Goal: Task Accomplishment & Management: Use online tool/utility

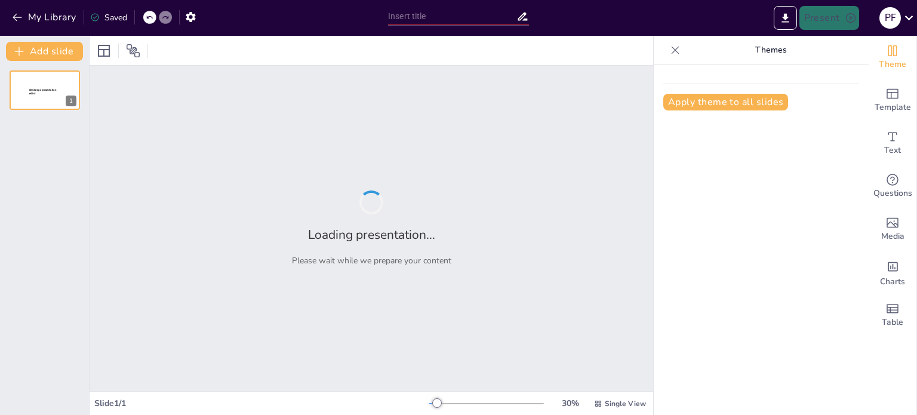
type input "Transformación de la Innovación a través del Design Thinking y la Inteligencia …"
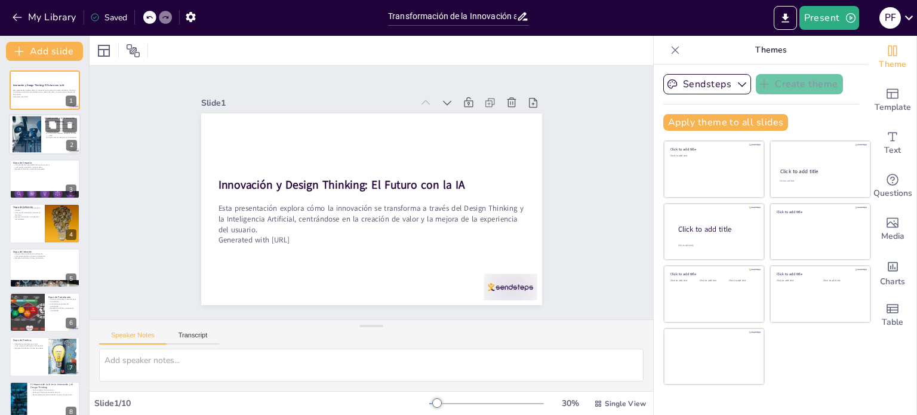
click at [46, 138] on div at bounding box center [45, 135] width 72 height 41
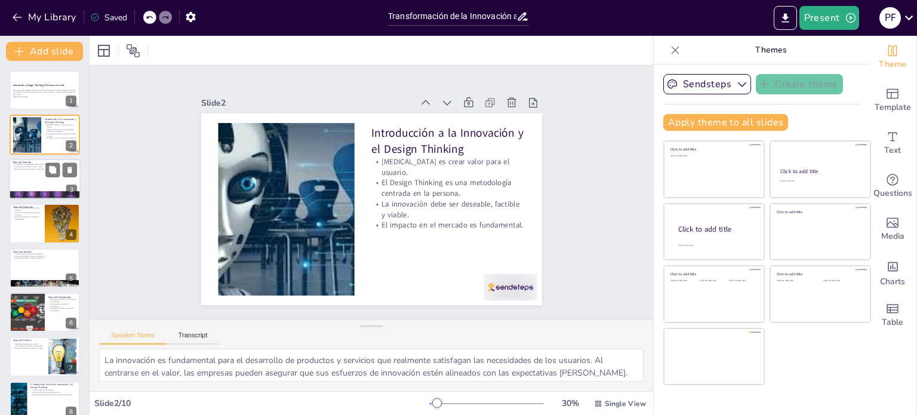
click at [41, 172] on div at bounding box center [45, 179] width 72 height 41
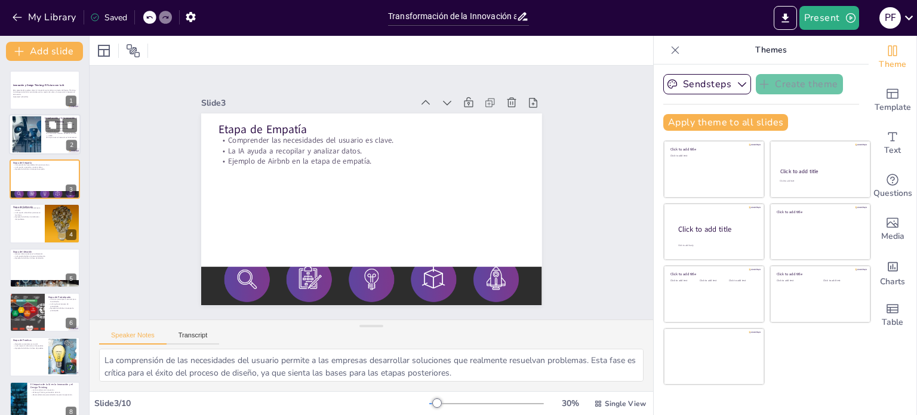
click at [38, 132] on div at bounding box center [27, 134] width 68 height 36
type textarea "La innovación es fundamental para el desarrollo de productos y servicios que re…"
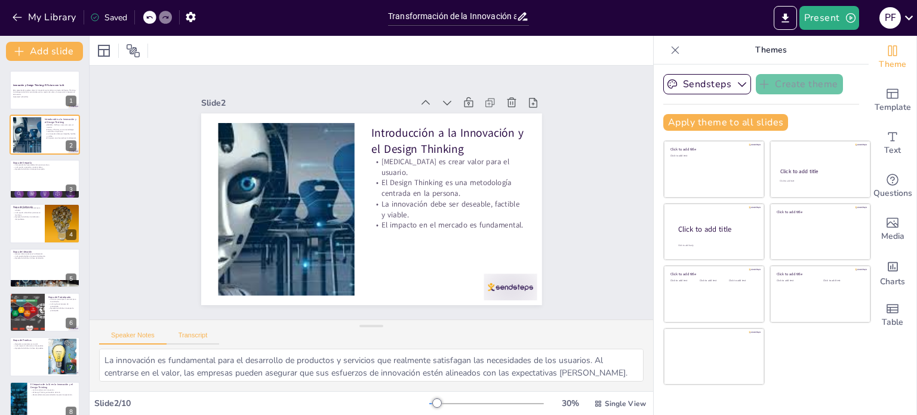
click at [201, 339] on button "Transcript" at bounding box center [193, 337] width 53 height 13
click at [143, 331] on div "Speaker Notes Transcript" at bounding box center [159, 337] width 120 height 16
click at [142, 336] on button "Speaker Notes" at bounding box center [132, 337] width 67 height 13
click at [42, 310] on div at bounding box center [27, 311] width 76 height 39
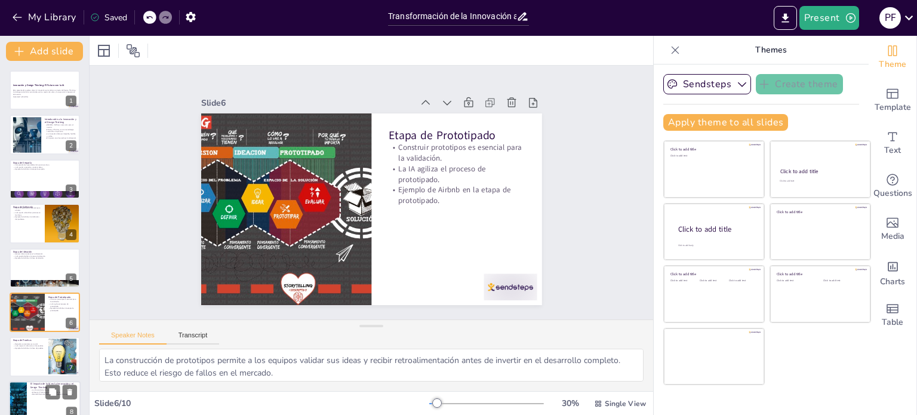
scroll to position [74, 0]
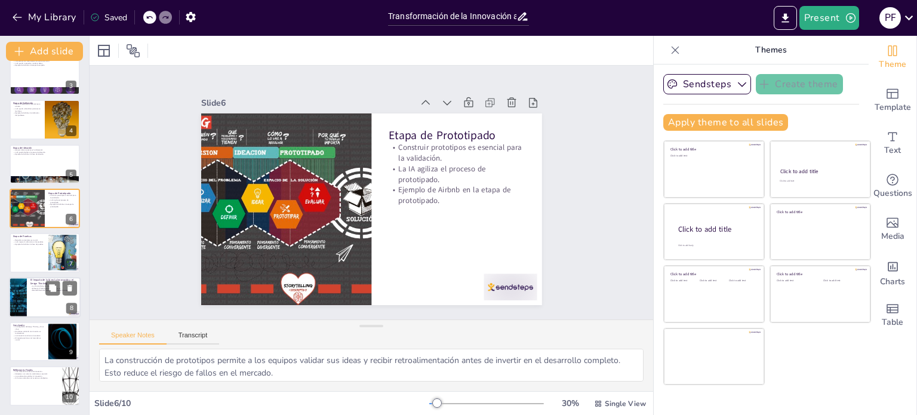
click at [31, 302] on div at bounding box center [45, 297] width 72 height 41
type textarea "La inteligencia artificial no solo mejora la eficiencia, sino que también permi…"
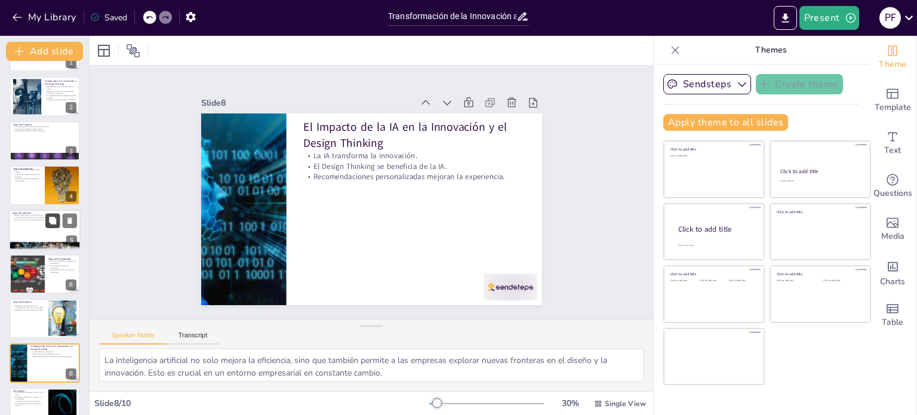
scroll to position [0, 0]
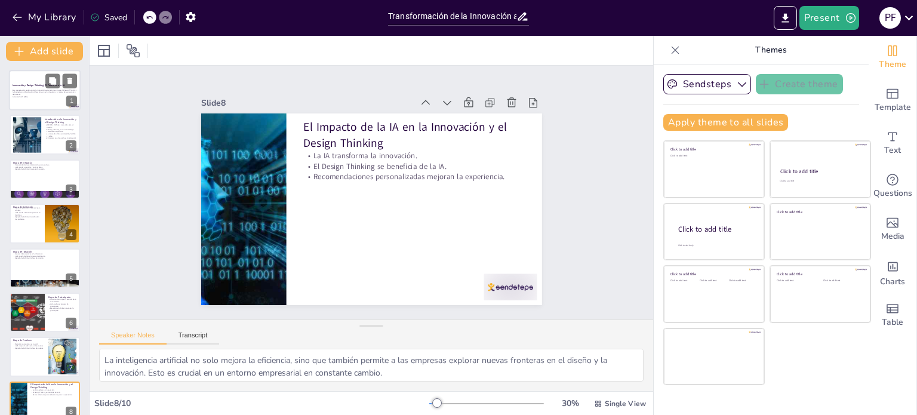
click at [32, 91] on p "Esta presentación explora cómo la innovación se transforma a través del Design …" at bounding box center [45, 92] width 64 height 7
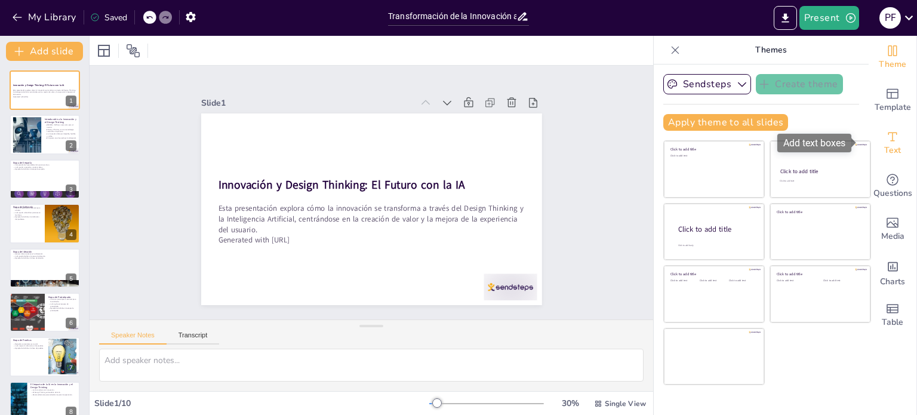
click at [885, 133] on icon "Add text boxes" at bounding box center [892, 137] width 14 height 14
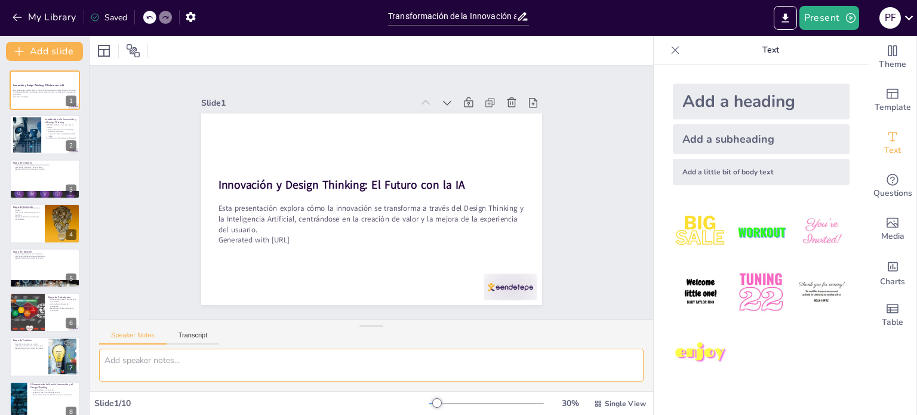
click at [185, 357] on textarea at bounding box center [371, 365] width 544 height 33
click at [183, 337] on button "Transcript" at bounding box center [193, 337] width 53 height 13
click at [121, 371] on textarea at bounding box center [371, 365] width 544 height 33
click at [29, 117] on div at bounding box center [27, 134] width 68 height 36
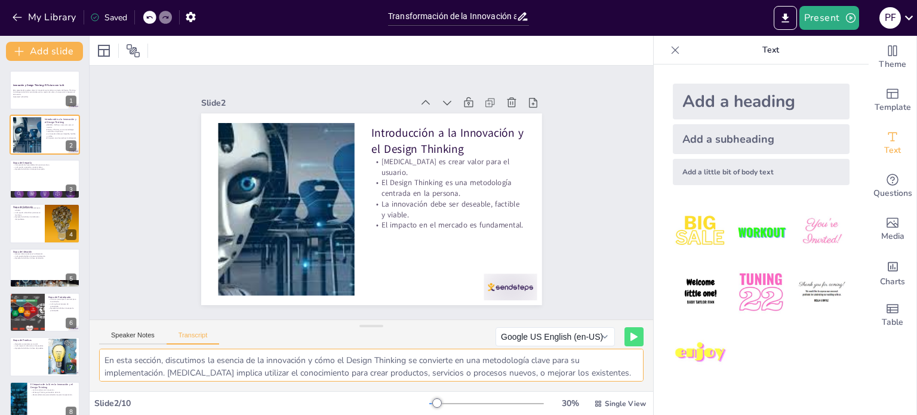
scroll to position [53, 0]
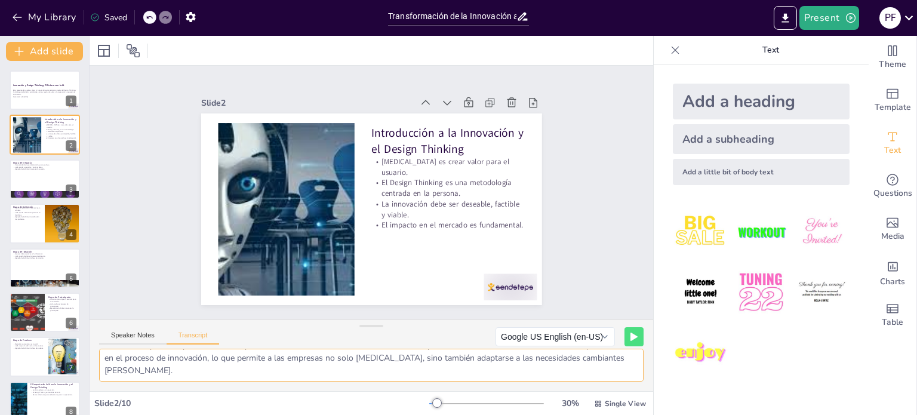
drag, startPoint x: 110, startPoint y: 357, endPoint x: 707, endPoint y: 427, distance: 600.9
click at [707, 414] on html "My Library Saved Transformación de la Innovación a través del Design Thinking y…" at bounding box center [458, 207] width 917 height 415
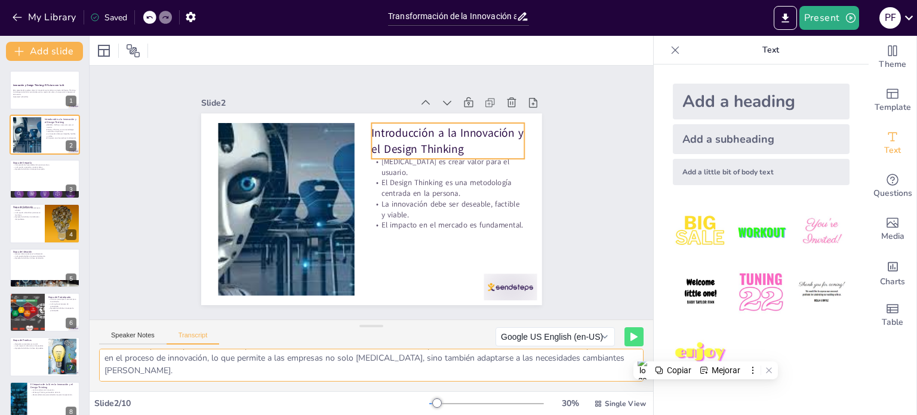
paste textarea "Innovar es utilizar el conocimiento para crear nuevos productos, servicios o pr…"
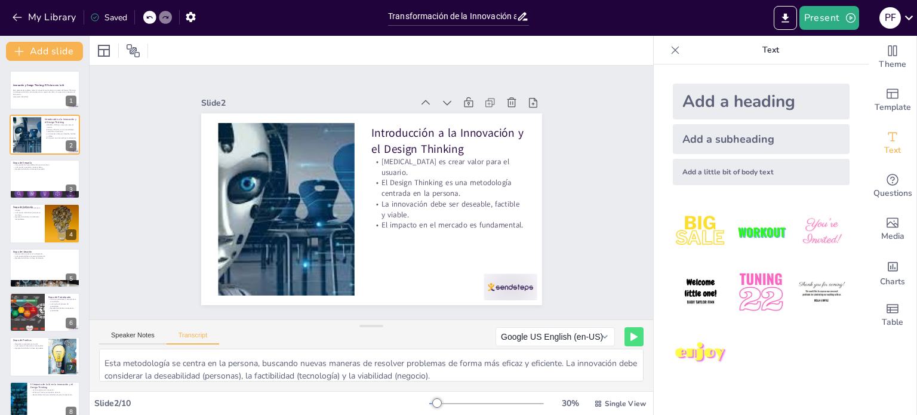
click at [388, 384] on div "EInnovar es utilizar el conocimiento para crear nuevos productos, servicios o p…" at bounding box center [371, 370] width 563 height 42
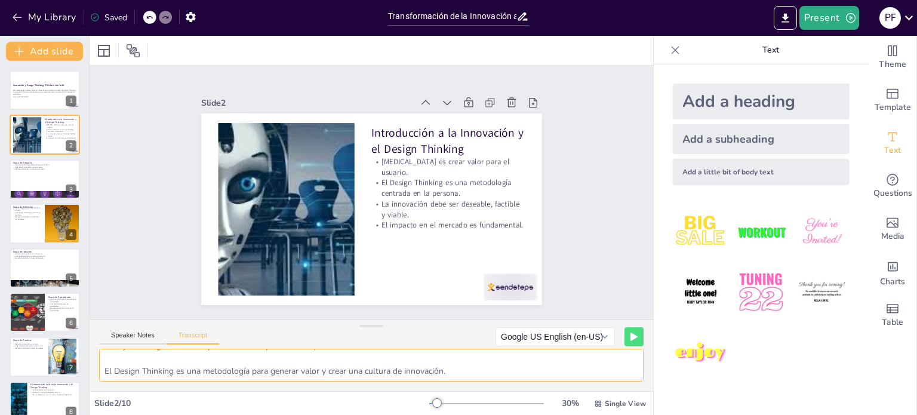
scroll to position [0, 0]
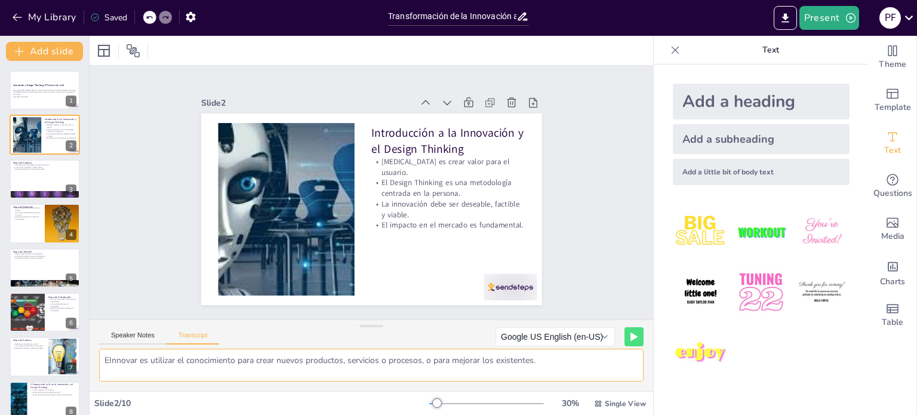
drag, startPoint x: 466, startPoint y: 377, endPoint x: 0, endPoint y: 313, distance: 470.4
click at [0, 313] on div "Document fonts Akatab Recently used Mulish Popular fonts Lato Montserrat Open S…" at bounding box center [458, 225] width 917 height 379
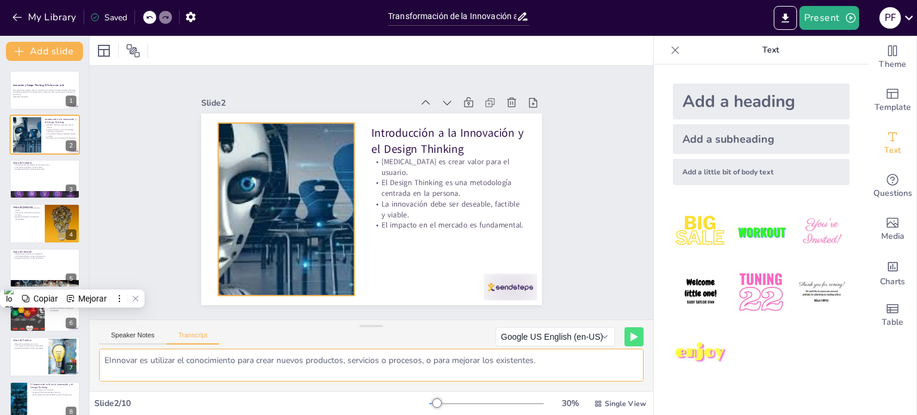
paste textarea
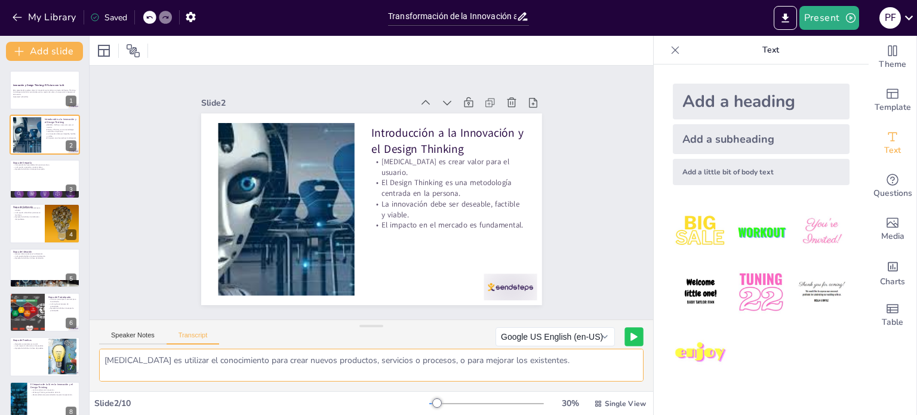
type textarea "Innovar es utilizar el conocimiento para crear nuevos productos, servicios o pr…"
click at [630, 332] on icon at bounding box center [633, 336] width 7 height 8
click at [628, 334] on button at bounding box center [633, 336] width 19 height 19
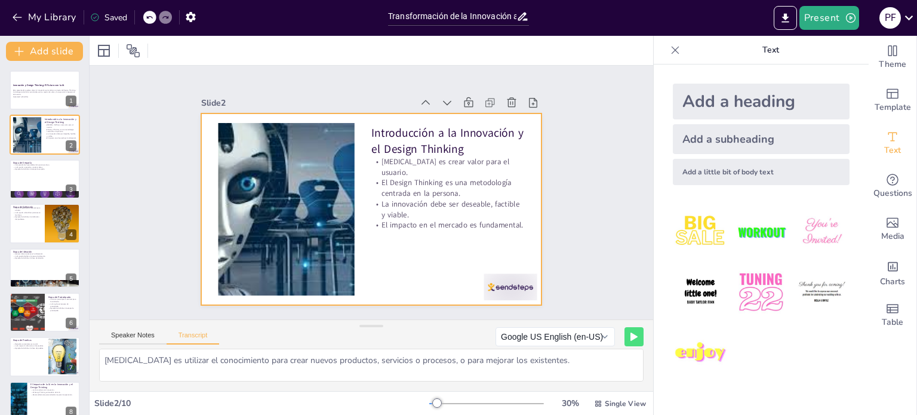
click at [421, 237] on div at bounding box center [369, 209] width 359 height 226
click at [421, 203] on p "La innovación debe ser deseable, factible y viable." at bounding box center [447, 209] width 153 height 21
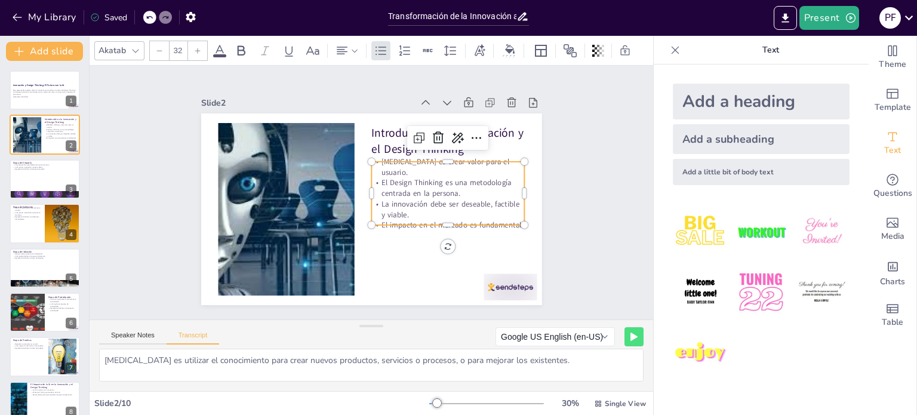
click at [423, 203] on p "La innovación debe ser deseable, factible y viable." at bounding box center [445, 217] width 155 height 37
click at [423, 203] on p "La innovación debe ser deseable, factible y viable." at bounding box center [447, 209] width 153 height 21
click at [733, 171] on div "Add a little bit of body text" at bounding box center [761, 172] width 177 height 26
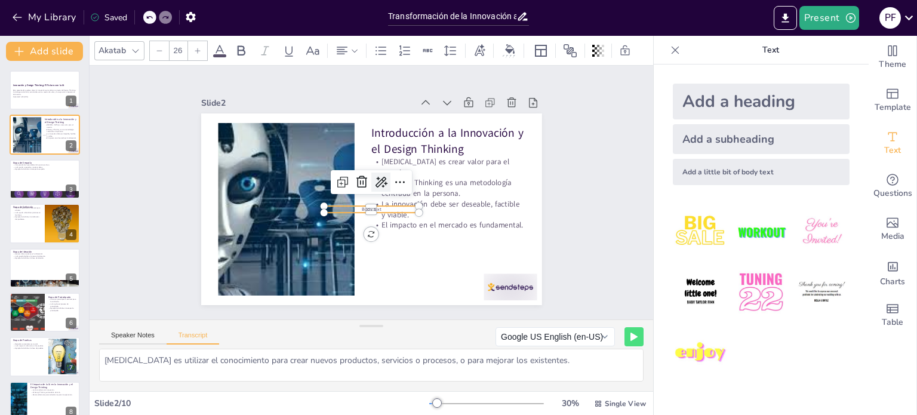
click at [374, 182] on icon at bounding box center [382, 183] width 16 height 16
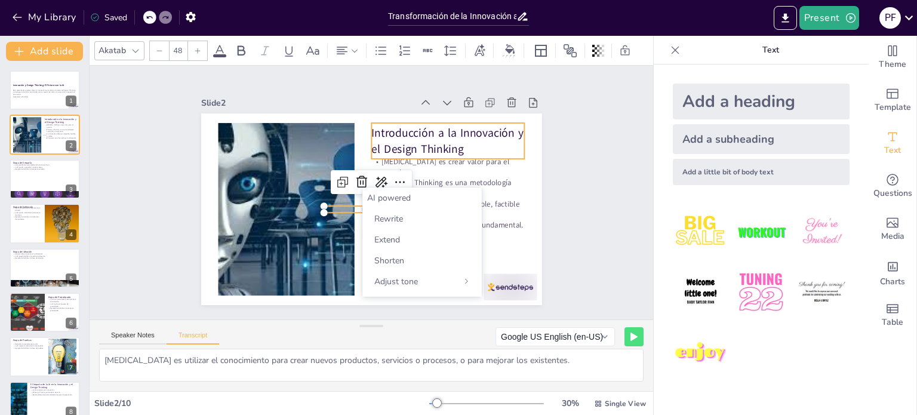
drag, startPoint x: 483, startPoint y: 154, endPoint x: 474, endPoint y: 168, distance: 16.4
click at [483, 155] on div "Introducción a la Innovación y el Design Thinking Innovar es crear valor para e…" at bounding box center [369, 209] width 359 height 226
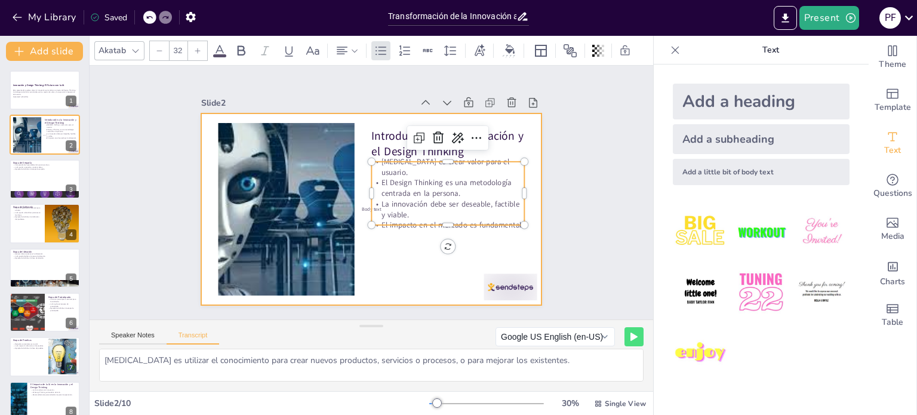
click at [391, 221] on div "Introducción a la Innovación y el Design Thinking Innovar es crear valor para e…" at bounding box center [369, 209] width 359 height 226
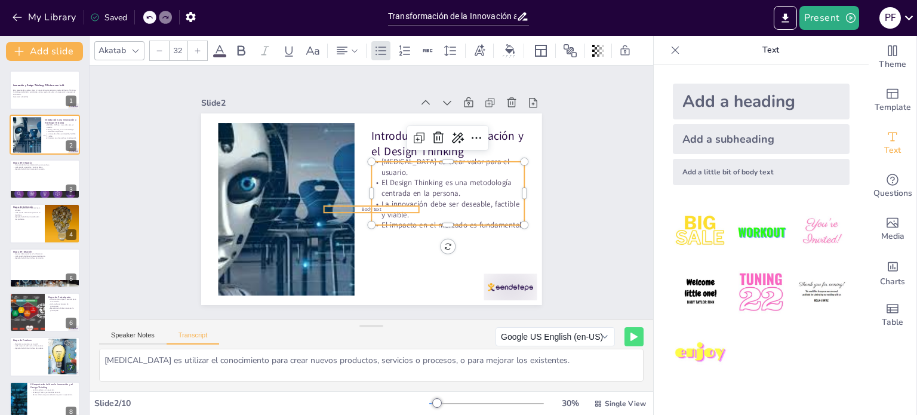
click at [380, 203] on p "Body text" at bounding box center [369, 209] width 95 height 16
type input "26"
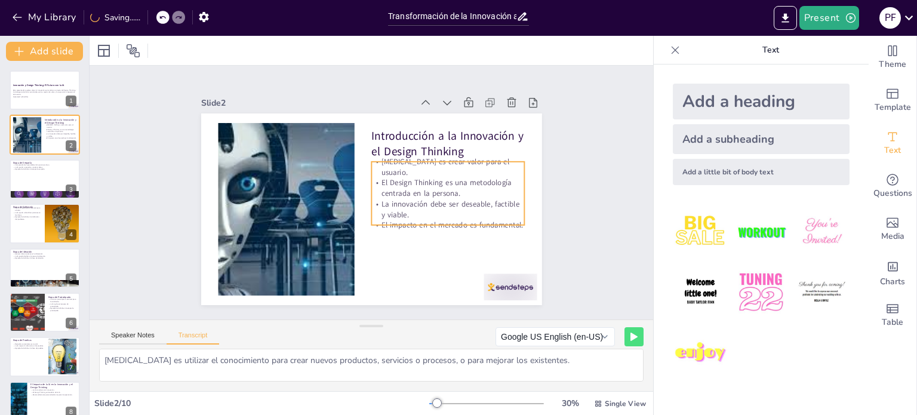
click at [377, 196] on p "La innovación debe ser deseable, factible y viable." at bounding box center [410, 260] width 118 height 128
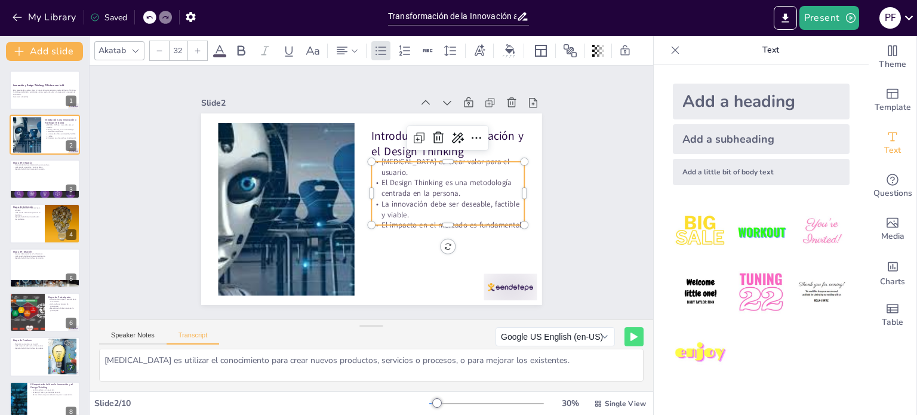
click at [377, 199] on p "La innovación debe ser deseable, factible y viable." at bounding box center [445, 217] width 155 height 37
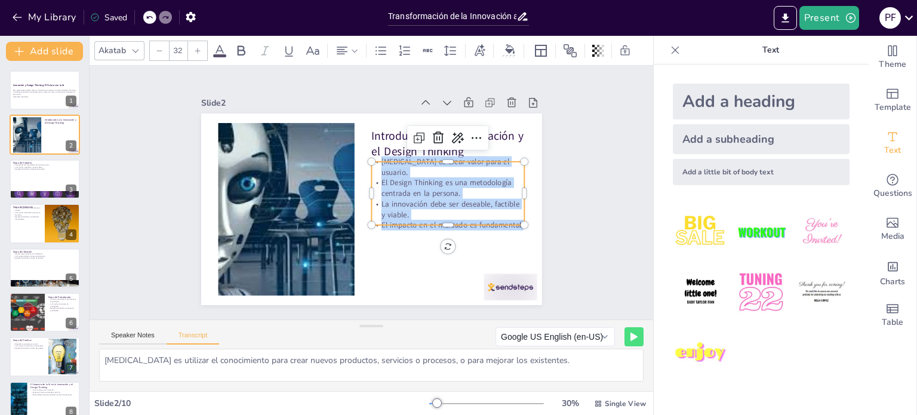
drag, startPoint x: 513, startPoint y: 214, endPoint x: 362, endPoint y: 164, distance: 159.1
click at [363, 164] on div "Innovar es crear valor para el usuario. El Design Thinking es una metodología c…" at bounding box center [445, 209] width 165 height 104
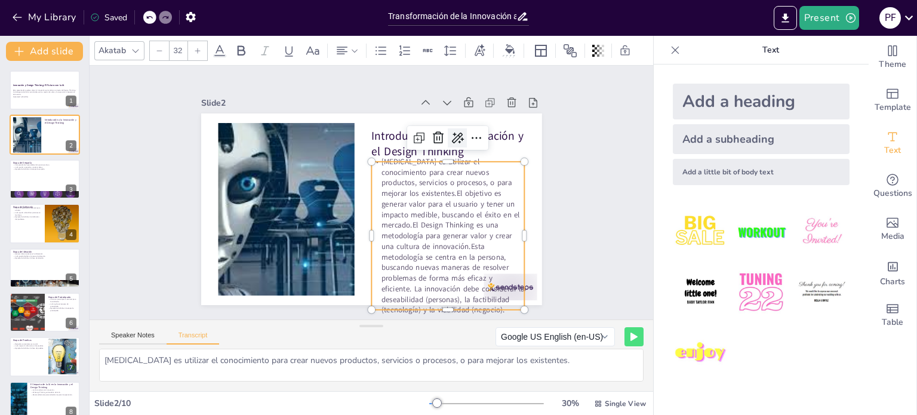
click at [454, 232] on icon at bounding box center [462, 240] width 16 height 16
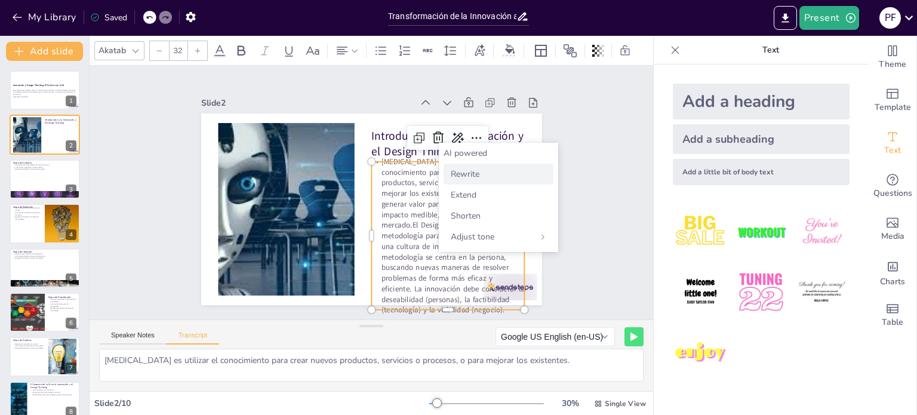
click at [464, 174] on span "Rewrite" at bounding box center [465, 173] width 29 height 11
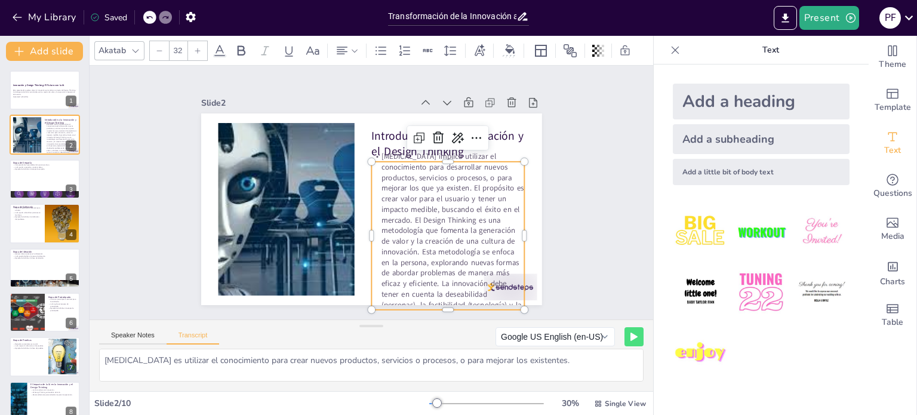
click at [554, 210] on div "Slide 1 Innovación y Design Thinking: El Futuro con la IA Esta presentación exp…" at bounding box center [372, 192] width 408 height 225
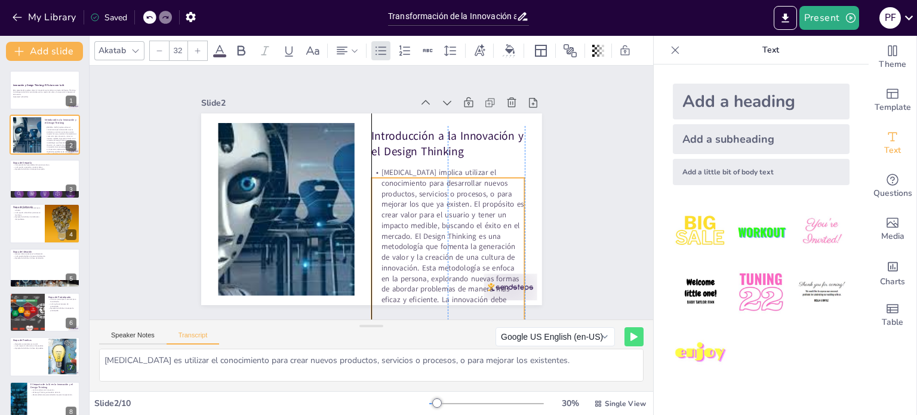
drag, startPoint x: 449, startPoint y: 226, endPoint x: 448, endPoint y: 232, distance: 6.7
click at [448, 232] on p "[MEDICAL_DATA] implica utilizar el conocimiento para desarrollar nuevos product…" at bounding box center [417, 277] width 209 height 217
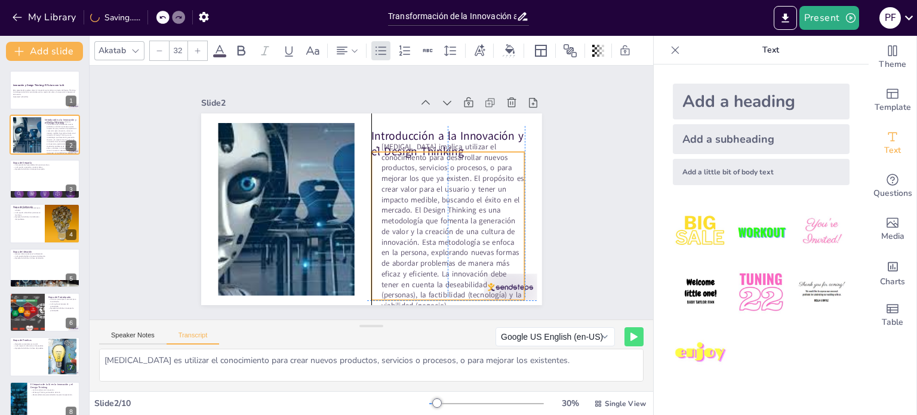
drag, startPoint x: 430, startPoint y: 252, endPoint x: 426, endPoint y: 224, distance: 28.9
click at [426, 224] on p "[MEDICAL_DATA] implica utilizar el conocimiento para desarrollar nuevos product…" at bounding box center [362, 276] width 208 height 198
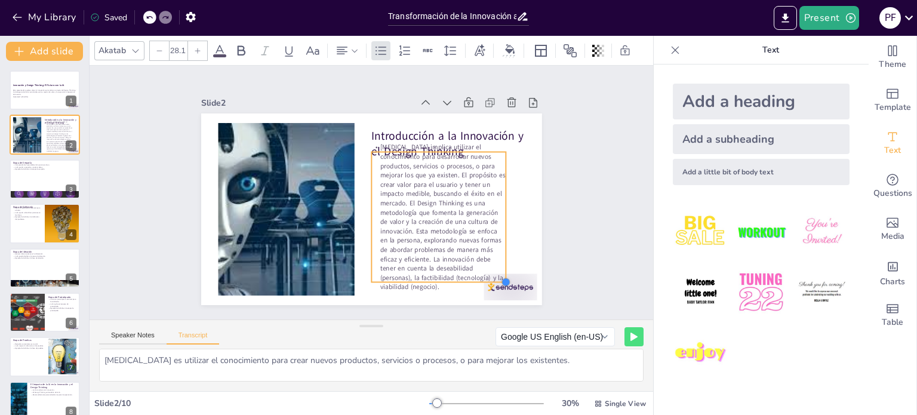
drag, startPoint x: 513, startPoint y: 293, endPoint x: 494, endPoint y: 275, distance: 26.2
click at [490, 303] on div at bounding box center [484, 308] width 11 height 11
click at [177, 41] on input "28.1" at bounding box center [177, 50] width 17 height 19
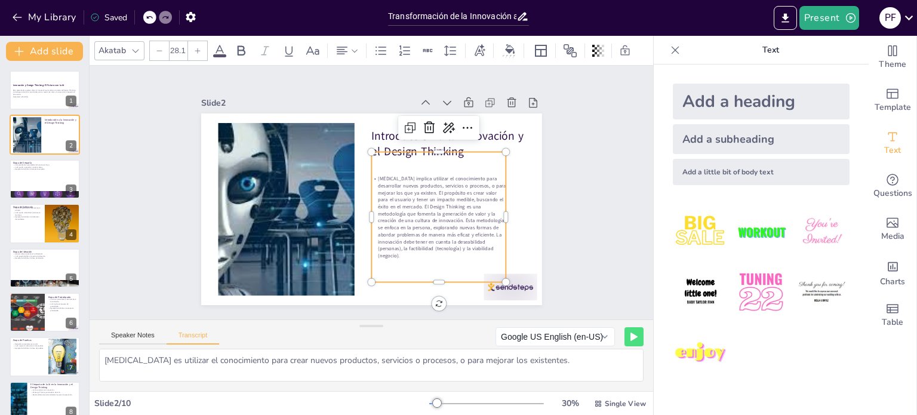
click at [180, 50] on input "28.1" at bounding box center [177, 50] width 17 height 19
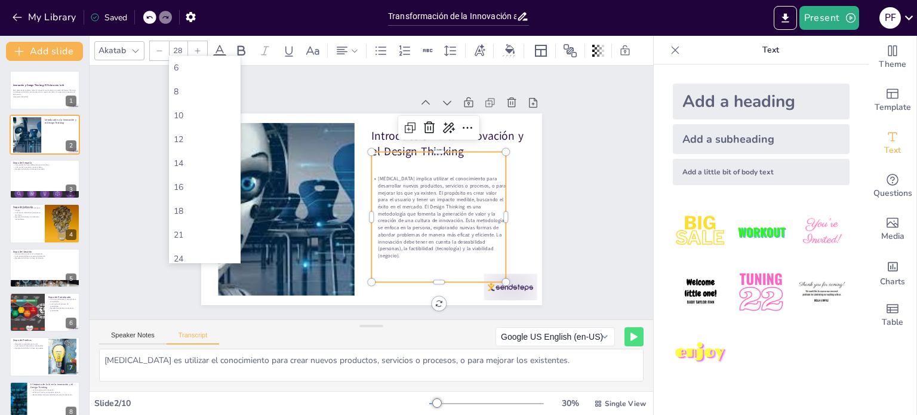
type input "2"
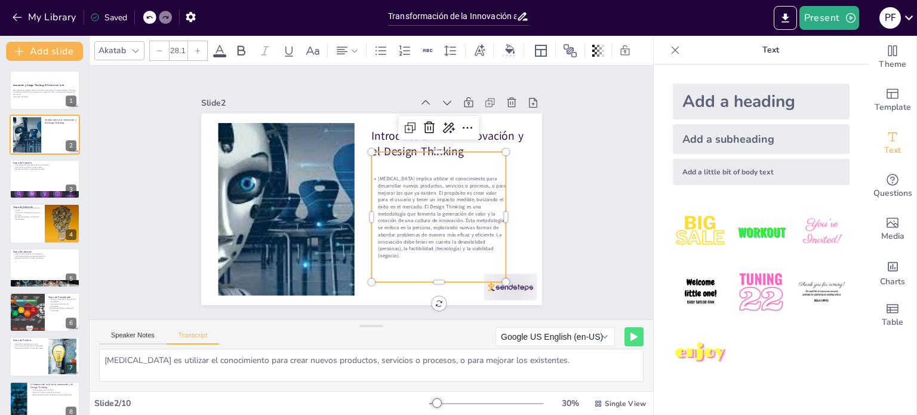
click at [156, 53] on div at bounding box center [159, 50] width 19 height 19
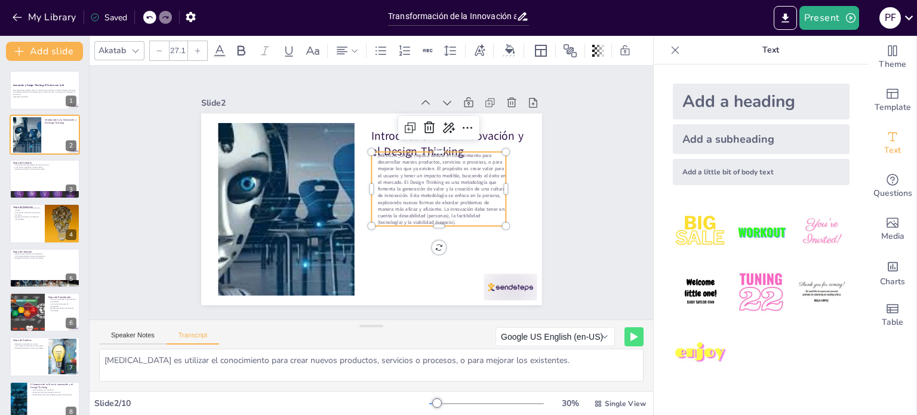
click at [169, 45] on div "27.1" at bounding box center [178, 50] width 19 height 19
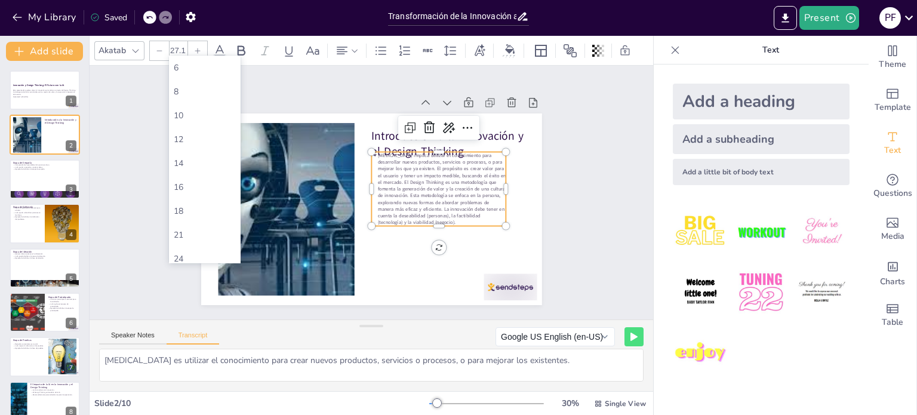
click at [169, 45] on div "27.1" at bounding box center [178, 50] width 19 height 19
click at [188, 212] on div "18" at bounding box center [205, 210] width 62 height 11
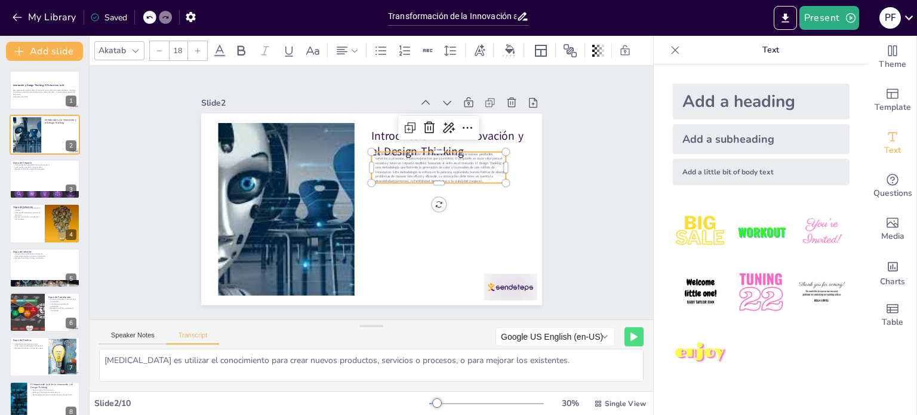
click at [196, 47] on icon at bounding box center [197, 50] width 7 height 7
click at [194, 47] on icon at bounding box center [197, 50] width 7 height 7
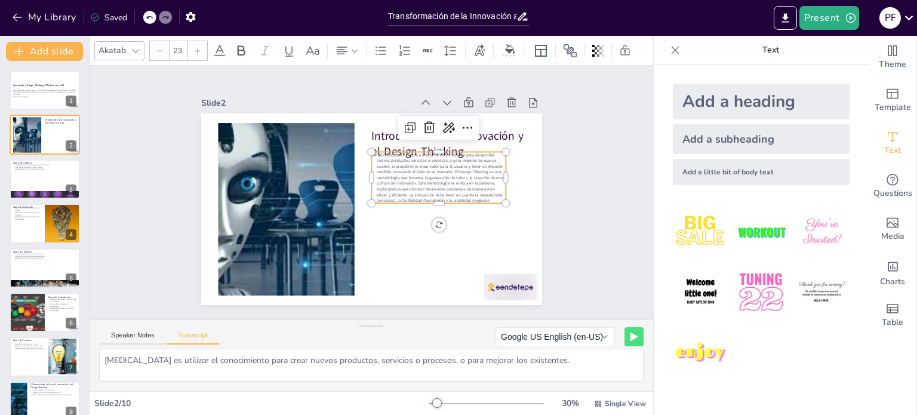
click at [194, 47] on icon at bounding box center [197, 50] width 7 height 7
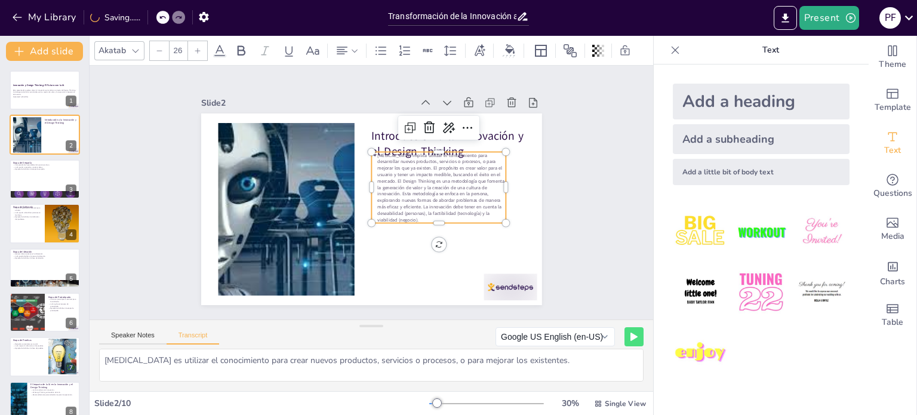
click at [194, 47] on icon at bounding box center [197, 50] width 7 height 7
type input "28"
click at [531, 195] on div at bounding box center [365, 208] width 383 height 288
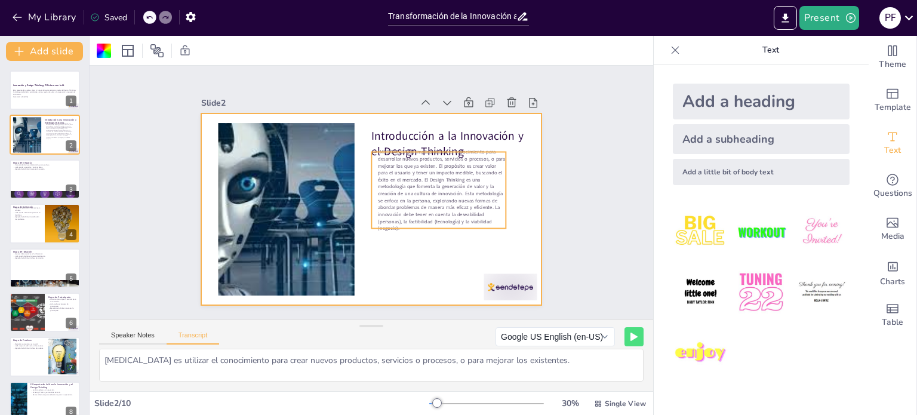
click at [490, 183] on p "[MEDICAL_DATA] implica utilizar el conocimiento para desarrollar nuevos product…" at bounding box center [438, 197] width 143 height 97
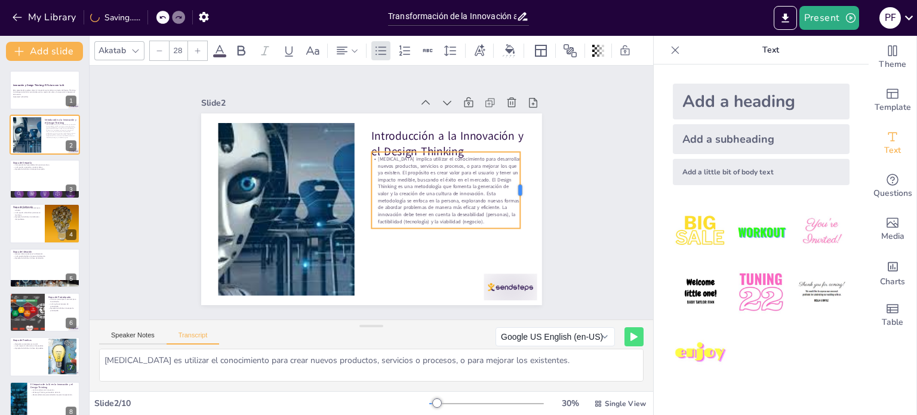
drag, startPoint x: 495, startPoint y: 183, endPoint x: 516, endPoint y: 185, distance: 21.0
click at [517, 185] on div at bounding box center [524, 206] width 17 height 77
click at [348, 44] on icon at bounding box center [342, 51] width 14 height 14
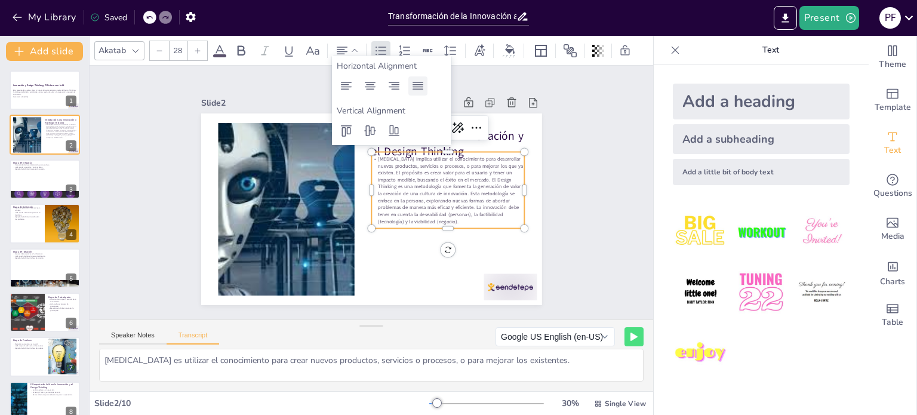
click at [417, 85] on icon at bounding box center [417, 86] width 11 height 8
click at [615, 181] on div "Slide 1 Innovación y Design Thinking: El Futuro con la IA Esta presentación exp…" at bounding box center [371, 192] width 537 height 605
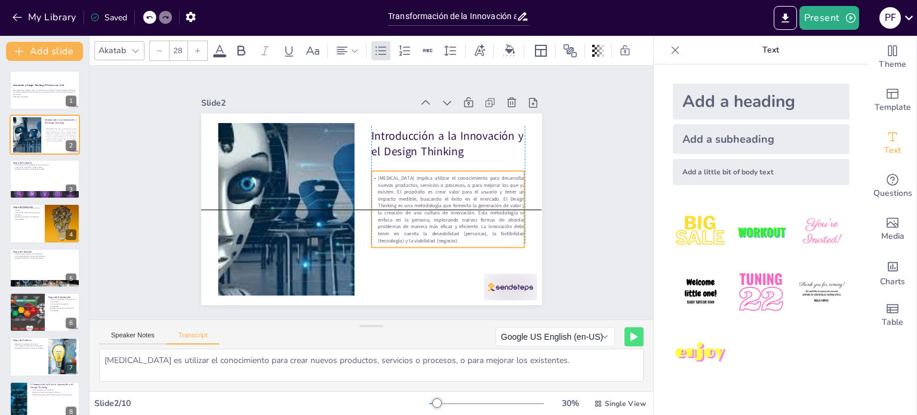
drag, startPoint x: 471, startPoint y: 186, endPoint x: 468, endPoint y: 201, distance: 15.2
click at [468, 201] on p "[MEDICAL_DATA] implica utilizar el conocimiento para desarrollar nuevos product…" at bounding box center [446, 216] width 160 height 85
click at [542, 198] on div "Slide 1 Innovación y Design Thinking: El Futuro con la IA Esta presentación exp…" at bounding box center [371, 192] width 428 height 266
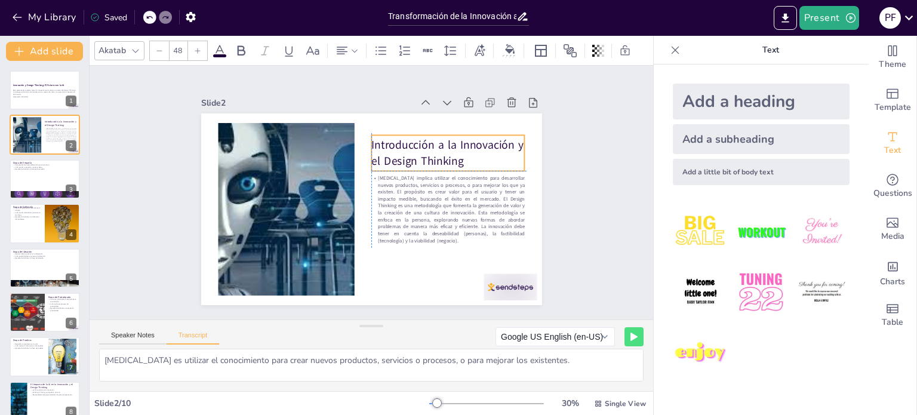
drag, startPoint x: 423, startPoint y: 145, endPoint x: 424, endPoint y: 152, distance: 7.4
click at [424, 152] on p "Introducción a la Innovación y el Design Thinking" at bounding box center [454, 169] width 156 height 63
click at [592, 211] on div "Slide 1 Innovación y Design Thinking: El Futuro con la IA Esta presentación exp…" at bounding box center [371, 192] width 604 height 365
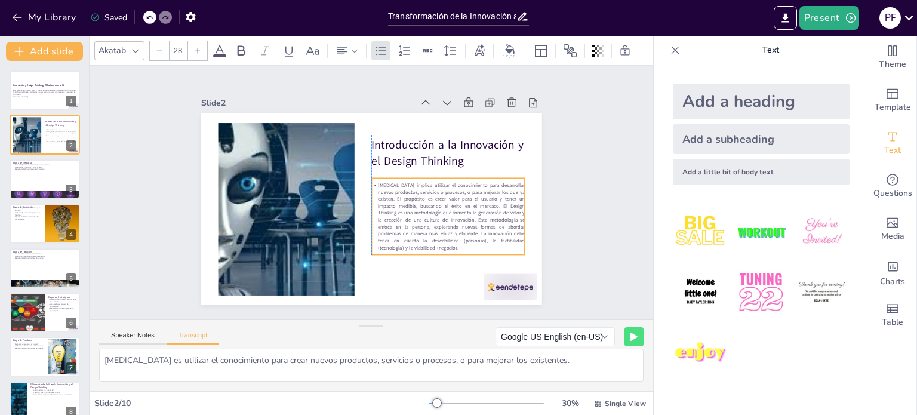
drag, startPoint x: 488, startPoint y: 214, endPoint x: 491, endPoint y: 221, distance: 7.5
click at [491, 221] on p "[MEDICAL_DATA] implica utilizar el conocimiento para desarrollar nuevos product…" at bounding box center [445, 223] width 160 height 85
click at [599, 218] on div "Slide 1 Innovación y Design Thinking: El Futuro con la IA Esta presentación exp…" at bounding box center [371, 193] width 587 height 312
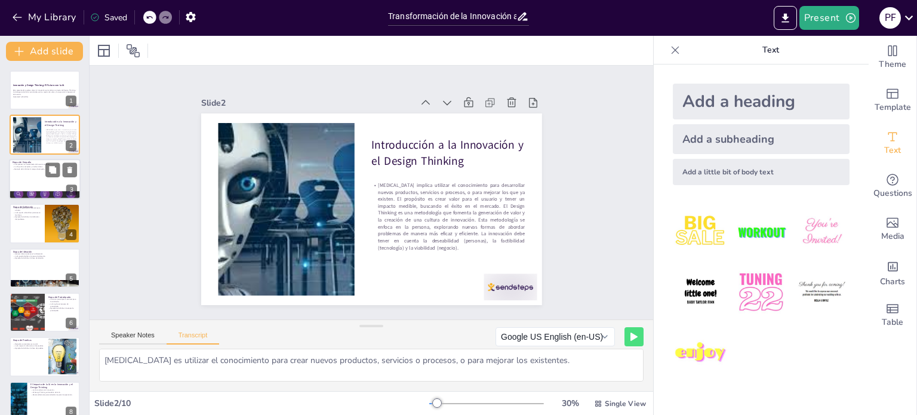
click at [26, 175] on div at bounding box center [45, 179] width 72 height 41
type textarea "La etapa de empatía es fundamental en el proceso de Design Thinking, ya que se …"
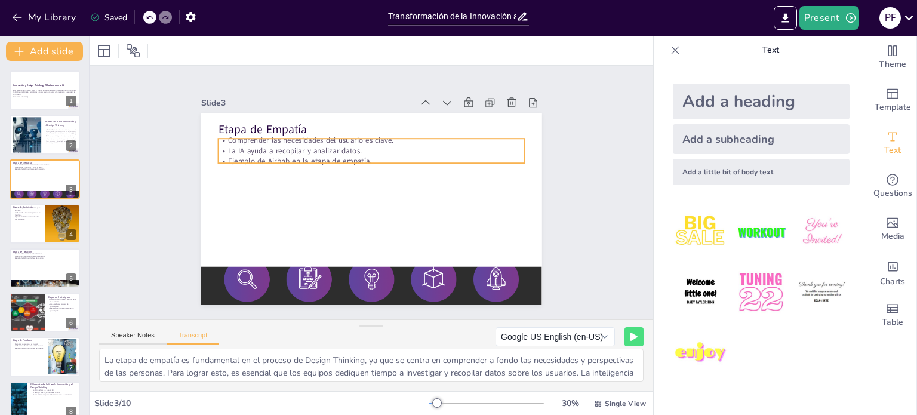
click at [312, 146] on p "La IA ayuda a recopilar y analizar datos." at bounding box center [371, 151] width 307 height 11
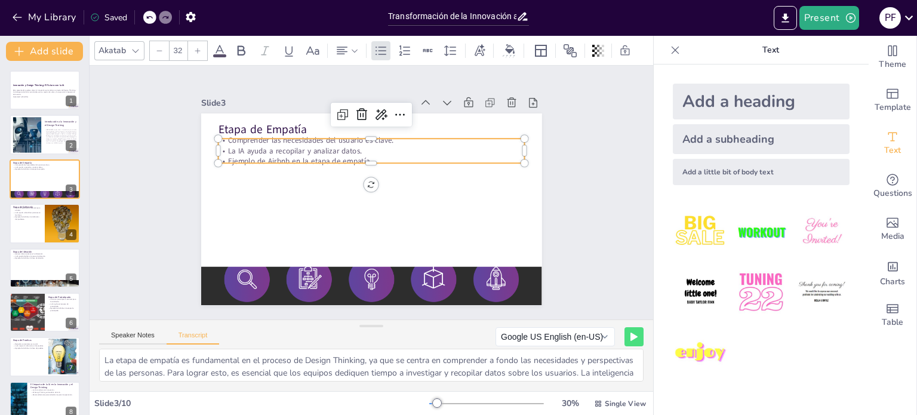
click at [312, 146] on p "La IA ayuda a recopilar y analizar datos." at bounding box center [371, 151] width 307 height 11
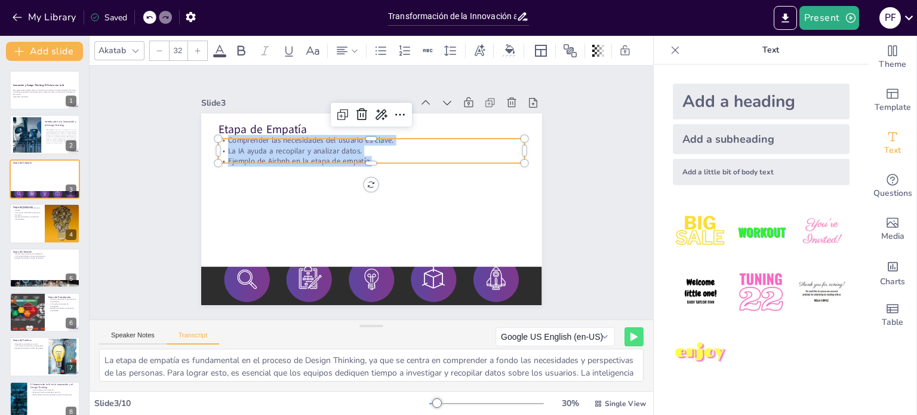
drag, startPoint x: 363, startPoint y: 154, endPoint x: 204, endPoint y: 140, distance: 159.3
click at [204, 140] on div "Etapa de Empatía Comprender las necesidades del usuario es clave. La IA ayuda a…" at bounding box center [371, 209] width 341 height 192
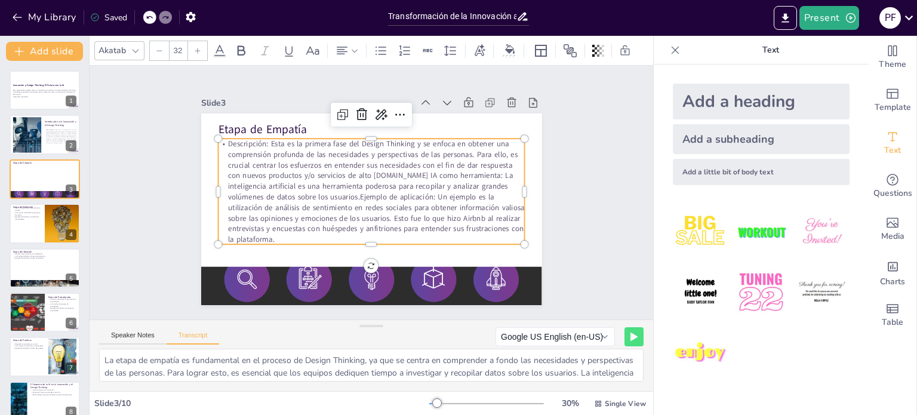
click at [171, 133] on div "Slide 1 Innovación y Design Thinking: El Futuro con la IA Esta presentación exp…" at bounding box center [371, 193] width 457 height 340
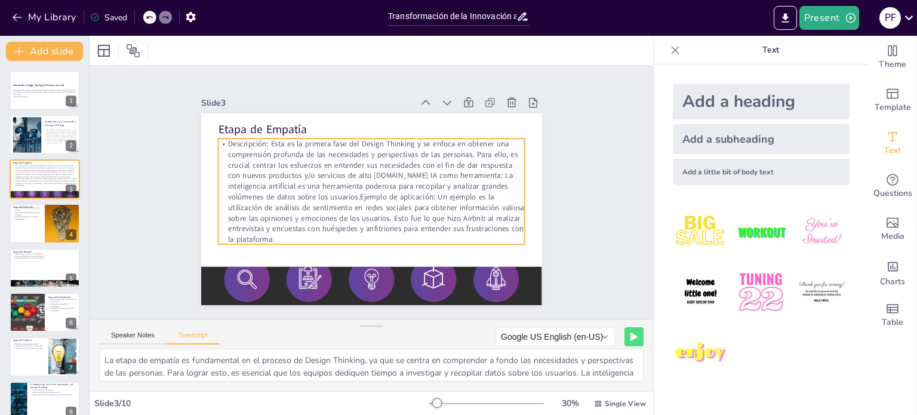
click at [239, 146] on p "Descripción: Esta es la primera fase del Design Thinking y se enfoca en obtener…" at bounding box center [371, 191] width 307 height 106
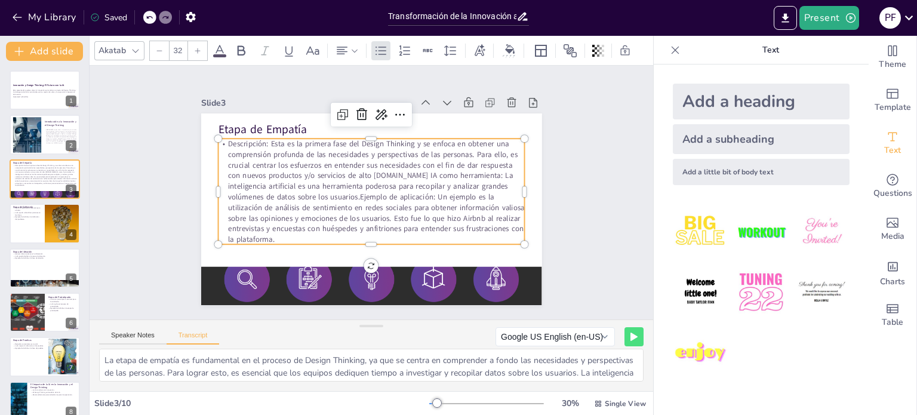
click at [165, 51] on div at bounding box center [159, 50] width 19 height 19
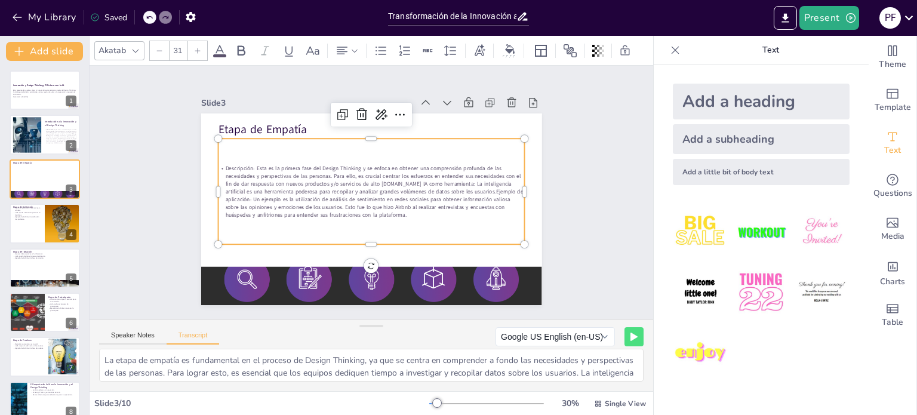
click at [165, 51] on div at bounding box center [159, 50] width 19 height 19
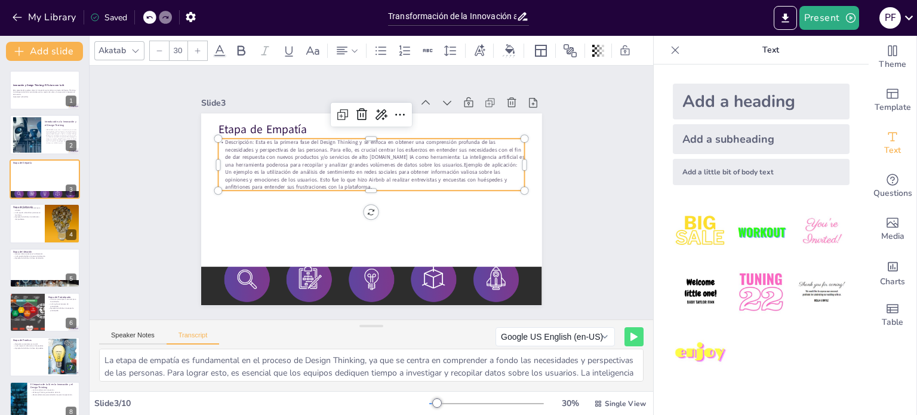
click at [165, 51] on div at bounding box center [159, 50] width 19 height 19
click at [156, 47] on icon at bounding box center [159, 50] width 7 height 7
type input "28"
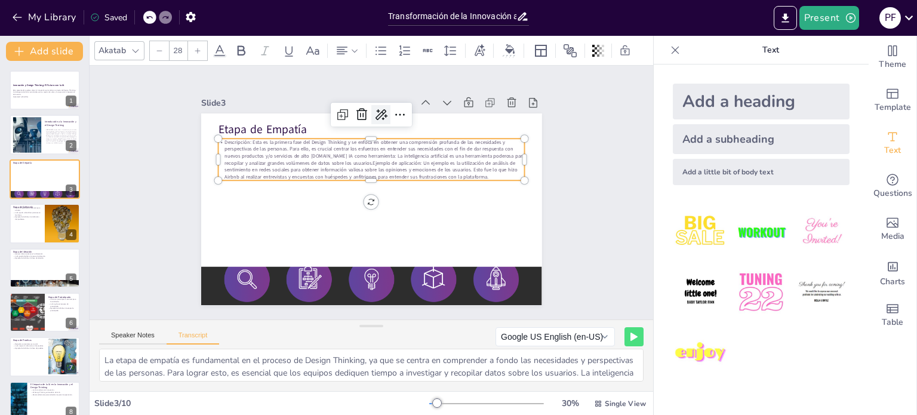
click at [428, 140] on icon at bounding box center [436, 148] width 16 height 16
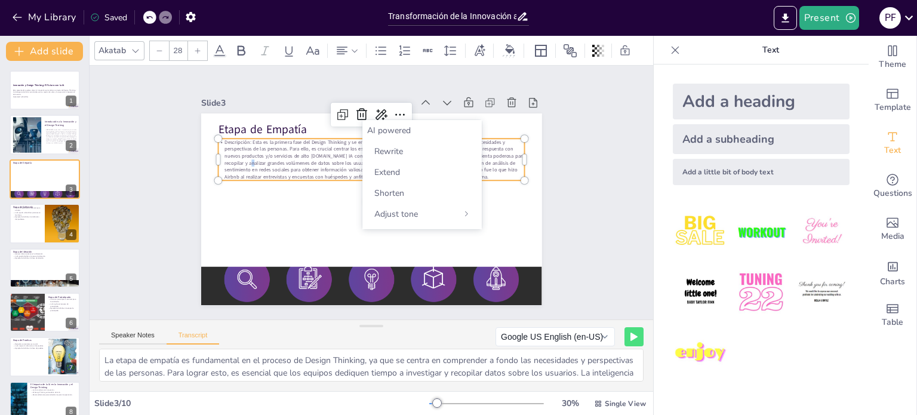
click at [254, 157] on p "Descripción: Esta es la primera fase del Design Thinking y se enfoca en obtener…" at bounding box center [378, 160] width 309 height 104
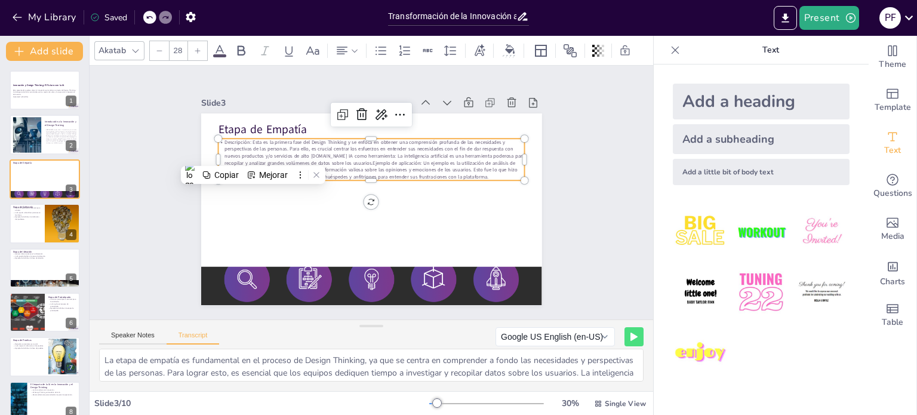
click at [391, 137] on p "Descripción: Esta es la primera fase del Design Thinking y se enfoca en obtener…" at bounding box center [374, 159] width 309 height 73
click at [313, 155] on p "Descripción: Esta es la primera fase del Design Thinking y se enfoca en obtener…" at bounding box center [374, 159] width 309 height 73
click at [313, 151] on p "Descripción: Esta es la primera fase del Design Thinking y se enfoca en obtener…" at bounding box center [374, 159] width 309 height 73
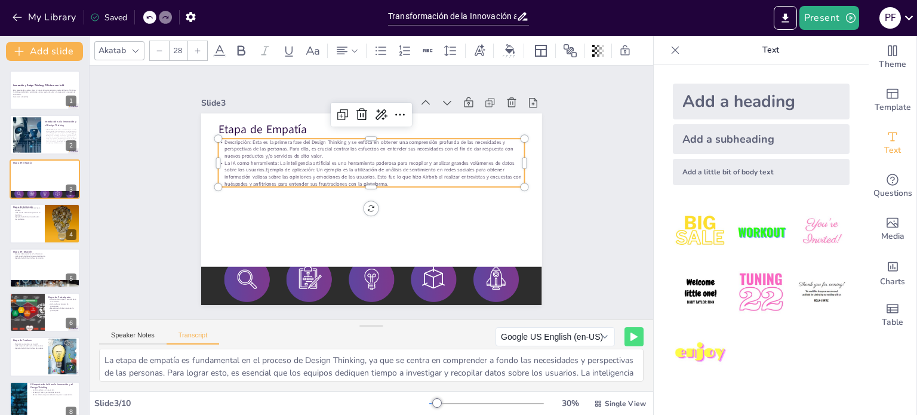
click at [307, 165] on p "La IA como herramienta: La inteligencia artificial es una herramienta poderosa …" at bounding box center [371, 173] width 307 height 28
click at [255, 168] on p "La IA como herramienta: La inteligencia artificial es una herramienta poderosa …" at bounding box center [377, 173] width 300 height 121
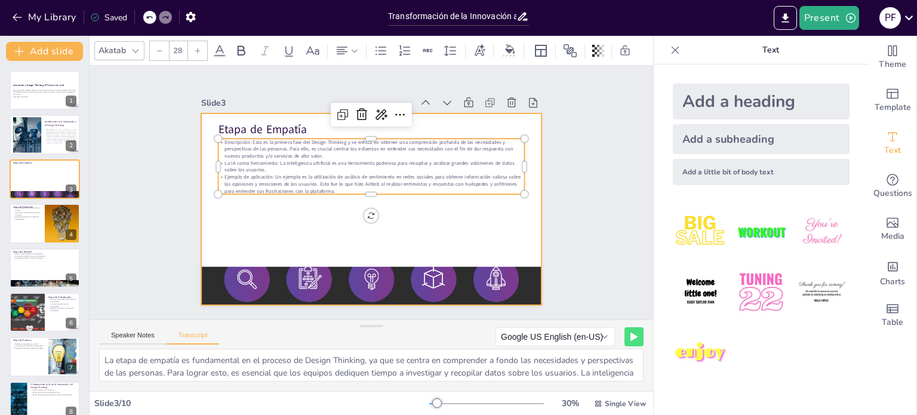
click at [235, 211] on div at bounding box center [371, 209] width 341 height 192
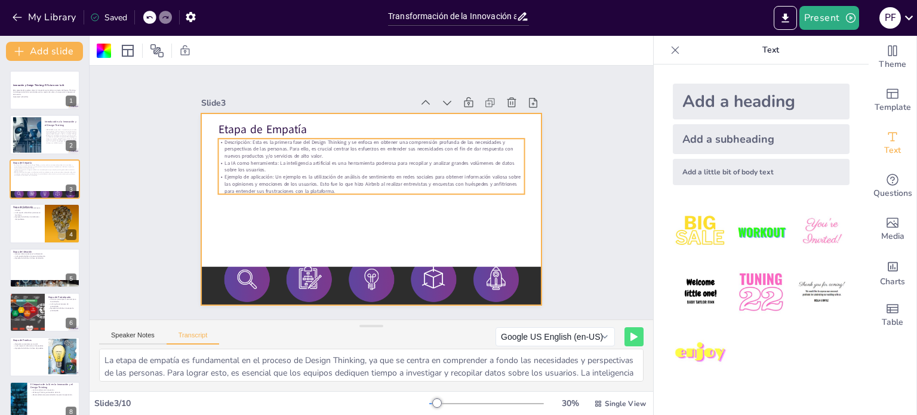
click at [299, 156] on p "La IA como herramienta: La inteligencia artificial es una herramienta poderosa …" at bounding box center [374, 167] width 306 height 46
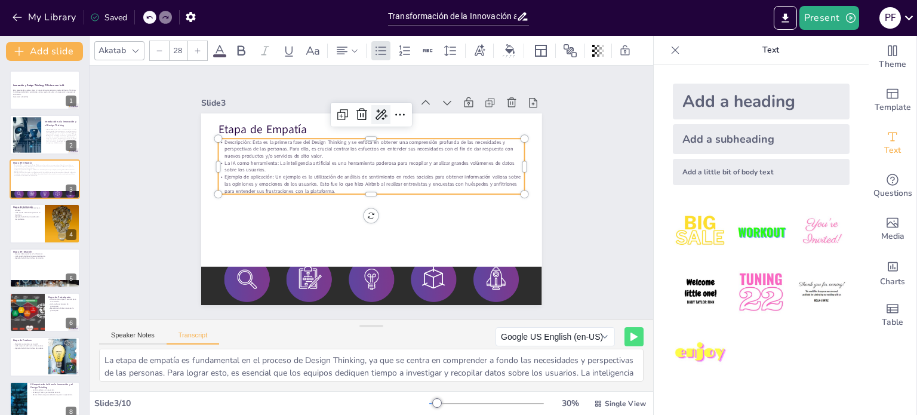
click at [381, 117] on icon at bounding box center [389, 116] width 16 height 16
click at [394, 174] on span "Extend" at bounding box center [387, 172] width 26 height 11
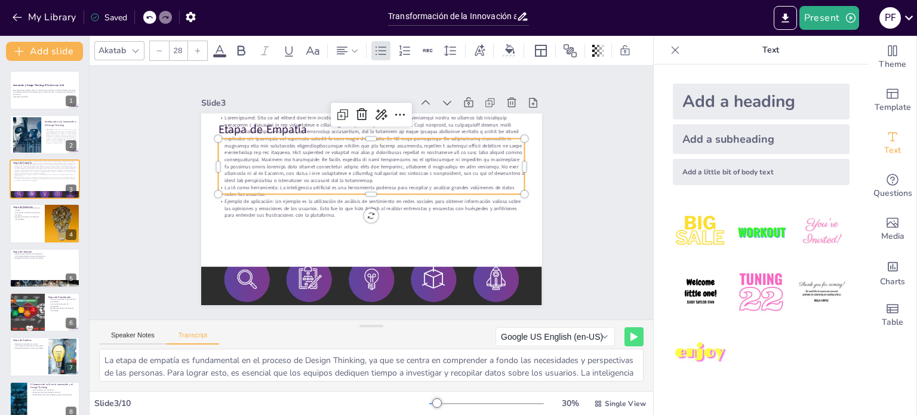
click at [191, 229] on div "Slide 1 Innovación y Design Thinking: El Futuro con la IA Esta presentación exp…" at bounding box center [372, 192] width 408 height 225
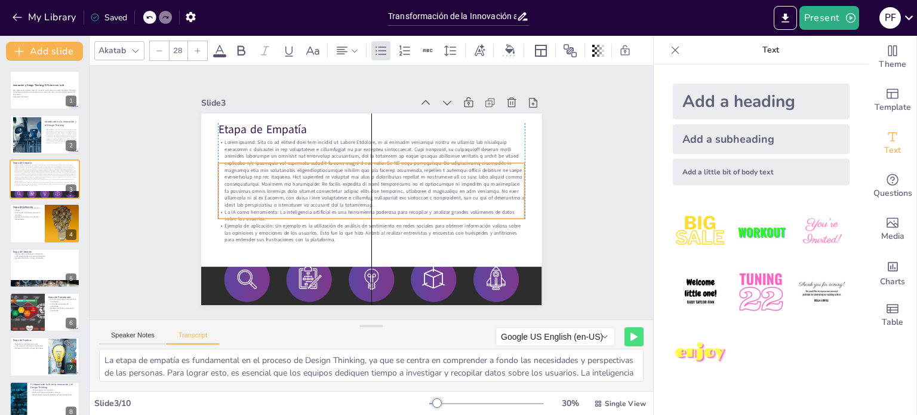
drag, startPoint x: 283, startPoint y: 182, endPoint x: 216, endPoint y: 205, distance: 70.6
click at [284, 208] on p "La IA como herramienta: La inteligencia artificial es una herramienta poderosa …" at bounding box center [371, 215] width 307 height 14
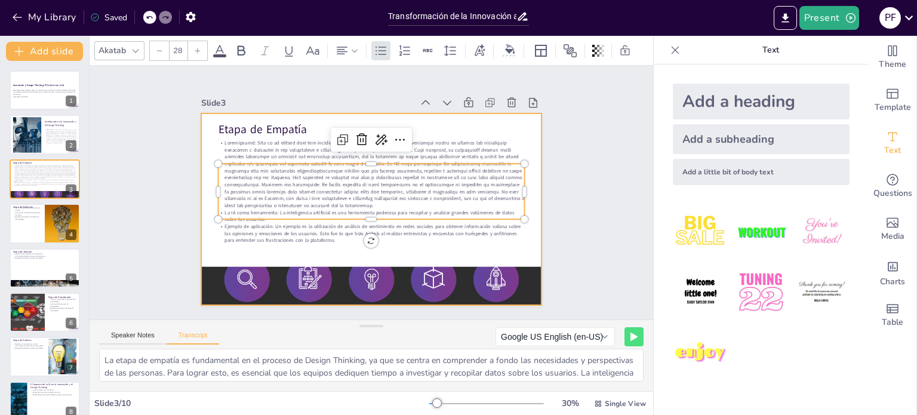
drag, startPoint x: 202, startPoint y: 171, endPoint x: 181, endPoint y: 183, distance: 23.8
click at [203, 171] on div at bounding box center [371, 209] width 341 height 192
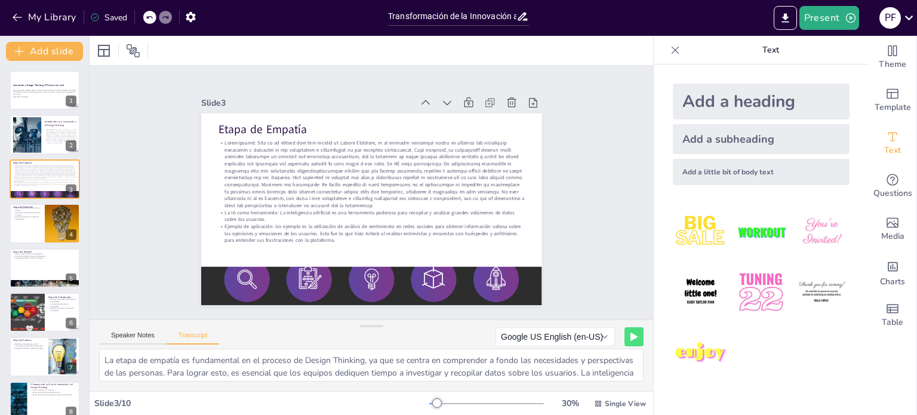
click at [146, 19] on icon at bounding box center [149, 17] width 7 height 7
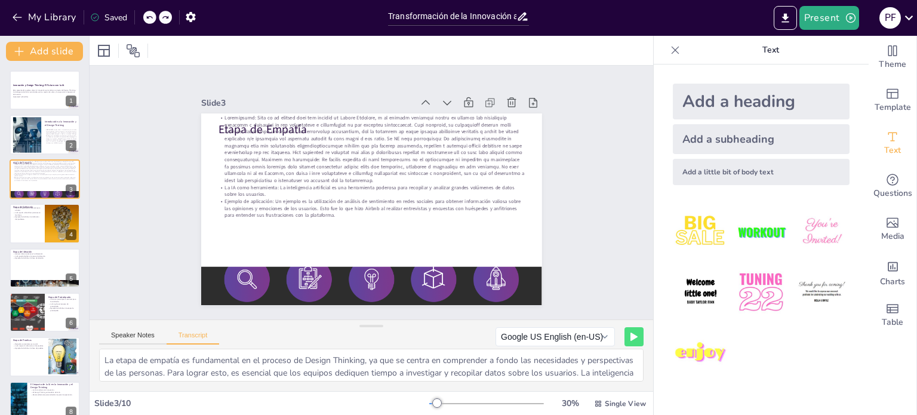
click at [155, 16] on div at bounding box center [149, 17] width 13 height 13
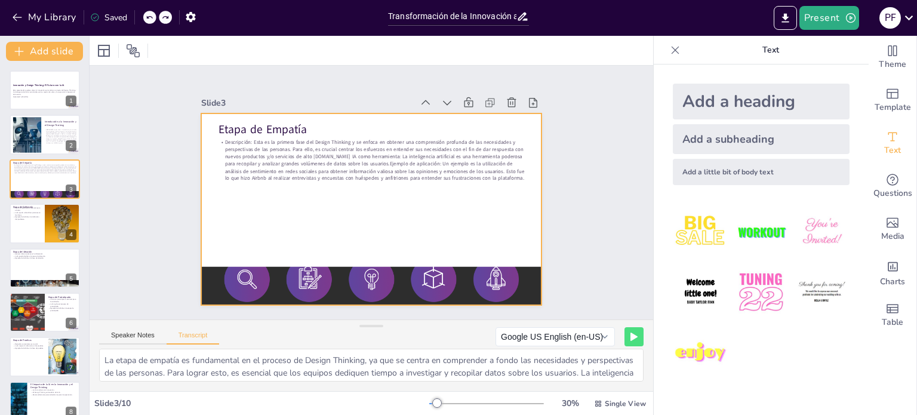
click at [264, 138] on p "Descripción: Esta es la primera fase del Design Thinking y se enfoca en obtener…" at bounding box center [371, 159] width 307 height 43
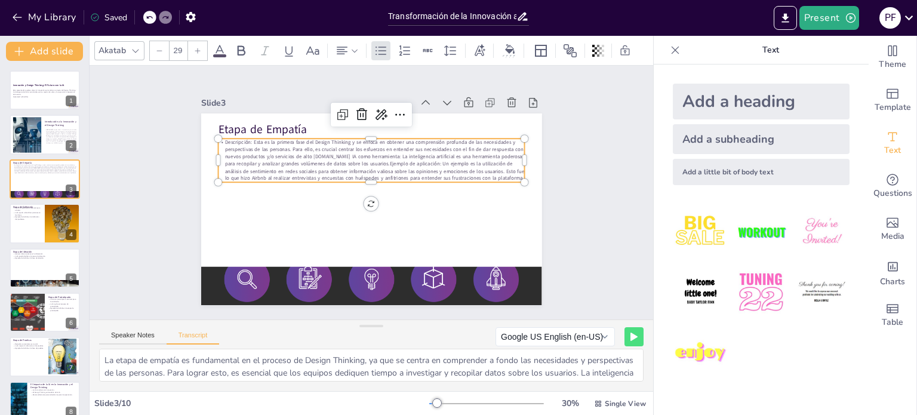
click at [335, 162] on p "Descripción: Esta es la primera fase del Design Thinking y se enfoca en obtener…" at bounding box center [371, 159] width 307 height 43
click at [340, 157] on p "Descripción: Esta es la primera fase del Design Thinking y se enfoca en obtener…" at bounding box center [371, 159] width 307 height 43
click at [301, 143] on p "Descripción: Esta es la primera fase del Design Thinking y se enfoca en obtener…" at bounding box center [371, 159] width 307 height 43
click at [331, 149] on p "Descripción: Esta es la primera fase del Design Thinking y se enfoca en obtener…" at bounding box center [371, 159] width 307 height 43
click at [372, 149] on p "Descripción: Esta es la primera fase del Design Thinking y se enfoca en obtener…" at bounding box center [385, 163] width 298 height 164
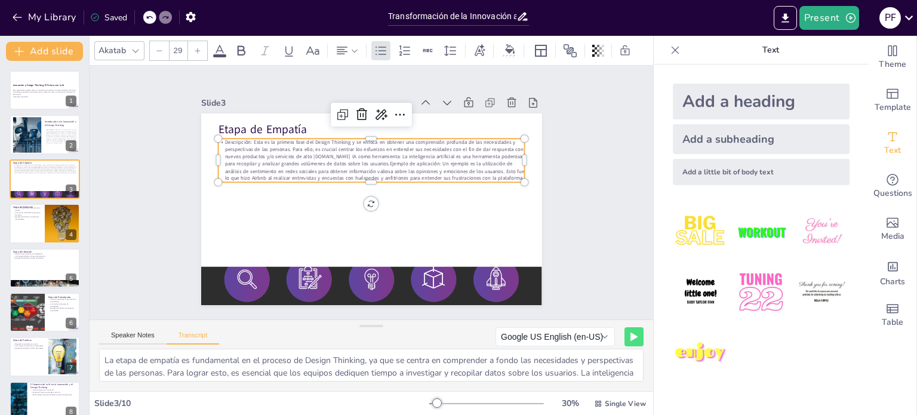
click at [384, 150] on p "Descripción: Esta es la primera fase del Design Thinking y se enfoca en obtener…" at bounding box center [386, 164] width 287 height 190
click at [384, 150] on p "Descripción: Esta es la primera fase del Design Thinking y se enfoca en obtener…" at bounding box center [374, 160] width 309 height 75
click at [418, 206] on div at bounding box center [371, 209] width 341 height 192
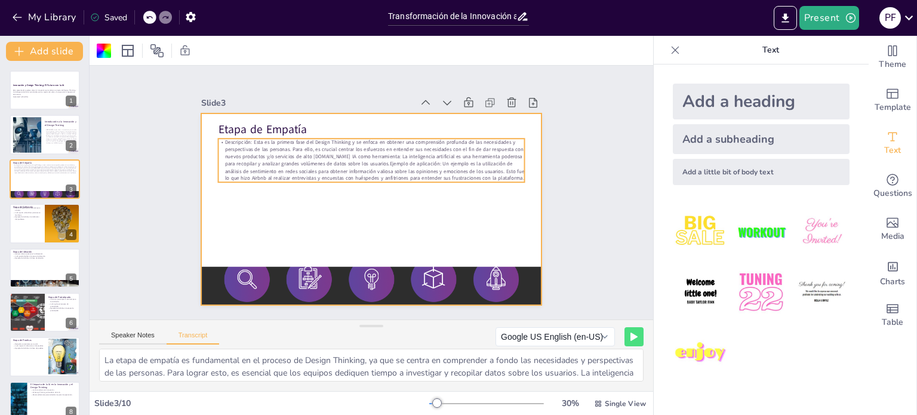
click at [390, 152] on p "Descripción: Esta es la primera fase del Design Thinking y se enfoca en obtener…" at bounding box center [371, 159] width 307 height 43
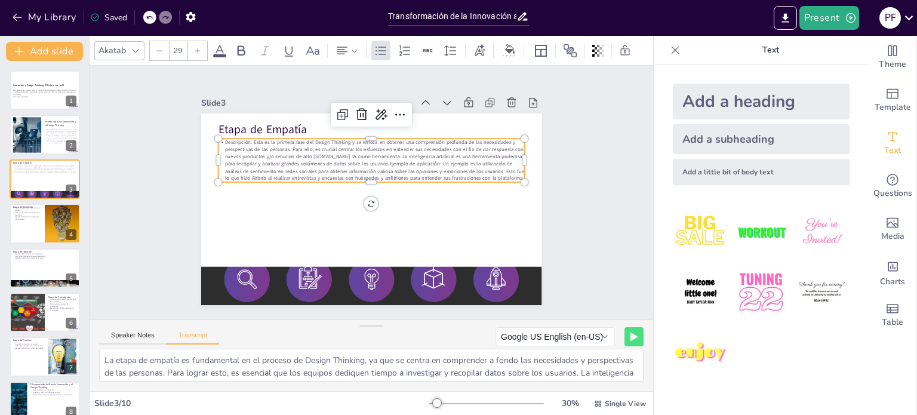
click at [390, 152] on p "Descripción: Esta es la primera fase del Design Thinking y se enfoca en obtener…" at bounding box center [371, 159] width 307 height 43
click at [379, 153] on span "Descripción: Esta es la primera fase del Design Thinking y se enfoca en obtener…" at bounding box center [377, 161] width 301 height 74
click at [373, 150] on span "Descripción: Esta es la primera fase del Design Thinking y se enfoca en obtener…" at bounding box center [373, 159] width 299 height 43
click at [315, 152] on span "Descripción: Esta es la primera fase del Design Thinking y se enfoca en obtener…" at bounding box center [377, 161] width 301 height 74
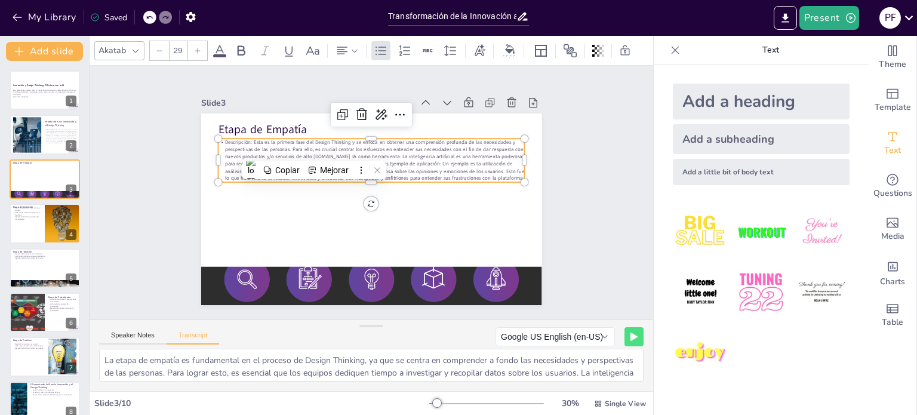
click at [318, 152] on span "Descripción: Esta es la primera fase del Design Thinking y se enfoca en obtener…" at bounding box center [373, 159] width 299 height 43
click at [316, 153] on span "Descripción: Esta es la primera fase del Design Thinking y se enfoca en obtener…" at bounding box center [373, 159] width 299 height 43
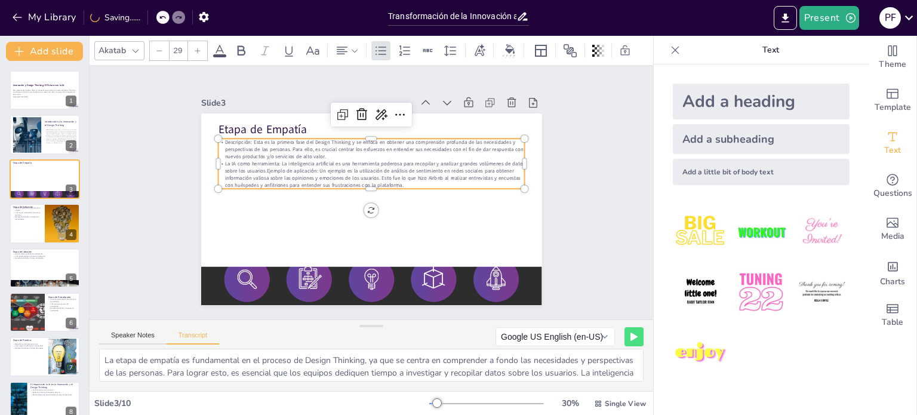
click at [271, 168] on span "La IA como herramienta: La inteligencia artificial es una herramienta poderosa …" at bounding box center [378, 172] width 299 height 82
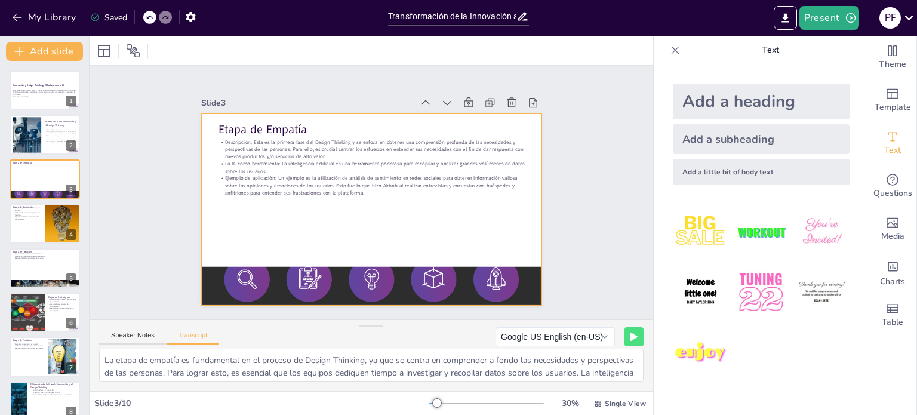
click at [362, 167] on p "La IA como herramienta: La inteligencia artificial es una herramienta poderosa …" at bounding box center [379, 169] width 296 height 109
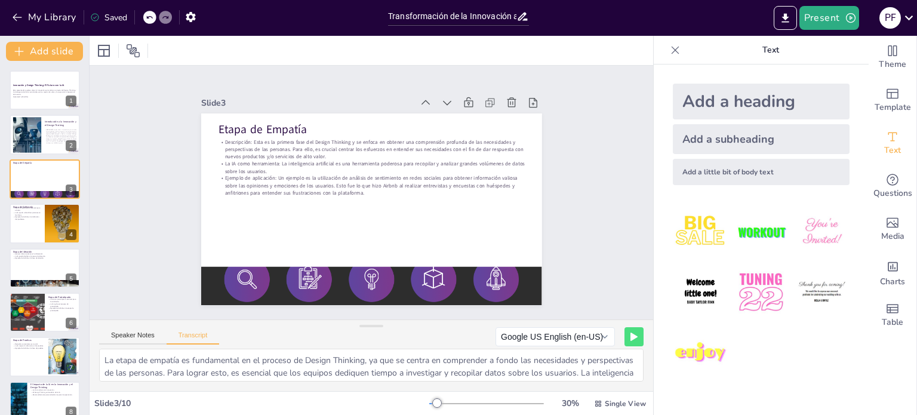
click at [358, 140] on span "Descripción: Esta es la primera fase del Design Thinking y se enfoca en obtener…" at bounding box center [373, 148] width 298 height 21
click at [351, 155] on p "Descripción: Esta es la primera fase del Design Thinking y se enfoca en obtener…" at bounding box center [371, 148] width 307 height 21
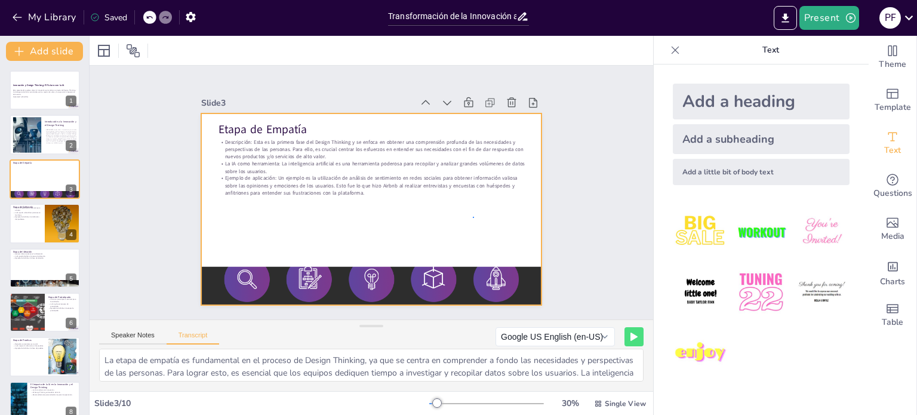
drag, startPoint x: 473, startPoint y: 217, endPoint x: 451, endPoint y: 198, distance: 29.6
click at [473, 217] on div at bounding box center [371, 209] width 341 height 192
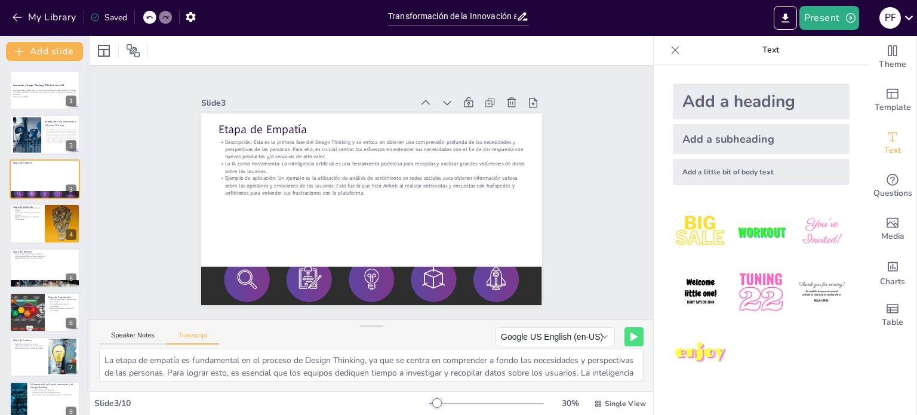
click at [423, 171] on span "Ejemplo de aplicación: Un ejemplo es la utilización de análisis de sentimiento …" at bounding box center [371, 181] width 293 height 45
click at [366, 185] on p "Ejemplo de aplicación: Un ejemplo es la utilización de análisis de sentimiento …" at bounding box center [371, 185] width 307 height 21
click at [366, 185] on p "Ejemplo de aplicación: Un ejemplo es la utilización de análisis de sentimiento …" at bounding box center [373, 185] width 298 height 115
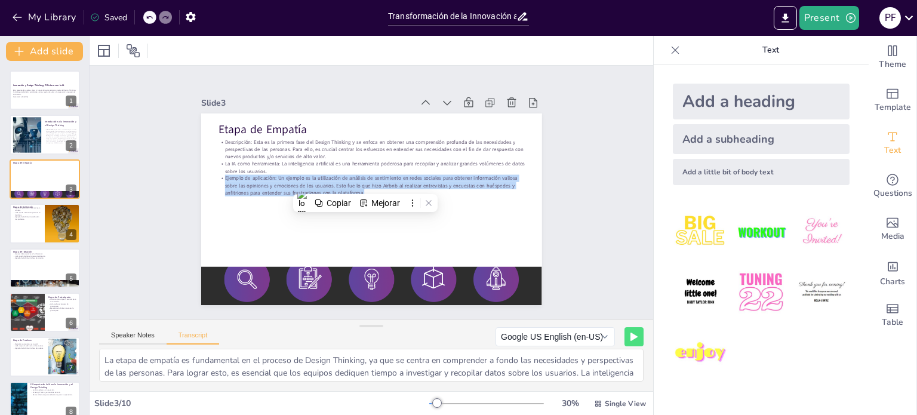
click at [366, 185] on p "Ejemplo de aplicación: Un ejemplo es la utilización de análisis de sentimiento …" at bounding box center [371, 186] width 307 height 54
click at [363, 175] on span "Ejemplo de aplicación: Un ejemplo es la utilización de análisis de sentimiento …" at bounding box center [370, 185] width 292 height 21
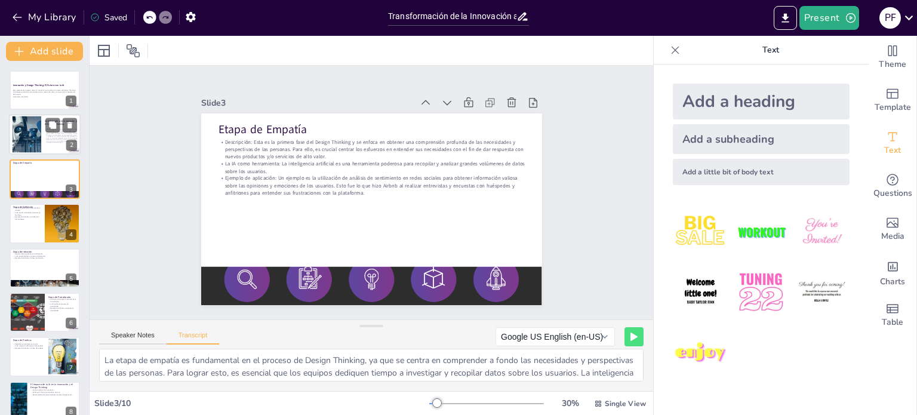
click at [44, 143] on div at bounding box center [45, 135] width 72 height 41
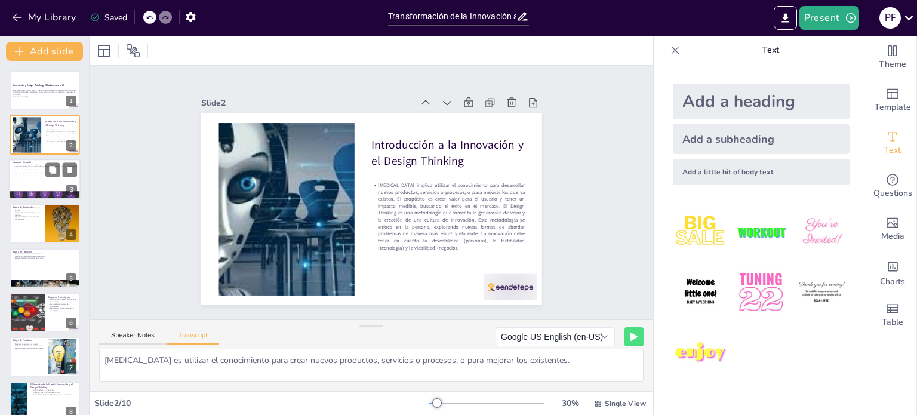
click at [43, 174] on span "Ejemplo de aplicación: Un ejemplo es la utilización de análisis de sentimiento …" at bounding box center [44, 174] width 61 height 5
type textarea "La etapa de empatía es fundamental en el proceso de Design Thinking, ya que se …"
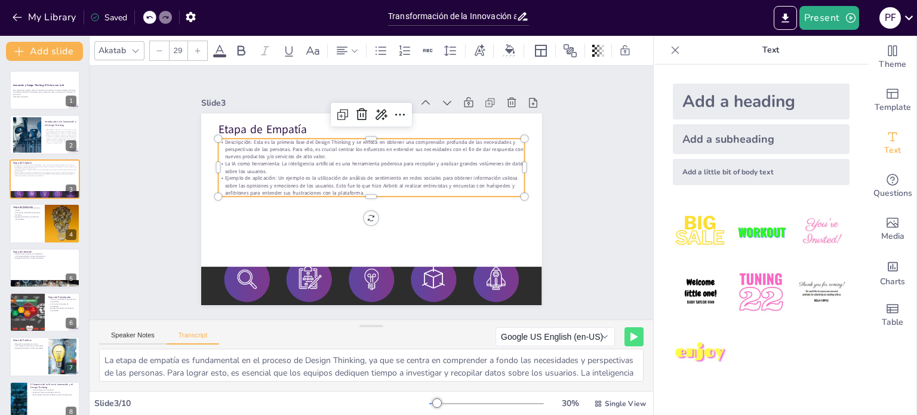
click at [344, 164] on p "La IA como herramienta: La inteligencia artificial es una herramienta poderosa …" at bounding box center [374, 167] width 306 height 47
click at [375, 113] on icon at bounding box center [381, 114] width 12 height 11
click at [387, 147] on span "Rewrite" at bounding box center [388, 151] width 29 height 11
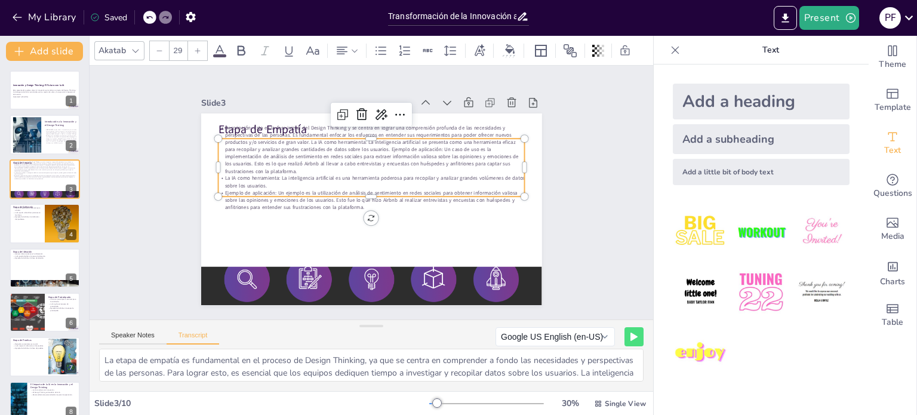
click at [178, 204] on div "Slide 1 Innovación y Design Thinking: El Futuro con la IA Esta presentación exp…" at bounding box center [372, 192] width 408 height 225
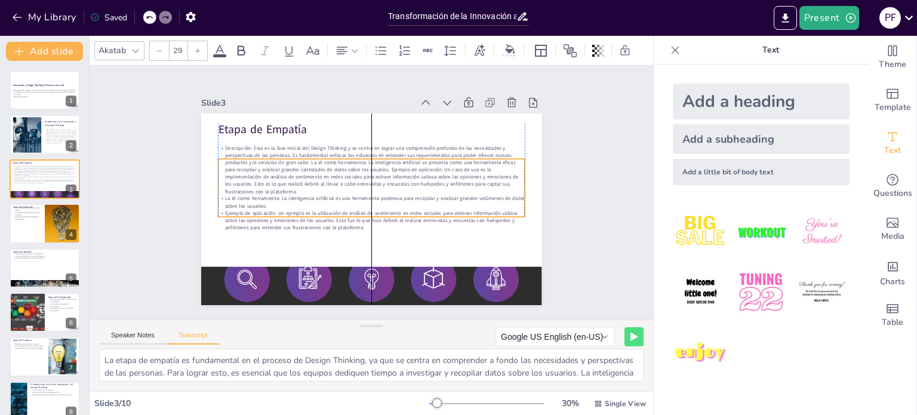
drag, startPoint x: 296, startPoint y: 192, endPoint x: 294, endPoint y: 212, distance: 20.4
click at [294, 212] on span "Ejemplo de aplicación: Un ejemplo es la utilización de análisis de sentimiento …" at bounding box center [370, 219] width 292 height 21
click at [306, 185] on p "Descripción: Esta es la fase inicial del Design Thinking y se centra en lograr …" at bounding box center [380, 172] width 300 height 171
click at [282, 184] on span "Descripción: Esta es la fase inicial del Design Thinking y se centra en lograr …" at bounding box center [372, 166] width 294 height 73
click at [291, 183] on p "Descripción: Esta es la fase inicial del Design Thinking y se centra en lograr …" at bounding box center [373, 170] width 310 height 82
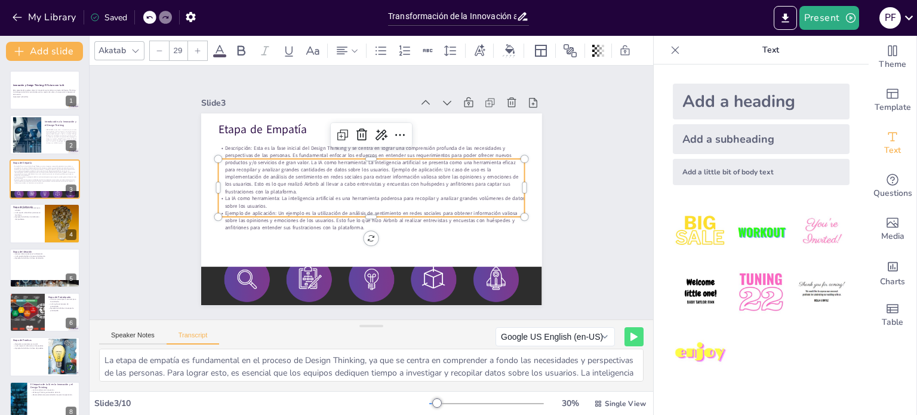
click at [293, 186] on p "Descripción: Esta es la fase inicial del Design Thinking y se centra en lograr …" at bounding box center [371, 169] width 307 height 50
click at [301, 188] on p "Descripción: Esta es la fase inicial del Design Thinking y se centra en lograr …" at bounding box center [371, 169] width 307 height 50
click at [294, 185] on p "Descripción: Esta es la fase inicial del Design Thinking y se centra en lograr …" at bounding box center [371, 169] width 307 height 50
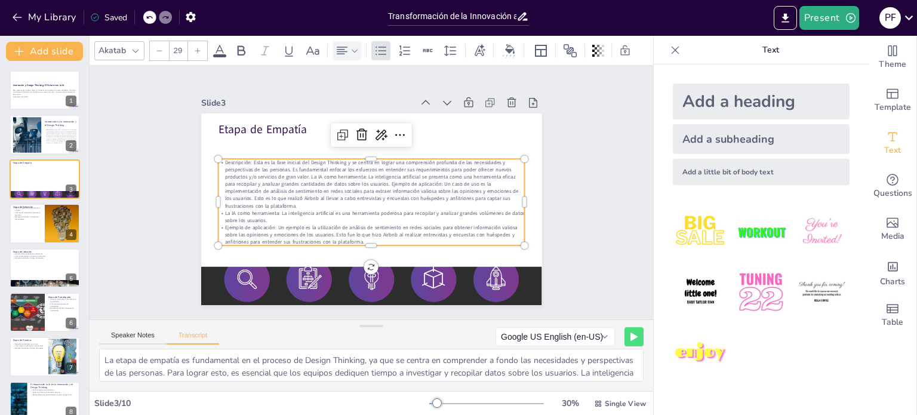
click at [359, 41] on div at bounding box center [346, 50] width 29 height 19
click at [415, 82] on icon at bounding box center [418, 86] width 14 height 14
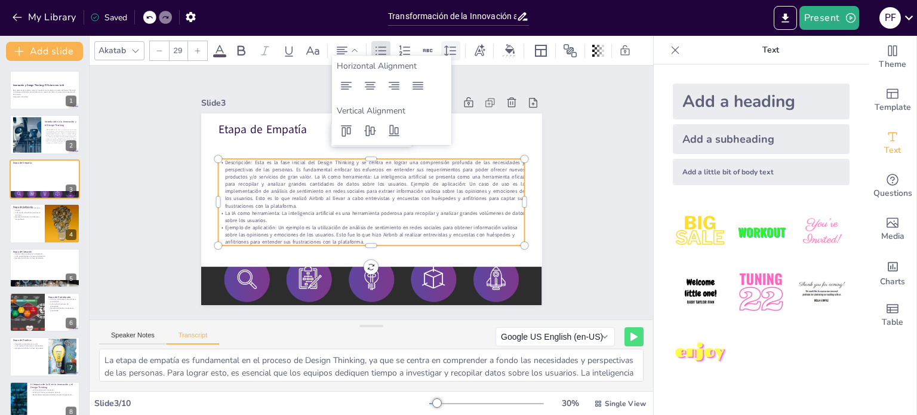
click at [455, 47] on icon at bounding box center [450, 51] width 14 height 14
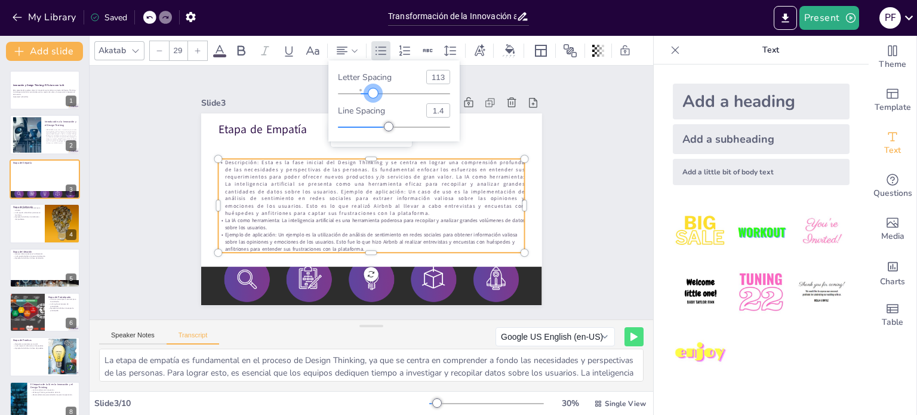
type input "108"
drag, startPoint x: 360, startPoint y: 91, endPoint x: 392, endPoint y: 90, distance: 31.6
click at [372, 92] on div at bounding box center [373, 93] width 10 height 10
click at [437, 79] on input "108" at bounding box center [438, 76] width 23 height 13
click at [150, 14] on icon at bounding box center [149, 17] width 7 height 7
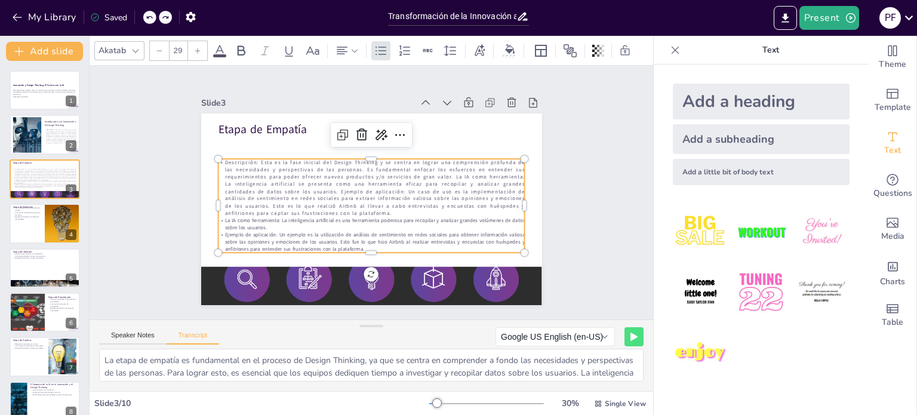
click at [150, 14] on icon at bounding box center [149, 17] width 7 height 7
click at [165, 19] on icon at bounding box center [165, 17] width 7 height 7
click at [452, 50] on icon at bounding box center [450, 51] width 14 height 14
drag, startPoint x: 434, startPoint y: 76, endPoint x: 458, endPoint y: 82, distance: 24.5
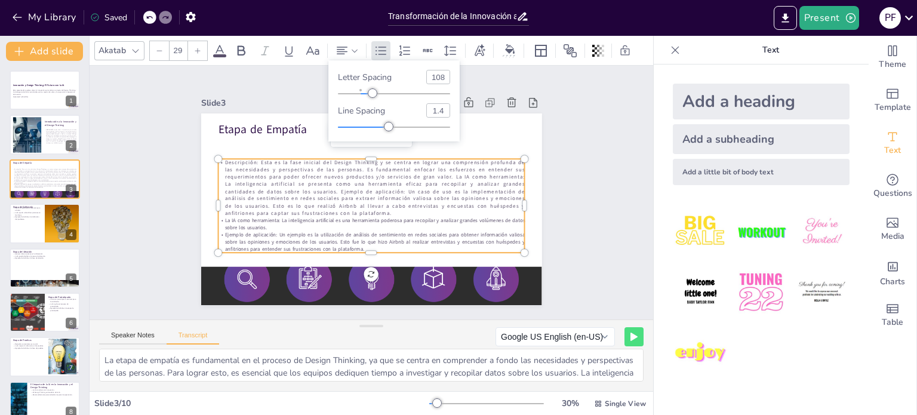
click at [458, 82] on div "Letter spacing 108 Line spacing 1.4" at bounding box center [393, 100] width 131 height 81
type input "1"
type input "0"
type input "1.44"
click at [390, 128] on div at bounding box center [391, 127] width 10 height 10
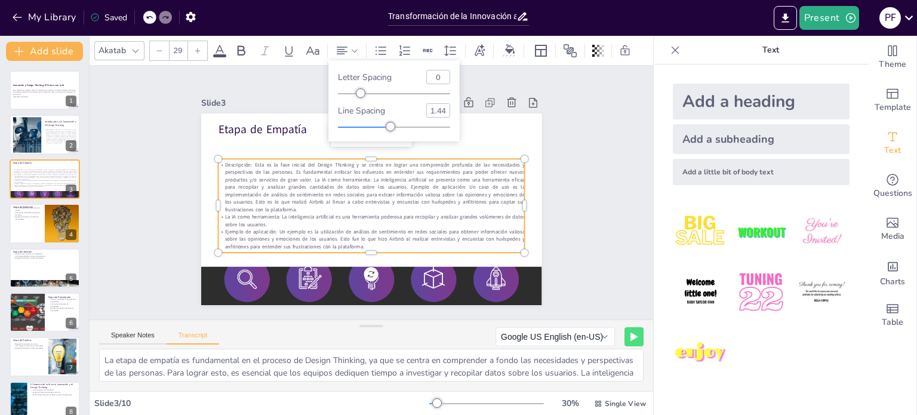
click at [574, 155] on div "Slide 1 Innovación y Design Thinking: El Futuro con la IA Esta presentación exp…" at bounding box center [371, 193] width 563 height 254
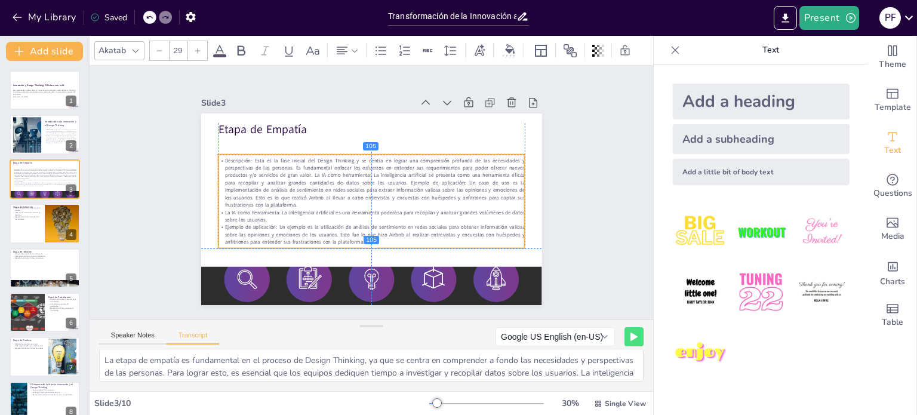
drag, startPoint x: 476, startPoint y: 215, endPoint x: 474, endPoint y: 208, distance: 7.3
click at [474, 209] on span "La IA como herramienta: La inteligencia artificial es una herramienta poderosa …" at bounding box center [374, 216] width 300 height 14
click at [585, 222] on div "Slide 1 Innovación y Design Thinking: El Futuro con la IA Esta presentación exp…" at bounding box center [371, 192] width 587 height 311
click at [347, 191] on span "Descripción: Esta es la fase inicial del Design Thinking y se centra en lograr …" at bounding box center [376, 178] width 304 height 75
click at [344, 193] on span "Descripción: Esta es la fase inicial del Design Thinking y se centra en lograr …" at bounding box center [374, 182] width 300 height 51
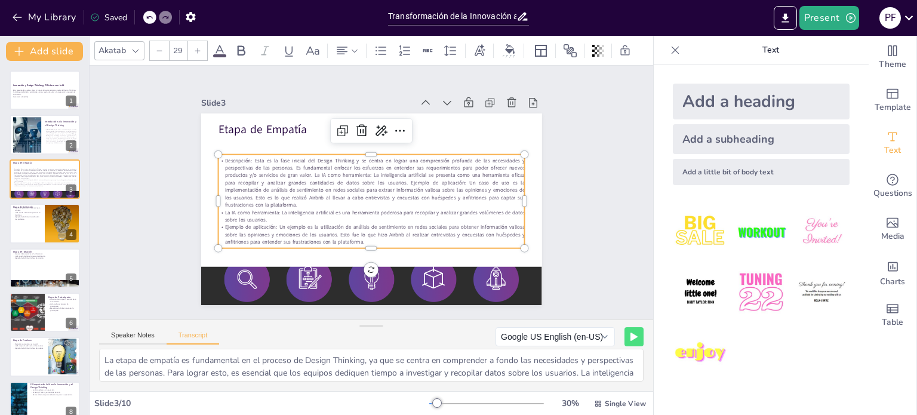
click at [292, 201] on p "Descripción: Esta es la fase inicial del Design Thinking y se centra en lograr …" at bounding box center [371, 183] width 307 height 52
click at [291, 200] on p "Descripción: Esta es la fase inicial del Design Thinking y se centra en lograr …" at bounding box center [372, 183] width 310 height 84
click at [289, 198] on p "Descripción: Esta es la fase inicial del Design Thinking y se centra en lograr …" at bounding box center [372, 183] width 310 height 84
click at [289, 198] on p "Descripción: Esta es la fase inicial del Design Thinking y se centra en lograr …" at bounding box center [371, 183] width 307 height 52
click at [288, 198] on p "Descripción: Esta es la fase inicial del Design Thinking y se centra en lograr …" at bounding box center [372, 183] width 310 height 84
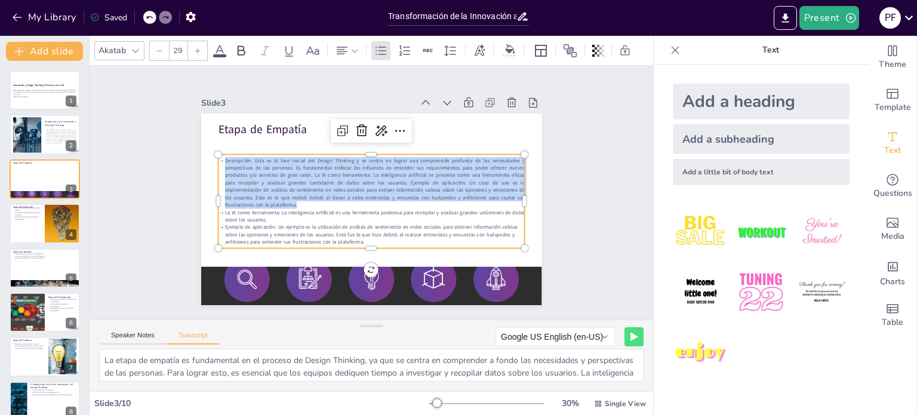
drag, startPoint x: 291, startPoint y: 198, endPoint x: 215, endPoint y: 156, distance: 86.3
click at [218, 157] on p "Descripción: Esta es la fase inicial del Design Thinking y se centra en lograr …" at bounding box center [371, 183] width 307 height 52
click at [390, 132] on div at bounding box center [399, 130] width 19 height 19
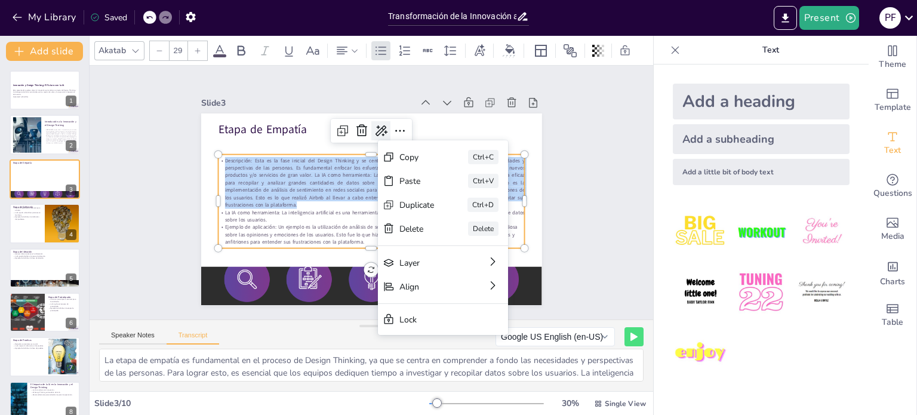
click at [375, 131] on icon at bounding box center [381, 130] width 12 height 11
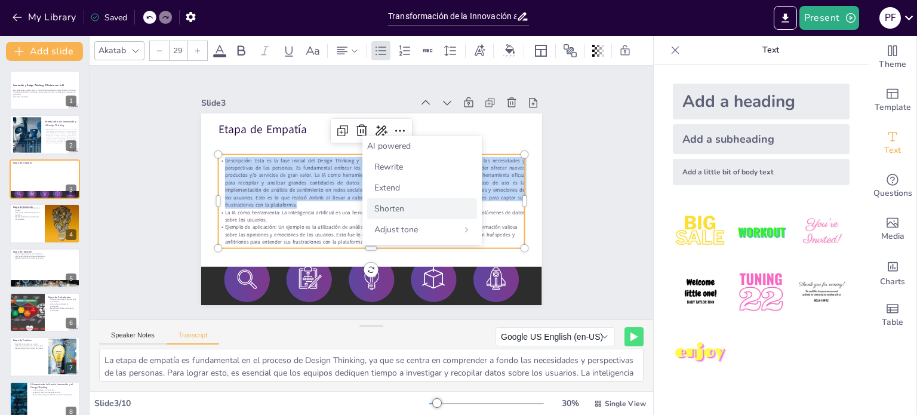
click at [406, 202] on div "Shorten" at bounding box center [422, 208] width 110 height 21
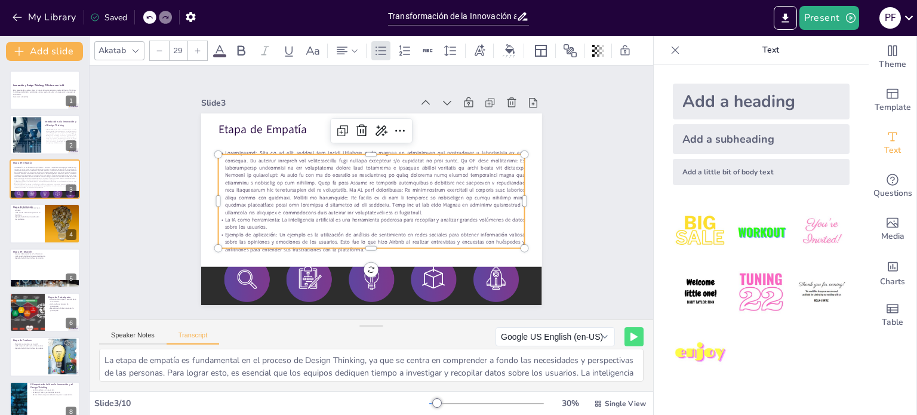
click at [178, 184] on div "Slide 1 Innovación y Design Thinking: El Futuro con la IA Esta presentación exp…" at bounding box center [372, 192] width 408 height 225
click at [328, 170] on span at bounding box center [374, 182] width 300 height 66
click at [147, 23] on div at bounding box center [149, 17] width 13 height 13
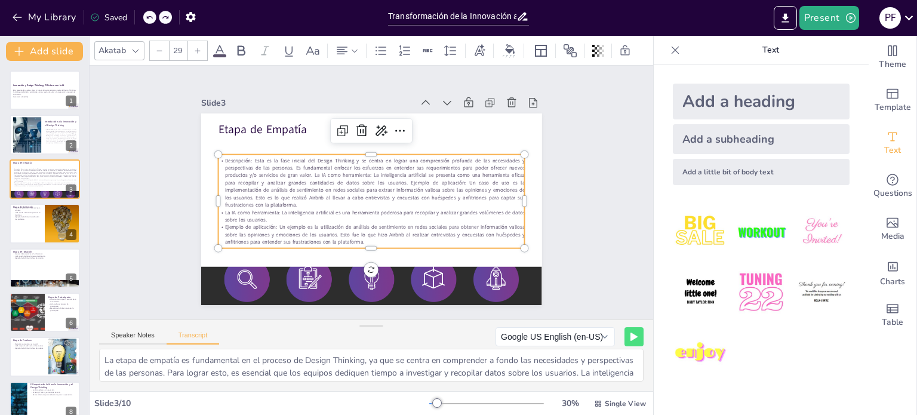
click at [155, 165] on div "Slide 1 Innovación y Design Thinking: El Futuro con la IA Esta presentación exp…" at bounding box center [371, 193] width 563 height 254
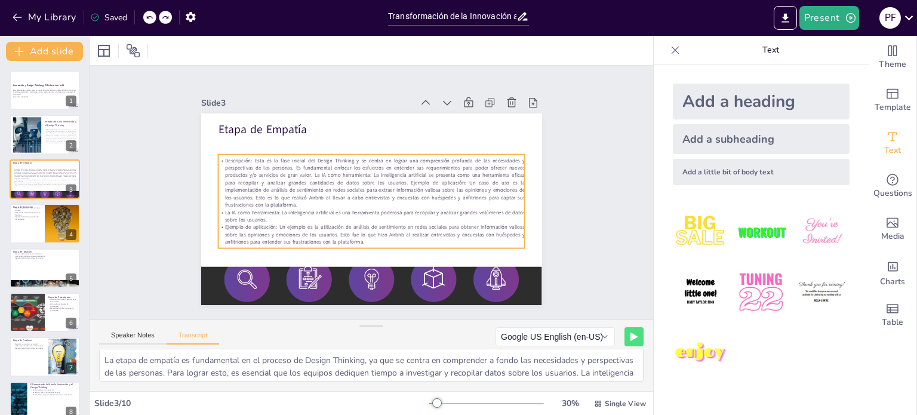
click at [456, 212] on p "La IA como herramienta: La inteligencia artificial es una herramienta poderosa …" at bounding box center [368, 216] width 306 height 47
click at [518, 193] on div at bounding box center [527, 218] width 19 height 94
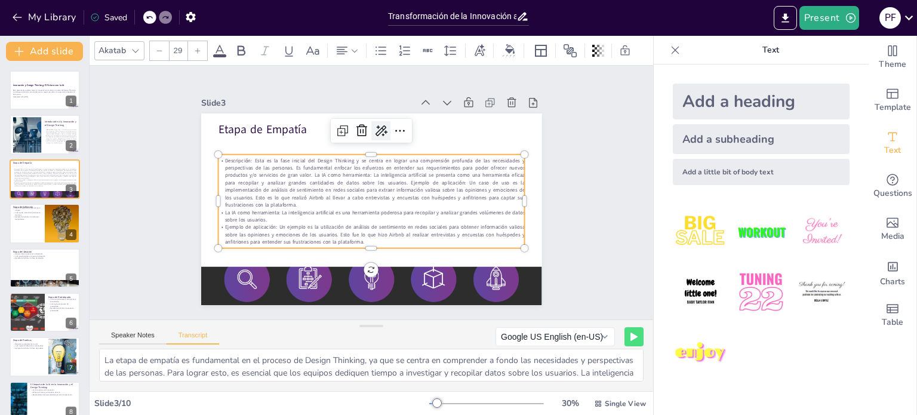
click at [377, 124] on icon at bounding box center [381, 131] width 14 height 14
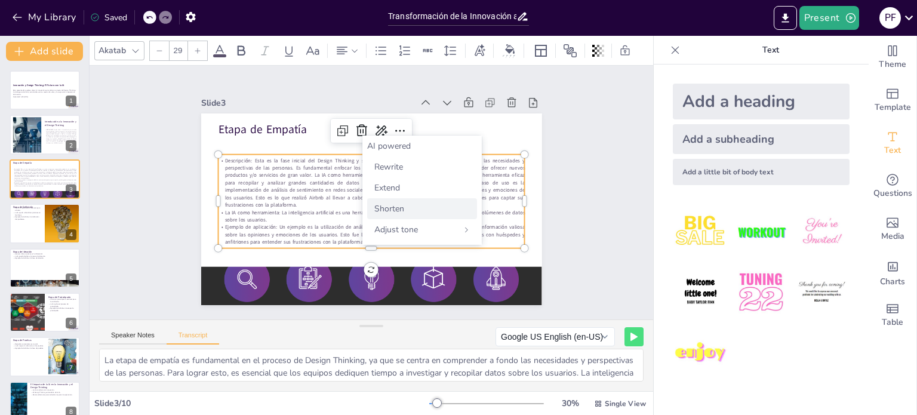
click at [409, 205] on div "Shorten" at bounding box center [422, 208] width 110 height 21
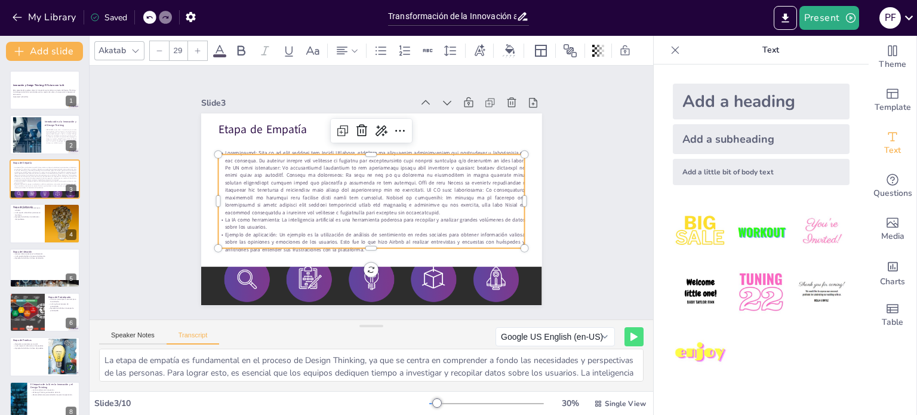
click at [155, 19] on div at bounding box center [149, 17] width 13 height 13
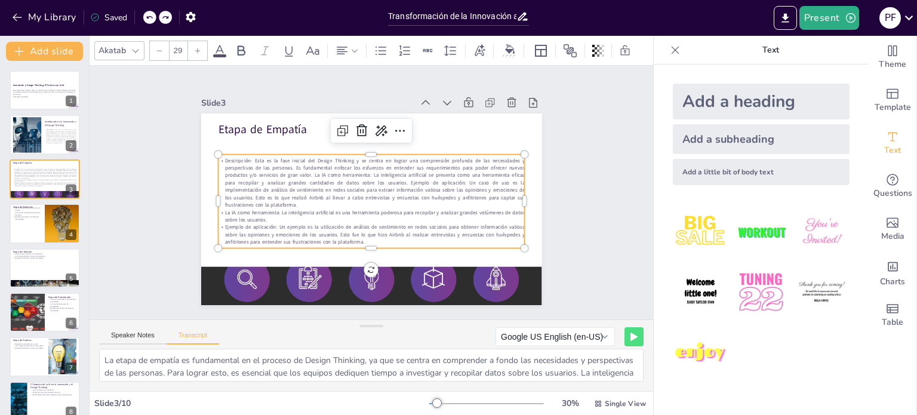
click at [155, 19] on div at bounding box center [149, 17] width 13 height 13
click at [160, 19] on div at bounding box center [165, 17] width 13 height 13
click at [153, 23] on div at bounding box center [157, 17] width 29 height 13
click at [150, 20] on icon at bounding box center [149, 17] width 7 height 7
click at [150, 20] on div "My Library Saving......" at bounding box center [107, 16] width 215 height 21
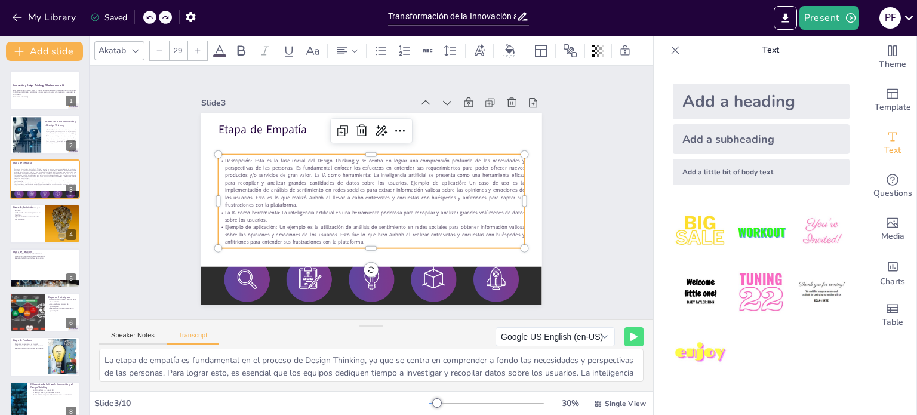
click at [153, 16] on icon at bounding box center [149, 17] width 7 height 7
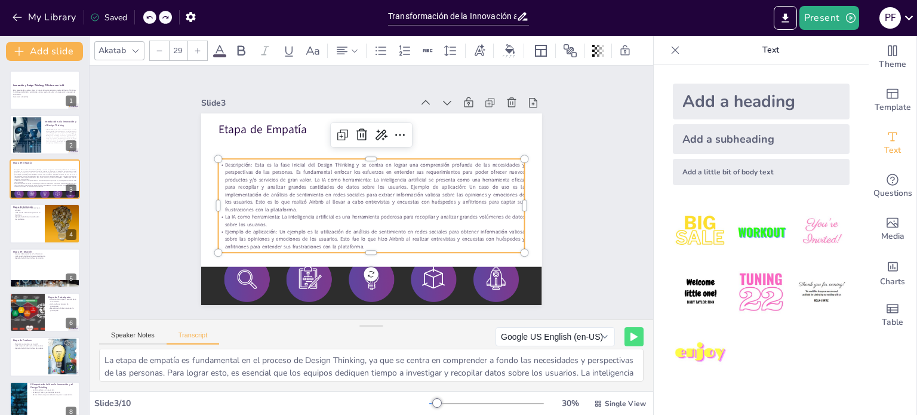
click at [153, 16] on icon at bounding box center [149, 17] width 7 height 7
click at [153, 16] on div "My Library Saving......" at bounding box center [107, 16] width 215 height 21
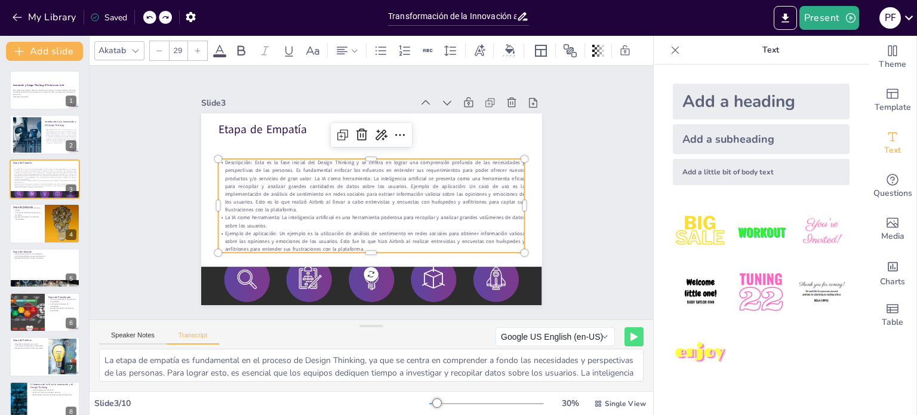
click at [155, 17] on div "My Library Saved" at bounding box center [101, 16] width 202 height 21
click at [150, 17] on icon at bounding box center [149, 17] width 7 height 7
click at [150, 17] on div "My Library Saved" at bounding box center [101, 16] width 202 height 21
click at [148, 14] on icon at bounding box center [149, 17] width 7 height 7
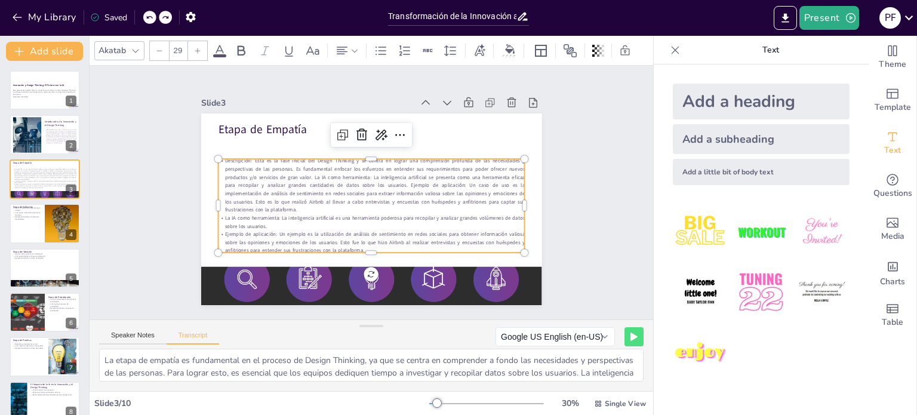
click at [148, 14] on div "My Library Saved" at bounding box center [101, 16] width 202 height 21
click at [148, 14] on div "My Library Saving......" at bounding box center [107, 16] width 215 height 21
click at [148, 14] on icon at bounding box center [149, 17] width 7 height 7
click at [135, 14] on div at bounding box center [134, 17] width 1 height 14
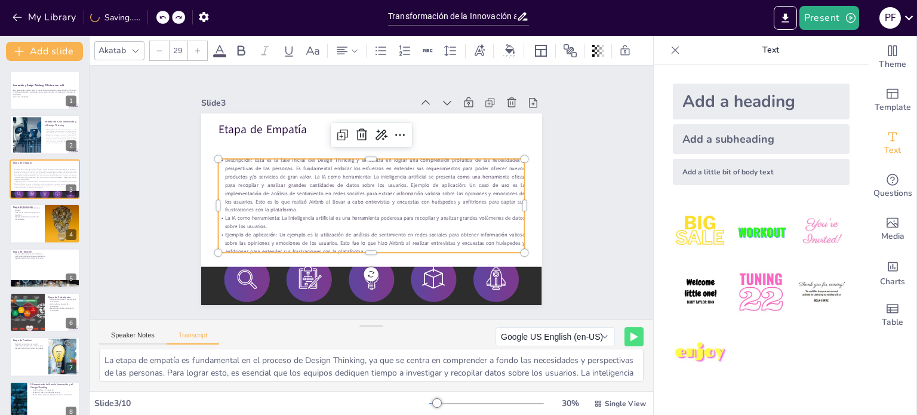
click at [148, 14] on div at bounding box center [147, 17] width 1 height 14
click at [153, 21] on div at bounding box center [149, 17] width 13 height 13
click at [323, 181] on span "Descripción: Esta es la fase inicial del Design Thinking y se centra en lograr …" at bounding box center [374, 184] width 300 height 57
click at [323, 181] on span "Descripción: Esta es la fase inicial del Design Thinking y se centra en lograr …" at bounding box center [375, 181] width 304 height 80
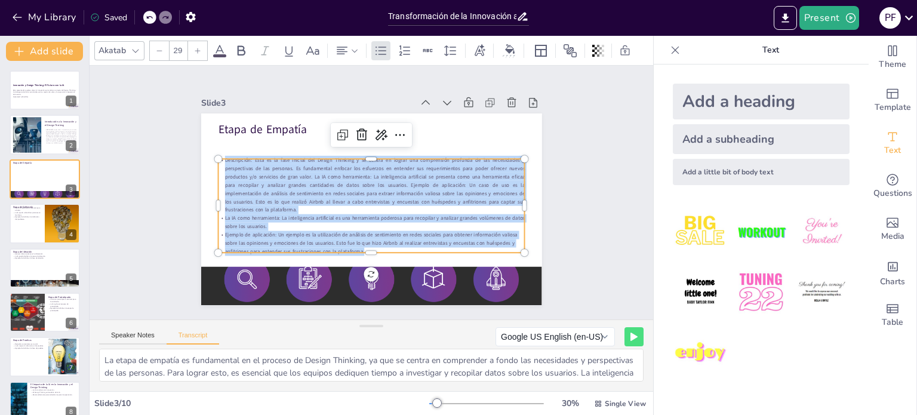
drag, startPoint x: 365, startPoint y: 243, endPoint x: 208, endPoint y: 158, distance: 178.7
click at [208, 158] on div "Etapa de Empatía Descripción: Esta es la fase inicial del Design Thinking y se …" at bounding box center [371, 209] width 341 height 192
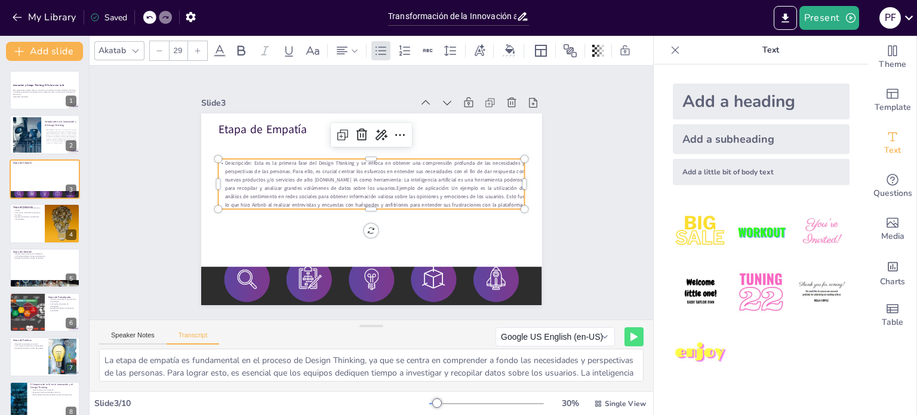
click at [319, 176] on p "Descripción: Esta es la primera fase del Design Thinking y se enfoca en obtener…" at bounding box center [372, 184] width 310 height 82
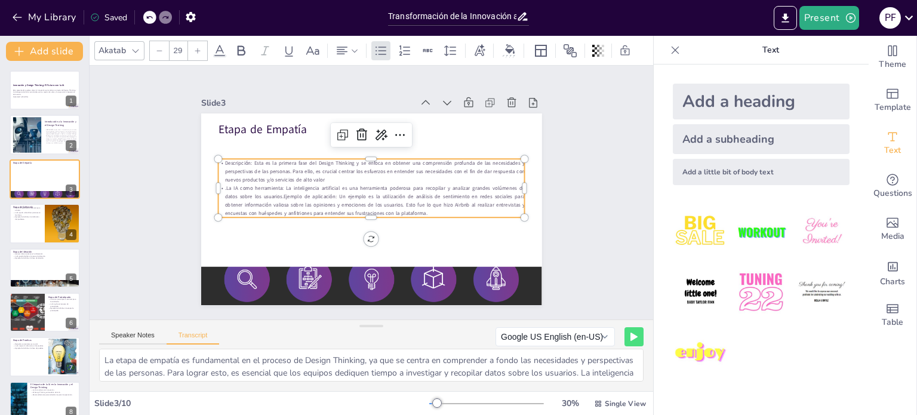
click at [273, 192] on p ".La IA como herramienta: La inteligencia artificial es una herramienta poderosa…" at bounding box center [371, 200] width 307 height 33
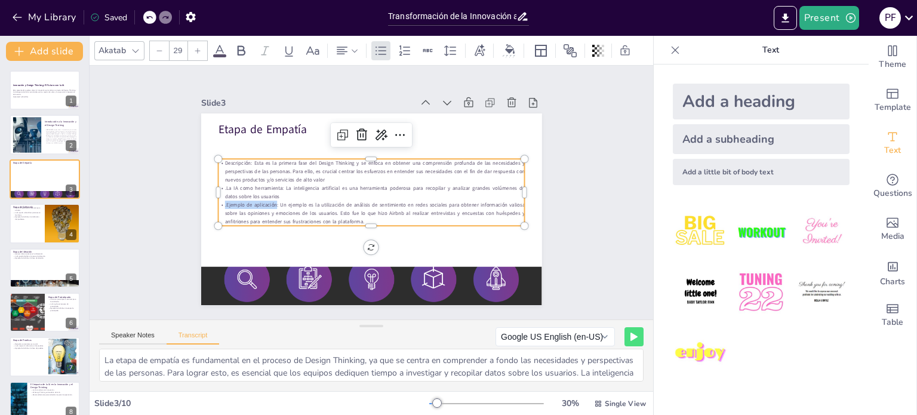
drag, startPoint x: 267, startPoint y: 198, endPoint x: 212, endPoint y: 198, distance: 54.3
click at [215, 198] on p ".Ejemplo de aplicación: Un ejemplo es la utilización de análisis de sentimiento…" at bounding box center [368, 212] width 307 height 57
click at [239, 50] on icon at bounding box center [242, 50] width 8 height 10
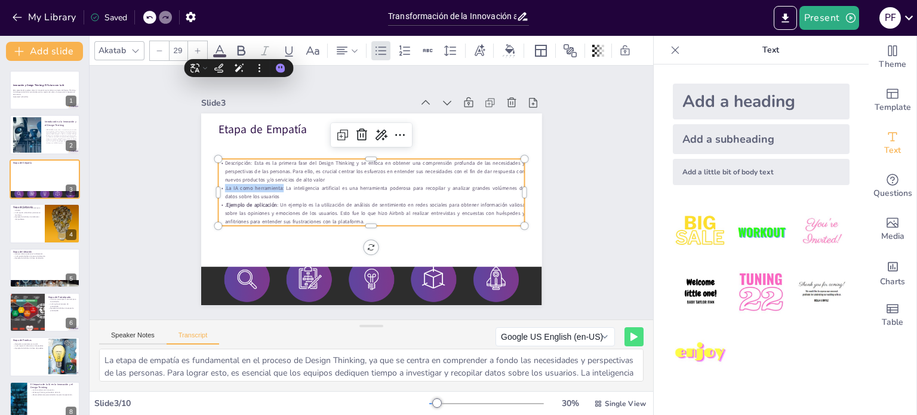
drag, startPoint x: 275, startPoint y: 183, endPoint x: 214, endPoint y: 183, distance: 60.9
click at [218, 184] on p ".La IA como herramienta: La inteligencia artificial es una herramienta poderosa…" at bounding box center [371, 192] width 307 height 17
click at [242, 45] on icon at bounding box center [242, 50] width 8 height 10
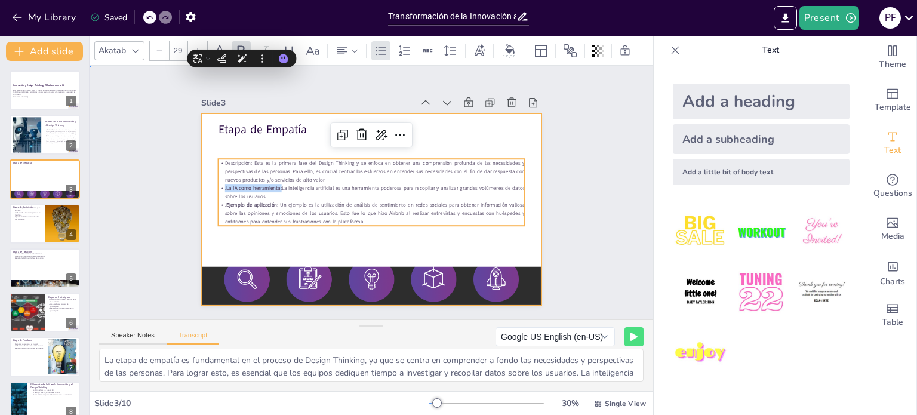
click at [263, 147] on div at bounding box center [371, 209] width 341 height 192
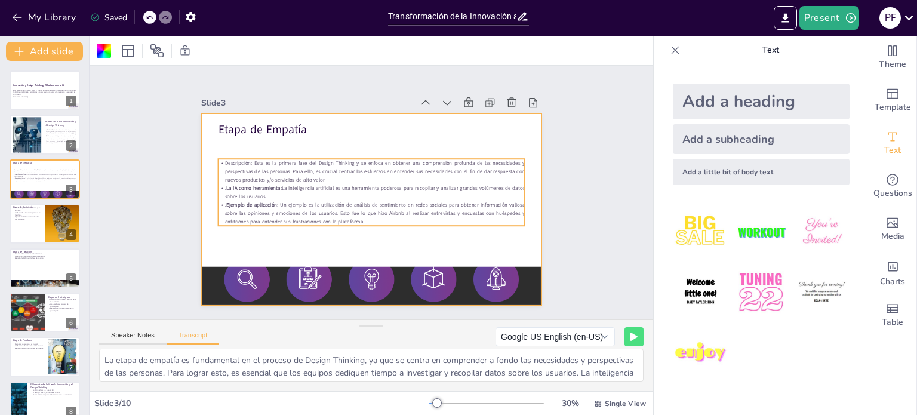
drag, startPoint x: 267, startPoint y: 153, endPoint x: 254, endPoint y: 161, distance: 14.7
click at [266, 159] on p "Descripción: Esta es la primera fase del Design Thinking y se enfoca en obtener…" at bounding box center [371, 171] width 307 height 25
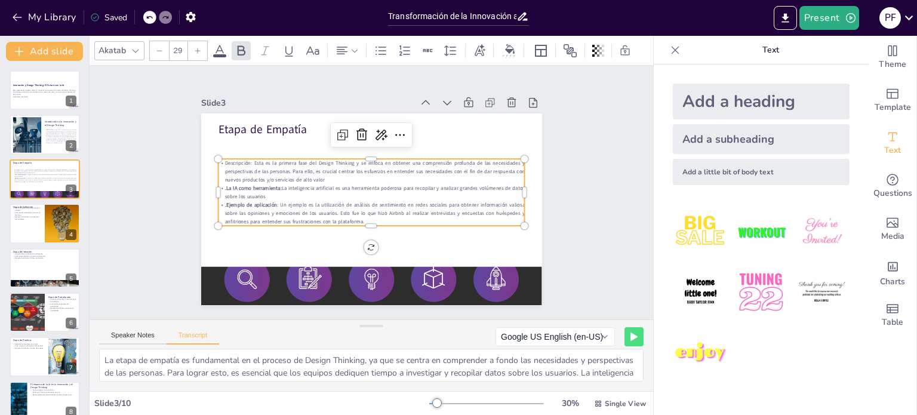
click at [253, 160] on p "Descripción: Esta es la primera fase del Design Thinking y se enfoca en obtener…" at bounding box center [371, 171] width 307 height 25
click at [243, 159] on p "Descripción: Esta es la primera fase del Design Thinking y se enfoca en obtener…" at bounding box center [371, 171] width 307 height 25
click at [243, 157] on p "Descripción: Esta es la primera fase del Design Thinking y se enfoca en obtener…" at bounding box center [373, 171] width 307 height 57
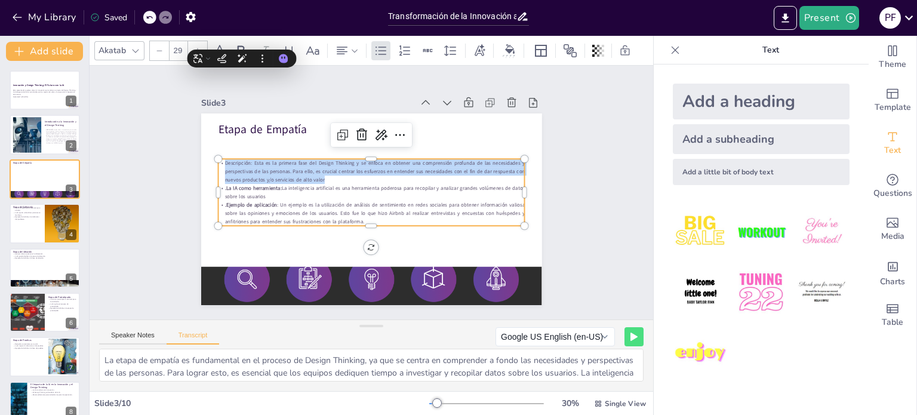
drag, startPoint x: 243, startPoint y: 158, endPoint x: 218, endPoint y: 154, distance: 25.9
click at [218, 154] on div "Etapa de Empatía Descripción: Esta es la primera fase del Design Thinking y se …" at bounding box center [369, 209] width 359 height 226
click at [243, 159] on p "Descripción: Esta es la primera fase del Design Thinking y se enfoca en obtener…" at bounding box center [371, 171] width 307 height 25
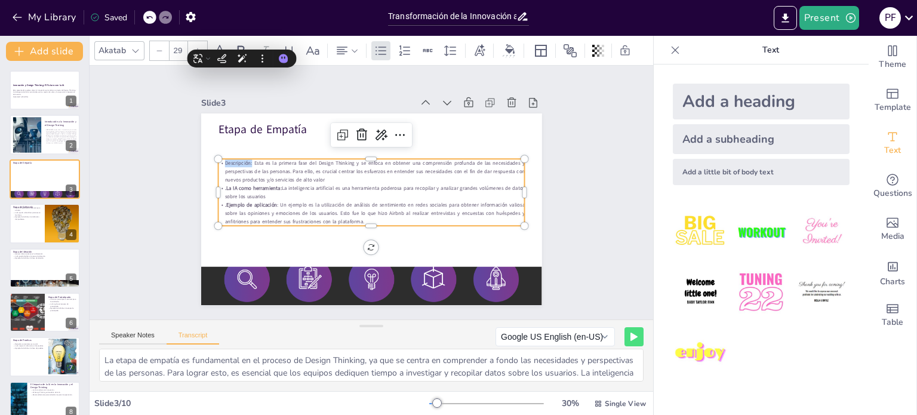
drag, startPoint x: 243, startPoint y: 156, endPoint x: 217, endPoint y: 157, distance: 25.7
click at [218, 159] on p "Descripción: Esta es la primera fase del Design Thinking y se enfoca en obtener…" at bounding box center [371, 171] width 307 height 25
click at [241, 45] on icon at bounding box center [242, 50] width 8 height 10
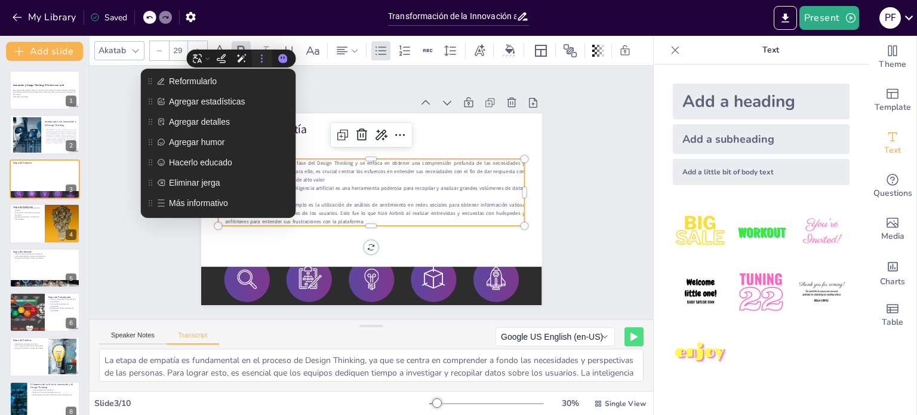
click at [532, 199] on div at bounding box center [369, 209] width 359 height 226
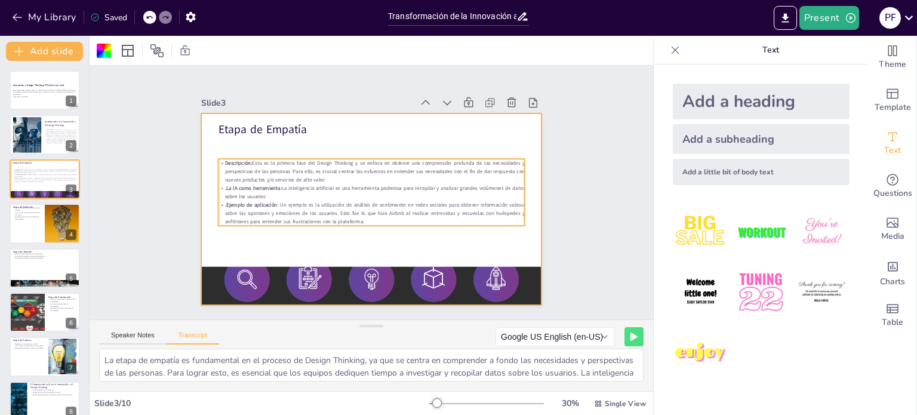
click at [476, 190] on p ".La IA como herramienta: La inteligencia artificial es una herramienta poderosa…" at bounding box center [371, 192] width 307 height 17
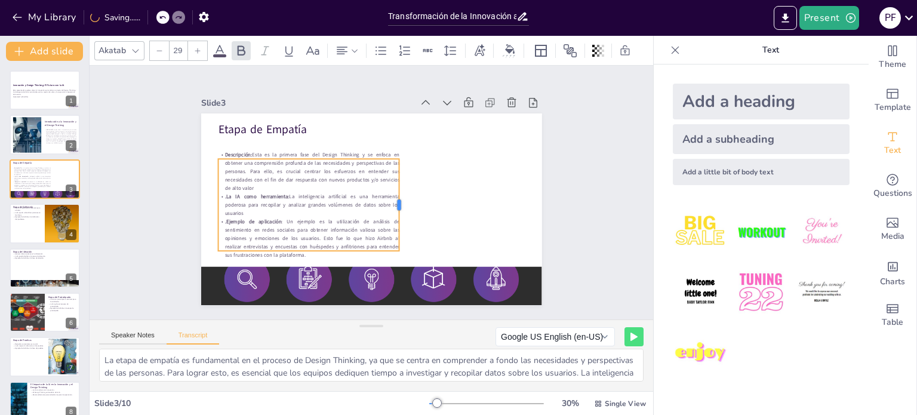
drag, startPoint x: 518, startPoint y: 185, endPoint x: 393, endPoint y: 174, distance: 125.8
click at [399, 174] on div at bounding box center [404, 205] width 10 height 92
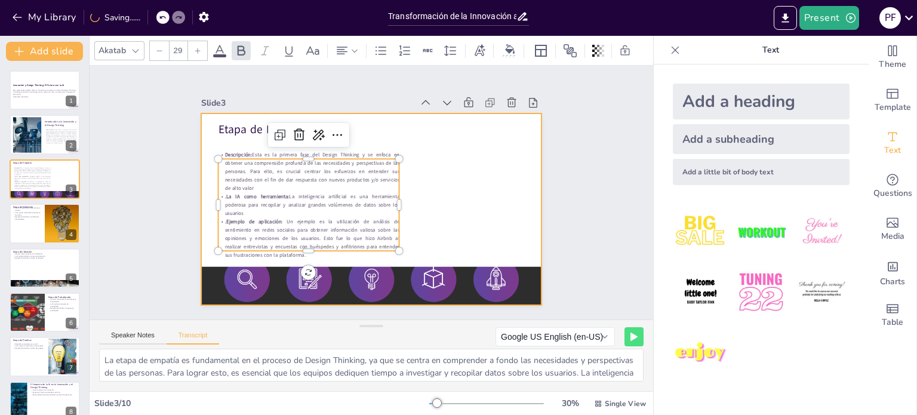
click at [446, 182] on div at bounding box center [369, 209] width 359 height 226
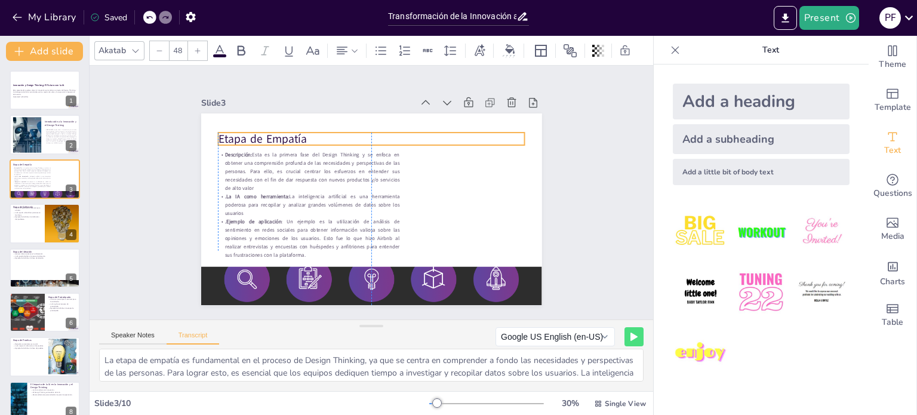
drag, startPoint x: 287, startPoint y: 126, endPoint x: 287, endPoint y: 135, distance: 9.5
click at [287, 135] on p "Etapa de Empatía" at bounding box center [377, 139] width 307 height 48
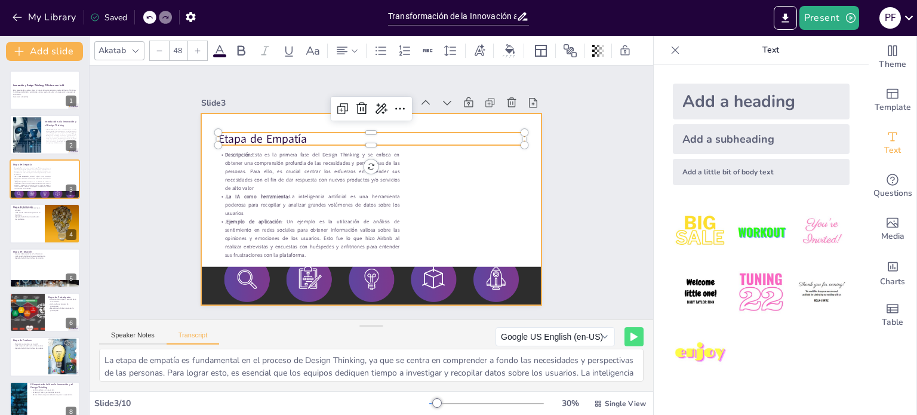
click at [485, 206] on div at bounding box center [371, 209] width 341 height 192
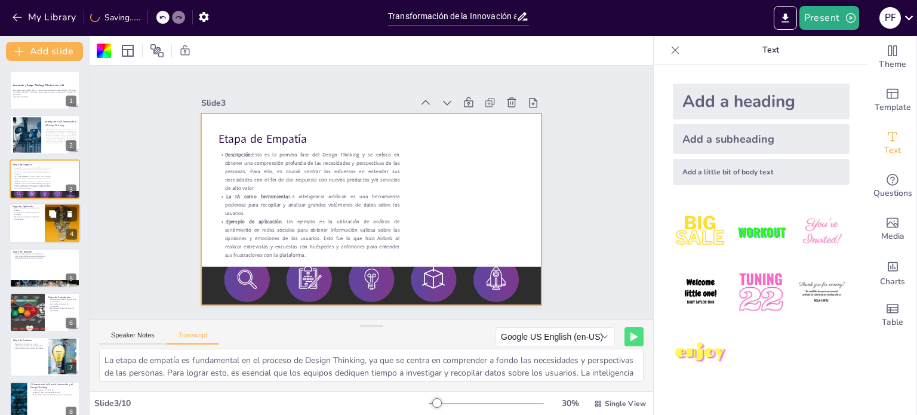
click at [42, 238] on div at bounding box center [45, 223] width 72 height 41
type textarea "En la etapa de definición, el objetivo es entender y definir el problema real q…"
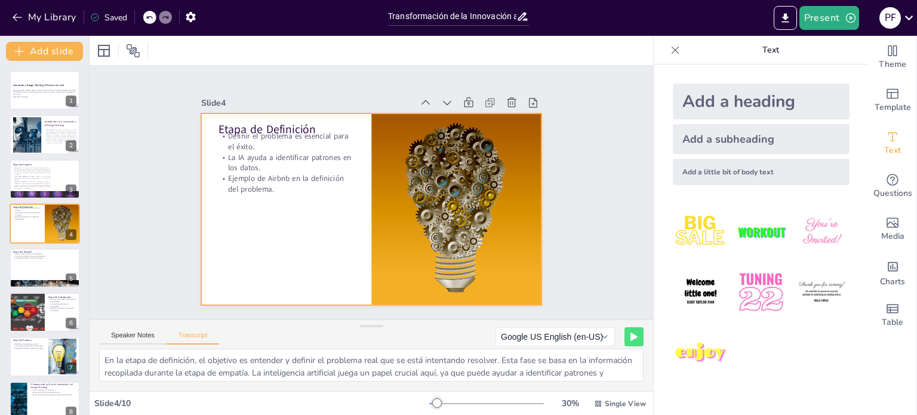
click at [235, 176] on p "Ejemplo de Airbnb en la definición del problema." at bounding box center [286, 183] width 136 height 21
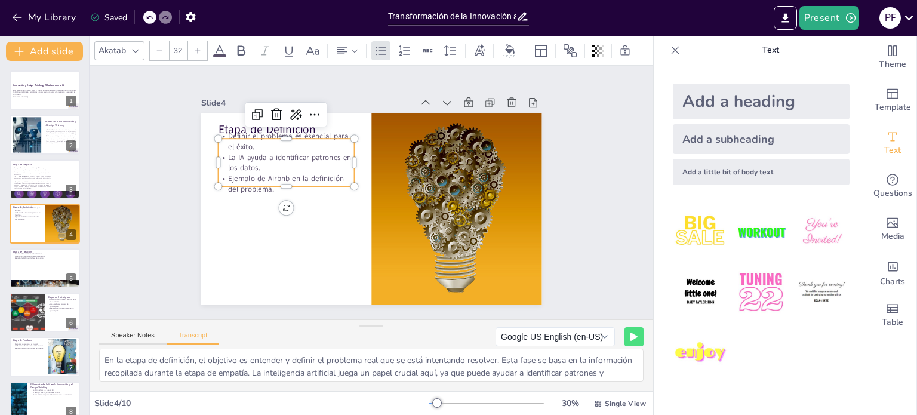
click at [235, 176] on p "Ejemplo de Airbnb en la definición del problema." at bounding box center [287, 174] width 138 height 35
drag, startPoint x: 275, startPoint y: 175, endPoint x: 251, endPoint y: 184, distance: 24.7
click at [229, 155] on div "Definir el problema es esencial para el éxito. La IA ayuda a identificar patron…" at bounding box center [286, 163] width 136 height 64
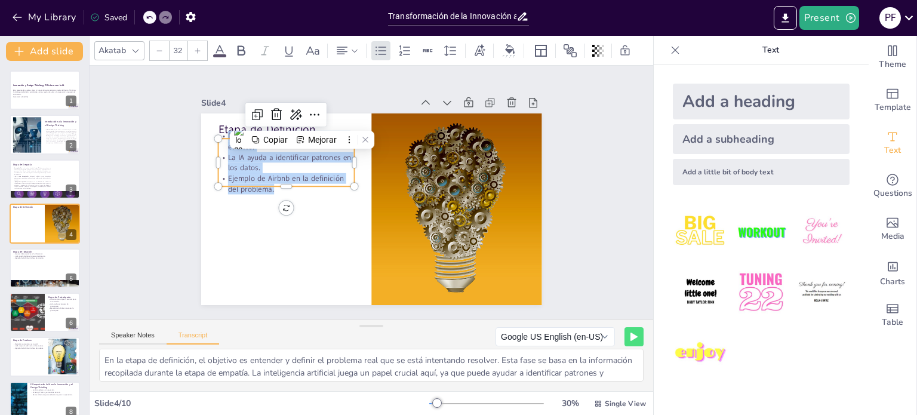
drag, startPoint x: 270, startPoint y: 188, endPoint x: 210, endPoint y: 131, distance: 82.3
click at [210, 131] on div "Etapa de Definición Definir el problema es esencial para el éxito. La IA ayuda …" at bounding box center [371, 209] width 341 height 192
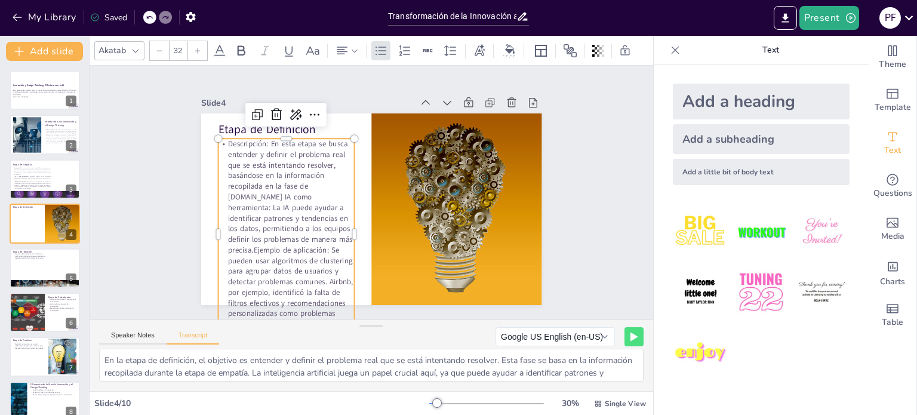
click at [169, 162] on div "Slide 1 Innovación y Design Thinking: El Futuro con la IA Esta presentación exp…" at bounding box center [371, 192] width 428 height 266
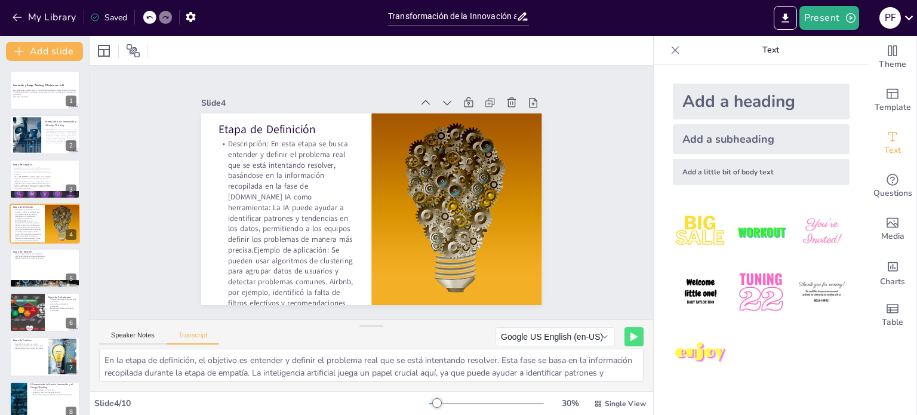
click at [235, 157] on p "Descripción: En esta etapa se busca entender y definir el problema real que se …" at bounding box center [286, 233] width 136 height 191
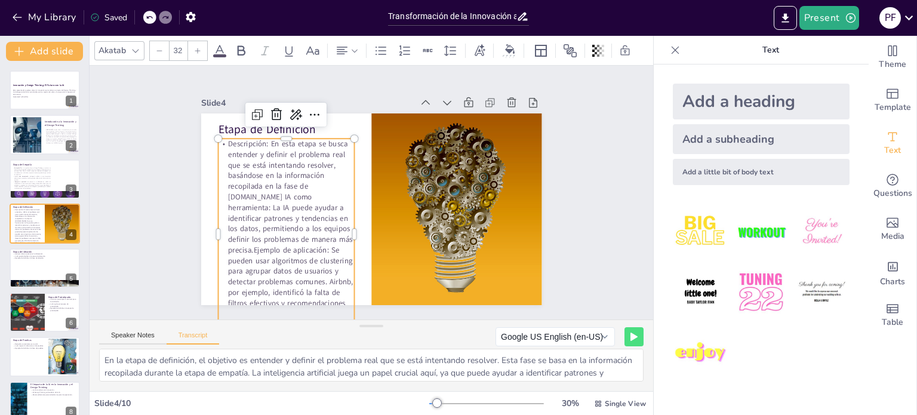
click at [160, 47] on icon at bounding box center [159, 50] width 7 height 7
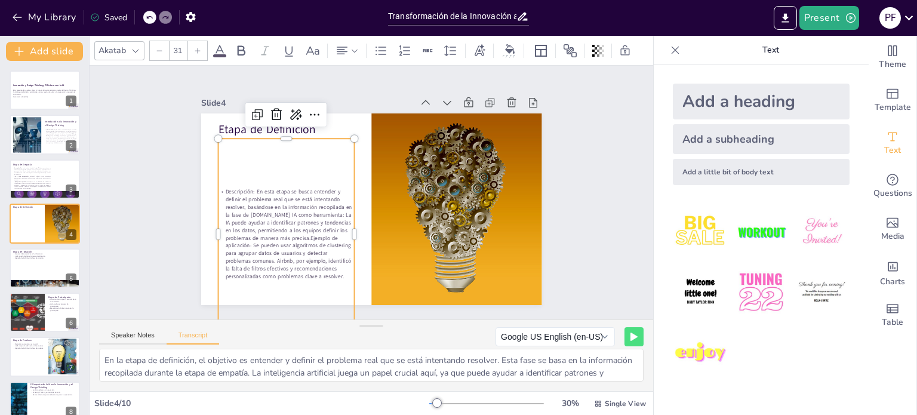
click at [160, 47] on icon at bounding box center [159, 50] width 7 height 7
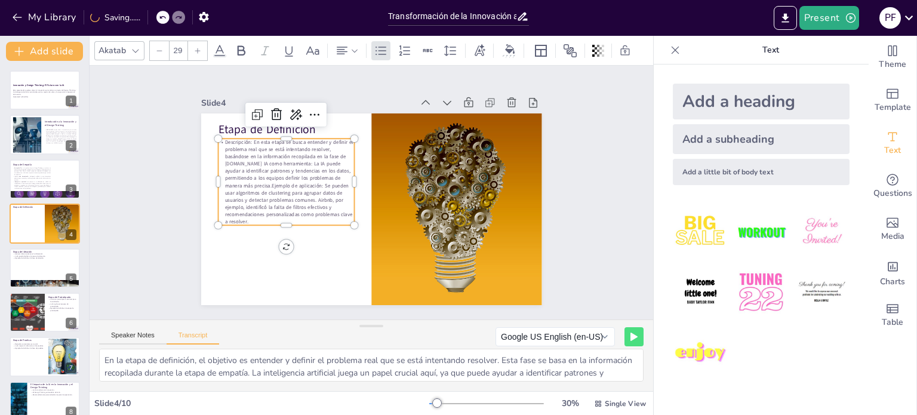
click at [160, 47] on icon at bounding box center [159, 50] width 7 height 7
click at [198, 47] on icon at bounding box center [197, 50] width 7 height 7
type input "29"
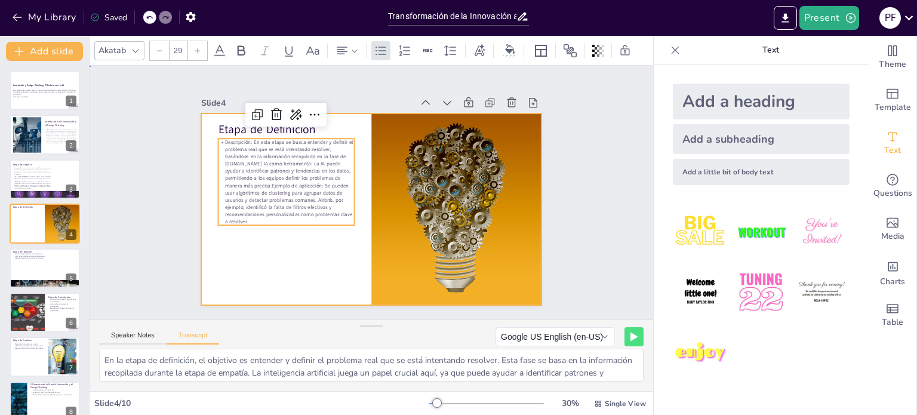
click at [243, 255] on div at bounding box center [369, 209] width 359 height 226
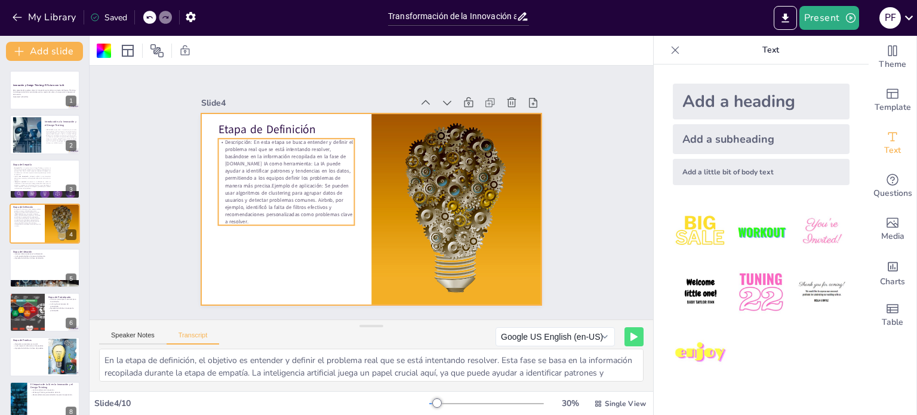
click at [250, 178] on p "Descripción: En esta etapa se busca entender y definir el problema real que se …" at bounding box center [286, 181] width 136 height 87
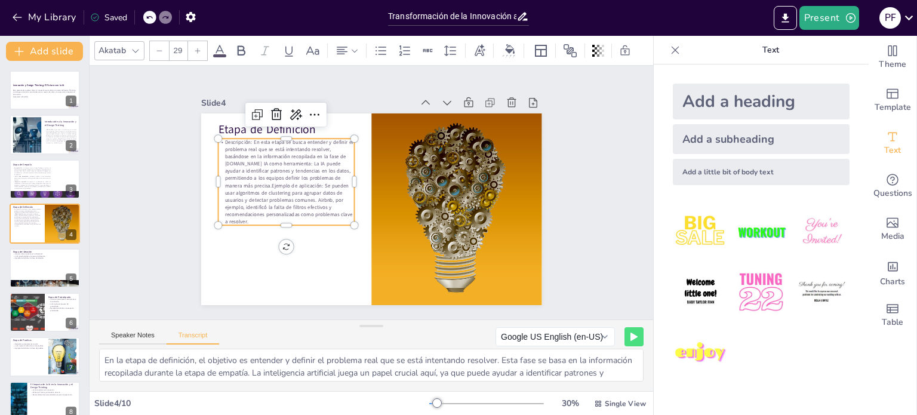
click at [250, 178] on p "Descripción: En esta etapa se busca entender y definir el problema real que se …" at bounding box center [286, 181] width 136 height 87
click at [233, 157] on p "Descripción: En esta etapa se busca entender y definir el problema real que se …" at bounding box center [287, 173] width 144 height 100
click at [262, 186] on p ".La IA como herramienta: La IA puede ayudar a identificar patrones y tendencias…" at bounding box center [286, 200] width 136 height 65
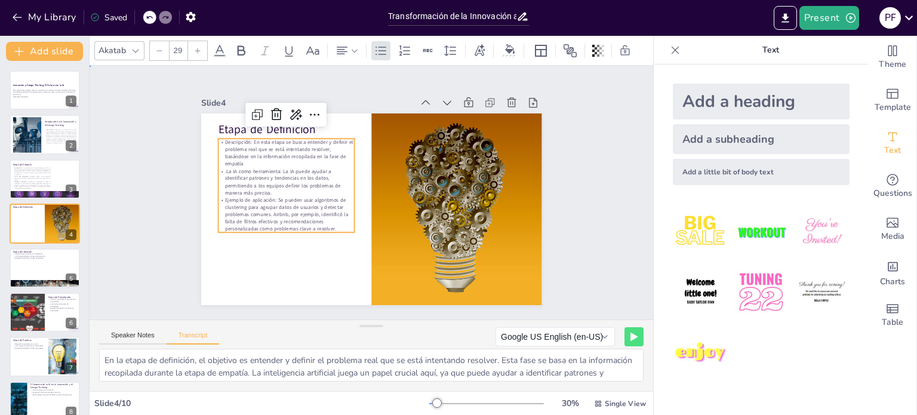
click at [172, 230] on div "Slide 1 Innovación y Design Thinking: El Futuro con la IA Esta presentación exp…" at bounding box center [372, 192] width 408 height 225
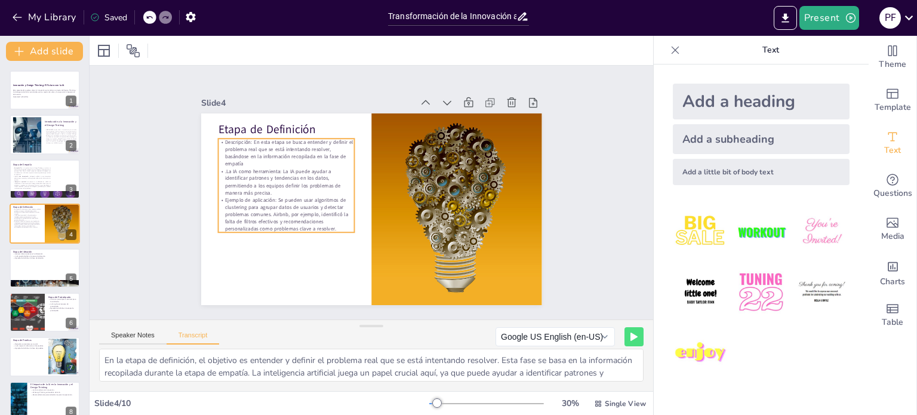
click at [254, 177] on p ".La IA como herramienta: La IA puede ayudar a identificar patrones y tendencias…" at bounding box center [286, 182] width 136 height 29
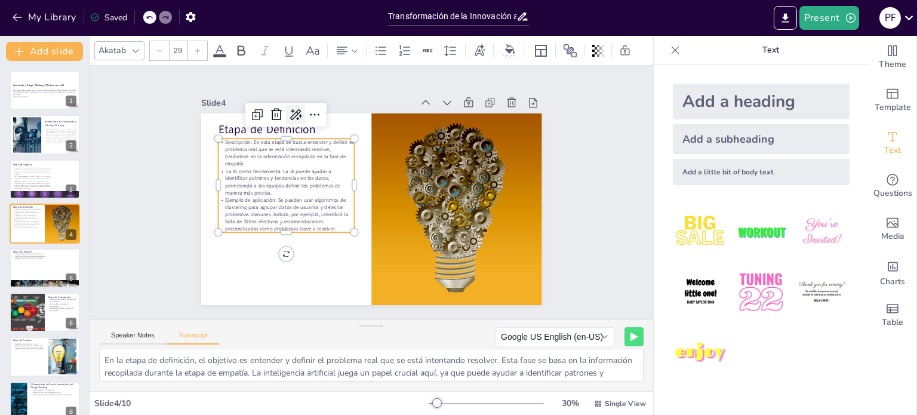
click at [295, 107] on div at bounding box center [304, 107] width 21 height 21
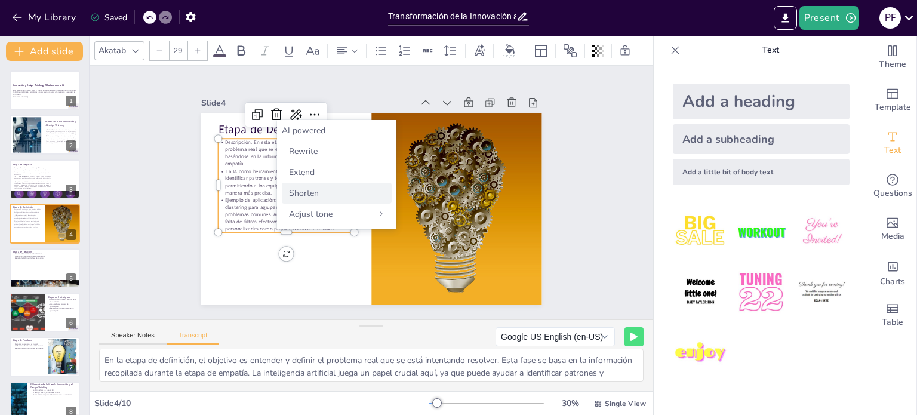
click at [297, 196] on span "Shorten" at bounding box center [304, 192] width 30 height 11
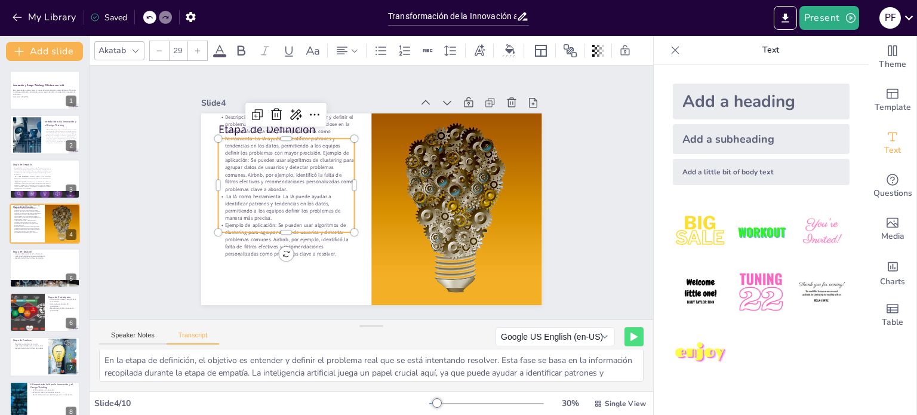
click at [146, 19] on div at bounding box center [149, 17] width 13 height 13
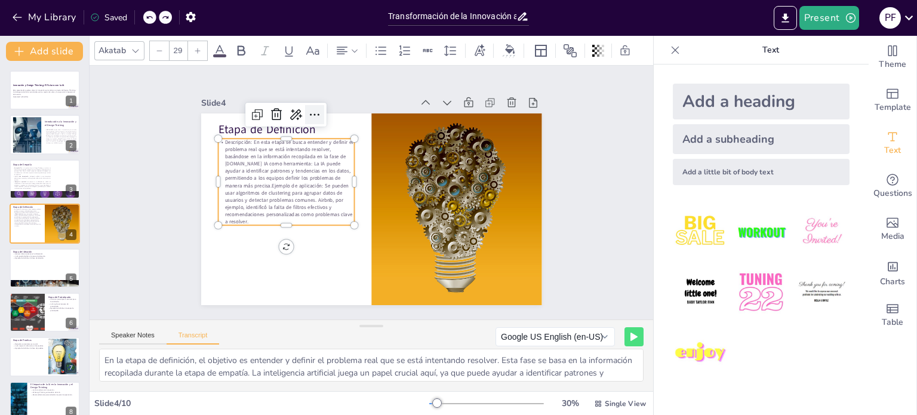
click at [323, 106] on icon at bounding box center [331, 104] width 17 height 17
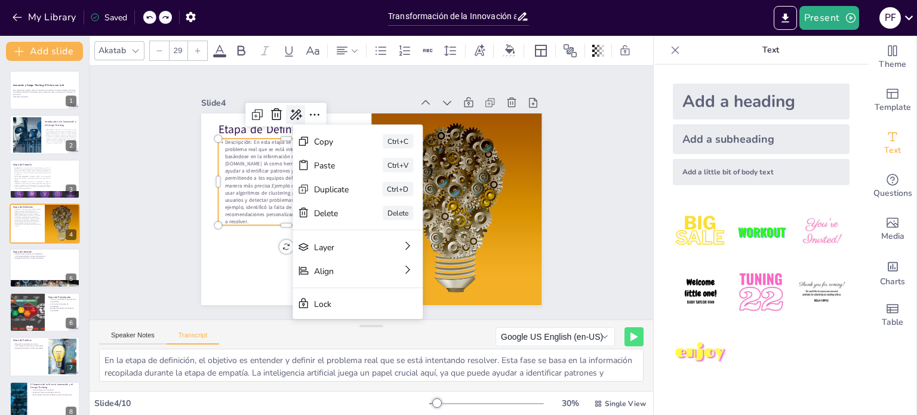
click at [288, 107] on icon at bounding box center [295, 114] width 14 height 14
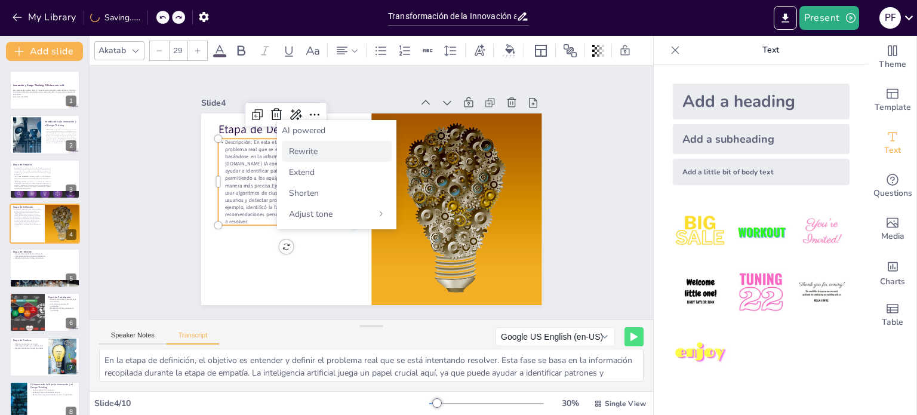
click at [311, 144] on div "Rewrite" at bounding box center [337, 151] width 110 height 21
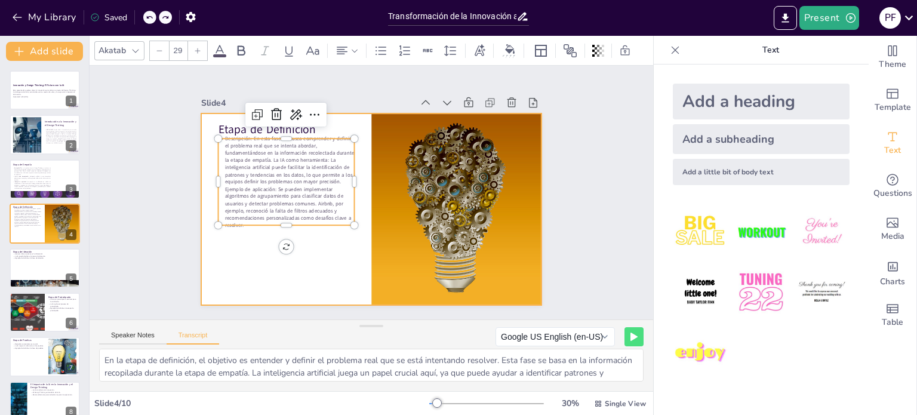
click at [251, 260] on div at bounding box center [371, 209] width 341 height 192
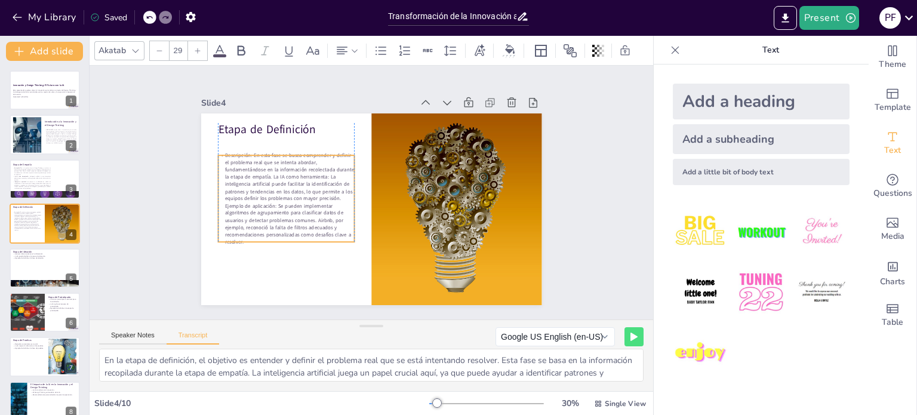
click at [290, 202] on p "Descripción: En esta fase se busca comprender y definir el problema real que se…" at bounding box center [286, 199] width 136 height 94
click at [264, 181] on p "Descripción: En esta fase se busca comprender y definir el problema real que se…" at bounding box center [286, 199] width 136 height 94
click at [317, 180] on p "Descripción: En esta fase se busca comprender y definir el problema real que se…" at bounding box center [286, 199] width 136 height 94
click at [265, 173] on p "Descripción: En esta fase se busca comprender y definir el problema real que se…" at bounding box center [286, 199] width 136 height 94
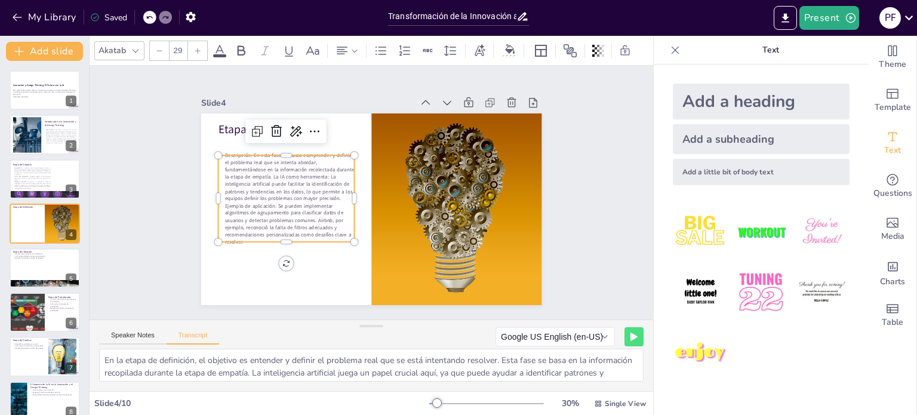
click at [263, 172] on p "Descripción: En esta fase se busca comprender y definir el problema real que se…" at bounding box center [286, 199] width 136 height 94
click at [289, 204] on p "La IA como herramienta: La inteligencia artificial puede facilitar la identific…" at bounding box center [286, 216] width 136 height 65
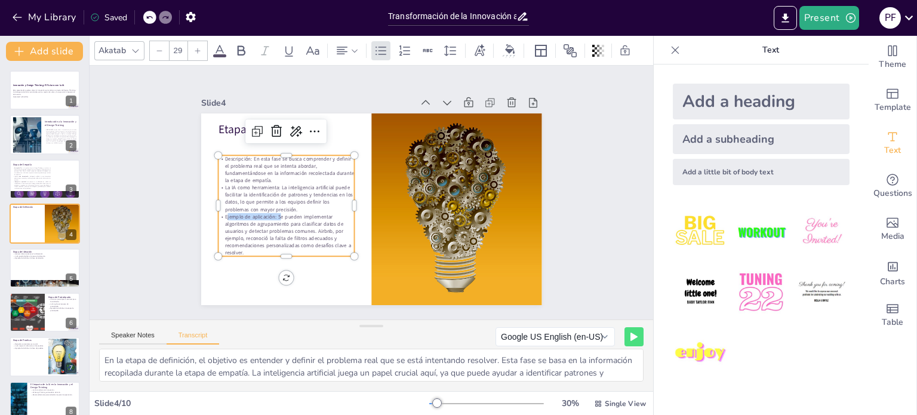
drag, startPoint x: 270, startPoint y: 209, endPoint x: 218, endPoint y: 209, distance: 51.3
click at [218, 213] on p "Ejemplo de aplicación: Se pueden implementar algoritmos de agrupamiento para cl…" at bounding box center [286, 234] width 136 height 43
click at [289, 206] on p "La IA como herramienta: La inteligencia artificial puede facilitar la identific…" at bounding box center [286, 198] width 136 height 29
drag, startPoint x: 267, startPoint y: 209, endPoint x: 215, endPoint y: 209, distance: 51.9
click at [218, 213] on p "Ejemplo de aplicación: Se pueden implementar algoritmos de agrupamiento para cl…" at bounding box center [286, 234] width 136 height 43
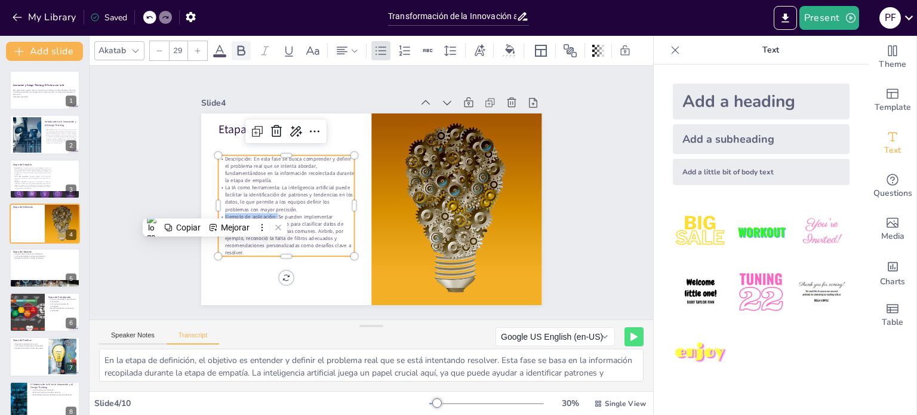
click at [238, 44] on icon at bounding box center [241, 51] width 14 height 14
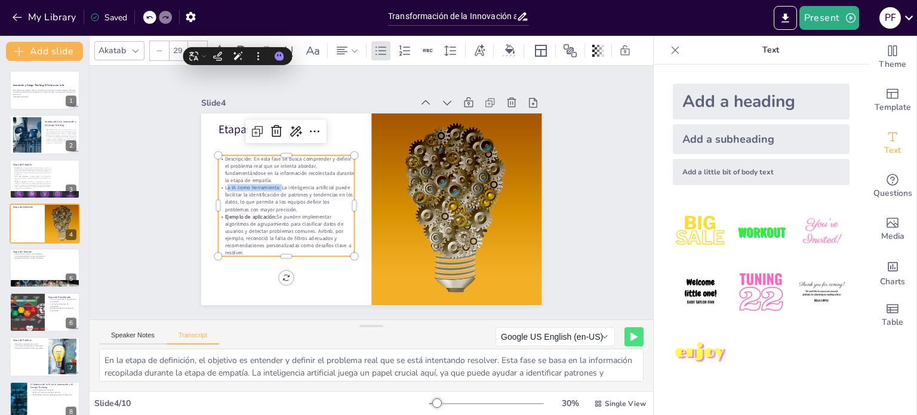
drag, startPoint x: 270, startPoint y: 181, endPoint x: 213, endPoint y: 183, distance: 57.3
click at [217, 183] on p "La IA como herramienta: La inteligencia artificial puede facilitar la identific…" at bounding box center [286, 189] width 138 height 43
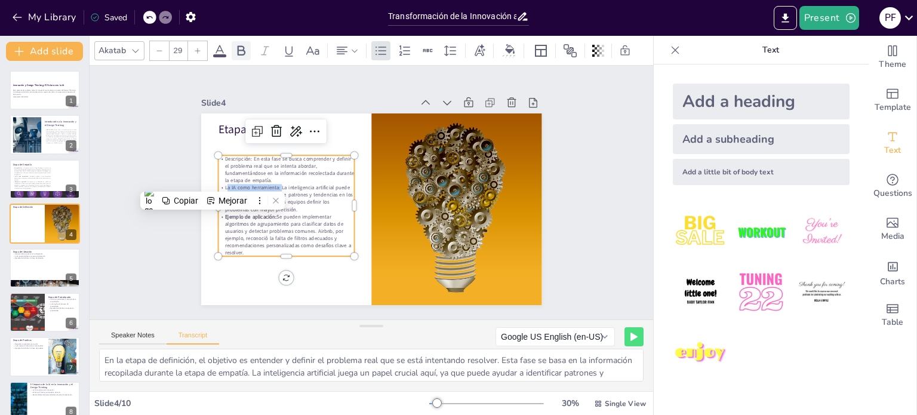
click at [232, 41] on div at bounding box center [241, 50] width 19 height 19
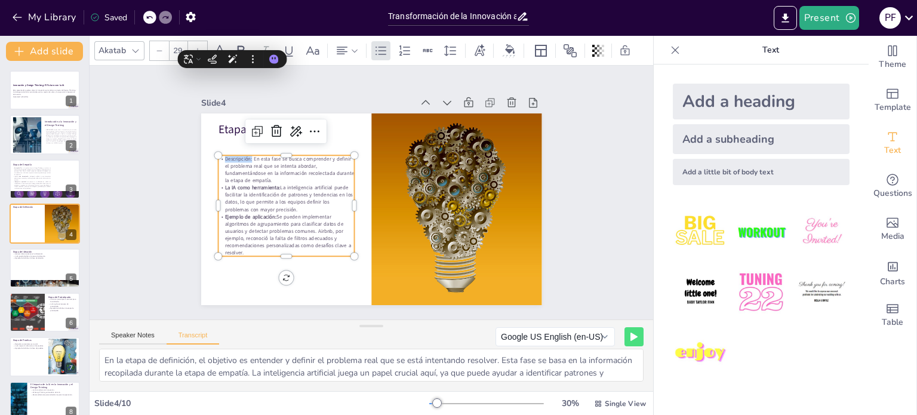
drag, startPoint x: 243, startPoint y: 156, endPoint x: 241, endPoint y: 59, distance: 97.3
click at [218, 156] on p "Descripción: En esta fase se busca comprender y definir el problema real que se…" at bounding box center [286, 169] width 136 height 29
click at [238, 43] on div "Mejorarlo" at bounding box center [232, 37] width 40 height 18
click at [241, 46] on icon at bounding box center [241, 51] width 14 height 14
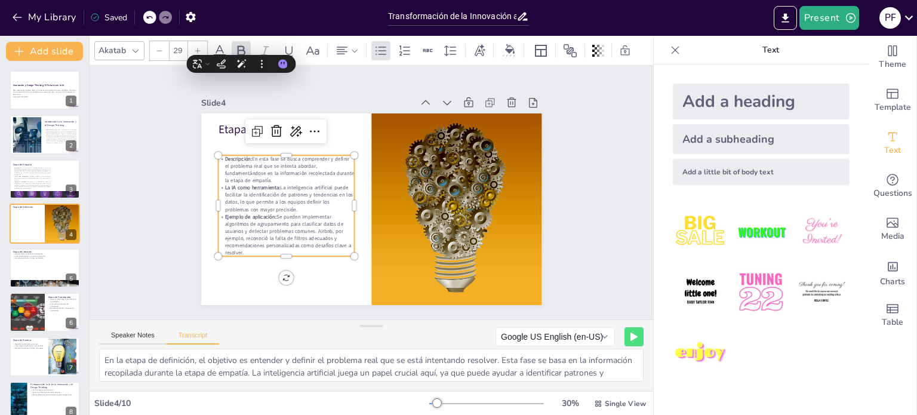
click at [326, 97] on div "Slide 4" at bounding box center [307, 102] width 212 height 11
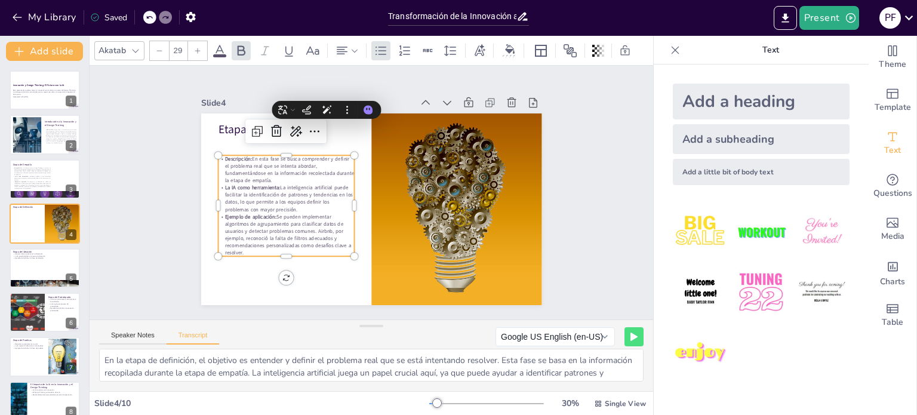
click at [363, 69] on div "Slide 1 Innovación y Design Thinking: El Futuro con la IA Esta presentación exp…" at bounding box center [371, 193] width 563 height 254
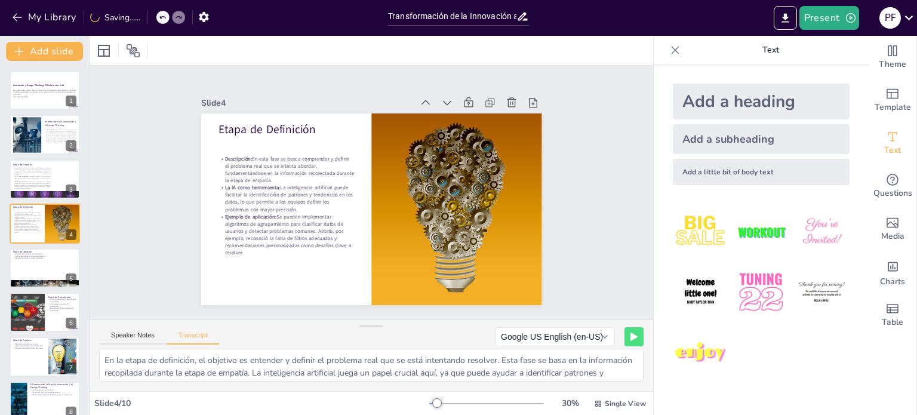
click at [322, 187] on p "La IA como herramienta: La inteligencia artificial puede facilitar la identific…" at bounding box center [286, 189] width 138 height 43
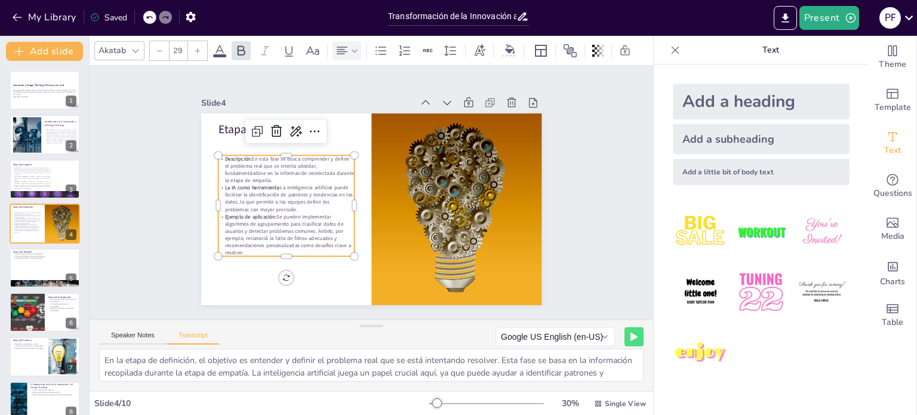
click at [345, 44] on icon at bounding box center [342, 51] width 14 height 14
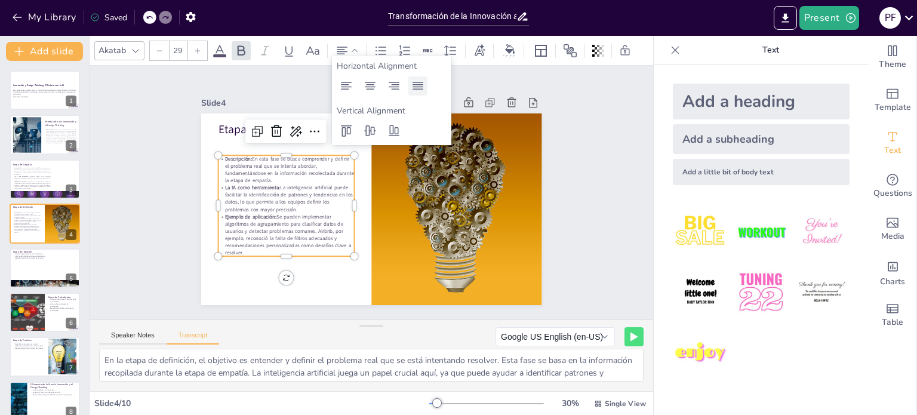
click at [415, 81] on icon at bounding box center [418, 86] width 14 height 14
click at [159, 232] on div "Slide 1 Innovación y Design Thinking: El Futuro con la IA Esta presentación exp…" at bounding box center [371, 192] width 428 height 266
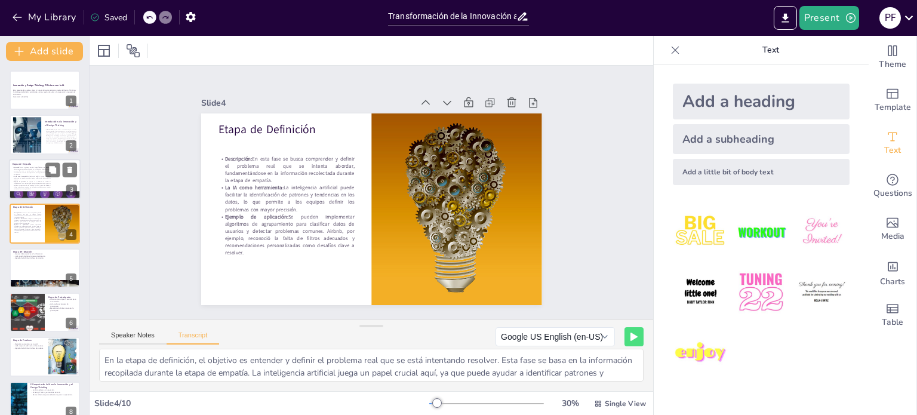
click at [29, 171] on p "Descripción: Esta es la primera fase del Design Thinking y se enfoca en obtener…" at bounding box center [32, 171] width 38 height 9
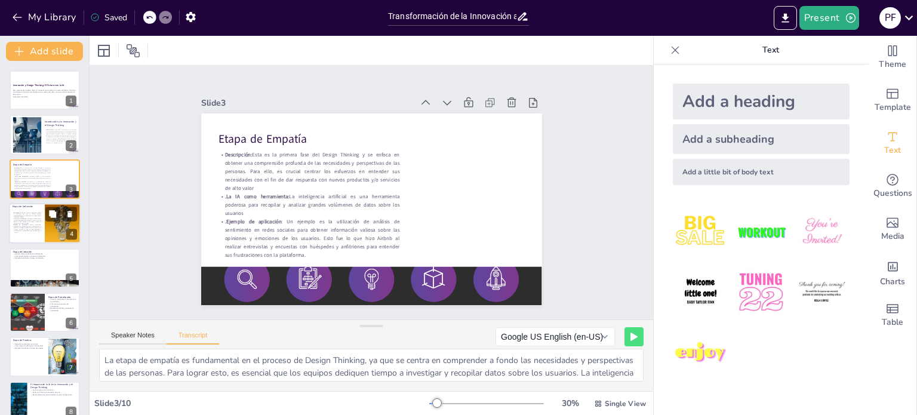
click at [16, 227] on p "Ejemplo de aplicación: Se pueden implementar algoritmos de agrupamiento para cl…" at bounding box center [27, 228] width 29 height 9
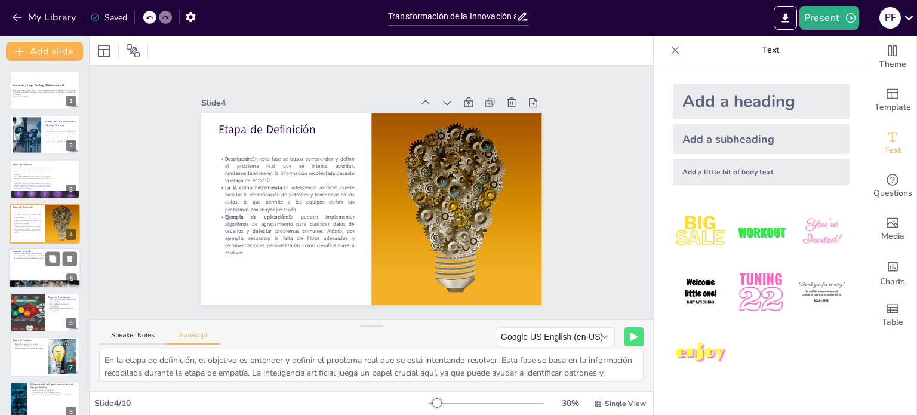
click at [22, 260] on div at bounding box center [45, 268] width 72 height 41
type textarea "La fase de ideación es donde se generan ideas creativas para abordar el problem…"
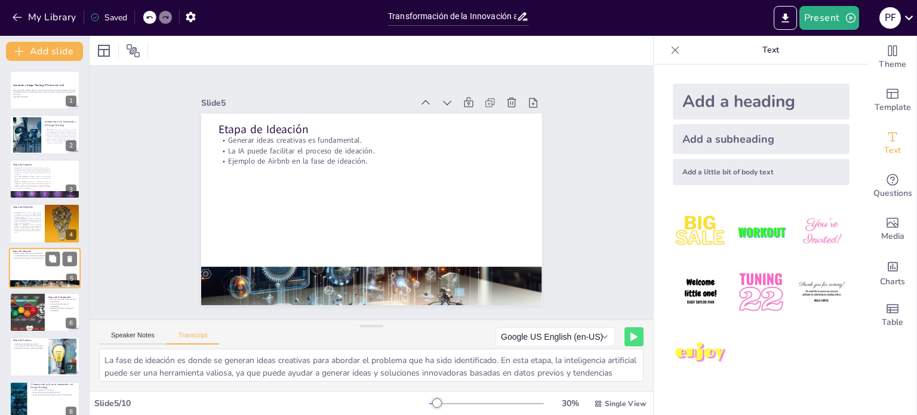
scroll to position [30, 0]
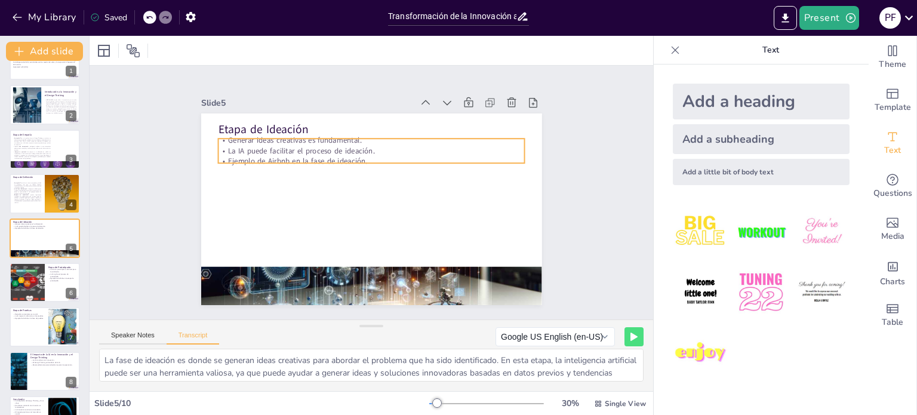
click at [307, 146] on p "La IA puede facilitar el proceso de ideación." at bounding box center [371, 151] width 307 height 11
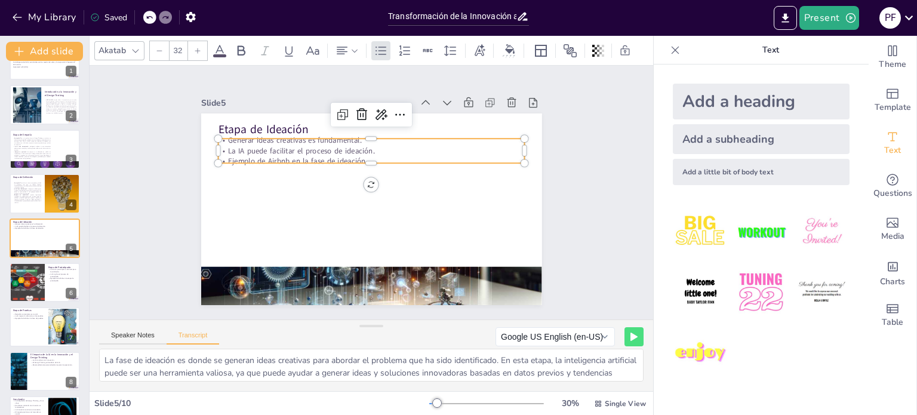
click at [307, 146] on p "La IA puede facilitar el proceso de ideación." at bounding box center [371, 151] width 307 height 11
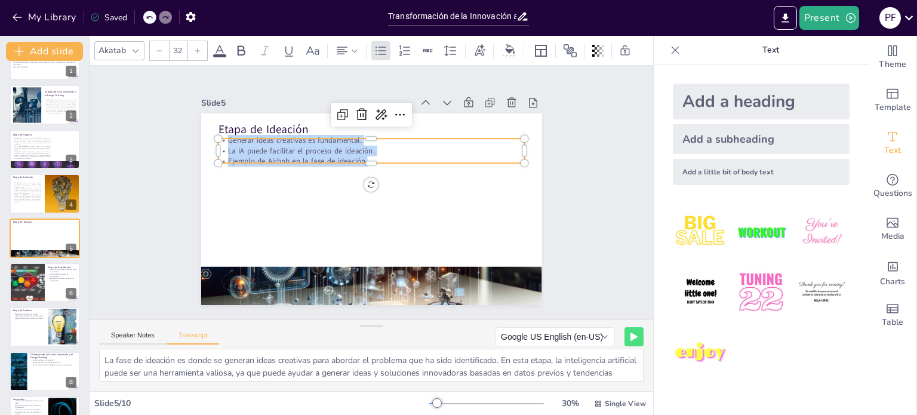
drag, startPoint x: 380, startPoint y: 154, endPoint x: 186, endPoint y: 128, distance: 195.6
click at [186, 128] on div "Slide 1 Innovación y Design Thinking: El Futuro con la IA Esta presentación exp…" at bounding box center [371, 192] width 428 height 266
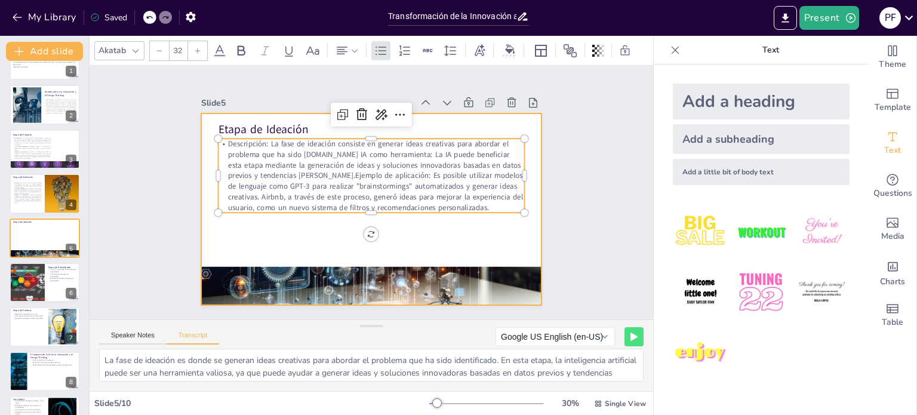
click at [306, 231] on div at bounding box center [371, 209] width 341 height 192
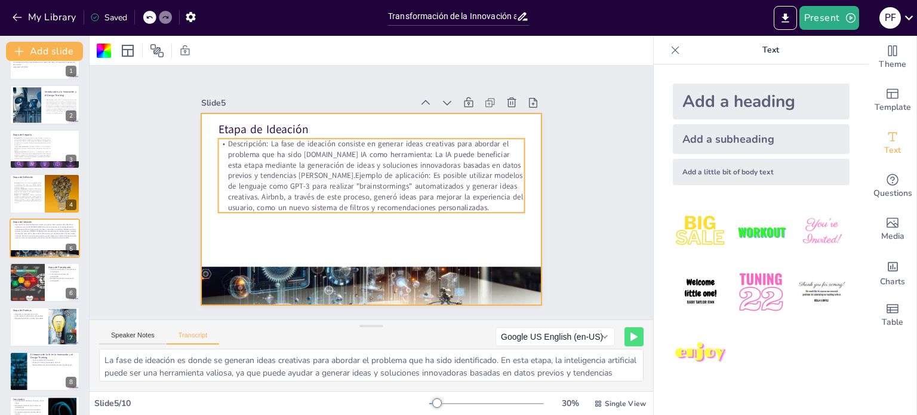
click at [327, 175] on p "Descripción: La fase de ideación consiste en generar ideas creativas para abord…" at bounding box center [371, 175] width 307 height 74
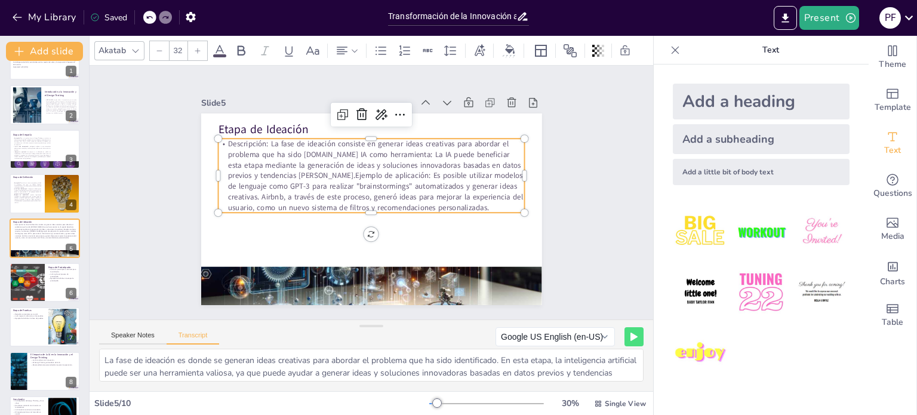
click at [327, 175] on p "Descripción: La fase de ideación consiste en generar ideas creativas para abord…" at bounding box center [371, 175] width 307 height 74
click at [335, 149] on p "Descripción: La fase de ideación consiste en generar ideas creativas para abord…" at bounding box center [371, 175] width 307 height 74
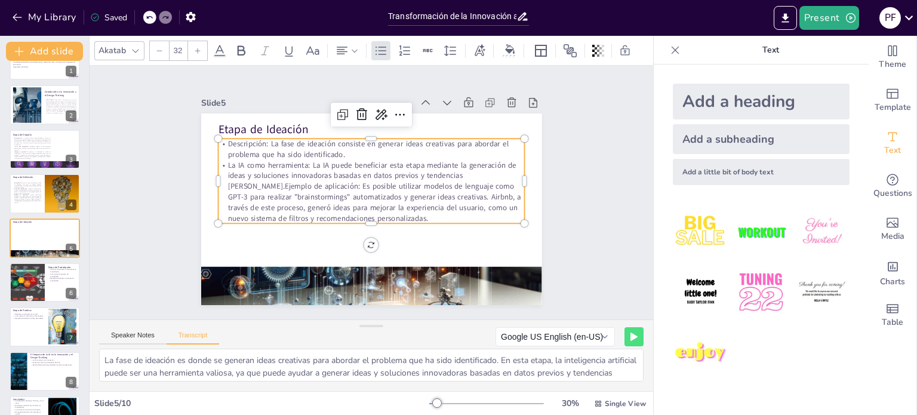
click at [248, 181] on p "La IA como herramienta: La IA puede beneficiar esta etapa mediante la generació…" at bounding box center [371, 192] width 307 height 64
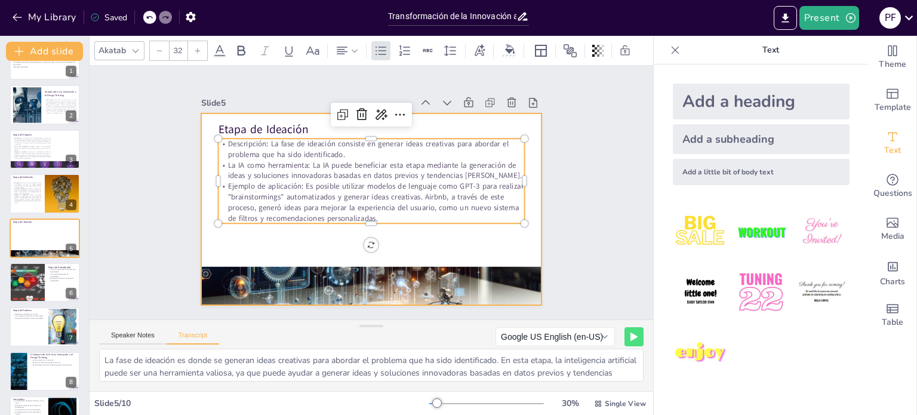
click at [310, 249] on div at bounding box center [371, 209] width 341 height 192
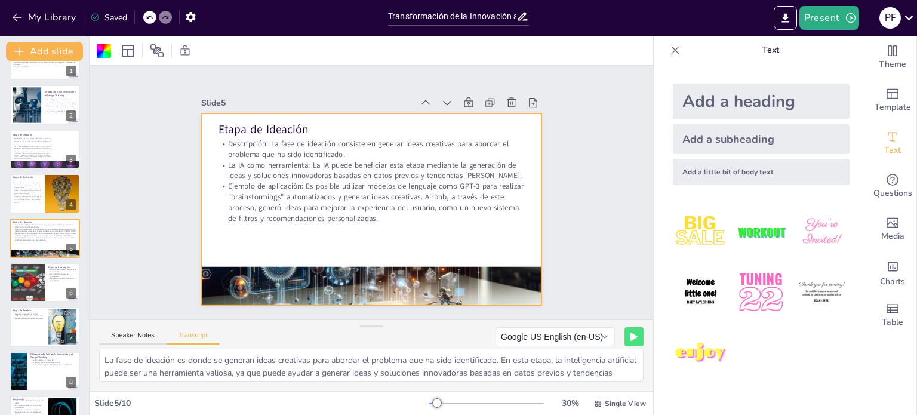
click at [304, 187] on p "Ejemplo de aplicación: Es posible utilizar modelos de lenguaje como GPT-3 para …" at bounding box center [371, 202] width 307 height 42
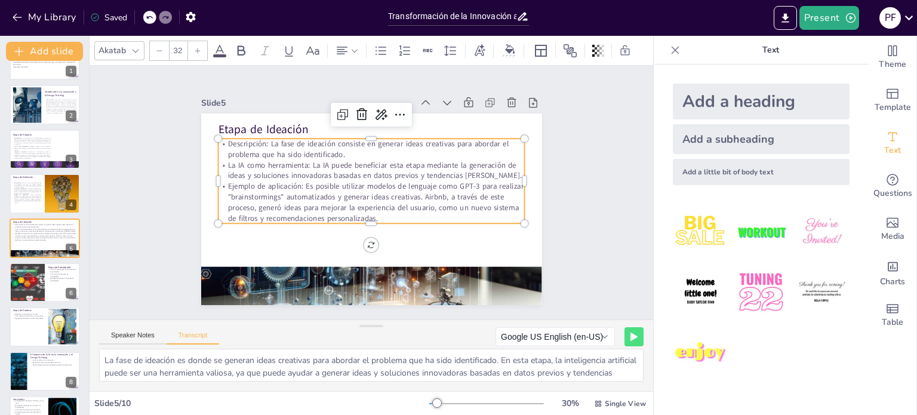
click at [157, 41] on div at bounding box center [159, 50] width 19 height 19
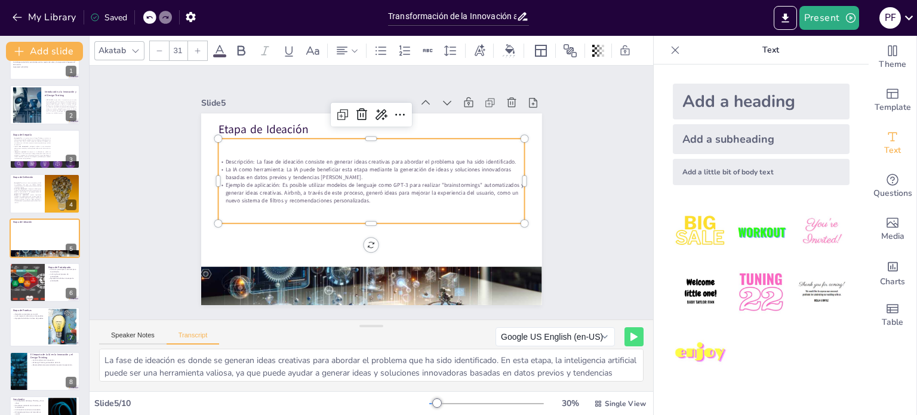
click at [157, 41] on div at bounding box center [159, 50] width 19 height 19
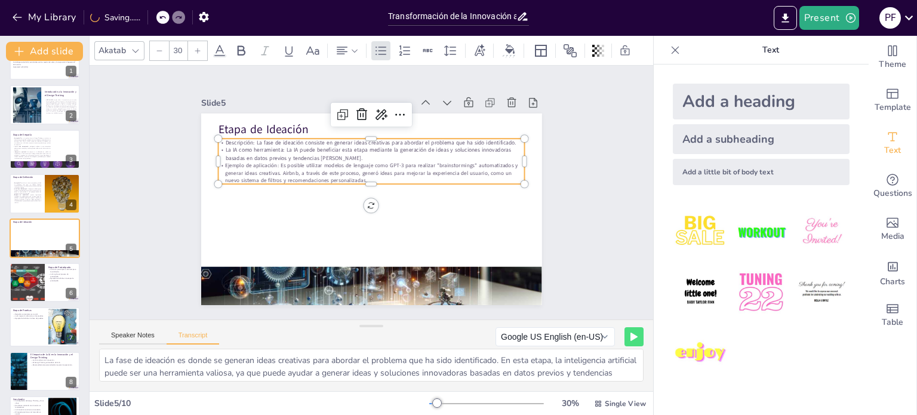
click at [157, 41] on div at bounding box center [159, 50] width 19 height 19
type input "29"
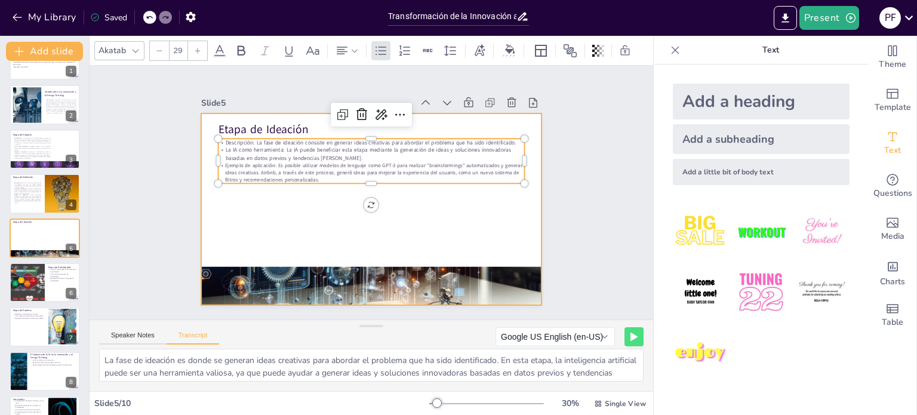
click at [516, 209] on div at bounding box center [371, 209] width 341 height 192
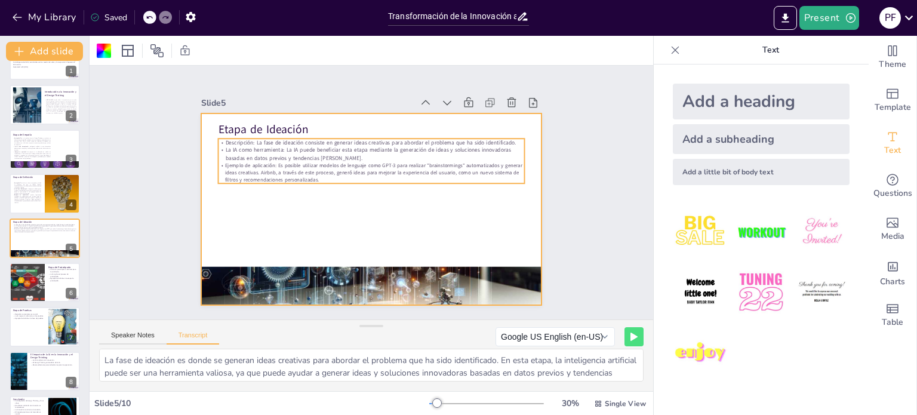
click at [322, 162] on p "Ejemplo de aplicación: Es posible utilizar modelos de lenguaje como GPT-3 para …" at bounding box center [371, 172] width 307 height 21
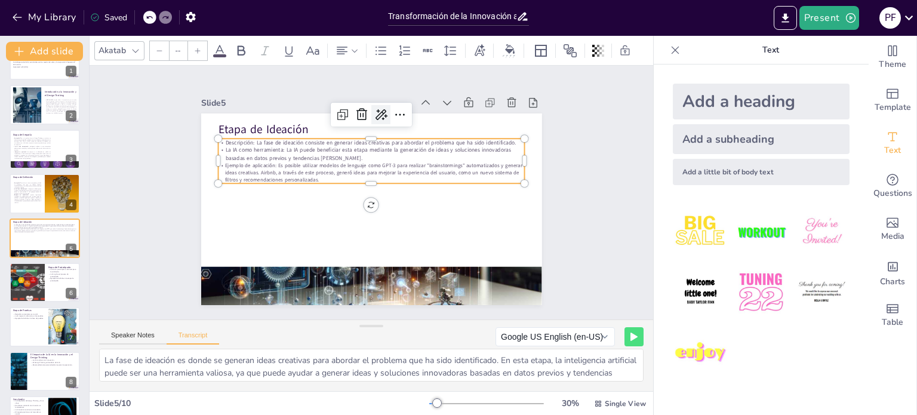
click at [381, 109] on icon at bounding box center [389, 116] width 16 height 16
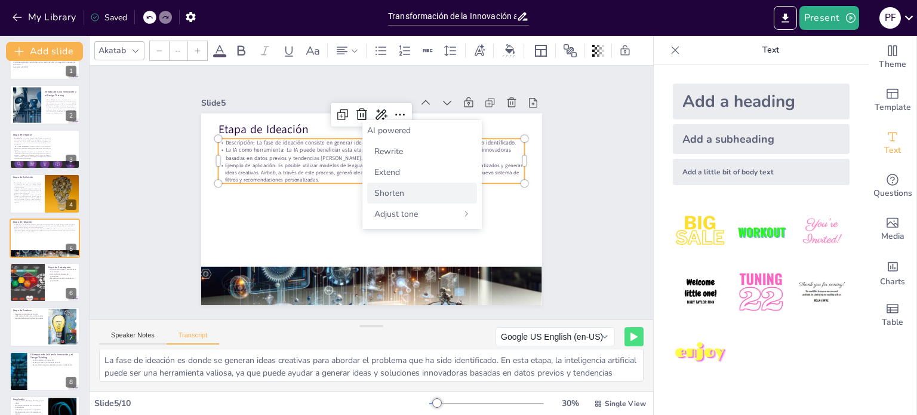
click at [405, 189] on div "Shorten" at bounding box center [422, 193] width 110 height 21
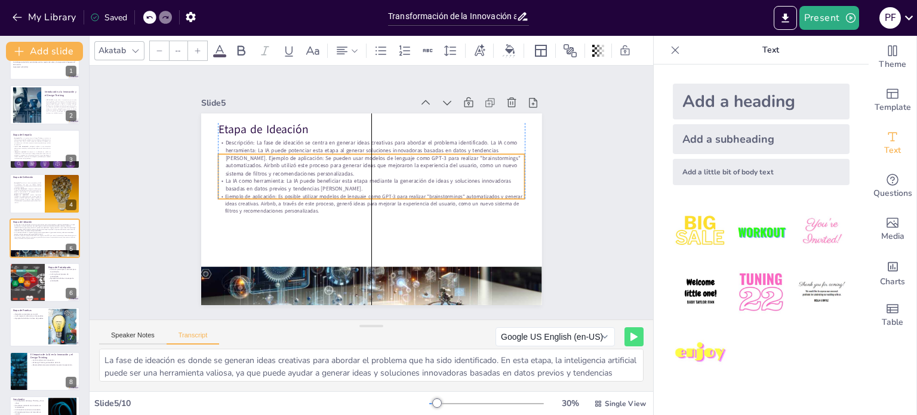
drag, startPoint x: 311, startPoint y: 148, endPoint x: 311, endPoint y: 159, distance: 11.3
click at [311, 159] on p "Descripción: La fase de ideación se centra en generar ideas creativas para abor…" at bounding box center [374, 158] width 309 height 70
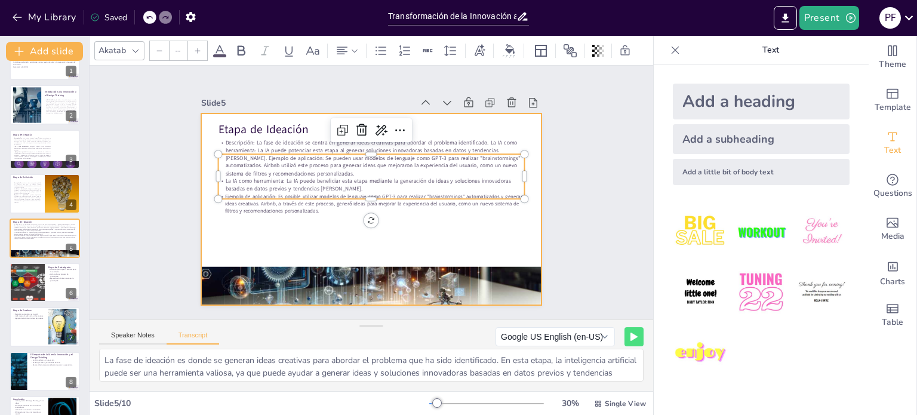
click at [305, 241] on div at bounding box center [367, 209] width 373 height 258
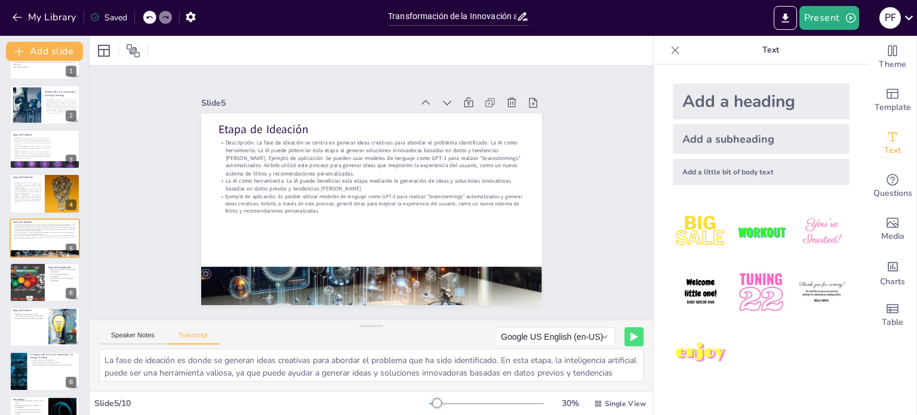
click at [146, 14] on div at bounding box center [149, 17] width 13 height 13
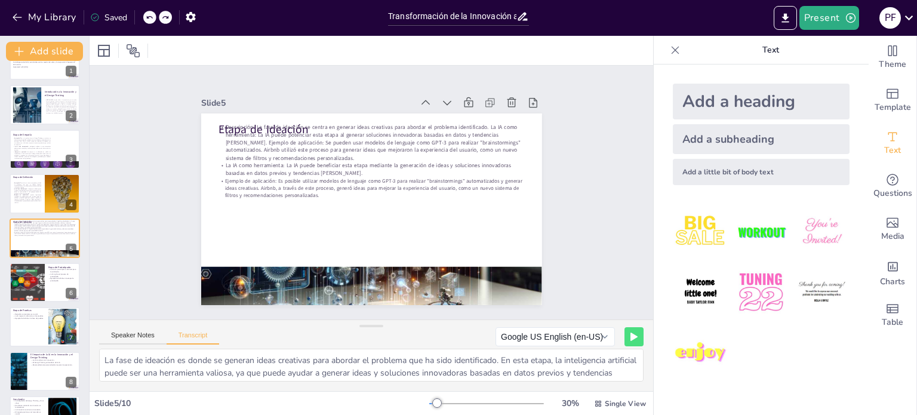
click at [152, 20] on icon at bounding box center [149, 17] width 7 height 7
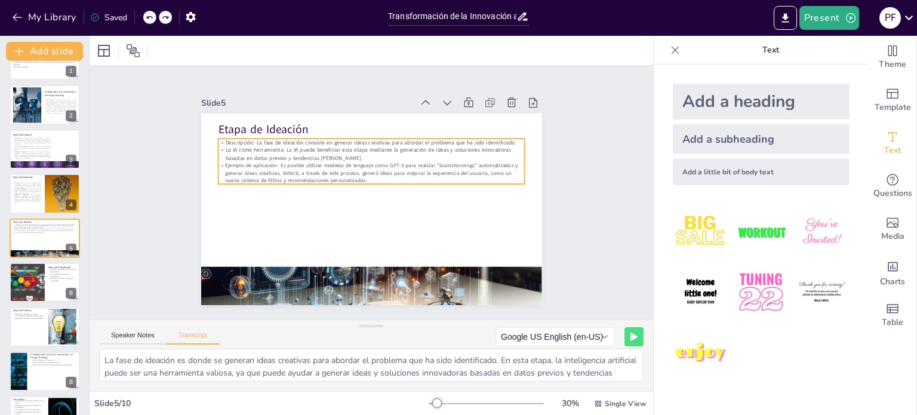
click at [372, 168] on p "Ejemplo de aplicación: Es posible utilizar modelos de lenguaje como GPT-3 para …" at bounding box center [371, 173] width 307 height 22
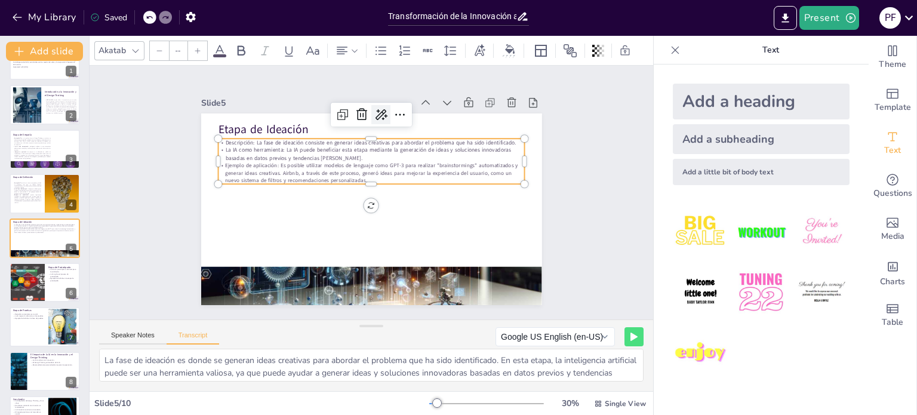
click at [374, 110] on icon at bounding box center [381, 114] width 14 height 14
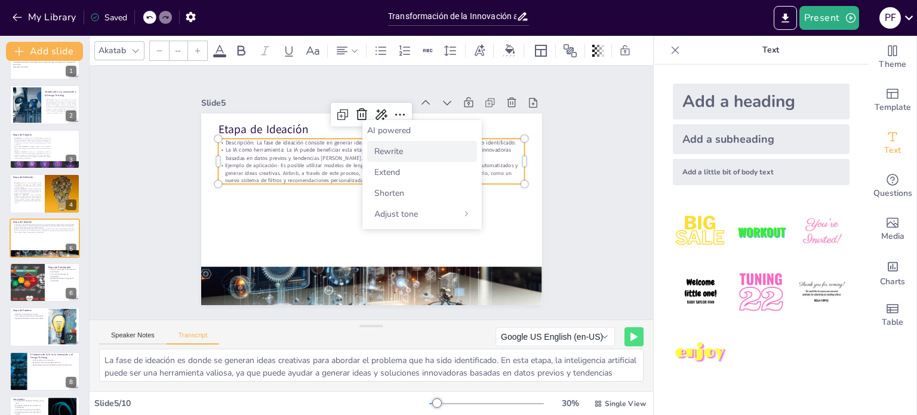
click at [397, 149] on span "Rewrite" at bounding box center [388, 151] width 29 height 11
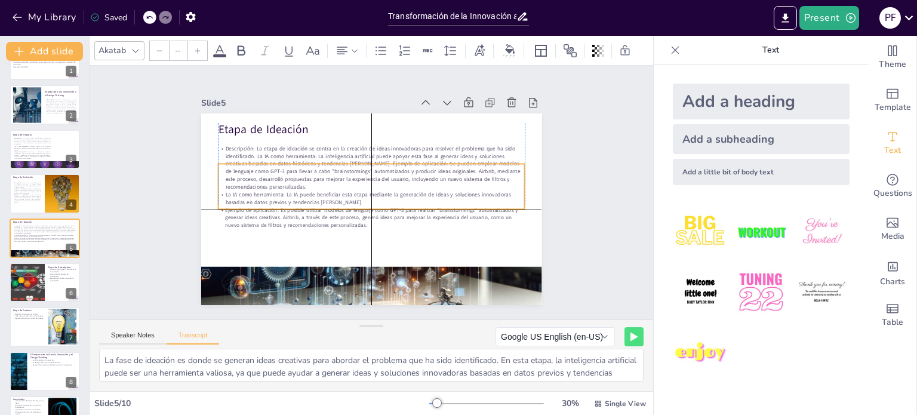
click at [271, 186] on p "La IA como herramienta: La IA puede beneficiar esta etapa mediante la generació…" at bounding box center [369, 198] width 303 height 79
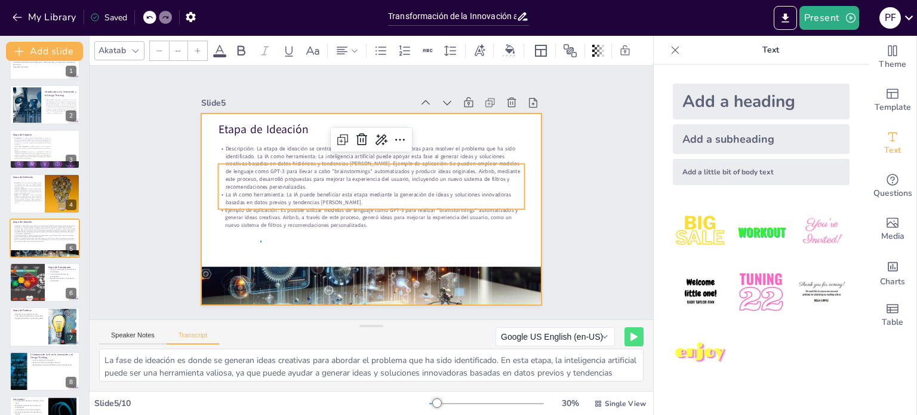
click at [259, 242] on div at bounding box center [369, 209] width 359 height 226
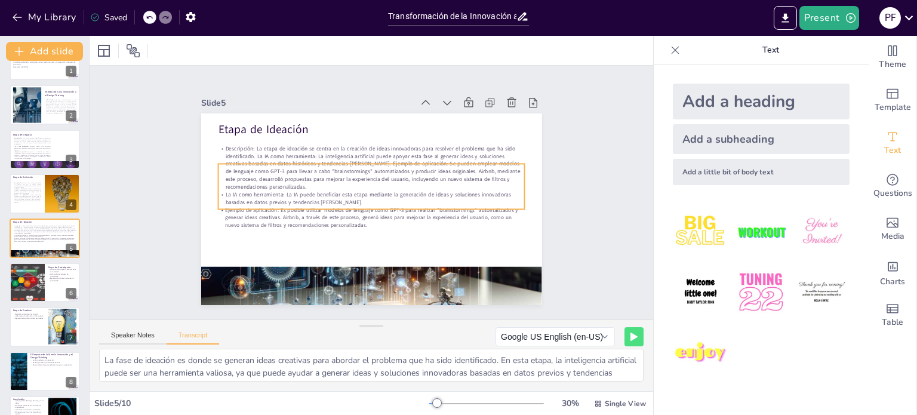
click at [340, 183] on p "Descripción: La etapa de ideación se centra en la creación de ideas innovadoras…" at bounding box center [374, 168] width 310 height 78
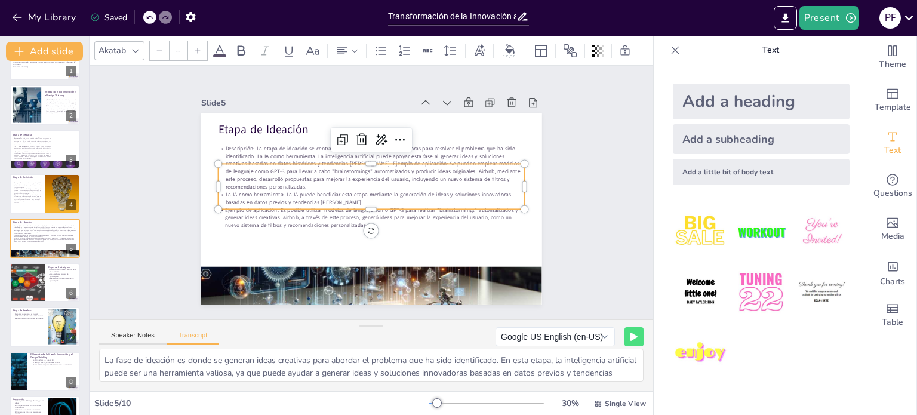
click at [339, 183] on p "Descripción: La etapa de ideación se centra en la creación de ideas innovadoras…" at bounding box center [371, 167] width 307 height 46
click at [319, 217] on p "Ejemplo de aplicación: Es posible utilizar modelos de lenguaje como GPT-3 para …" at bounding box center [358, 214] width 277 height 172
type input "31"
click at [304, 165] on p "Descripción: La etapa de ideación se centra en la creación de ideas innovadoras…" at bounding box center [385, 172] width 275 height 217
click at [304, 165] on p "Descripción: La etapa de ideación se centra en la creación de ideas innovadoras…" at bounding box center [379, 169] width 306 height 138
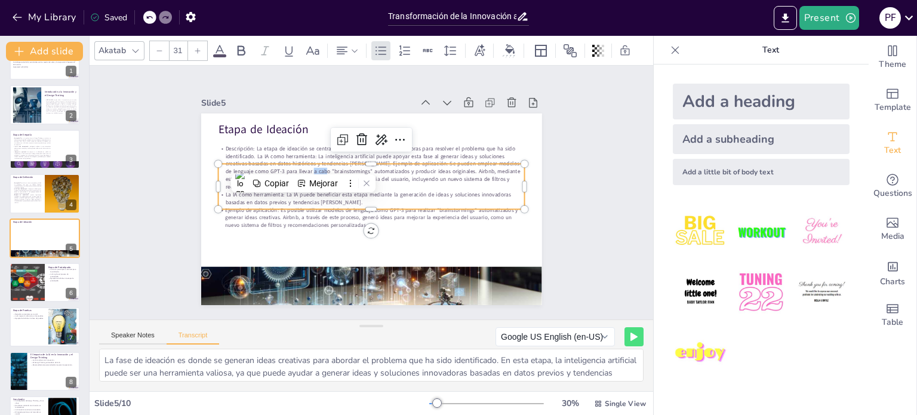
click at [276, 174] on div "Copiar Mejorar" at bounding box center [303, 183] width 144 height 18
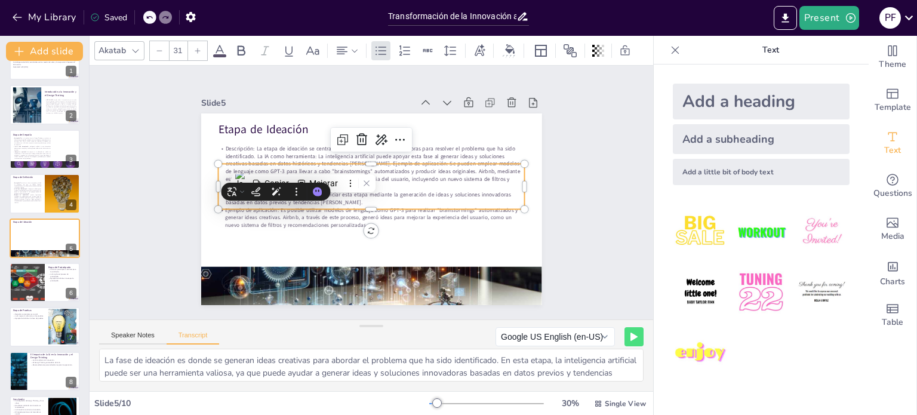
click at [226, 154] on p "Descripción: La etapa de ideación se centra en la creación de ideas innovadoras…" at bounding box center [374, 168] width 310 height 78
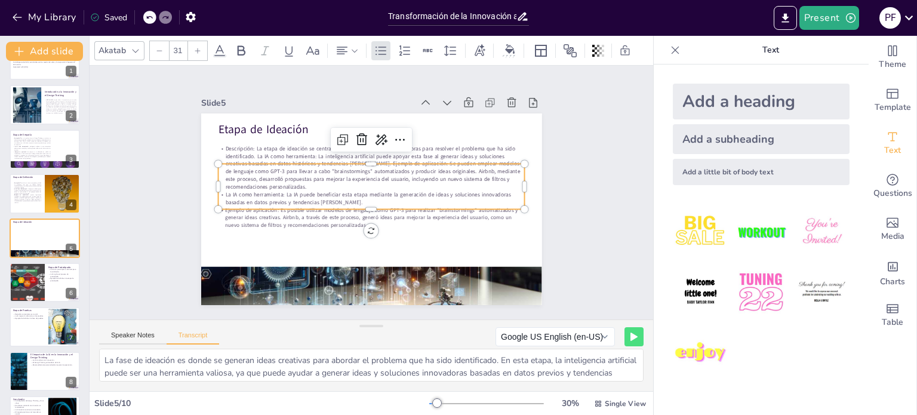
click at [153, 21] on div at bounding box center [149, 17] width 13 height 13
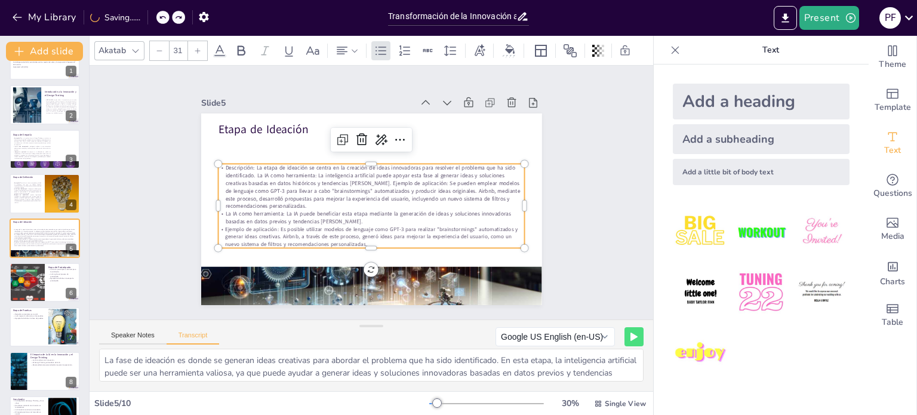
click at [152, 21] on div "My Library Saving......" at bounding box center [107, 16] width 215 height 21
click at [152, 21] on div at bounding box center [149, 17] width 13 height 13
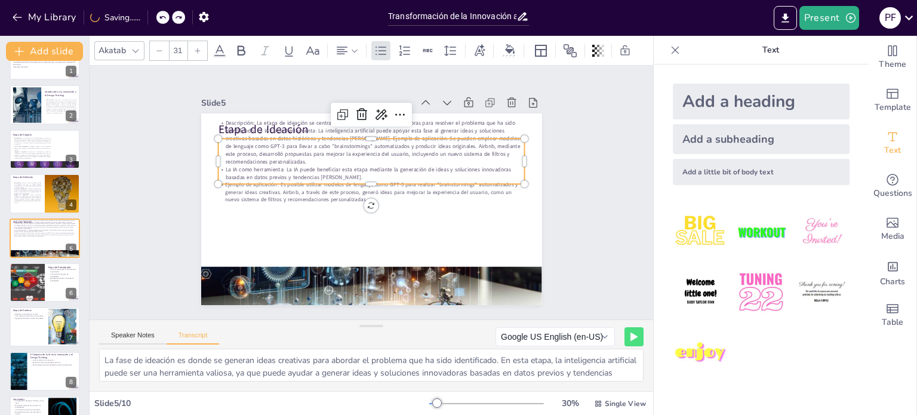
click at [152, 20] on div "My Library Saving......" at bounding box center [107, 16] width 215 height 21
click at [149, 21] on icon at bounding box center [149, 17] width 7 height 7
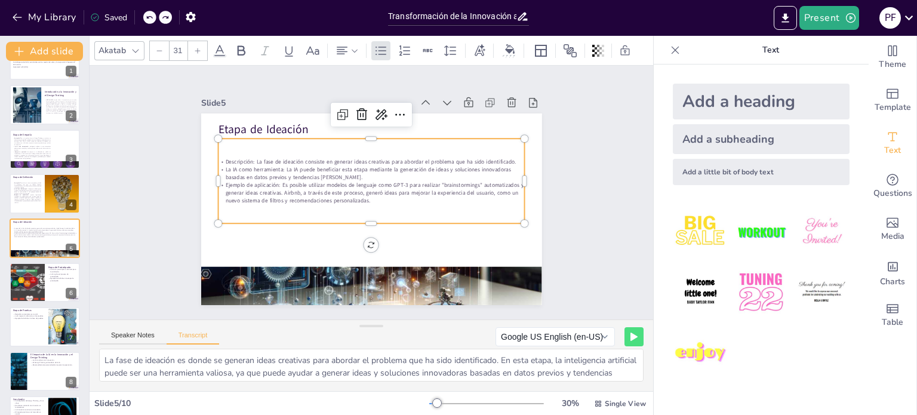
click at [148, 21] on icon at bounding box center [149, 17] width 7 height 7
click at [387, 197] on p "Ejemplo de aplicación: Es posible utilizar modelos de lenguaje como GPT-3 para …" at bounding box center [371, 192] width 307 height 55
click at [372, 195] on p "Ejemplo de aplicación: Es posible utilizar modelos de lenguaje como GPT-3 para …" at bounding box center [371, 192] width 307 height 23
click at [363, 195] on p "Ejemplo de aplicación: Es posible utilizar modelos de lenguaje como GPT-3 para …" at bounding box center [371, 192] width 307 height 55
click at [358, 196] on p "Ejemplo de aplicación: Es posible utilizar modelos de lenguaje como GPT-3 para …" at bounding box center [371, 192] width 307 height 55
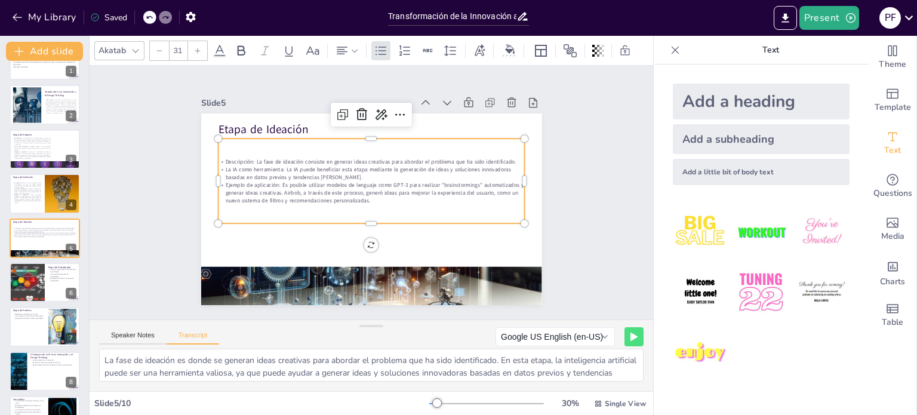
click at [358, 196] on p "Ejemplo de aplicación: Es posible utilizar modelos de lenguaje como GPT-3 para …" at bounding box center [371, 192] width 298 height 116
click at [358, 185] on span "Ejemplo de aplicación: Es posible utilizar modelos de lenguaje como GPT-3 para …" at bounding box center [374, 189] width 299 height 46
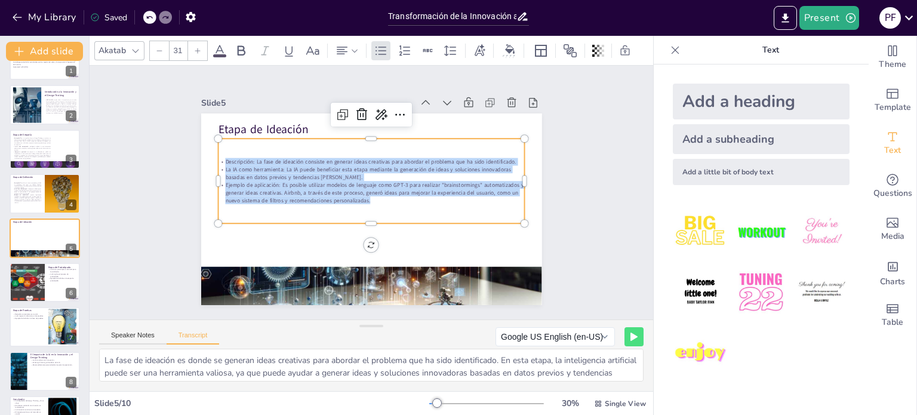
drag, startPoint x: 366, startPoint y: 195, endPoint x: 174, endPoint y: 131, distance: 202.9
click at [174, 131] on div "Slide 1 Innovación y Design Thinking: El Futuro con la IA Esta presentación exp…" at bounding box center [372, 192] width 408 height 225
click at [383, 110] on icon at bounding box center [389, 116] width 13 height 12
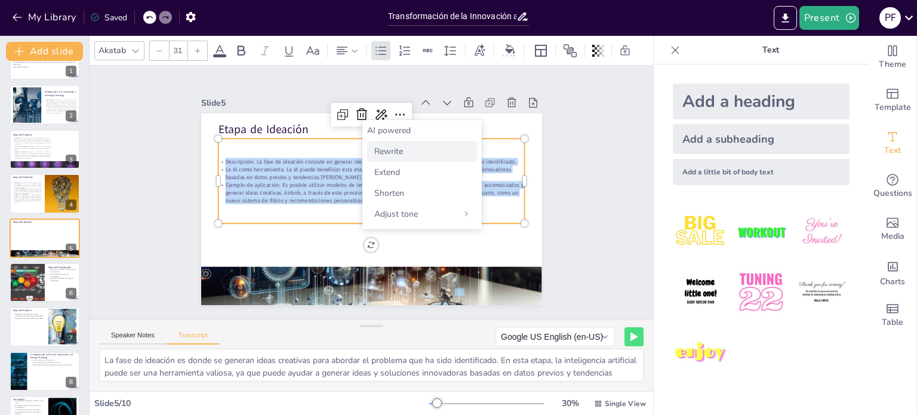
click at [399, 152] on span "Rewrite" at bounding box center [388, 151] width 29 height 11
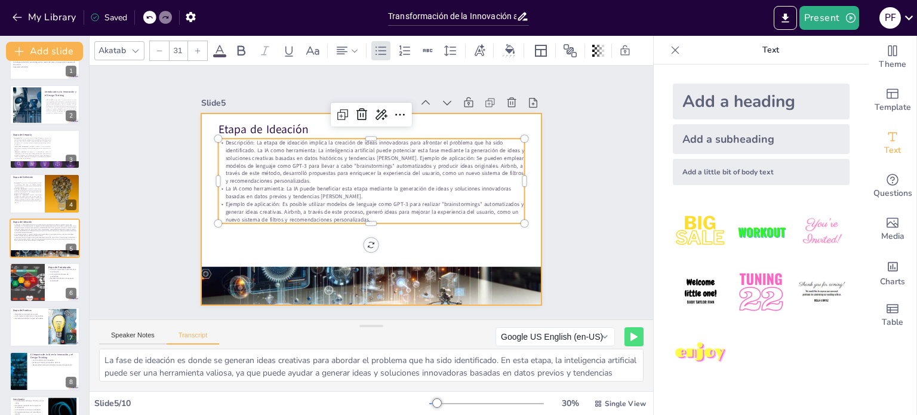
click at [310, 237] on div at bounding box center [371, 209] width 341 height 192
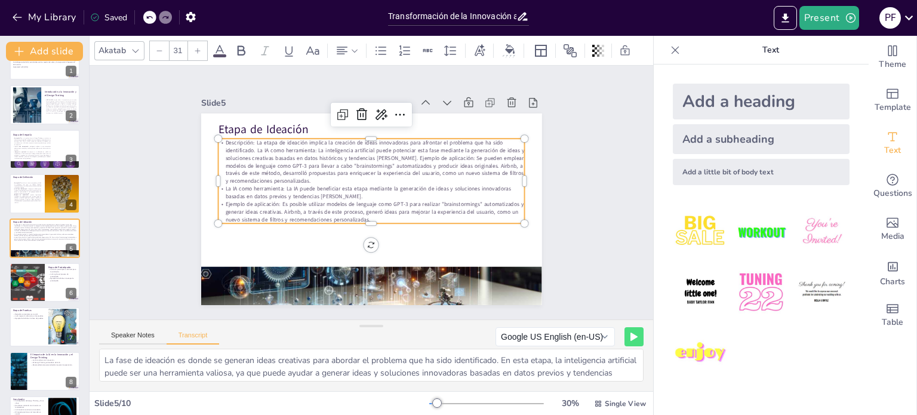
click at [313, 192] on p "La IA como herramienta: La IA puede beneficiar esta etapa mediante la generació…" at bounding box center [371, 193] width 307 height 16
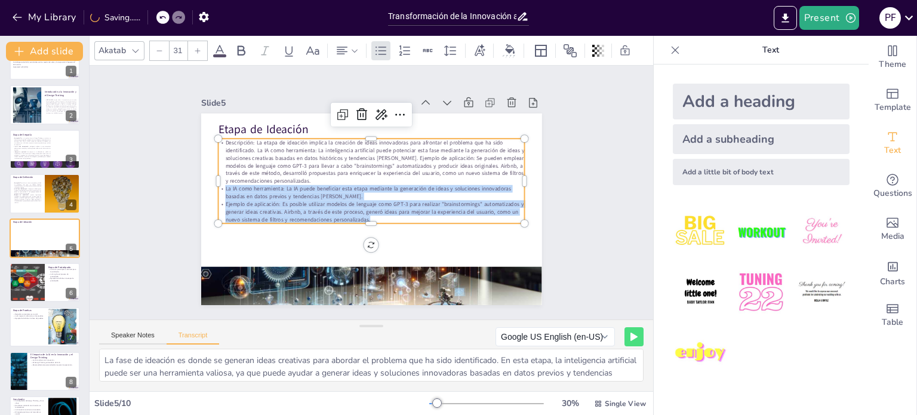
drag, startPoint x: 378, startPoint y: 215, endPoint x: 212, endPoint y: 183, distance: 168.5
click at [218, 183] on div "Descripción: La etapa de ideación implica la creación de ideas innovadoras para…" at bounding box center [371, 180] width 307 height 85
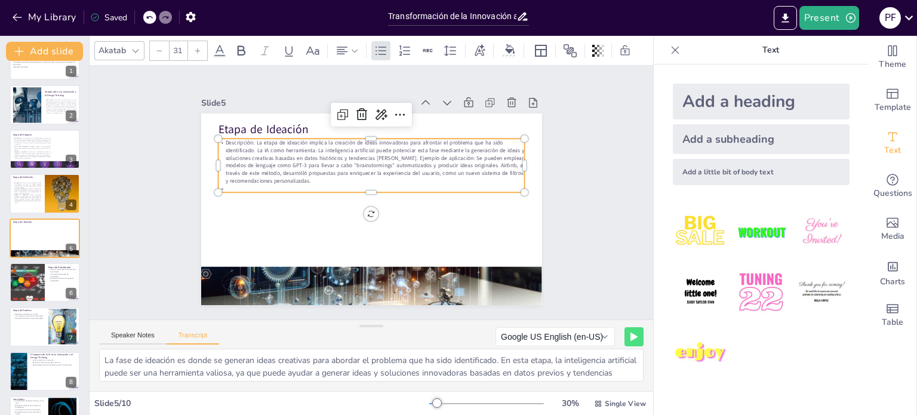
click at [307, 143] on p "Descripción: La etapa de ideación implica la creación de ideas innovadoras para…" at bounding box center [375, 162] width 310 height 78
click at [243, 143] on p "Descripción: La etapa de ideación implica la creación de ideas innovadoras para…" at bounding box center [371, 161] width 307 height 46
click at [245, 143] on p "Descripción: La etapa de ideación implica la creación de ideas innovadoras para…" at bounding box center [371, 161] width 307 height 46
click at [371, 161] on p "La IA como herramienta: La inteligencia artificial puede potenciar esta fase me…" at bounding box center [373, 173] width 309 height 70
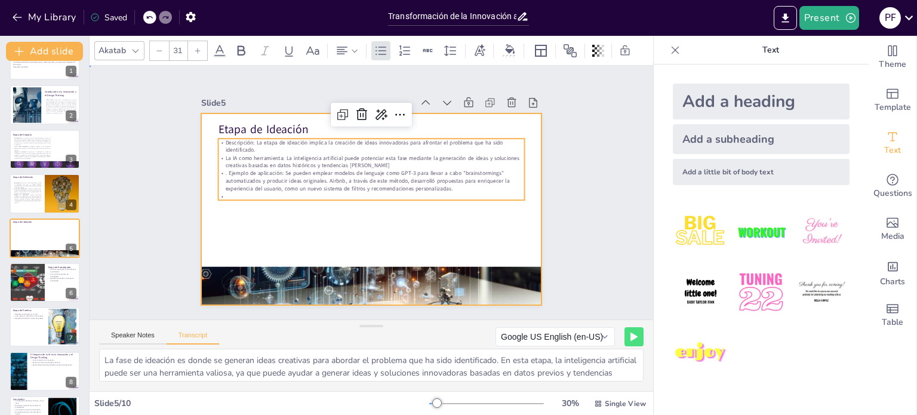
click at [442, 217] on div at bounding box center [369, 209] width 359 height 226
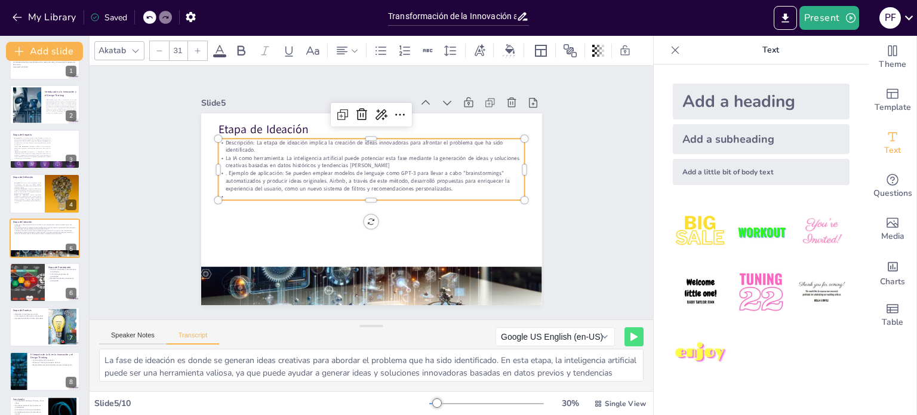
click at [292, 192] on p at bounding box center [371, 196] width 307 height 8
click at [292, 189] on p at bounding box center [370, 196] width 301 height 71
click at [338, 45] on icon at bounding box center [342, 51] width 14 height 14
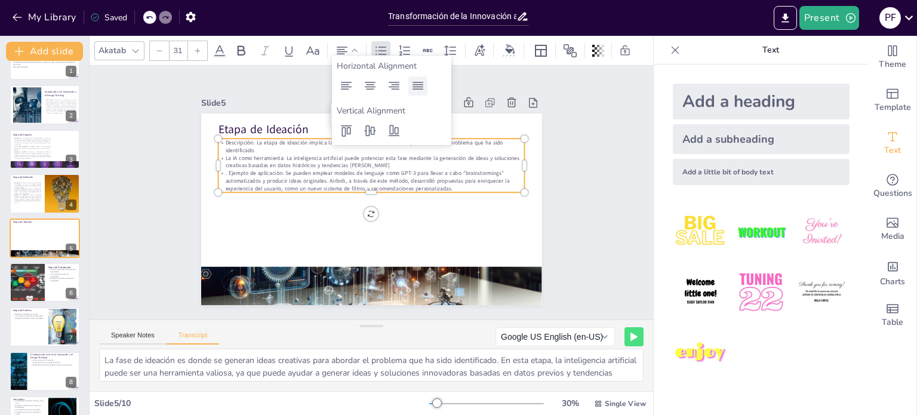
click at [418, 88] on icon at bounding box center [418, 86] width 14 height 14
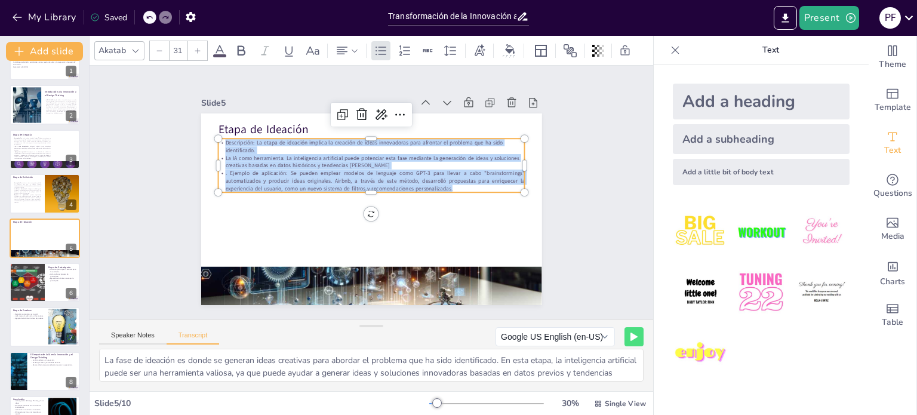
drag, startPoint x: 449, startPoint y: 181, endPoint x: 208, endPoint y: 140, distance: 245.2
click at [208, 140] on div "Etapa de Ideación Descripción: La etapa de ideación implica la creación de idea…" at bounding box center [371, 209] width 341 height 192
click at [355, 48] on icon at bounding box center [354, 51] width 8 height 8
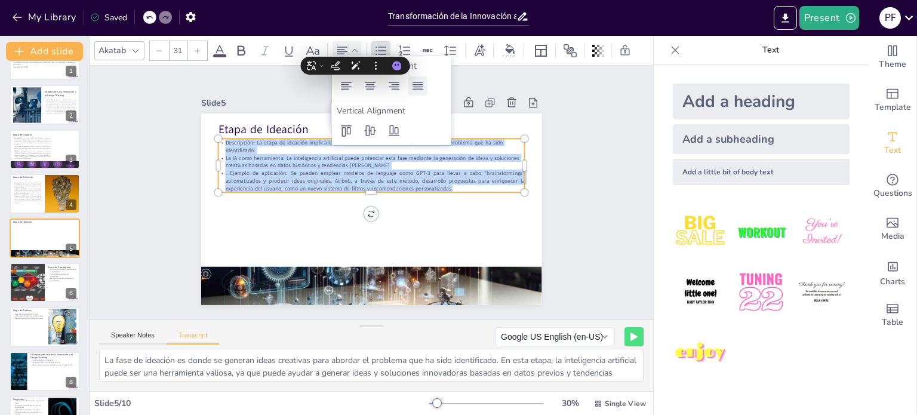
click at [420, 83] on icon at bounding box center [418, 86] width 14 height 14
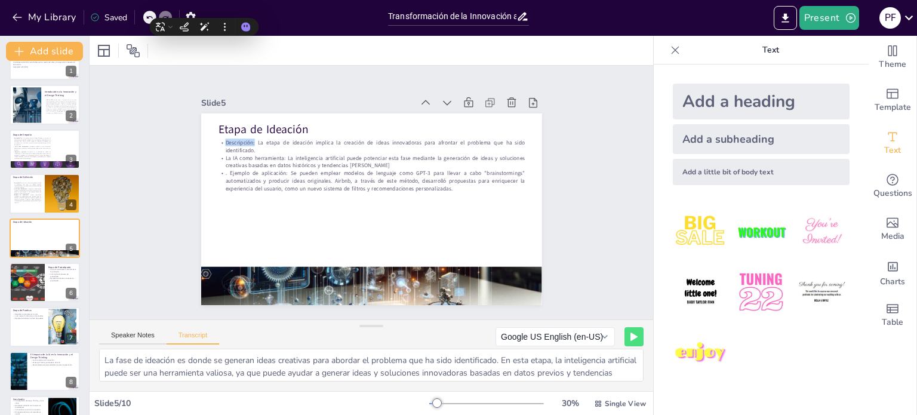
drag, startPoint x: 246, startPoint y: 138, endPoint x: 214, endPoint y: 137, distance: 32.2
click at [218, 138] on p "Descripción: La etapa de ideación implica la creación de ideas innovadoras para…" at bounding box center [371, 146] width 307 height 16
click at [298, 161] on p "La IA como herramienta: La inteligencia artificial puede potenciar esta fase me…" at bounding box center [371, 162] width 307 height 16
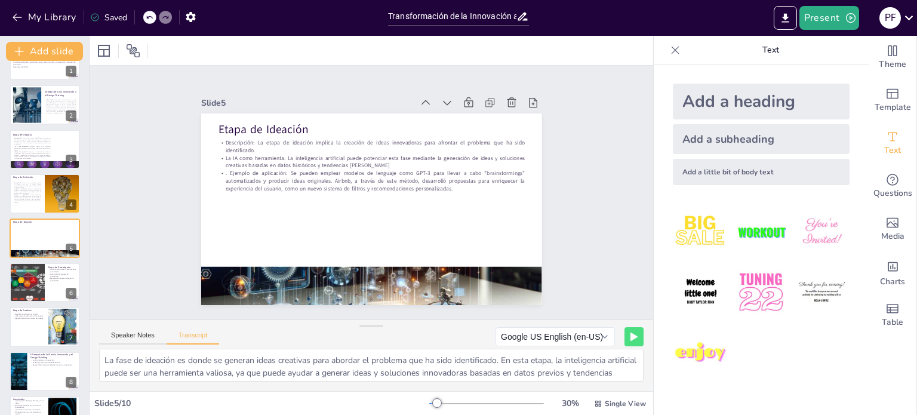
click at [274, 159] on p "La IA como herramienta: La inteligencia artificial puede potenciar esta fase me…" at bounding box center [371, 162] width 307 height 16
click at [261, 153] on p "La IA como herramienta: La inteligencia artificial puede potenciar esta fase me…" at bounding box center [374, 161] width 306 height 47
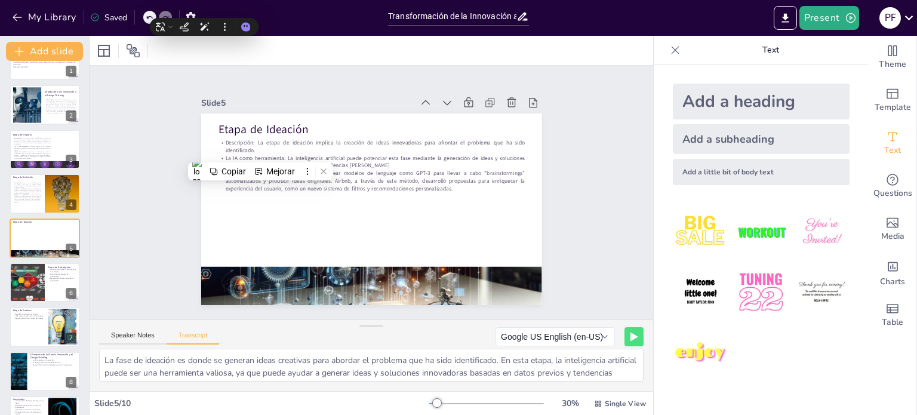
click at [257, 139] on p "Descripción: La etapa de ideación implica la creación de ideas innovadoras para…" at bounding box center [371, 146] width 307 height 16
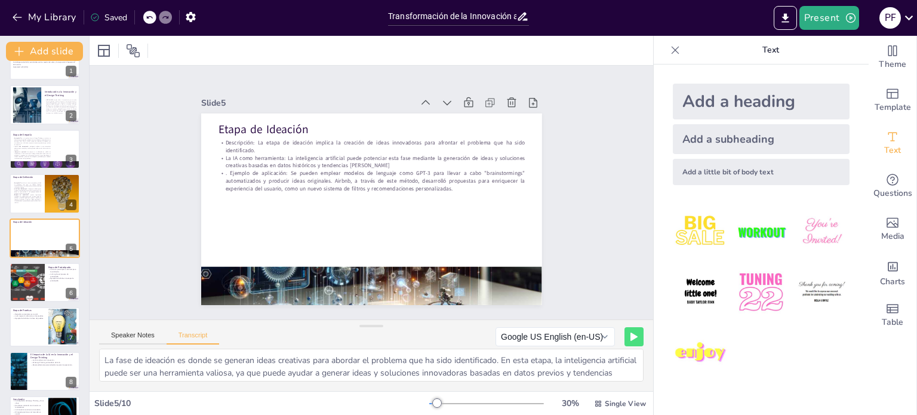
click at [403, 169] on p ". Ejemplo de aplicación: Se pueden emplear modelos de lenguaje como GPT-3 para …" at bounding box center [372, 180] width 307 height 55
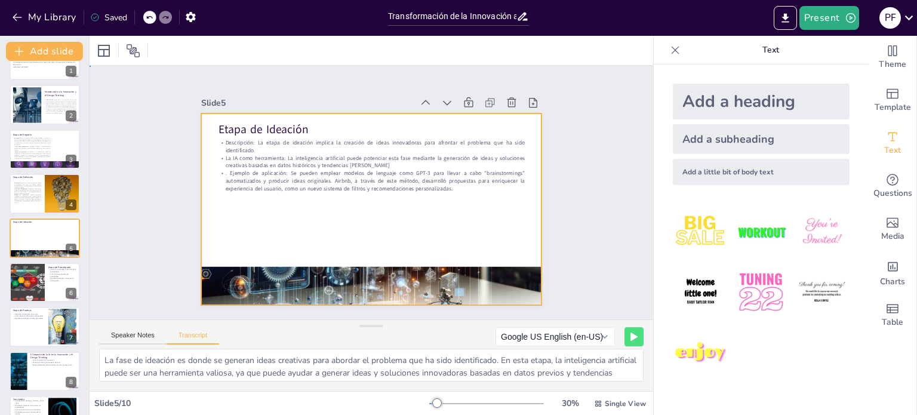
click at [390, 217] on div at bounding box center [364, 207] width 389 height 313
click at [414, 182] on p ". Ejemplo de aplicación: Se pueden emplear modelos de lenguaje como GPT-3 para …" at bounding box center [371, 180] width 307 height 23
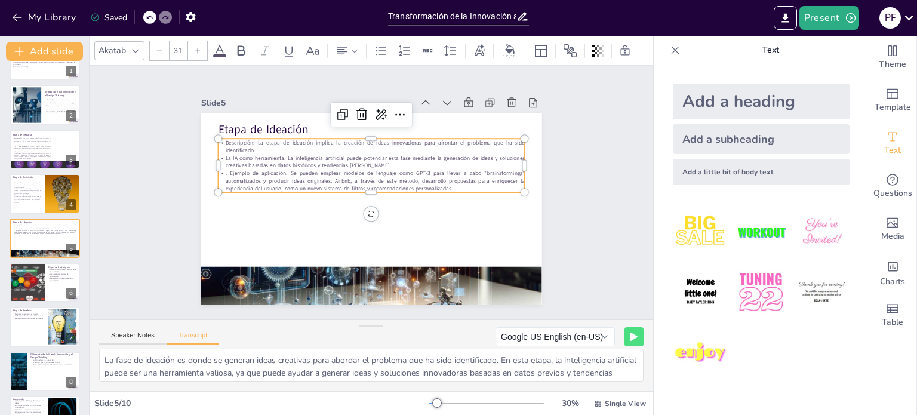
click at [246, 138] on p "Descripción: La etapa de ideación implica la creación de ideas innovadoras para…" at bounding box center [371, 146] width 307 height 16
click at [244, 137] on p "Descripción: La etapa de ideación implica la creación de ideas innovadoras para…" at bounding box center [376, 146] width 306 height 47
click at [249, 143] on p "Descripción: La etapa de ideación implica la creación de ideas innovadoras para…" at bounding box center [380, 147] width 303 height 79
click at [249, 143] on p "Descripción: La etapa de ideación implica la creación de ideas innovadoras para…" at bounding box center [371, 146] width 307 height 16
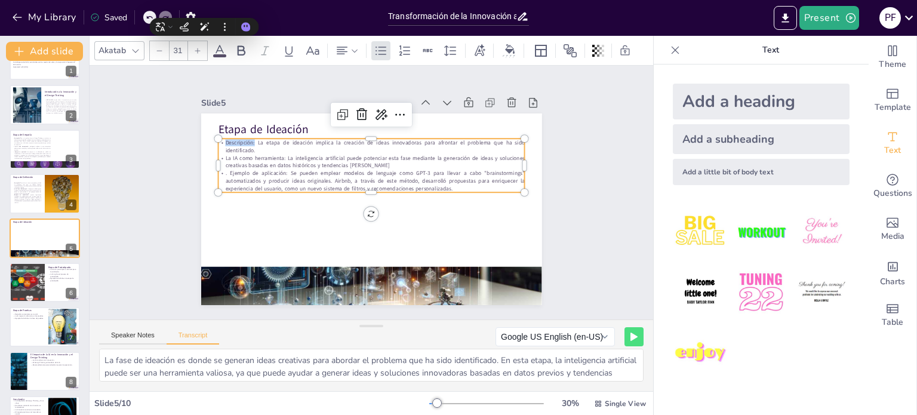
drag, startPoint x: 246, startPoint y: 137, endPoint x: 215, endPoint y: 140, distance: 30.6
click at [218, 140] on p "Descripción: La etapa de ideación implica la creación de ideas innovadoras para…" at bounding box center [371, 146] width 307 height 16
click at [238, 47] on icon at bounding box center [242, 50] width 8 height 10
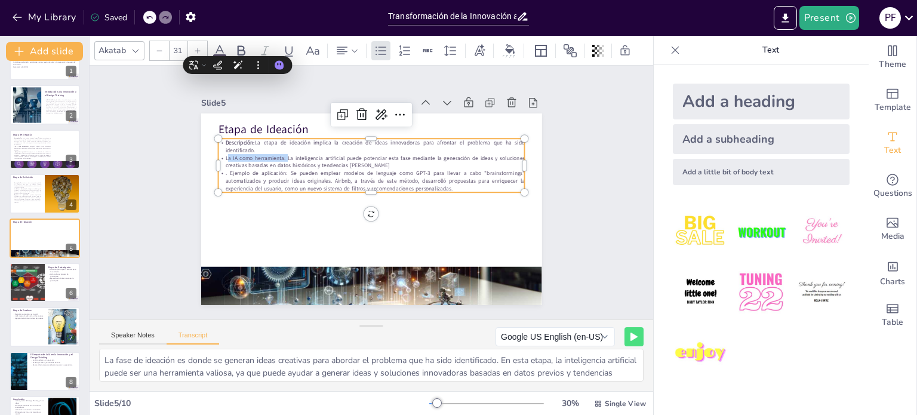
drag, startPoint x: 276, startPoint y: 152, endPoint x: 210, endPoint y: 150, distance: 65.7
click at [218, 154] on p "La IA como herramienta: La inteligencia artificial puede potenciar esta fase me…" at bounding box center [371, 162] width 307 height 16
click at [236, 54] on div at bounding box center [241, 50] width 19 height 19
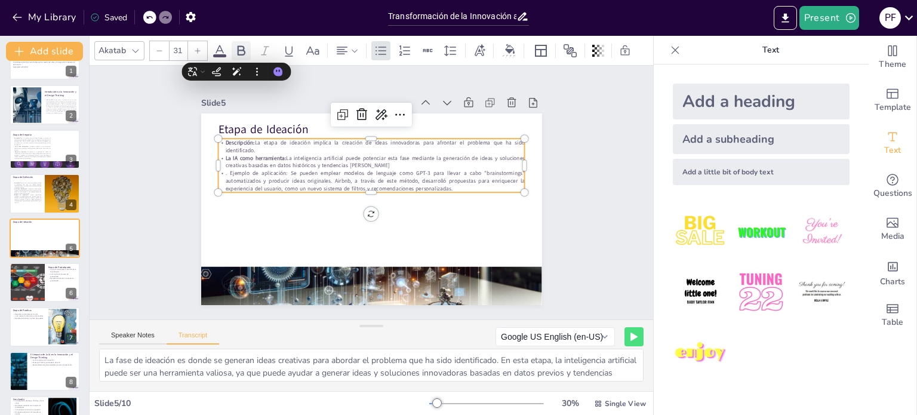
click at [238, 47] on icon at bounding box center [242, 50] width 8 height 10
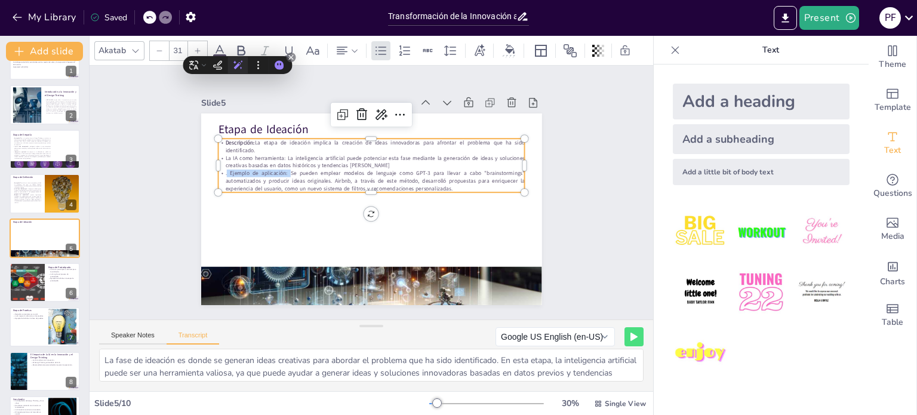
drag, startPoint x: 280, startPoint y: 168, endPoint x: 236, endPoint y: 67, distance: 109.9
click at [294, 168] on p ". Ejemplo de aplicación: Se pueden emplear modelos de lenguaje como GPT-3 para …" at bounding box center [381, 186] width 174 height 277
click at [233, 41] on div "Mejorarlo" at bounding box center [238, 43] width 40 height 18
click at [232, 47] on div at bounding box center [241, 50] width 19 height 19
click at [238, 45] on icon at bounding box center [242, 50] width 8 height 10
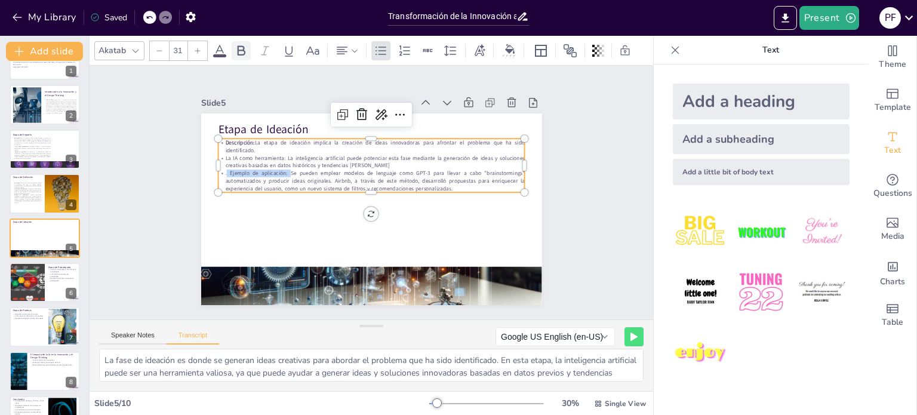
click at [241, 45] on icon at bounding box center [242, 50] width 8 height 10
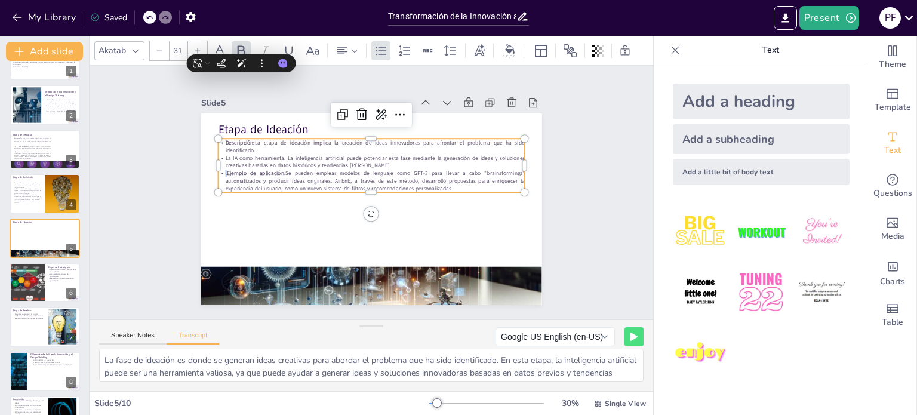
click at [276, 195] on div at bounding box center [371, 209] width 341 height 192
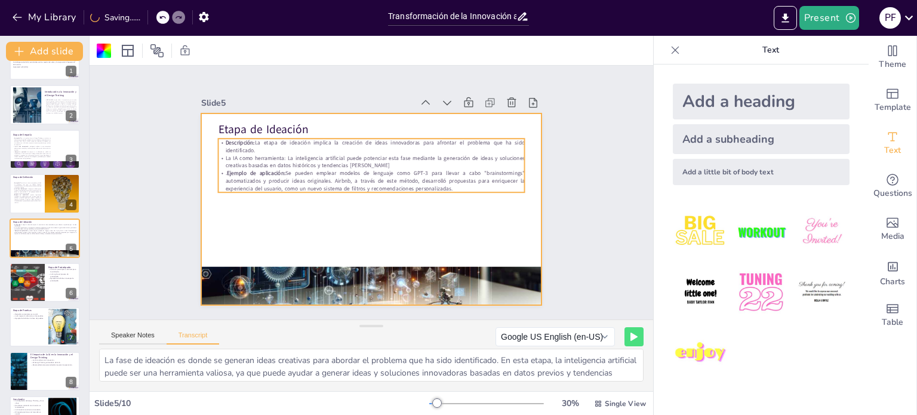
click at [286, 157] on p "La IA como herramienta: La inteligencia artificial puede potenciar esta fase me…" at bounding box center [371, 162] width 307 height 16
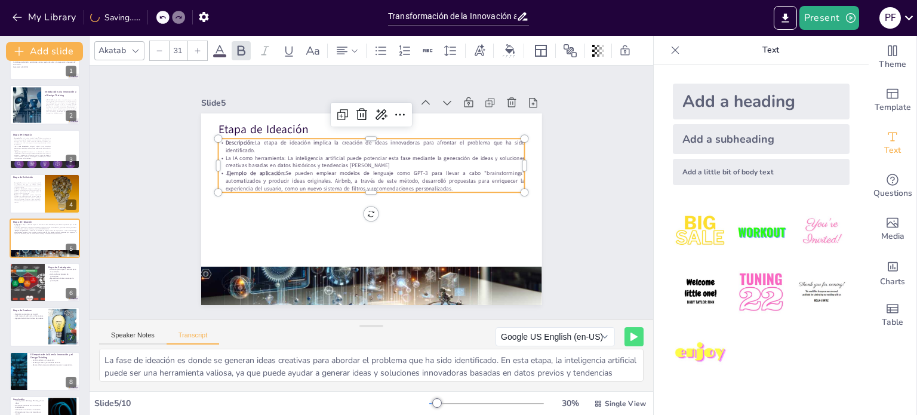
click at [286, 157] on p "La IA como herramienta: La inteligencia artificial puede potenciar esta fase me…" at bounding box center [374, 161] width 306 height 47
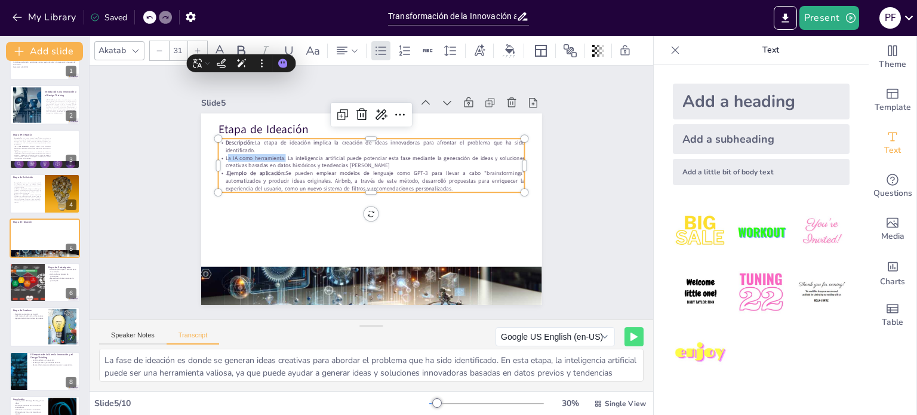
drag, startPoint x: 275, startPoint y: 150, endPoint x: 213, endPoint y: 152, distance: 61.5
click at [218, 154] on p "La IA como herramienta: La inteligencia artificial puede potenciar esta fase me…" at bounding box center [371, 162] width 307 height 16
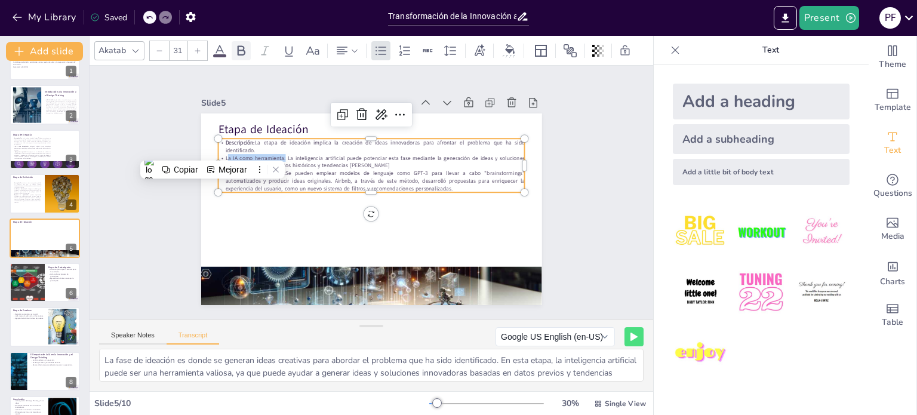
click at [242, 45] on icon at bounding box center [242, 50] width 8 height 10
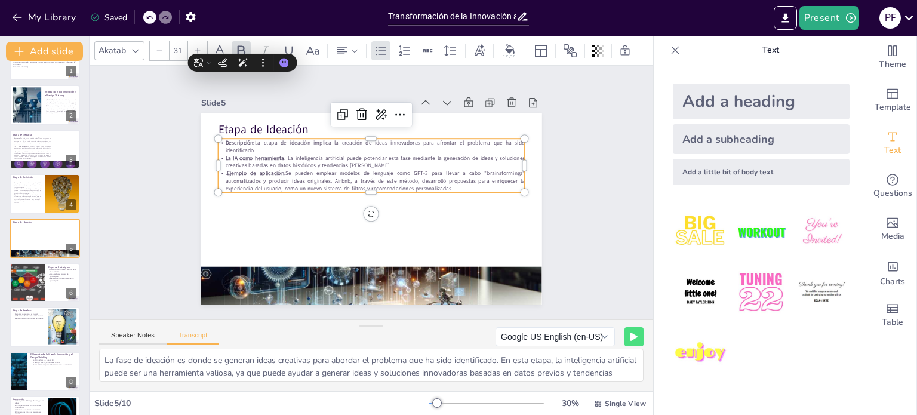
click at [320, 198] on div at bounding box center [371, 209] width 341 height 192
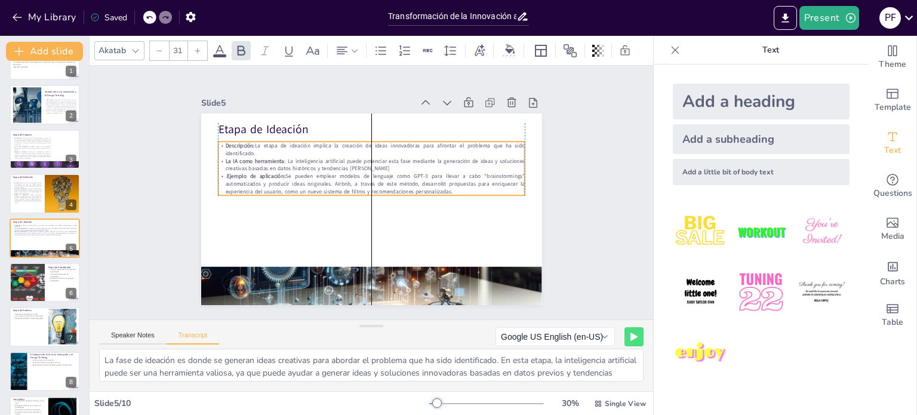
click at [308, 172] on p ". Ejemplo de aplicación: Se pueden emplear modelos de lenguaje como GPT-3 para …" at bounding box center [371, 183] width 307 height 23
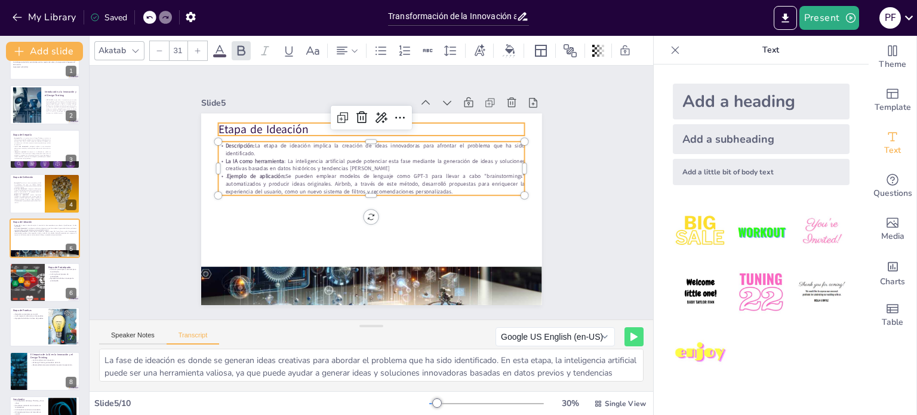
type input "48"
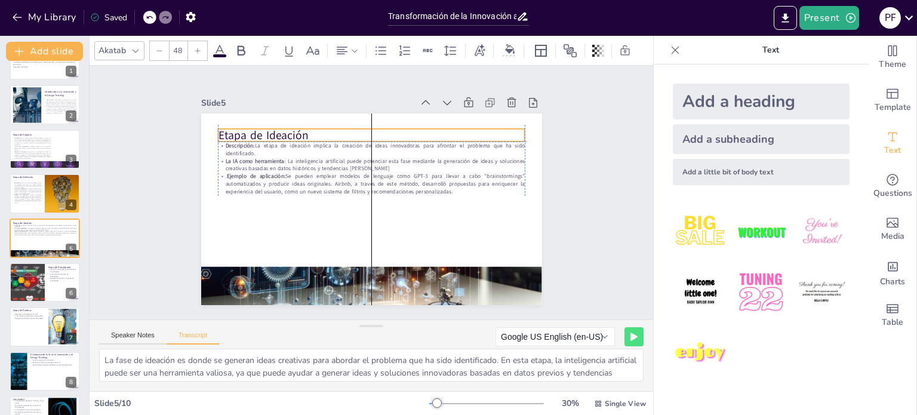
click at [284, 129] on p "Etapa de Ideación" at bounding box center [371, 135] width 307 height 16
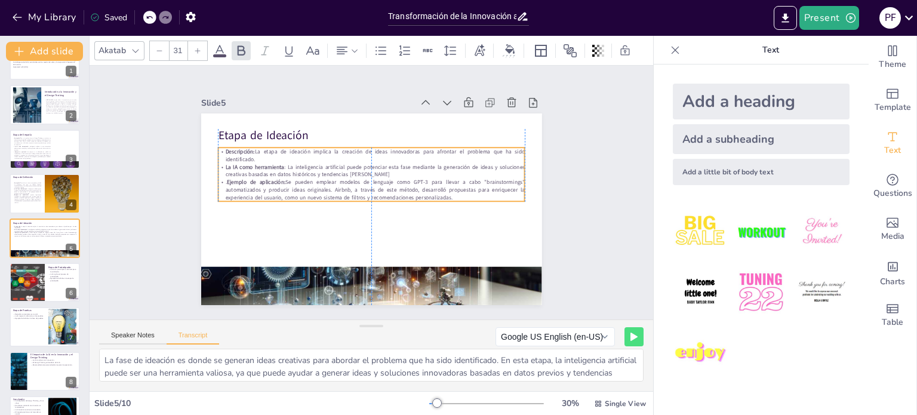
click at [292, 178] on p ". Ejemplo de aplicación: Se pueden emplear modelos de lenguaje como GPT-3 para …" at bounding box center [371, 189] width 307 height 23
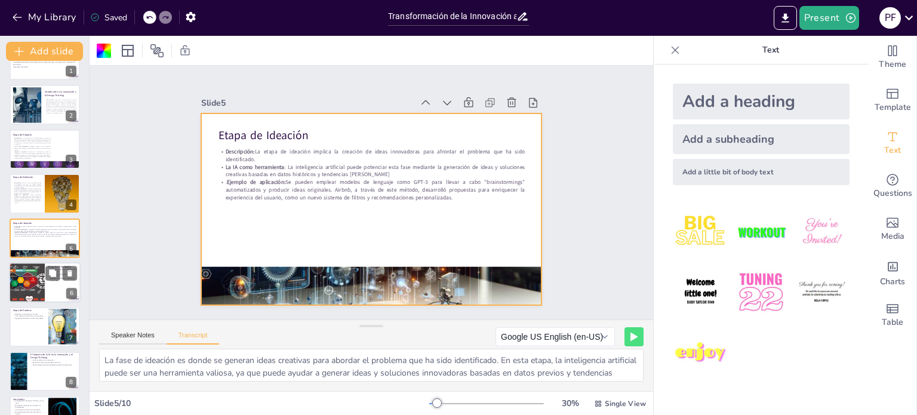
click at [31, 291] on div at bounding box center [26, 282] width 77 height 41
type textarea "Después de generar ideas, la etapa de prototipado se centra en construir protot…"
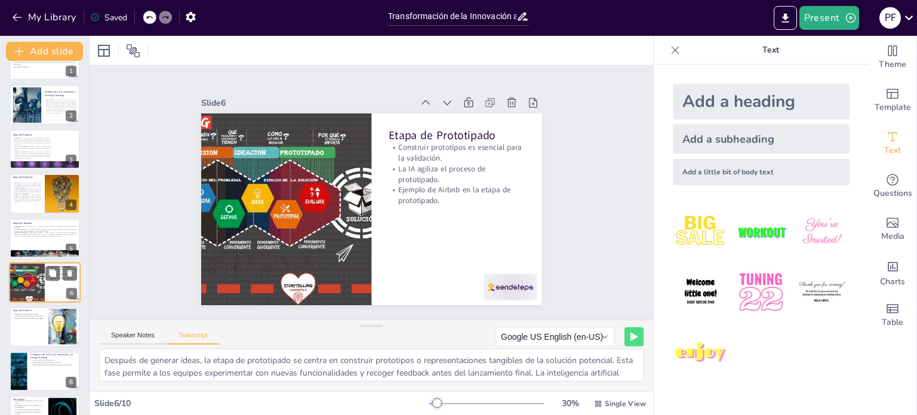
scroll to position [74, 0]
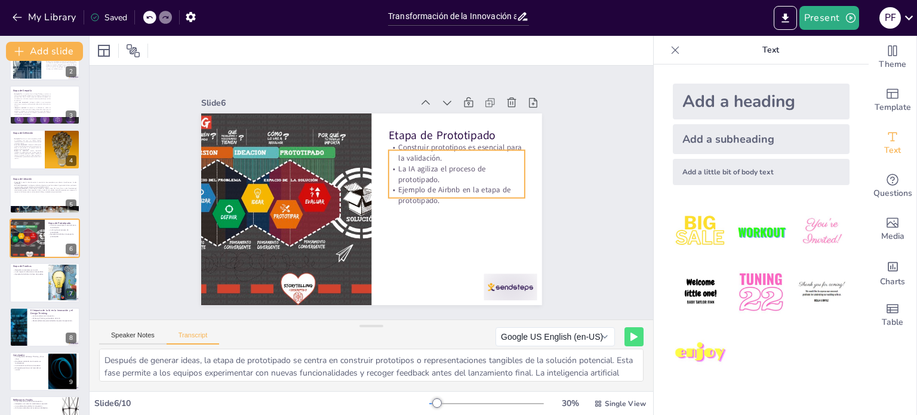
click at [415, 164] on p "La IA agiliza el proceso de prototipado." at bounding box center [457, 174] width 136 height 21
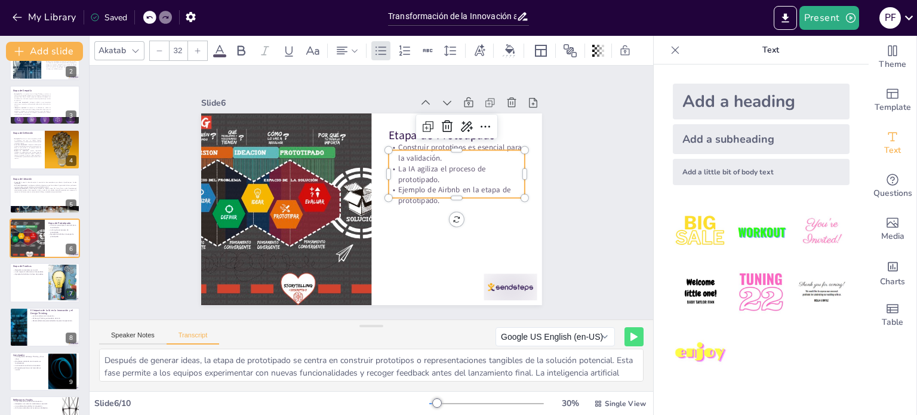
click at [415, 164] on p "La IA agiliza el proceso de prototipado." at bounding box center [457, 174] width 136 height 21
click at [430, 192] on p "Ejemplo de Airbnb en la etapa de prototipado." at bounding box center [456, 203] width 138 height 35
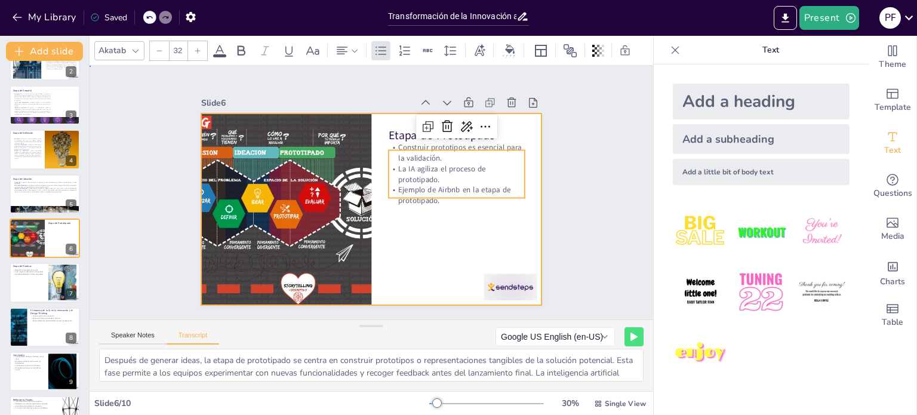
click at [417, 205] on div at bounding box center [371, 209] width 341 height 192
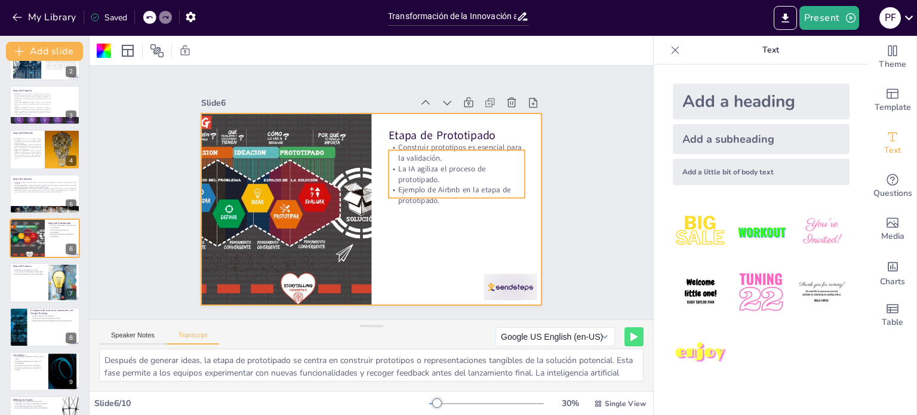
click at [421, 113] on div "Etapa de Prototipado Construir prototipos es esencial para la validación. La IA…" at bounding box center [371, 113] width 341 height 0
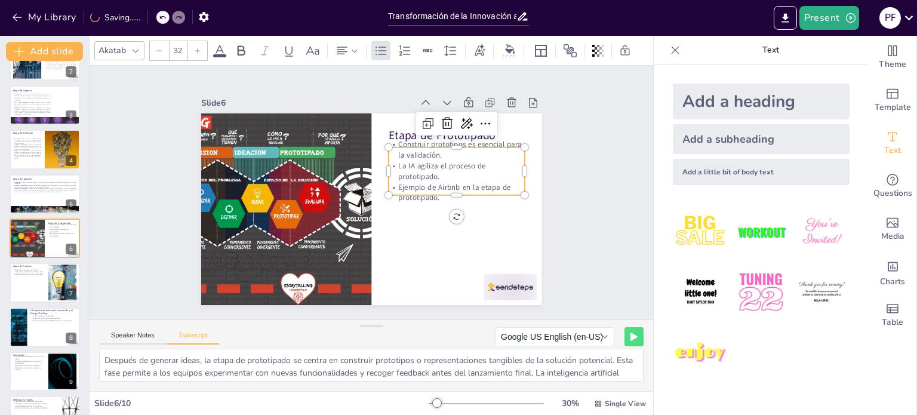
click at [423, 197] on div at bounding box center [455, 209] width 137 height 24
click at [423, 195] on p "Ejemplo de Airbnb en la etapa de prototipado." at bounding box center [457, 194] width 136 height 21
click at [430, 195] on span "Ejemplo de Airbnb en la etapa de prototipado." at bounding box center [453, 199] width 114 height 25
click at [430, 195] on span "Ejemplo de Airbnb en la etapa de prototipado." at bounding box center [454, 194] width 112 height 21
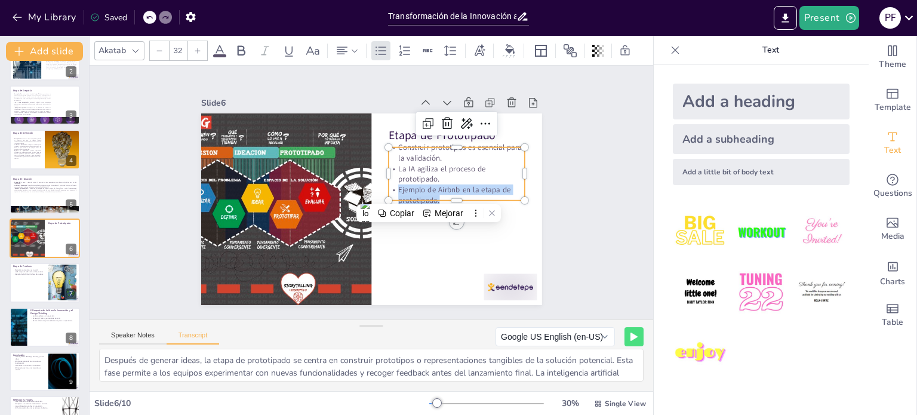
drag, startPoint x: 432, startPoint y: 194, endPoint x: 381, endPoint y: 128, distance: 83.0
click at [380, 133] on div "Etapa de Prototipado Construir prototipos es esencial para la validación. La IA…" at bounding box center [371, 209] width 341 height 192
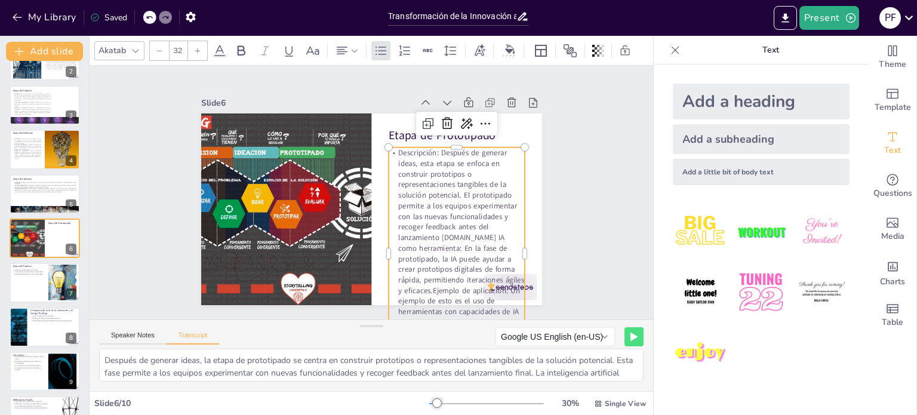
click at [535, 172] on div "Slide 1 Innovación y Design Thinking: El Futuro con la IA Esta presentación exp…" at bounding box center [372, 192] width 408 height 225
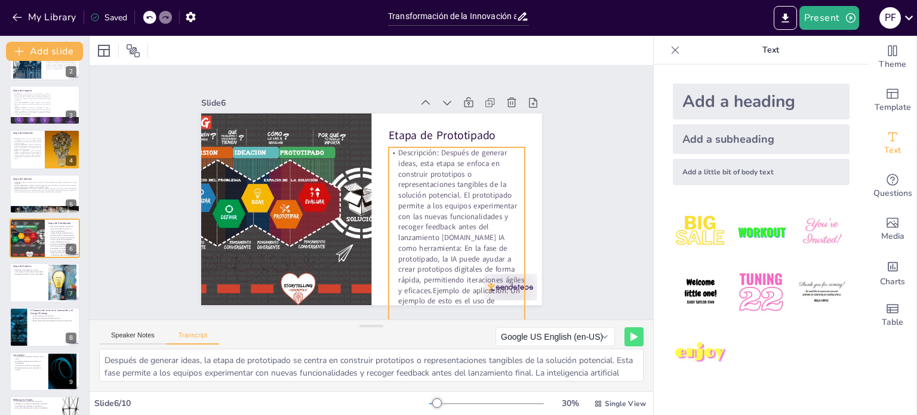
click at [463, 188] on p "Descripción: Después de generar ideas, esta etapa se enfoca en construir protot…" at bounding box center [457, 253] width 136 height 212
click at [153, 48] on div at bounding box center [159, 50] width 19 height 19
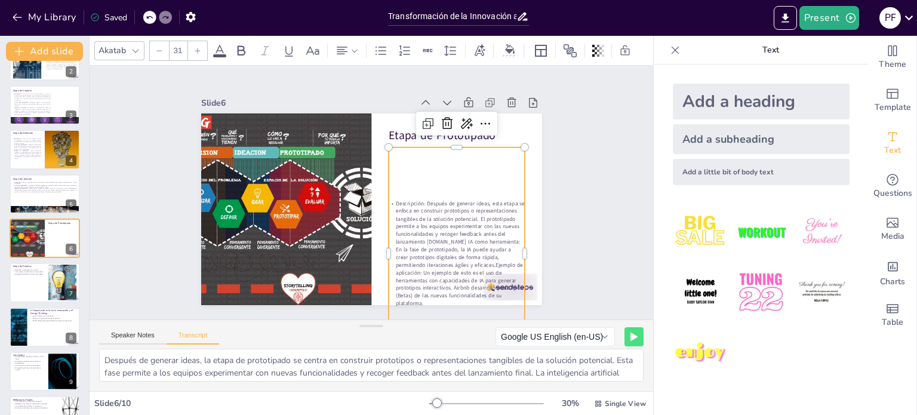
click at [153, 48] on div at bounding box center [159, 50] width 19 height 19
type input "29"
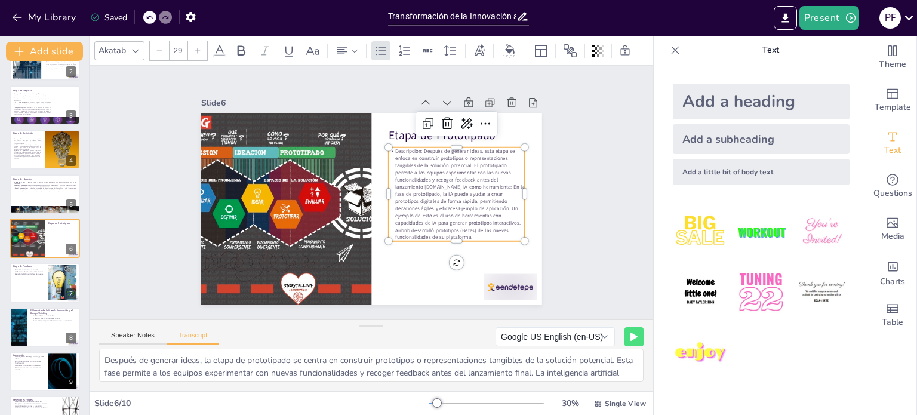
click at [482, 194] on p "Descripción: Después de generar ideas, esta etapa se enfoca en construir protot…" at bounding box center [455, 202] width 145 height 107
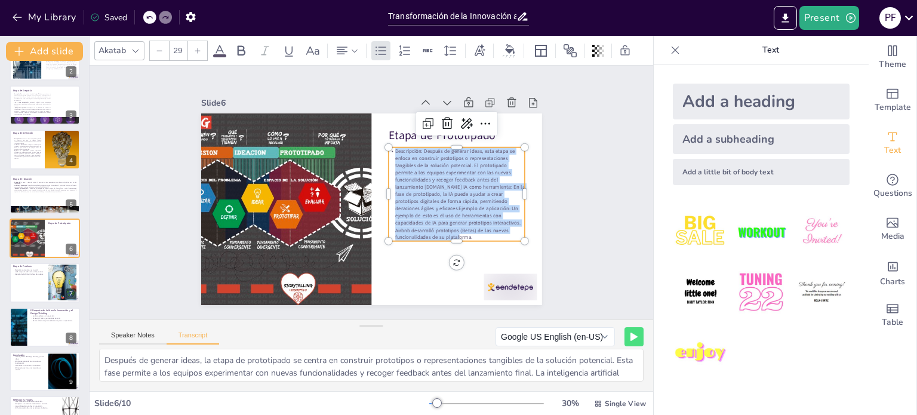
drag, startPoint x: 423, startPoint y: 231, endPoint x: 384, endPoint y: 146, distance: 93.0
click at [384, 147] on div "Etapa de Prototipado Descripción: Después de generar ideas, esta etapa se enfoc…" at bounding box center [371, 209] width 341 height 192
click at [459, 119] on icon at bounding box center [466, 123] width 14 height 14
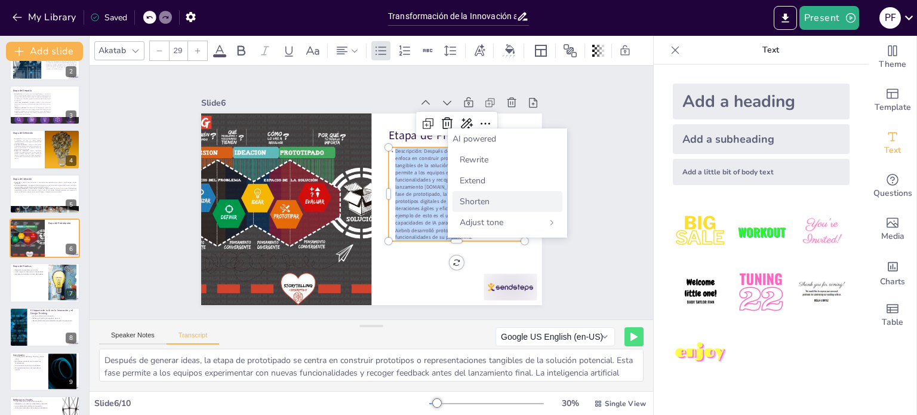
click at [493, 200] on div "Shorten" at bounding box center [507, 201] width 110 height 21
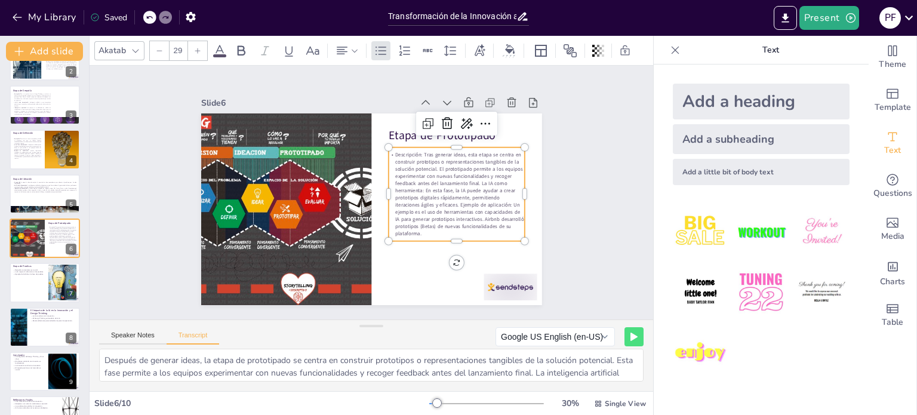
click at [477, 178] on p "Descripción: Tras generar ideas, esta etapa se centra en construir prototipos o…" at bounding box center [455, 203] width 144 height 100
click at [477, 178] on p "Descripción: Tras generar ideas, esta etapa se centra en construir prototipos o…" at bounding box center [456, 203] width 144 height 100
click at [442, 173] on p "Descripción: Tras generar ideas, esta etapa se centra en construir prototipos o…" at bounding box center [457, 194] width 136 height 87
click at [471, 178] on p "Descripción: Tras generar ideas, esta etapa se centra en construir prototipos o…" at bounding box center [456, 203] width 144 height 100
click at [480, 193] on p "La IA como herramienta: En esta fase, la IA puede ayudar a crear prototipos dig…" at bounding box center [457, 208] width 136 height 50
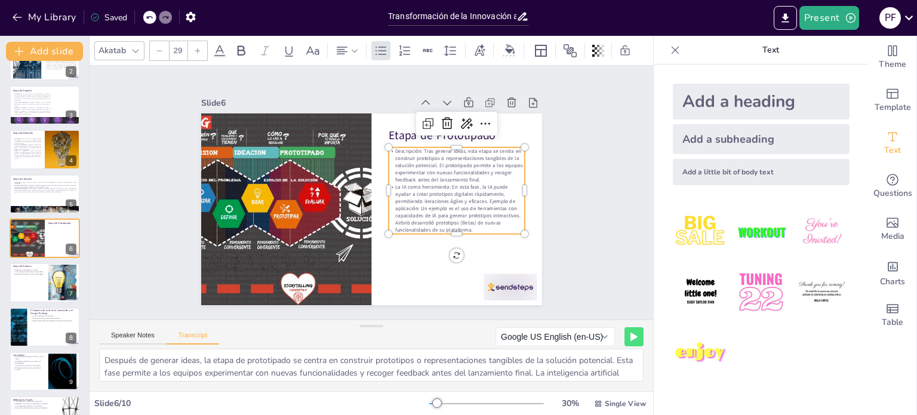
click at [482, 198] on p "La IA como herramienta: En esta fase, la IA puede ayudar a crear prototipos dig…" at bounding box center [452, 226] width 144 height 78
click at [480, 199] on p "La IA como herramienta: En esta fase, la IA puede ayudar a crear prototipos dig…" at bounding box center [454, 217] width 141 height 64
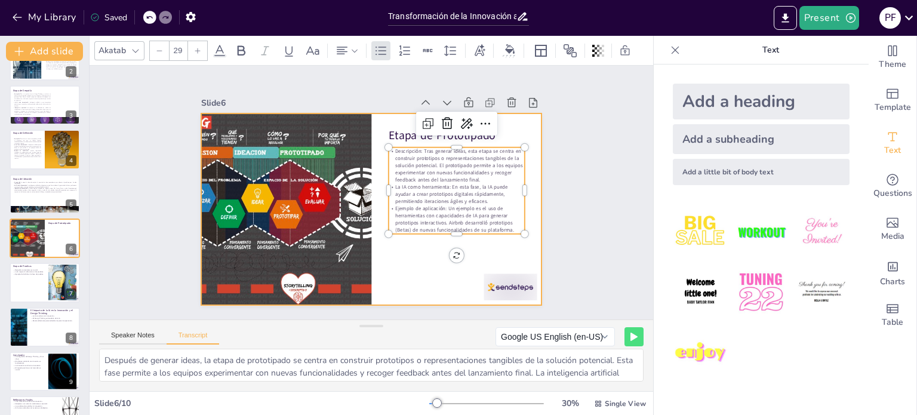
click at [452, 260] on div at bounding box center [371, 209] width 341 height 192
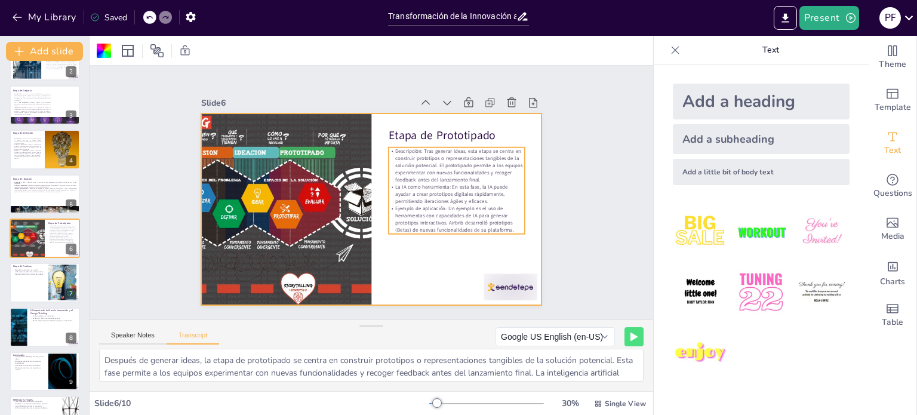
click at [475, 210] on p "Ejemplo de aplicación: Un ejemplo es el uso de herramientas con capacidades de …" at bounding box center [457, 219] width 136 height 29
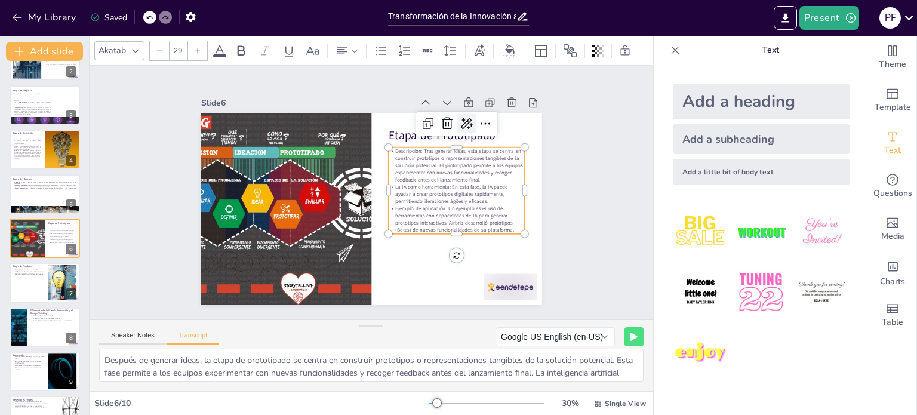
click at [460, 116] on icon at bounding box center [466, 123] width 14 height 14
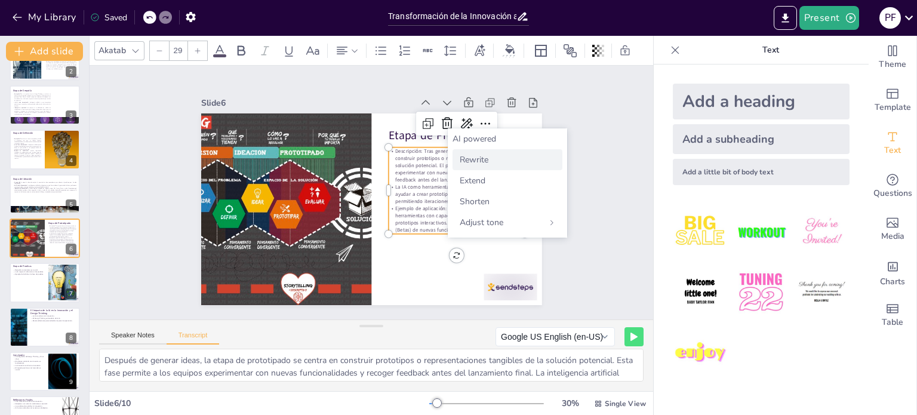
click at [487, 169] on div "Rewrite" at bounding box center [507, 159] width 110 height 21
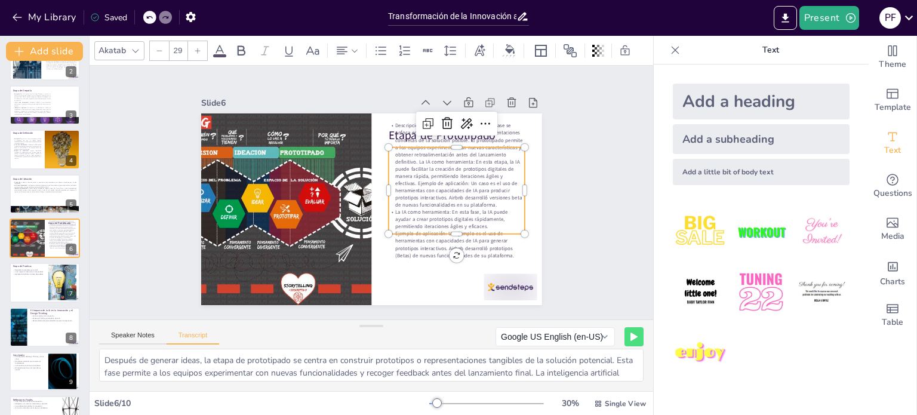
click at [423, 261] on div at bounding box center [369, 209] width 359 height 226
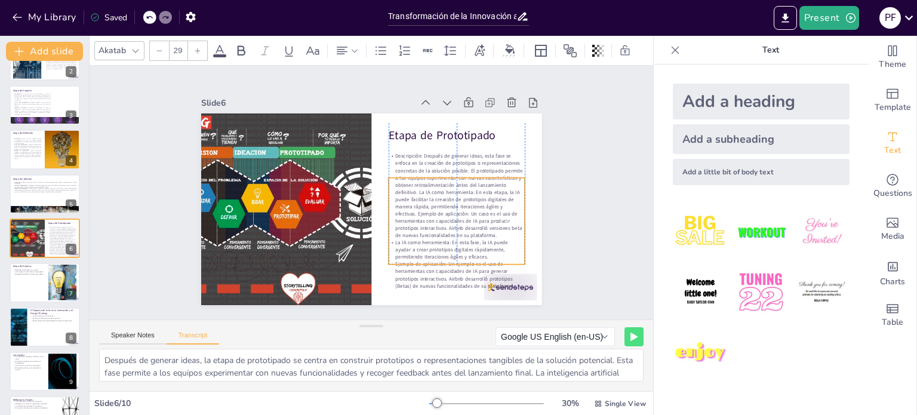
drag, startPoint x: 434, startPoint y: 198, endPoint x: 433, endPoint y: 229, distance: 30.5
click at [433, 229] on p "Descripción: Después de generar ideas, esta fase se enfoca en la creación de pr…" at bounding box center [455, 205] width 144 height 100
click at [439, 196] on p "Descripción: Después de generar ideas, esta fase se enfoca en la creación de pr…" at bounding box center [455, 205] width 144 height 100
click at [457, 207] on p "Descripción: Después de generar ideas, esta fase se enfoca en la creación de pr…" at bounding box center [455, 205] width 144 height 100
click at [551, 202] on div "Slide 1 Innovación y Design Thinking: El Futuro con la IA Esta presentación exp…" at bounding box center [371, 193] width 428 height 266
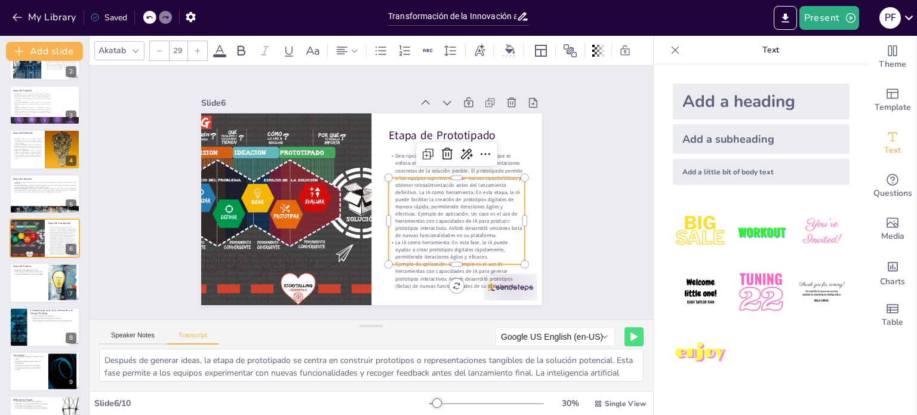
click at [439, 195] on p "Descripción: Después de generar ideas, esta fase se enfoca en la creación de pr…" at bounding box center [455, 205] width 144 height 100
click at [427, 219] on p "Descripción: Después de generar ideas, esta fase se enfoca en la creación de pr…" at bounding box center [455, 205] width 144 height 100
click at [449, 219] on p "Descripción: Después de generar ideas, esta fase se enfoca en la creación de pr…" at bounding box center [455, 205] width 144 height 100
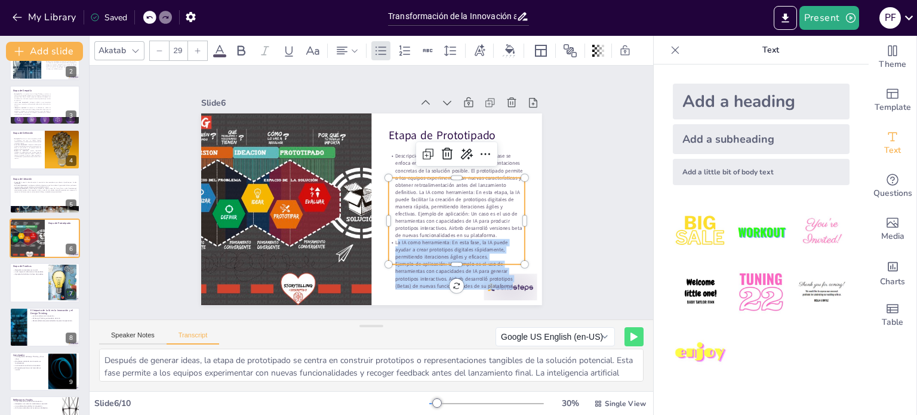
drag, startPoint x: 503, startPoint y: 279, endPoint x: 384, endPoint y: 236, distance: 126.3
click at [384, 236] on div "Descripción: Después de generar ideas, esta fase se enfoca en la creación de pr…" at bounding box center [453, 230] width 150 height 150
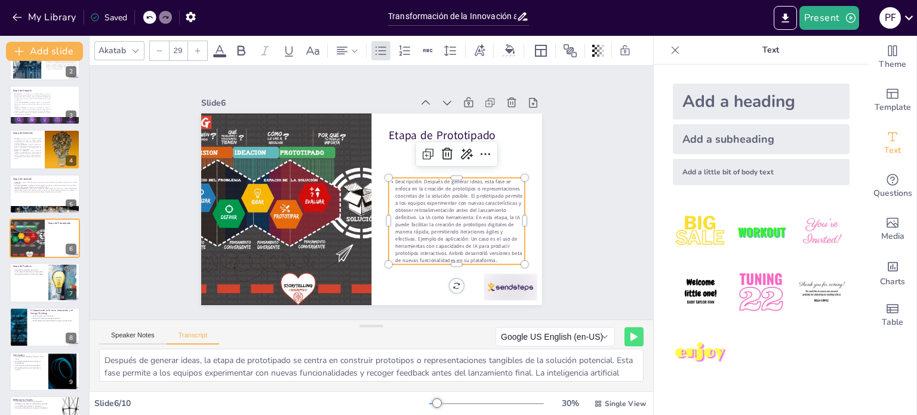
click at [408, 214] on span "Descripción: Después de generar ideas, esta fase se enfoca en la creación de pr…" at bounding box center [443, 243] width 143 height 115
click at [393, 241] on span "La IA como herramienta: En esta etapa, la IA puede facilitar la creación de pro…" at bounding box center [450, 253] width 127 height 61
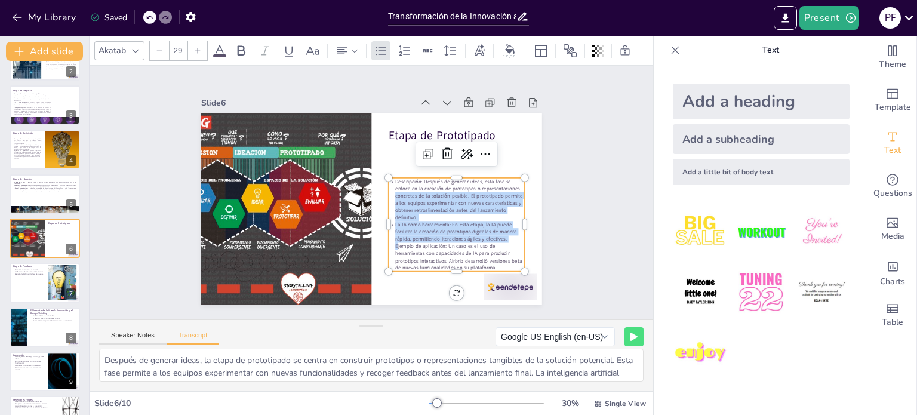
click at [378, 242] on div "Etapa de Prototipado Descripción: Después de generar ideas, esta fase se enfoca…" at bounding box center [369, 209] width 359 height 226
click at [389, 241] on p "La IA como herramienta: En esta etapa, la IA puede facilitar la creación de pro…" at bounding box center [457, 246] width 136 height 50
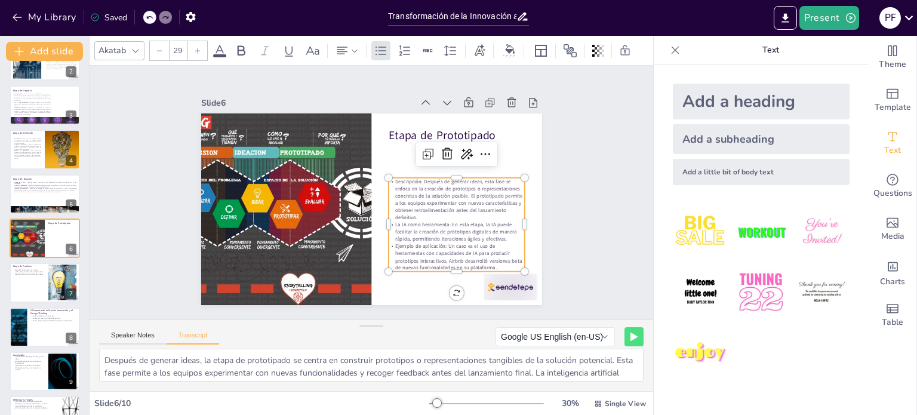
click at [544, 242] on div "Slide 1 Innovación y Design Thinking: El Futuro con la IA Esta presentación exp…" at bounding box center [372, 192] width 408 height 225
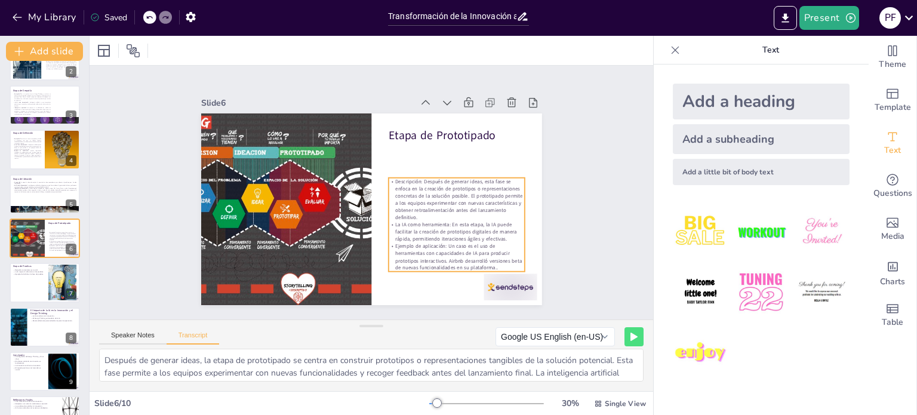
click at [474, 245] on span "Ejemplo de aplicación: Un caso es el uso de herramientas con capacidades de IA …" at bounding box center [450, 264] width 127 height 39
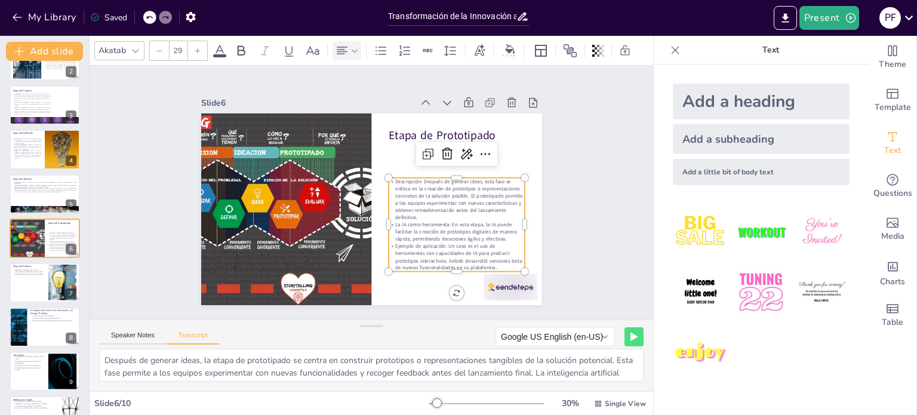
click at [343, 47] on icon at bounding box center [342, 51] width 11 height 8
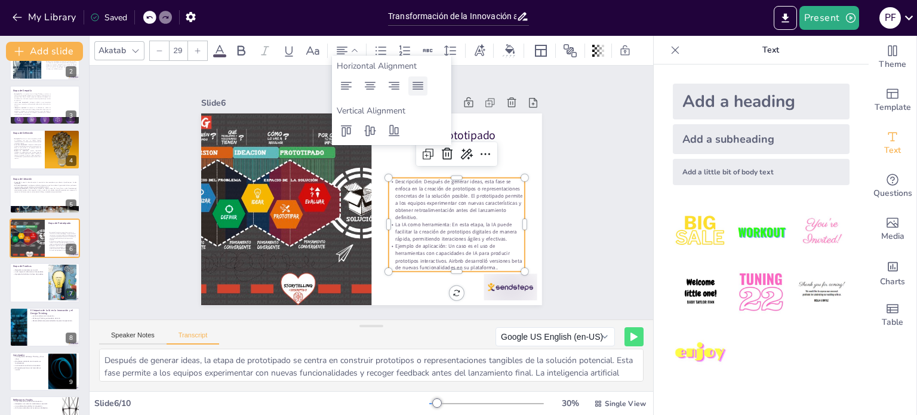
click at [415, 81] on icon at bounding box center [418, 86] width 14 height 14
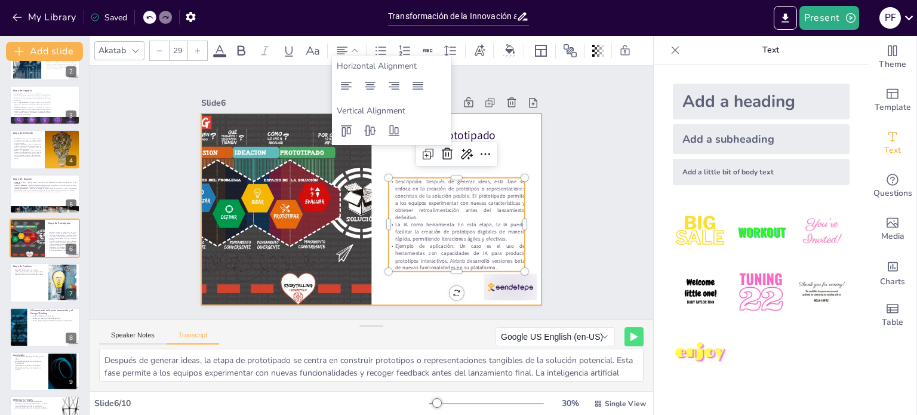
click at [560, 181] on div "Slide 1 Innovación y Design Thinking: El Futuro con la IA Esta presentación exp…" at bounding box center [372, 192] width 408 height 225
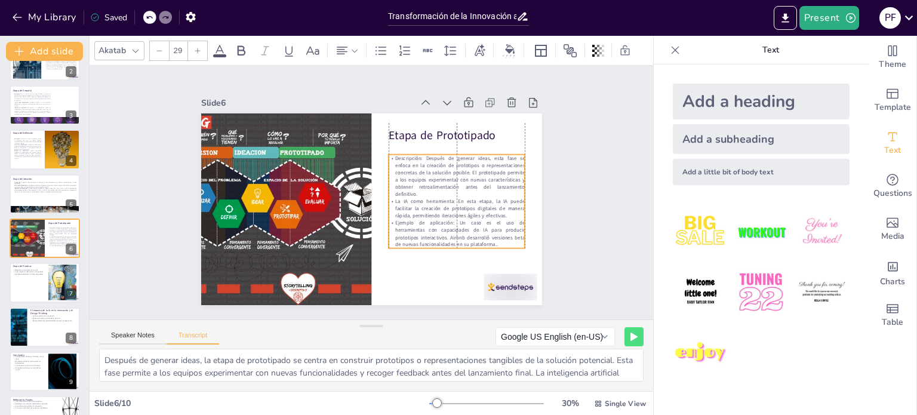
drag, startPoint x: 453, startPoint y: 217, endPoint x: 452, endPoint y: 193, distance: 23.3
click at [452, 200] on span "La IA como herramienta: En esta etapa, la IA puede facilitar la creación de pro…" at bounding box center [457, 216] width 131 height 33
click at [425, 159] on span "Descripción: Después de generar ideas, esta fase se enfoca en la creación de pr…" at bounding box center [460, 181] width 133 height 49
click at [411, 157] on span "Descripción: Después de generar ideas, esta fase se enfoca en la creación de pr…" at bounding box center [460, 182] width 133 height 50
click at [412, 156] on span "Descripción: Después de generar ideas, esta fase se enfoca en la creación de pr…" at bounding box center [460, 176] width 130 height 43
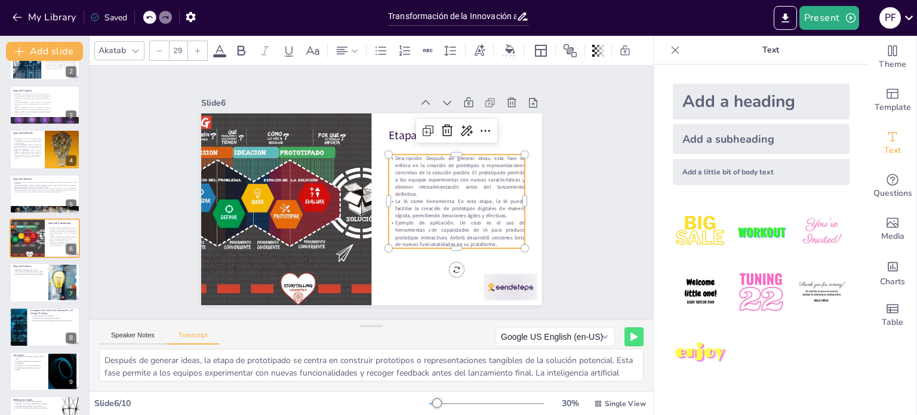
click at [413, 155] on span "Descripción: Después de generar ideas, esta fase se enfoca en la creación de pr…" at bounding box center [460, 176] width 130 height 43
click at [413, 157] on span "Descripción: Después de generar ideas, esta fase se enfoca en la creación de pr…" at bounding box center [460, 182] width 133 height 50
drag, startPoint x: 415, startPoint y: 153, endPoint x: 384, endPoint y: 153, distance: 31.0
click at [389, 155] on p "Descripción: Después de generar ideas, esta fase se enfoca en la creación de pr…" at bounding box center [457, 176] width 136 height 43
click at [238, 45] on icon at bounding box center [242, 50] width 8 height 10
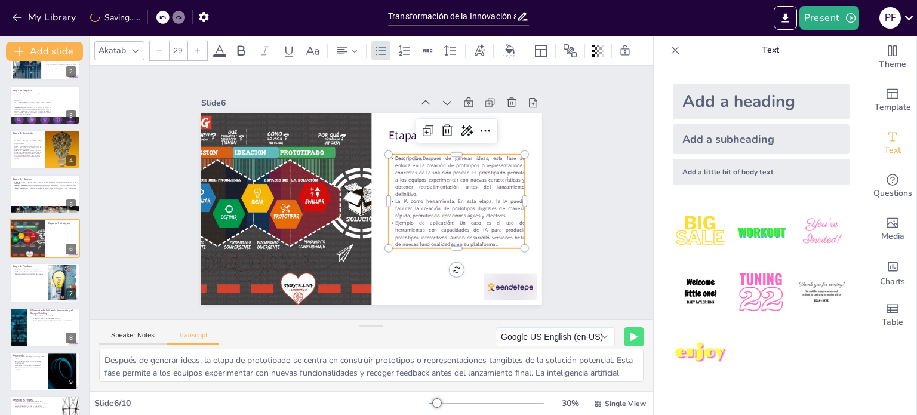
click at [426, 205] on span "La IA como herramienta: En esta etapa, la IA puede facilitar la creación de pro…" at bounding box center [460, 208] width 130 height 21
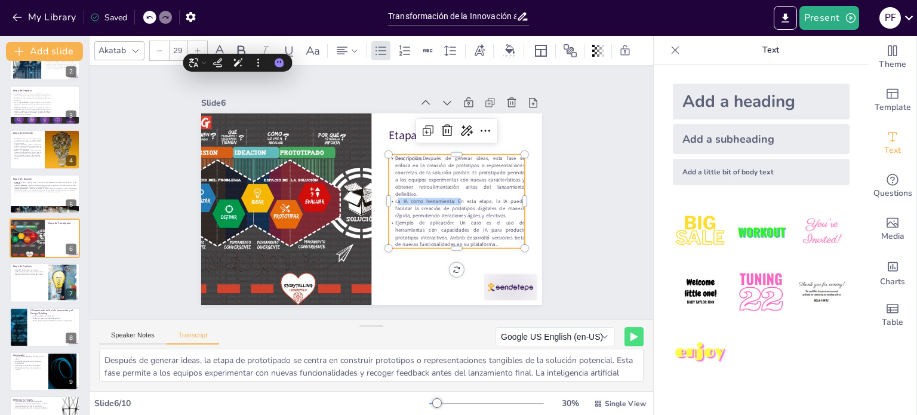
drag, startPoint x: 448, startPoint y: 195, endPoint x: 381, endPoint y: 195, distance: 67.4
click at [386, 199] on p "La IA como herramienta: En esta etapa, la IA puede facilitar la creación de pro…" at bounding box center [455, 217] width 138 height 36
click at [242, 45] on icon at bounding box center [242, 50] width 8 height 10
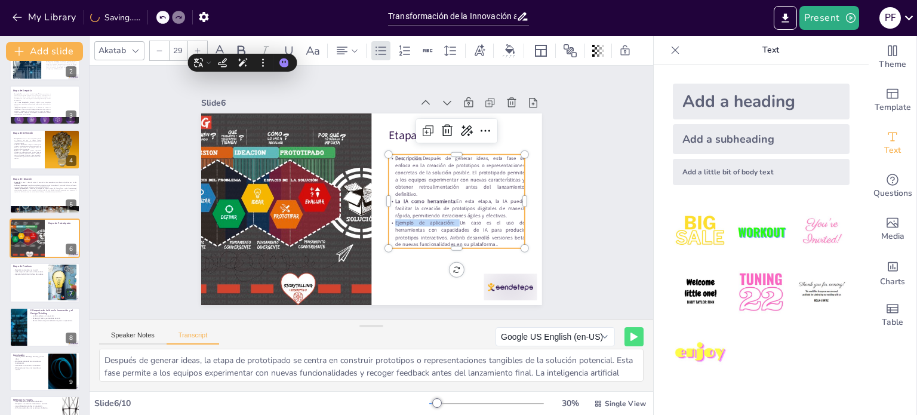
drag, startPoint x: 448, startPoint y: 220, endPoint x: 385, endPoint y: 220, distance: 62.7
click at [385, 221] on p "Ejemplo de aplicación: Un caso es el uso de herramientas con capacidades de IA …" at bounding box center [452, 242] width 138 height 43
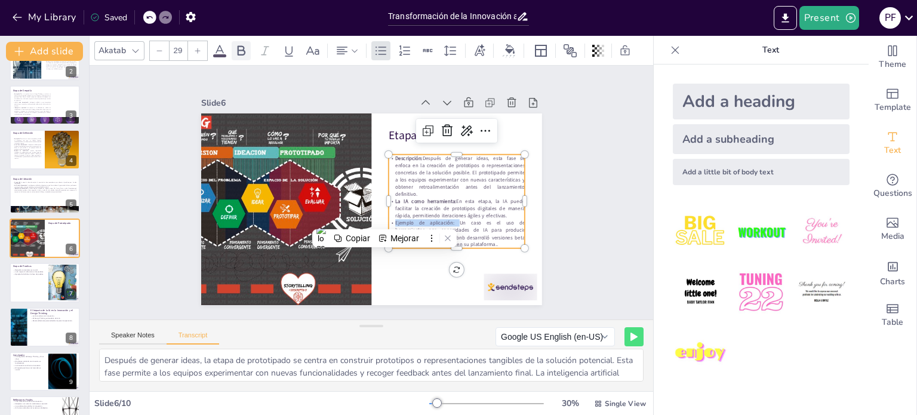
click at [238, 45] on icon at bounding box center [242, 50] width 8 height 10
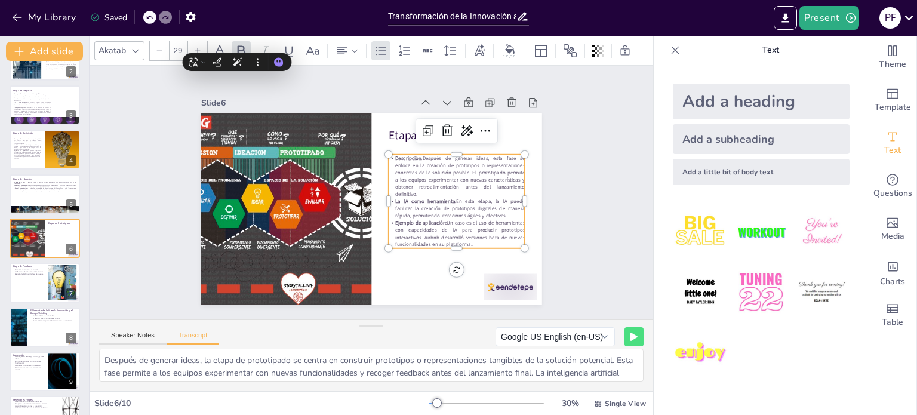
click at [561, 174] on div "Slide 1 Innovación y Design Thinking: El Futuro con la IA Esta presentación exp…" at bounding box center [371, 192] width 428 height 266
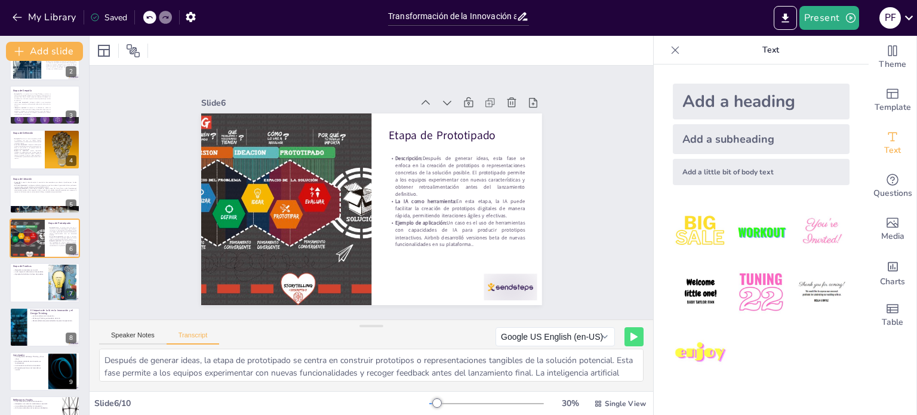
click at [561, 174] on div "Slide 1 Innovación y Design Thinking: El Futuro con la IA Esta presentación exp…" at bounding box center [371, 192] width 428 height 267
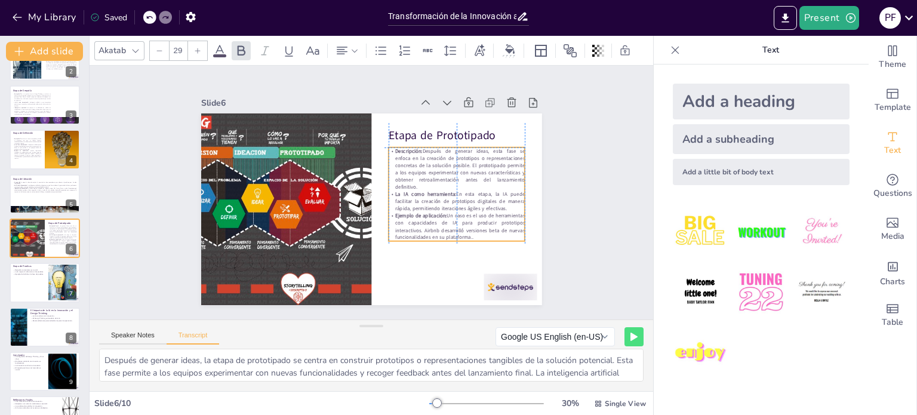
drag, startPoint x: 503, startPoint y: 218, endPoint x: 499, endPoint y: 213, distance: 6.3
click at [499, 220] on span "Un caso es el uso de herramientas con capacidades de IA para producir prototipo…" at bounding box center [456, 235] width 132 height 31
click at [614, 209] on div "Slide 1 Innovación y Design Thinking: El Futuro con la IA Esta presentación exp…" at bounding box center [371, 192] width 587 height 311
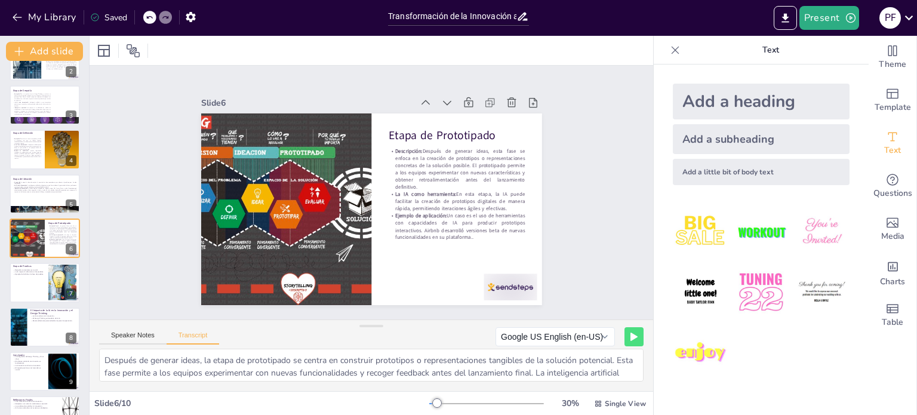
click at [579, 202] on div "Slide 1 Innovación y Design Thinking: El Futuro con la IA Esta presentación exp…" at bounding box center [371, 192] width 587 height 311
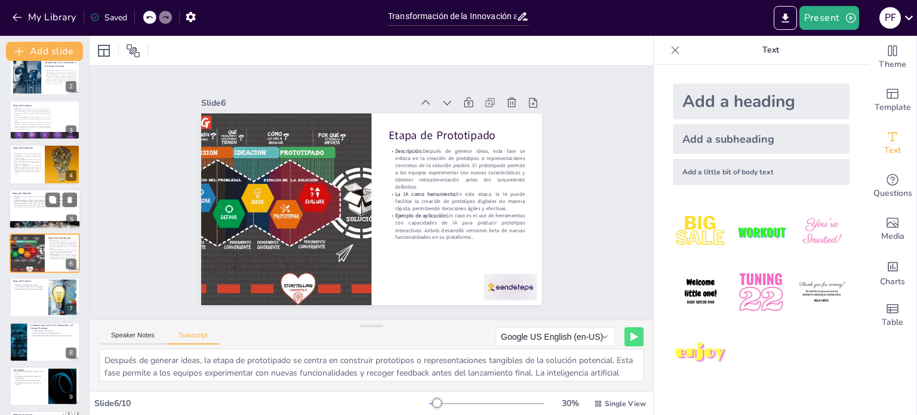
scroll to position [104, 0]
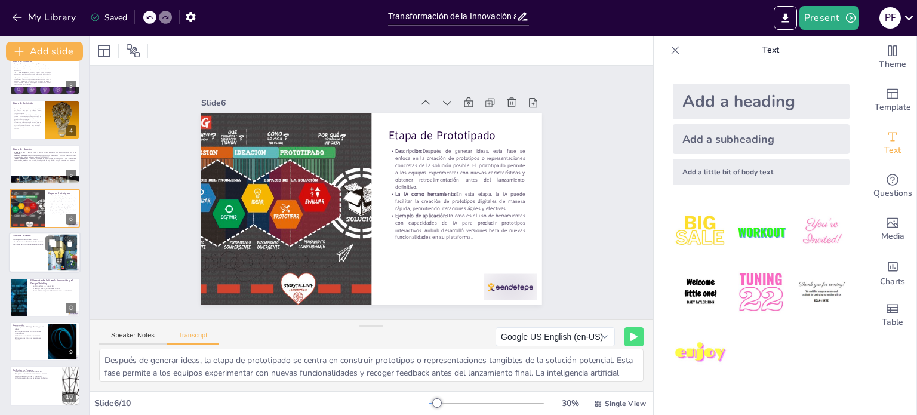
click at [41, 260] on div at bounding box center [45, 253] width 72 height 41
type textarea "La última fase del Design Thinking consiste en recopilar comentarios valiosos y…"
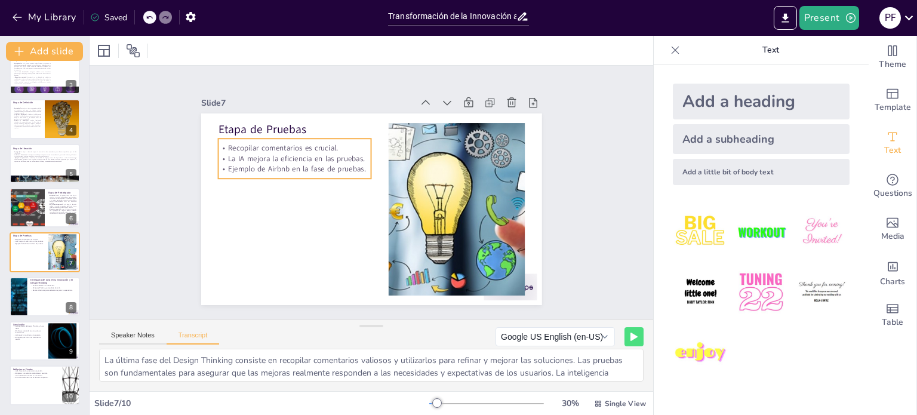
click at [242, 153] on p "La IA mejora la eficiencia en las pruebas." at bounding box center [294, 158] width 153 height 11
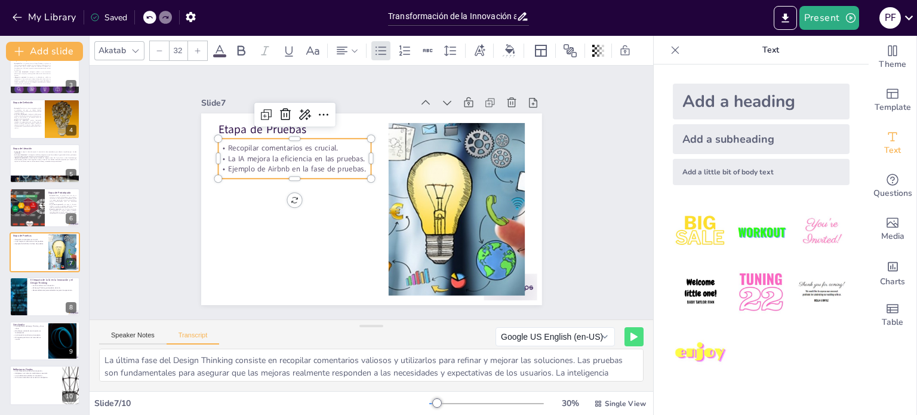
click at [242, 153] on p "La IA mejora la eficiencia en las pruebas." at bounding box center [294, 158] width 153 height 11
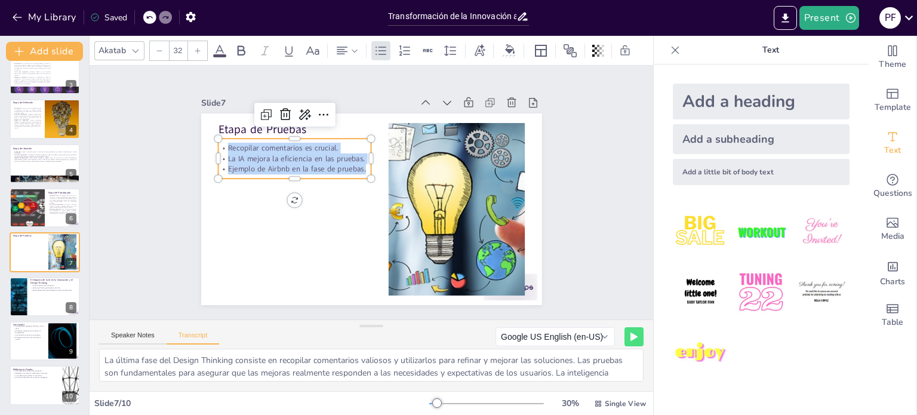
drag, startPoint x: 356, startPoint y: 165, endPoint x: 213, endPoint y: 142, distance: 145.0
click at [218, 143] on div "Recopilar comentarios es crucial. La IA mejora la eficiencia en las pruebas. Ej…" at bounding box center [294, 159] width 153 height 32
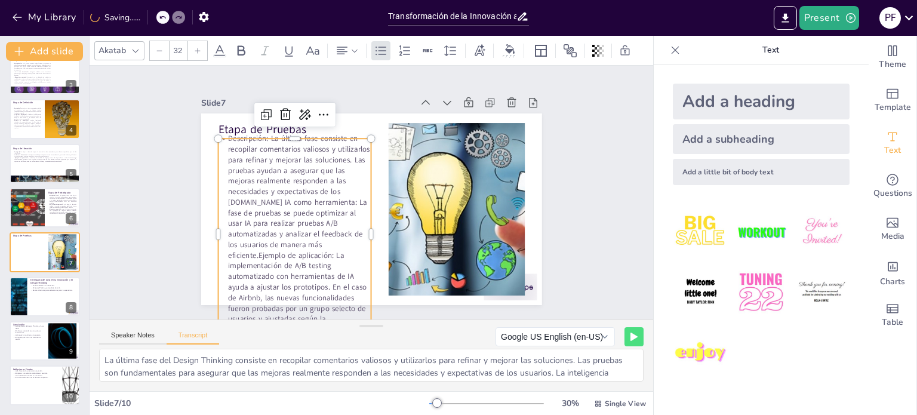
click at [134, 216] on div "Slide 1 Innovación y Design Thinking: El Futuro con la IA Esta presentación exp…" at bounding box center [371, 193] width 563 height 254
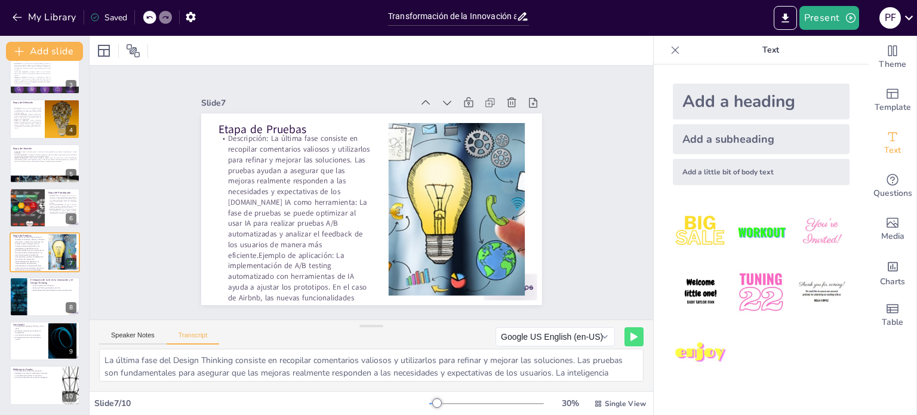
click at [246, 185] on p "Descripción: La última fase consiste en recopilar comentarios valiosos y utiliz…" at bounding box center [291, 226] width 174 height 216
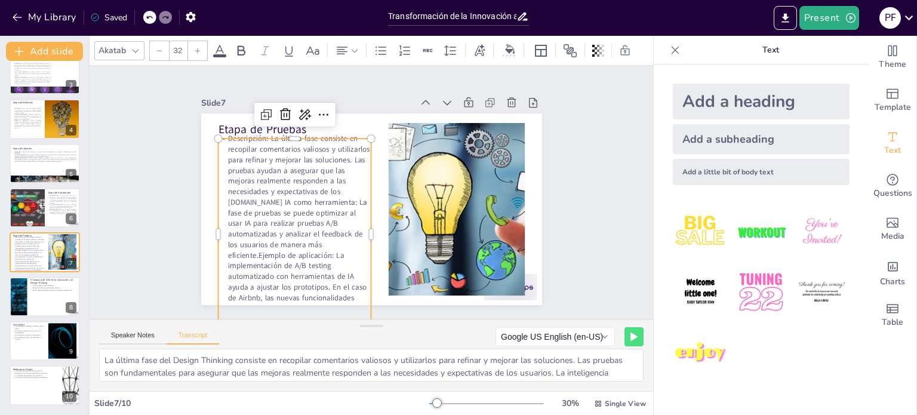
click at [165, 41] on div at bounding box center [159, 50] width 19 height 19
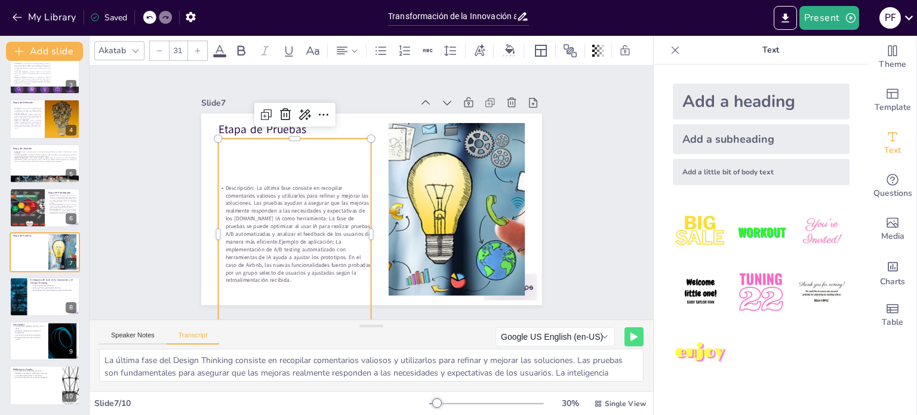
click at [165, 41] on div at bounding box center [159, 50] width 19 height 19
type input "29"
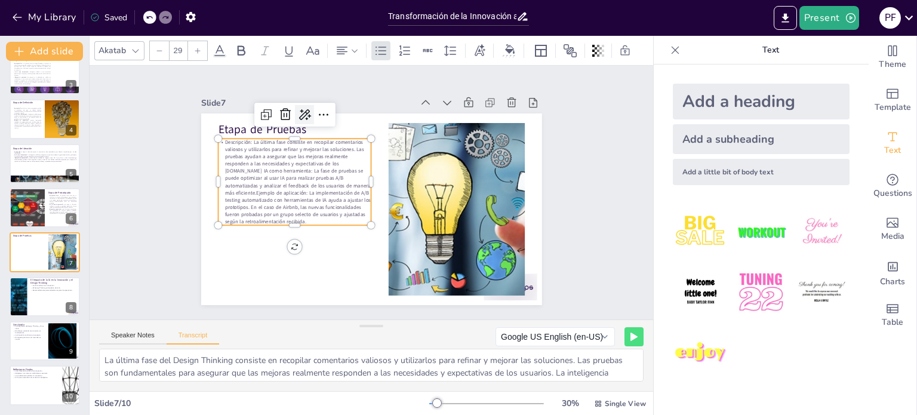
click at [297, 111] on icon at bounding box center [304, 114] width 14 height 14
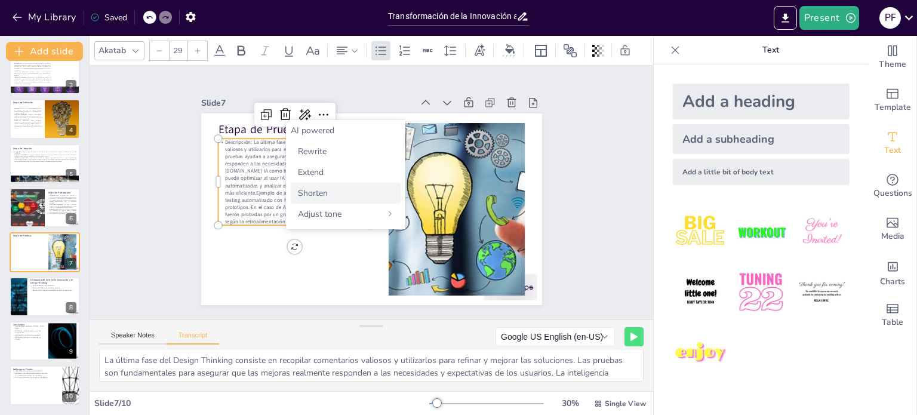
click at [306, 184] on div "Shorten" at bounding box center [346, 193] width 110 height 21
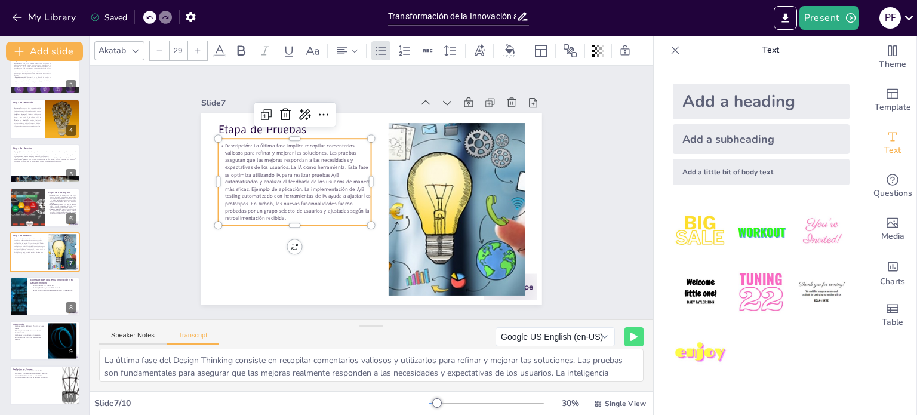
click at [234, 206] on p "Descripción: La última fase implica recopilar comentarios valiosos para refinar…" at bounding box center [294, 181] width 153 height 79
click at [260, 190] on p "Descripción: La última fase implica recopilar comentarios valiosos para refinar…" at bounding box center [317, 137] width 171 height 154
click at [289, 165] on p "Descripción: La última fase implica recopilar comentarios valiosos para refinar…" at bounding box center [294, 178] width 153 height 79
click at [289, 165] on p "Descripción: La última fase implica recopilar comentarios valiosos para refinar…" at bounding box center [296, 171] width 161 height 95
click at [282, 158] on p "Descripción: La última fase implica recopilar comentarios valiosos para refinar…" at bounding box center [294, 178] width 153 height 79
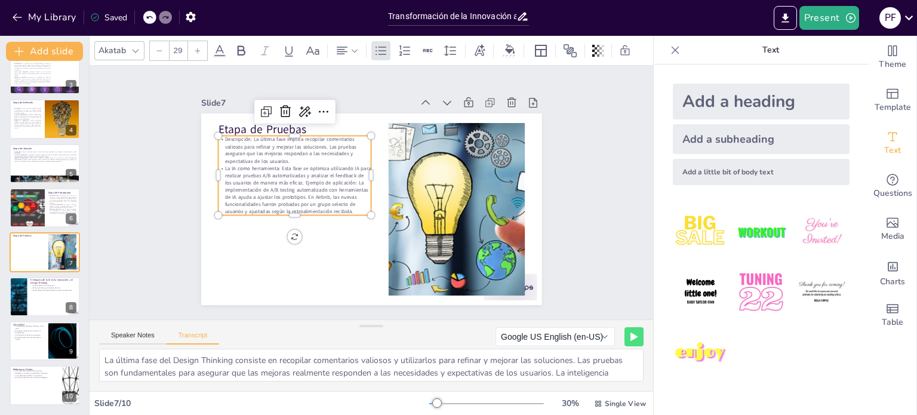
click at [286, 169] on p "La IA como herramienta: Esta fase se optimiza utilizando IA para realizar prueb…" at bounding box center [294, 190] width 153 height 50
click at [292, 165] on p "La IA como herramienta: Esta fase se optimiza utilizando IA para realizar prueb…" at bounding box center [294, 190] width 153 height 50
click at [243, 198] on p "La IA como herramienta: Esta fase se optimiza utilizando IA para realizar prueb…" at bounding box center [296, 182] width 158 height 66
click at [371, 183] on div at bounding box center [376, 174] width 10 height 79
click at [316, 183] on p "La IA como herramienta: Esta fase se optimiza utilizando IA para realizar prueb…" at bounding box center [294, 190] width 153 height 50
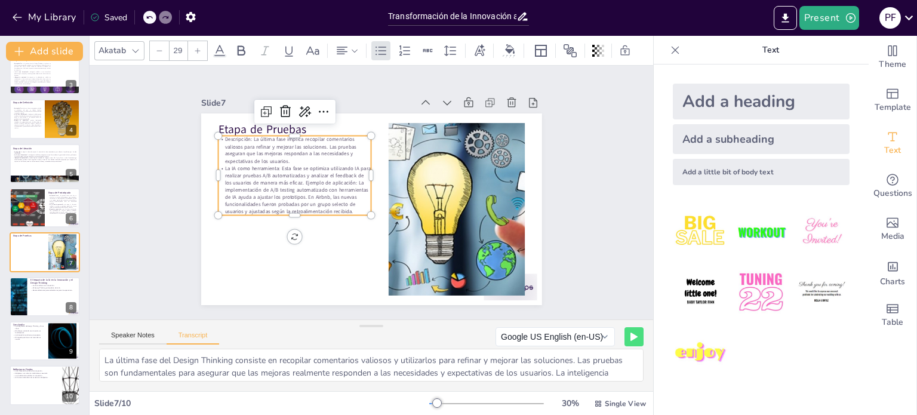
click at [288, 178] on p "La IA como herramienta: Esta fase se optimiza utilizando IA para realizar prueb…" at bounding box center [296, 182] width 158 height 66
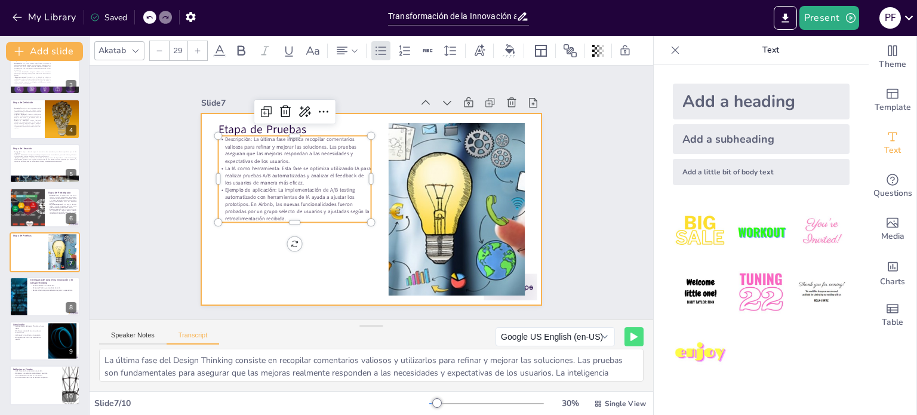
click at [226, 266] on div at bounding box center [371, 209] width 341 height 192
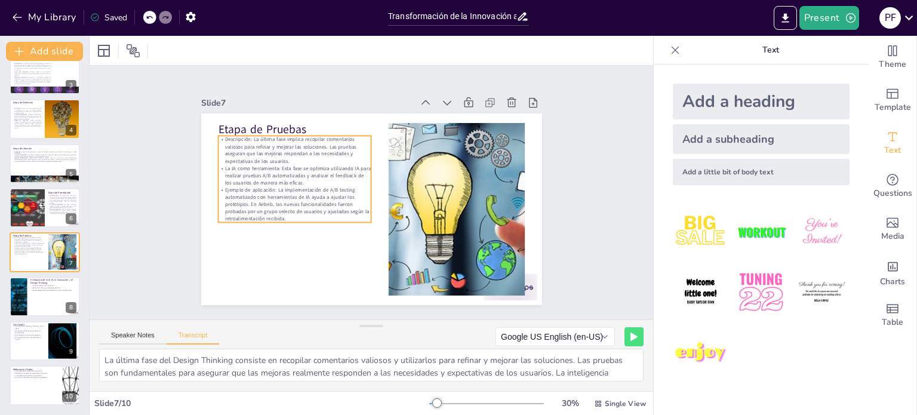
click at [267, 199] on p "Ejemplo de aplicación: La implementación de A/B testing automatizado con herram…" at bounding box center [293, 196] width 156 height 52
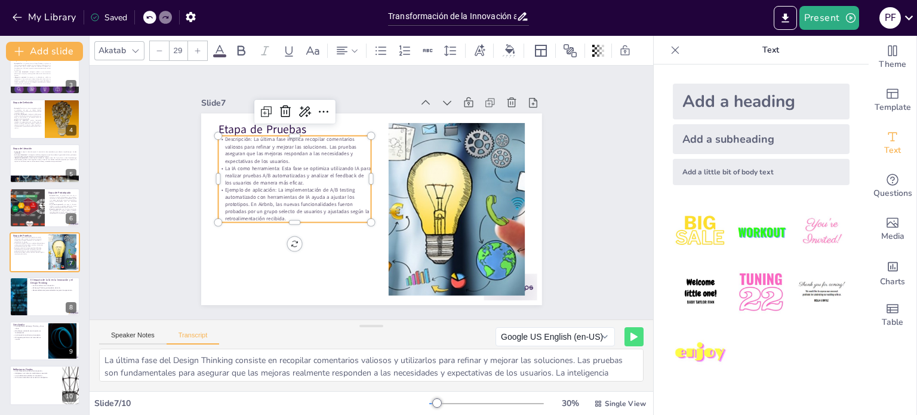
click at [267, 199] on p "Ejemplo de aplicación: La implementación de A/B testing automatizado con herram…" at bounding box center [293, 196] width 156 height 52
drag, startPoint x: 267, startPoint y: 182, endPoint x: 215, endPoint y: 181, distance: 51.9
click at [218, 186] on p "Ejemplo de aplicación: La implementación de A/B testing automatizado con herram…" at bounding box center [294, 204] width 153 height 36
click at [242, 47] on icon at bounding box center [241, 51] width 14 height 14
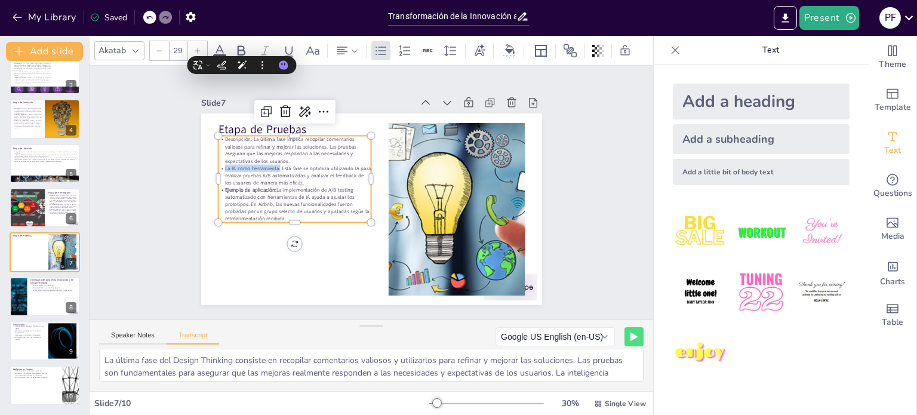
drag, startPoint x: 272, startPoint y: 162, endPoint x: 210, endPoint y: 162, distance: 61.5
click at [220, 162] on p "La IA como herramienta: Esta fase se optimiza utilizando IA para realizar prueb…" at bounding box center [297, 168] width 155 height 38
click at [241, 42] on div "Mejorarlo" at bounding box center [242, 43] width 40 height 18
drag, startPoint x: 242, startPoint y: 135, endPoint x: 212, endPoint y: 134, distance: 29.9
click at [212, 134] on div "Etapa de Pruebas Descripción: La última fase implica recopilar comentarios vali…" at bounding box center [369, 209] width 359 height 226
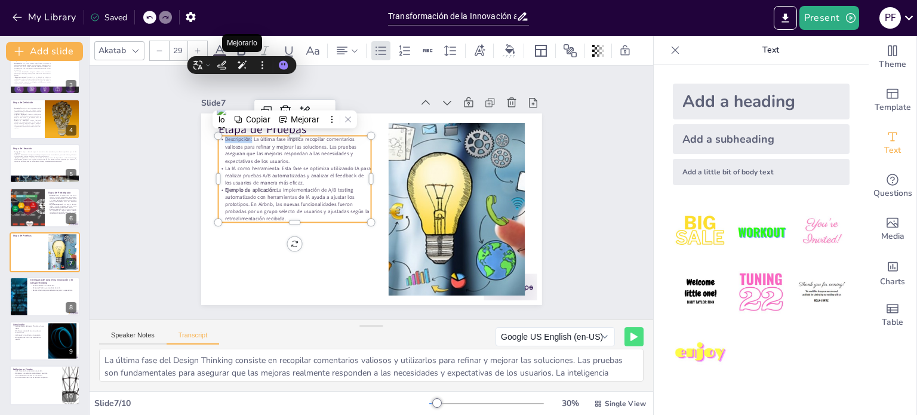
click at [250, 44] on div "Mejorarlo" at bounding box center [242, 43] width 40 height 18
click at [238, 51] on icon at bounding box center [241, 51] width 14 height 14
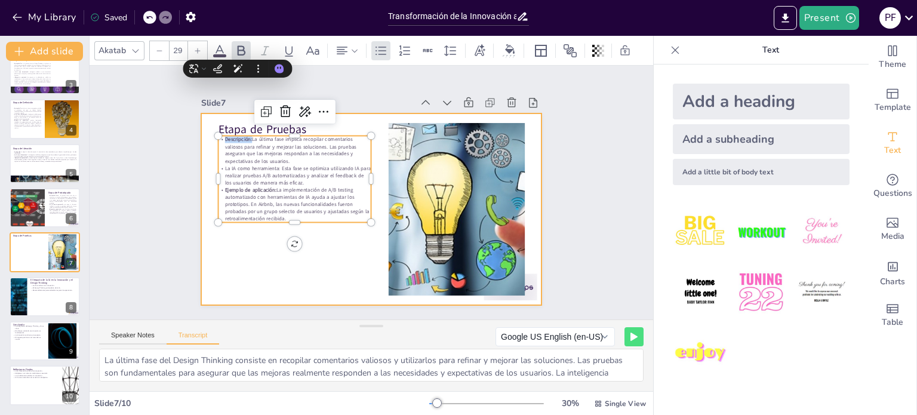
click at [320, 238] on div at bounding box center [371, 209] width 341 height 192
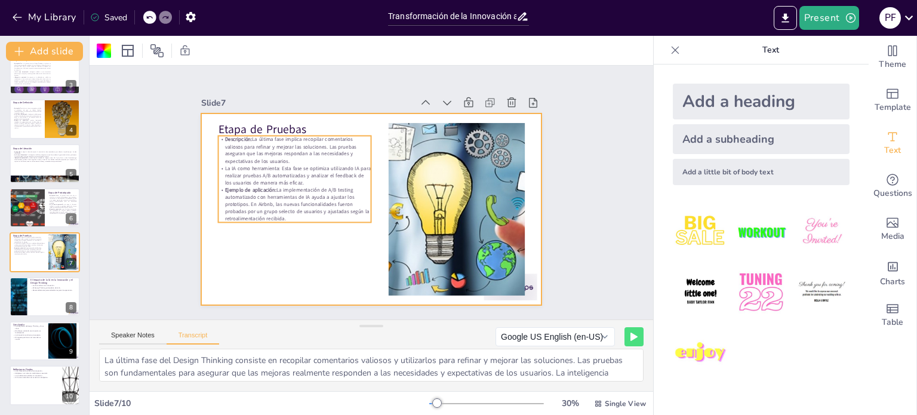
click at [332, 181] on p "La IA como herramienta: Esta fase se optimiza utilizando IA para realizar prueb…" at bounding box center [297, 168] width 155 height 38
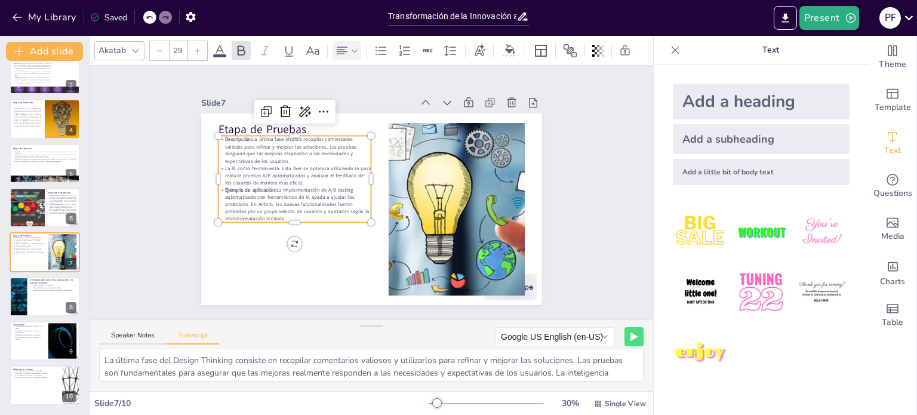
click at [344, 48] on icon at bounding box center [342, 51] width 14 height 14
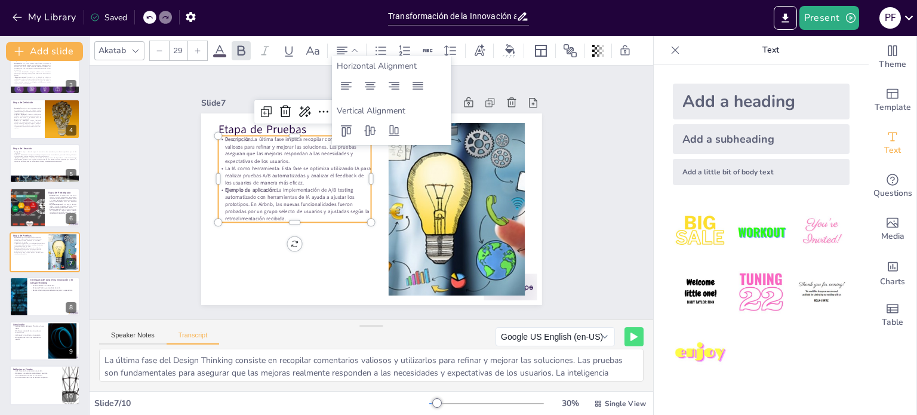
click at [403, 87] on div at bounding box center [393, 85] width 19 height 19
click at [414, 79] on icon at bounding box center [418, 86] width 14 height 14
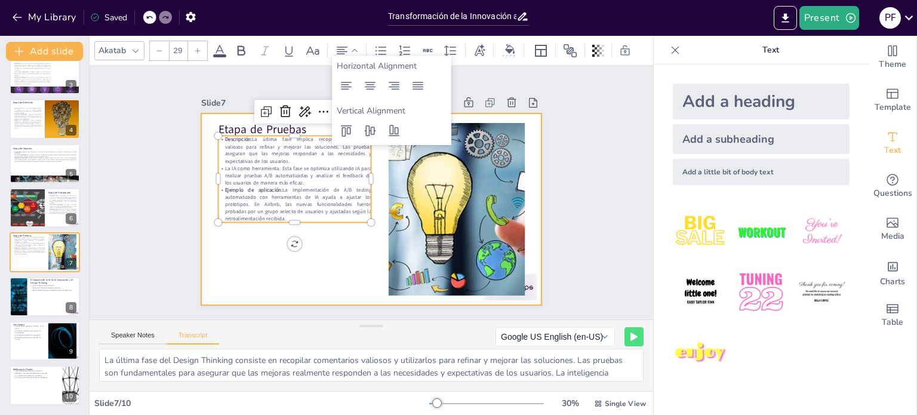
click at [340, 233] on div at bounding box center [369, 209] width 359 height 226
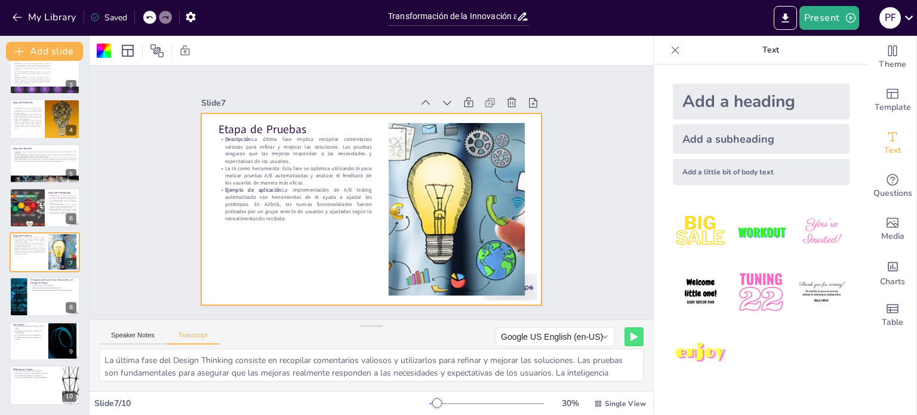
click at [298, 199] on p "Ejemplo de aplicación: La implementación de A/B testing automatizado con herram…" at bounding box center [294, 204] width 153 height 36
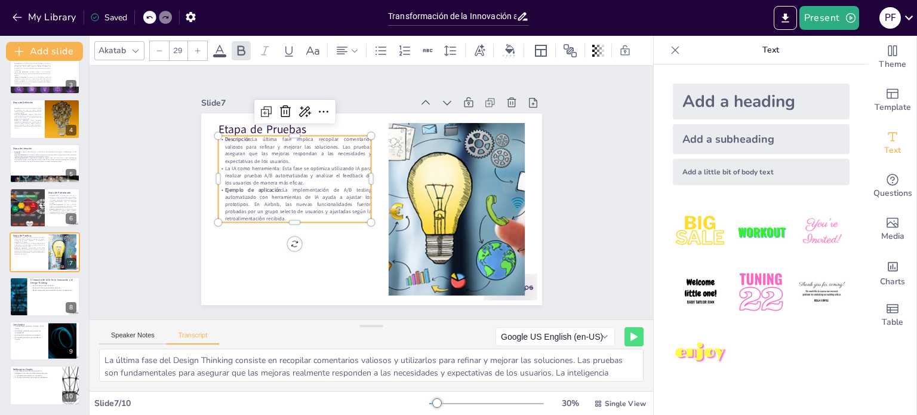
click at [298, 199] on p "Ejemplo de aplicación: La implementación de A/B testing automatizado con herram…" at bounding box center [293, 196] width 156 height 52
drag, startPoint x: 269, startPoint y: 164, endPoint x: 261, endPoint y: 162, distance: 8.0
click at [261, 165] on p "La IA como herramienta: Esta fase se optimiza utilizando IA para realizar prueb…" at bounding box center [294, 175] width 153 height 21
drag, startPoint x: 270, startPoint y: 164, endPoint x: 214, endPoint y: 165, distance: 56.7
click at [220, 165] on p "La IA como herramienta: Esta fase se optimiza utilizando IA para realizar prueb…" at bounding box center [297, 168] width 155 height 38
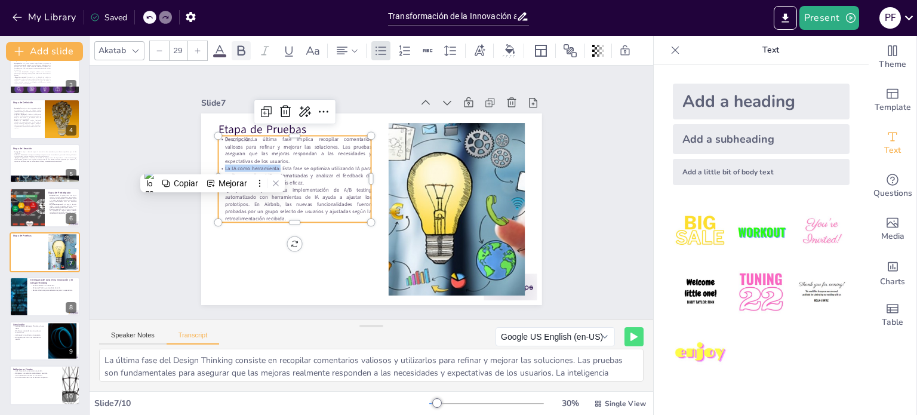
click at [248, 45] on div at bounding box center [241, 50] width 19 height 19
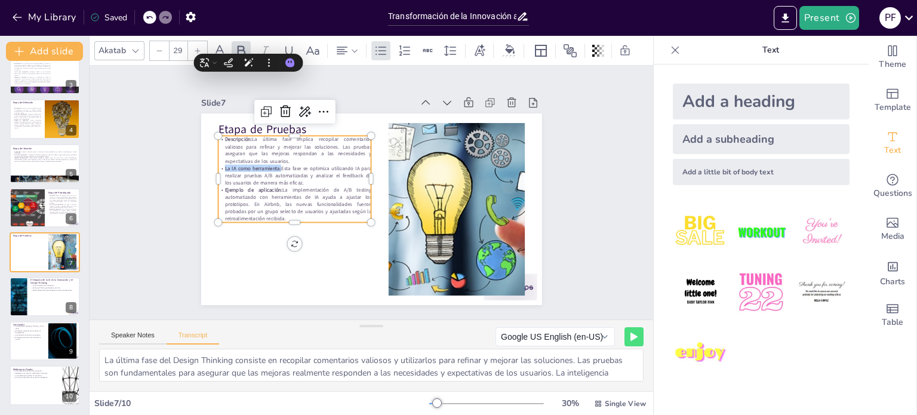
click at [247, 267] on div at bounding box center [369, 209] width 359 height 226
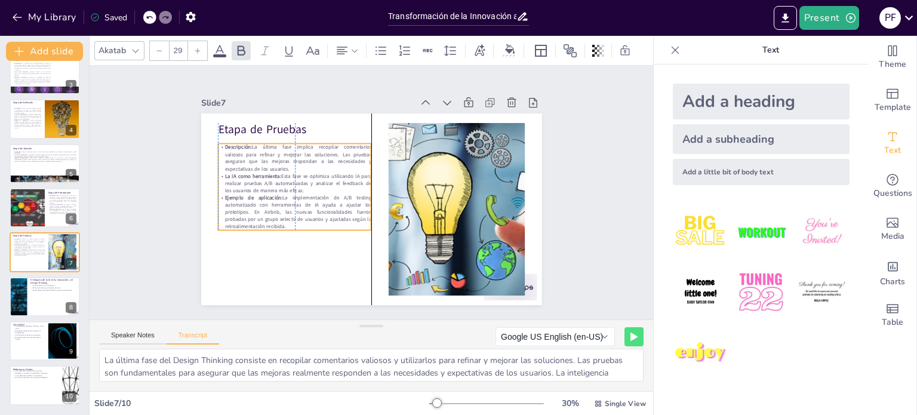
drag, startPoint x: 280, startPoint y: 157, endPoint x: 279, endPoint y: 165, distance: 7.8
click at [279, 165] on p "Descripción: La última fase implica recopilar comentarios valiosos para refinar…" at bounding box center [304, 143] width 156 height 60
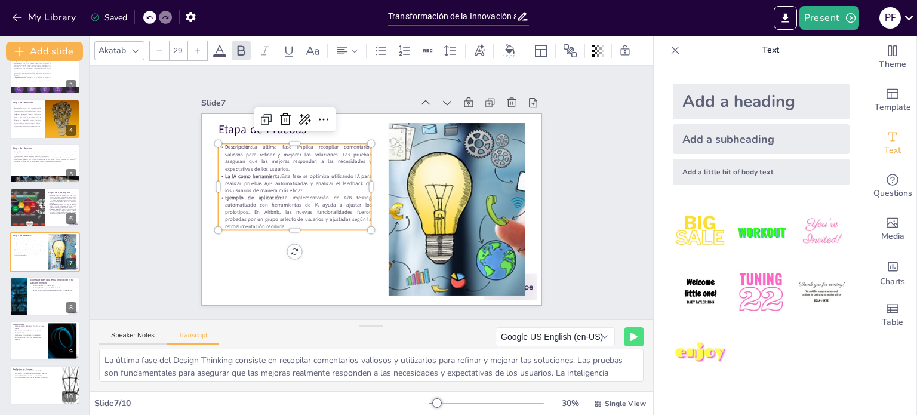
click at [236, 255] on div at bounding box center [369, 209] width 359 height 226
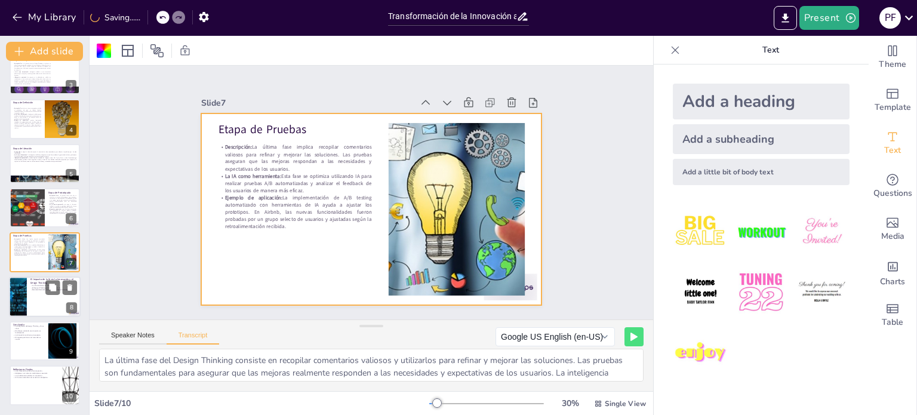
click at [29, 282] on div at bounding box center [45, 296] width 72 height 41
type textarea "La inteligencia artificial ofrece un campo de posibilidades y retos fascinantes…"
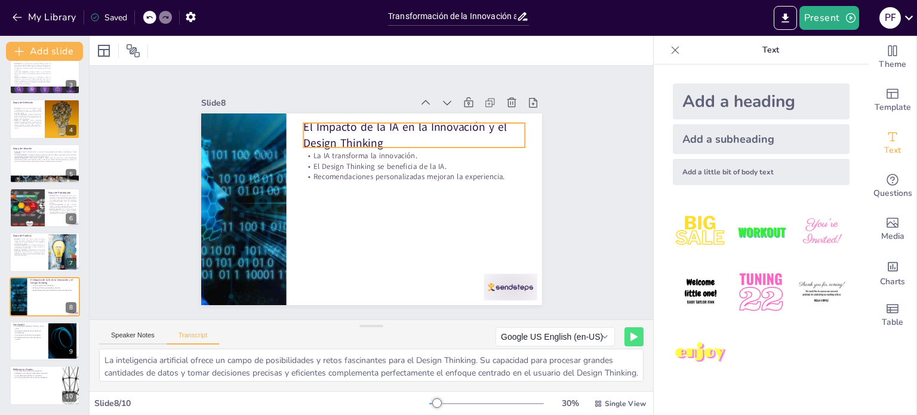
click at [375, 155] on p "La IA transforma la innovación." at bounding box center [417, 160] width 221 height 34
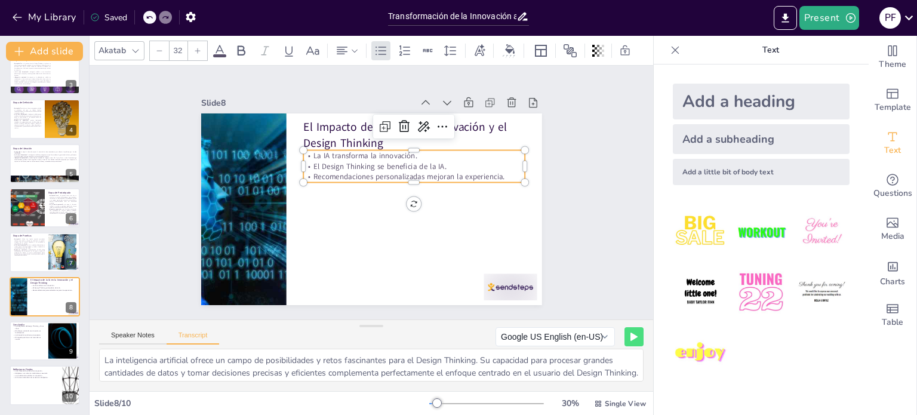
click at [375, 155] on p "La IA transforma la innovación." at bounding box center [417, 159] width 221 height 33
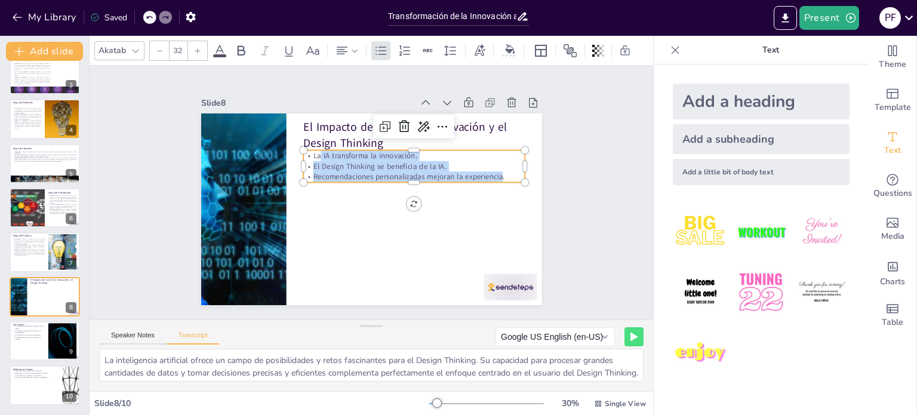
drag, startPoint x: 494, startPoint y: 172, endPoint x: 312, endPoint y: 154, distance: 182.3
click at [312, 154] on div "La IA transforma la innovación. El Design Thinking se beneficia de la IA. Recom…" at bounding box center [413, 166] width 221 height 32
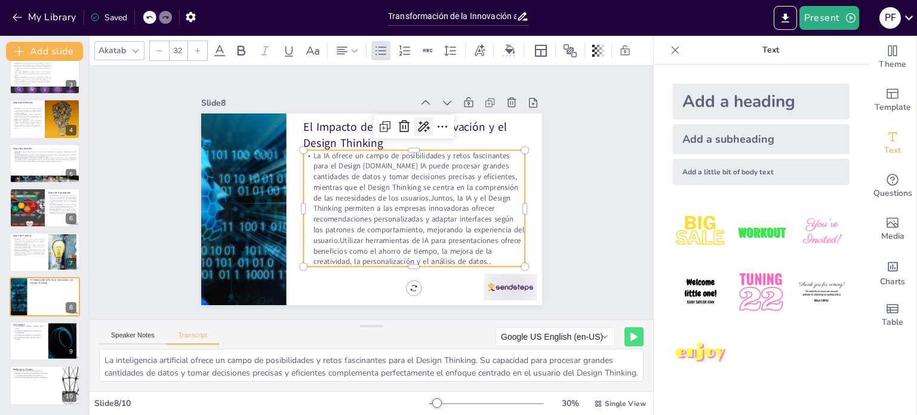
click at [418, 123] on icon at bounding box center [424, 126] width 12 height 11
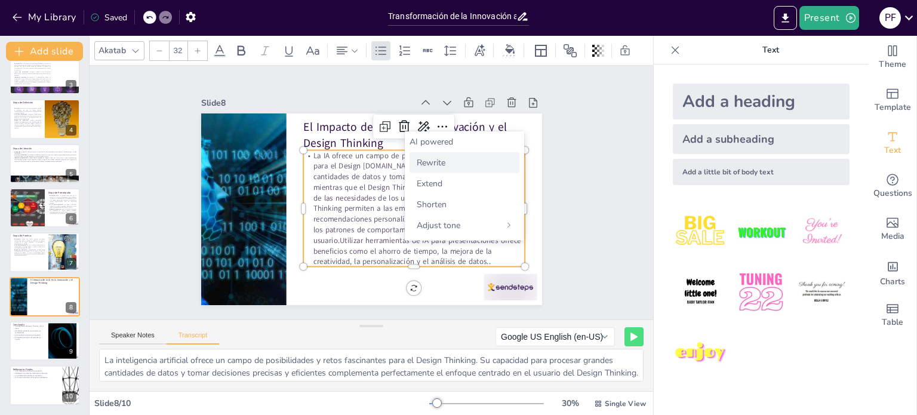
click at [440, 158] on span "Rewrite" at bounding box center [431, 162] width 29 height 11
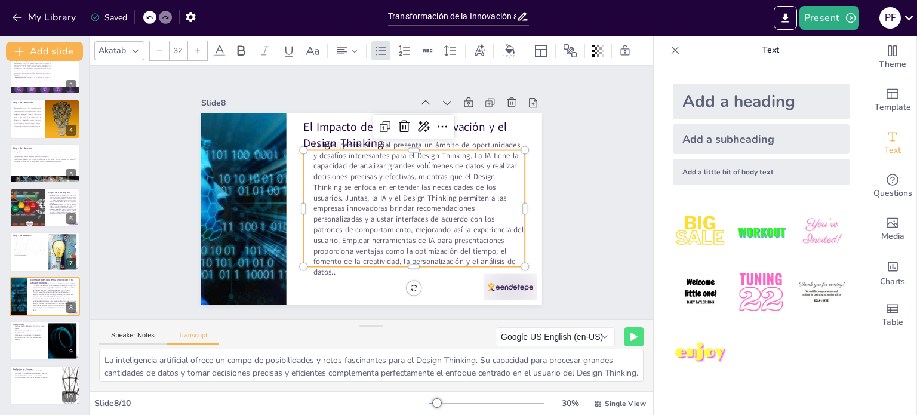
click at [574, 211] on div "Slide 1 Innovación y Design Thinking: El Futuro con la IA Esta presentación exp…" at bounding box center [371, 193] width 563 height 254
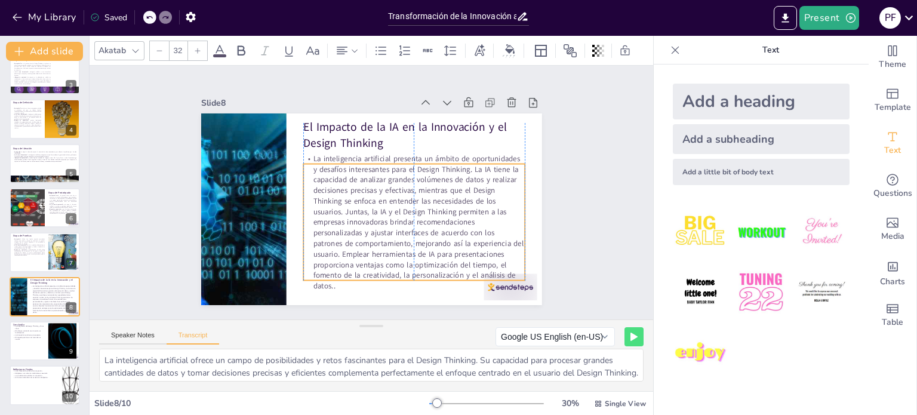
drag, startPoint x: 432, startPoint y: 210, endPoint x: 431, endPoint y: 220, distance: 10.2
click at [431, 220] on p "La inteligencia artificial presenta un ámbito de oportunidades y desafíos inter…" at bounding box center [413, 222] width 221 height 138
click at [162, 48] on icon at bounding box center [159, 50] width 7 height 7
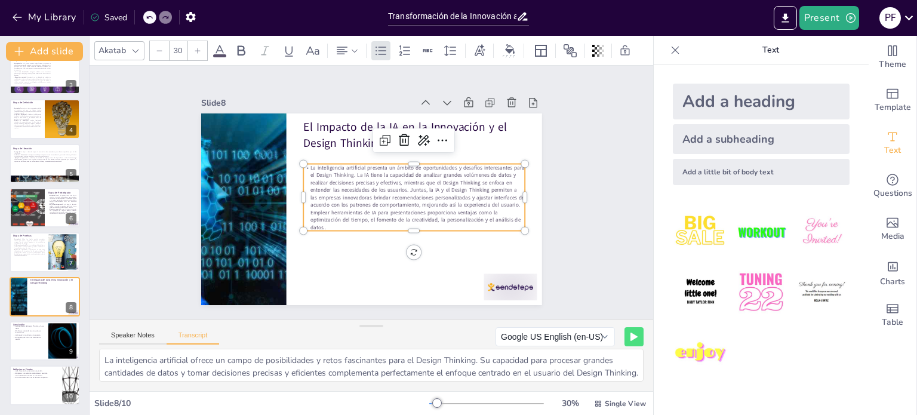
click at [162, 48] on icon at bounding box center [159, 50] width 7 height 7
type input "29"
click at [322, 205] on p "La inteligencia artificial presenta un ámbito de oportunidades y desafíos inter…" at bounding box center [413, 197] width 226 height 81
click at [372, 193] on p "La inteligencia artificial presenta un ámbito de oportunidades y desafíos inter…" at bounding box center [413, 193] width 221 height 58
click at [372, 193] on p "La inteligencia artificial presenta un ámbito de oportunidades y desafíos inter…" at bounding box center [413, 197] width 226 height 81
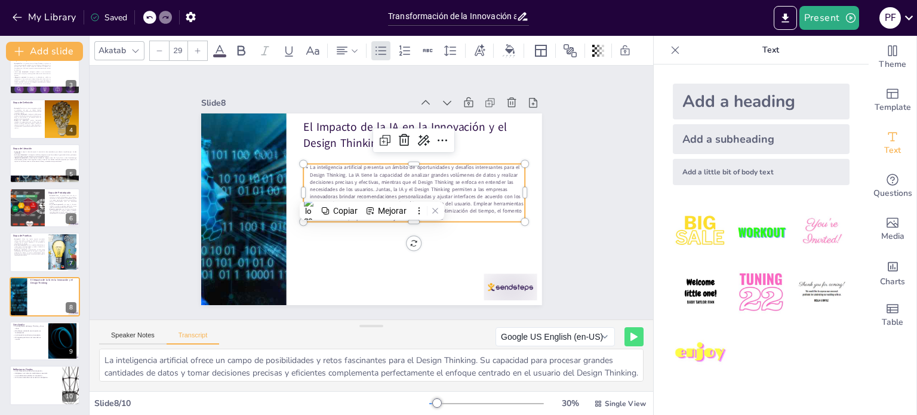
click at [366, 187] on p "La inteligencia artificial presenta un ámbito de oportunidades y desafíos inter…" at bounding box center [413, 193] width 221 height 58
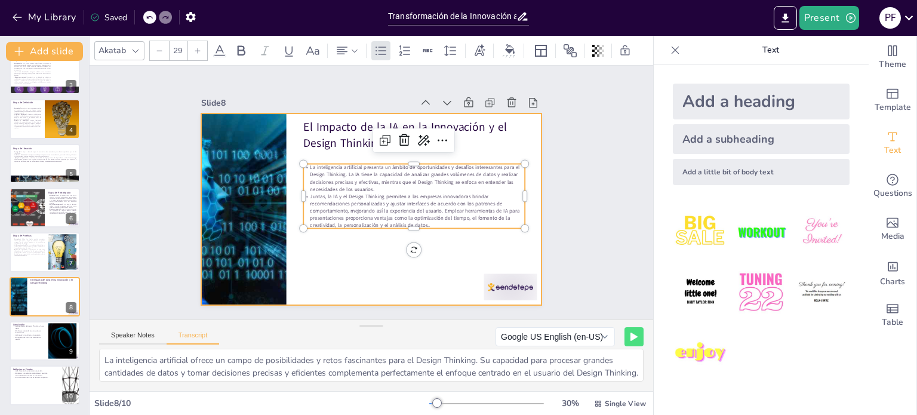
click at [370, 257] on div at bounding box center [369, 209] width 359 height 226
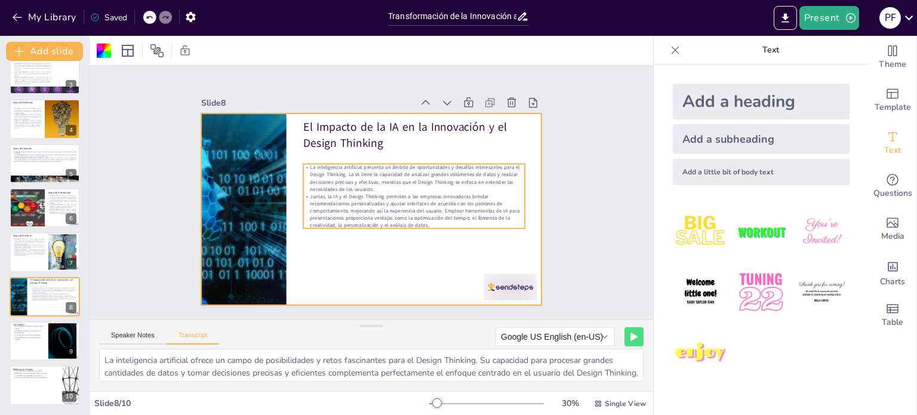
click at [386, 196] on p "Juntas, la IA y el Design Thinking permiten a las empresas innovadoras brindar …" at bounding box center [413, 211] width 221 height 36
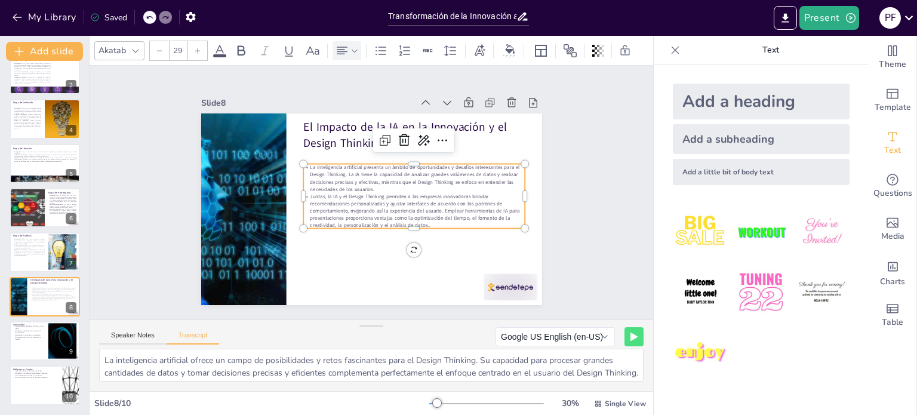
click at [341, 47] on icon at bounding box center [342, 51] width 11 height 8
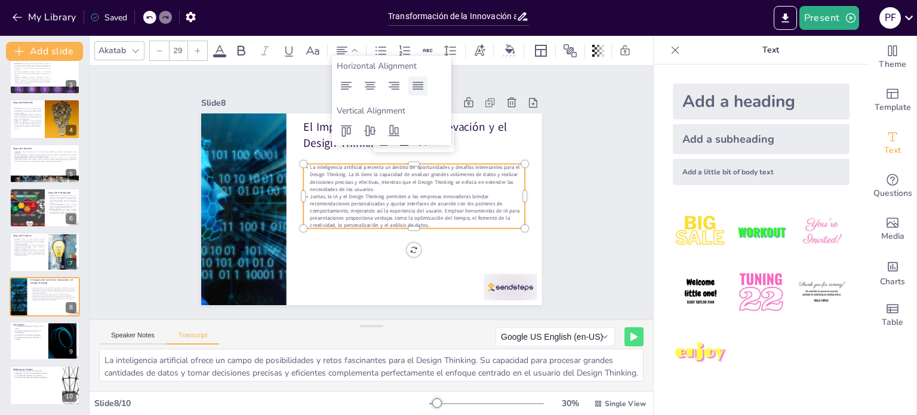
click at [418, 85] on icon at bounding box center [418, 86] width 14 height 14
click at [580, 131] on div "Slide 1 Innovación y Design Thinking: El Futuro con la IA Esta presentación exp…" at bounding box center [371, 193] width 563 height 254
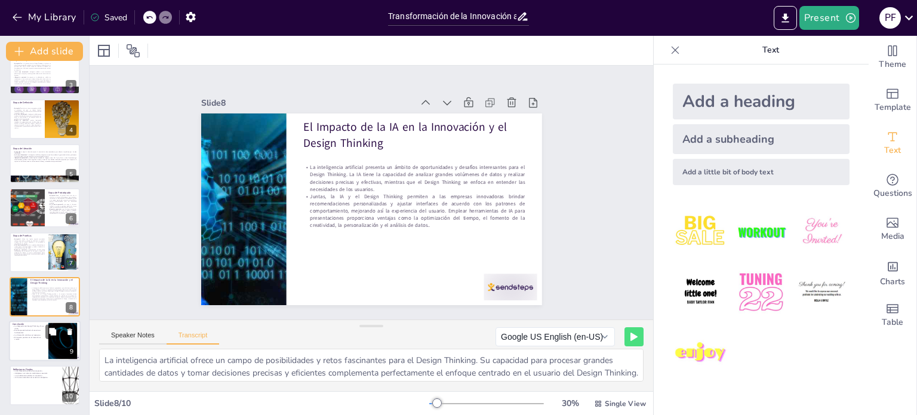
click at [44, 359] on div at bounding box center [45, 340] width 72 height 41
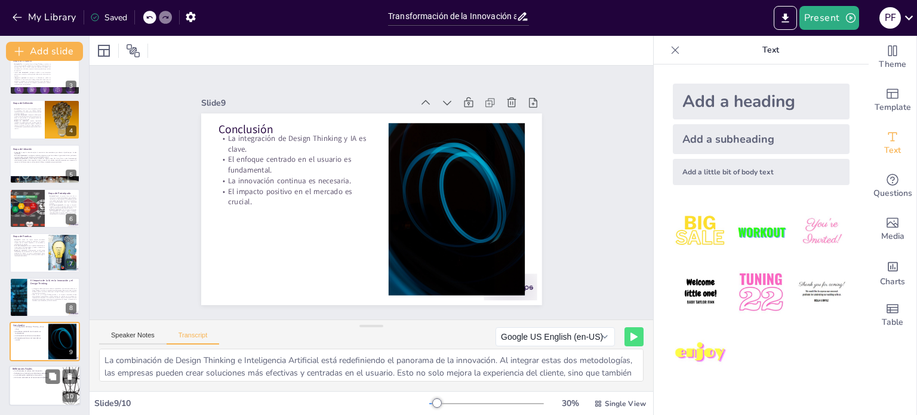
click at [36, 390] on div at bounding box center [45, 386] width 72 height 41
type textarea "La integración de la inteligencia artificial en el Design Thinking no solo mejo…"
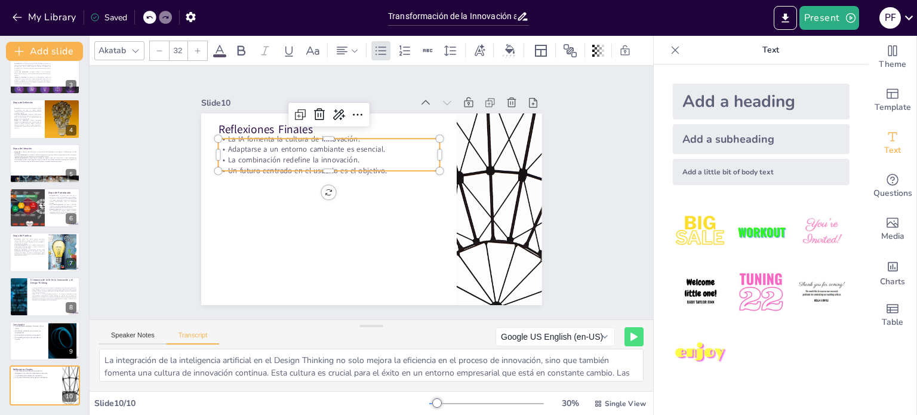
click at [241, 147] on p "Adaptarse a un entorno cambiante es esencial." at bounding box center [328, 149] width 221 height 11
click at [383, 167] on div at bounding box center [330, 171] width 221 height 33
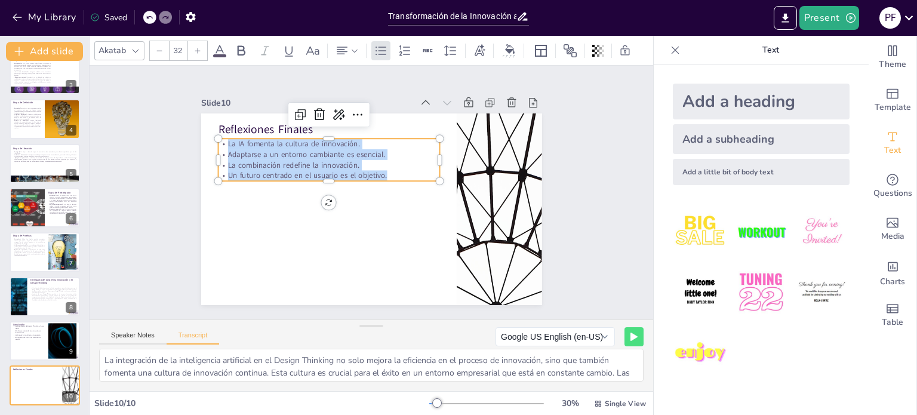
drag, startPoint x: 382, startPoint y: 169, endPoint x: 171, endPoint y: 131, distance: 214.1
click at [206, 130] on div "Reflexiones Finales La IA fomenta la cultura de innovación. Adaptarse a un ento…" at bounding box center [371, 209] width 341 height 192
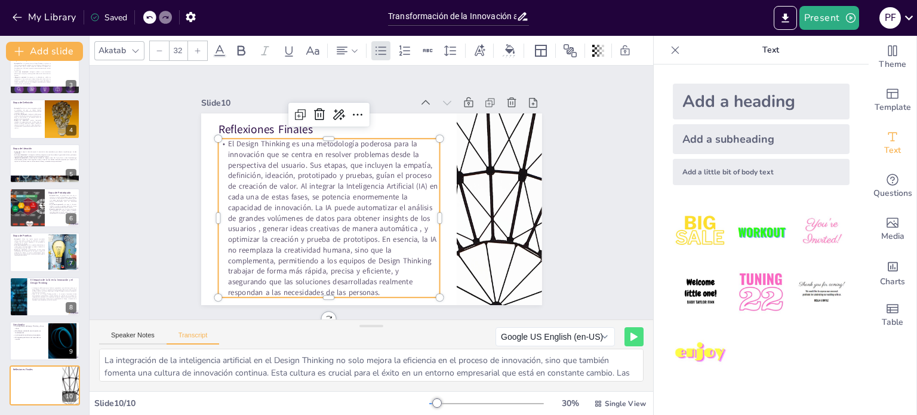
click at [153, 192] on div "Slide 1 Innovación y Design Thinking: El Futuro con la IA Esta presentación exp…" at bounding box center [371, 193] width 563 height 254
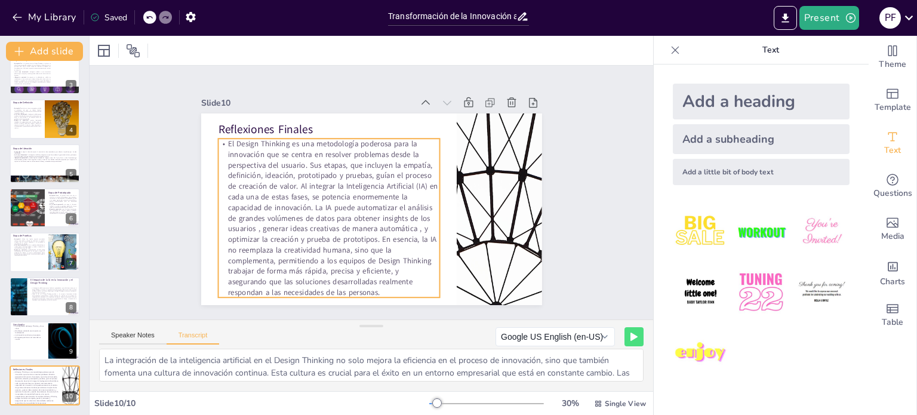
click at [261, 190] on p "El Design Thinking es una metodología poderosa para la innovación que se centra…" at bounding box center [323, 209] width 249 height 202
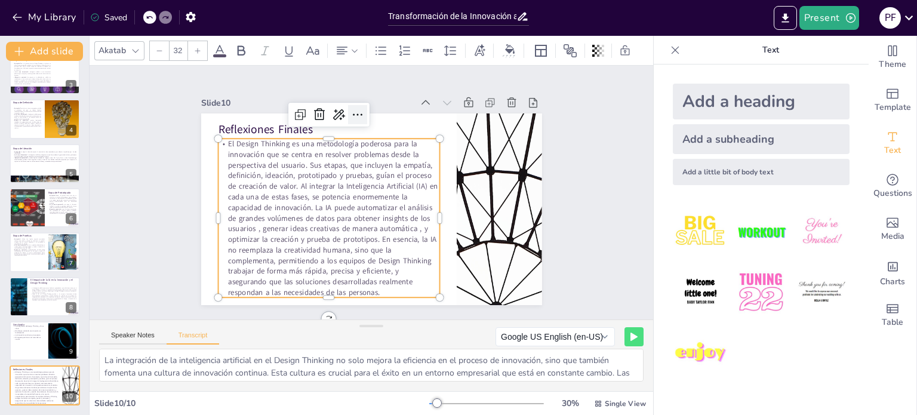
click at [348, 107] on div at bounding box center [357, 114] width 19 height 19
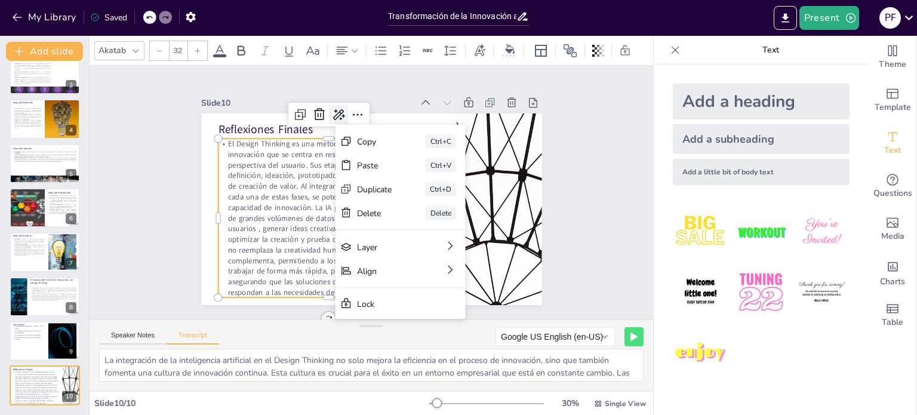
click at [347, 109] on icon at bounding box center [355, 109] width 17 height 17
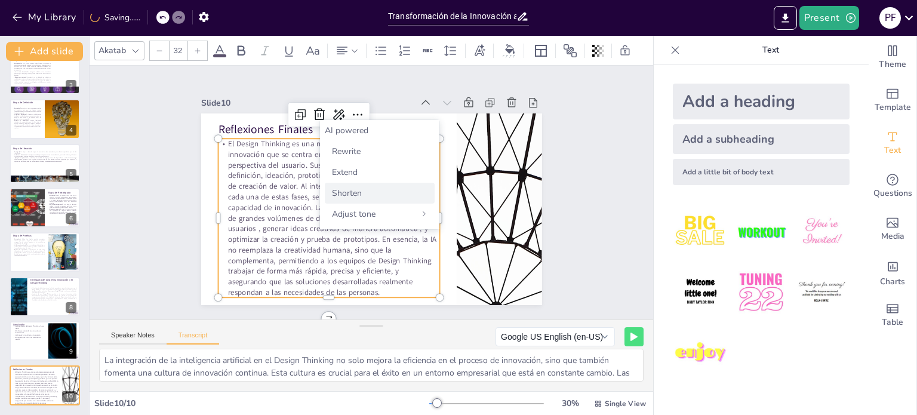
click at [351, 188] on span "Shorten" at bounding box center [347, 192] width 30 height 11
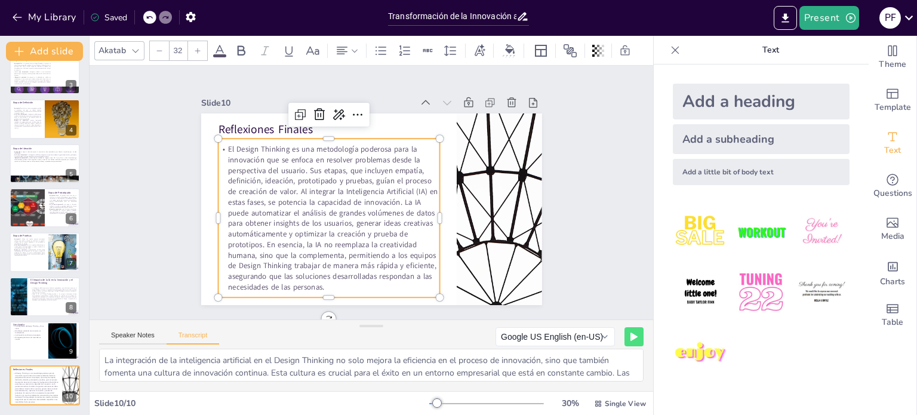
click at [152, 19] on icon at bounding box center [149, 17] width 7 height 7
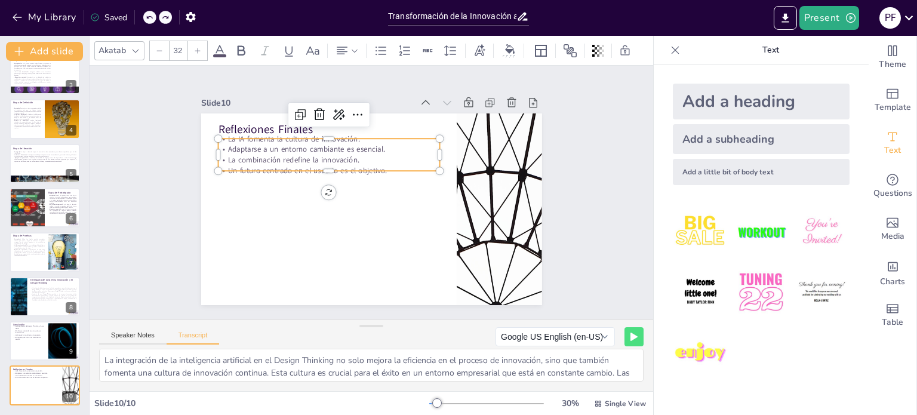
click at [349, 146] on p "Adaptarse a un entorno cambiante es esencial." at bounding box center [333, 144] width 221 height 33
click at [349, 146] on p "Adaptarse a un entorno cambiante es esencial." at bounding box center [328, 149] width 221 height 11
drag, startPoint x: 356, startPoint y: 159, endPoint x: 313, endPoint y: 151, distance: 44.4
click at [301, 150] on div "La IA fomenta la cultura de innovación. Adaptarse a un entorno cambiante es ese…" at bounding box center [333, 150] width 224 height 65
click at [380, 165] on p "Un futuro centrado en el usuario es el objetivo." at bounding box center [328, 170] width 221 height 11
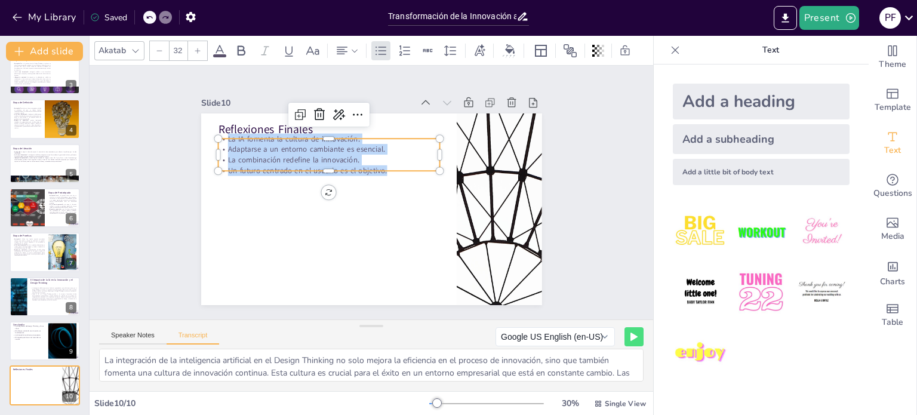
drag, startPoint x: 380, startPoint y: 164, endPoint x: 220, endPoint y: 136, distance: 162.4
click at [220, 136] on div "La IA fomenta la cultura de innovación. Adaptarse a un entorno cambiante es ese…" at bounding box center [328, 154] width 221 height 42
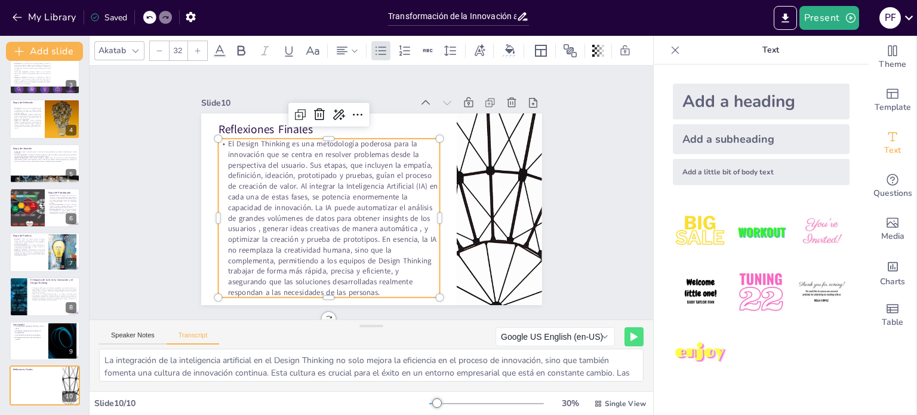
click at [167, 193] on div "Slide 1 Innovación y Design Thinking: El Futuro con la IA Esta presentación exp…" at bounding box center [371, 192] width 428 height 266
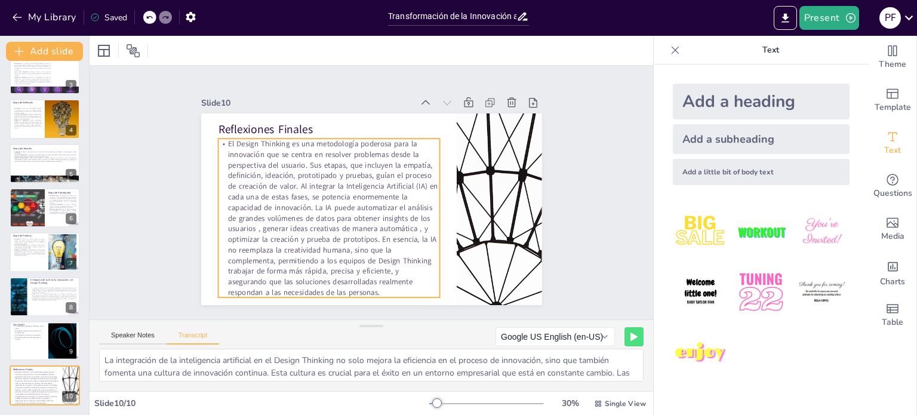
click at [280, 197] on p "El Design Thinking es una metodología poderosa para la innovación que se centra…" at bounding box center [328, 217] width 221 height 159
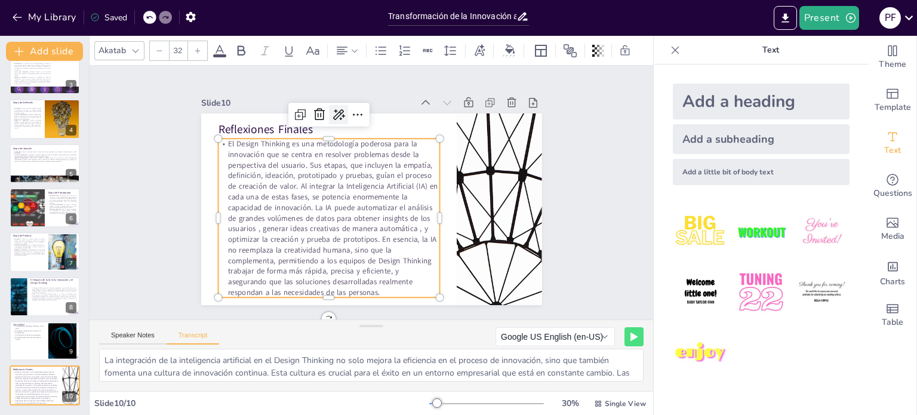
click at [338, 116] on icon at bounding box center [346, 112] width 16 height 16
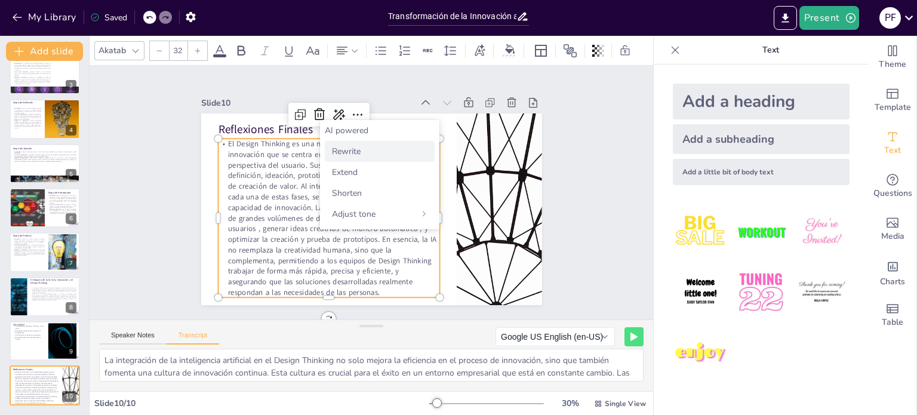
click at [369, 158] on div "Rewrite" at bounding box center [380, 151] width 110 height 21
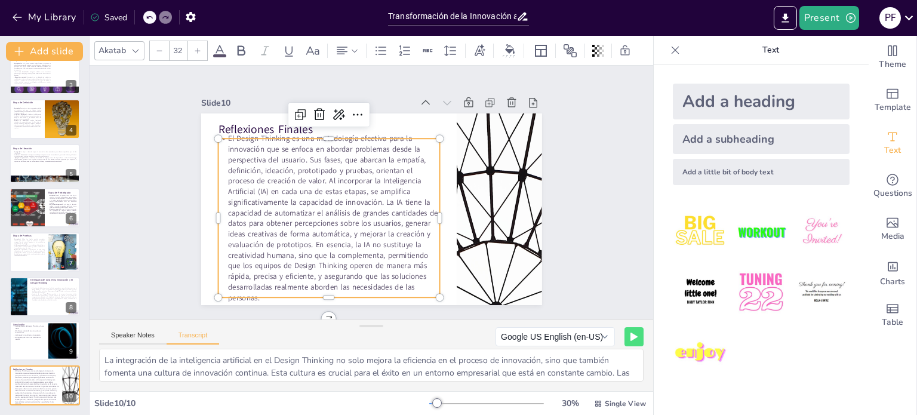
click at [165, 48] on div at bounding box center [159, 50] width 19 height 19
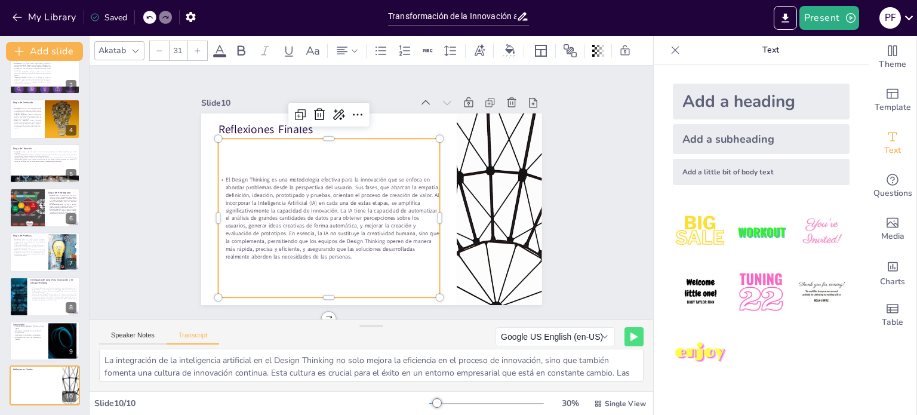
click at [165, 48] on div at bounding box center [159, 50] width 19 height 19
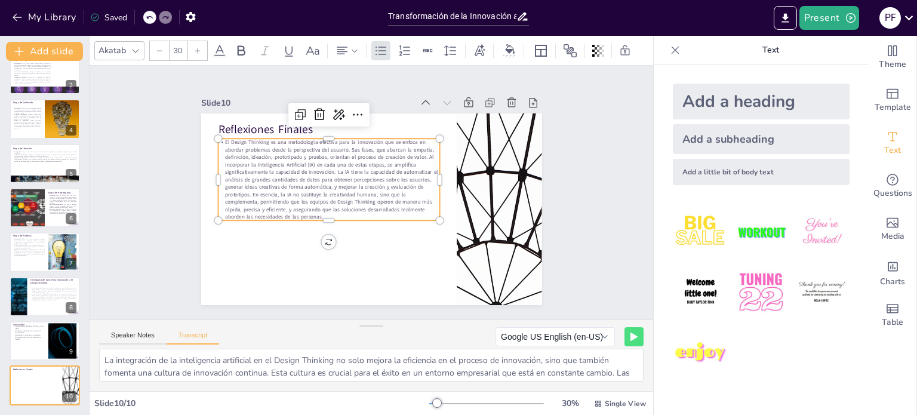
click at [165, 48] on div at bounding box center [159, 50] width 19 height 19
type input "29"
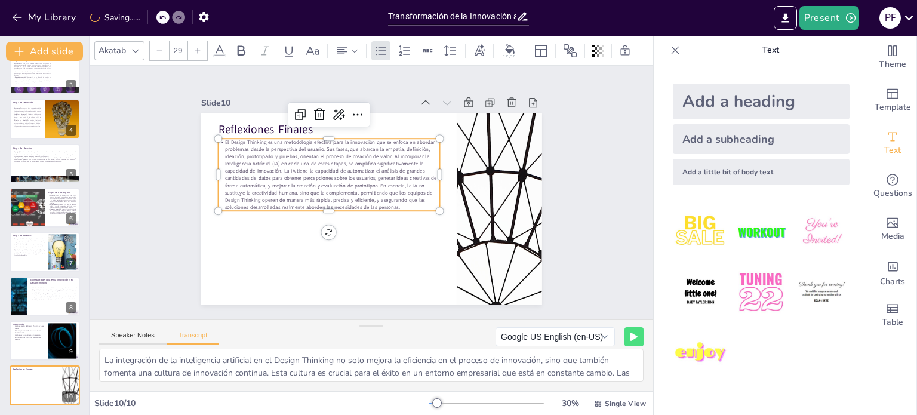
click at [168, 190] on div "Slide 1 Innovación y Design Thinking: El Futuro con la IA Esta presentación exp…" at bounding box center [372, 192] width 408 height 225
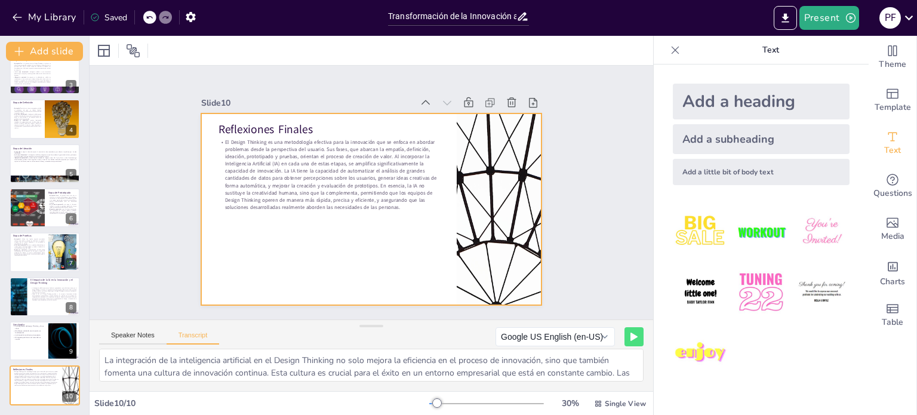
click at [338, 164] on p "El Design Thinking es una metodología efectiva para la innovación que se enfoca…" at bounding box center [336, 162] width 233 height 137
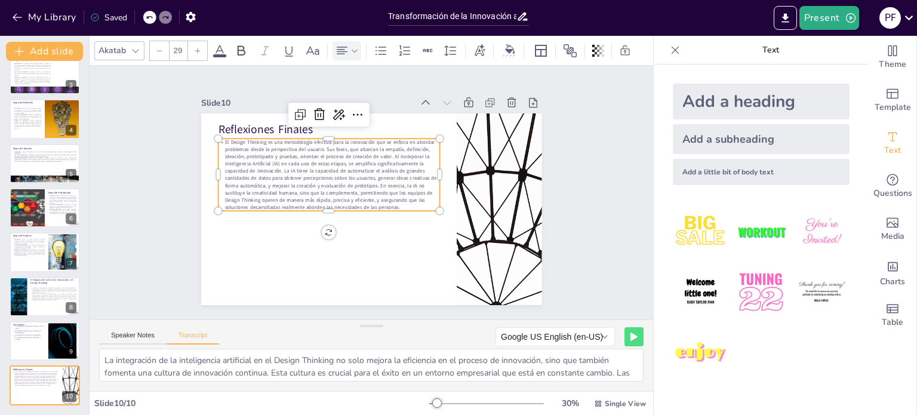
click at [341, 44] on icon at bounding box center [342, 51] width 14 height 14
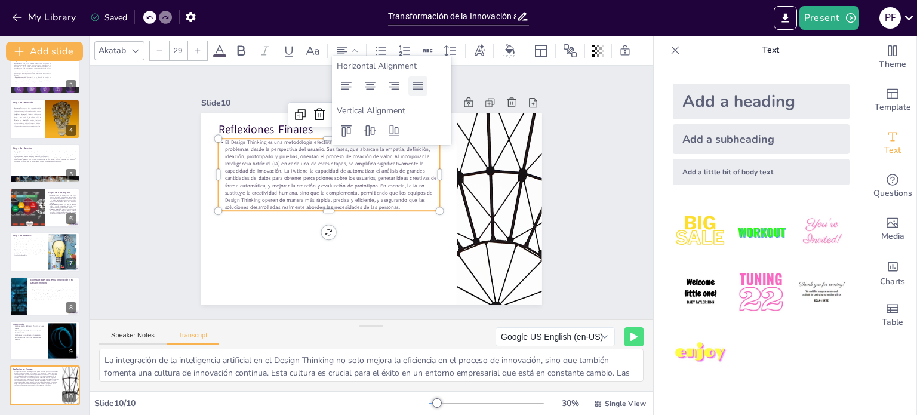
click at [418, 82] on icon at bounding box center [418, 86] width 14 height 14
click at [406, 184] on p "El Design Thinking es una metodología efectiva para la innovación que se enfoca…" at bounding box center [331, 170] width 228 height 95
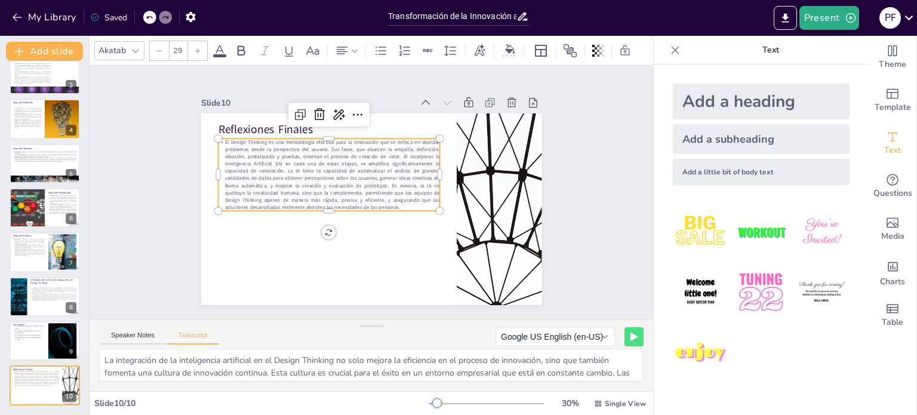
click at [379, 174] on p "El Design Thinking es una metodología efectiva para la innovación que se enfoca…" at bounding box center [331, 170] width 228 height 95
click at [379, 174] on p "El Design Thinking es una metodología efectiva para la innovación que se enfoca…" at bounding box center [328, 174] width 221 height 72
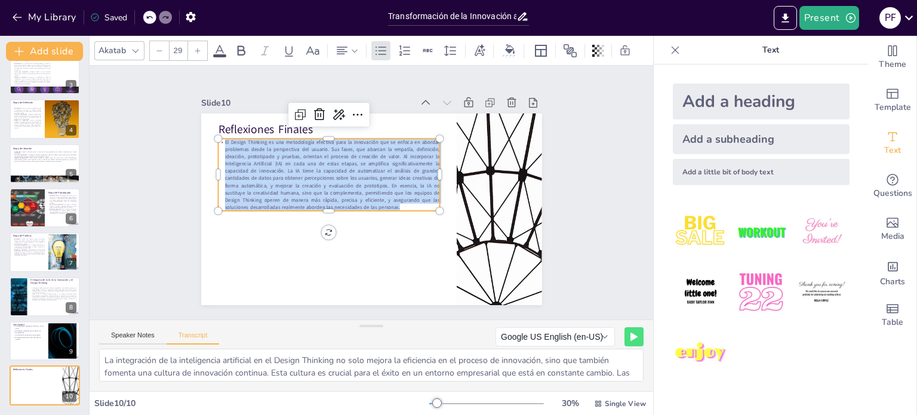
drag, startPoint x: 408, startPoint y: 201, endPoint x: 159, endPoint y: 129, distance: 259.0
click at [168, 129] on div "Slide 1 Innovación y Design Thinking: El Futuro con la IA Esta presentación exp…" at bounding box center [372, 192] width 408 height 225
click at [50, 332] on icon at bounding box center [52, 331] width 7 height 7
type textarea "La combinación de Design Thinking e Inteligencia Artificial está redefiniendo e…"
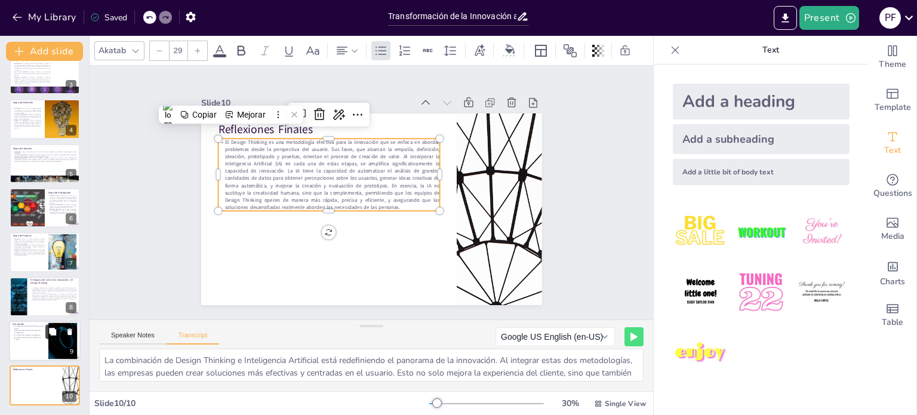
scroll to position [148, 0]
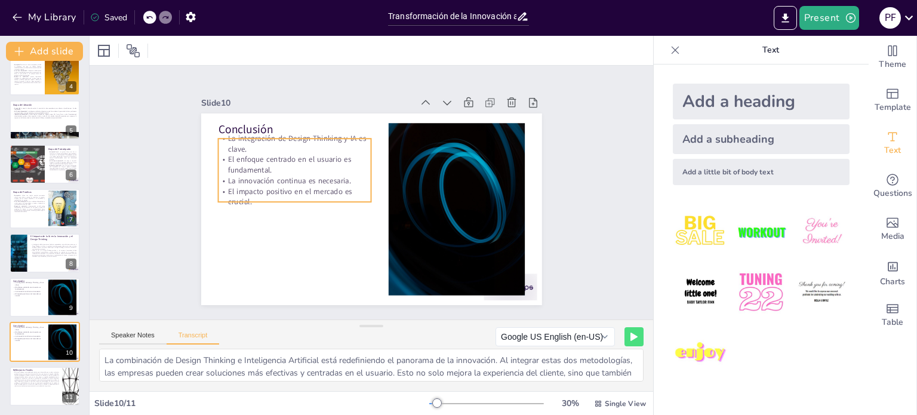
click at [255, 187] on p "El impacto positivo en el mercado es crucial." at bounding box center [294, 196] width 153 height 21
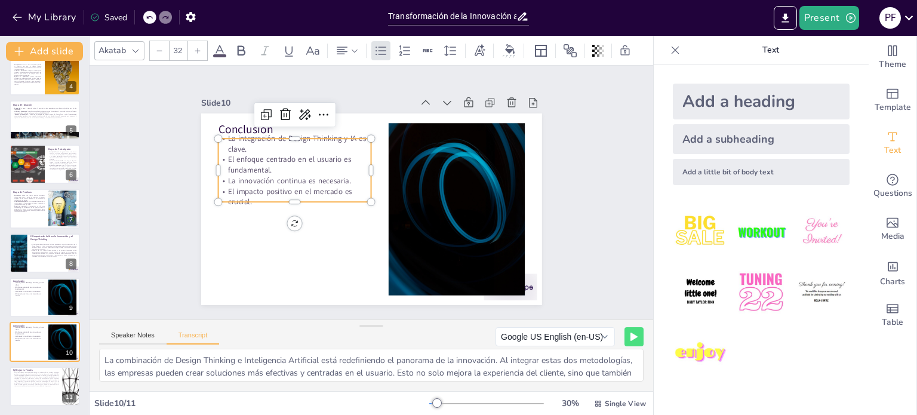
click at [255, 187] on p "El impacto positivo en el mercado es crucial." at bounding box center [294, 196] width 153 height 21
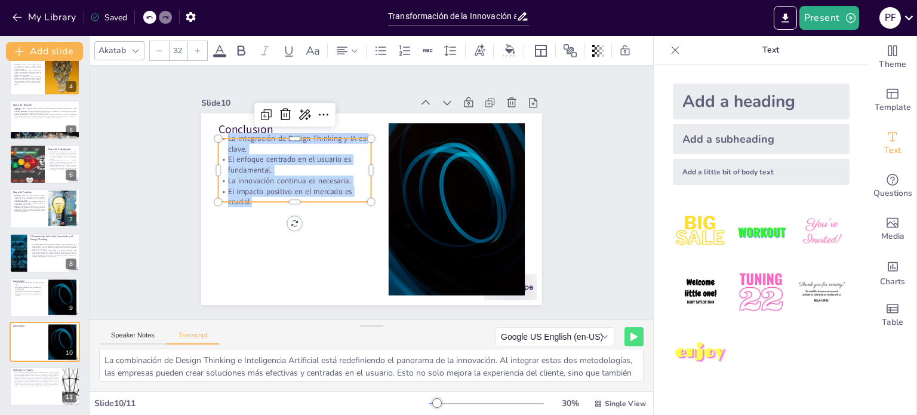
drag, startPoint x: 252, startPoint y: 195, endPoint x: 212, endPoint y: 128, distance: 77.6
click at [218, 133] on div "La integración de Design Thinking y IA es clave. El enfoque centrado en el usua…" at bounding box center [294, 170] width 153 height 74
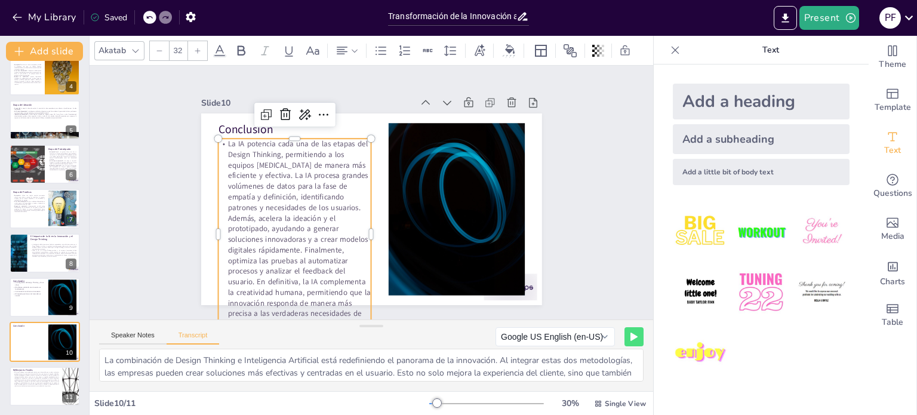
click at [191, 214] on div "Slide 1 Innovación y Design Thinking: El Futuro con la IA Esta presentación exp…" at bounding box center [372, 192] width 408 height 225
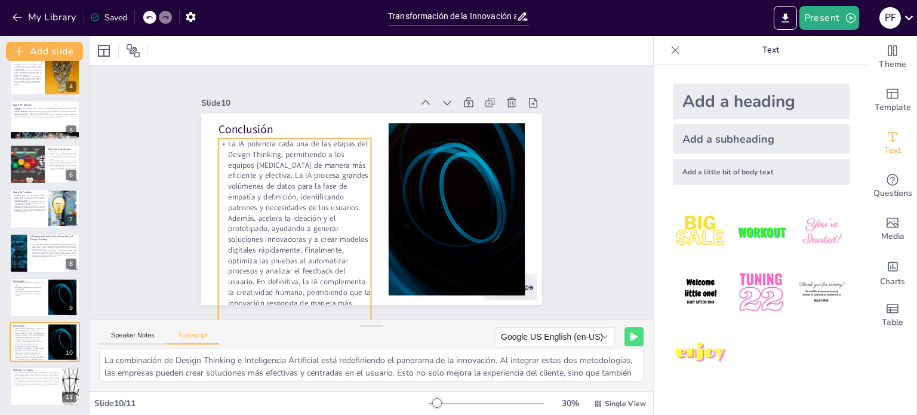
click at [253, 201] on p "La IA potencia cada una de las etapas del Design Thinking, permitiendo a los eq…" at bounding box center [291, 226] width 172 height 206
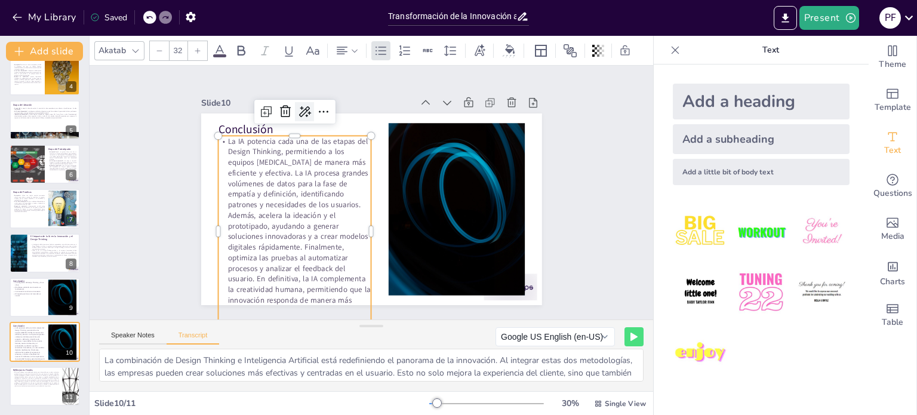
click at [297, 106] on icon at bounding box center [304, 111] width 14 height 14
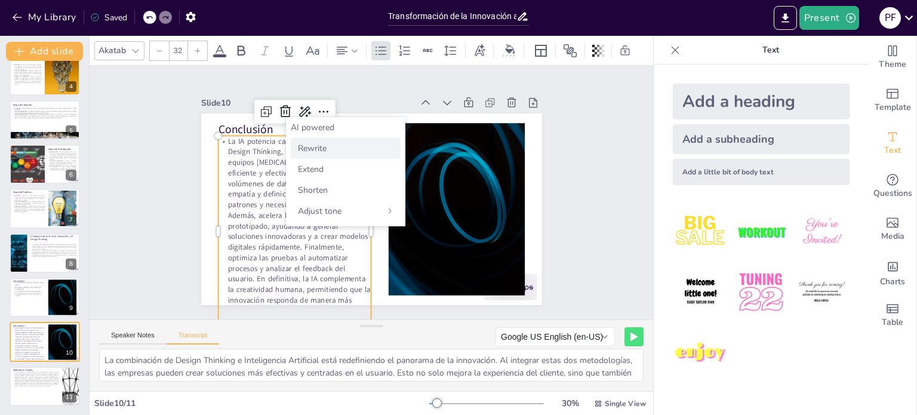
click at [325, 143] on span "Rewrite" at bounding box center [312, 148] width 29 height 11
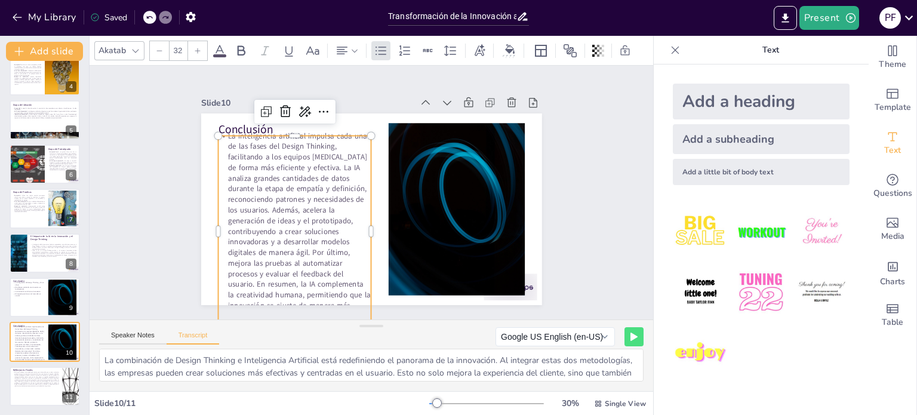
click at [157, 47] on icon at bounding box center [159, 50] width 7 height 7
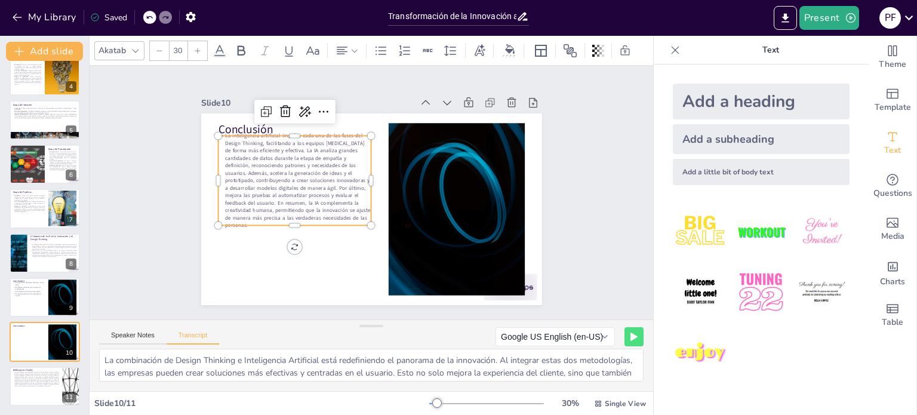
click at [156, 47] on icon at bounding box center [159, 50] width 7 height 7
type input "29"
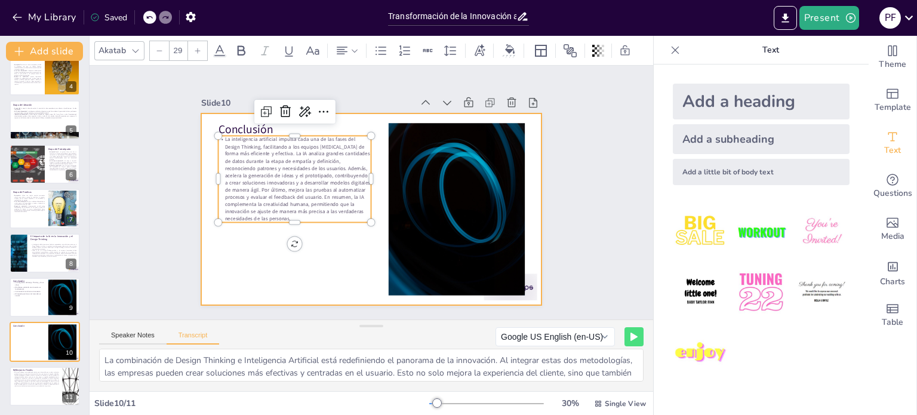
click at [351, 254] on div at bounding box center [361, 206] width 388 height 355
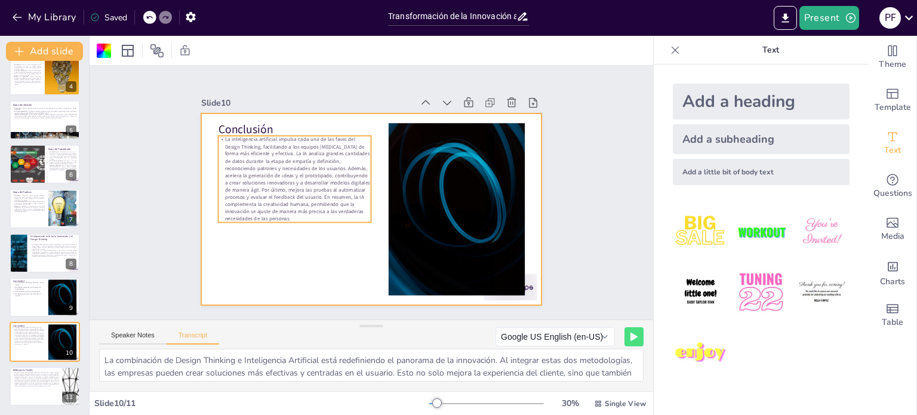
click at [325, 198] on p "La inteligencia artificial impulsa cada una de las fases del Design Thinking, f…" at bounding box center [294, 178] width 153 height 87
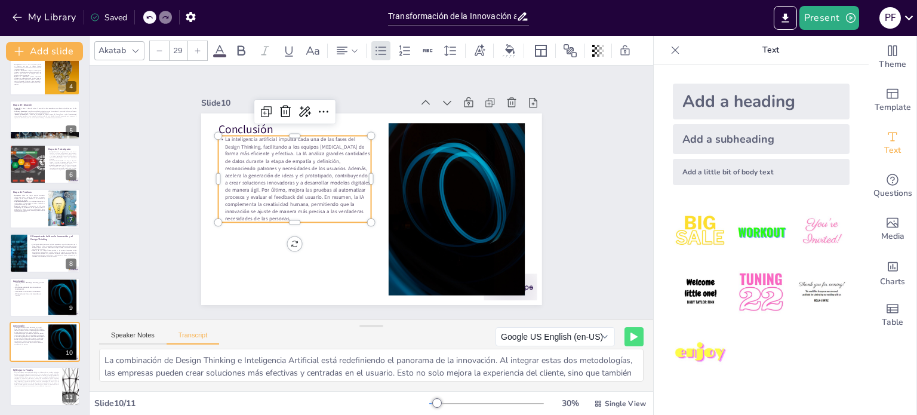
click at [325, 198] on p "La inteligencia artificial impulsa cada una de las fases del Design Thinking, f…" at bounding box center [296, 171] width 162 height 102
click at [308, 164] on p "La inteligencia artificial impulsa cada una de las fases del Design Thinking, f…" at bounding box center [294, 178] width 153 height 87
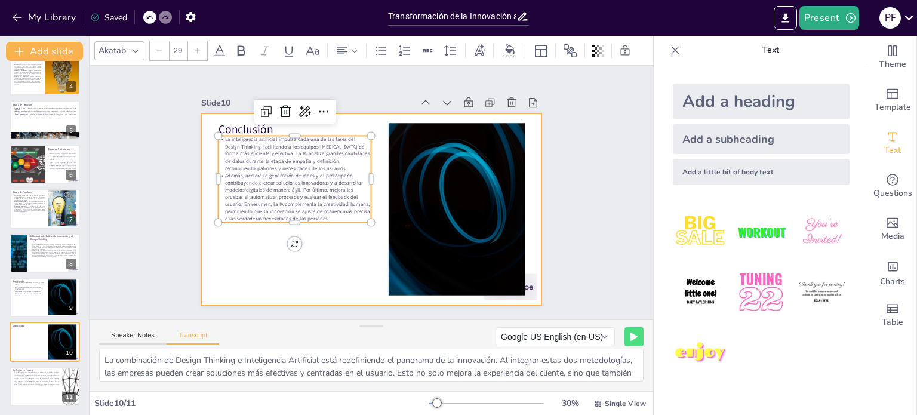
click at [318, 264] on div at bounding box center [369, 209] width 359 height 226
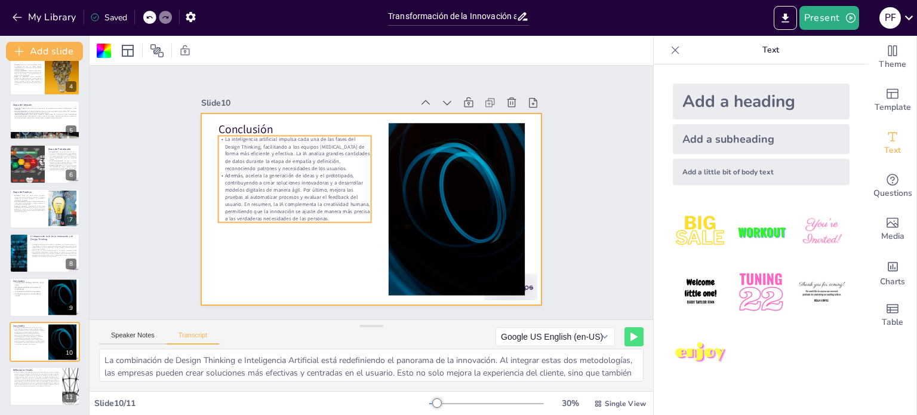
click at [279, 189] on p "Además, acelera la generación de ideas y el prototipado, contribuyendo a crear …" at bounding box center [294, 197] width 153 height 50
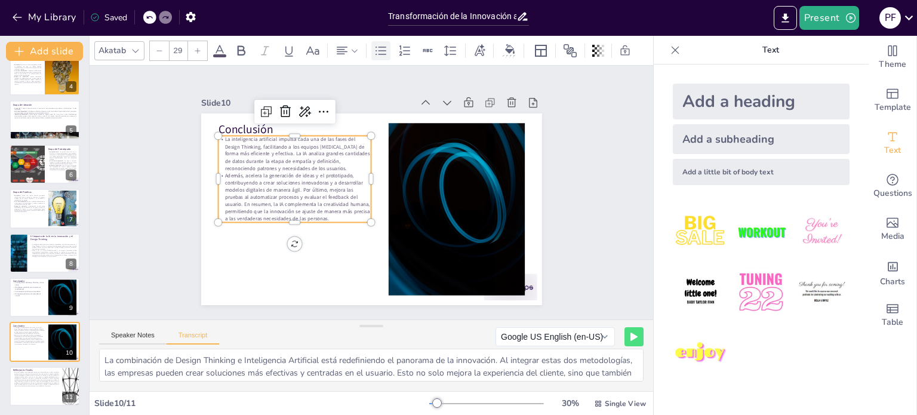
click at [375, 44] on icon at bounding box center [381, 51] width 14 height 14
click at [380, 49] on icon at bounding box center [381, 51] width 14 height 14
click at [291, 162] on p "La inteligencia artificial impulsa cada una de las fases del Design Thinking, f…" at bounding box center [294, 153] width 153 height 36
click at [286, 164] on p "La inteligencia artificial impulsa cada una de las fases del Design Thinking, f…" at bounding box center [294, 153] width 153 height 36
click at [278, 164] on p "La inteligencia artificial impulsa cada una de las fases del Design Thinking, f…" at bounding box center [299, 146] width 156 height 52
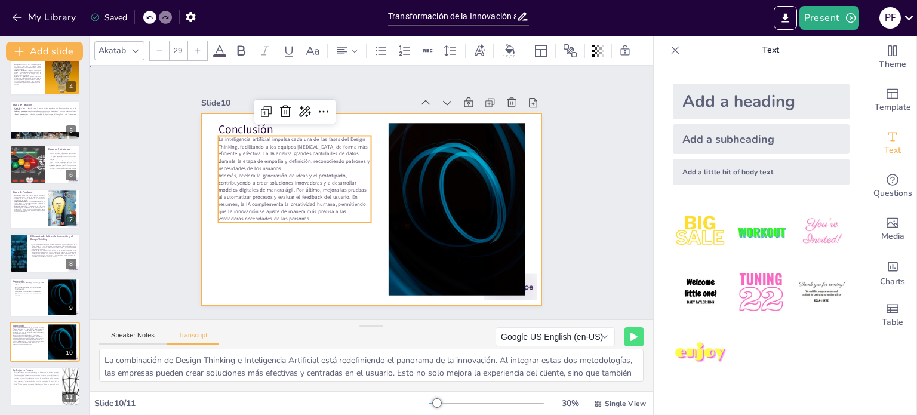
click at [206, 272] on div at bounding box center [371, 209] width 341 height 192
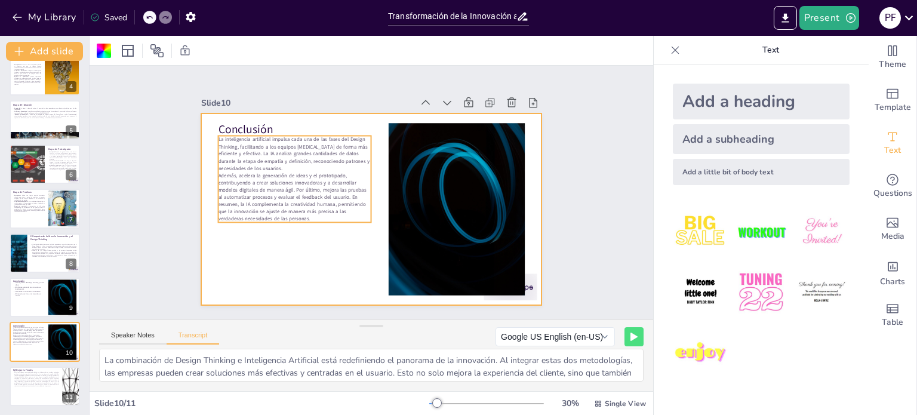
click at [247, 190] on p "Además, acelera la generación de ideas y el prototipado, contribuyendo a crear …" at bounding box center [294, 189] width 158 height 66
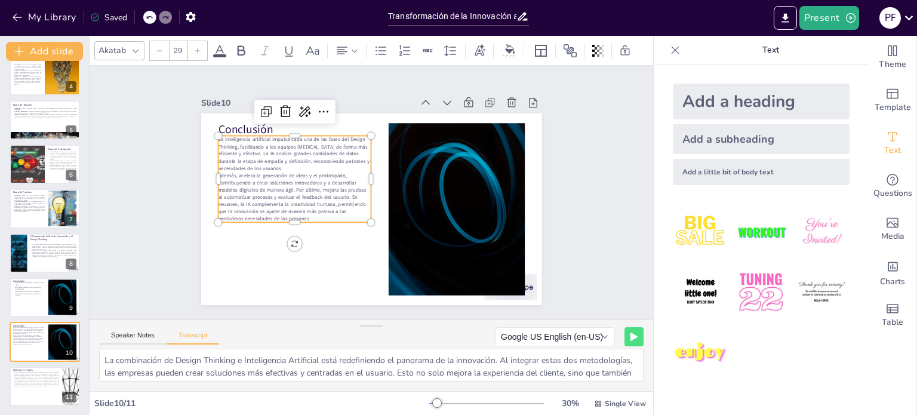
click at [247, 190] on p "Además, acelera la generación de ideas y el prototipado, contribuyendo a crear …" at bounding box center [294, 189] width 158 height 66
click at [280, 164] on p "La inteligencia artificial impulsa cada una de las fases del Design Thinking, f…" at bounding box center [305, 138] width 158 height 67
click at [280, 164] on p "La inteligencia artificial impulsa cada una de las fases del Design Thinking, f…" at bounding box center [294, 153] width 153 height 36
click at [285, 185] on p "Además, acelera la generación de ideas y el prototipado, contribuyendo a crear …" at bounding box center [294, 197] width 153 height 50
click at [299, 186] on p "Además, acelera la generación de ideas y el prototipado, contribuyendo a crear …" at bounding box center [294, 182] width 153 height 21
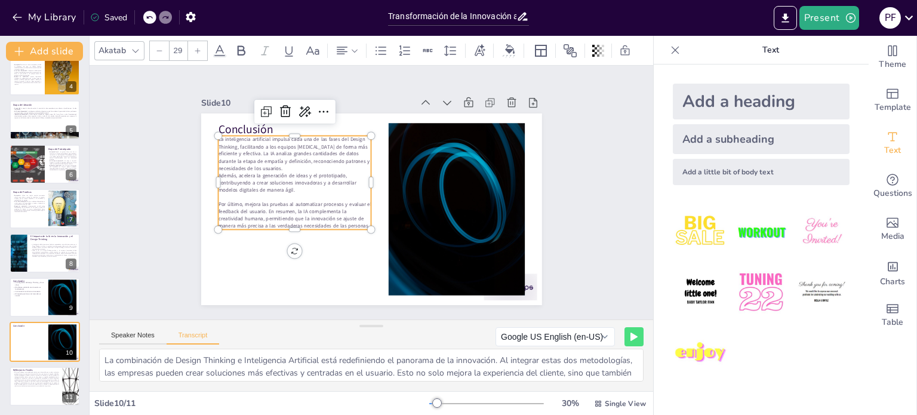
click at [288, 165] on p "La inteligencia artificial impulsa cada una de las fases del Design Thinking, f…" at bounding box center [294, 153] width 153 height 36
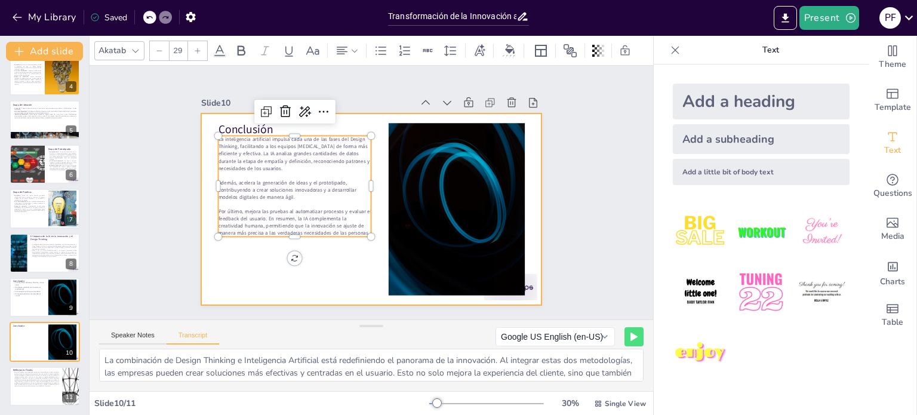
click at [257, 252] on div at bounding box center [371, 209] width 341 height 192
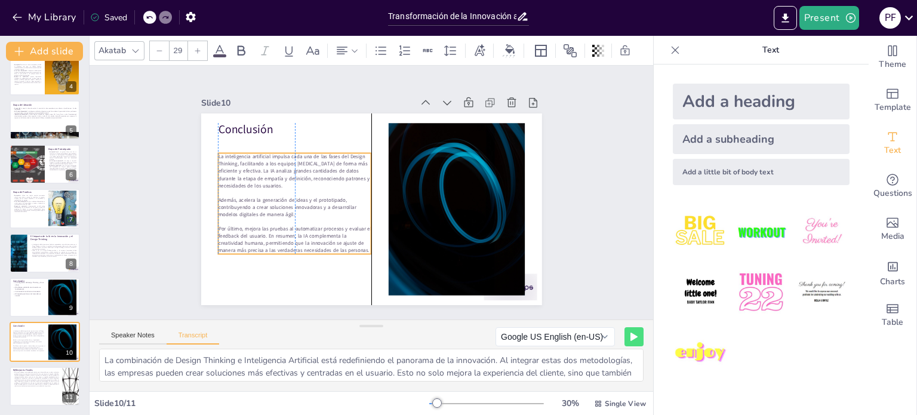
drag, startPoint x: 263, startPoint y: 200, endPoint x: 265, endPoint y: 217, distance: 17.5
click at [265, 217] on p at bounding box center [291, 213] width 153 height 23
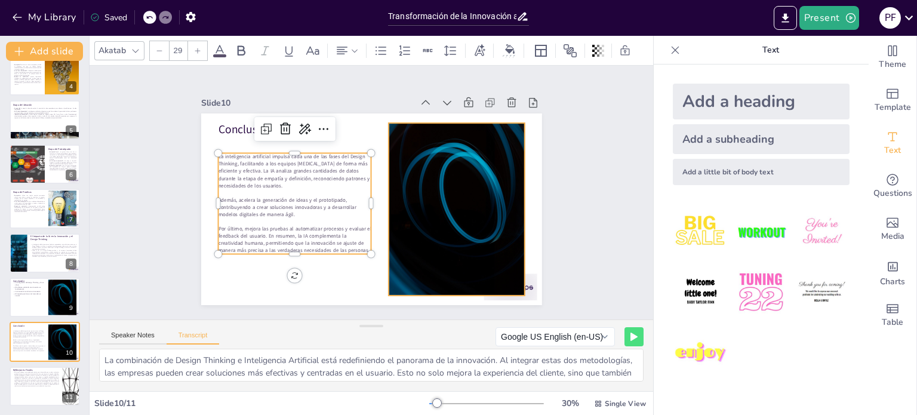
click at [556, 216] on div "Slide 1 Innovación y Design Thinking: El Futuro con la IA Esta presentación exp…" at bounding box center [371, 192] width 428 height 266
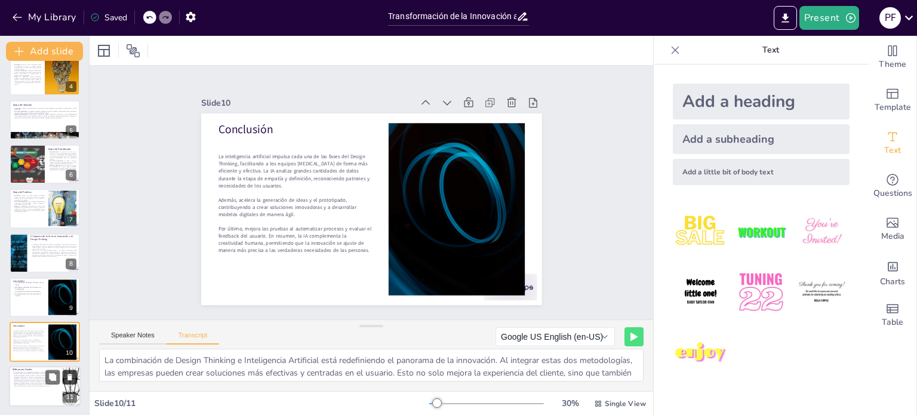
click at [68, 374] on icon at bounding box center [69, 377] width 5 height 7
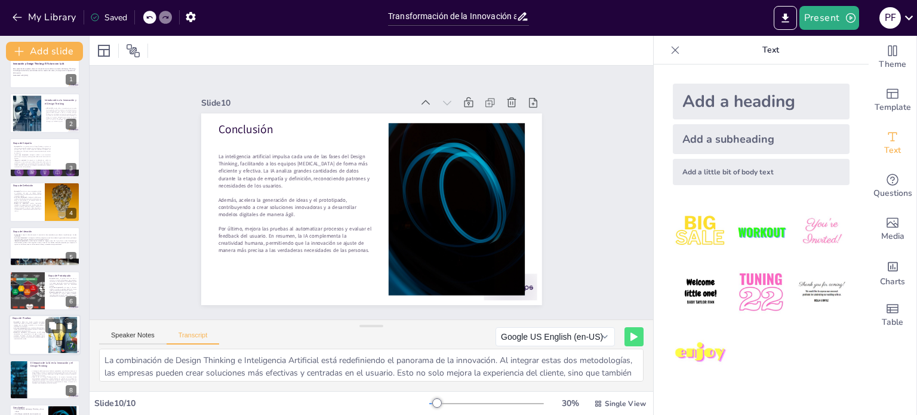
scroll to position [0, 0]
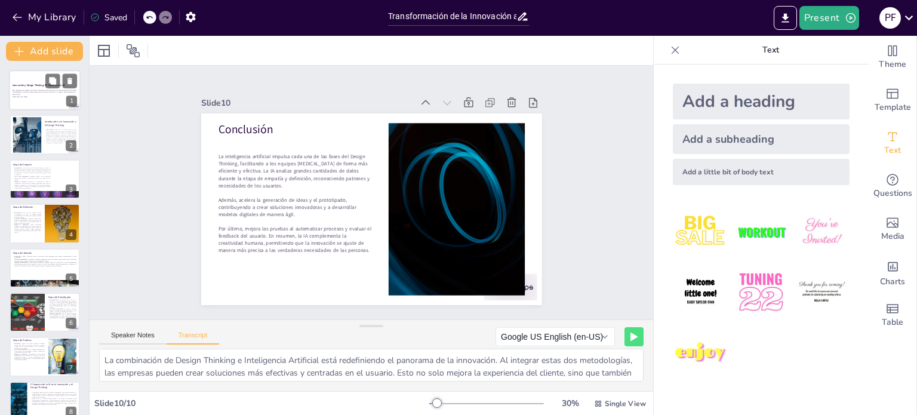
click at [21, 89] on p "Esta presentación explora cómo la innovación se transforma a través del Design …" at bounding box center [45, 92] width 64 height 7
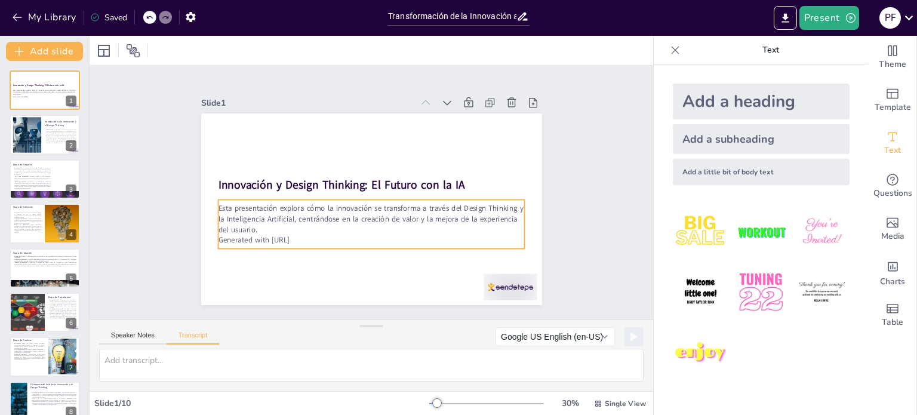
click at [308, 235] on p "Generated with Sendsteps.ai" at bounding box center [371, 240] width 307 height 11
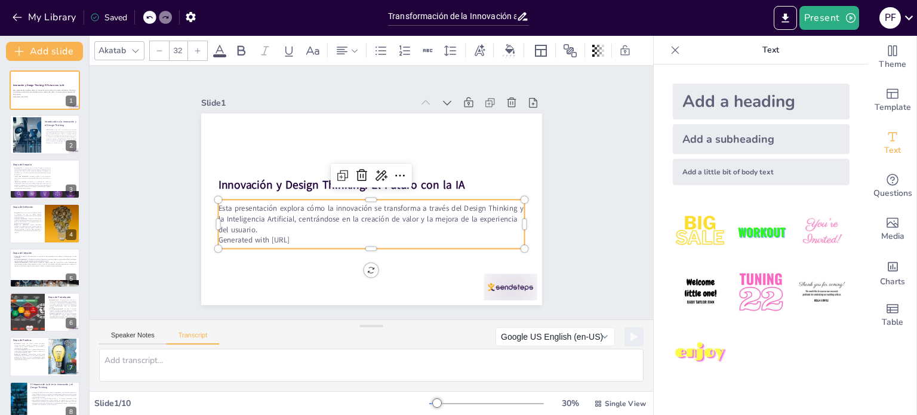
click at [308, 231] on p "Generated with Sendsteps.ai" at bounding box center [366, 239] width 306 height 42
drag, startPoint x: 316, startPoint y: 237, endPoint x: 205, endPoint y: 202, distance: 115.9
click at [205, 202] on div "Innovación y Design Thinking: El Futuro con la IA Esta presentación explora cóm…" at bounding box center [369, 209] width 359 height 226
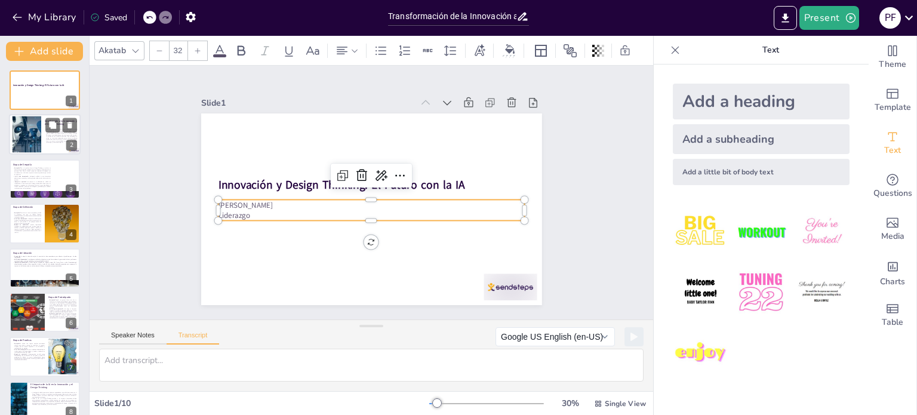
click at [39, 140] on div at bounding box center [27, 134] width 68 height 36
type textarea "Innovar es utilizar el conocimiento para crear nuevos productos, servicios o pr…"
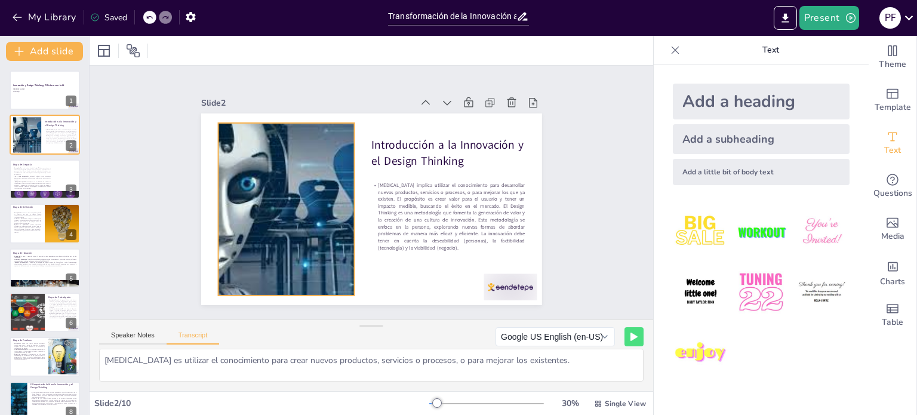
click at [289, 190] on div at bounding box center [285, 199] width 340 height 205
click at [262, 93] on icon at bounding box center [267, 87] width 11 height 11
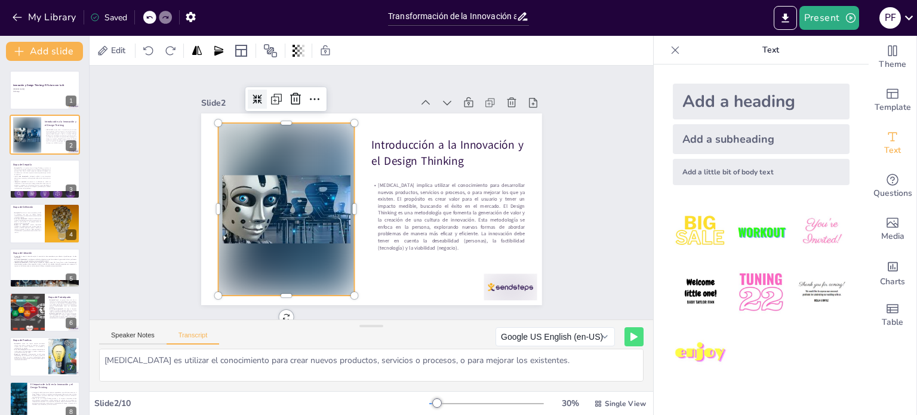
click at [263, 93] on icon at bounding box center [268, 87] width 11 height 11
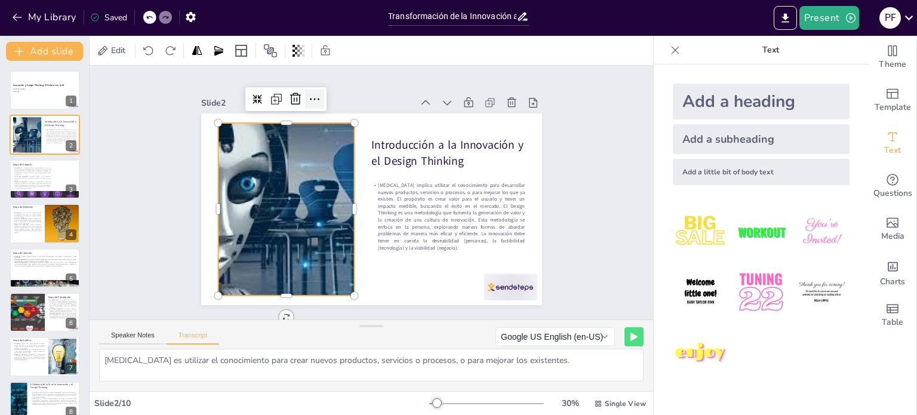
click at [312, 92] on icon at bounding box center [314, 99] width 14 height 14
click at [360, 85] on div "Slide 1 Innovación y Design Thinking: El Futuro con la IA Pamela Michelle Flore…" at bounding box center [371, 193] width 362 height 260
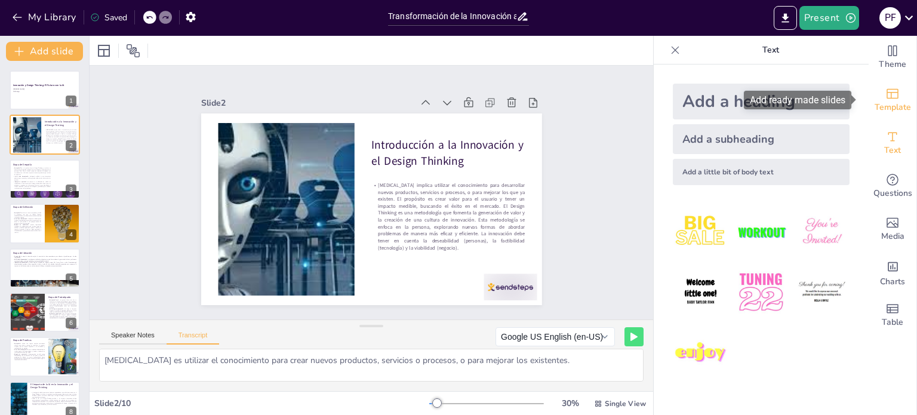
click at [886, 98] on icon "Add ready made slides" at bounding box center [892, 94] width 14 height 14
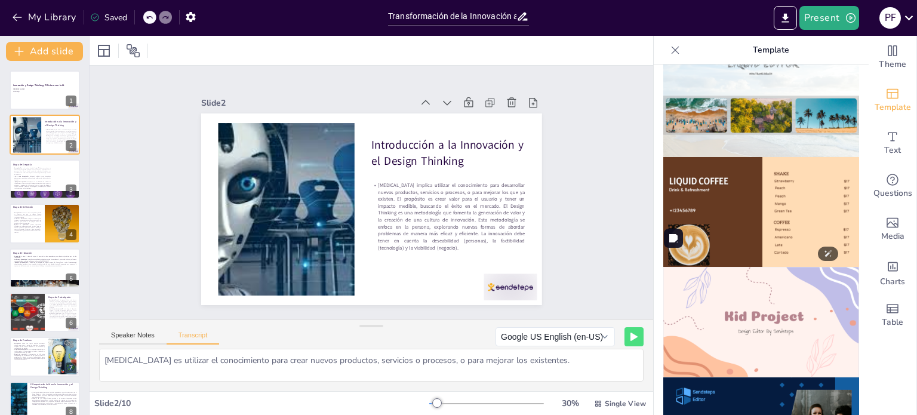
scroll to position [776, 0]
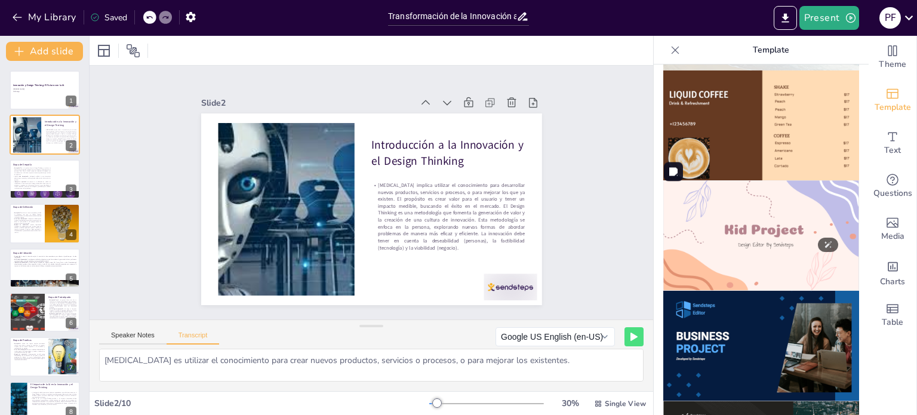
click at [729, 219] on img at bounding box center [761, 235] width 196 height 110
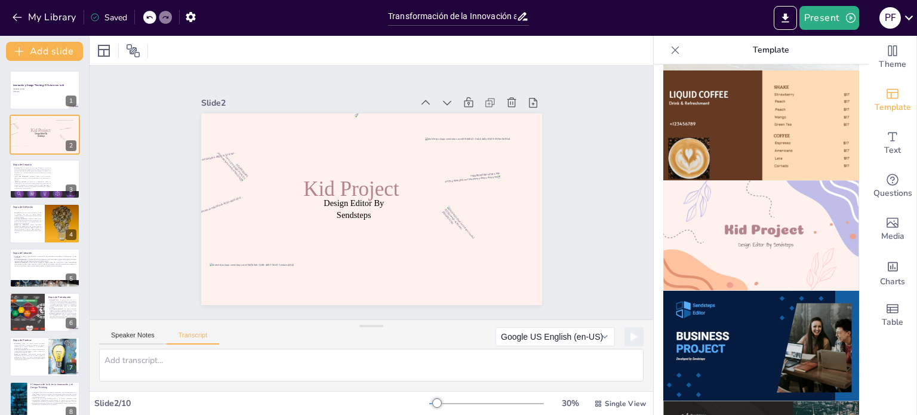
click at [153, 19] on icon at bounding box center [149, 17] width 7 height 7
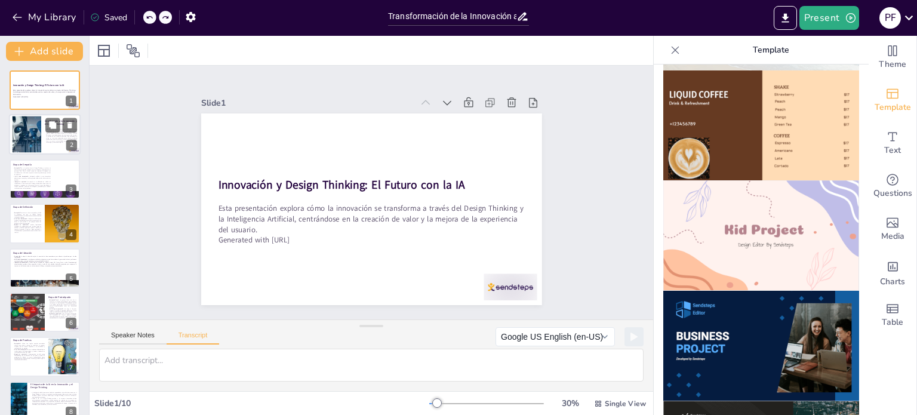
click at [42, 140] on div at bounding box center [45, 135] width 72 height 41
type textarea "Innovar es utilizar el conocimiento para crear nuevos productos, servicios o pr…"
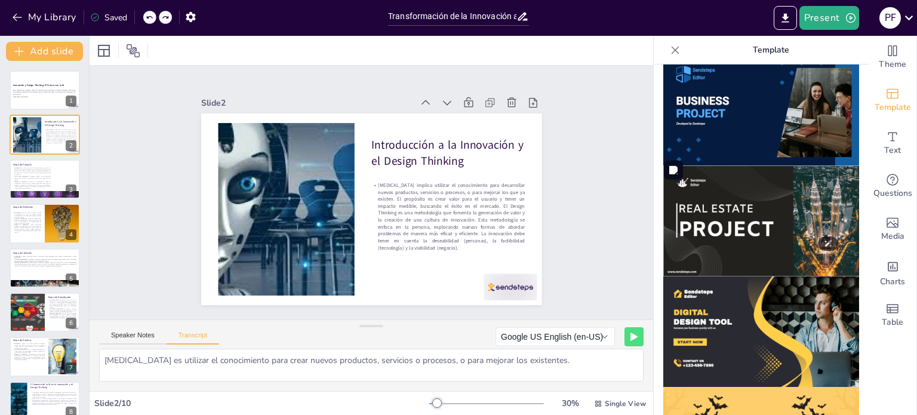
scroll to position [1015, 0]
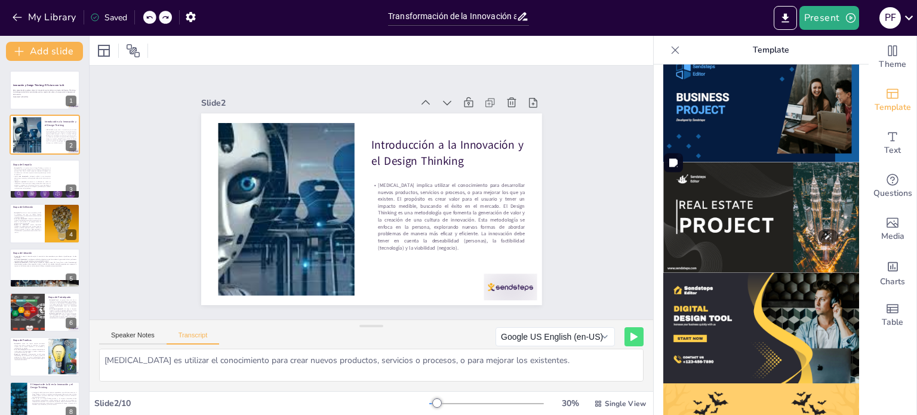
click at [739, 186] on img at bounding box center [761, 217] width 196 height 110
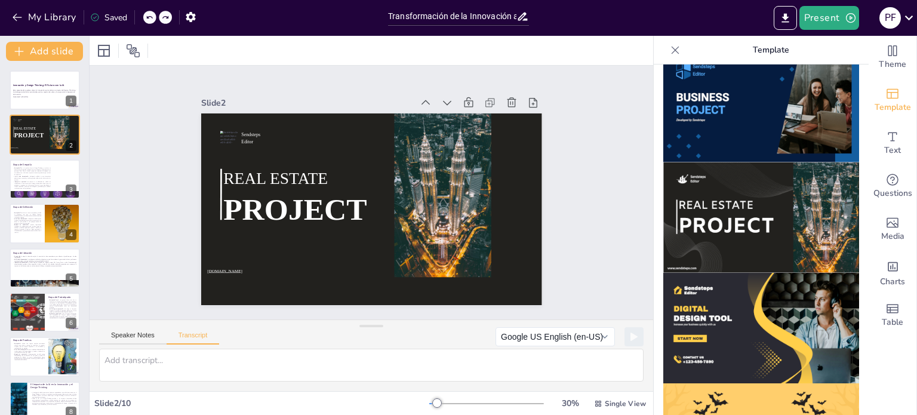
click at [151, 14] on icon at bounding box center [149, 17] width 7 height 7
type textarea "La combinación de Design Thinking e Inteligencia Artificial está redefiniendo e…"
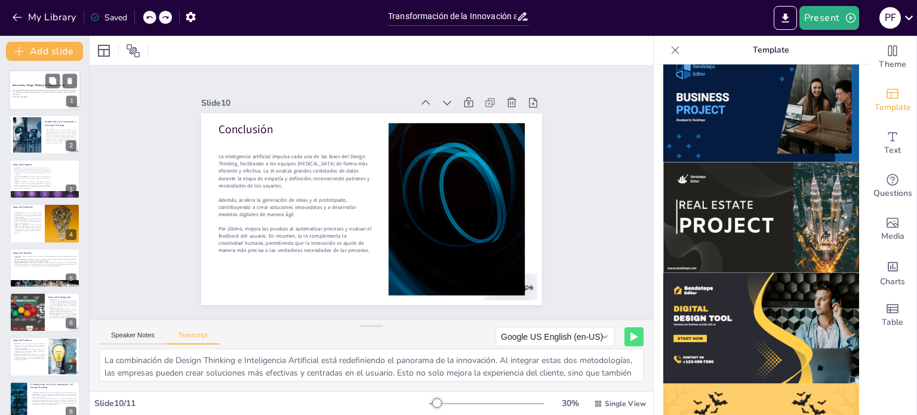
click at [43, 91] on p "Esta presentación explora cómo la innovación se transforma a través del Design …" at bounding box center [45, 92] width 64 height 7
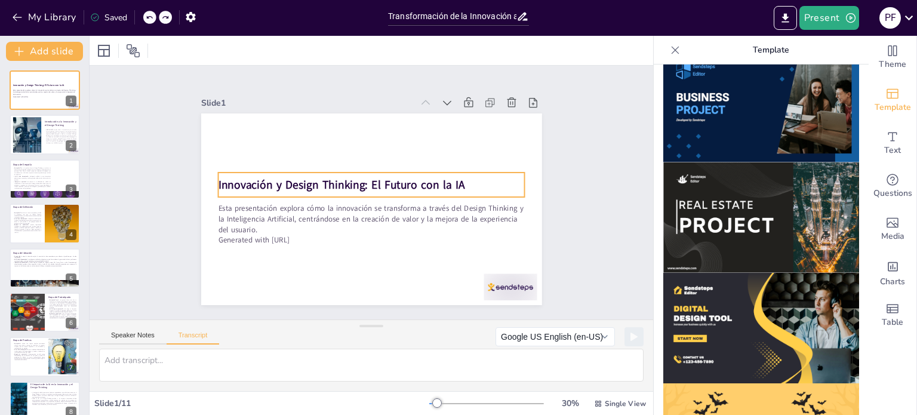
click at [261, 177] on strong "Innovación y Design Thinking: El Futuro con la IA" at bounding box center [341, 185] width 246 height 16
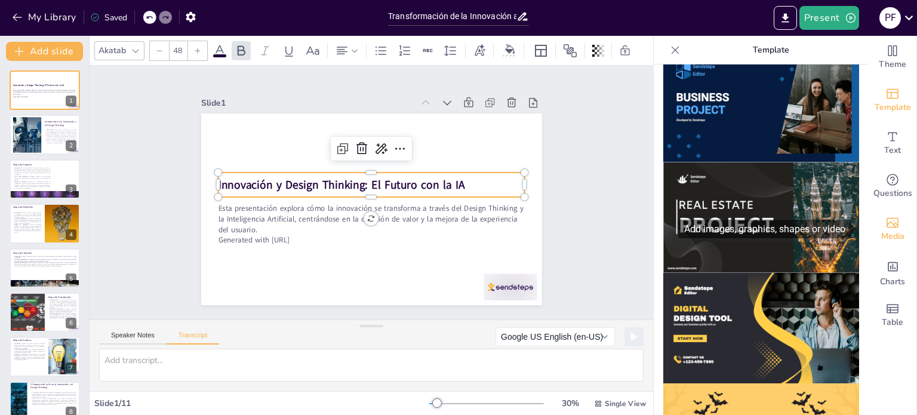
click at [885, 220] on icon "Add images, graphics, shapes or video" at bounding box center [892, 222] width 14 height 14
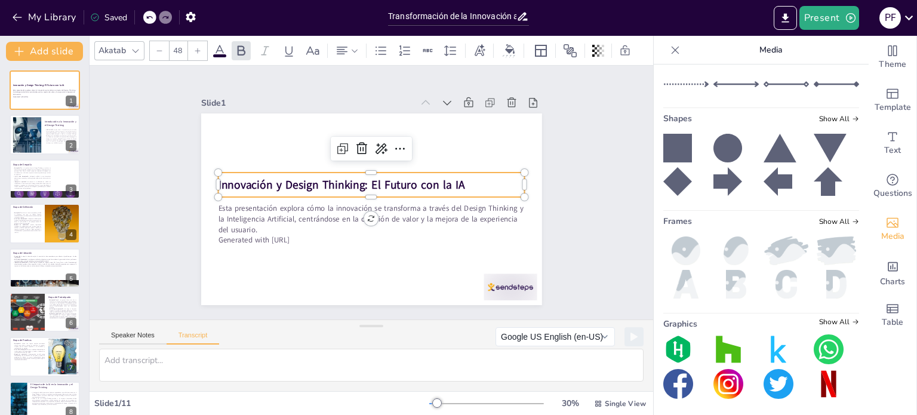
scroll to position [208, 0]
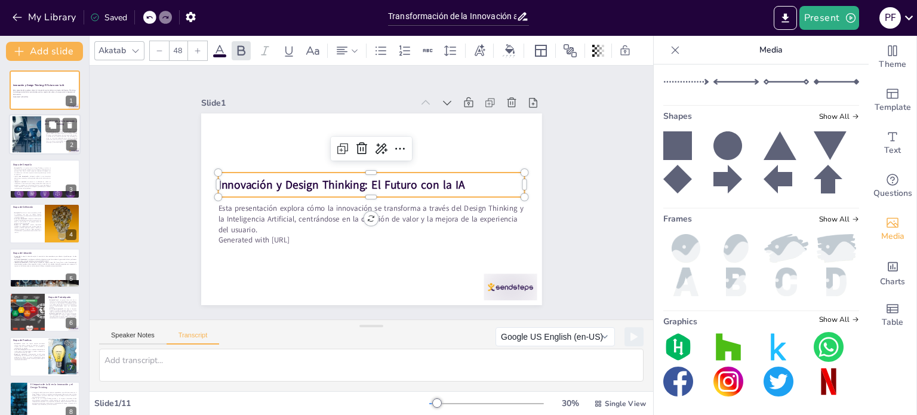
click at [32, 144] on div at bounding box center [27, 134] width 68 height 36
type textarea "Innovar es utilizar el conocimiento para crear nuevos productos, servicios o pr…"
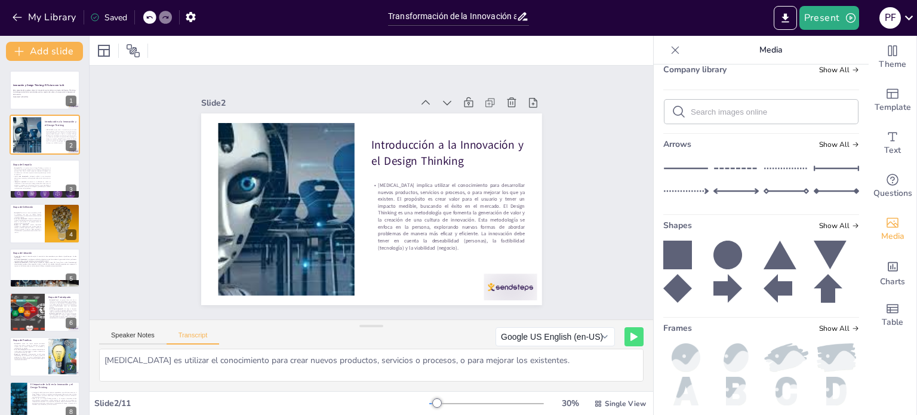
scroll to position [88, 0]
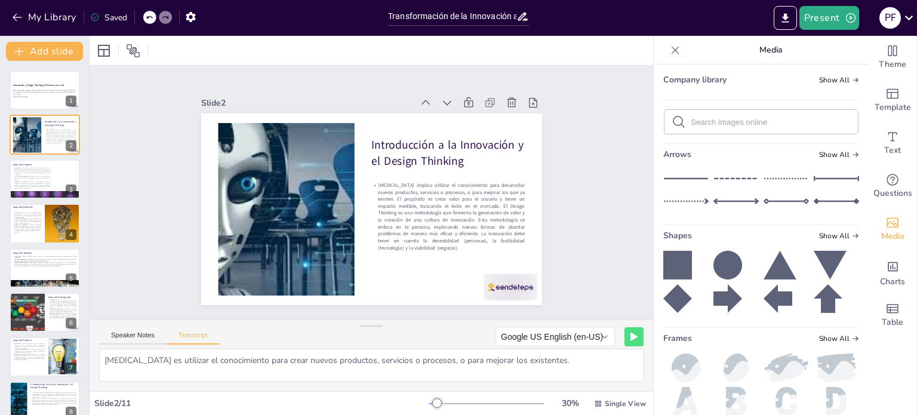
click at [716, 128] on div at bounding box center [760, 122] width 193 height 24
click at [719, 122] on input "text" at bounding box center [770, 122] width 160 height 9
type input "innovacion"
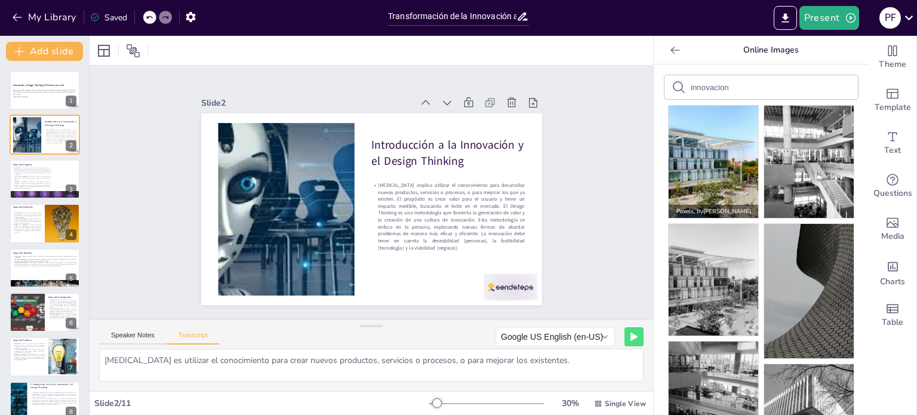
scroll to position [0, 0]
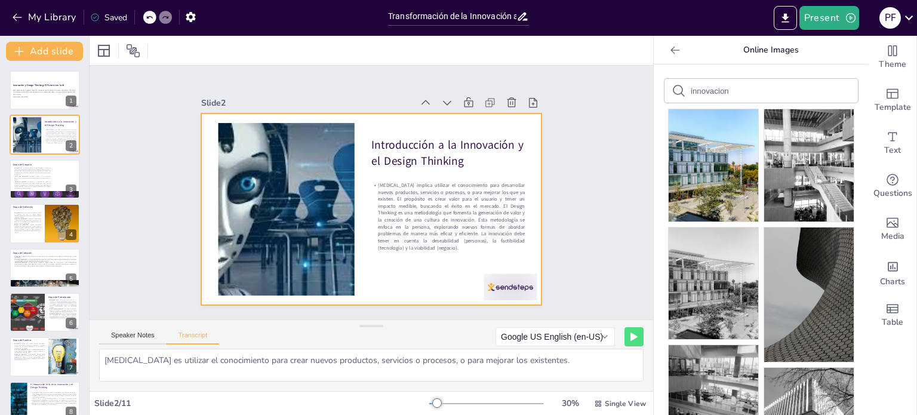
drag, startPoint x: 725, startPoint y: 88, endPoint x: 319, endPoint y: 121, distance: 406.6
click at [319, 121] on div "Document fonts Akatab Recently used Mulish Popular fonts Lato Montserrat Open S…" at bounding box center [458, 225] width 917 height 379
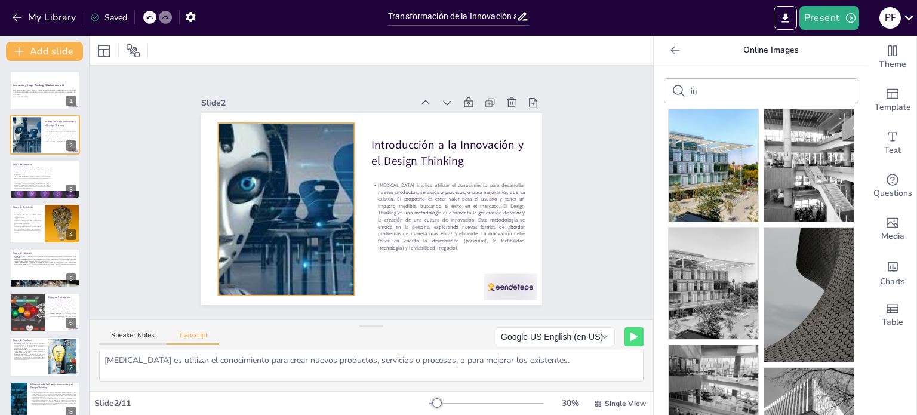
type input "i"
type input "tecnologia"
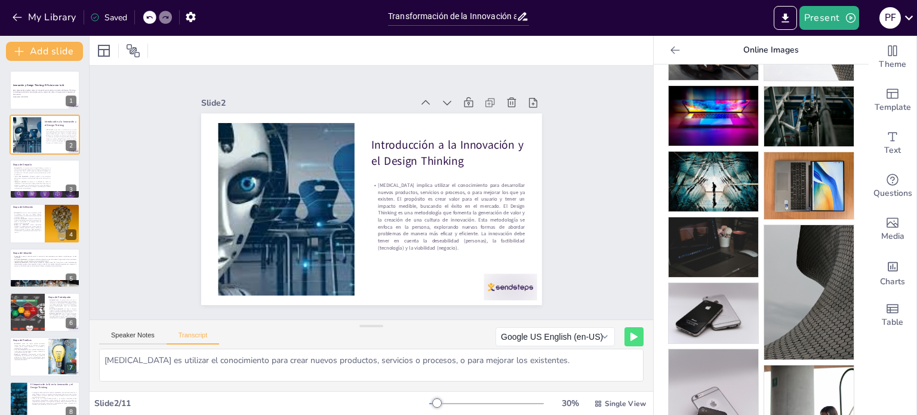
scroll to position [712, 0]
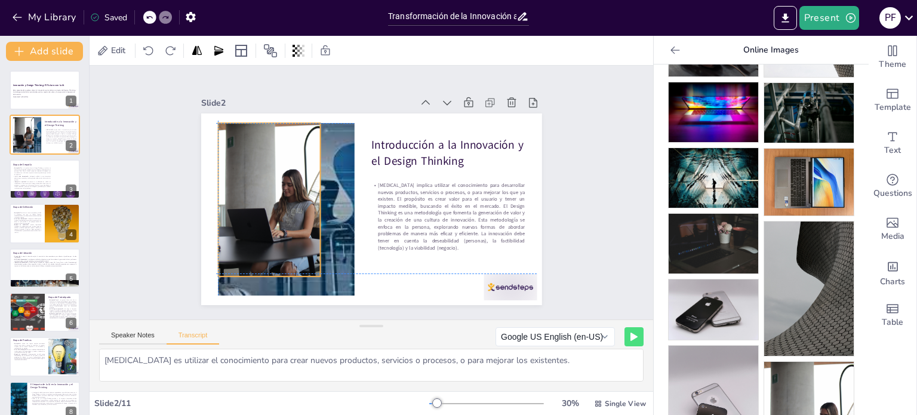
drag, startPoint x: 378, startPoint y: 198, endPoint x: 274, endPoint y: 186, distance: 104.5
click at [274, 186] on div at bounding box center [269, 199] width 102 height 153
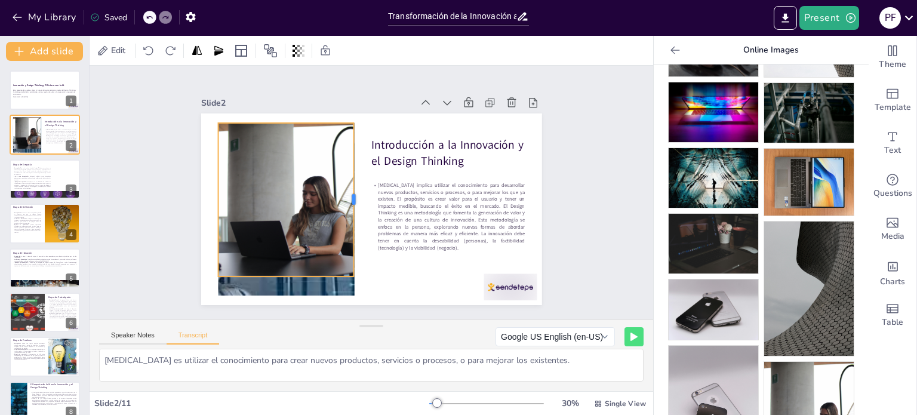
drag, startPoint x: 310, startPoint y: 193, endPoint x: 344, endPoint y: 190, distance: 33.6
click at [344, 190] on div "Introducción a la Innovación y el Design Thinking Innovar implica utilizar el c…" at bounding box center [371, 209] width 341 height 192
click at [278, 271] on div at bounding box center [284, 201] width 153 height 189
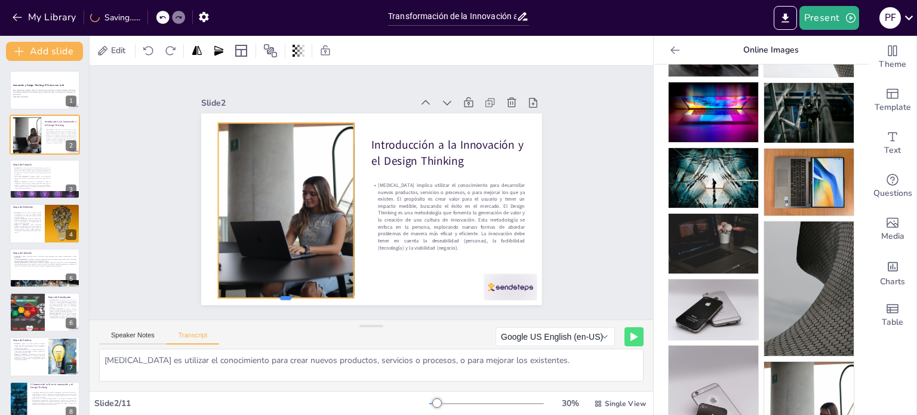
drag, startPoint x: 277, startPoint y: 273, endPoint x: 291, endPoint y: 293, distance: 24.8
click at [278, 298] on div at bounding box center [285, 303] width 135 height 10
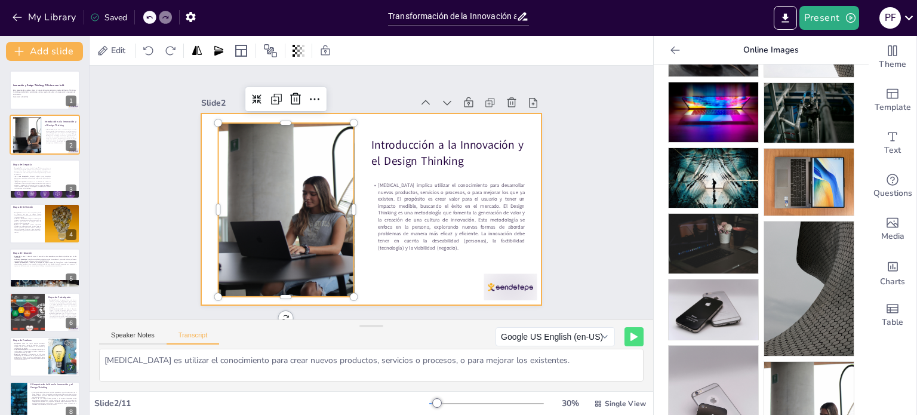
click at [387, 276] on div at bounding box center [369, 209] width 359 height 226
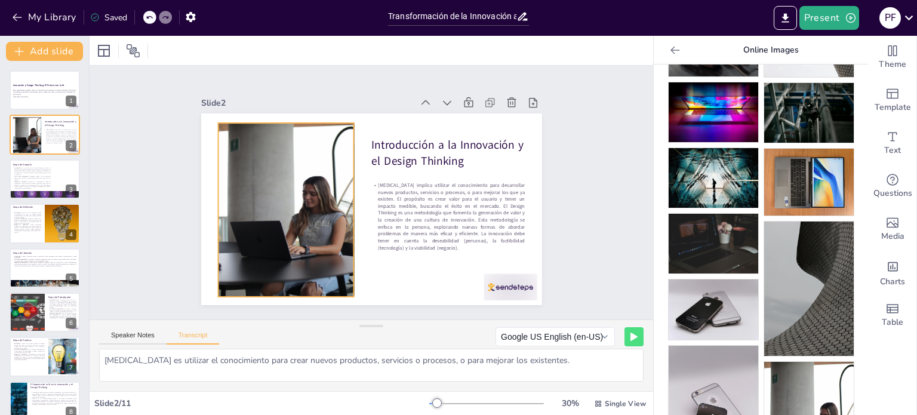
click at [332, 239] on div at bounding box center [285, 210] width 135 height 175
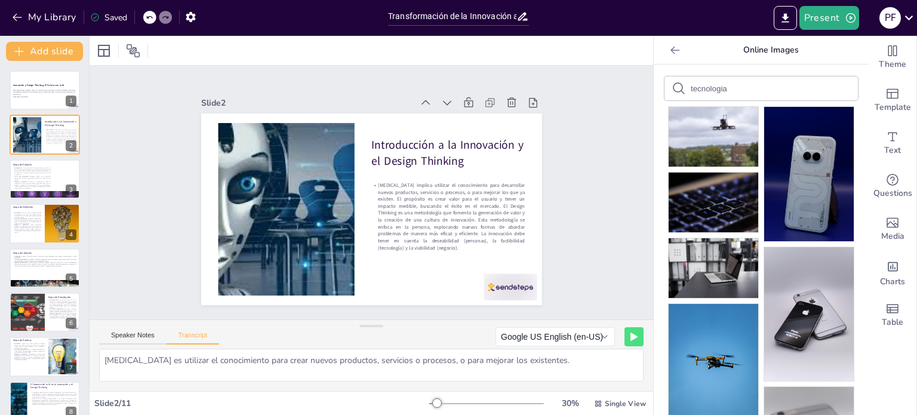
scroll to position [0, 0]
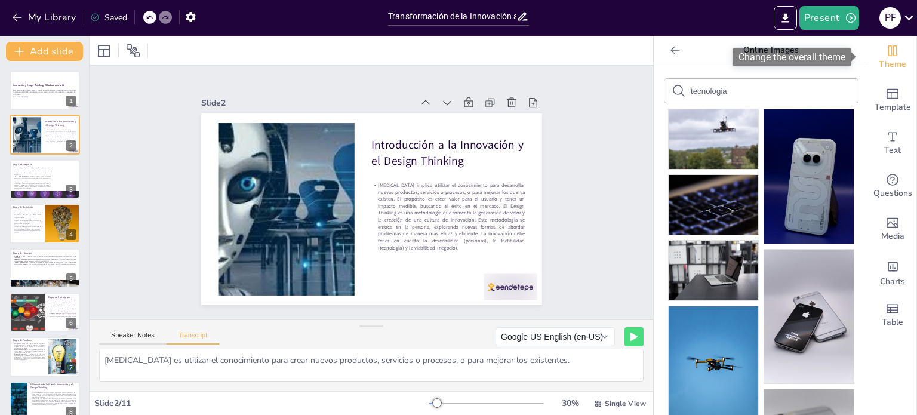
click at [891, 60] on span "Theme" at bounding box center [891, 64] width 27 height 13
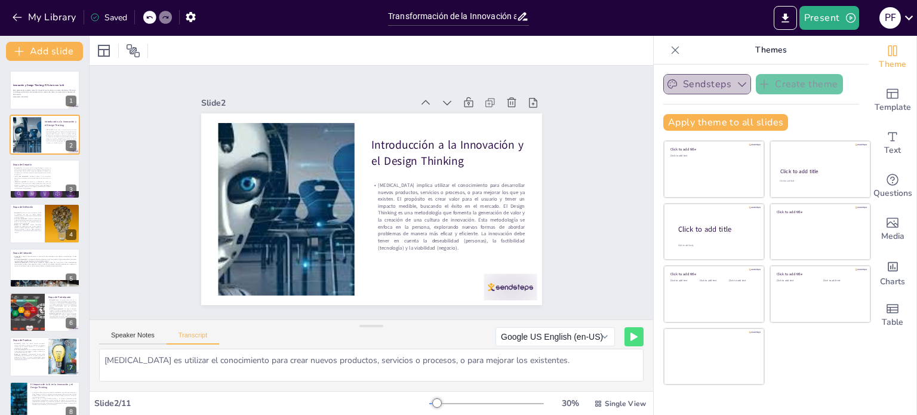
click at [699, 79] on button "Sendsteps" at bounding box center [707, 84] width 88 height 20
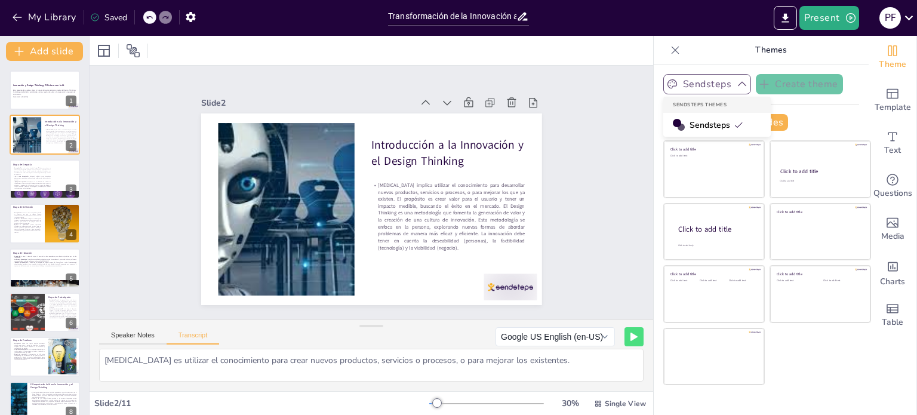
click at [709, 81] on button "Sendsteps" at bounding box center [707, 84] width 88 height 20
click at [750, 123] on button "Apply theme to all slides" at bounding box center [725, 122] width 125 height 17
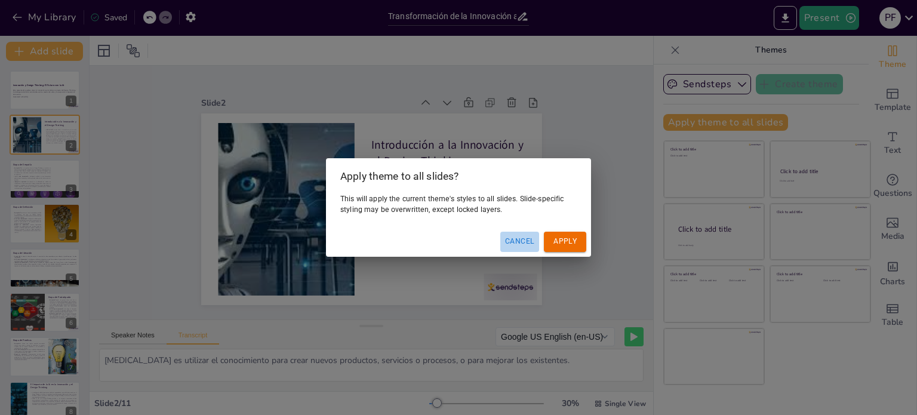
click at [528, 247] on button "Cancel" at bounding box center [519, 242] width 39 height 20
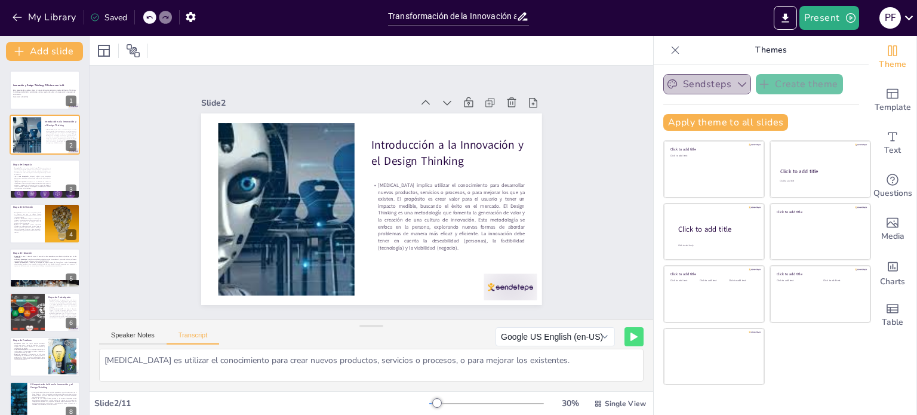
click at [695, 85] on button "Sendsteps" at bounding box center [707, 84] width 88 height 20
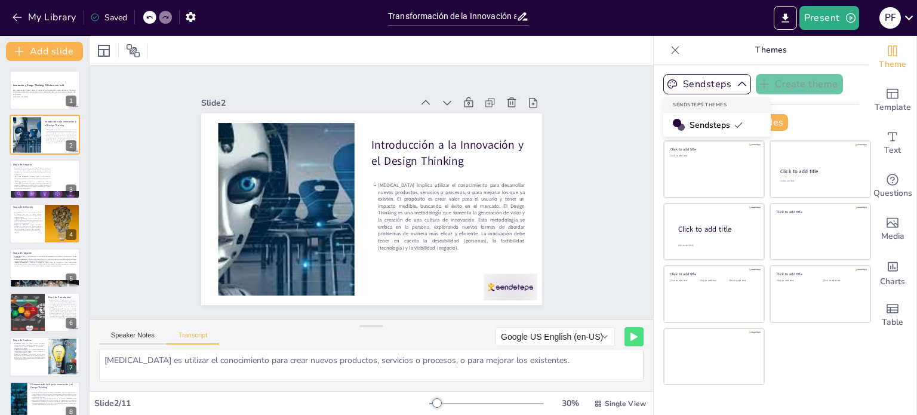
click at [692, 124] on span "Sendsteps" at bounding box center [716, 124] width 54 height 11
click at [711, 90] on button "Sendsteps" at bounding box center [707, 84] width 88 height 20
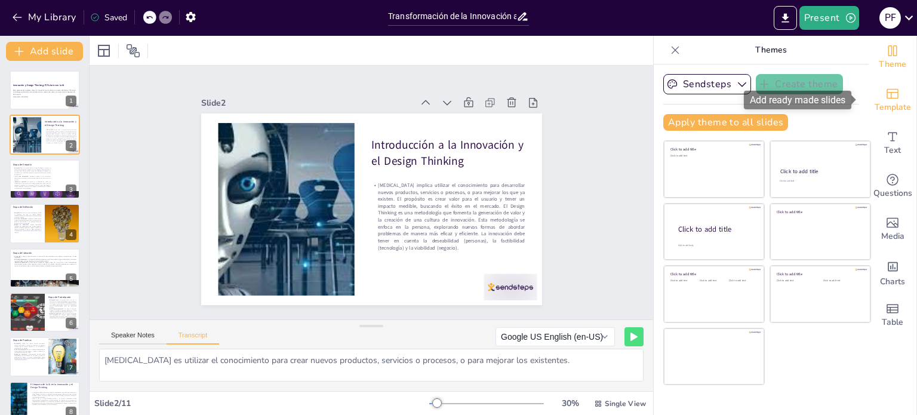
click at [907, 97] on div "Template" at bounding box center [892, 100] width 48 height 43
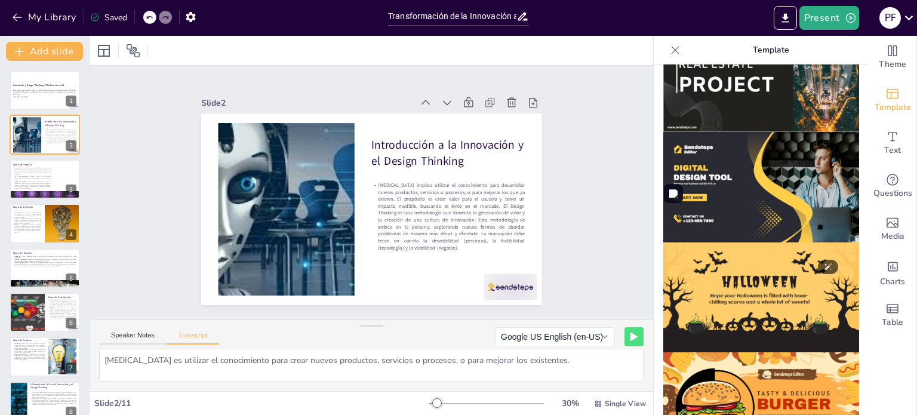
scroll to position [1163, 0]
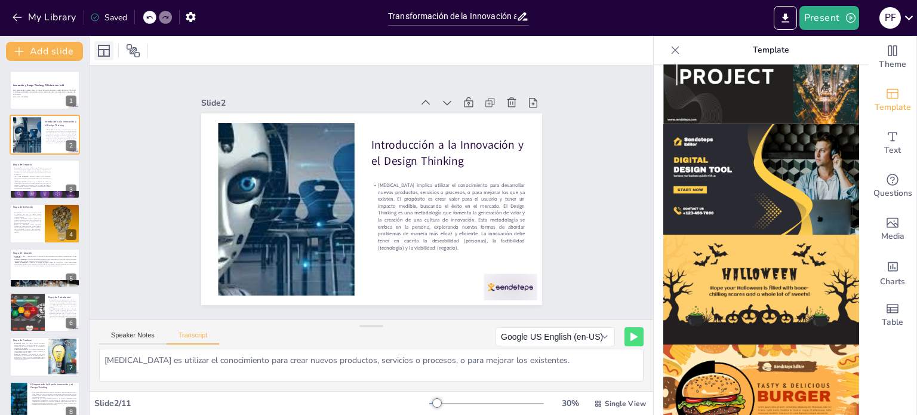
click at [112, 57] on div at bounding box center [103, 50] width 19 height 19
click at [143, 47] on div at bounding box center [121, 50] width 54 height 19
click at [131, 54] on icon at bounding box center [133, 51] width 14 height 14
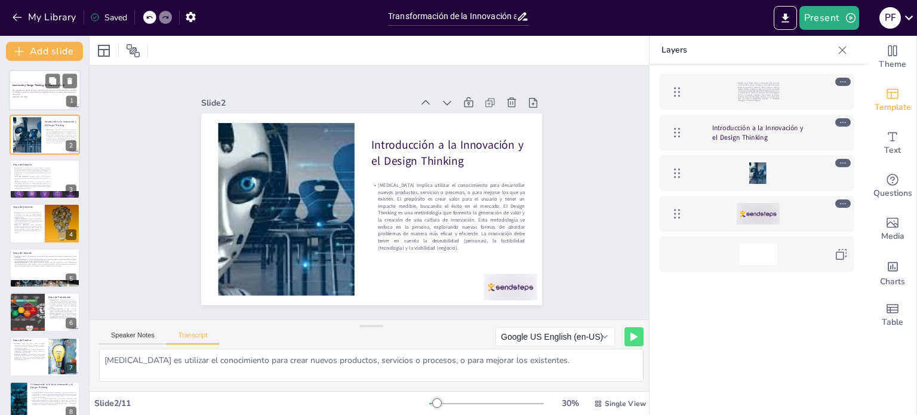
click at [31, 98] on div "Esta presentación explora cómo la innovación se transforma a través del Design …" at bounding box center [45, 93] width 64 height 10
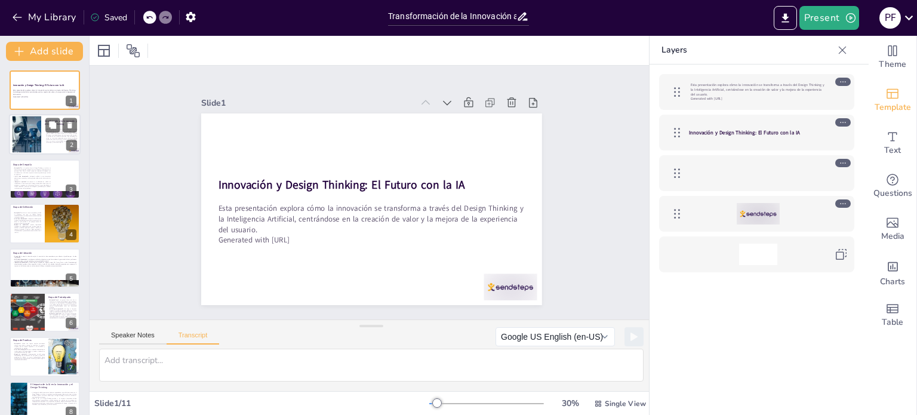
click at [45, 147] on div at bounding box center [45, 135] width 72 height 41
type textarea "Innovar es utilizar el conocimiento para crear nuevos productos, servicios o pr…"
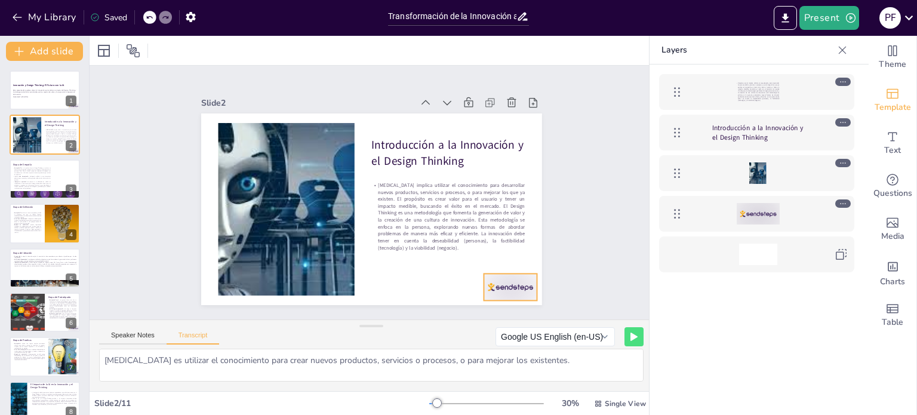
click at [505, 285] on div at bounding box center [509, 286] width 53 height 27
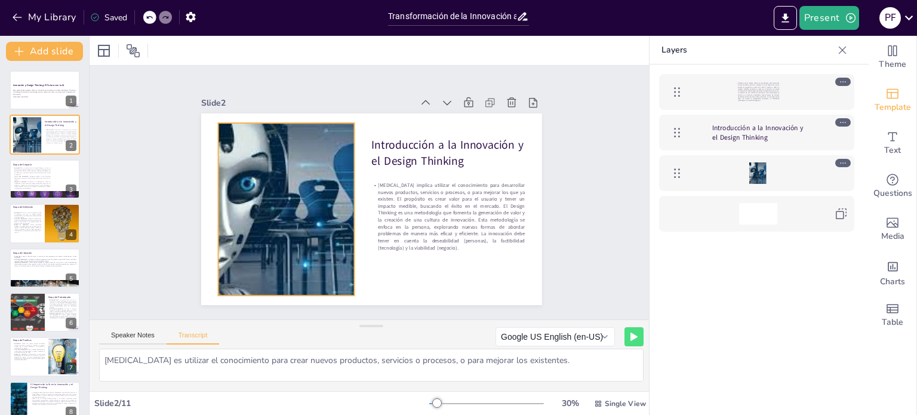
click at [312, 181] on div at bounding box center [286, 209] width 324 height 172
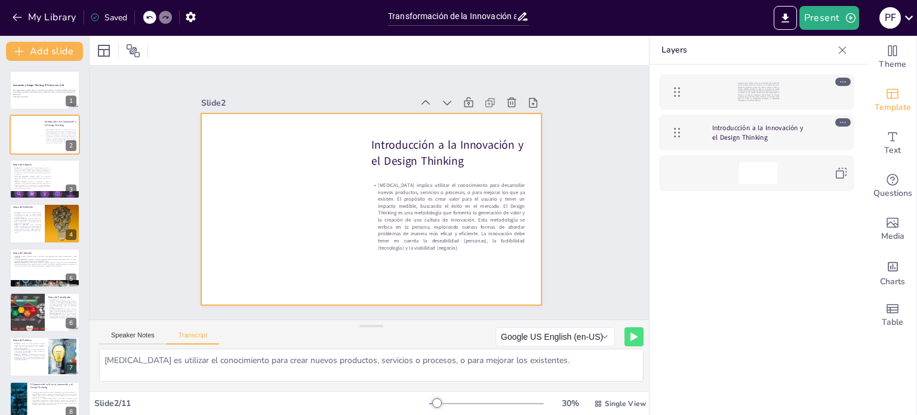
click at [343, 200] on div at bounding box center [371, 209] width 341 height 192
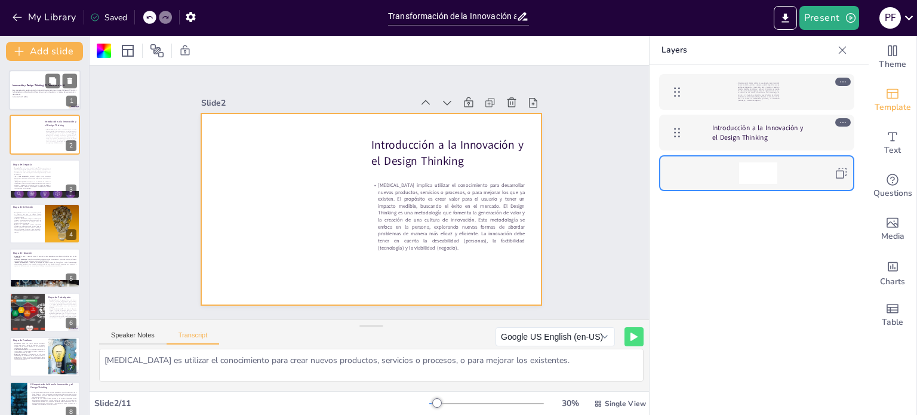
click at [27, 100] on div at bounding box center [45, 90] width 72 height 41
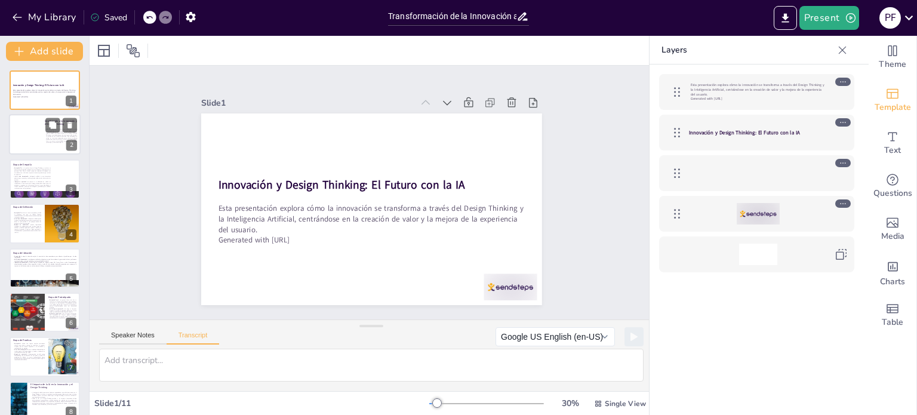
click at [27, 144] on div at bounding box center [45, 135] width 72 height 41
type textarea "Innovar es utilizar el conocimiento para crear nuevos productos, servicios o pr…"
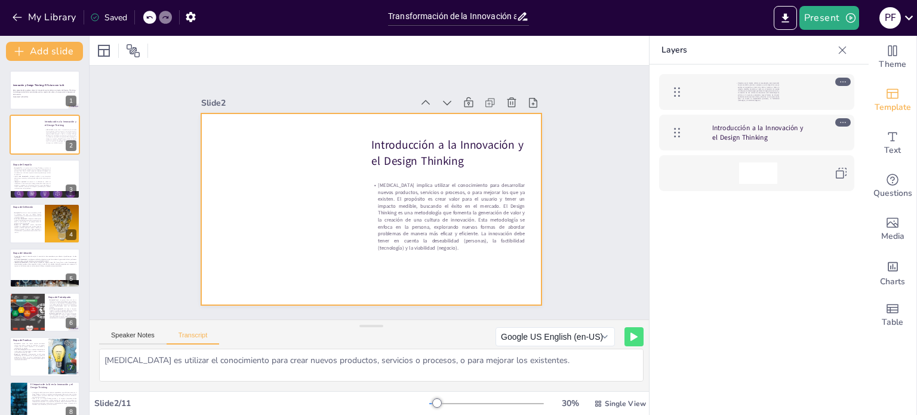
click at [252, 174] on div at bounding box center [371, 209] width 341 height 192
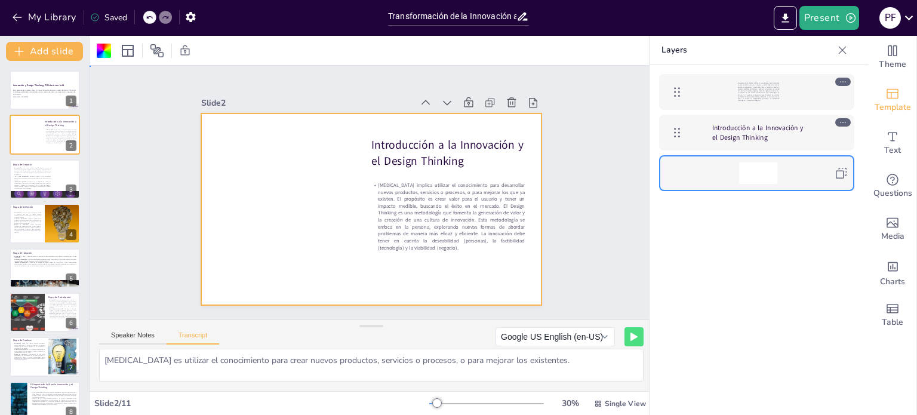
click at [323, 190] on div at bounding box center [369, 209] width 359 height 226
click at [319, 229] on div at bounding box center [371, 209] width 341 height 192
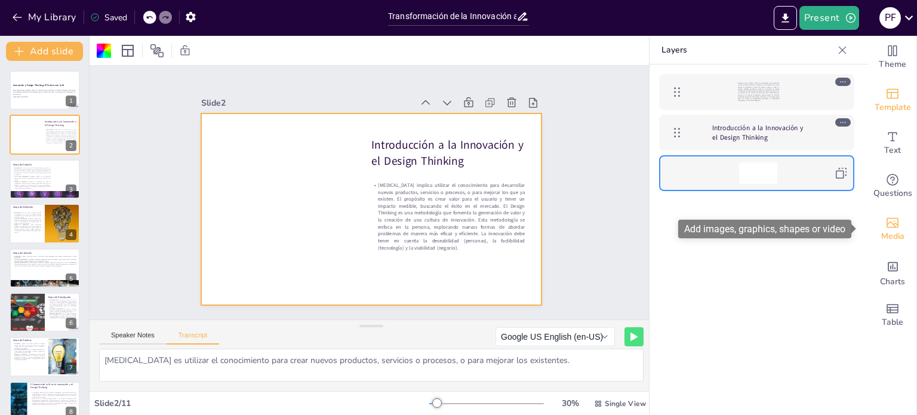
click at [895, 242] on span "Media" at bounding box center [892, 236] width 23 height 13
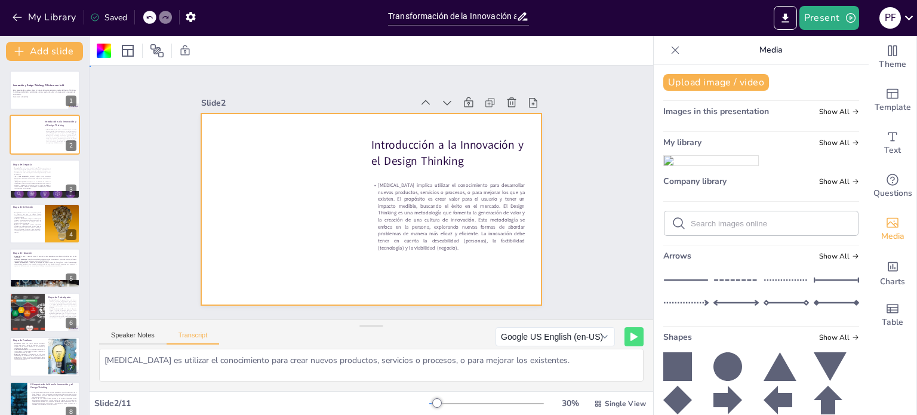
click at [305, 191] on div at bounding box center [369, 209] width 359 height 226
click at [819, 112] on span "Show All" at bounding box center [839, 111] width 40 height 8
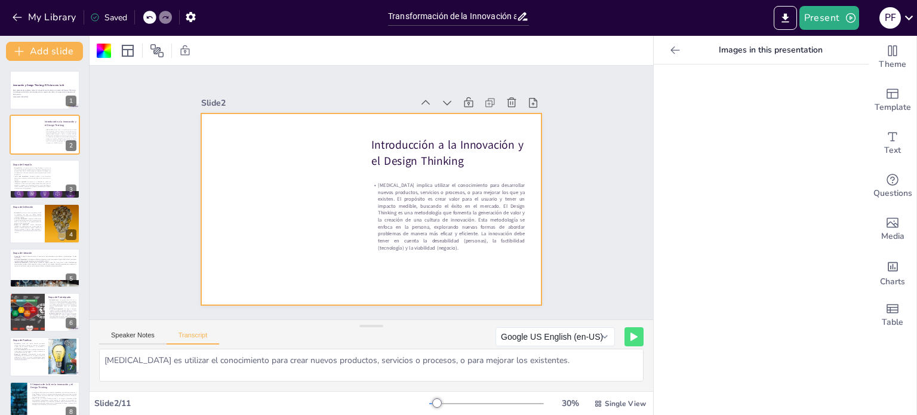
drag, startPoint x: 664, startPoint y: 47, endPoint x: 674, endPoint y: 25, distance: 24.3
click at [669, 48] on icon at bounding box center [675, 50] width 12 height 12
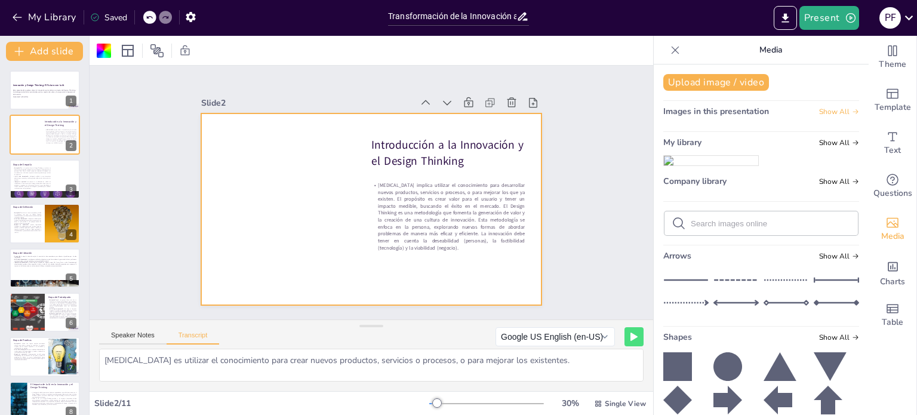
click at [823, 107] on span "Show All" at bounding box center [839, 111] width 40 height 8
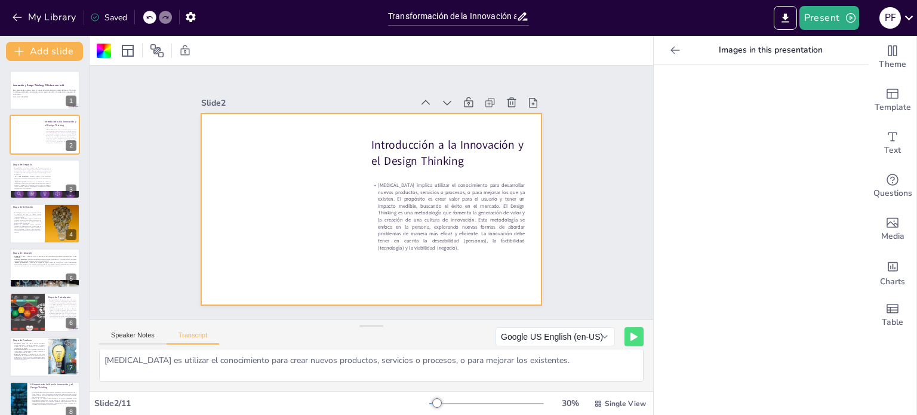
click at [669, 55] on icon at bounding box center [675, 50] width 12 height 12
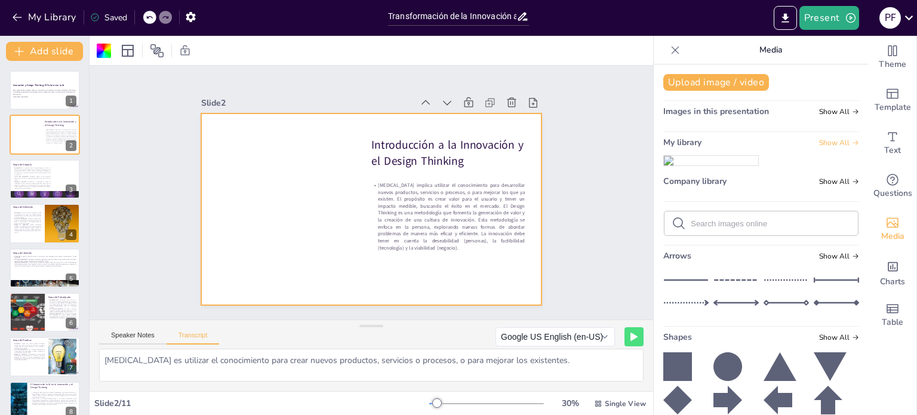
click at [825, 140] on span "Show All" at bounding box center [839, 142] width 40 height 8
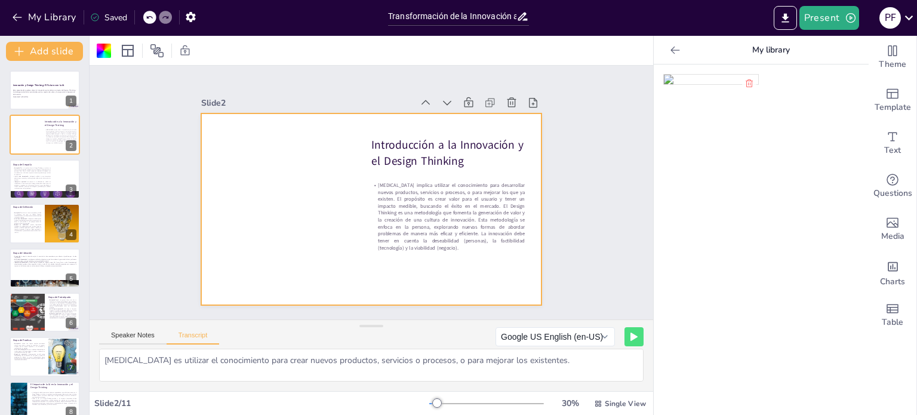
click at [673, 54] on div at bounding box center [674, 50] width 19 height 19
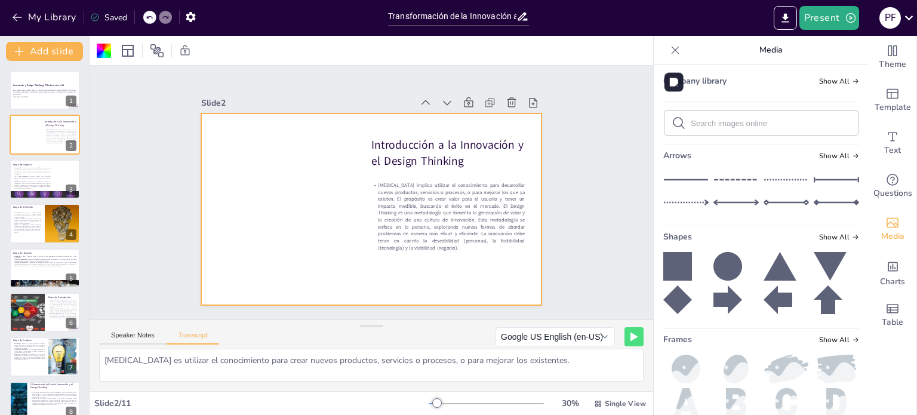
scroll to position [119, 0]
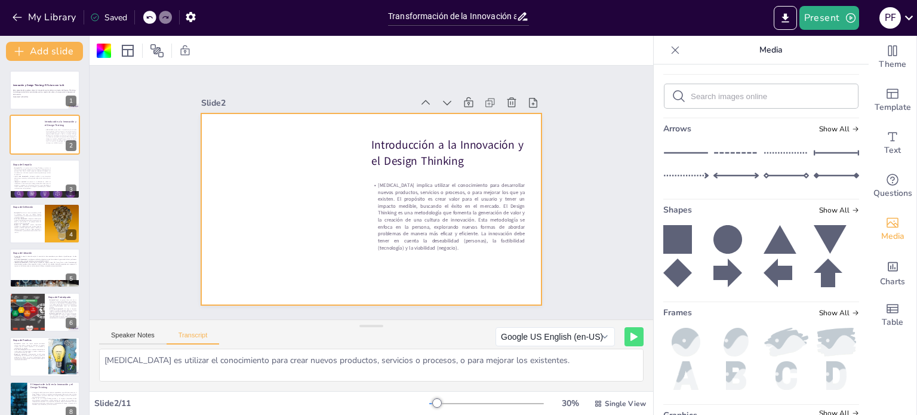
click at [824, 58] on span "Show All" at bounding box center [839, 54] width 40 height 8
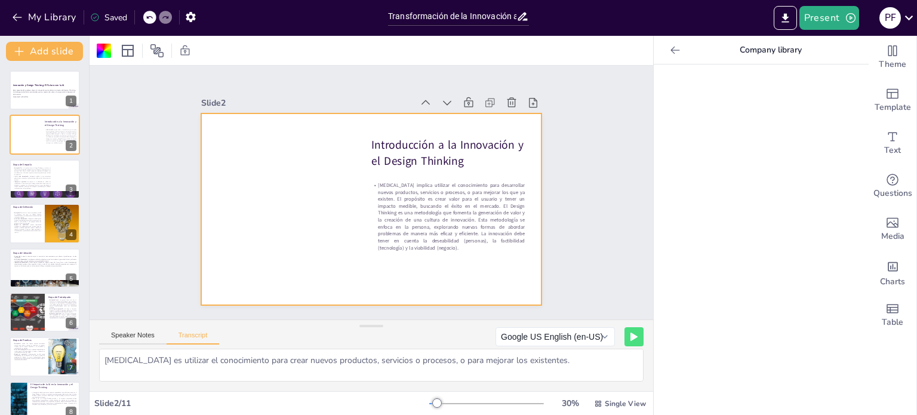
click at [685, 54] on p "Company library" at bounding box center [771, 50] width 172 height 29
click at [669, 48] on icon at bounding box center [675, 50] width 12 height 12
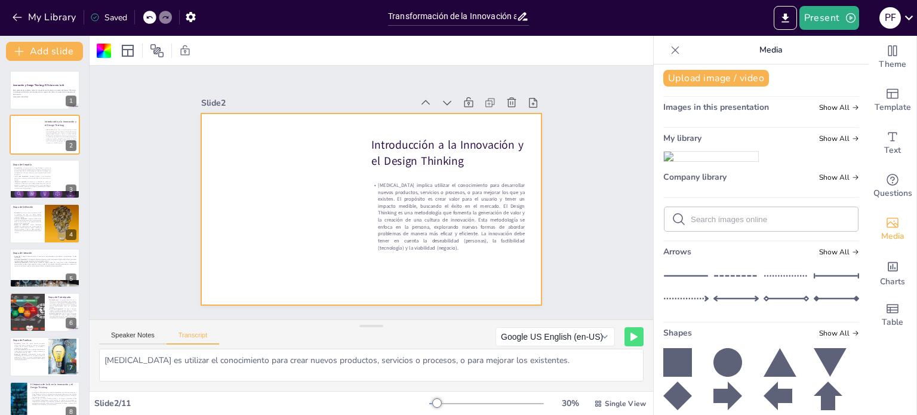
scroll to position [0, 0]
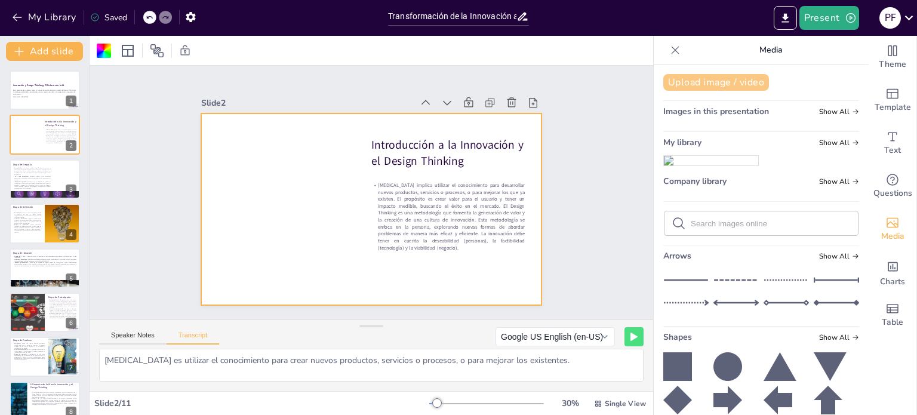
click at [720, 85] on button "Upload image / video" at bounding box center [716, 82] width 106 height 17
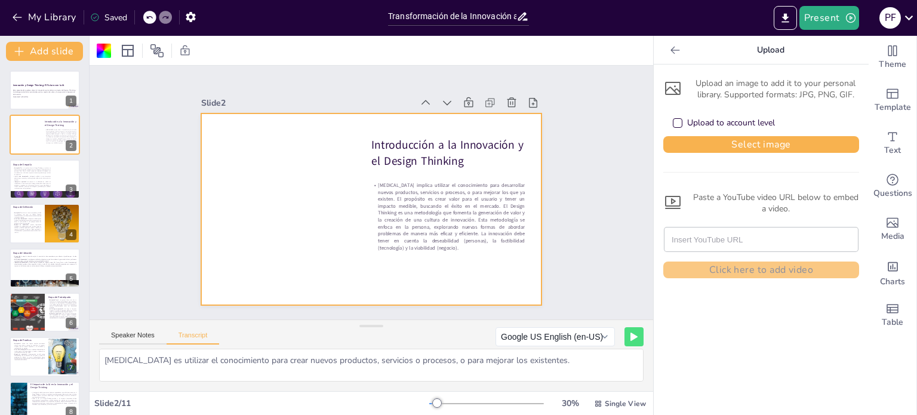
click at [673, 122] on div "Upload to account level" at bounding box center [724, 123] width 102 height 12
click at [787, 141] on button "Select image" at bounding box center [761, 144] width 196 height 17
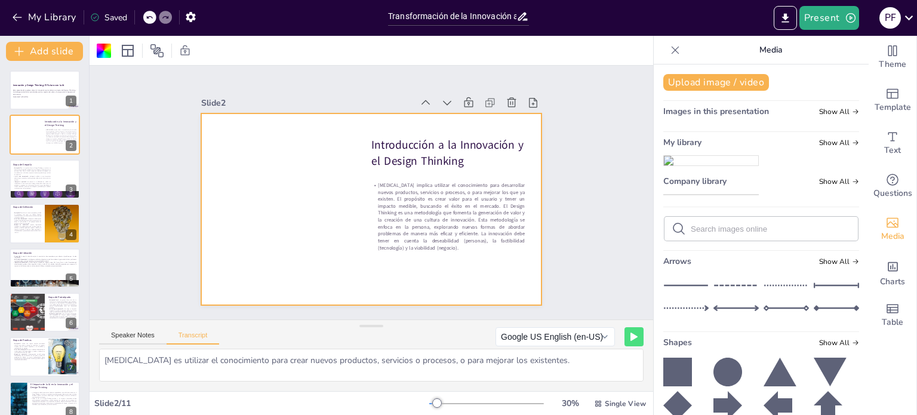
click at [714, 195] on img at bounding box center [711, 195] width 94 height 0
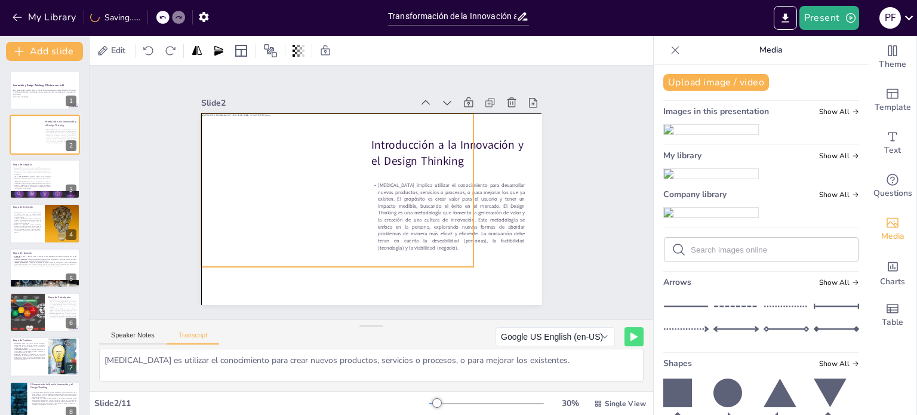
drag, startPoint x: 325, startPoint y: 172, endPoint x: 291, endPoint y: 152, distance: 39.3
click at [291, 152] on div at bounding box center [337, 189] width 273 height 153
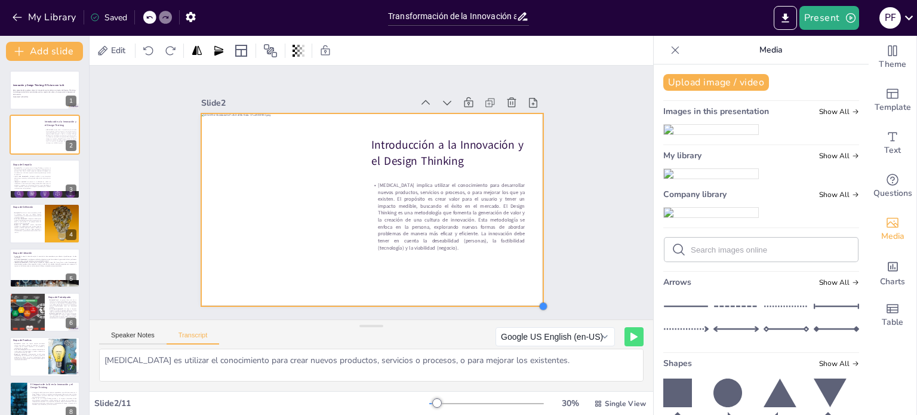
drag, startPoint x: 460, startPoint y: 263, endPoint x: 529, endPoint y: 279, distance: 71.1
click at [529, 279] on div "Introducción a la Innovación y el Design Thinking Innovar implica utilizar el c…" at bounding box center [371, 209] width 341 height 192
click at [360, 299] on div at bounding box center [372, 209] width 342 height 192
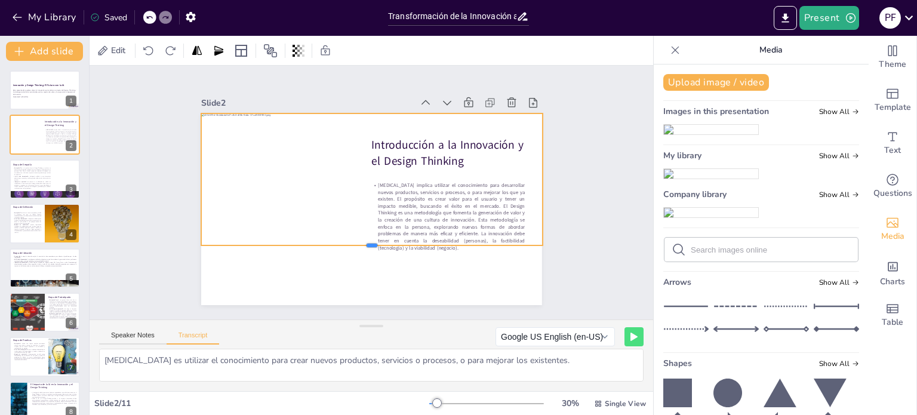
drag, startPoint x: 360, startPoint y: 301, endPoint x: 381, endPoint y: 241, distance: 63.8
click at [381, 241] on div at bounding box center [365, 249] width 341 height 45
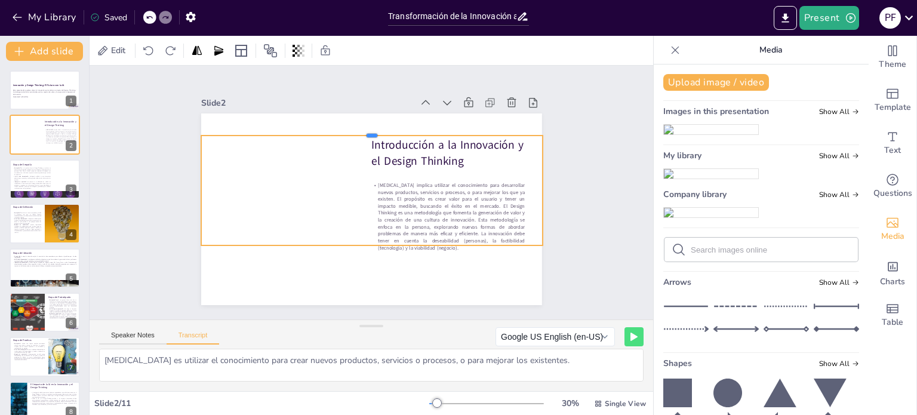
drag, startPoint x: 367, startPoint y: 106, endPoint x: 367, endPoint y: 128, distance: 22.1
click at [367, 128] on div at bounding box center [378, 131] width 341 height 45
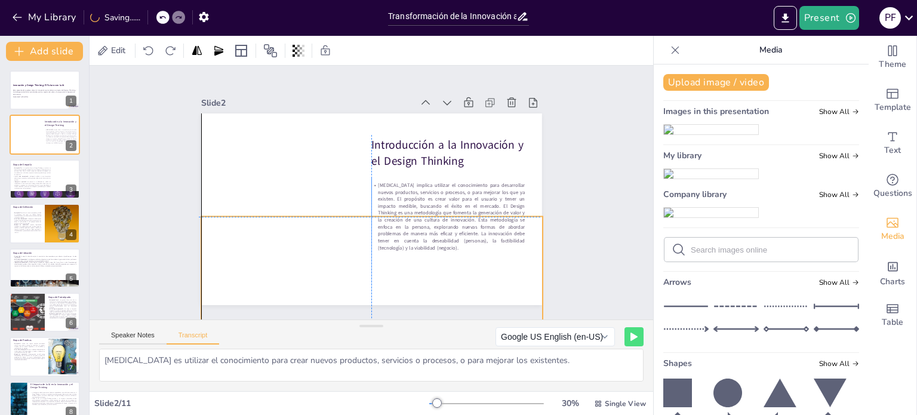
drag, startPoint x: 375, startPoint y: 205, endPoint x: 406, endPoint y: 182, distance: 38.8
click at [369, 262] on div at bounding box center [372, 290] width 342 height 192
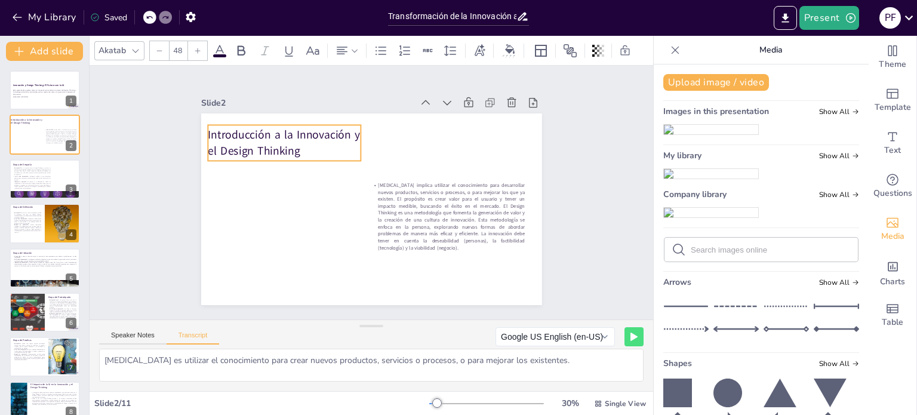
drag, startPoint x: 426, startPoint y: 151, endPoint x: 377, endPoint y: 193, distance: 64.3
click at [263, 141] on p "Introducción a la Innovación y el Design Thinking" at bounding box center [284, 143] width 153 height 32
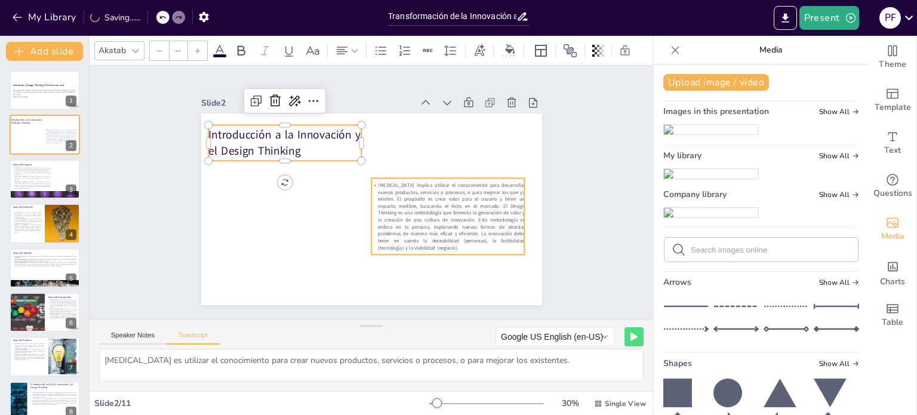
type input "28"
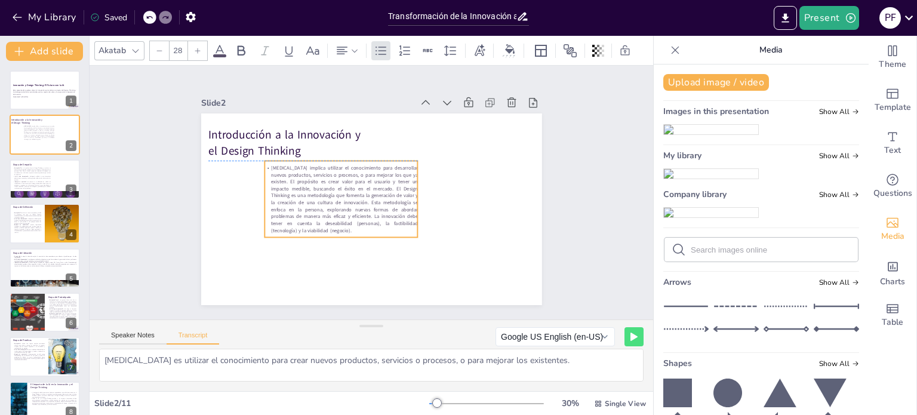
drag, startPoint x: 407, startPoint y: 199, endPoint x: 300, endPoint y: 183, distance: 108.1
click at [300, 183] on p "[MEDICAL_DATA] implica utilizar el conocimiento para desarrollar nuevos product…" at bounding box center [341, 195] width 160 height 85
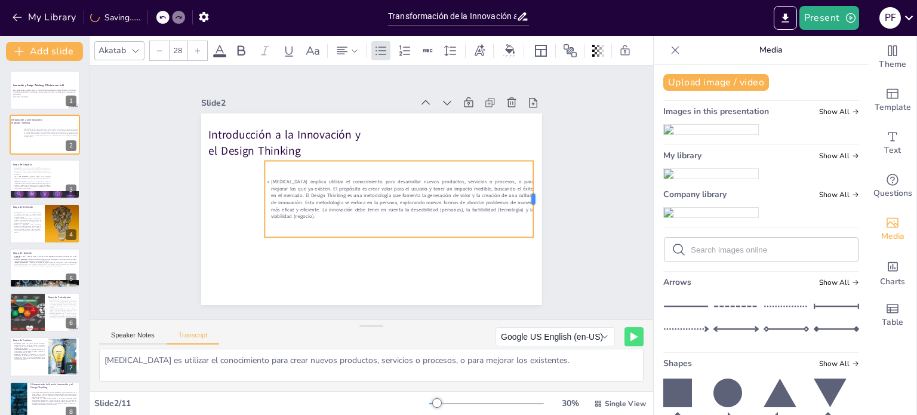
drag, startPoint x: 409, startPoint y: 190, endPoint x: 525, endPoint y: 188, distance: 115.8
click at [534, 188] on div at bounding box center [539, 199] width 10 height 76
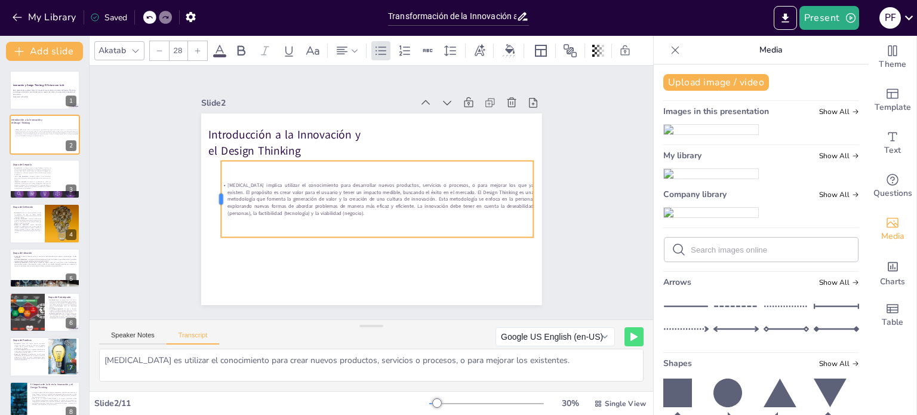
drag, startPoint x: 254, startPoint y: 195, endPoint x: 210, endPoint y: 193, distance: 43.6
click at [211, 193] on div at bounding box center [216, 199] width 10 height 76
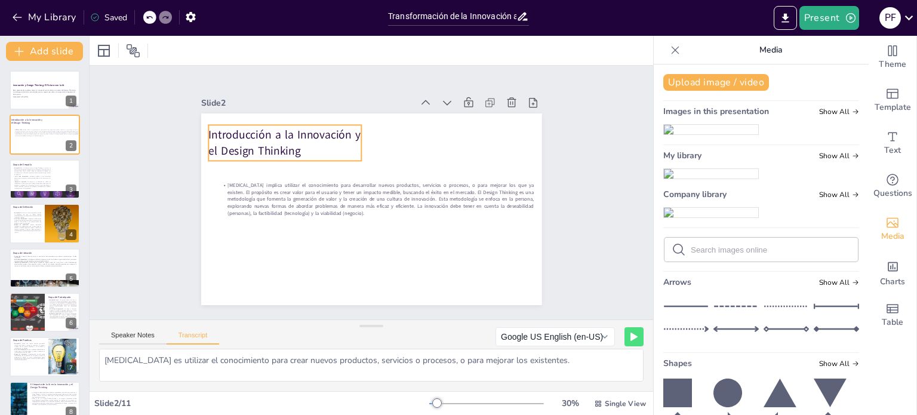
click at [301, 136] on p "Introducción a la Innovación y el Design Thinking" at bounding box center [284, 143] width 153 height 32
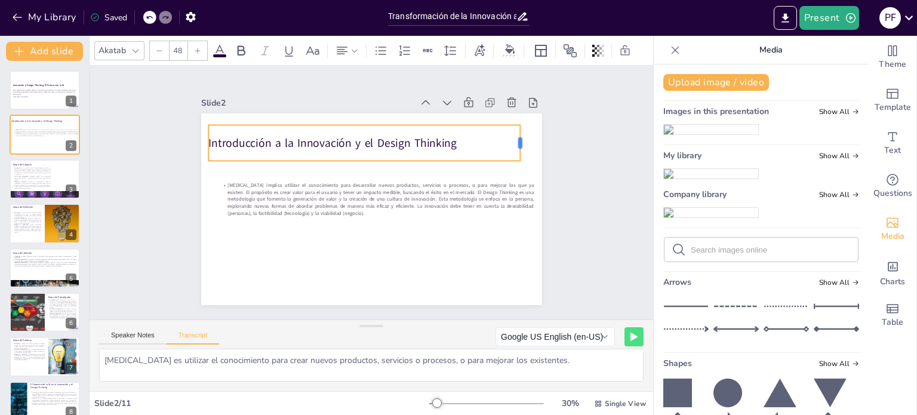
drag, startPoint x: 352, startPoint y: 143, endPoint x: 511, endPoint y: 143, distance: 158.7
click at [511, 143] on div "Introducción a la Innovación y el Design Thinking Innovar implica utilizar el c…" at bounding box center [371, 209] width 341 height 192
click at [544, 150] on div "Slide 1 Innovación y Design Thinking: El Futuro con la IA Esta presentación exp…" at bounding box center [372, 192] width 408 height 225
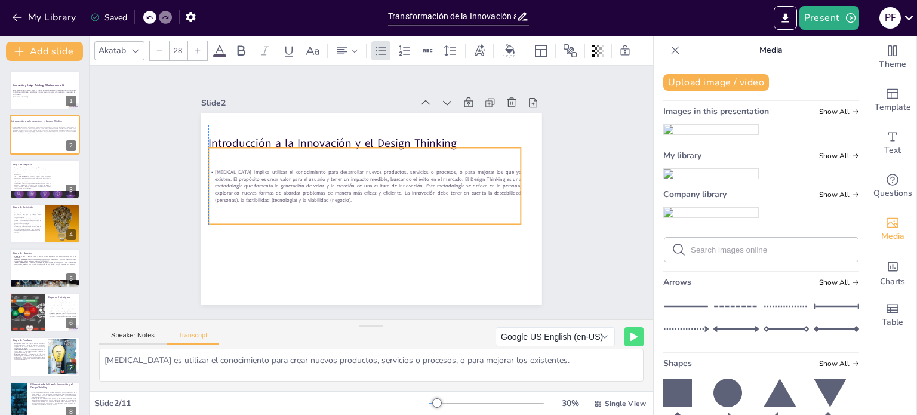
drag, startPoint x: 475, startPoint y: 183, endPoint x: 465, endPoint y: 170, distance: 16.2
click at [465, 170] on p "[MEDICAL_DATA] implica utilizar el conocimiento para desarrollar nuevos product…" at bounding box center [365, 185] width 315 height 67
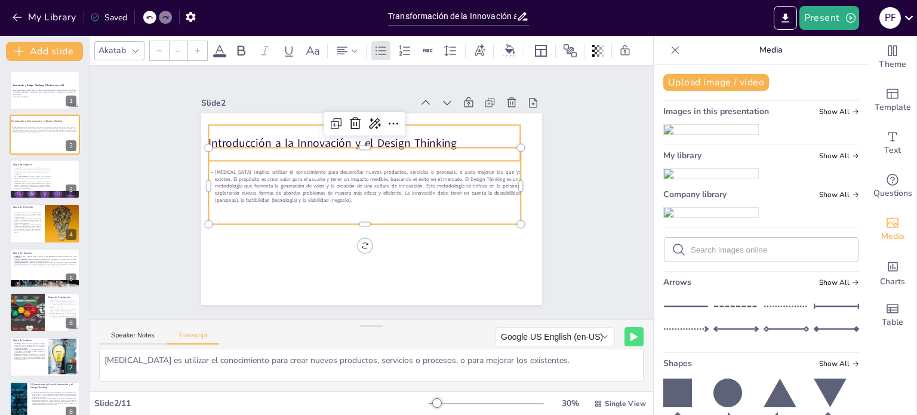
type input "48"
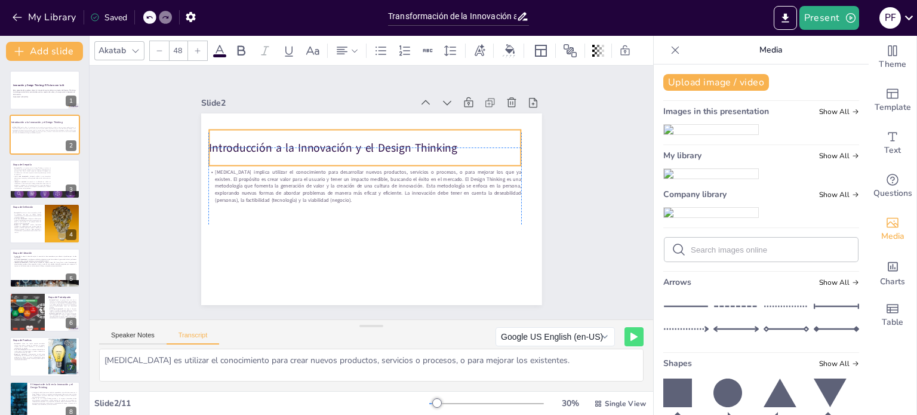
drag, startPoint x: 418, startPoint y: 134, endPoint x: 418, endPoint y: 142, distance: 7.8
click at [418, 142] on p "Introducción a la Innovación y el Design Thinking" at bounding box center [365, 148] width 312 height 16
click at [578, 178] on div "Slide 1 Innovación y Design Thinking: El Futuro con la IA Esta presentación exp…" at bounding box center [371, 193] width 563 height 254
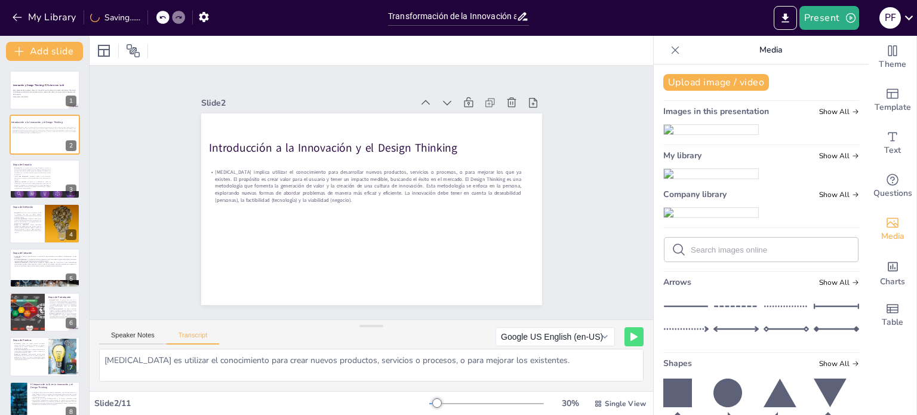
click at [582, 195] on div "Slide 1 Innovación y Design Thinking: El Futuro con la IA Esta presentación exp…" at bounding box center [371, 192] width 587 height 311
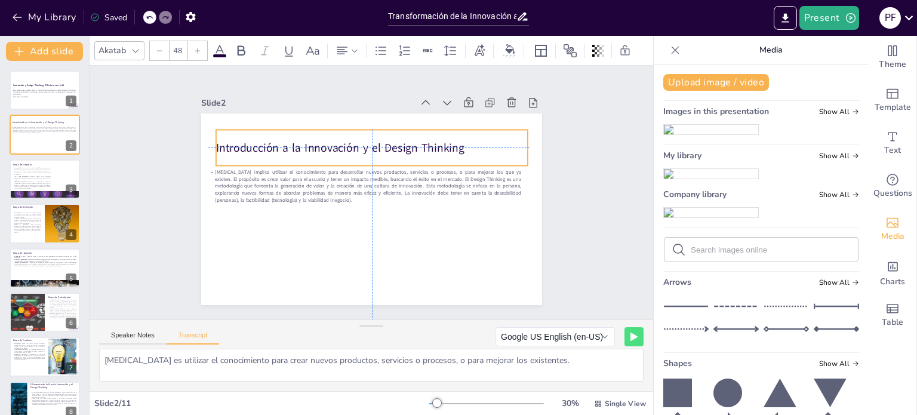
drag, startPoint x: 313, startPoint y: 135, endPoint x: 321, endPoint y: 135, distance: 8.4
click at [321, 140] on p "Introducción a la Innovación y el Design Thinking" at bounding box center [372, 148] width 312 height 16
click at [245, 186] on p "[MEDICAL_DATA] implica utilizar el conocimiento para desarrollar nuevos product…" at bounding box center [365, 185] width 315 height 67
type input "28"
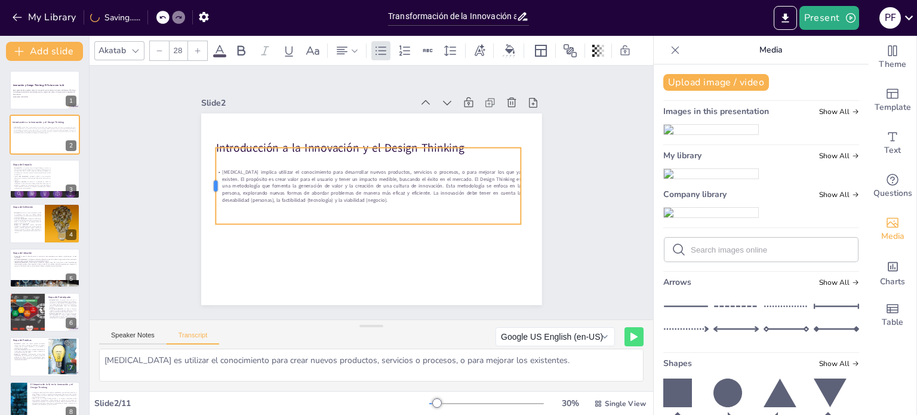
drag, startPoint x: 198, startPoint y: 179, endPoint x: 205, endPoint y: 178, distance: 7.2
click at [205, 178] on div at bounding box center [212, 169] width 17 height 77
click at [553, 175] on div "Slide 1 Innovación y Design Thinking: El Futuro con la IA Esta presentación exp…" at bounding box center [371, 192] width 428 height 266
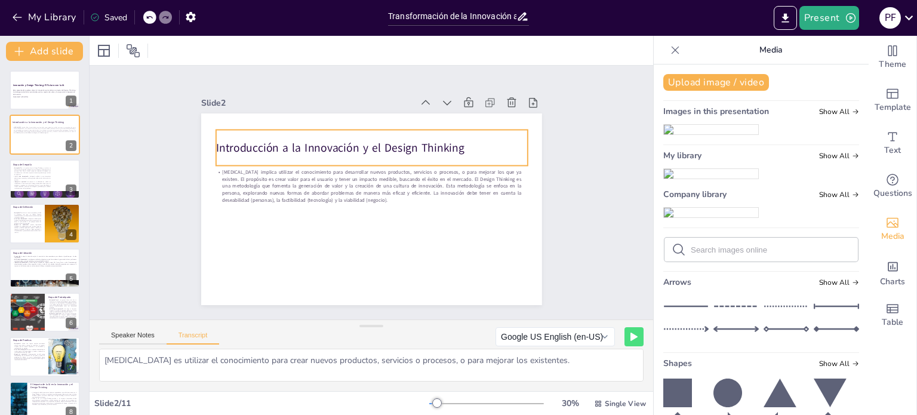
click at [389, 141] on p "Introducción a la Innovación y el Design Thinking" at bounding box center [376, 148] width 312 height 48
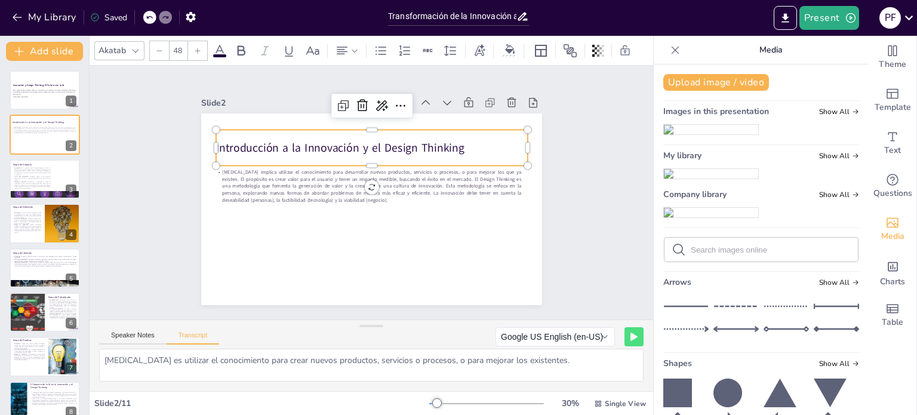
click at [220, 47] on icon at bounding box center [219, 51] width 14 height 14
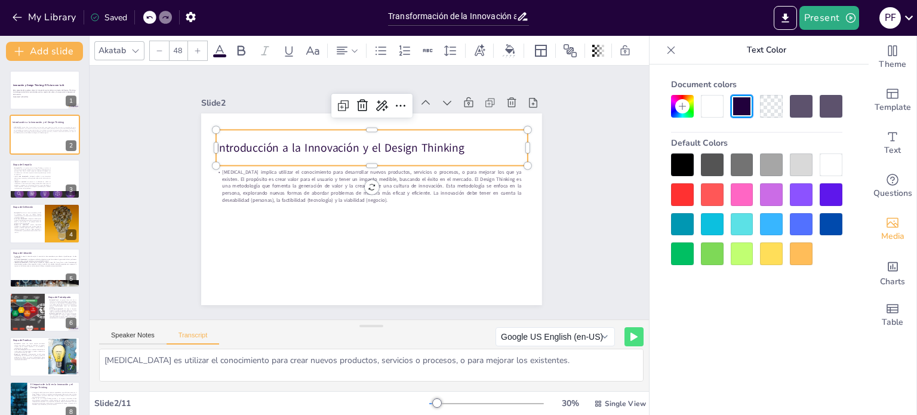
click at [799, 224] on div at bounding box center [801, 224] width 23 height 23
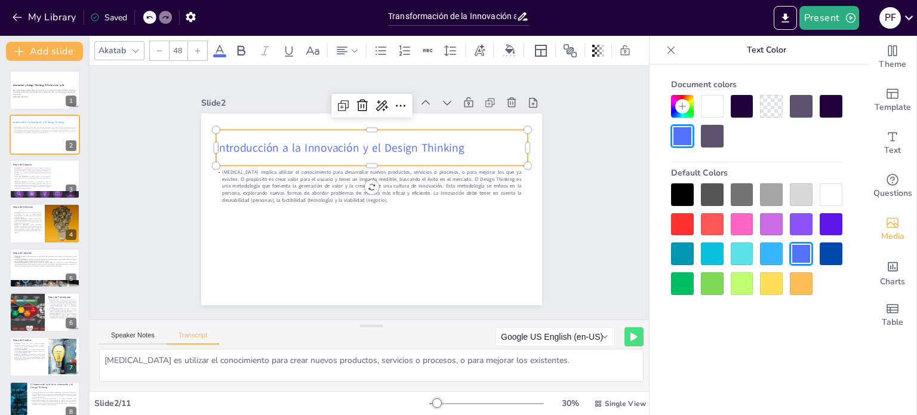
click at [769, 227] on div at bounding box center [771, 224] width 23 height 23
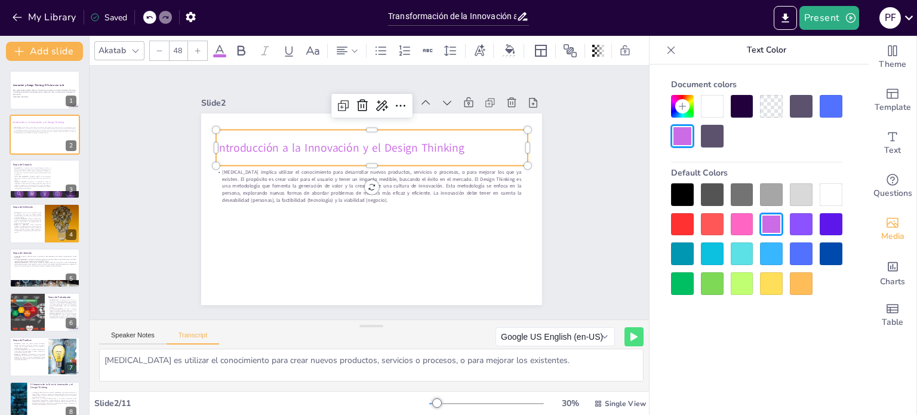
drag, startPoint x: 713, startPoint y: 221, endPoint x: 728, endPoint y: 222, distance: 15.5
click at [713, 221] on div at bounding box center [712, 224] width 23 height 23
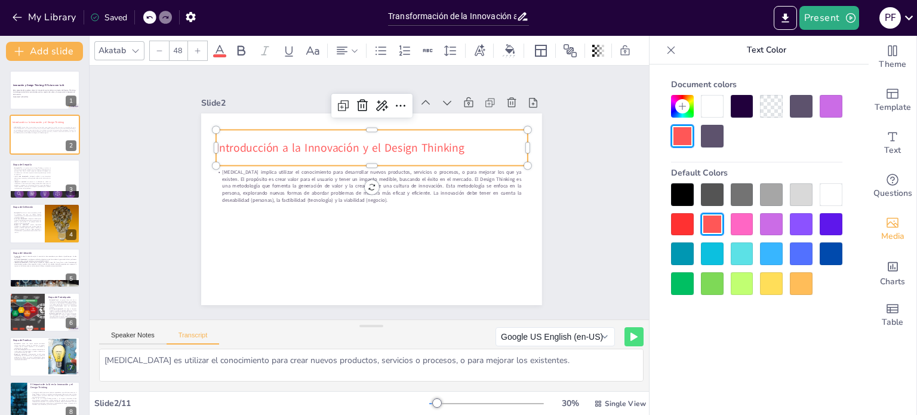
click at [743, 225] on div at bounding box center [741, 224] width 23 height 23
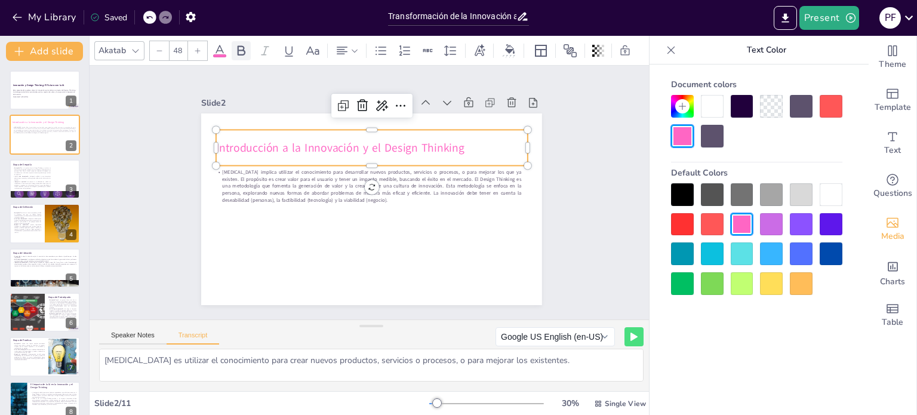
click at [240, 50] on icon at bounding box center [242, 50] width 8 height 10
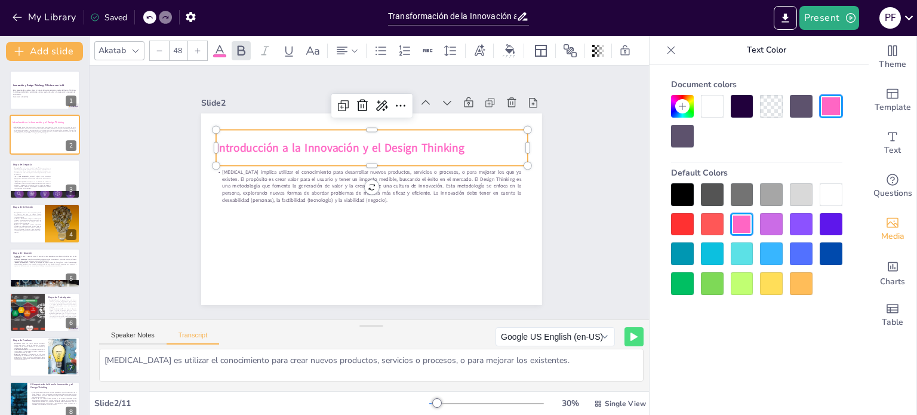
click at [125, 42] on div "Akatab" at bounding box center [112, 50] width 32 height 16
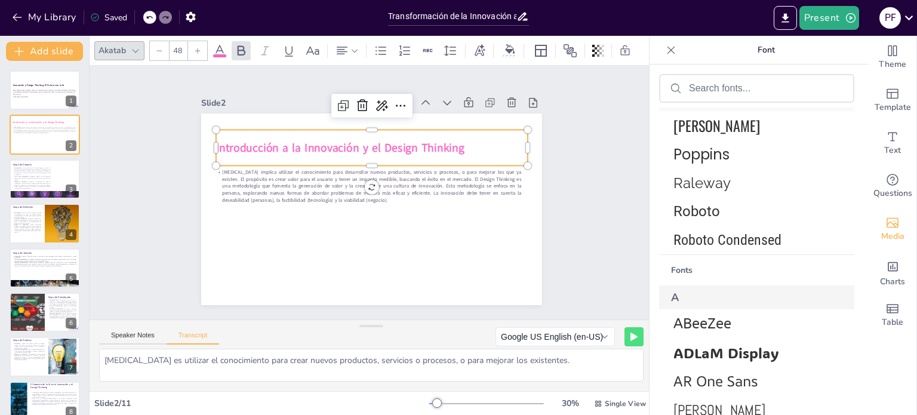
scroll to position [239, 0]
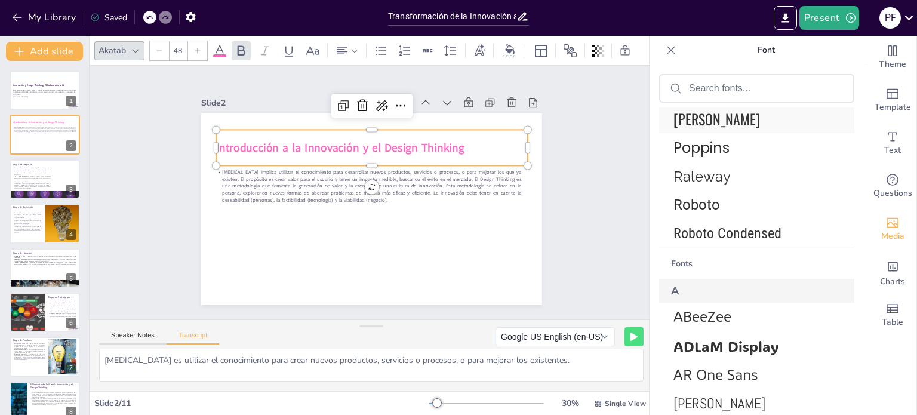
click at [710, 124] on span "[PERSON_NAME]" at bounding box center [754, 118] width 162 height 21
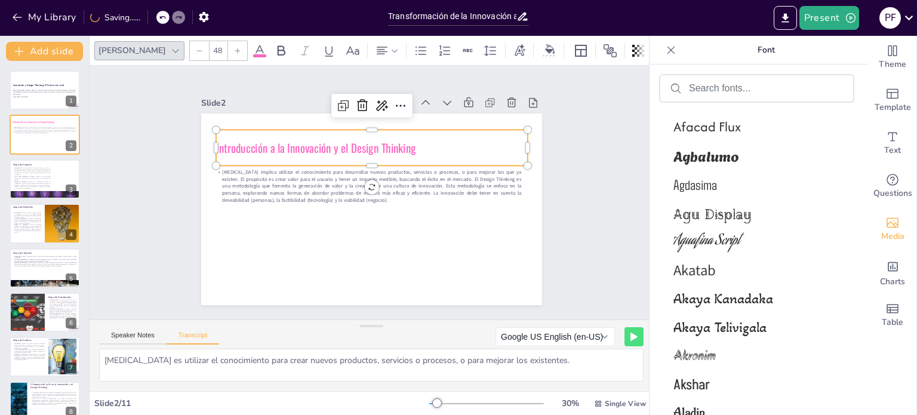
scroll to position [893, 0]
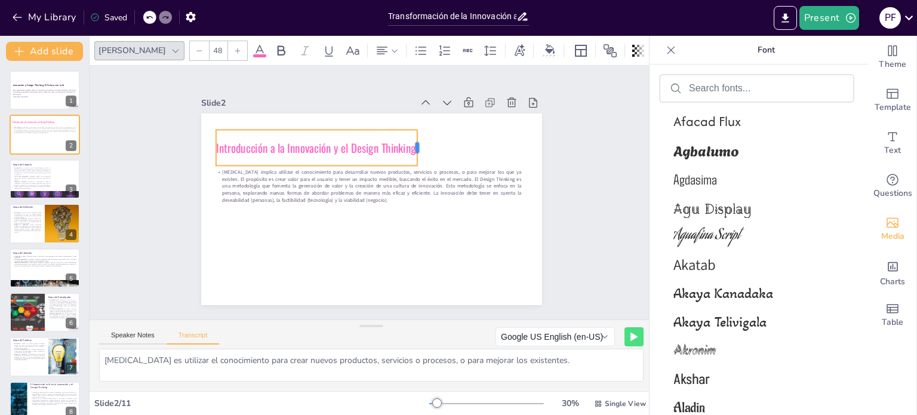
drag, startPoint x: 522, startPoint y: 143, endPoint x: 410, endPoint y: 147, distance: 112.3
click at [417, 147] on div at bounding box center [422, 148] width 10 height 36
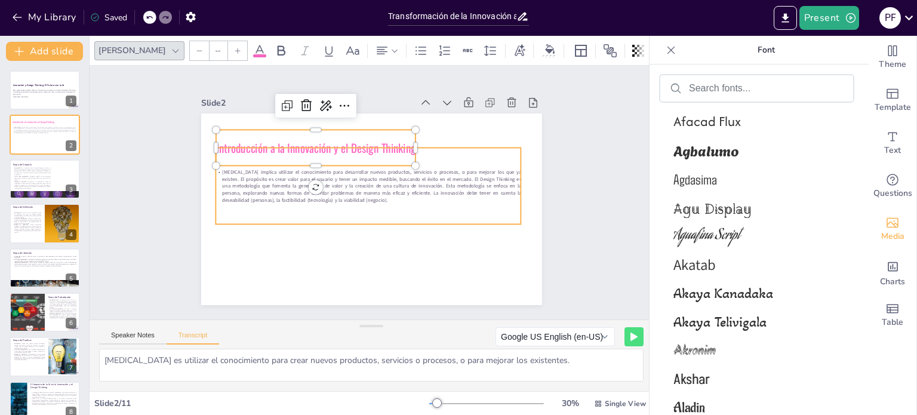
type input "28"
click at [478, 147] on div "[MEDICAL_DATA] implica utilizar el conocimiento para desarrollar nuevos product…" at bounding box center [368, 185] width 306 height 76
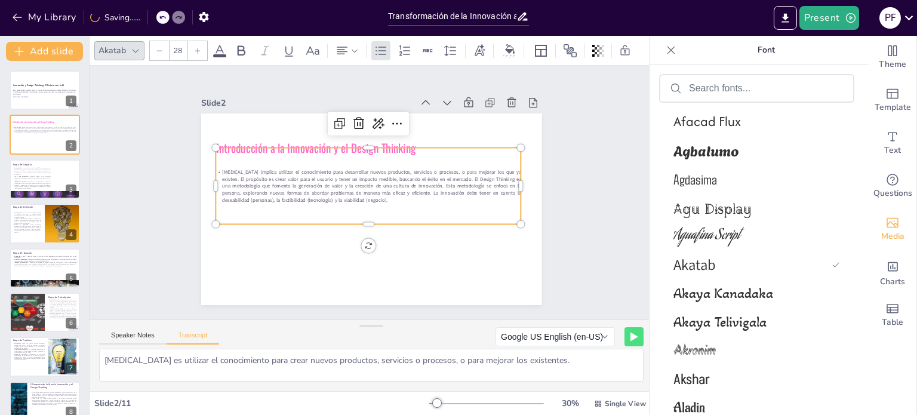
click at [366, 153] on div "[MEDICAL_DATA] implica utilizar el conocimiento para desarrollar nuevos product…" at bounding box center [368, 185] width 306 height 76
click at [446, 144] on div "[MEDICAL_DATA] implica utilizar el conocimiento para desarrollar nuevos product…" at bounding box center [369, 186] width 312 height 108
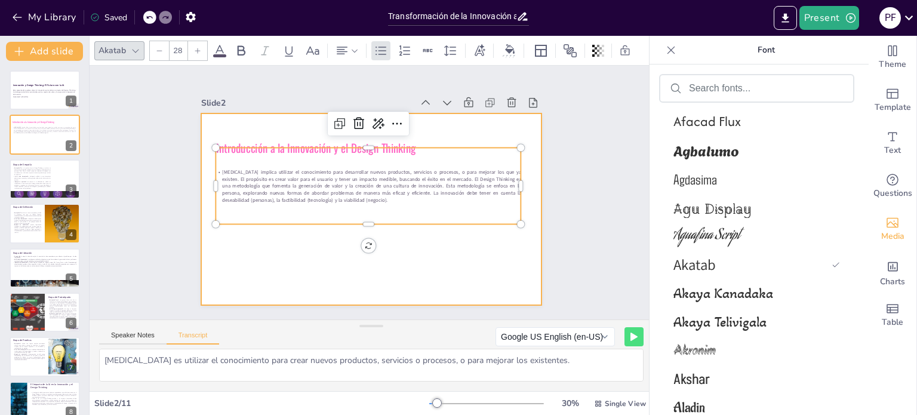
click at [436, 128] on div at bounding box center [369, 209] width 359 height 226
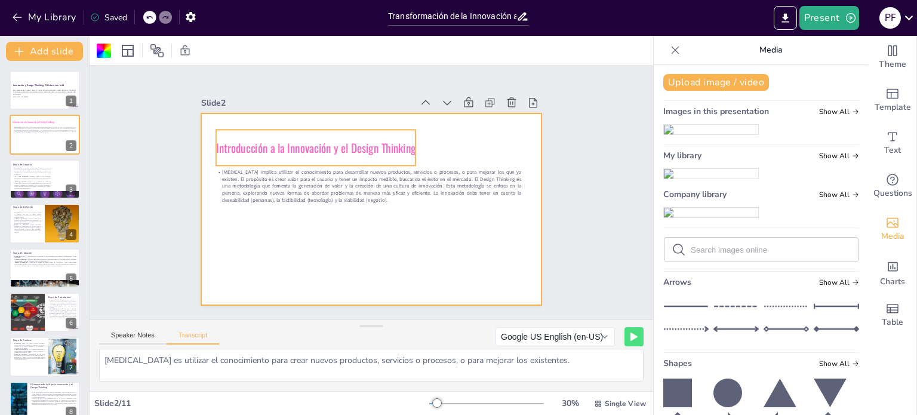
click at [394, 140] on span "Introducción a la Innovación y el Design Thinking" at bounding box center [320, 142] width 201 height 38
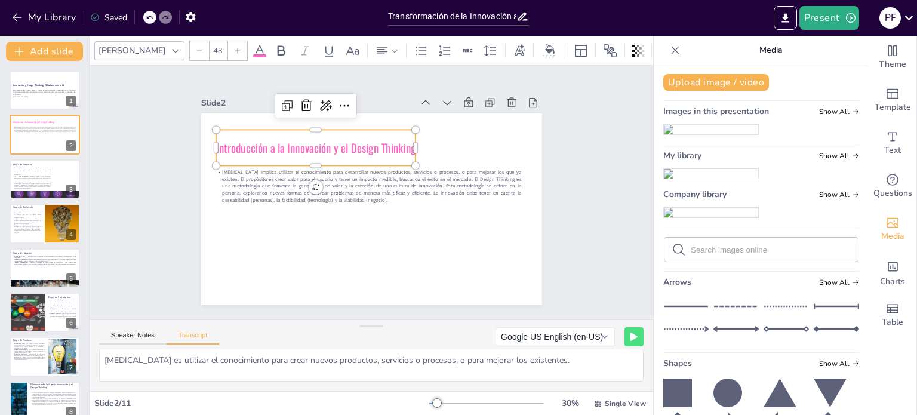
click at [232, 85] on div "Slide 1 Innovación y Design Thinking: El Futuro con la IA Esta presentación exp…" at bounding box center [371, 193] width 362 height 260
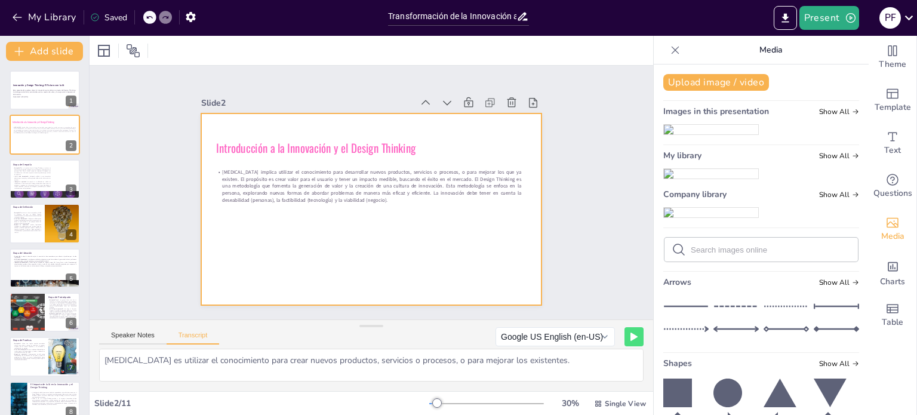
click at [234, 112] on div at bounding box center [369, 209] width 359 height 226
click at [98, 55] on div at bounding box center [104, 51] width 14 height 14
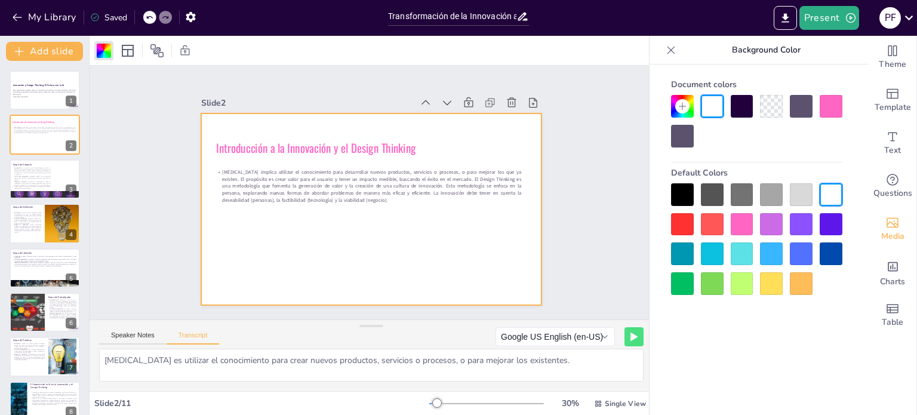
click at [798, 197] on div at bounding box center [801, 194] width 23 height 23
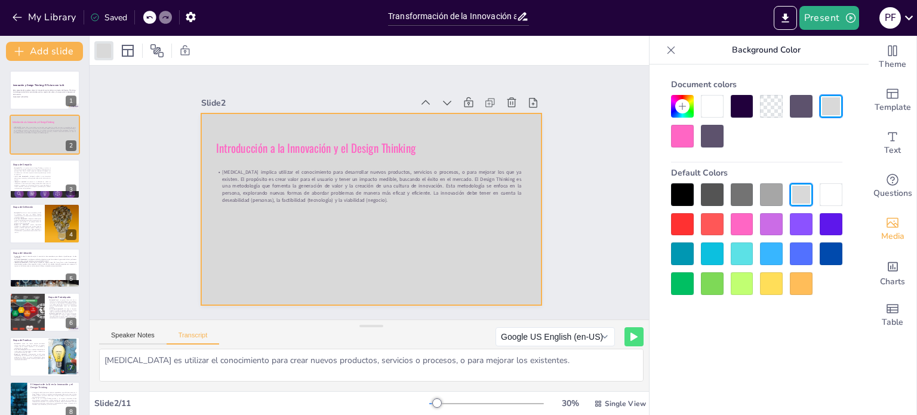
click at [682, 108] on icon at bounding box center [682, 106] width 7 height 7
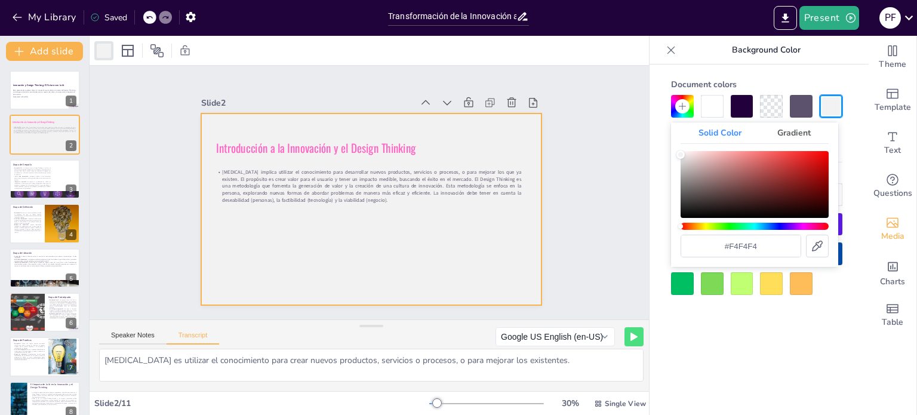
type input "#f8f8f8"
drag, startPoint x: 683, startPoint y: 151, endPoint x: 671, endPoint y: 153, distance: 12.1
click at [671, 153] on div "Solid Color Gradient #f8f8f8" at bounding box center [754, 194] width 167 height 144
click at [569, 165] on div "Slide 1 Innovación y Design Thinking: El Futuro con la IA Esta presentación exp…" at bounding box center [371, 193] width 563 height 254
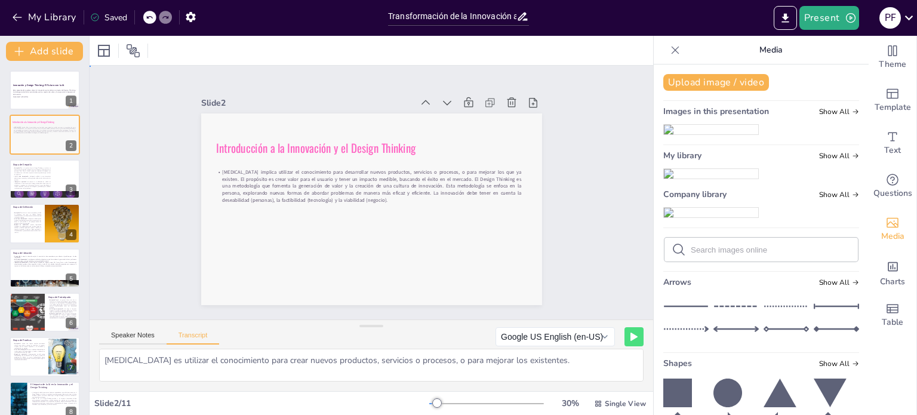
click at [572, 167] on div "Slide 1 Innovación y Design Thinking: El Futuro con la IA Esta presentación exp…" at bounding box center [371, 192] width 587 height 311
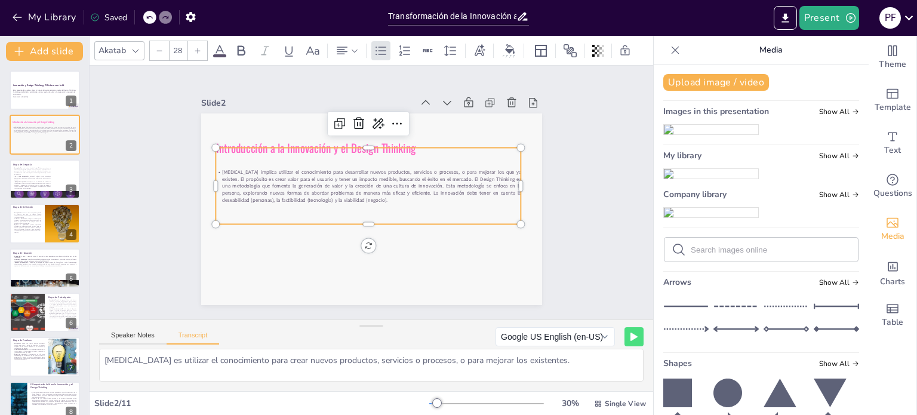
click at [227, 149] on div "[MEDICAL_DATA] implica utilizar el conocimiento para desarrollar nuevos product…" at bounding box center [369, 186] width 312 height 108
click at [135, 125] on div "Slide 1 Innovación y Design Thinking: El Futuro con la IA Esta presentación exp…" at bounding box center [371, 193] width 563 height 254
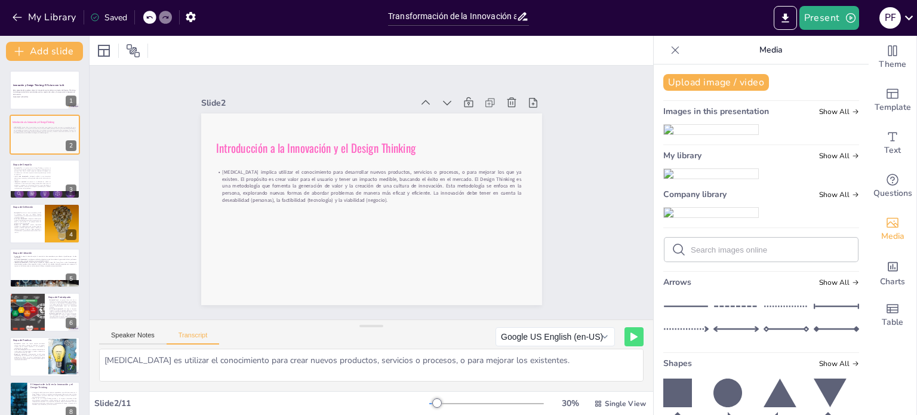
click at [669, 48] on icon at bounding box center [675, 50] width 12 height 12
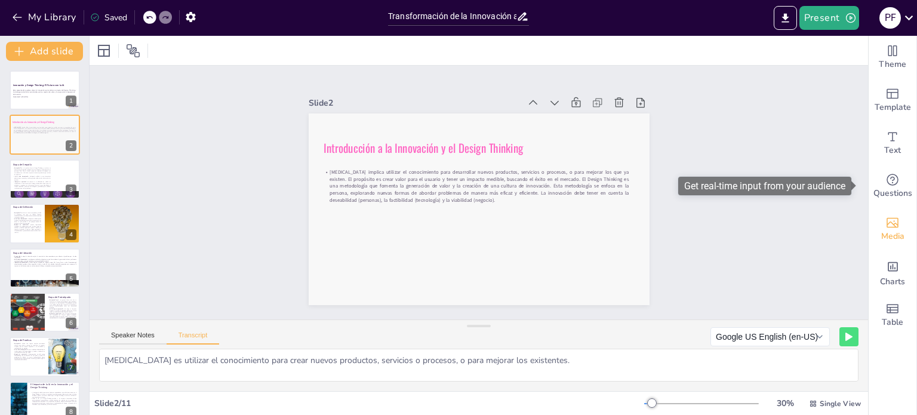
click at [885, 229] on icon "Add images, graphics, shapes or video" at bounding box center [892, 222] width 14 height 14
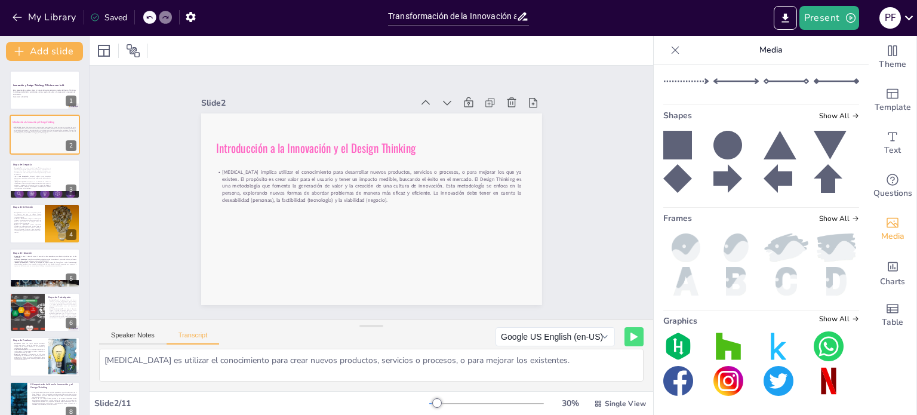
scroll to position [458, 0]
click at [821, 115] on span "Show All" at bounding box center [839, 116] width 40 height 8
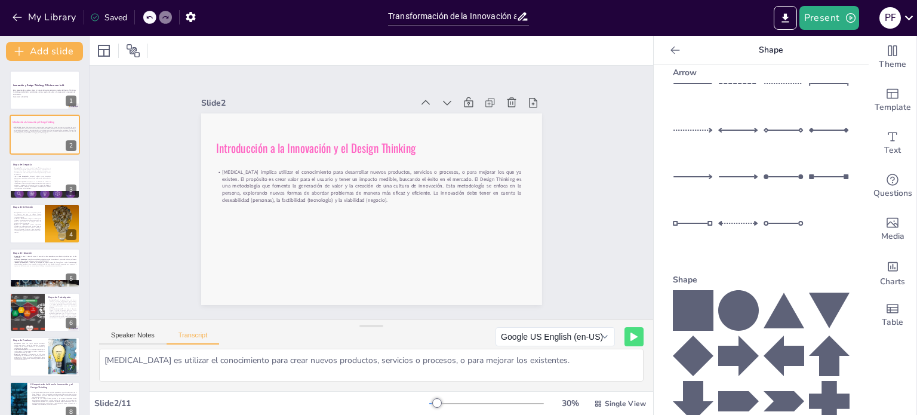
scroll to position [0, 0]
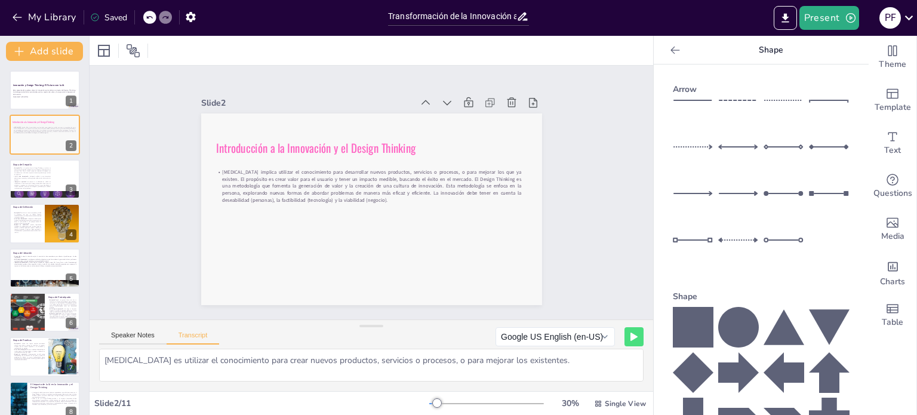
click at [696, 312] on icon at bounding box center [693, 327] width 41 height 41
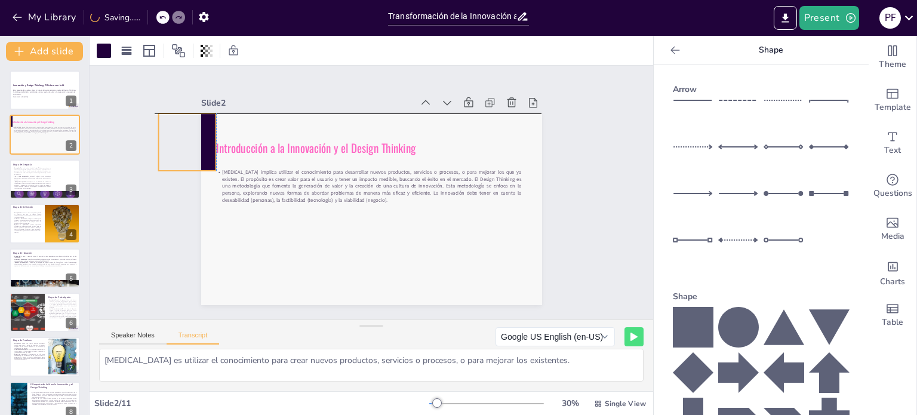
drag, startPoint x: 372, startPoint y: 226, endPoint x: 161, endPoint y: 135, distance: 229.7
click at [168, 135] on div "Slide 1 Innovación y Design Thinking: El Futuro con la IA Esta presentación exp…" at bounding box center [372, 192] width 408 height 225
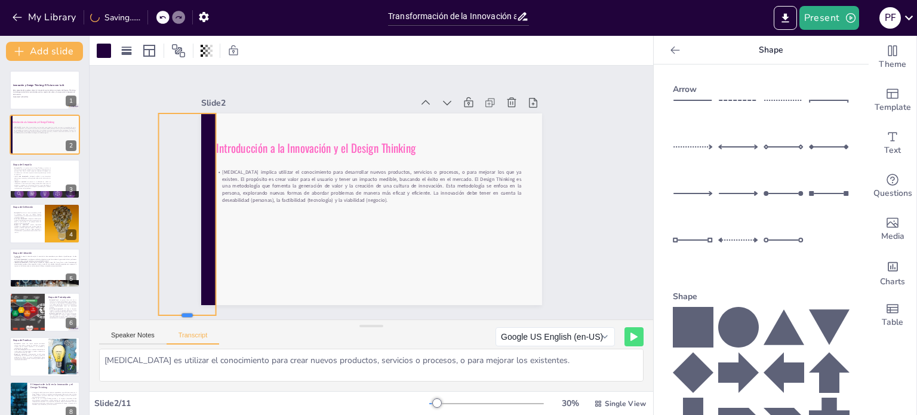
drag, startPoint x: 180, startPoint y: 167, endPoint x: 171, endPoint y: 312, distance: 144.7
click at [171, 312] on div "Slide 1 Innovación y Design Thinking: El Futuro con la IA Esta presentación exp…" at bounding box center [371, 193] width 563 height 254
click at [110, 54] on div at bounding box center [104, 51] width 14 height 14
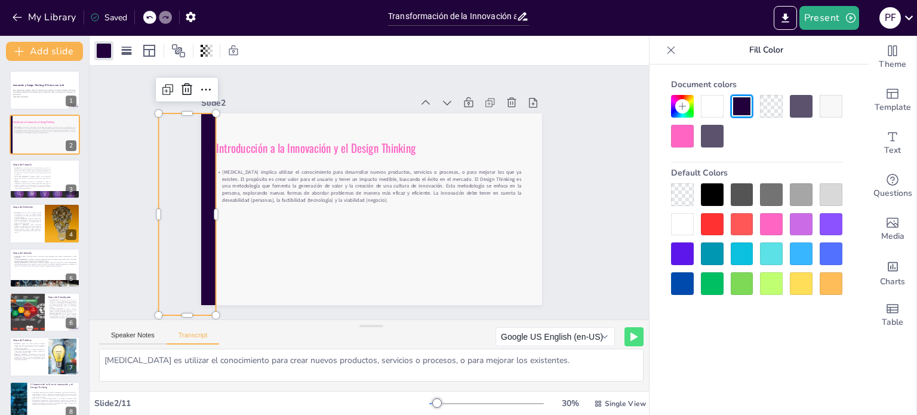
click at [776, 250] on div at bounding box center [771, 253] width 23 height 23
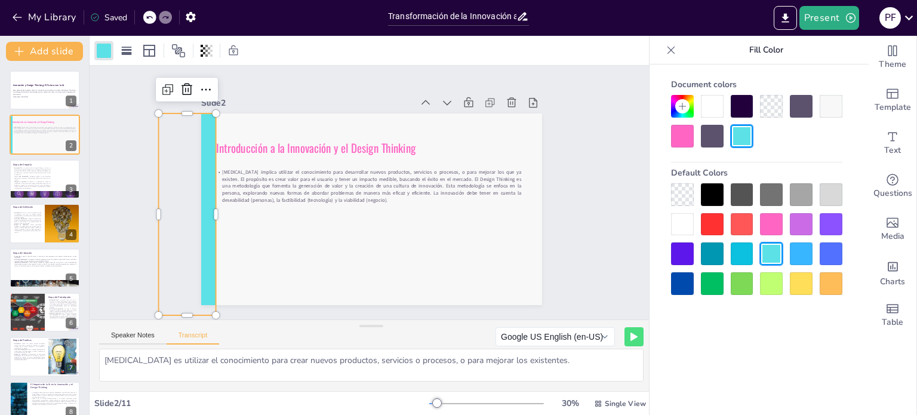
click at [739, 260] on div at bounding box center [741, 253] width 23 height 23
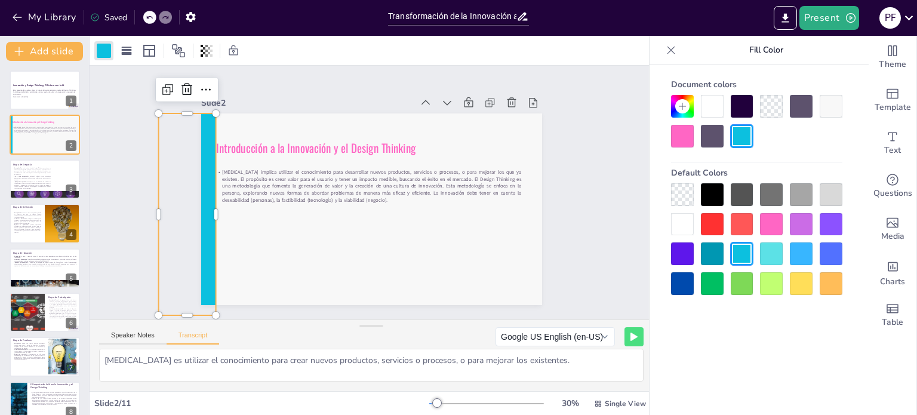
click at [702, 255] on div at bounding box center [712, 253] width 23 height 23
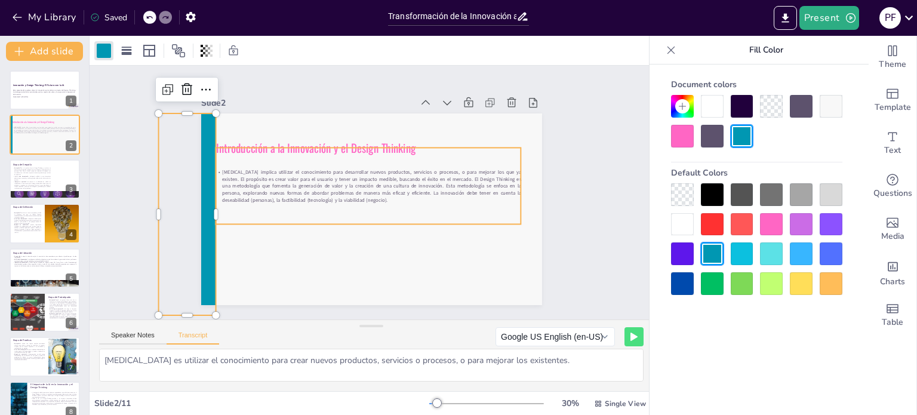
click at [387, 147] on div "[MEDICAL_DATA] implica utilizar el conocimiento para desarrollar nuevos product…" at bounding box center [368, 185] width 306 height 76
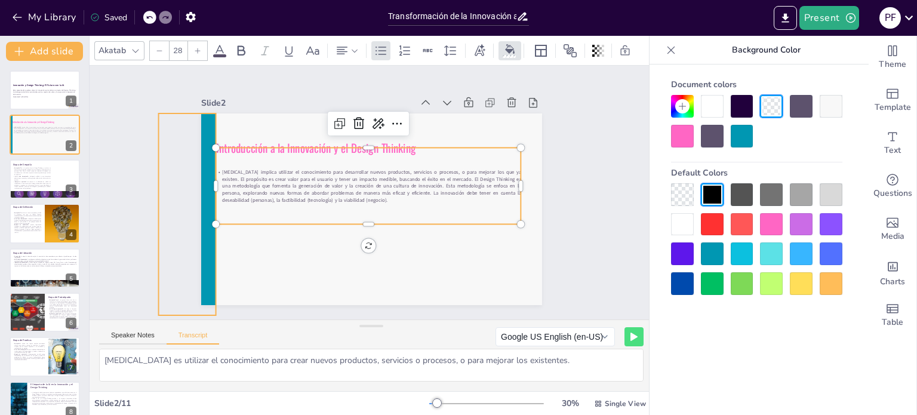
click at [195, 169] on div at bounding box center [186, 175] width 98 height 209
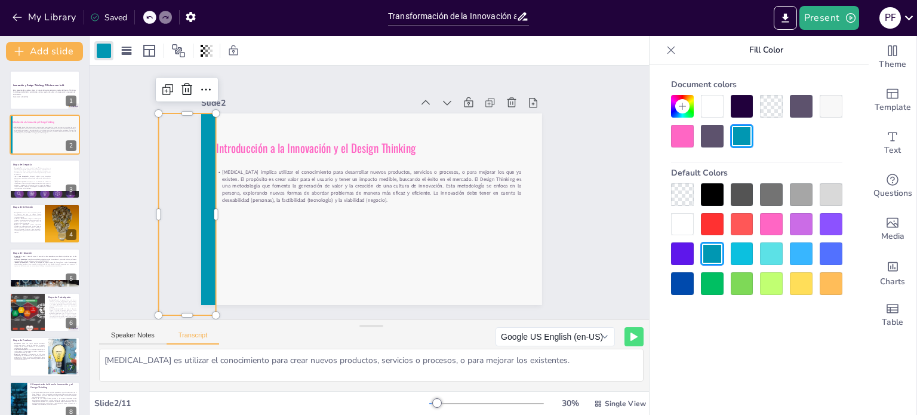
click at [841, 289] on div at bounding box center [830, 283] width 23 height 23
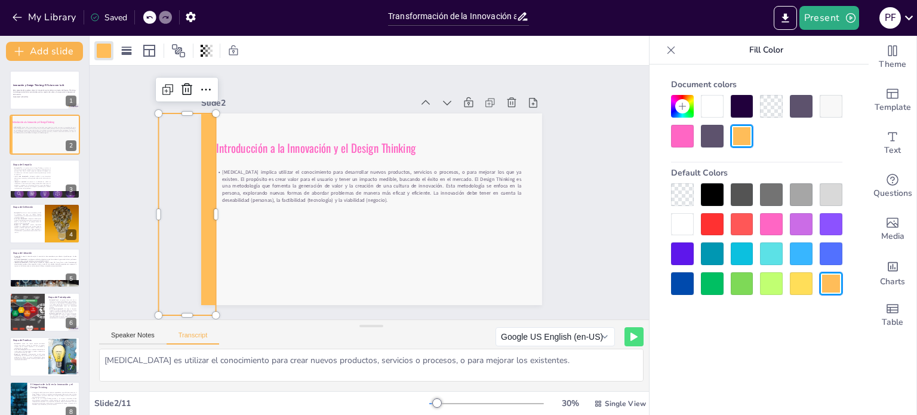
click at [683, 113] on div at bounding box center [682, 106] width 23 height 23
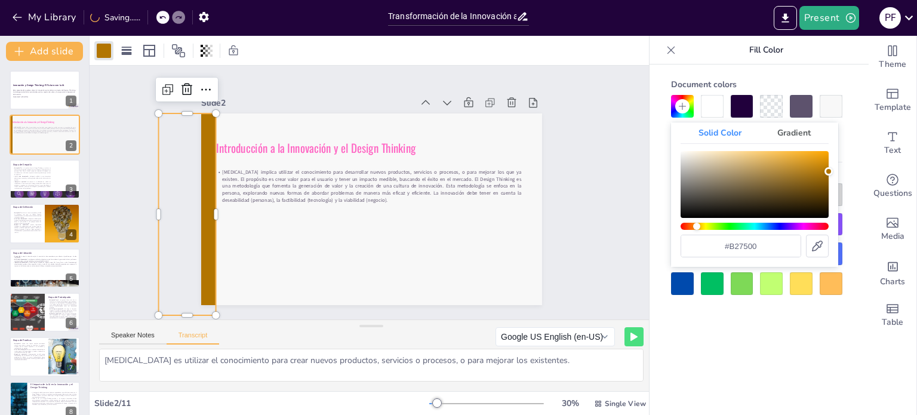
drag, startPoint x: 705, startPoint y: 228, endPoint x: 696, endPoint y: 231, distance: 9.4
click at [696, 231] on div "#b27500" at bounding box center [754, 204] width 148 height 106
drag, startPoint x: 791, startPoint y: 157, endPoint x: 821, endPoint y: 158, distance: 30.4
click at [821, 158] on div "Color" at bounding box center [754, 184] width 148 height 67
type input "#f4b53c"
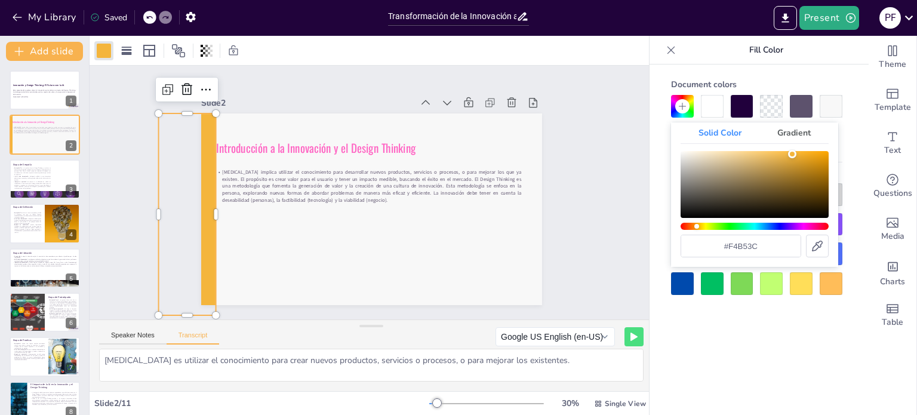
drag, startPoint x: 812, startPoint y: 156, endPoint x: 792, endPoint y: 154, distance: 20.4
click at [792, 154] on div "Color" at bounding box center [792, 154] width 8 height 8
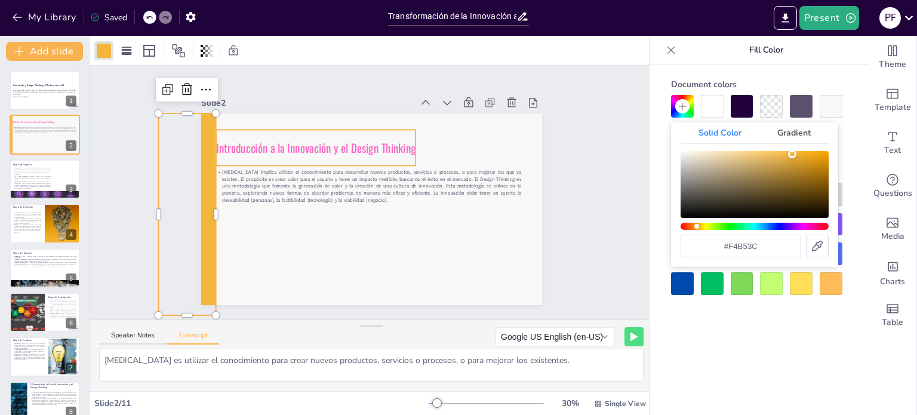
click at [394, 133] on div "Introducción a la Innovación y el Design Thinking" at bounding box center [316, 148] width 200 height 36
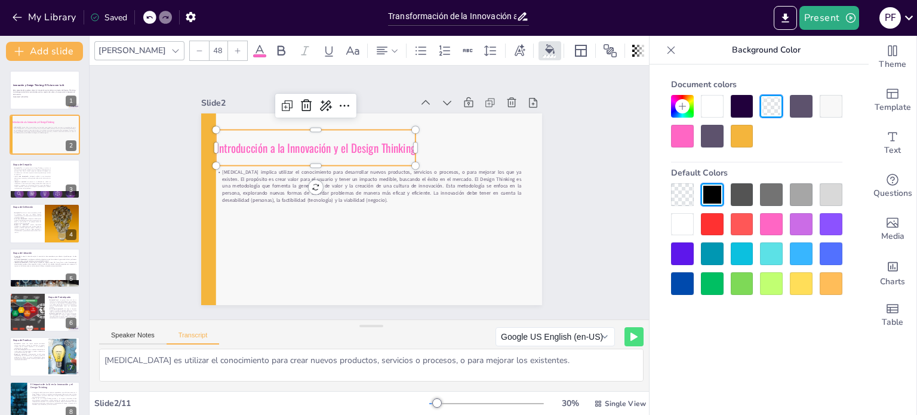
click at [804, 198] on div at bounding box center [801, 194] width 23 height 23
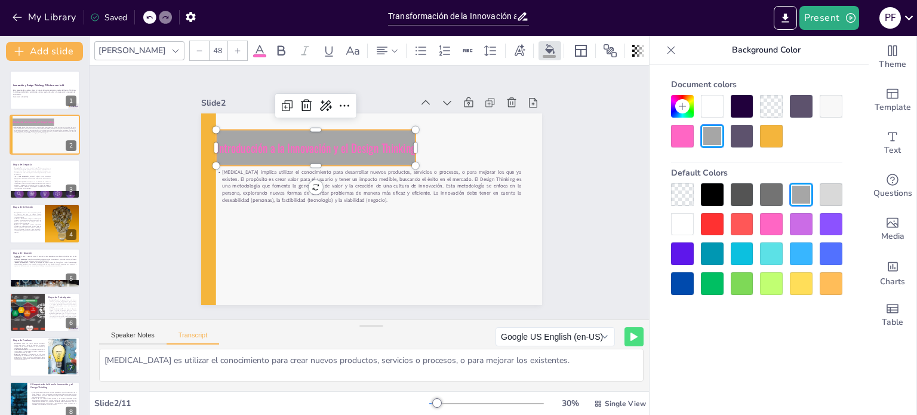
click at [148, 17] on icon at bounding box center [149, 17] width 6 height 3
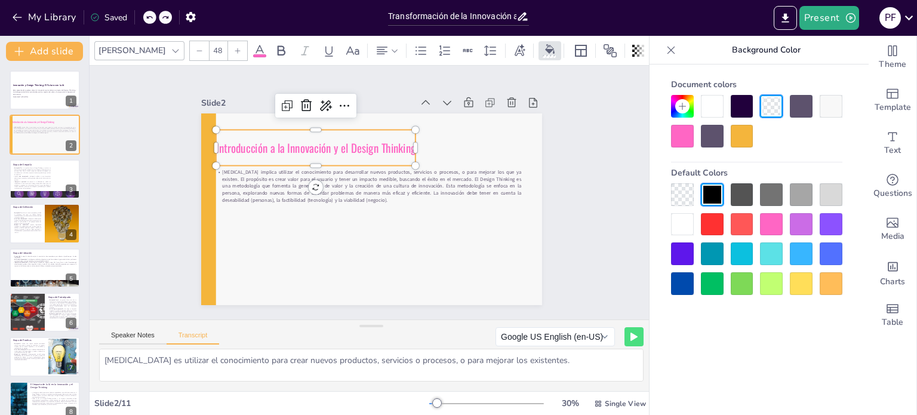
click at [254, 45] on icon at bounding box center [259, 50] width 11 height 11
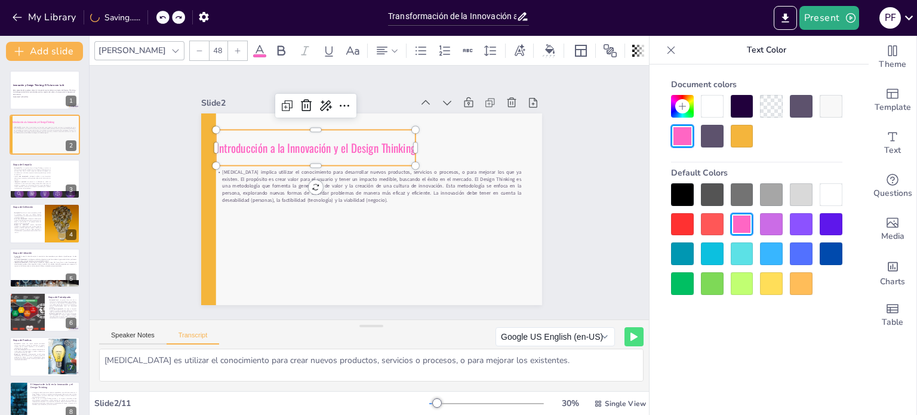
click at [804, 192] on div at bounding box center [801, 194] width 23 height 23
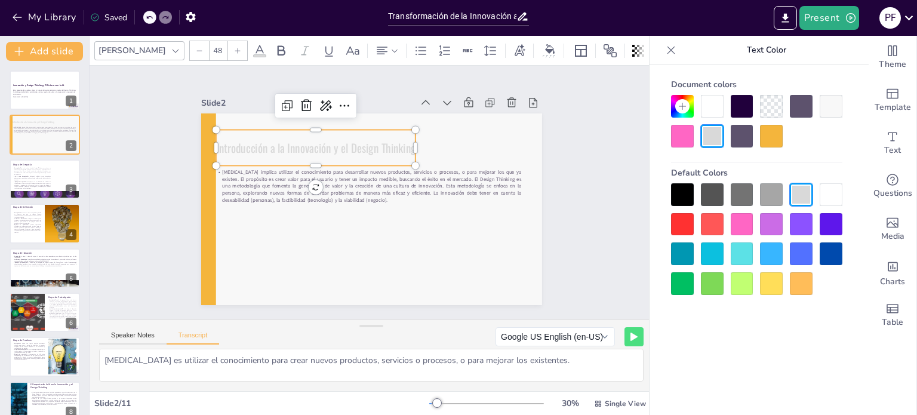
click at [772, 196] on div at bounding box center [771, 194] width 23 height 23
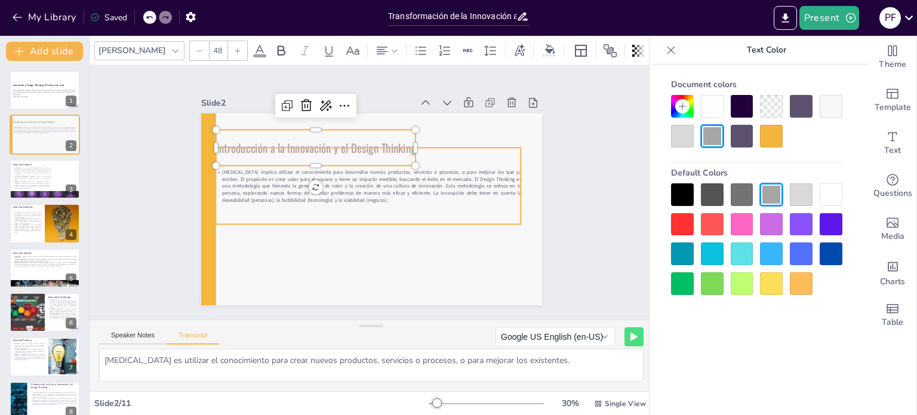
click at [492, 161] on div "[MEDICAL_DATA] implica utilizar el conocimiento para desarrollar nuevos product…" at bounding box center [369, 185] width 315 height 138
type input "28"
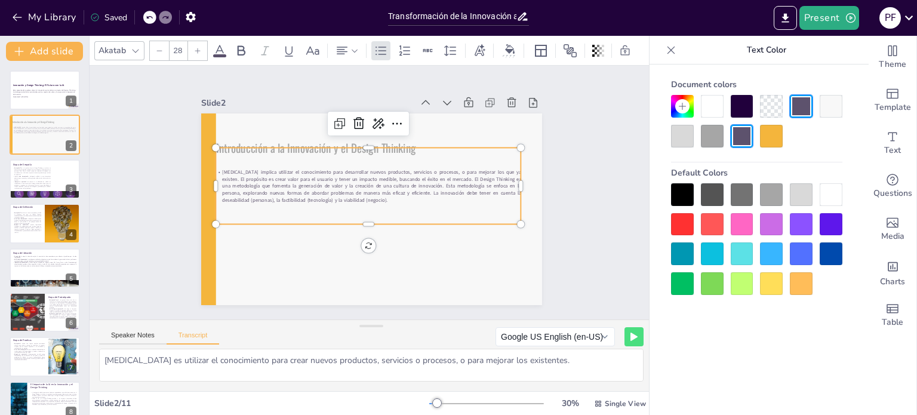
click at [585, 132] on div "Slide 1 Innovación y Design Thinking: El Futuro con la IA Esta presentación exp…" at bounding box center [371, 193] width 587 height 312
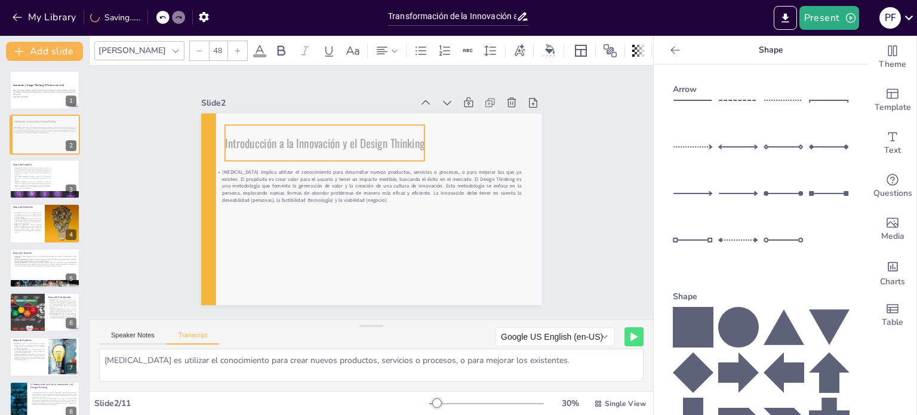
drag, startPoint x: 381, startPoint y: 142, endPoint x: 390, endPoint y: 137, distance: 10.1
click at [390, 137] on span "Introducción a la Innovación y el Design Thinking" at bounding box center [325, 142] width 200 height 17
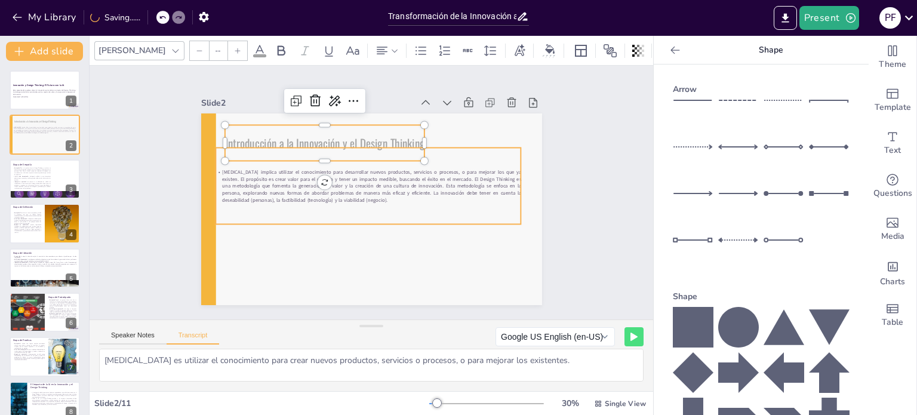
click at [397, 173] on p "[MEDICAL_DATA] implica utilizar el conocimiento para desarrollar nuevos product…" at bounding box center [368, 185] width 306 height 35
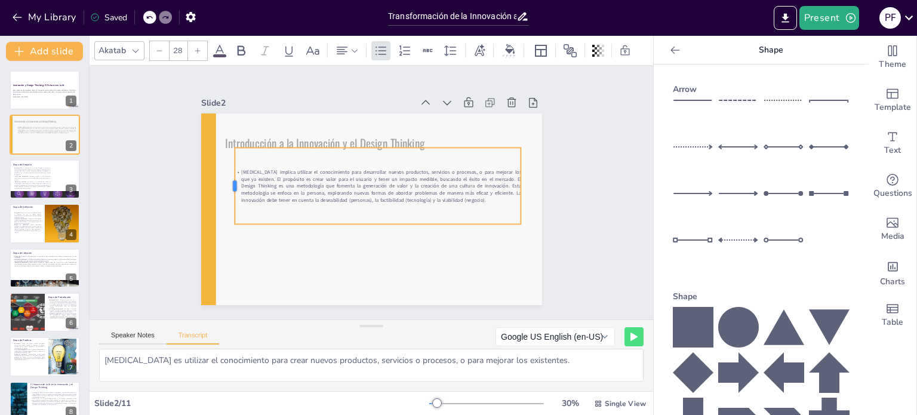
drag, startPoint x: 206, startPoint y: 179, endPoint x: 225, endPoint y: 184, distance: 19.7
click at [225, 184] on div at bounding box center [230, 185] width 10 height 76
type input "48"
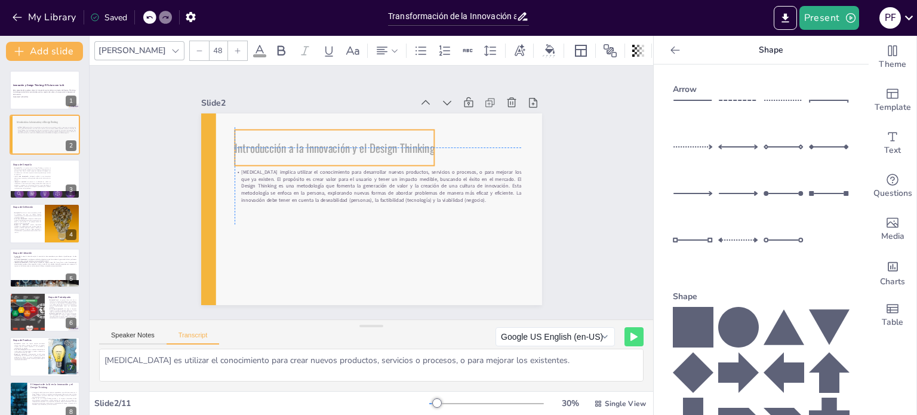
drag, startPoint x: 291, startPoint y: 132, endPoint x: 300, endPoint y: 134, distance: 9.3
click at [300, 139] on span "Introducción a la Innovación y el Design Thinking" at bounding box center [335, 147] width 200 height 17
click at [587, 149] on div "Slide 1 Innovación y Design Thinking: El Futuro con la IA Esta presentación exp…" at bounding box center [371, 193] width 563 height 254
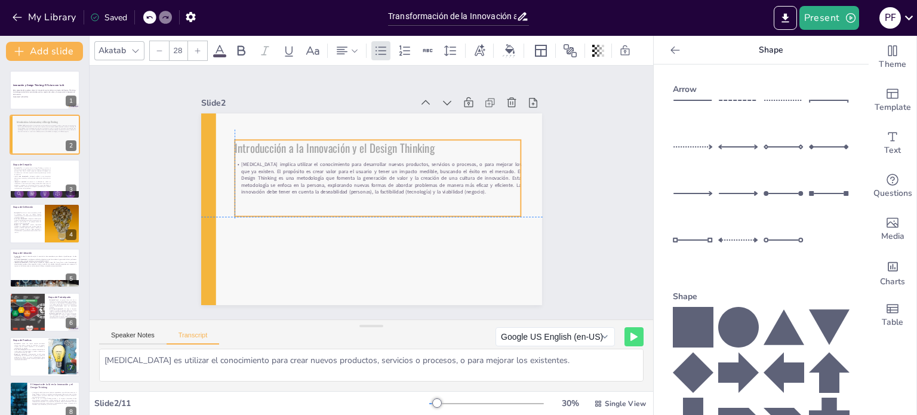
drag, startPoint x: 465, startPoint y: 183, endPoint x: 466, endPoint y: 177, distance: 6.0
click at [466, 177] on p "[MEDICAL_DATA] implica utilizar el conocimiento para desarrollar nuevos product…" at bounding box center [379, 179] width 288 height 64
click at [604, 177] on div "Slide 1 Innovación y Design Thinking: El Futuro con la IA Esta presentación exp…" at bounding box center [371, 192] width 587 height 311
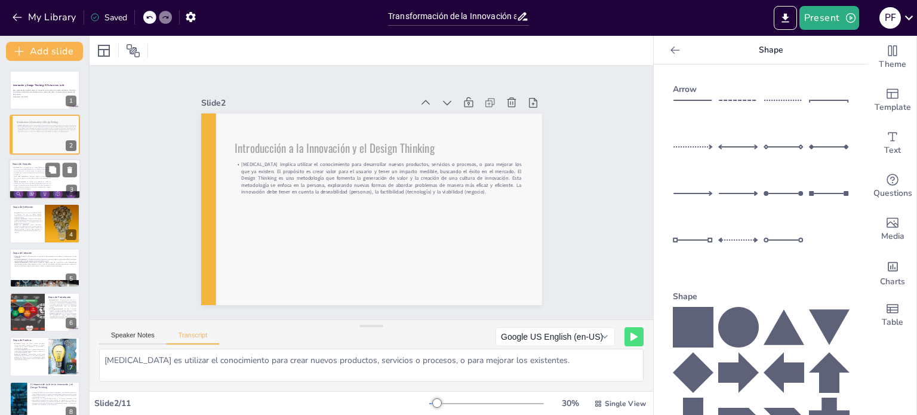
drag, startPoint x: 23, startPoint y: 174, endPoint x: 29, endPoint y: 171, distance: 6.7
click at [25, 174] on div "Descripción: Esta es la primera fase del Design Thinking y se enfoca en obtener…" at bounding box center [32, 178] width 38 height 23
type textarea "La etapa de empatía es fundamental en el proceso de Design Thinking, ya que se …"
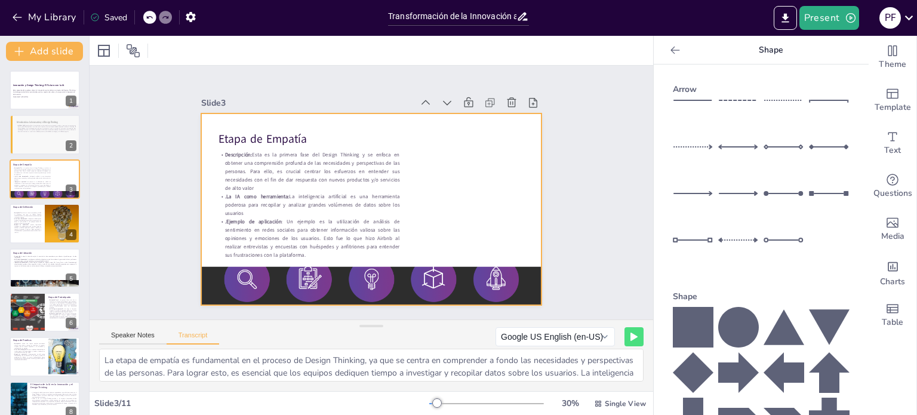
click at [501, 207] on div at bounding box center [369, 209] width 359 height 226
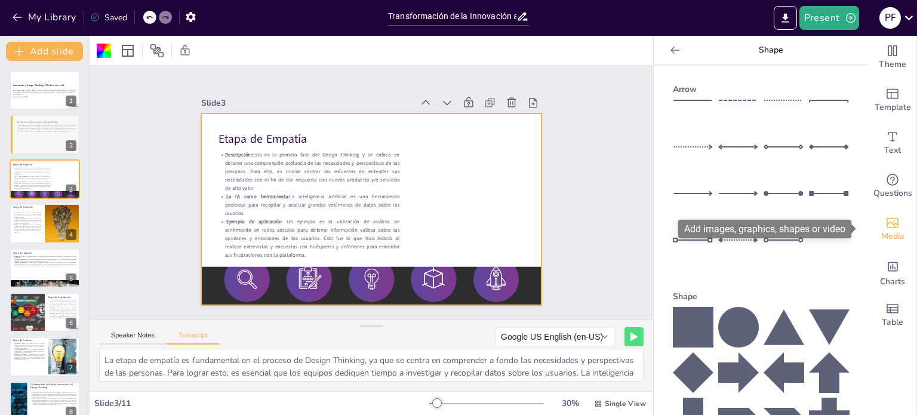
click at [887, 218] on icon "Add images, graphics, shapes or video" at bounding box center [892, 222] width 14 height 14
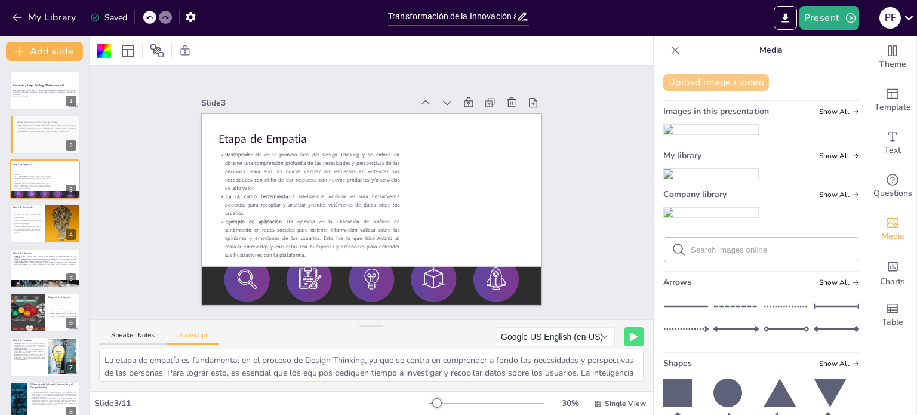
click at [699, 84] on button "Upload image / video" at bounding box center [716, 82] width 106 height 17
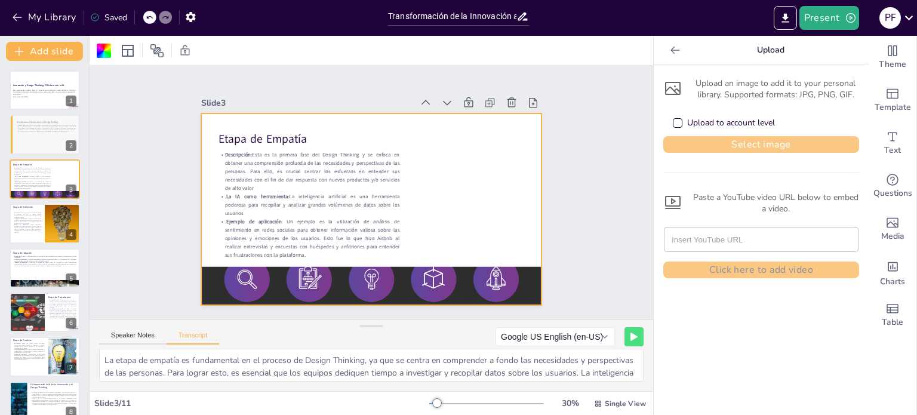
click at [722, 141] on button "Select image" at bounding box center [761, 144] width 196 height 17
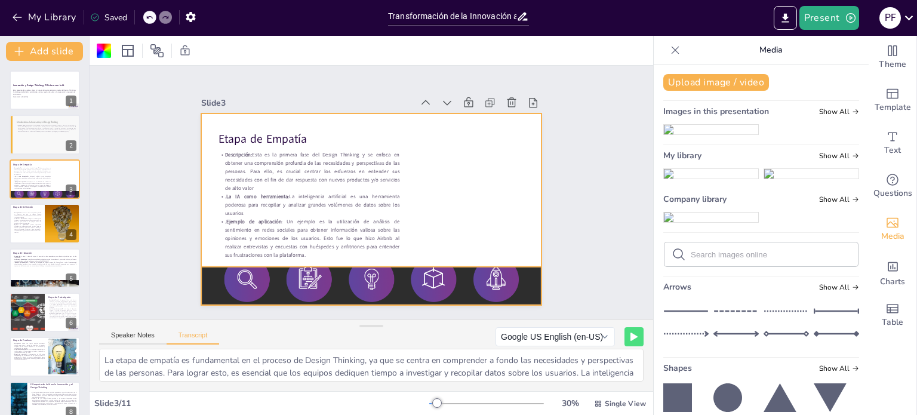
click at [531, 272] on div at bounding box center [371, 286] width 341 height 118
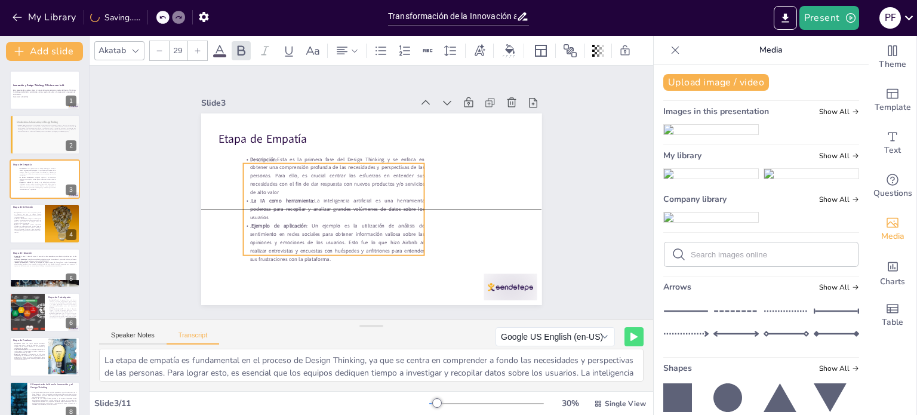
drag, startPoint x: 257, startPoint y: 180, endPoint x: 319, endPoint y: 192, distance: 63.8
click at [300, 186] on p "Descripción: Esta es la primera fase del Design Thinking y se enfoca en obtener…" at bounding box center [335, 172] width 184 height 60
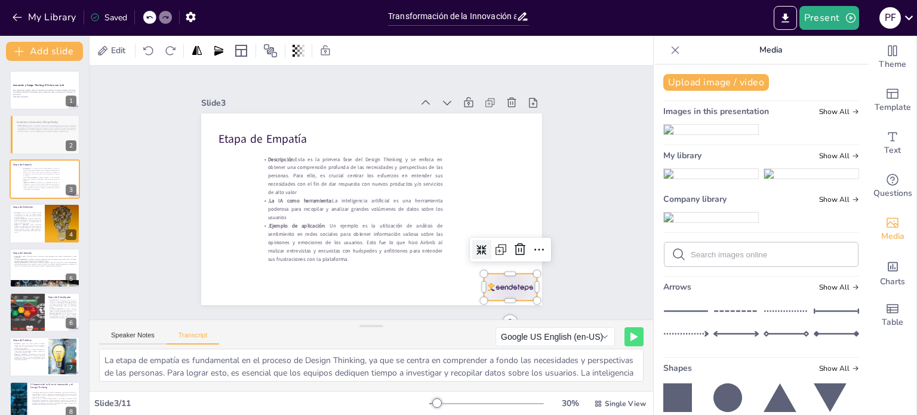
click at [502, 277] on div at bounding box center [509, 286] width 53 height 27
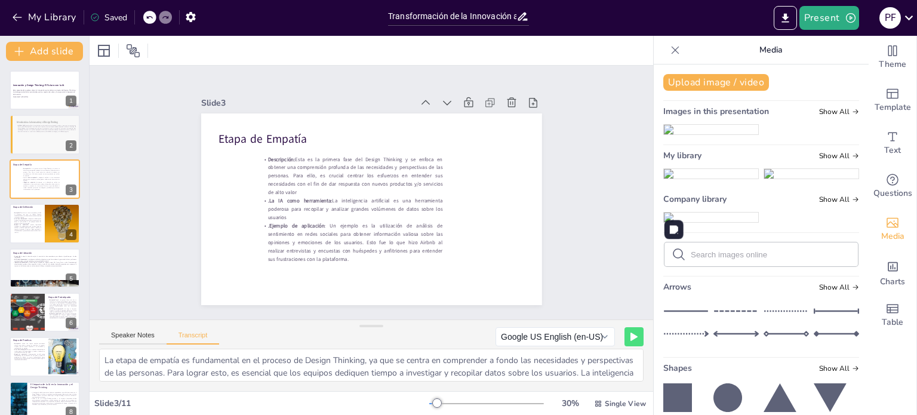
click at [692, 178] on img at bounding box center [711, 174] width 94 height 10
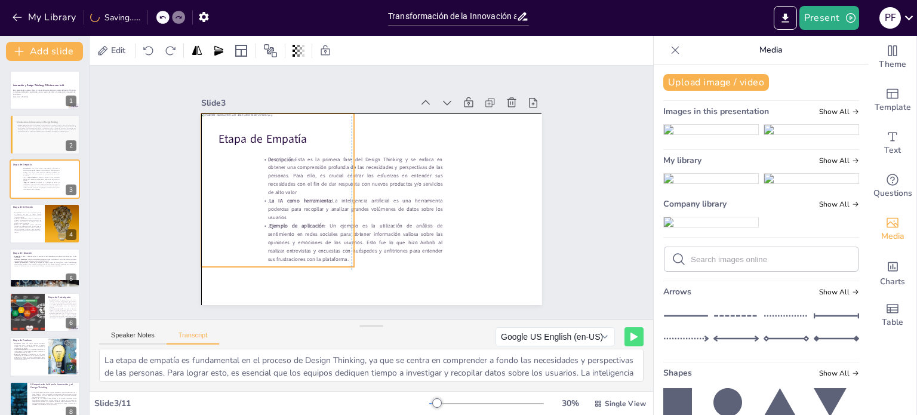
drag, startPoint x: 313, startPoint y: 214, endPoint x: 273, endPoint y: 198, distance: 43.1
click at [273, 198] on div at bounding box center [278, 180] width 168 height 168
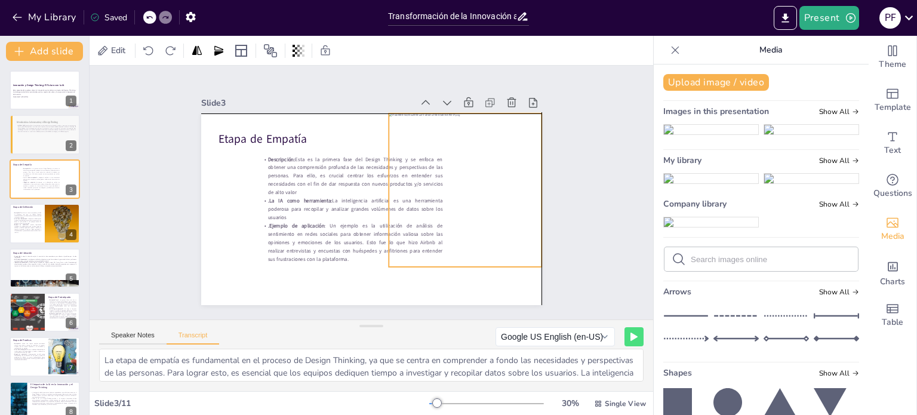
drag, startPoint x: 482, startPoint y: 192, endPoint x: 459, endPoint y: 189, distance: 23.4
click at [459, 189] on div at bounding box center [465, 189] width 153 height 153
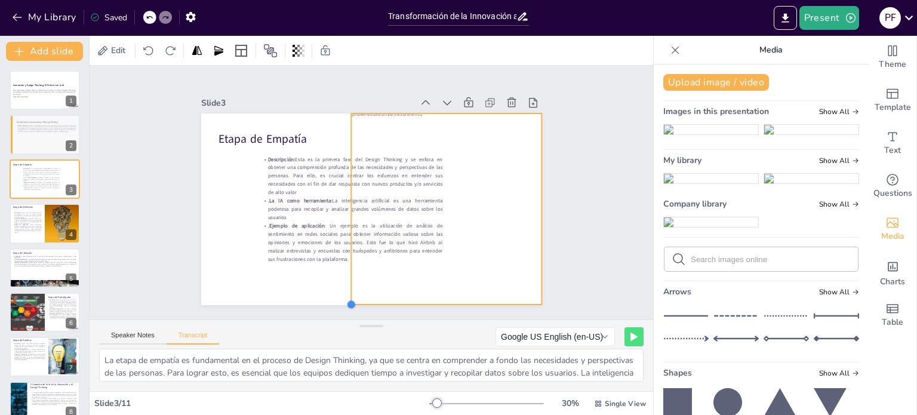
drag, startPoint x: 380, startPoint y: 262, endPoint x: 365, endPoint y: 300, distance: 40.2
click at [365, 300] on div "Etapa de Empatía Descripción: Esta es la primera fase del Design Thinking y se …" at bounding box center [369, 209] width 359 height 226
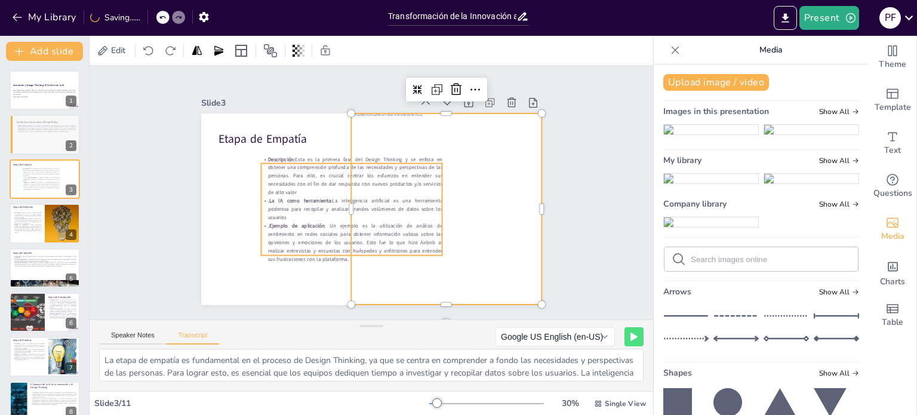
click at [291, 205] on p ".La IA como herramienta: La inteligencia artificial es una herramienta poderosa…" at bounding box center [351, 209] width 181 height 25
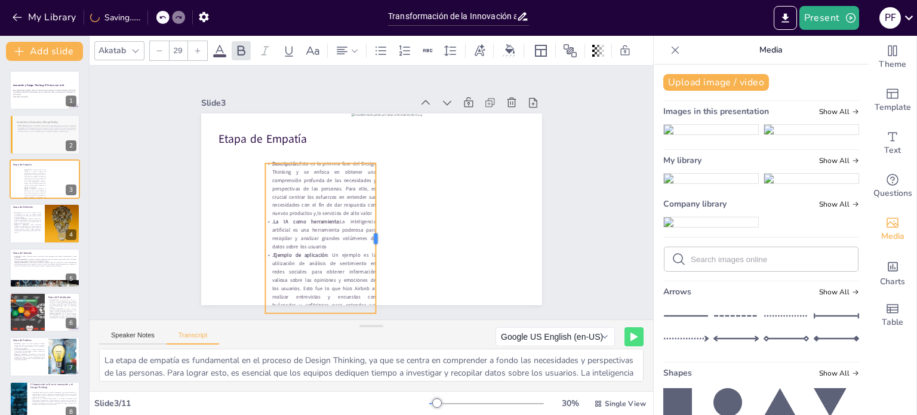
drag, startPoint x: 438, startPoint y: 205, endPoint x: 368, endPoint y: 205, distance: 69.8
click at [368, 205] on div at bounding box center [375, 239] width 25 height 150
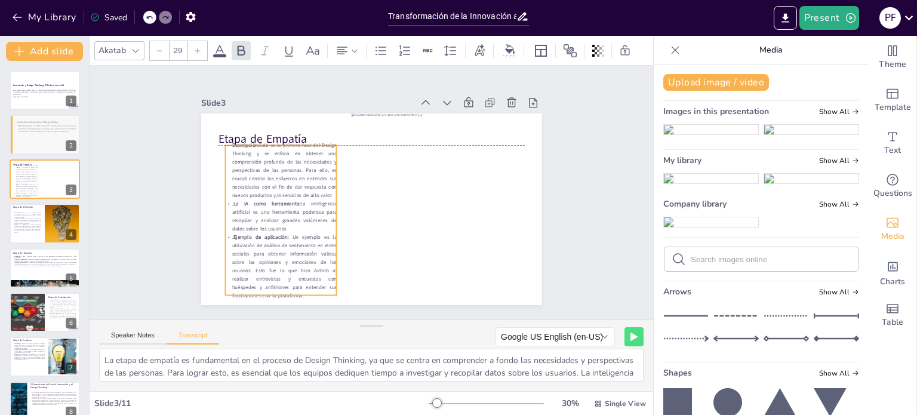
drag, startPoint x: 283, startPoint y: 206, endPoint x: 243, endPoint y: 192, distance: 42.5
click at [243, 192] on p "Descripción: Esta es la primera fase del Design Thinking y se enfoca en obtener…" at bounding box center [281, 170] width 112 height 58
drag, startPoint x: 329, startPoint y: 214, endPoint x: 335, endPoint y: 217, distance: 7.0
click at [335, 217] on div at bounding box center [344, 218] width 25 height 150
click at [418, 217] on div at bounding box center [446, 208] width 190 height 191
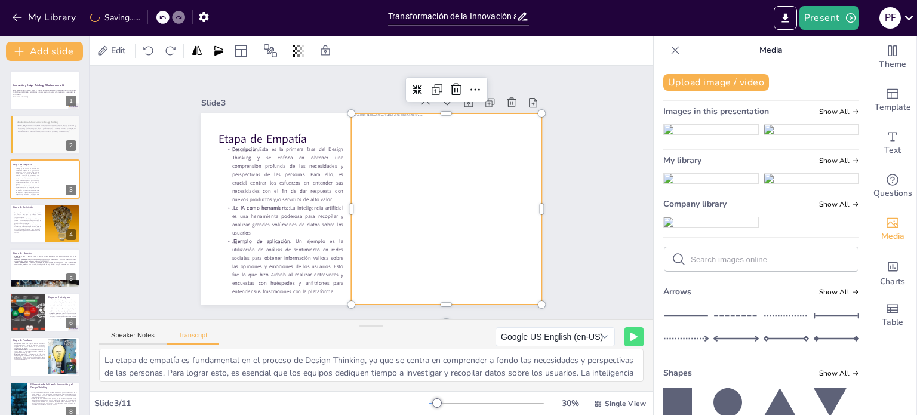
click at [343, 202] on div at bounding box center [444, 216] width 209 height 209
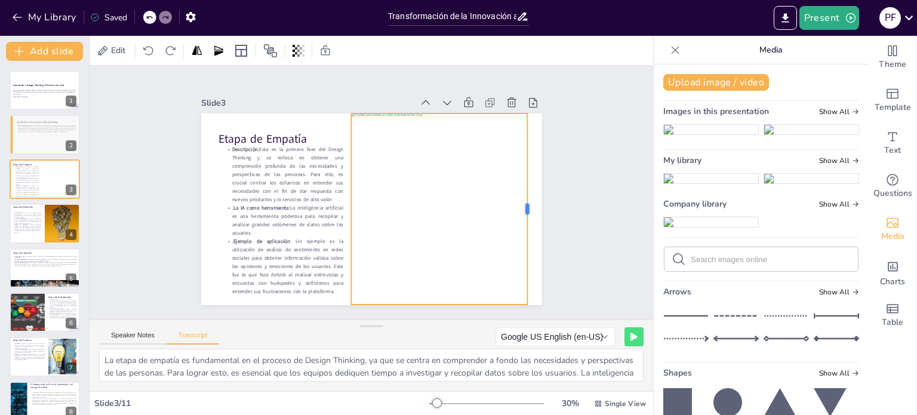
drag, startPoint x: 535, startPoint y: 209, endPoint x: 520, endPoint y: 210, distance: 14.4
click at [520, 210] on div at bounding box center [528, 225] width 29 height 191
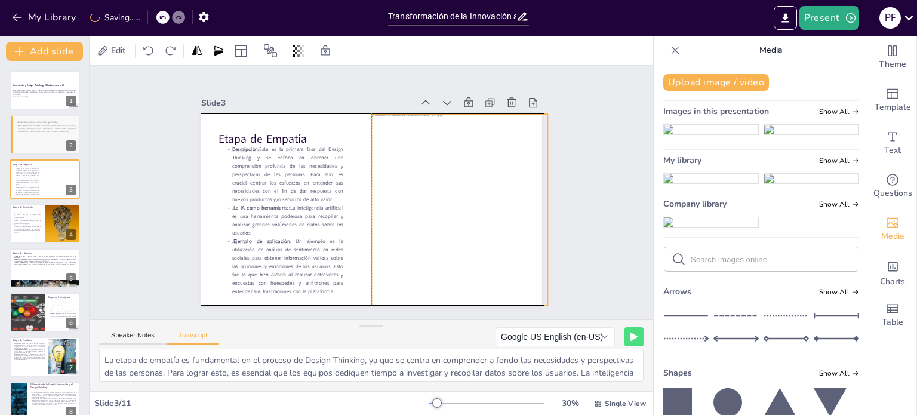
drag, startPoint x: 446, startPoint y: 220, endPoint x: 407, endPoint y: 211, distance: 40.3
click at [463, 219] on div at bounding box center [466, 209] width 190 height 191
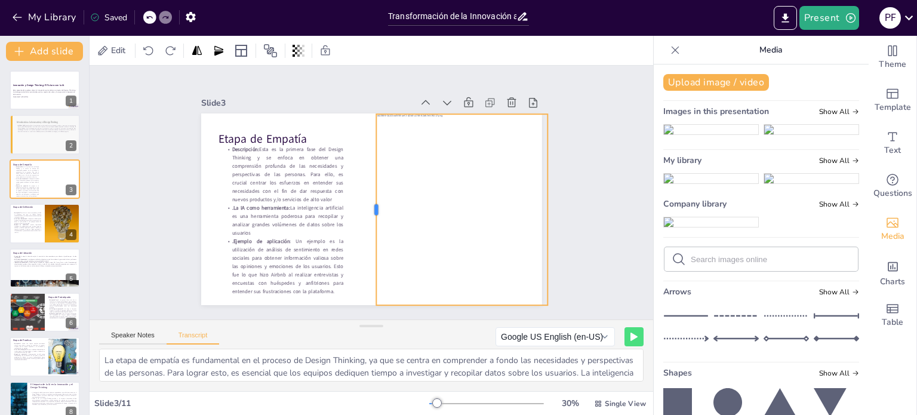
click at [366, 202] on div at bounding box center [371, 209] width 10 height 191
click at [423, 203] on div at bounding box center [463, 219] width 209 height 209
click at [286, 203] on p ".La IA como herramienta: La inteligencia artificial es una herramienta poderosa…" at bounding box center [281, 210] width 121 height 45
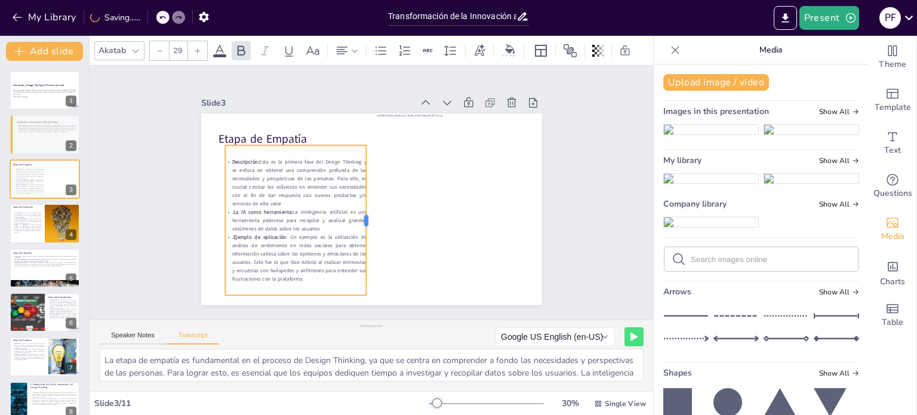
drag, startPoint x: 335, startPoint y: 214, endPoint x: 358, endPoint y: 216, distance: 23.3
click at [366, 216] on div at bounding box center [371, 220] width 10 height 150
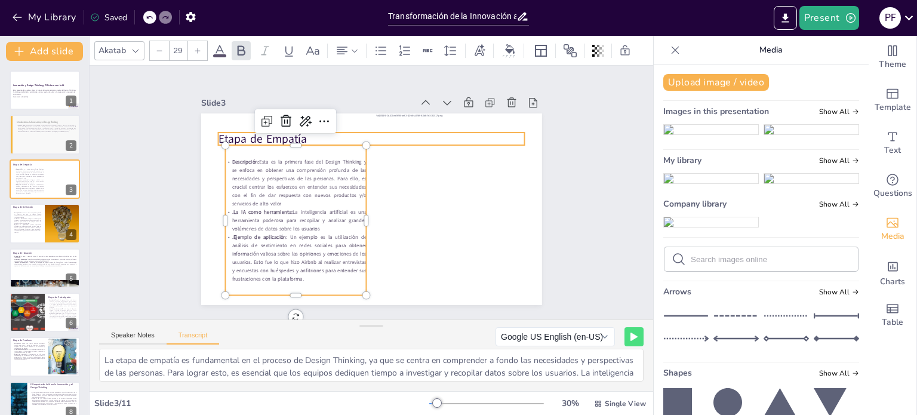
type input "48"
click at [348, 131] on p "Etapa de Empatía" at bounding box center [371, 139] width 307 height 16
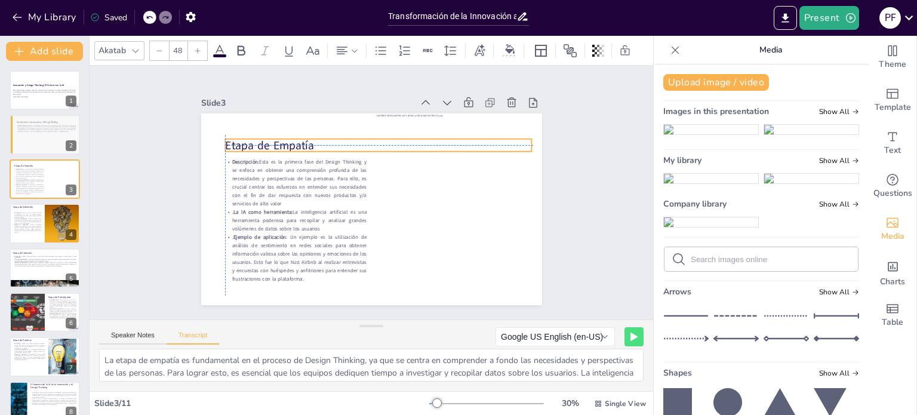
drag, startPoint x: 278, startPoint y: 135, endPoint x: 286, endPoint y: 138, distance: 8.7
click at [286, 138] on p "Etapa de Empatía" at bounding box center [383, 146] width 307 height 48
click at [26, 138] on div at bounding box center [45, 151] width 72 height 41
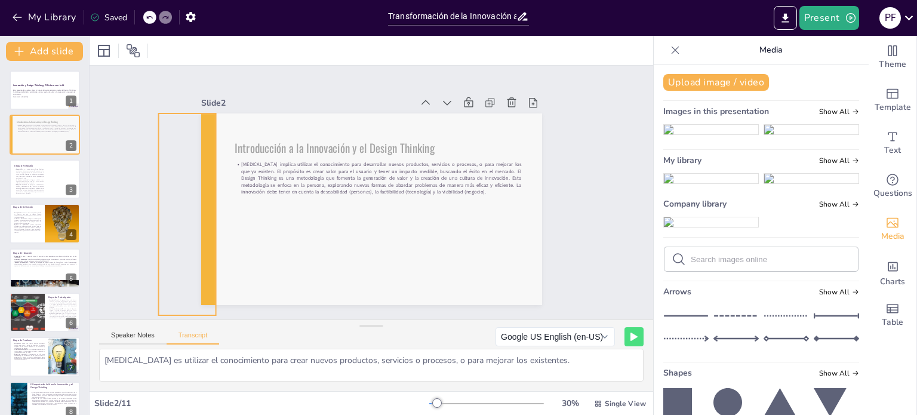
click at [195, 187] on div at bounding box center [186, 214] width 57 height 202
click at [39, 181] on p ".La IA como herramienta: La inteligencia artificial es una herramienta poderosa…" at bounding box center [29, 180] width 30 height 5
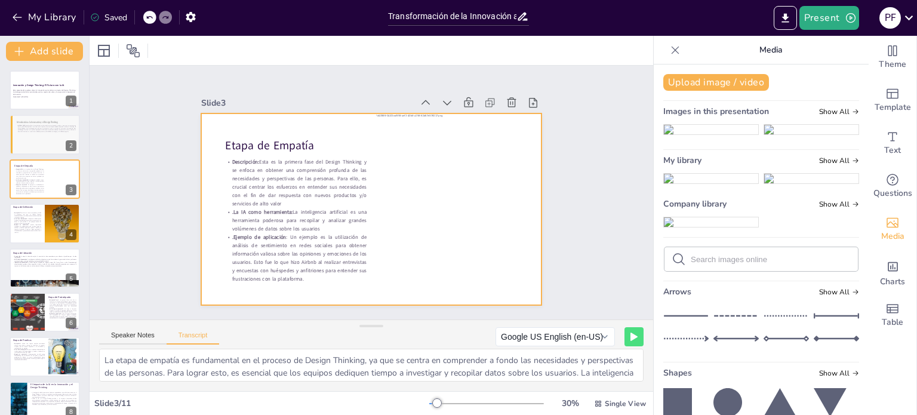
click at [206, 221] on div at bounding box center [371, 209] width 341 height 192
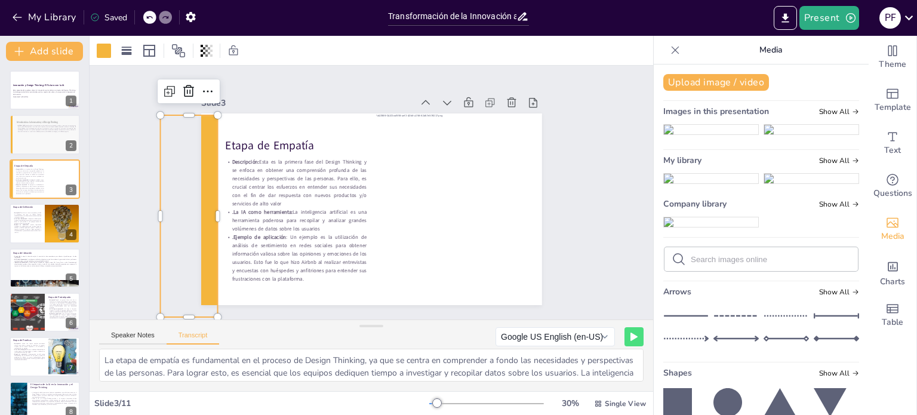
click at [141, 176] on div "Slide 1 Innovación y Design Thinking: El Futuro con la IA Esta presentación exp…" at bounding box center [371, 192] width 587 height 311
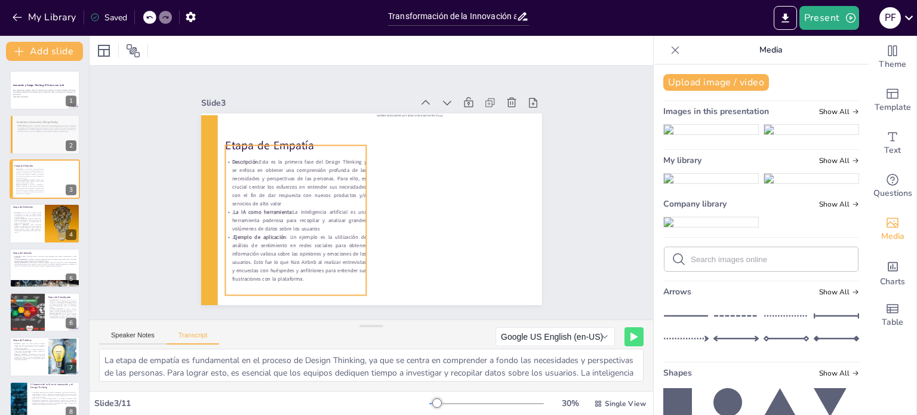
click at [286, 212] on p ".La IA como herramienta: La inteligencia artificial es una herramienta poderosa…" at bounding box center [292, 212] width 143 height 39
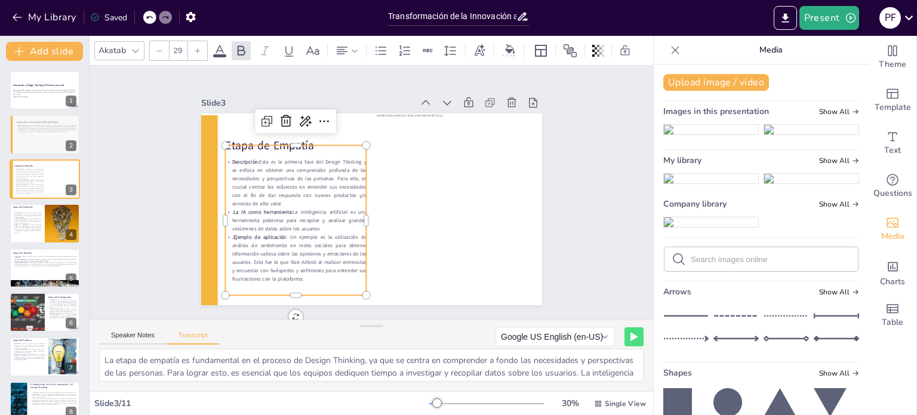
click at [298, 186] on p "Descripción: Esta es la primera fase del Design Thinking y se enfoca en obtener…" at bounding box center [297, 175] width 146 height 64
click at [298, 186] on p "Descripción: Esta es la primera fase del Design Thinking y se enfoca en obtener…" at bounding box center [295, 183] width 141 height 50
drag, startPoint x: 286, startPoint y: 199, endPoint x: 326, endPoint y: 175, distance: 46.3
click at [326, 175] on p "Descripción: Esta es la primera fase del Design Thinking y se enfoca en obtener…" at bounding box center [295, 183] width 141 height 50
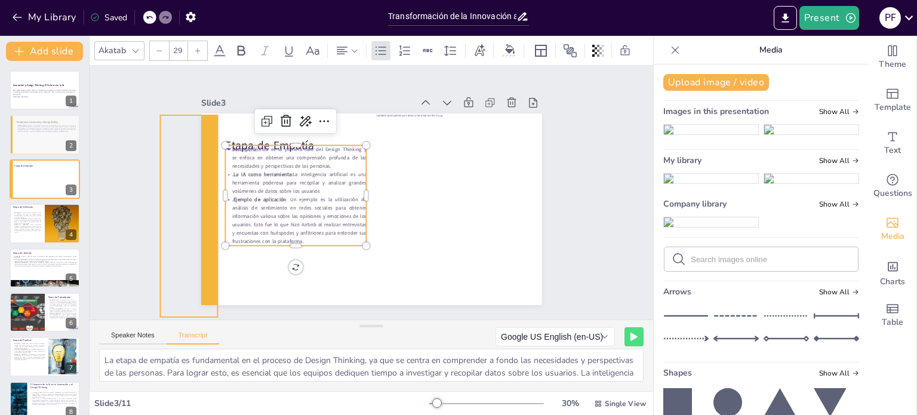
click at [175, 212] on div "Slide 1 Innovación y Design Thinking: El Futuro con la IA Esta presentación exp…" at bounding box center [372, 192] width 408 height 225
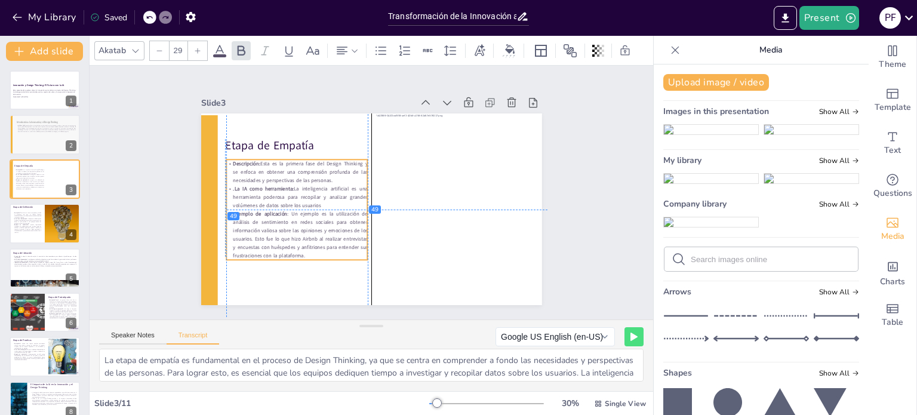
drag, startPoint x: 252, startPoint y: 201, endPoint x: 254, endPoint y: 212, distance: 11.5
click at [254, 212] on p ".Ejemplo de aplicación : Un ejemplo es la utilización de análisis de sentimient…" at bounding box center [293, 227] width 146 height 64
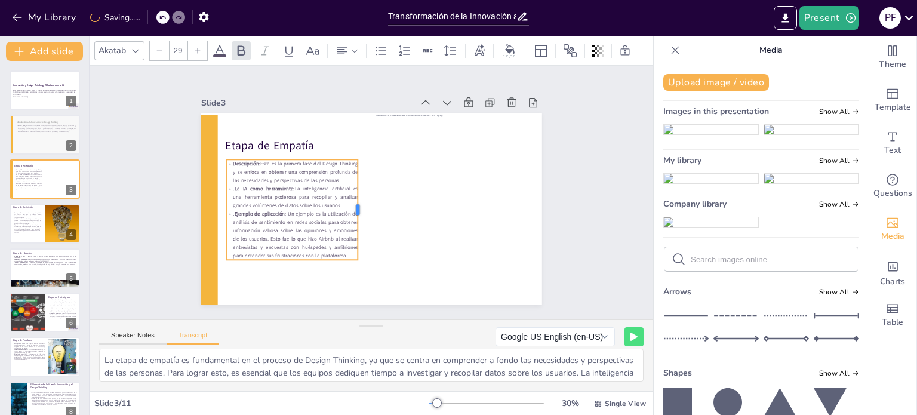
drag, startPoint x: 360, startPoint y: 201, endPoint x: 351, endPoint y: 199, distance: 9.7
click at [351, 199] on div at bounding box center [361, 208] width 20 height 100
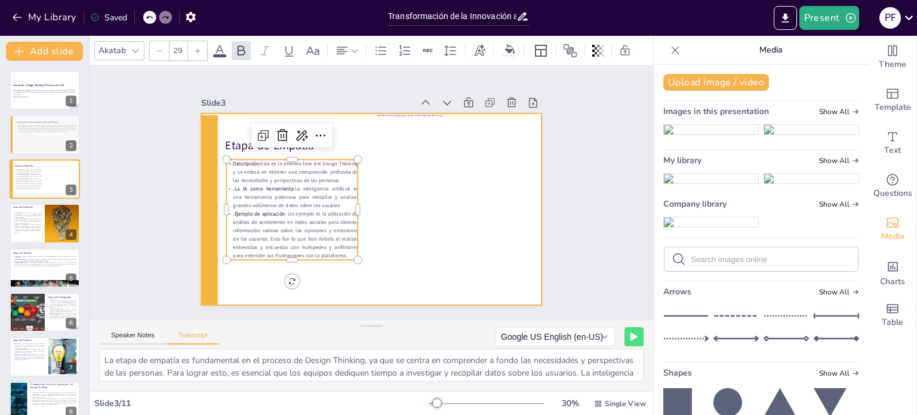
click at [360, 118] on div at bounding box center [369, 209] width 359 height 226
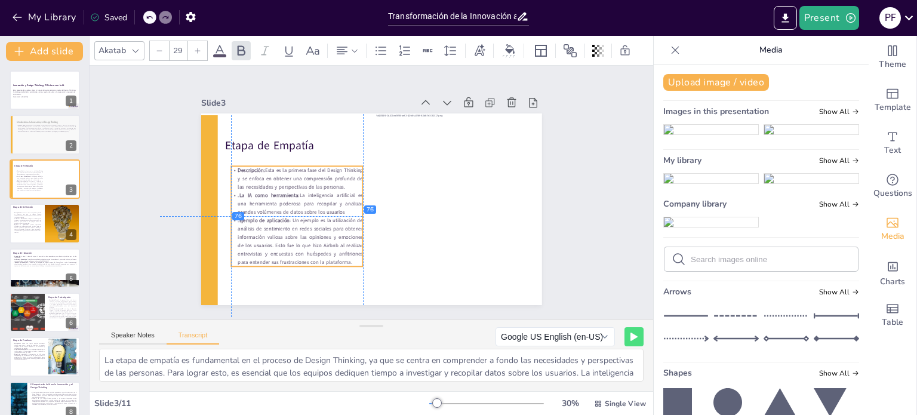
click at [329, 212] on p ".La IA como herramienta: La inteligencia artificial es una herramienta poderosa…" at bounding box center [297, 203] width 132 height 25
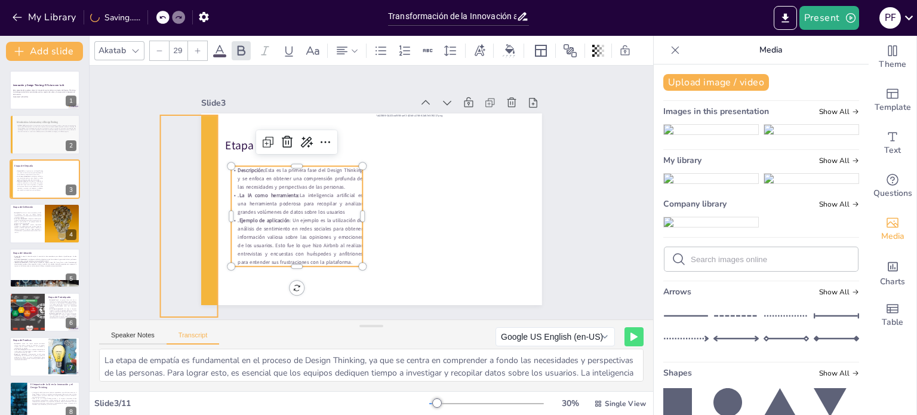
click at [205, 139] on div at bounding box center [187, 197] width 78 height 207
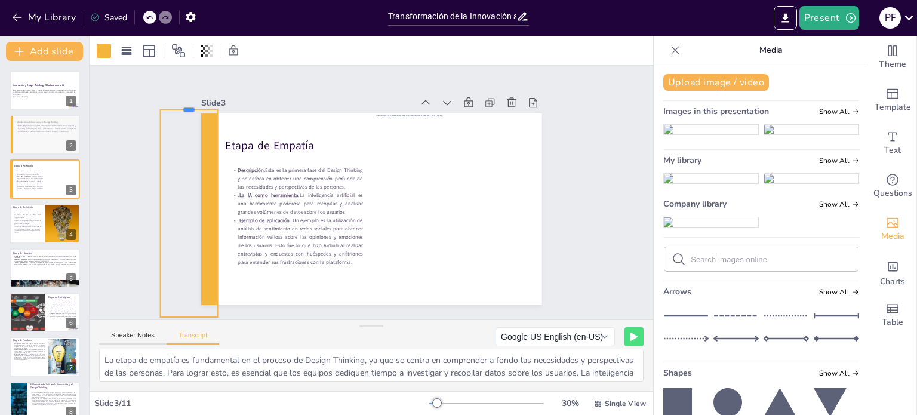
drag, startPoint x: 187, startPoint y: 110, endPoint x: 193, endPoint y: 104, distance: 7.6
click at [193, 94] on div at bounding box center [199, 87] width 58 height 16
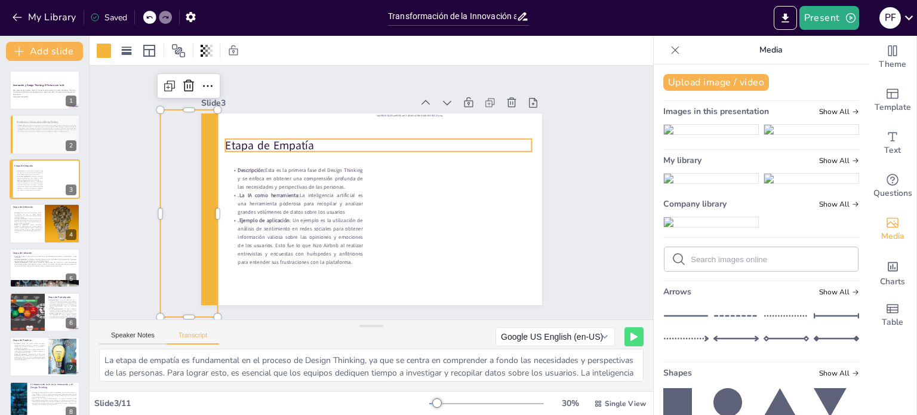
click at [291, 146] on p "Etapa de Empatía" at bounding box center [383, 146] width 307 height 48
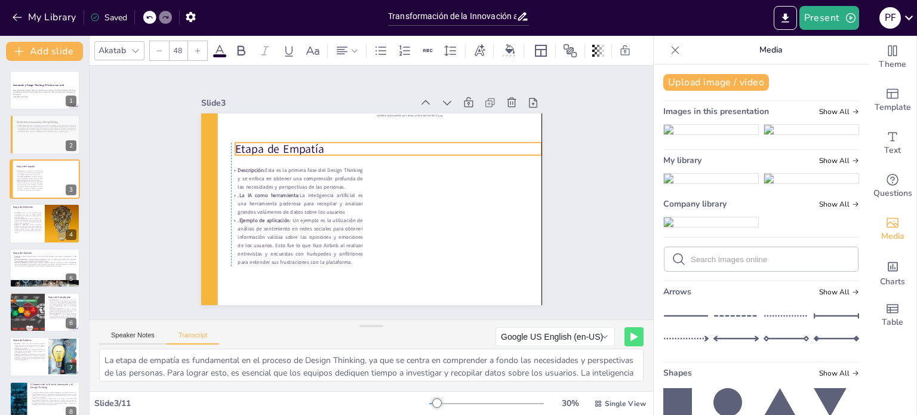
drag, startPoint x: 283, startPoint y: 143, endPoint x: 290, endPoint y: 143, distance: 7.2
click at [286, 145] on p "Etapa de Empatía" at bounding box center [388, 149] width 307 height 16
click at [253, 145] on p "Etapa de Empatía" at bounding box center [388, 147] width 307 height 16
click at [121, 46] on div "Akatab" at bounding box center [112, 50] width 32 height 16
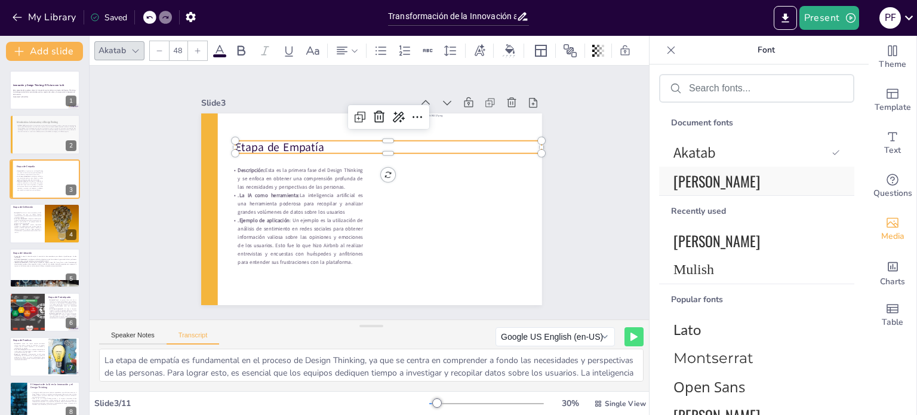
click at [759, 190] on span "[PERSON_NAME]" at bounding box center [754, 180] width 162 height 21
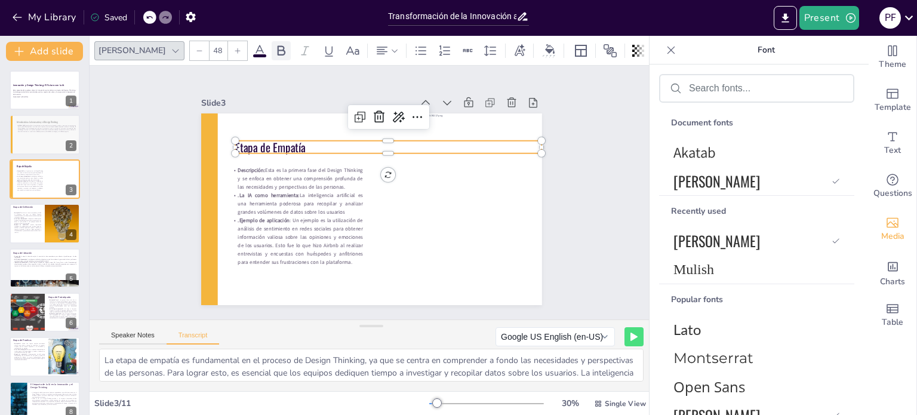
click at [274, 48] on icon at bounding box center [281, 51] width 14 height 14
click at [253, 54] on span at bounding box center [259, 55] width 13 height 3
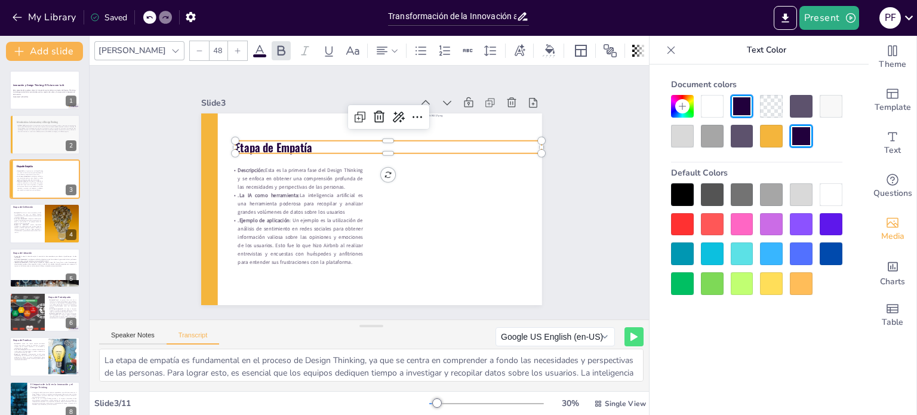
click at [706, 138] on div at bounding box center [712, 136] width 23 height 23
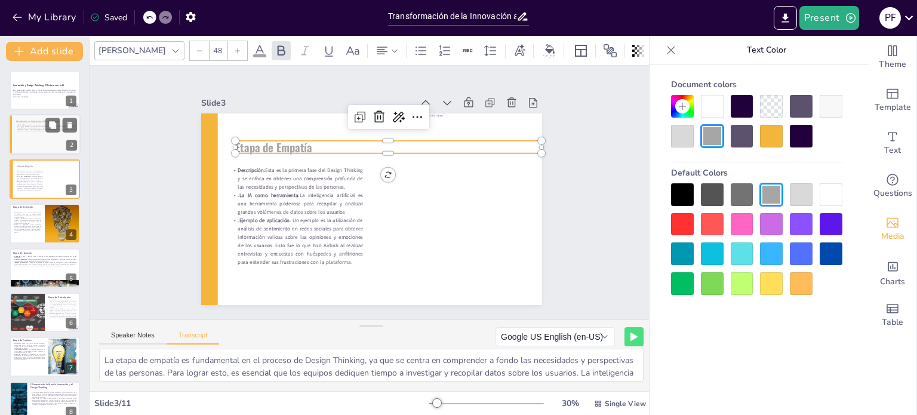
click at [24, 133] on div "[MEDICAL_DATA] implica utilizar el conocimiento para desarrollar nuevos product…" at bounding box center [46, 128] width 60 height 16
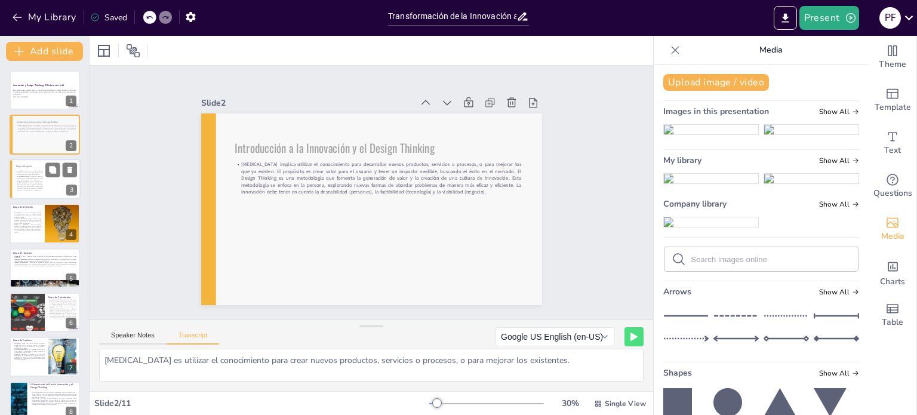
click at [31, 189] on p ".Ejemplo de aplicación : Un ejemplo es la utilización de análisis de sentimient…" at bounding box center [29, 185] width 28 height 11
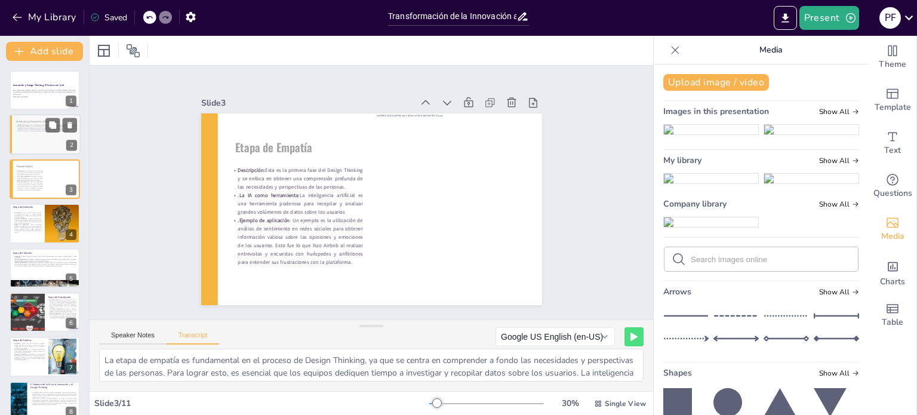
click at [60, 137] on div at bounding box center [45, 151] width 72 height 41
type textarea "Innovar es utilizar el conocimiento para crear nuevos productos, servicios o pr…"
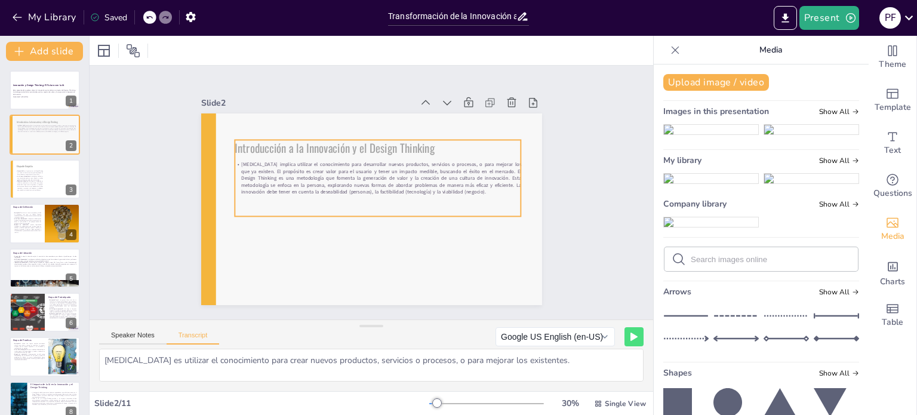
click at [346, 148] on div "[MEDICAL_DATA] implica utilizar el conocimiento para desarrollar nuevos product…" at bounding box center [378, 178] width 286 height 76
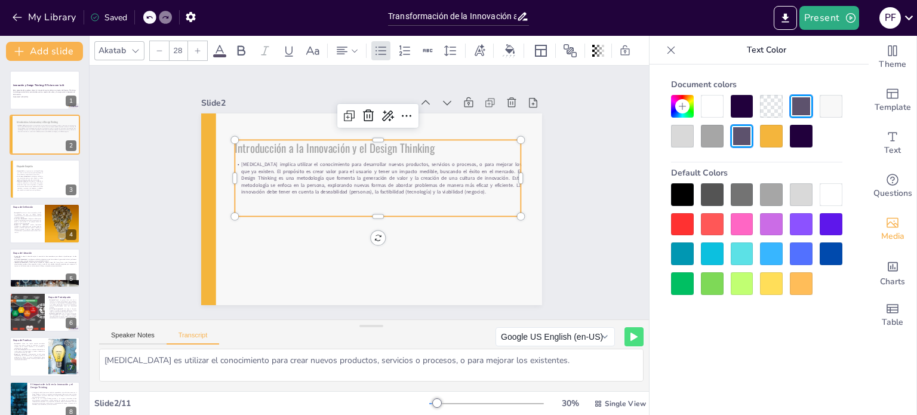
click
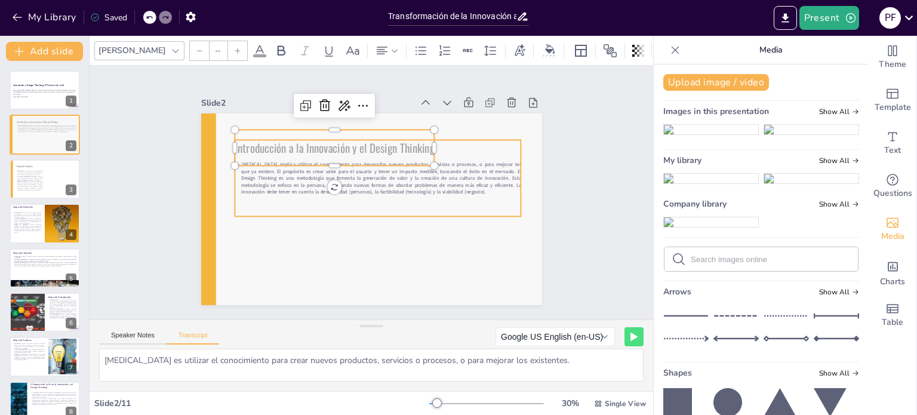
type input "28"
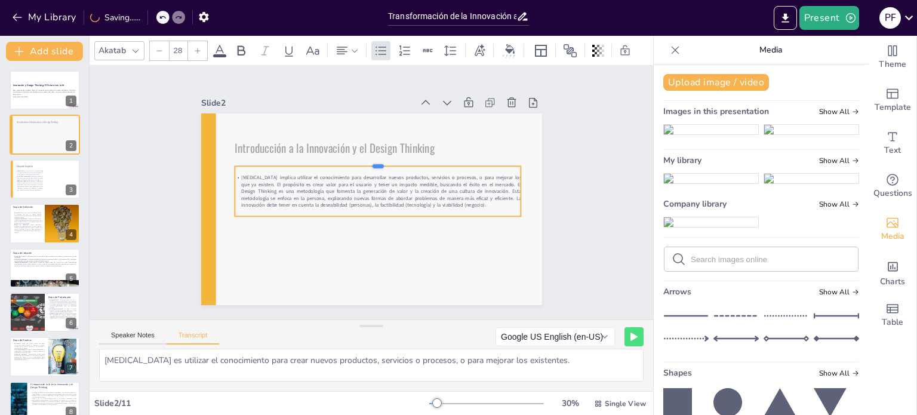
drag, startPoint x: 374, startPoint y: 135, endPoint x: 377, endPoint y: 161, distance: 26.5
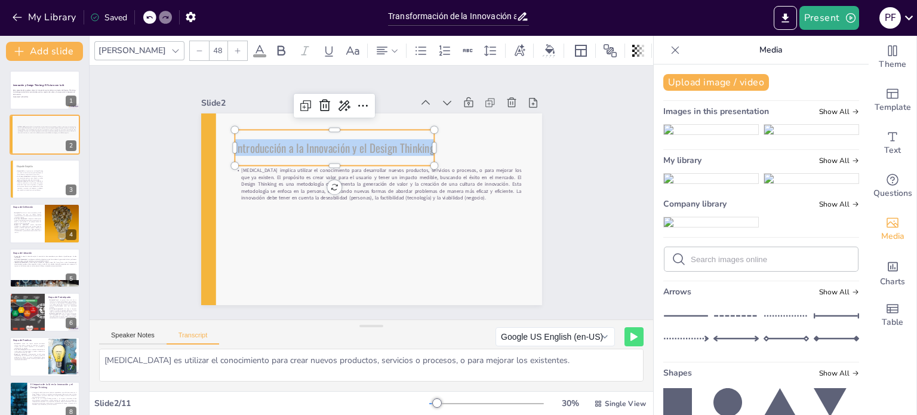
drag, startPoint x: 423, startPoint y: 146, endPoint x: 223, endPoint y: 156, distance: 200.2
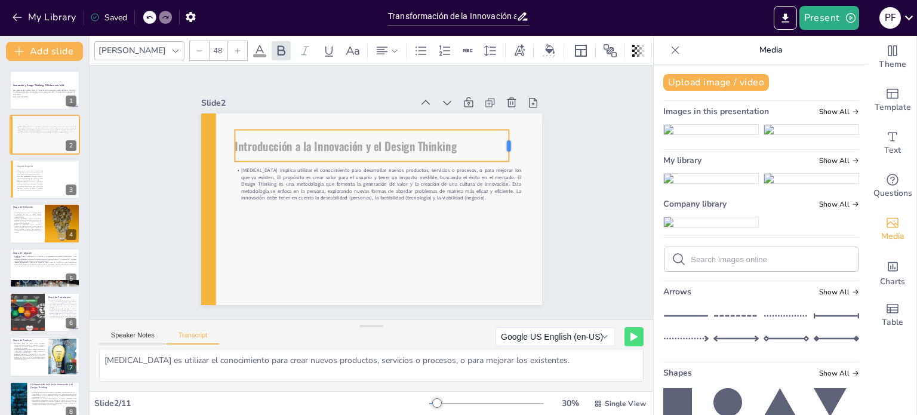
drag, startPoint x: 427, startPoint y: 141, endPoint x: 507, endPoint y: 145, distance: 79.5
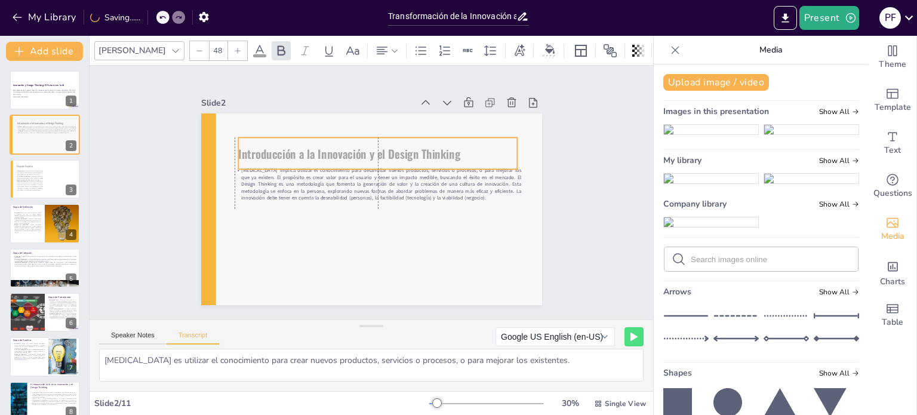
drag, startPoint x: 396, startPoint y: 143, endPoint x: 398, endPoint y: 150, distance: 8.0
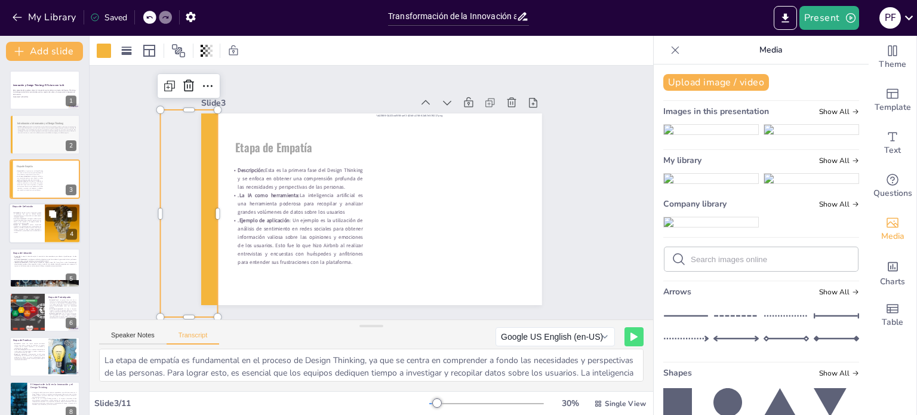
type textarea "En la etapa de definición, el objetivo es entender y definir el problema real q…"
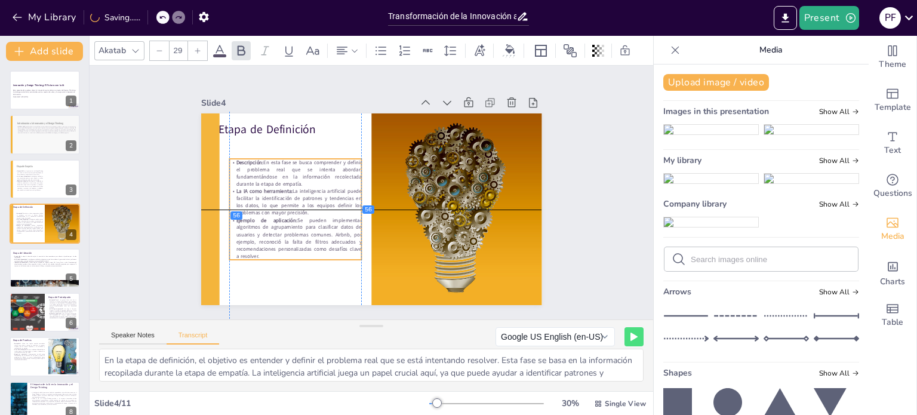
drag, startPoint x: 306, startPoint y: 218, endPoint x: 312, endPoint y: 219, distance: 6.1
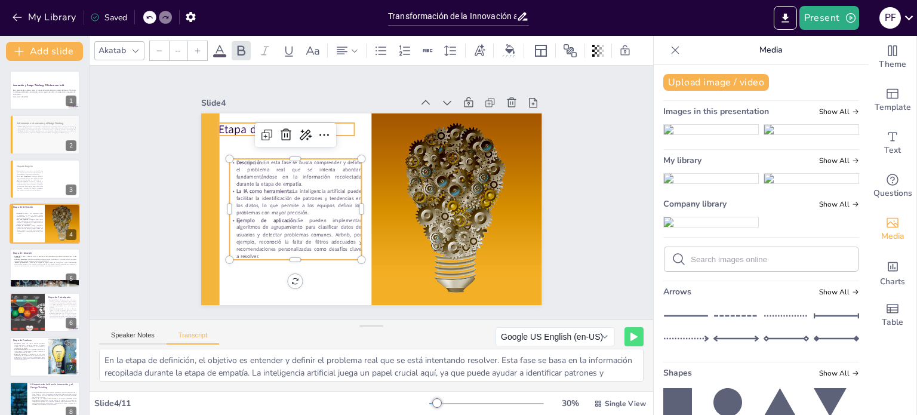
type input "48"
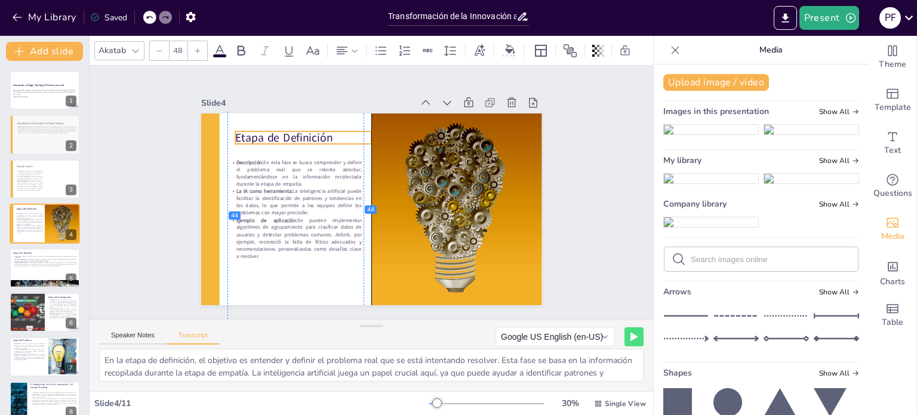
drag, startPoint x: 232, startPoint y: 125, endPoint x: 245, endPoint y: 133, distance: 16.1
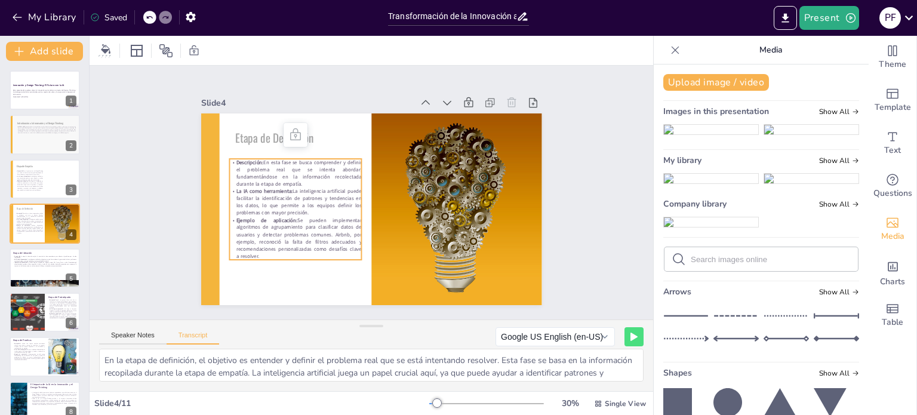
drag, startPoint x: 294, startPoint y: 212, endPoint x: 297, endPoint y: 220, distance: 8.3
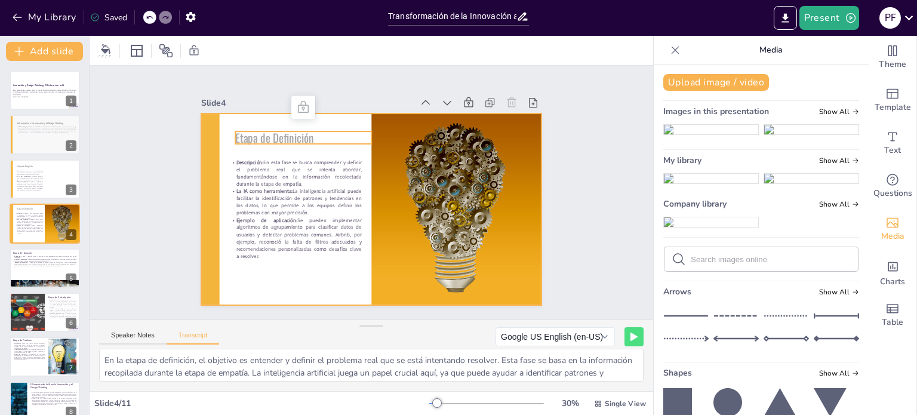
drag, startPoint x: 267, startPoint y: 130, endPoint x: 272, endPoint y: 142, distance: 13.2
type textarea "La fase de ideación es donde se generan ideas creativas para abordar el problem…"
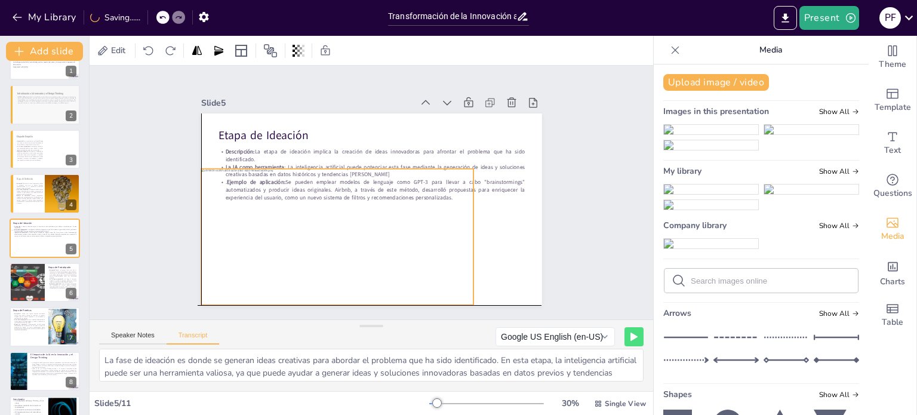
drag, startPoint x: 355, startPoint y: 207, endPoint x: 322, endPoint y: 226, distance: 38.0
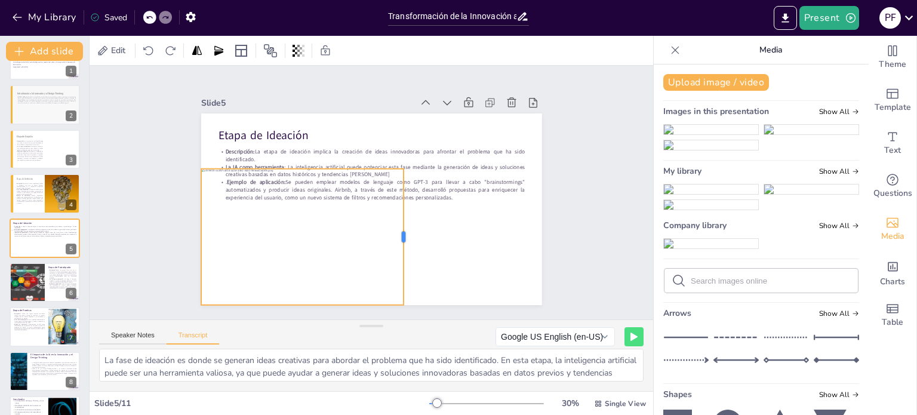
drag, startPoint x: 465, startPoint y: 230, endPoint x: 396, endPoint y: 252, distance: 73.1
drag, startPoint x: 296, startPoint y: 162, endPoint x: 294, endPoint y: 202, distance: 40.1
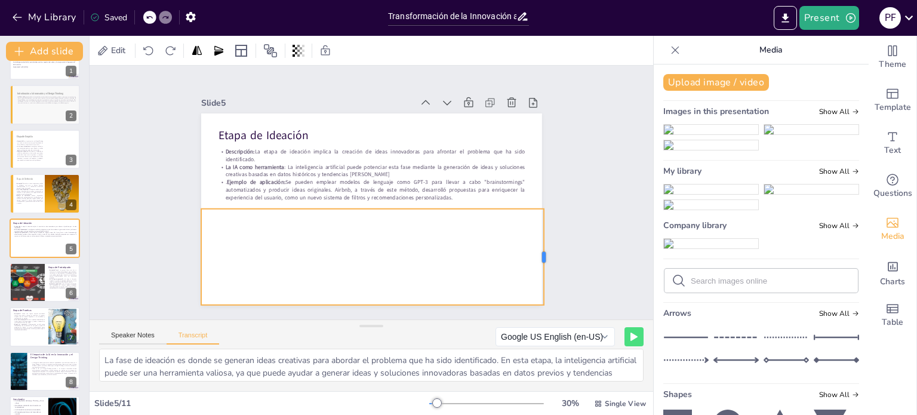
drag, startPoint x: 396, startPoint y: 248, endPoint x: 535, endPoint y: 245, distance: 138.5
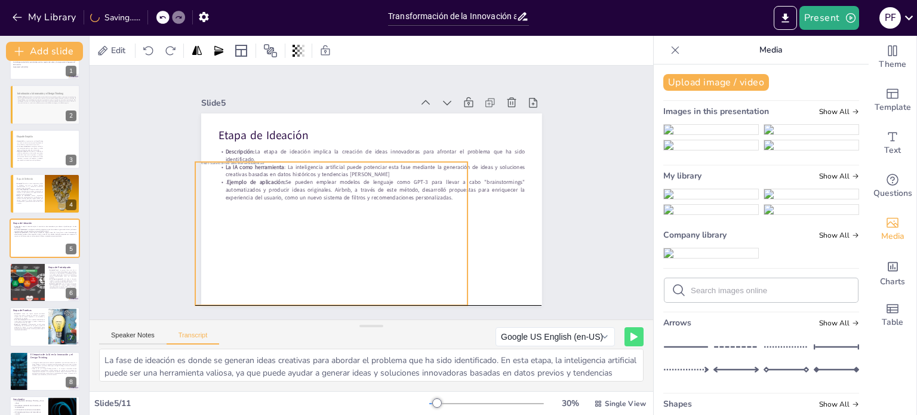
drag, startPoint x: 291, startPoint y: 209, endPoint x: 261, endPoint y: 214, distance: 30.1
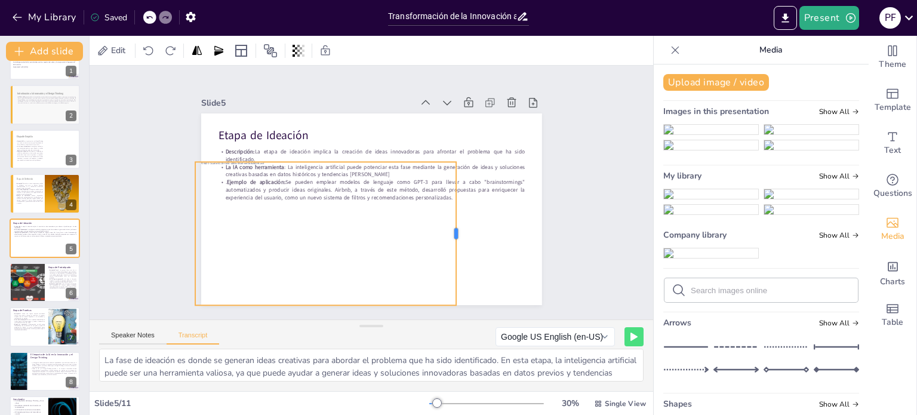
drag, startPoint x: 458, startPoint y: 230, endPoint x: 436, endPoint y: 223, distance: 23.0
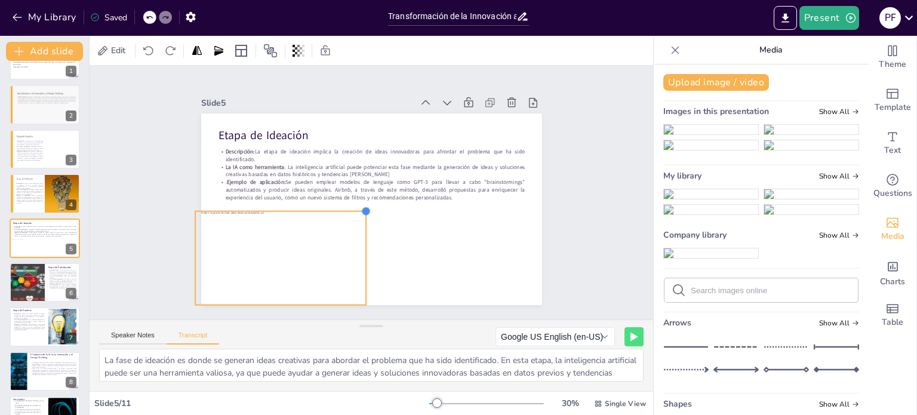
drag, startPoint x: 418, startPoint y: 189, endPoint x: 353, endPoint y: 229, distance: 75.8
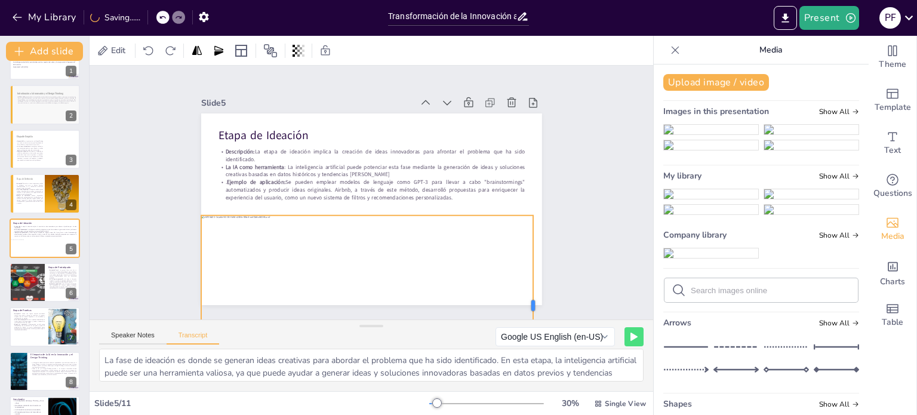
drag, startPoint x: 359, startPoint y: 250, endPoint x: 514, endPoint y: 250, distance: 155.2
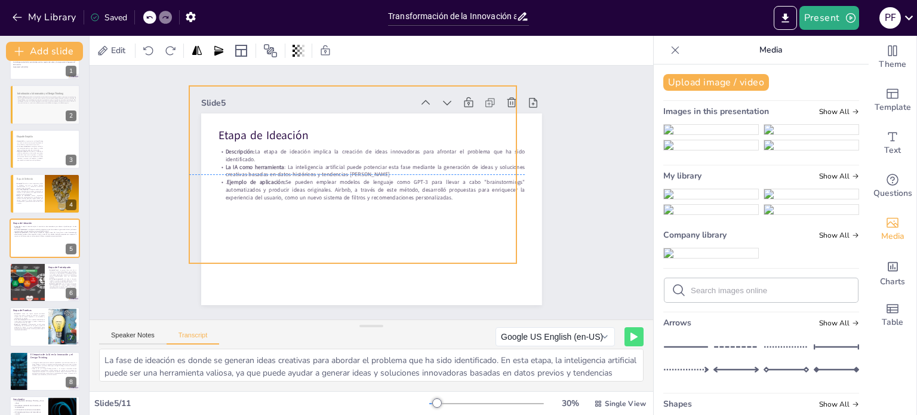
drag, startPoint x: 444, startPoint y: 267, endPoint x: 432, endPoint y: 134, distance: 134.2
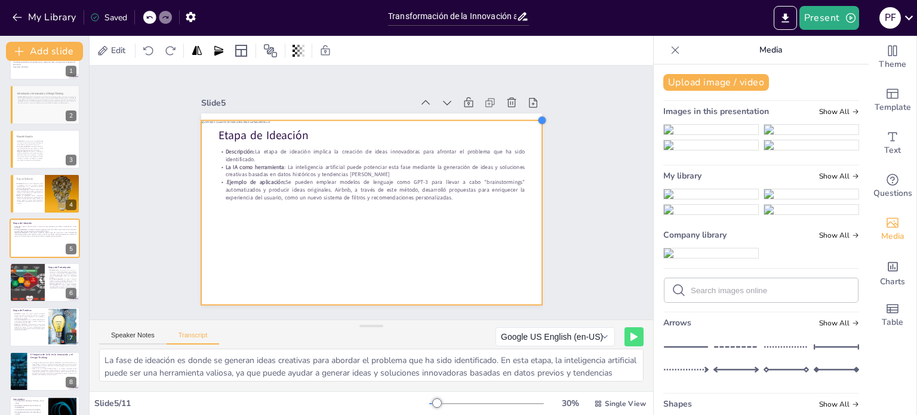
drag, startPoint x: 357, startPoint y: 206, endPoint x: 532, endPoint y: 190, distance: 176.2
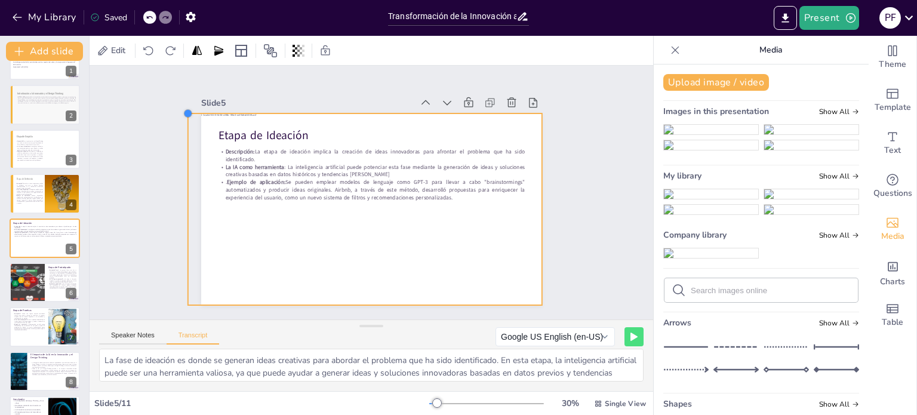
drag, startPoint x: 192, startPoint y: 116, endPoint x: 193, endPoint y: 109, distance: 7.3
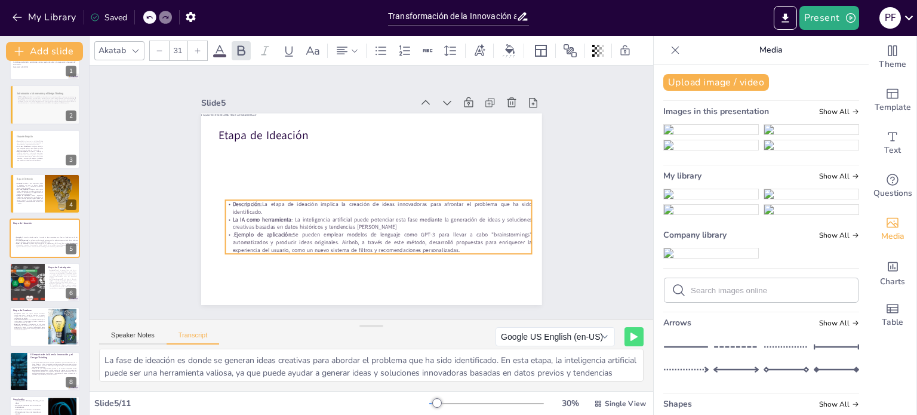
drag, startPoint x: 419, startPoint y: 167, endPoint x: 426, endPoint y: 219, distance: 53.0
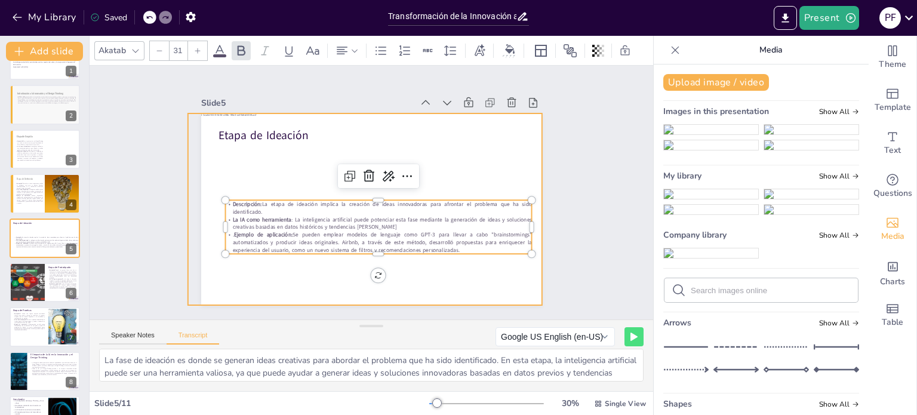
type input "48"
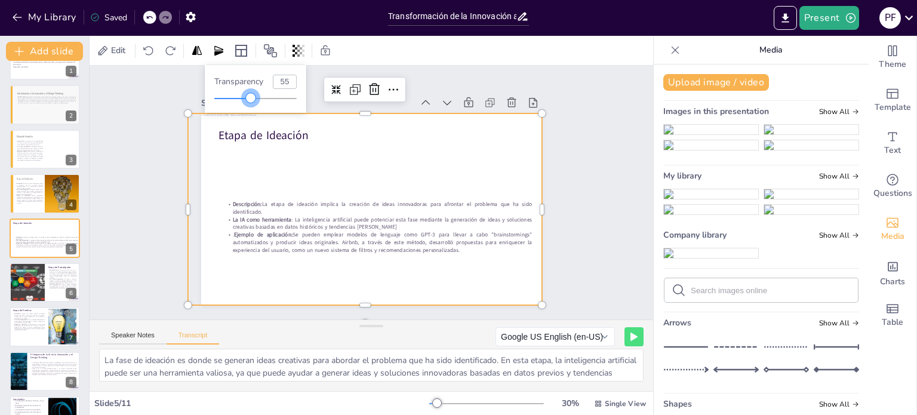
type input "56"
drag, startPoint x: 267, startPoint y: 100, endPoint x: 261, endPoint y: 111, distance: 13.1
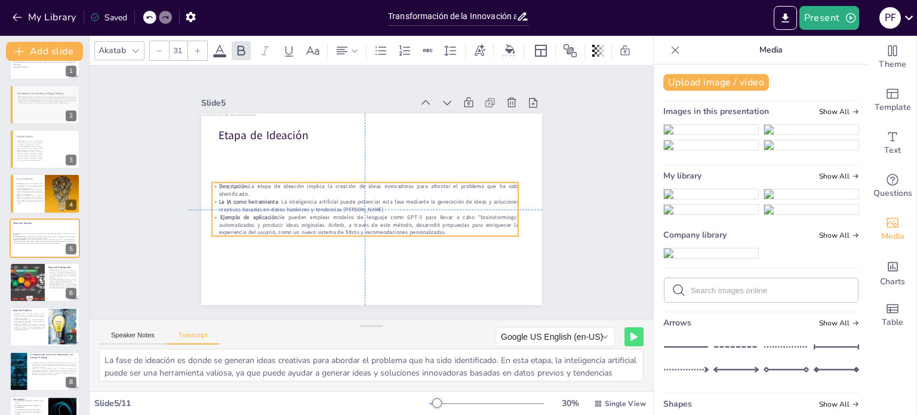
drag, startPoint x: 318, startPoint y: 195, endPoint x: 306, endPoint y: 193, distance: 12.8
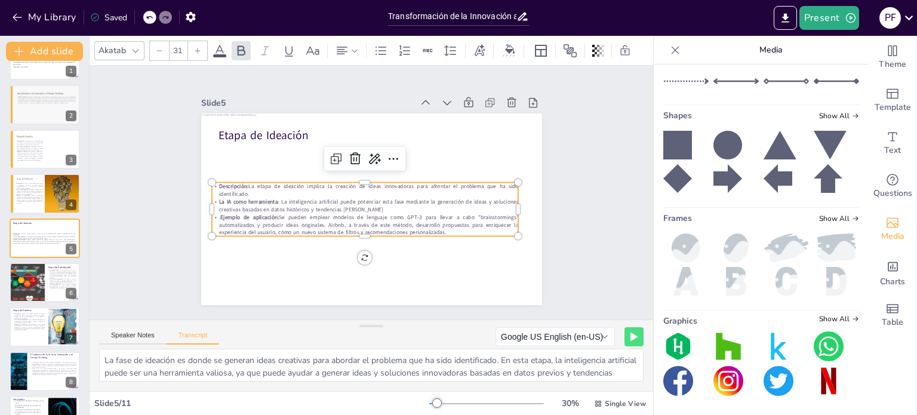
scroll to position [537, 0]
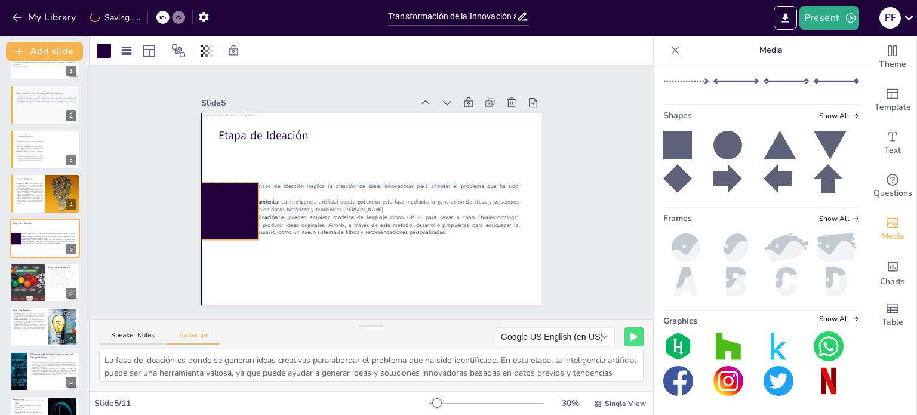
drag, startPoint x: 377, startPoint y: 223, endPoint x: 215, endPoint y: 198, distance: 164.3
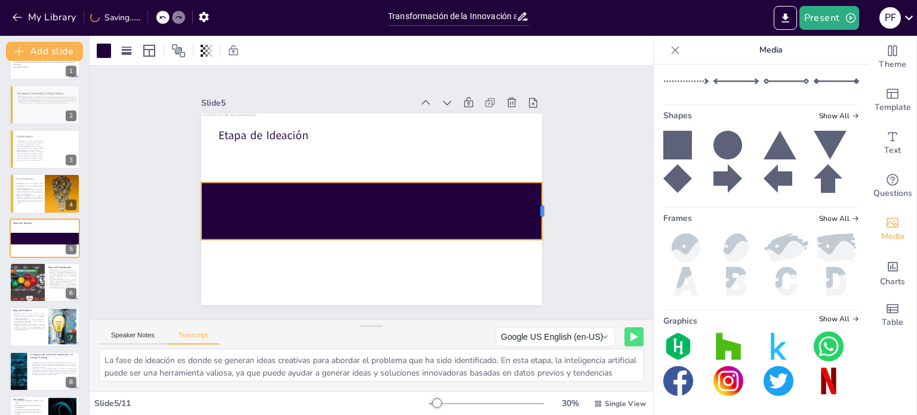
drag, startPoint x: 254, startPoint y: 204, endPoint x: 537, endPoint y: 231, distance: 284.8
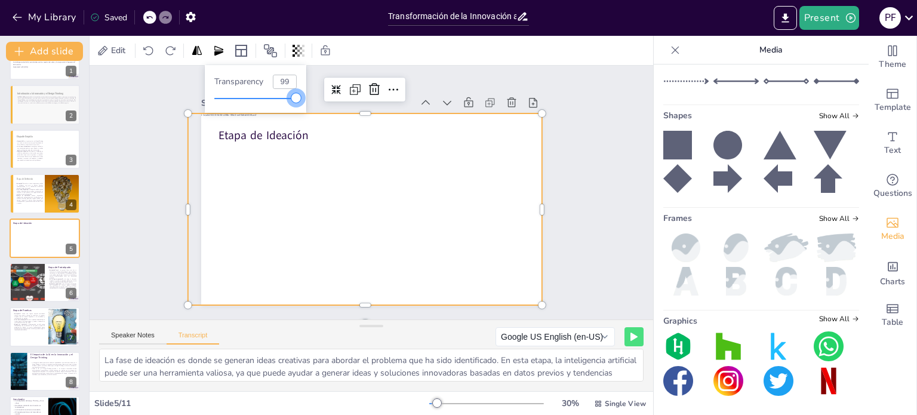
type input "100"
drag, startPoint x: 277, startPoint y: 100, endPoint x: 307, endPoint y: 107, distance: 30.6
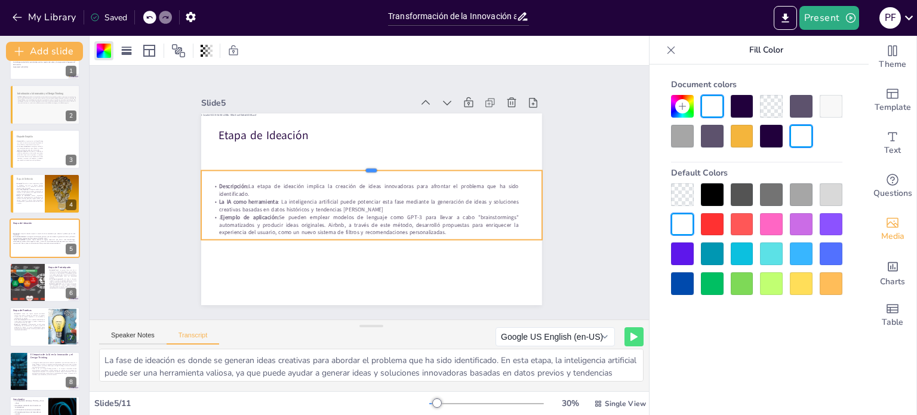
drag, startPoint x: 363, startPoint y: 176, endPoint x: 368, endPoint y: 164, distance: 12.9
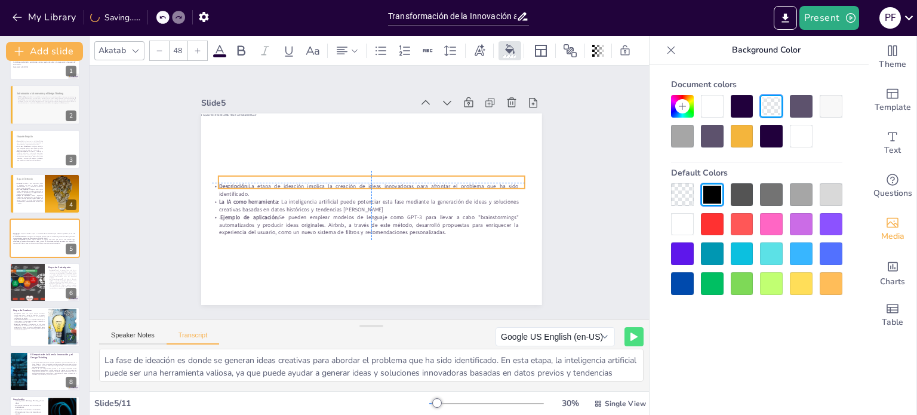
drag, startPoint x: 286, startPoint y: 143, endPoint x: 286, endPoint y: 170, distance: 26.9
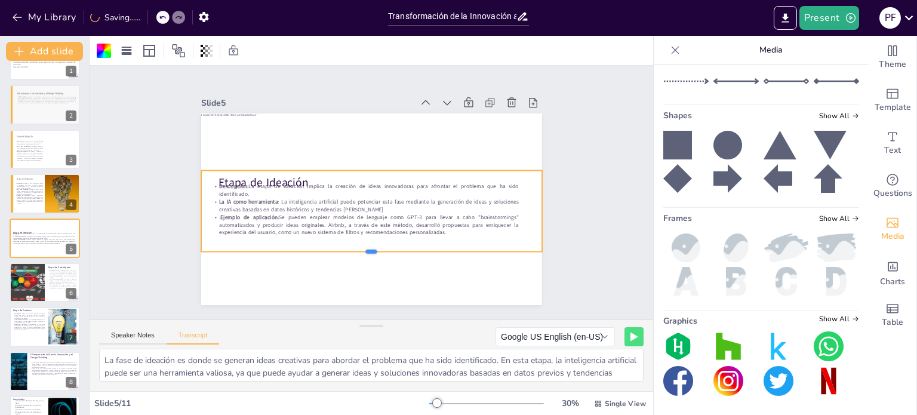
drag, startPoint x: 360, startPoint y: 236, endPoint x: 359, endPoint y: 248, distance: 12.1
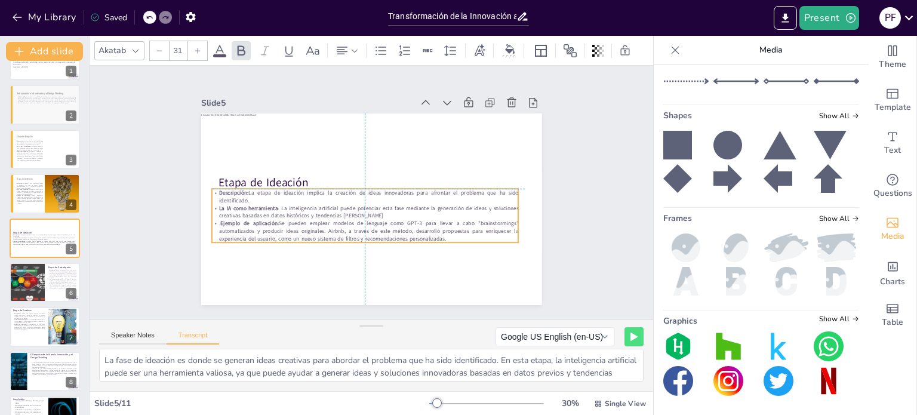
drag, startPoint x: 282, startPoint y: 215, endPoint x: 283, endPoint y: 222, distance: 7.3
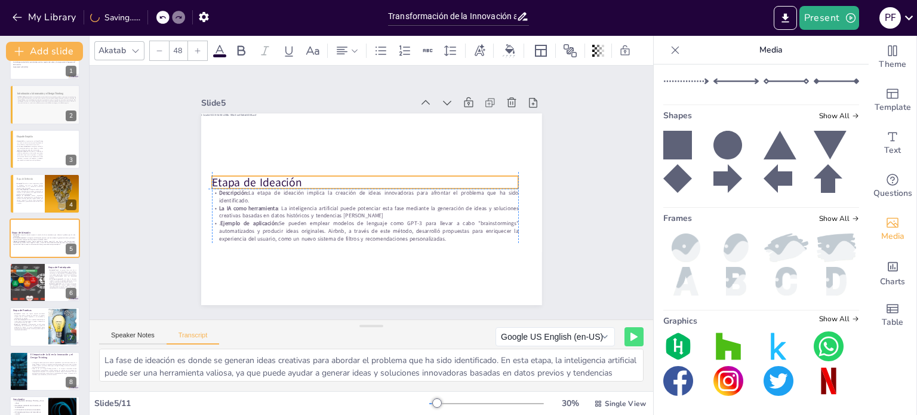
drag, startPoint x: 258, startPoint y: 175, endPoint x: 248, endPoint y: 171, distance: 11.0
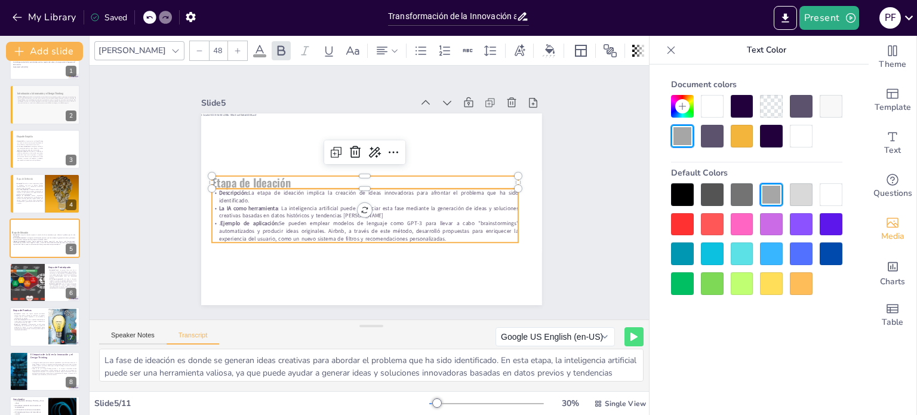
type input "31"
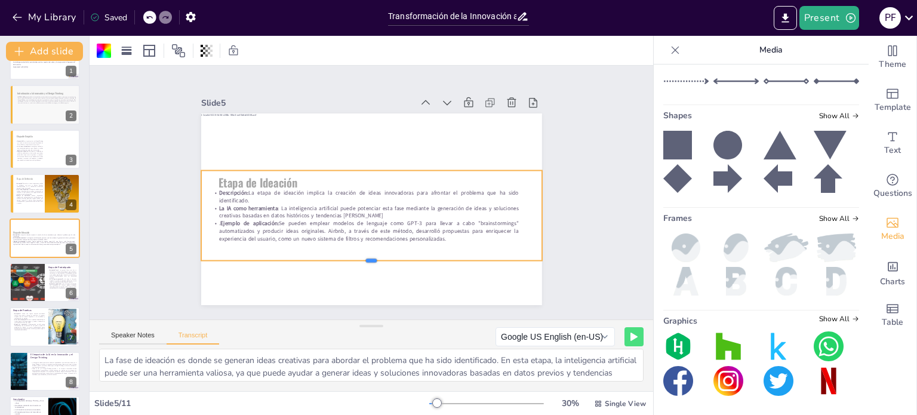
drag, startPoint x: 443, startPoint y: 248, endPoint x: 426, endPoint y: 238, distance: 20.1
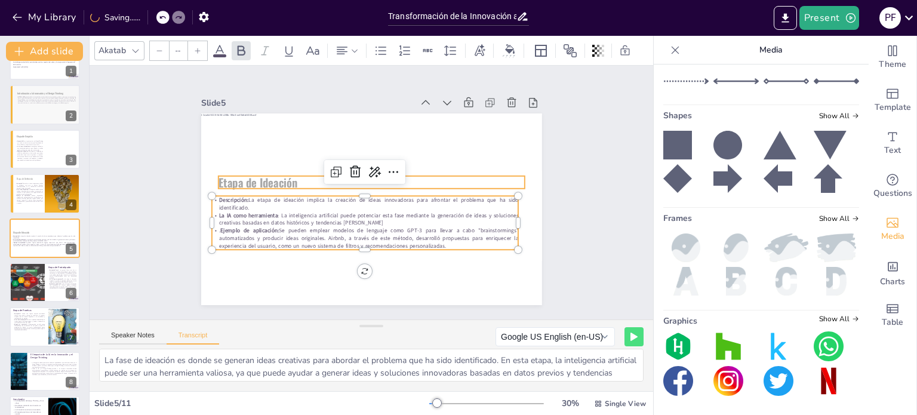
type input "48"
type input "--"
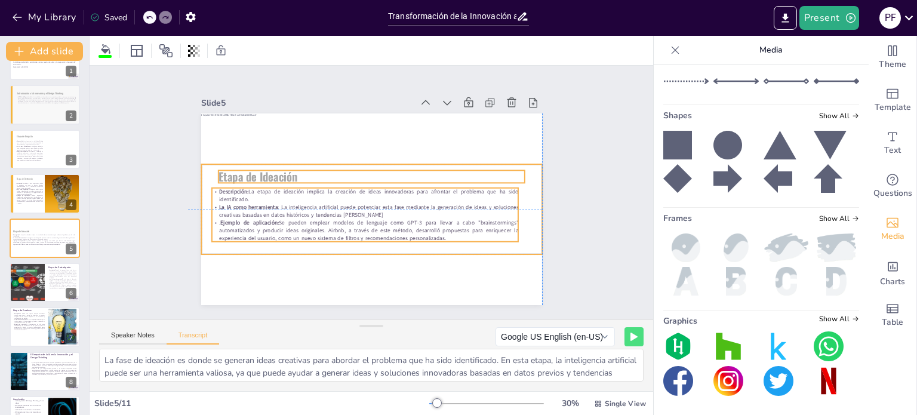
drag, startPoint x: 521, startPoint y: 220, endPoint x: 520, endPoint y: 209, distance: 10.8
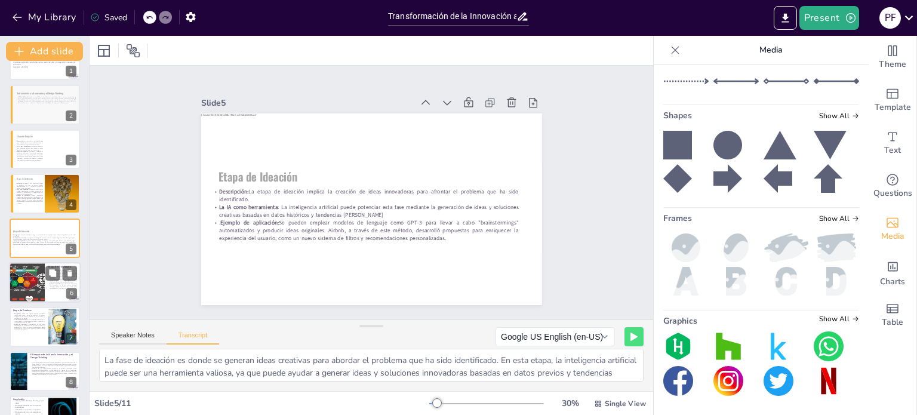
type textarea "Después de generar ideas, la etapa de prototipado se centra en construir protot…"
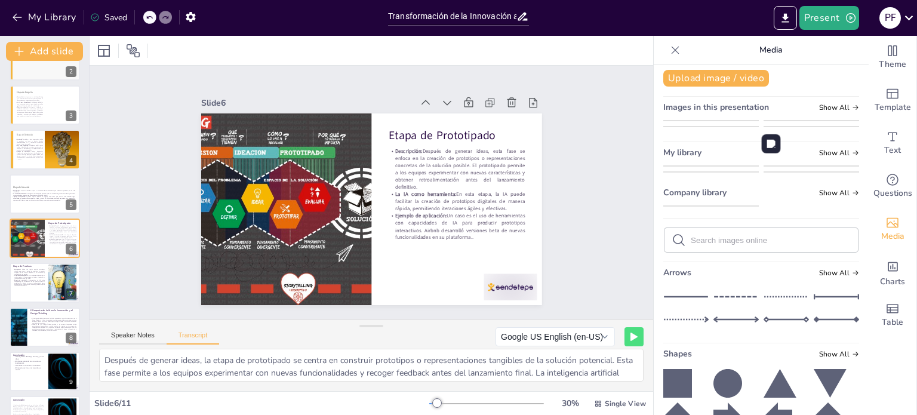
scroll to position [0, 0]
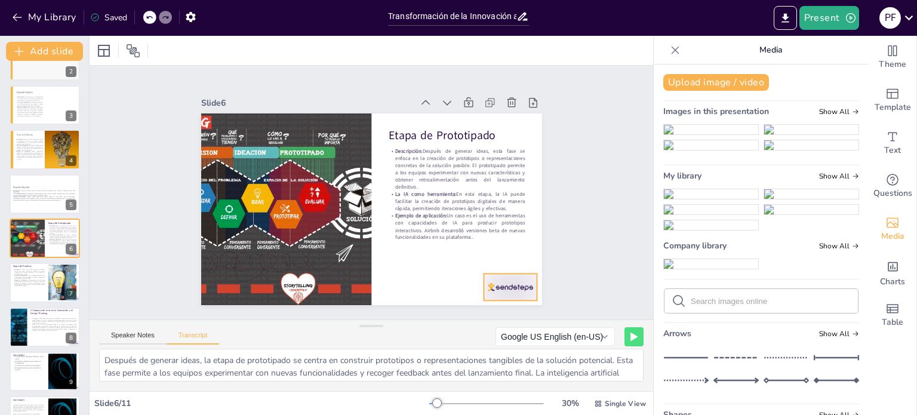
click at [502, 285] on div at bounding box center [499, 301] width 56 height 32
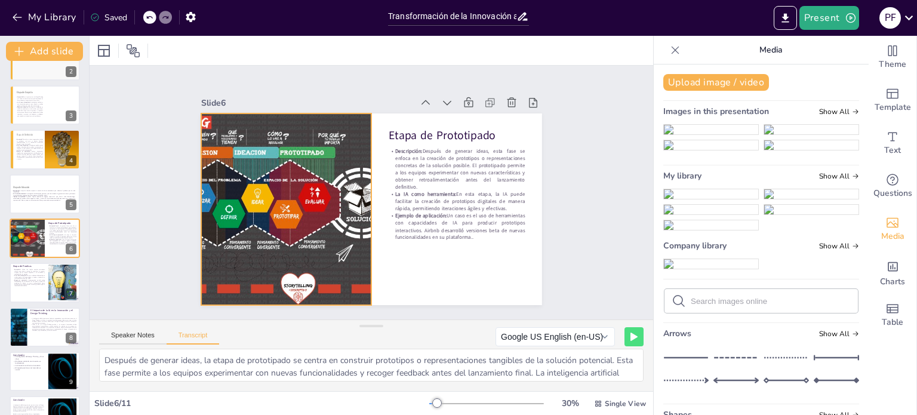
click at [349, 237] on div at bounding box center [285, 209] width 365 height 192
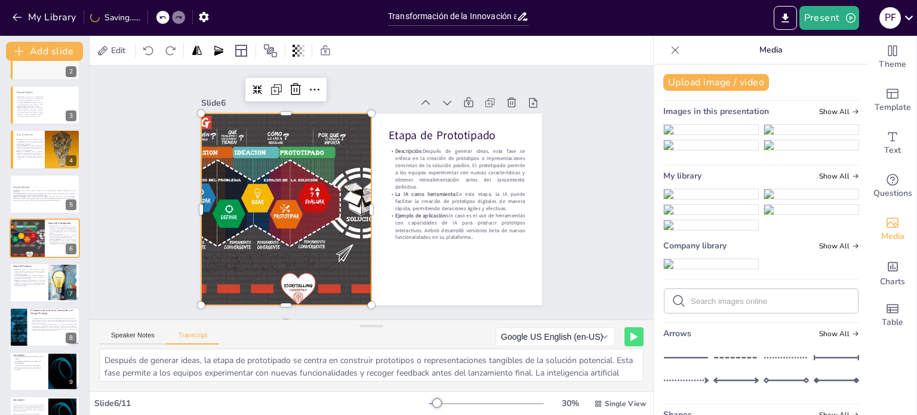
click at [261, 245] on div at bounding box center [284, 200] width 383 height 229
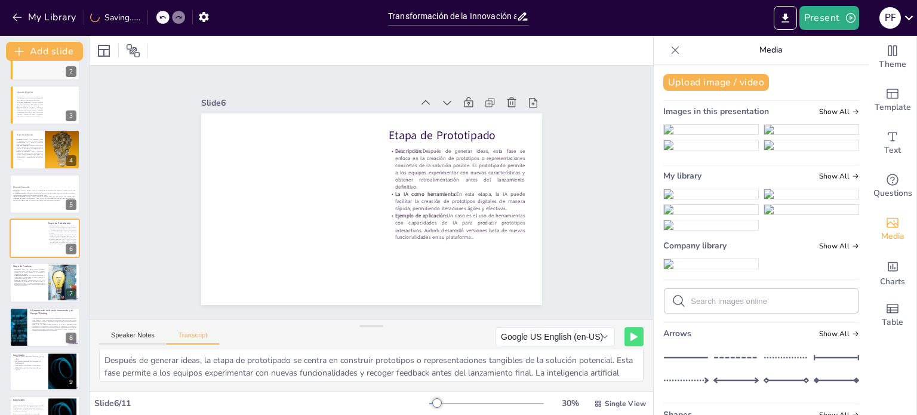
click at [687, 199] on img at bounding box center [711, 194] width 94 height 10
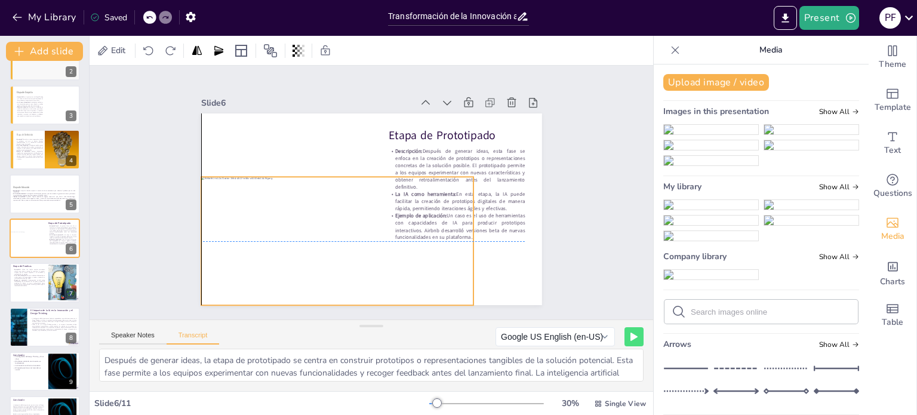
drag, startPoint x: 434, startPoint y: 237, endPoint x: 402, endPoint y: 264, distance: 42.3
click at [402, 264] on div at bounding box center [337, 241] width 273 height 128
drag, startPoint x: 465, startPoint y: 232, endPoint x: 526, endPoint y: 232, distance: 60.9
click at [534, 232] on div at bounding box center [539, 241] width 10 height 128
drag, startPoint x: 328, startPoint y: 170, endPoint x: 333, endPoint y: 188, distance: 18.5
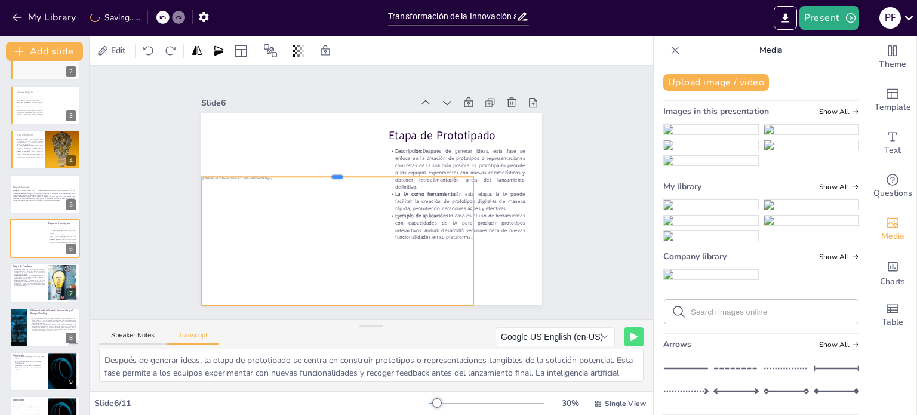
click at [333, 188] on div "Etapa de Prototipado Descripción: Después de generar ideas, esta fase se enfoca…" at bounding box center [371, 209] width 341 height 192
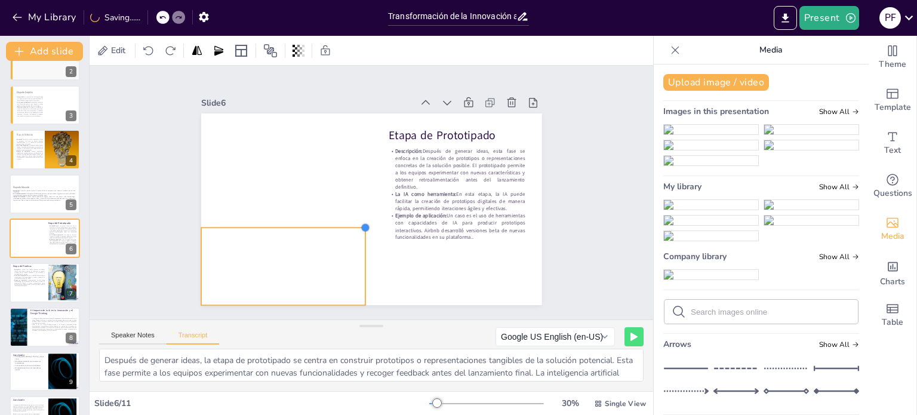
drag, startPoint x: 463, startPoint y: 174, endPoint x: 406, endPoint y: 222, distance: 75.0
click at [406, 222] on div "Etapa de Prototipado Descripción: Después de generar ideas, esta fase se enfoca…" at bounding box center [371, 209] width 341 height 192
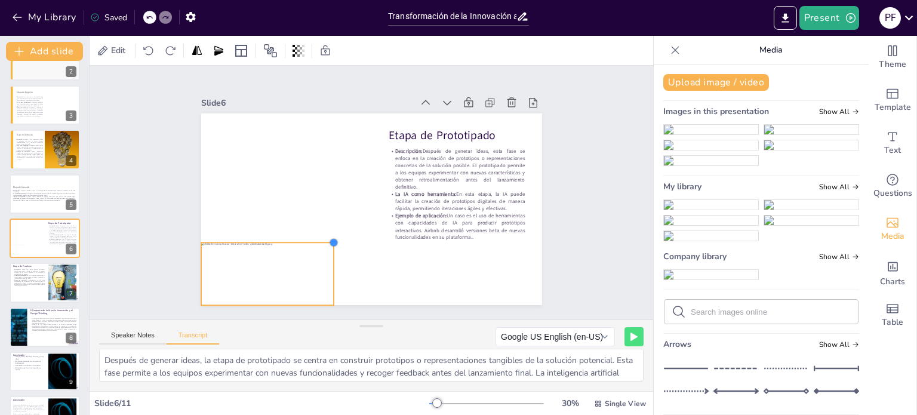
drag, startPoint x: 468, startPoint y: 171, endPoint x: 286, endPoint y: 237, distance: 192.9
click at [286, 237] on div "Etapa de Prototipado Descripción: Después de generar ideas, esta fase se enfoca…" at bounding box center [371, 209] width 341 height 192
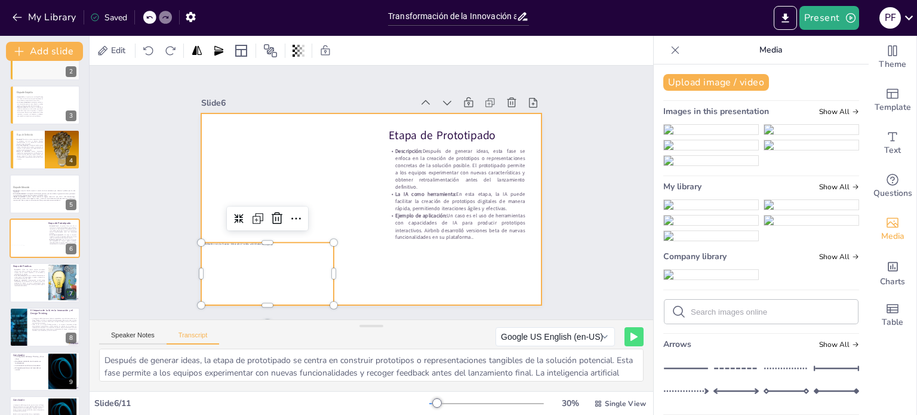
click at [330, 267] on div at bounding box center [371, 209] width 341 height 192
click at [324, 271] on div at bounding box center [267, 273] width 133 height 63
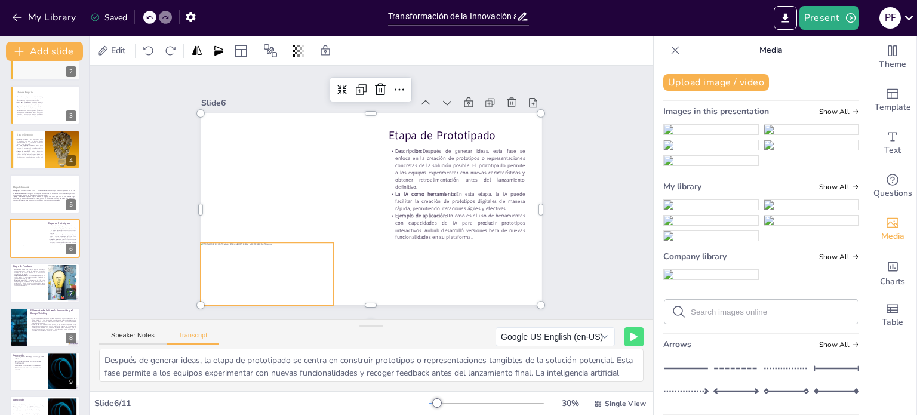
click at [318, 264] on div at bounding box center [267, 273] width 133 height 63
click at [314, 269] on div at bounding box center [259, 262] width 138 height 76
click at [312, 264] on div at bounding box center [267, 273] width 133 height 63
click at [376, 255] on div at bounding box center [371, 209] width 341 height 192
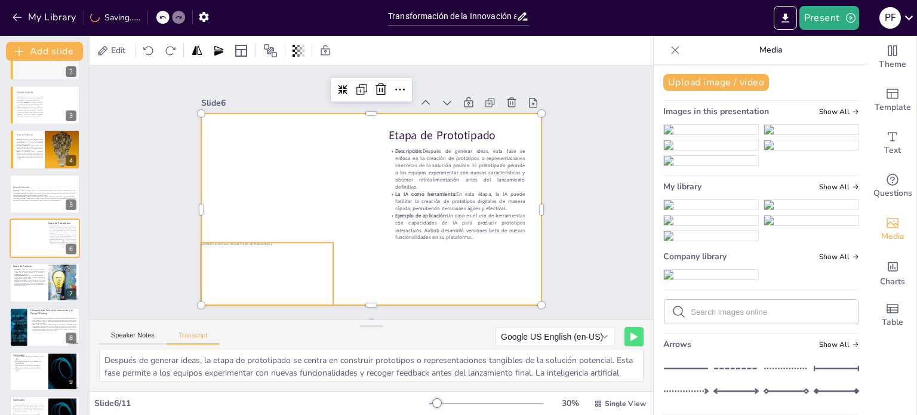
click at [306, 267] on div at bounding box center [259, 262] width 138 height 76
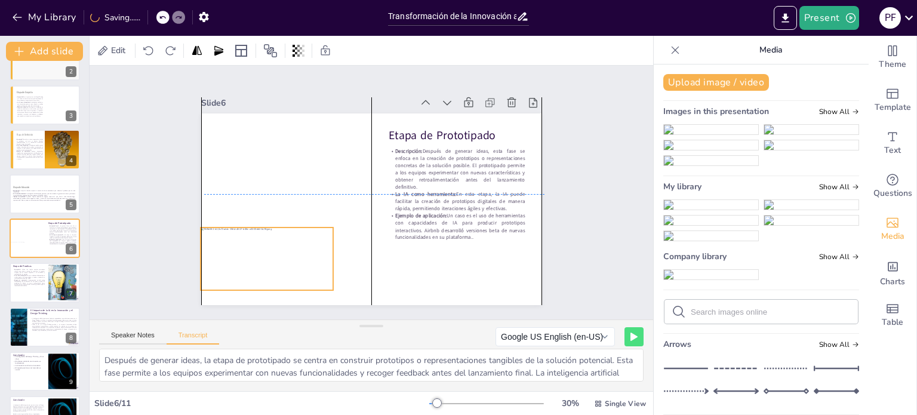
drag, startPoint x: 299, startPoint y: 264, endPoint x: 302, endPoint y: 248, distance: 16.4
click at [302, 248] on div at bounding box center [260, 247] width 138 height 76
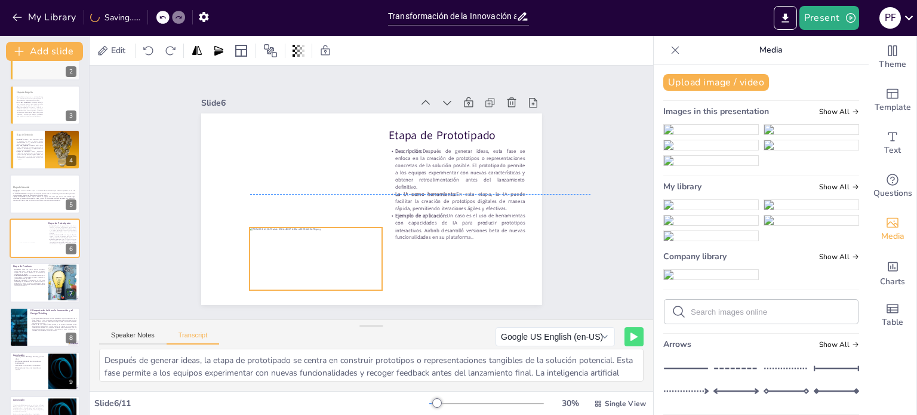
drag, startPoint x: 288, startPoint y: 264, endPoint x: 337, endPoint y: 267, distance: 49.1
click at [337, 267] on div at bounding box center [315, 258] width 133 height 63
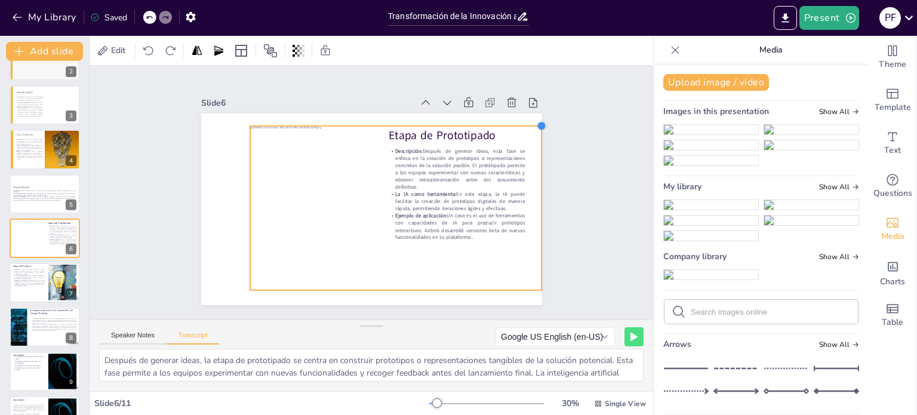
drag, startPoint x: 579, startPoint y: 93, endPoint x: 530, endPoint y: 226, distance: 142.4
click at [530, 226] on div "Etapa de Prototipado Descripción: Después de generar ideas, esta fase se enfoca…" at bounding box center [371, 209] width 341 height 192
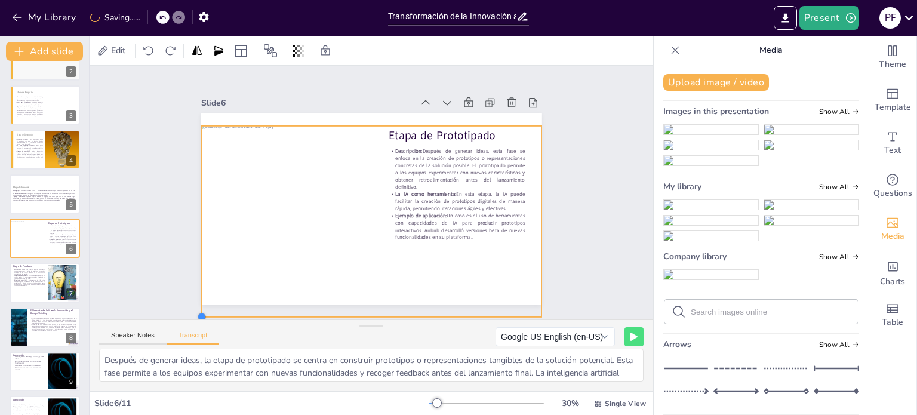
drag, startPoint x: 243, startPoint y: 283, endPoint x: 195, endPoint y: 303, distance: 52.2
click at [195, 303] on div "Slide 1 Innovación y Design Thinking: El Futuro con la IA Esta presentación exp…" at bounding box center [371, 193] width 587 height 312
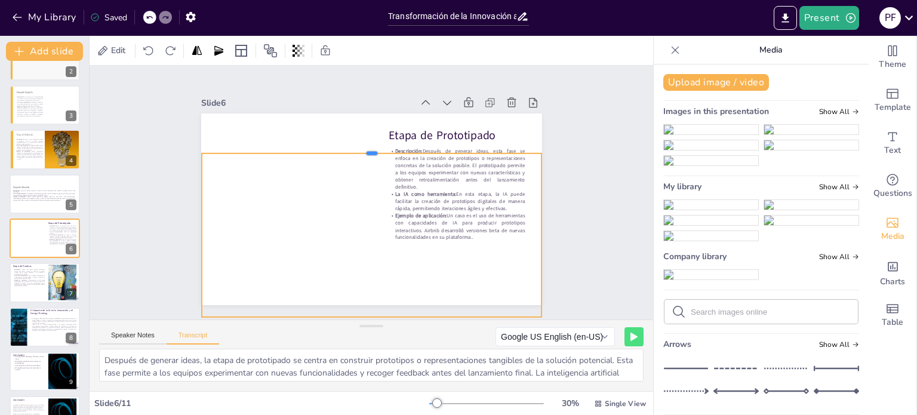
drag, startPoint x: 366, startPoint y: 119, endPoint x: 368, endPoint y: 147, distance: 27.5
click at [368, 147] on div at bounding box center [375, 149] width 339 height 45
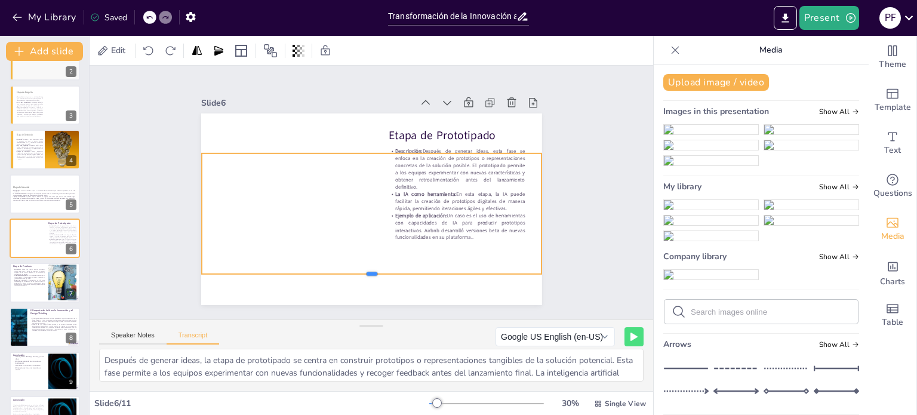
drag, startPoint x: 365, startPoint y: 285, endPoint x: 372, endPoint y: 242, distance: 43.5
click at [372, 242] on div "Etapa de Prototipado Descripción: Después de generar ideas, esta fase se enfoca…" at bounding box center [371, 209] width 341 height 192
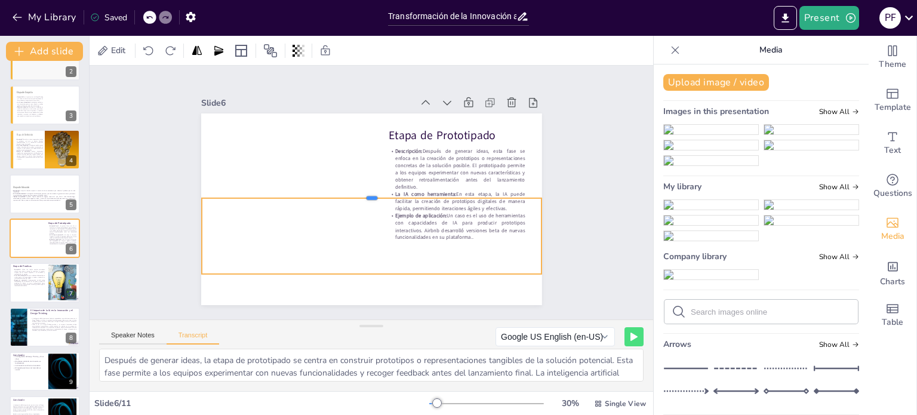
drag, startPoint x: 363, startPoint y: 148, endPoint x: 378, endPoint y: 193, distance: 47.2
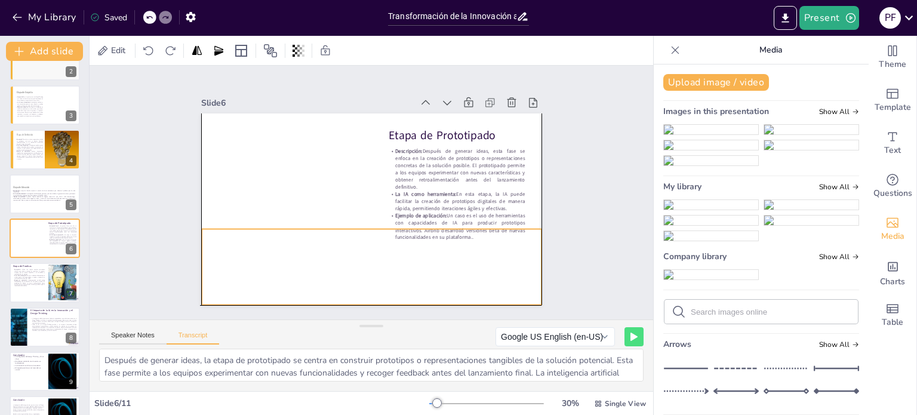
drag, startPoint x: 443, startPoint y: 238, endPoint x: 441, endPoint y: 255, distance: 17.4
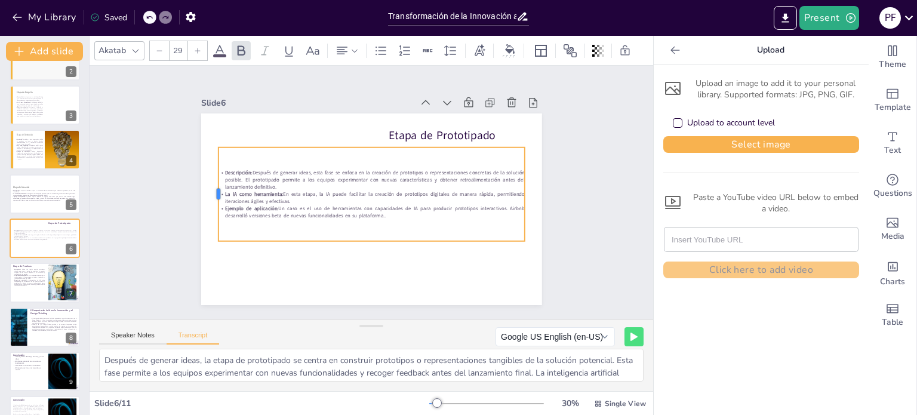
drag, startPoint x: 377, startPoint y: 190, endPoint x: 206, endPoint y: 188, distance: 170.1
type input "48"
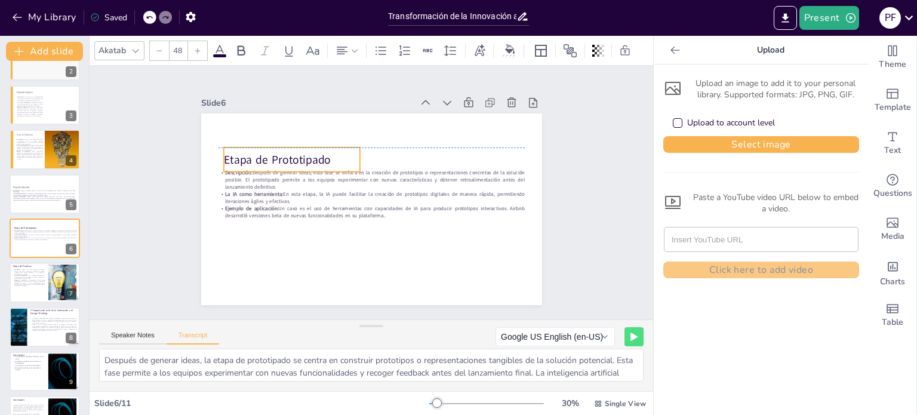
drag, startPoint x: 465, startPoint y: 128, endPoint x: 301, endPoint y: 147, distance: 165.9
click at [301, 113] on div "Etapa de Prototipado Descripción: Después de generar ideas, esta fase se enfoca…" at bounding box center [371, 113] width 341 height 0
click at [234, 45] on icon at bounding box center [241, 51] width 14 height 14
click at [136, 48] on icon at bounding box center [136, 51] width 10 height 10
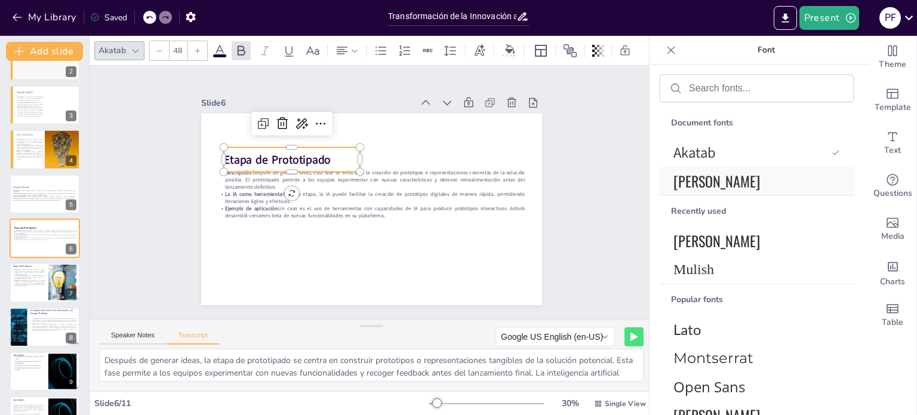
click at [730, 179] on span "[PERSON_NAME]" at bounding box center [754, 180] width 162 height 21
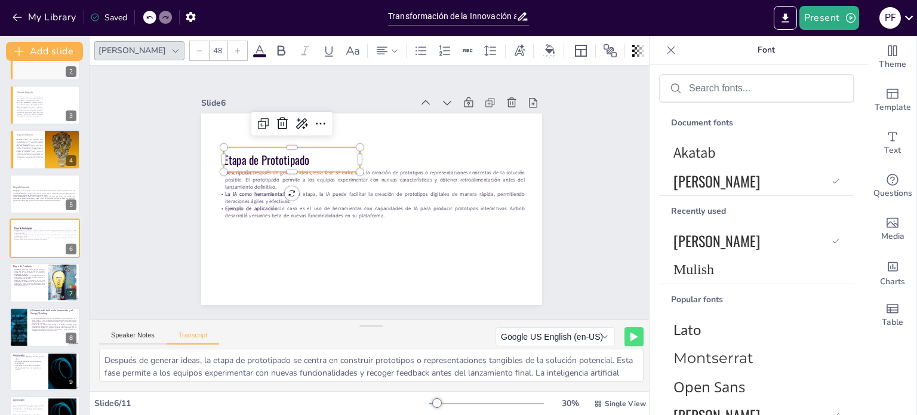
click at [252, 44] on icon at bounding box center [259, 51] width 14 height 14
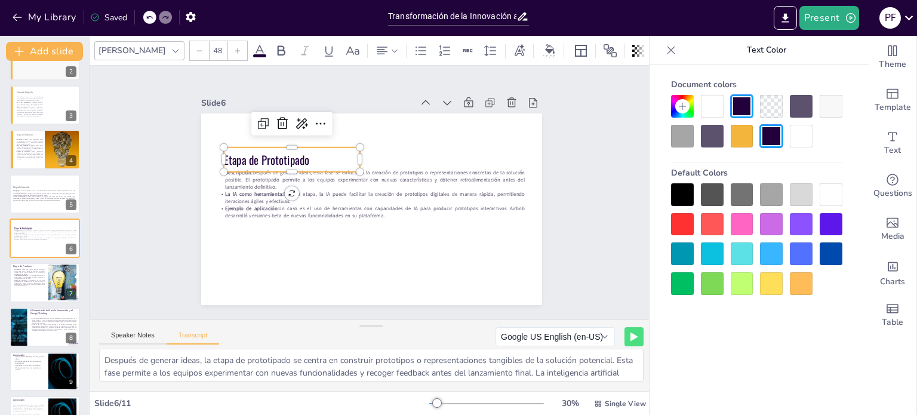
click at [684, 148] on div "Document colors Default Colors" at bounding box center [756, 184] width 195 height 221
click at [686, 135] on div at bounding box center [682, 136] width 23 height 23
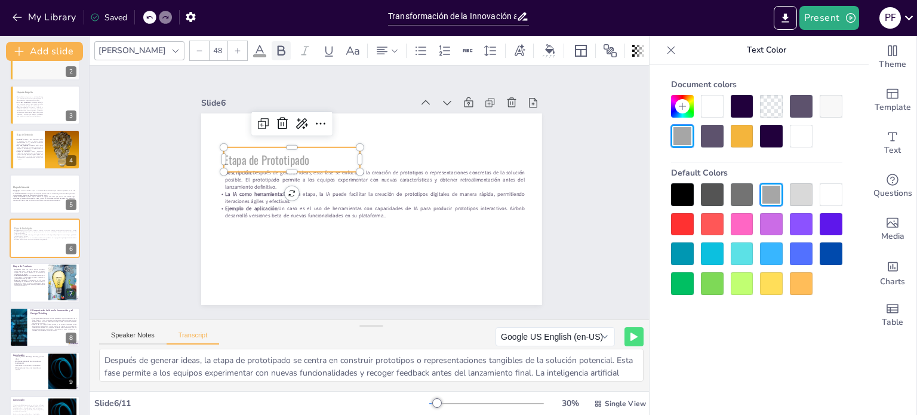
click at [274, 46] on icon at bounding box center [281, 51] width 14 height 14
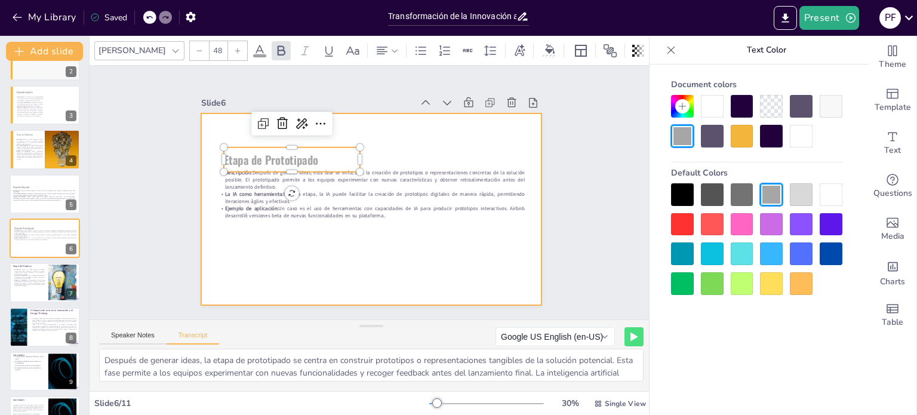
click at [414, 138] on div at bounding box center [369, 209] width 359 height 226
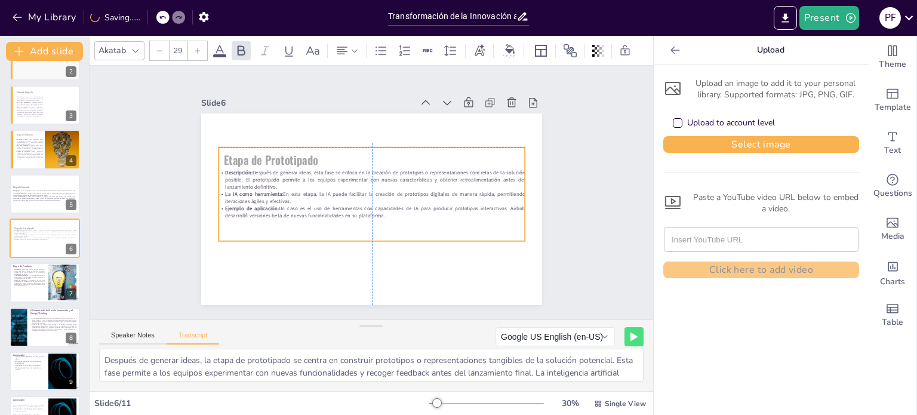
click at [297, 159] on div "Descripción: Después de generar ideas, esta fase se enfoca en la creación de pr…" at bounding box center [371, 193] width 315 height 125
click at [260, 121] on div at bounding box center [371, 209] width 341 height 192
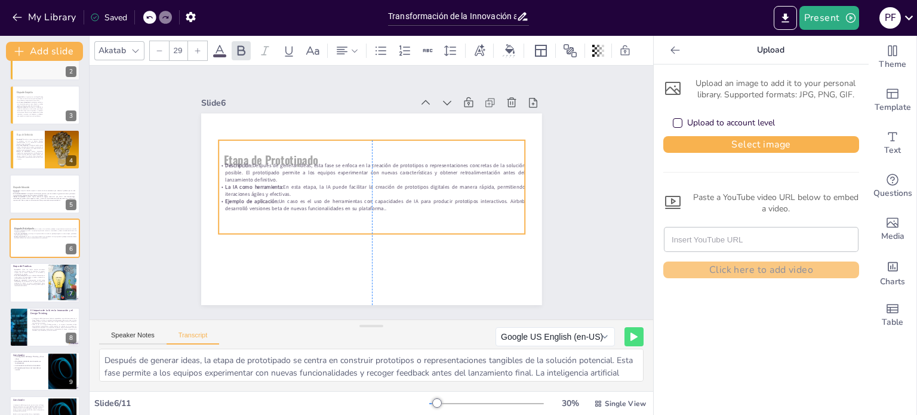
drag, startPoint x: 265, startPoint y: 155, endPoint x: 265, endPoint y: 147, distance: 7.2
click at [265, 147] on div "Descripción: Después de generar ideas, esta fase se enfoca en la creación de pr…" at bounding box center [371, 187] width 306 height 94
click at [243, 155] on div "Descripción: Después de generar ideas, esta fase se enfoca en la creación de pr…" at bounding box center [371, 187] width 306 height 94
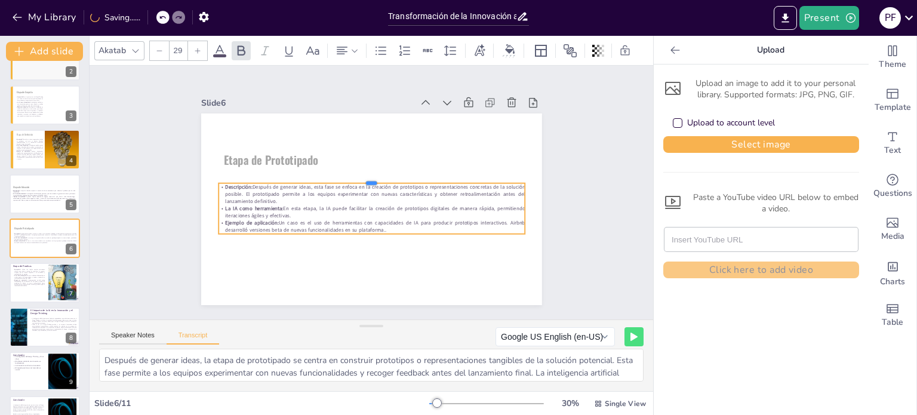
drag, startPoint x: 356, startPoint y: 134, endPoint x: 352, endPoint y: 177, distance: 43.2
click at [352, 177] on div at bounding box center [371, 179] width 306 height 10
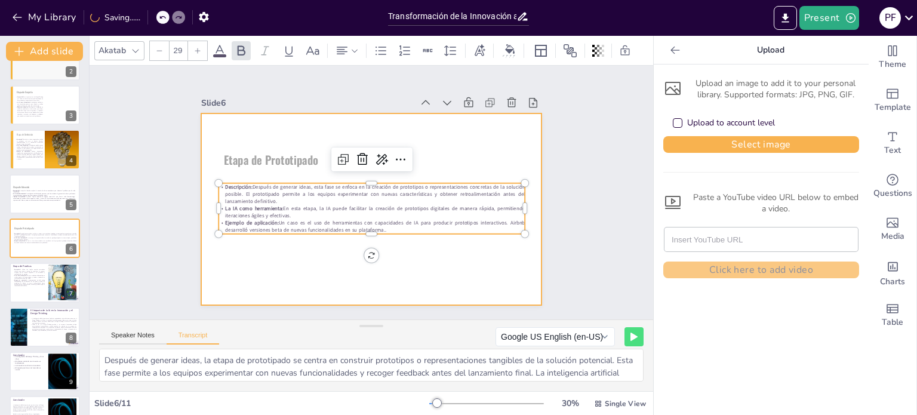
click at [405, 155] on div "Etapa de Prototipado Descripción: Después de generar ideas, esta fase se enfoca…" at bounding box center [369, 209] width 359 height 226
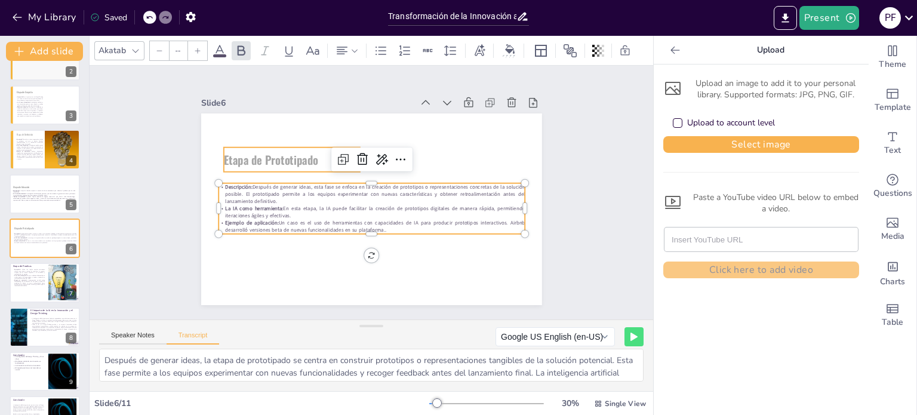
type input "48"
click at [224, 154] on span "Etapa de Prototipado" at bounding box center [271, 159] width 94 height 17
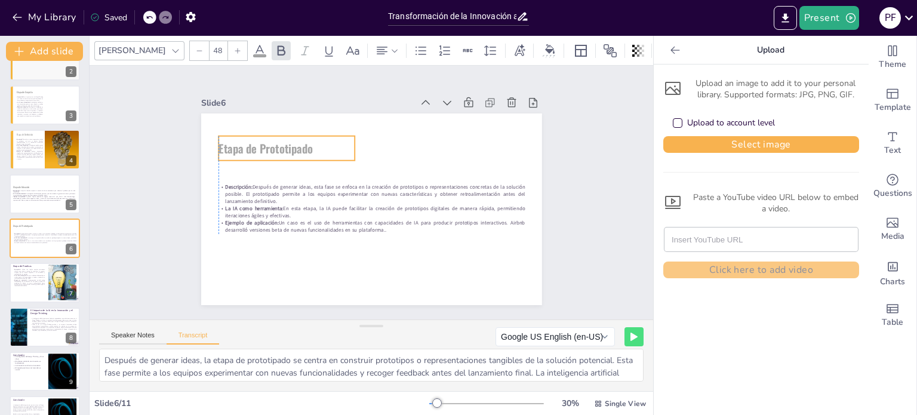
drag, startPoint x: 222, startPoint y: 157, endPoint x: 218, endPoint y: 146, distance: 12.1
click at [218, 146] on span "Etapa de Prototipado" at bounding box center [265, 148] width 94 height 17
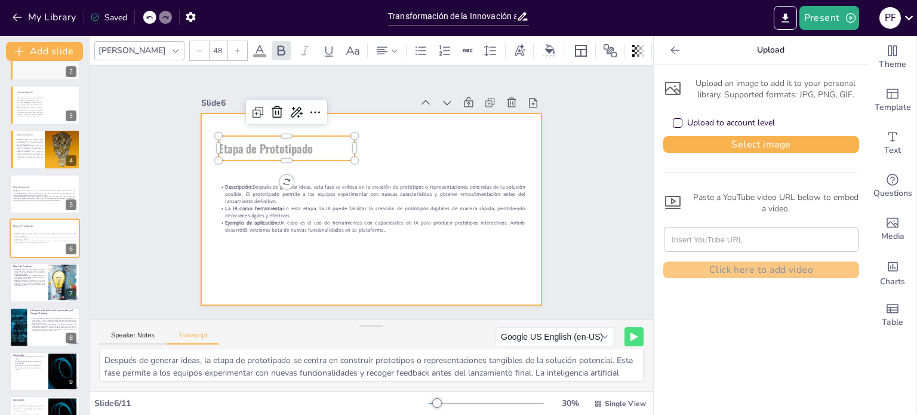
click at [418, 161] on div at bounding box center [369, 209] width 359 height 226
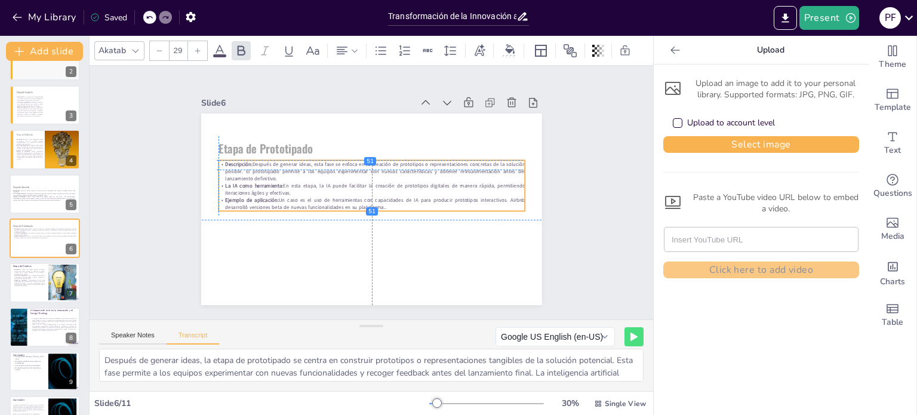
drag, startPoint x: 359, startPoint y: 199, endPoint x: 359, endPoint y: 186, distance: 12.5
click at [359, 186] on p "La IA como herramienta: En esta etapa, la IA puede facilitar la creación de pro…" at bounding box center [371, 189] width 306 height 14
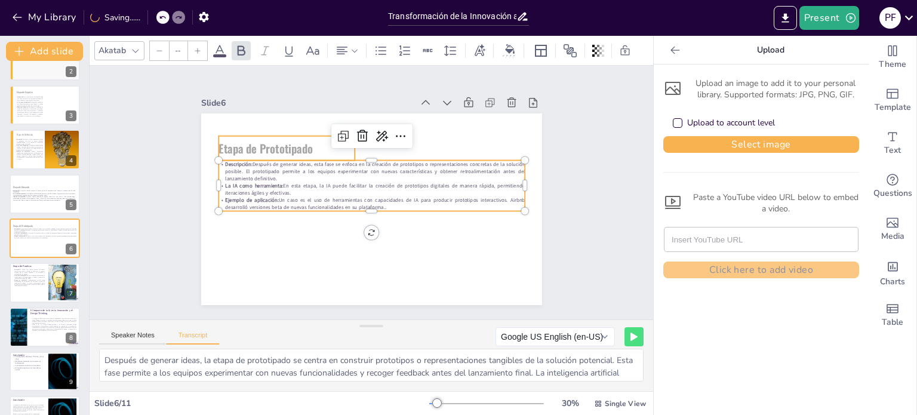
type input "48"
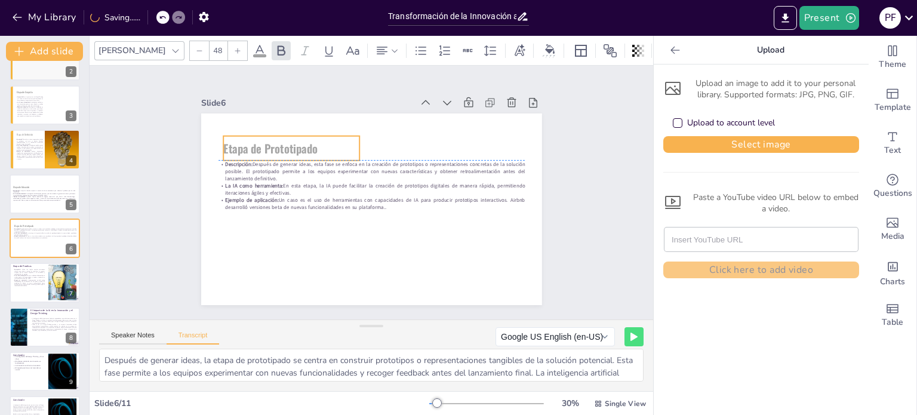
click at [258, 143] on span "Etapa de Prototipado" at bounding box center [275, 138] width 95 height 26
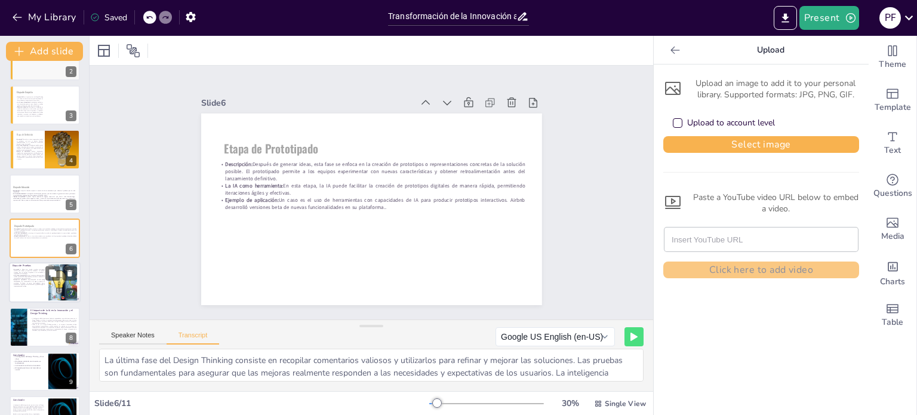
scroll to position [119, 0]
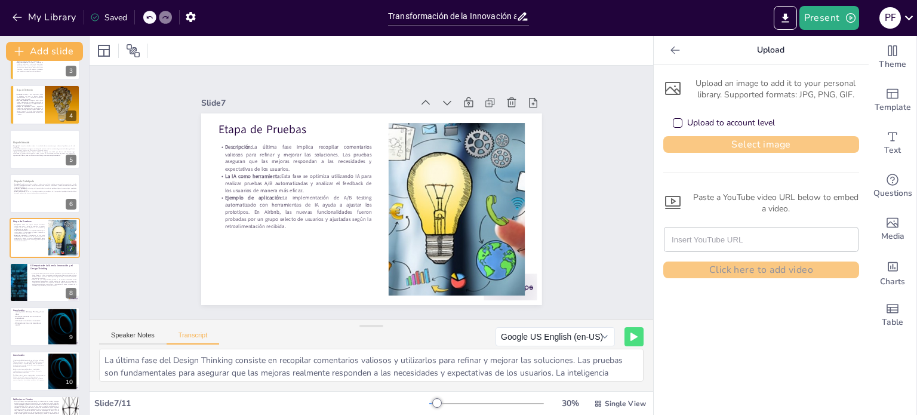
click at [748, 139] on button "Select image" at bounding box center [761, 144] width 196 height 17
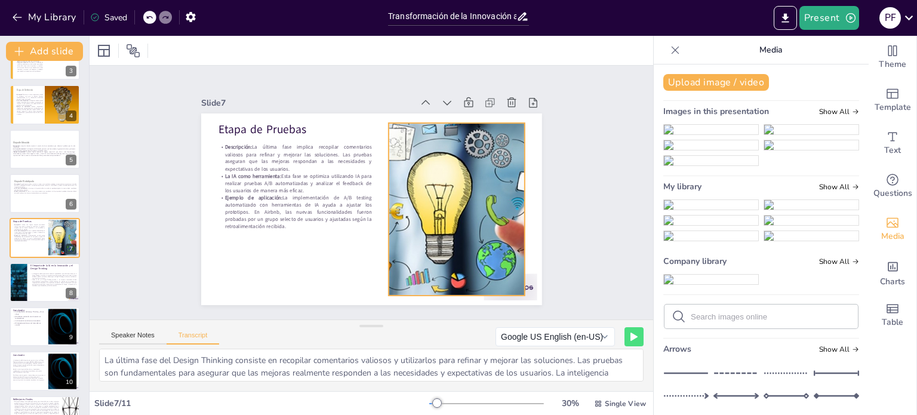
click at [476, 201] on div at bounding box center [454, 218] width 292 height 201
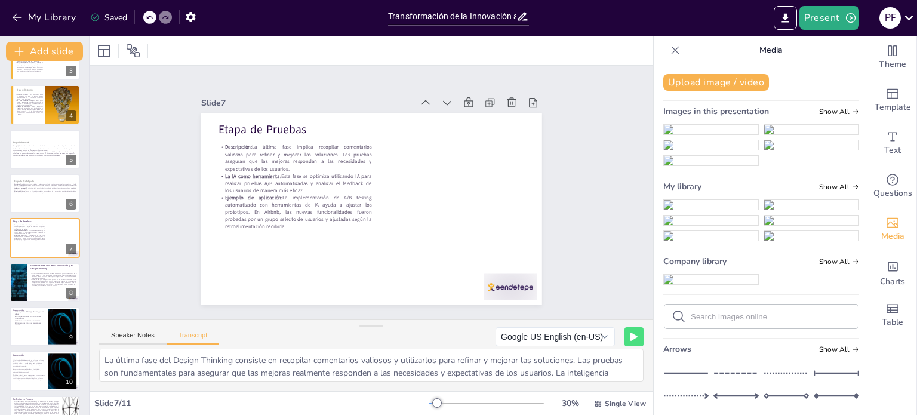
click at [685, 209] on img at bounding box center [711, 205] width 94 height 10
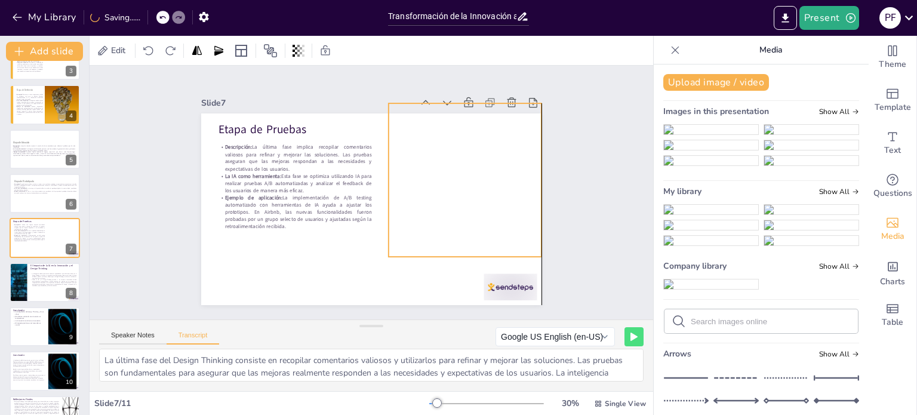
drag, startPoint x: 372, startPoint y: 189, endPoint x: 470, endPoint y: 159, distance: 101.6
click at [470, 159] on div at bounding box center [465, 190] width 168 height 168
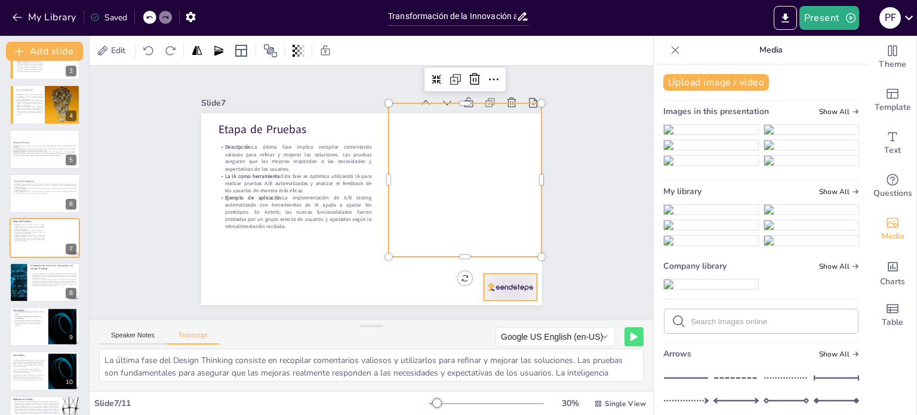
click at [511, 285] on div at bounding box center [499, 301] width 56 height 32
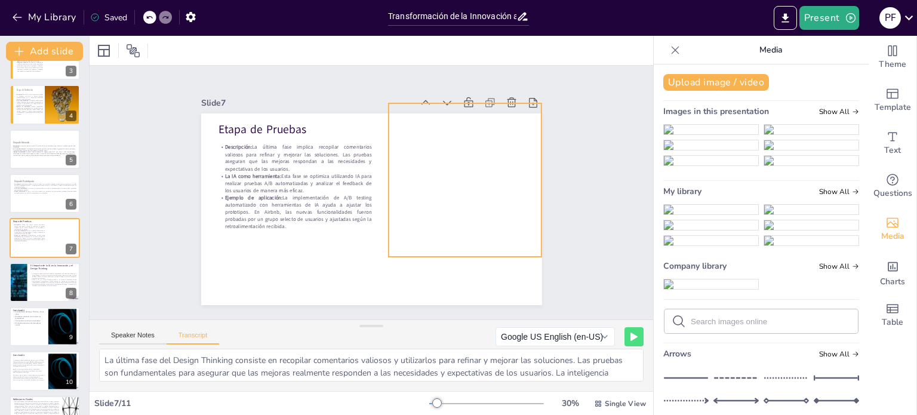
drag, startPoint x: 468, startPoint y: 221, endPoint x: 436, endPoint y: 229, distance: 33.6
click at [468, 221] on div at bounding box center [465, 190] width 168 height 168
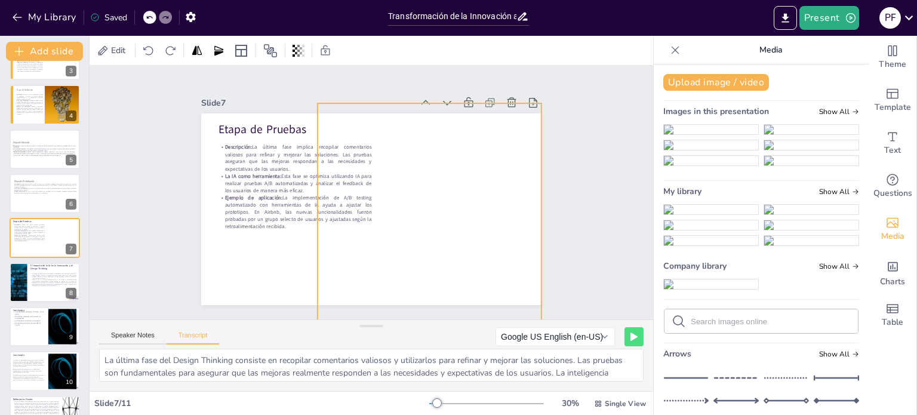
drag, startPoint x: 382, startPoint y: 253, endPoint x: 317, endPoint y: 320, distance: 93.3
click at [315, 322] on div "Slide 1 Innovación y Design Thinking: El Futuro con la IA Esta presentación exp…" at bounding box center [371, 228] width 563 height 325
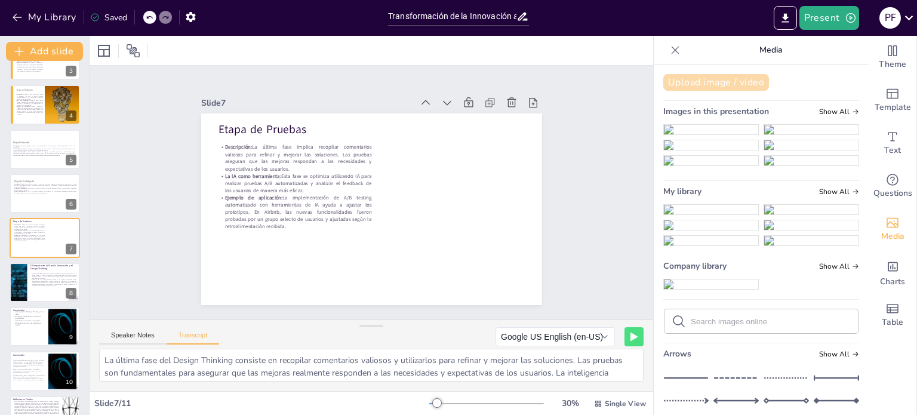
click at [722, 81] on button "Upload image / video" at bounding box center [716, 82] width 106 height 17
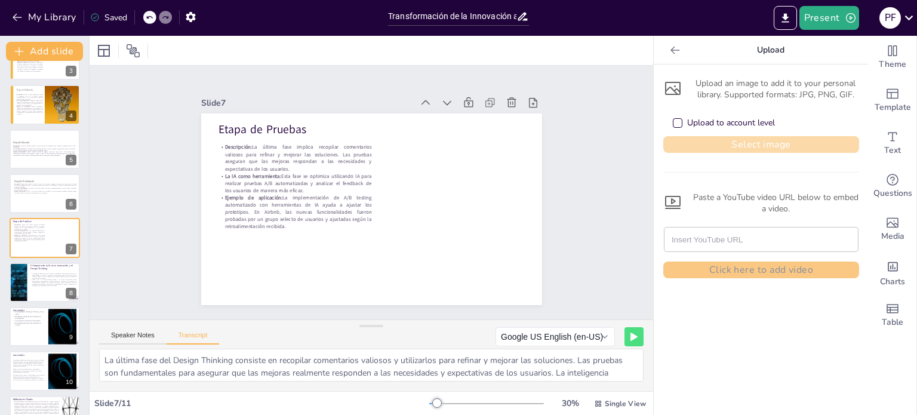
click at [730, 143] on button "Select image" at bounding box center [761, 144] width 196 height 17
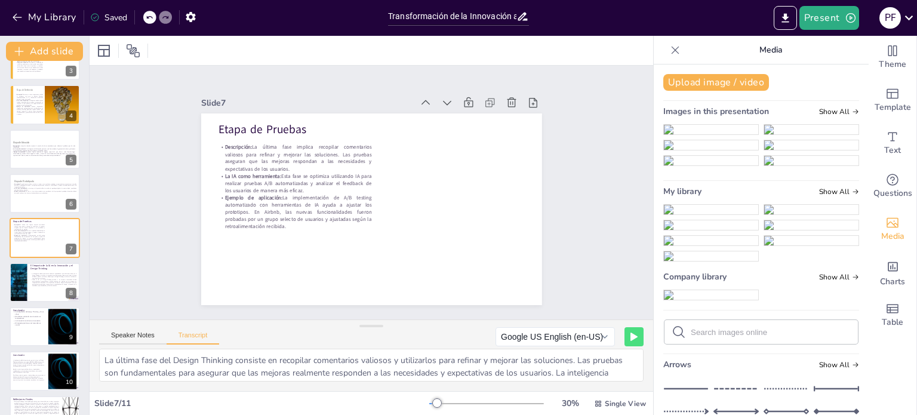
click at [723, 134] on img at bounding box center [711, 130] width 94 height 10
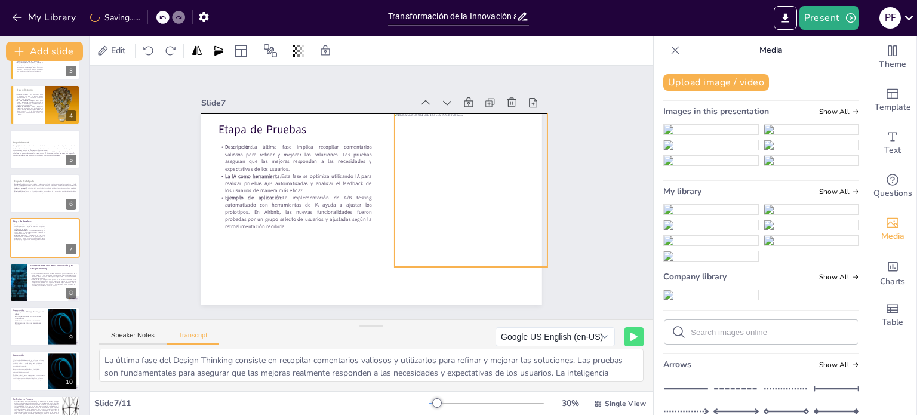
drag, startPoint x: 347, startPoint y: 229, endPoint x: 447, endPoint y: 209, distance: 101.6
click at [447, 209] on div at bounding box center [470, 189] width 153 height 153
click at [611, 203] on div "Slide 1 Innovación y Design Thinking: El Futuro con la IA Esta presentación exp…" at bounding box center [371, 193] width 563 height 254
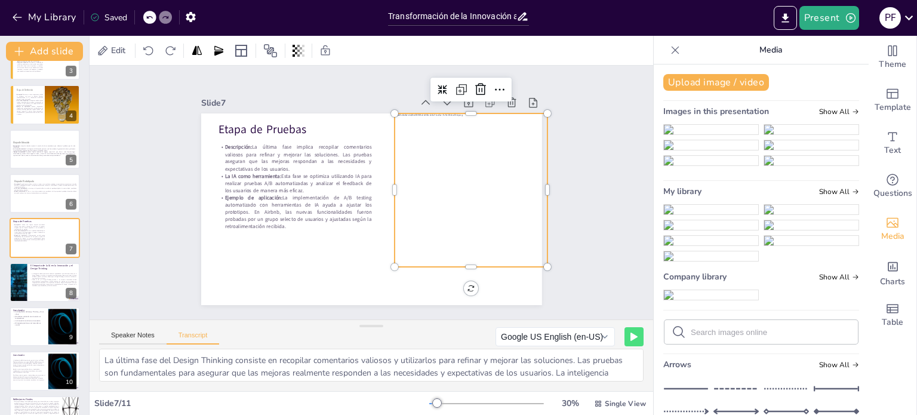
click at [451, 202] on div at bounding box center [470, 189] width 153 height 153
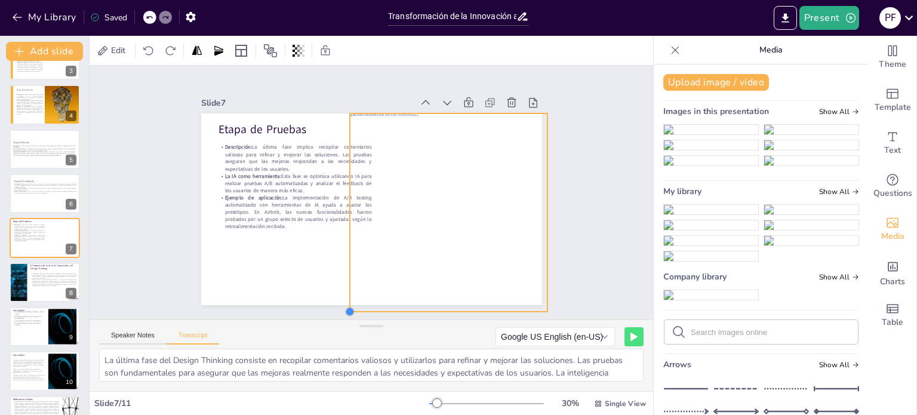
drag, startPoint x: 383, startPoint y: 263, endPoint x: 337, endPoint y: 303, distance: 60.5
click at [337, 303] on div at bounding box center [337, 308] width 11 height 11
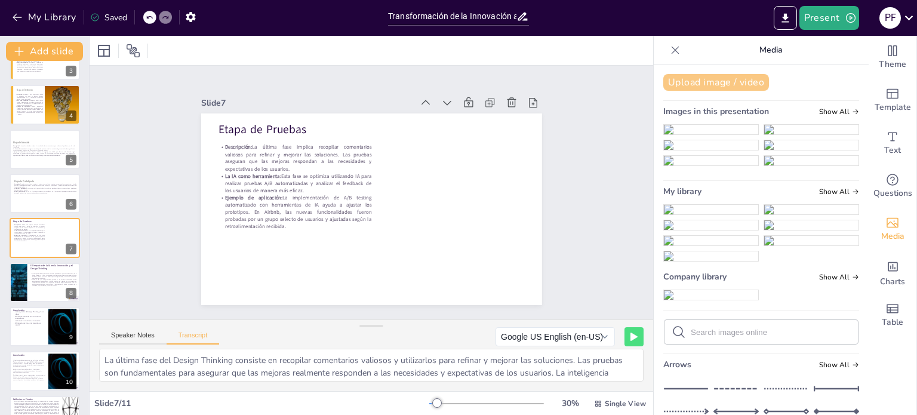
click at [724, 76] on button "Upload image / video" at bounding box center [716, 82] width 106 height 17
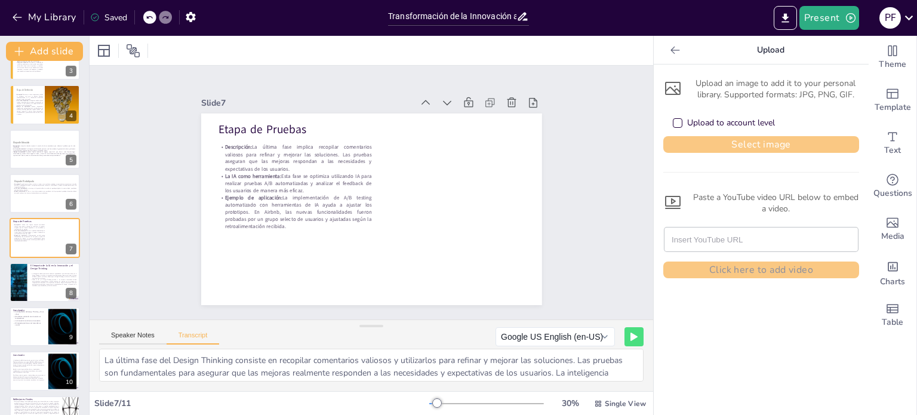
click at [717, 147] on button "Select image" at bounding box center [761, 144] width 196 height 17
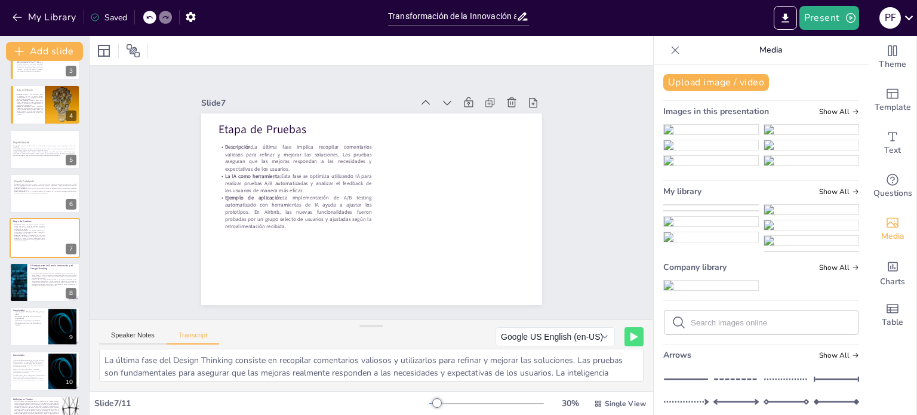
click at [719, 205] on img at bounding box center [711, 205] width 94 height 0
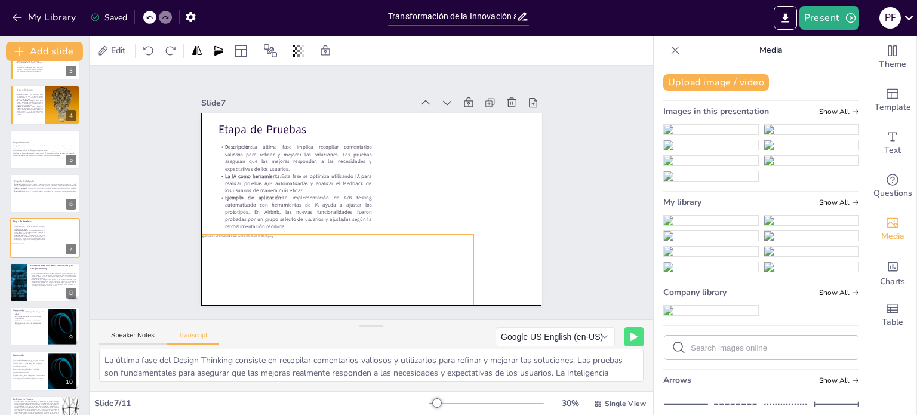
drag, startPoint x: 383, startPoint y: 206, endPoint x: 349, endPoint y: 267, distance: 70.5
click at [349, 267] on div at bounding box center [337, 270] width 273 height 70
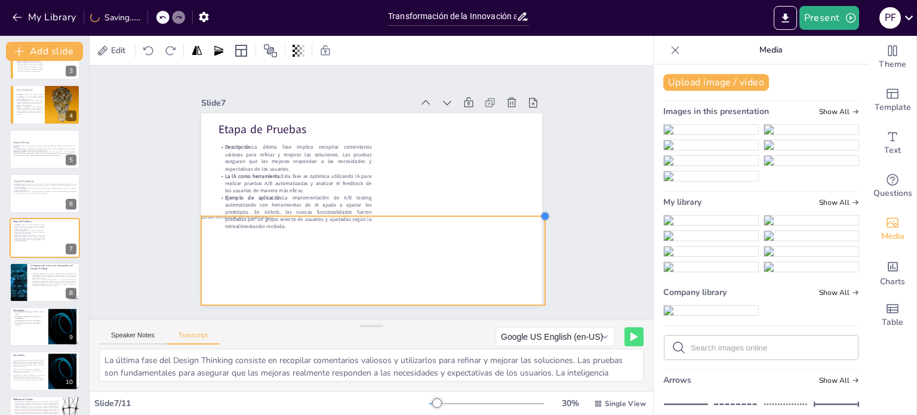
drag, startPoint x: 464, startPoint y: 230, endPoint x: 517, endPoint y: 212, distance: 56.2
click at [517, 212] on div "Etapa de Pruebas Descripción: La última fase implica recopilar comentarios vali…" at bounding box center [371, 209] width 341 height 192
click at [532, 138] on div "Slide 1 Innovación y Design Thinking: El Futuro con la IA Esta presentación exp…" at bounding box center [372, 192] width 408 height 225
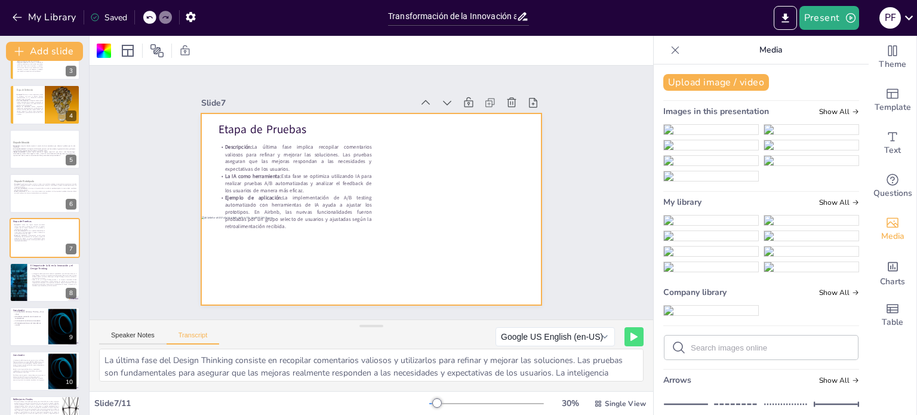
click at [291, 194] on p "Ejemplo de aplicación: La implementación de A/B testing automatizado con herram…" at bounding box center [294, 212] width 153 height 36
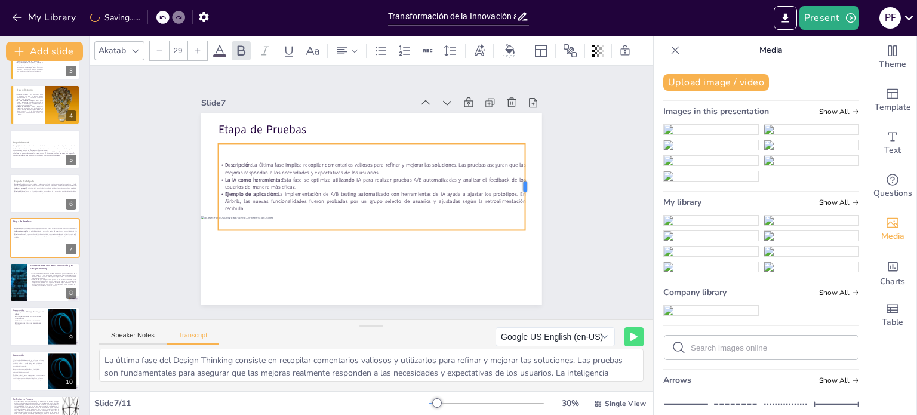
drag, startPoint x: 365, startPoint y: 183, endPoint x: 519, endPoint y: 166, distance: 154.9
click at [525, 166] on div at bounding box center [530, 186] width 10 height 87
click at [581, 167] on div "Slide 1 Innovación y Design Thinking: El Futuro con la IA Esta presentación exp…" at bounding box center [371, 192] width 587 height 311
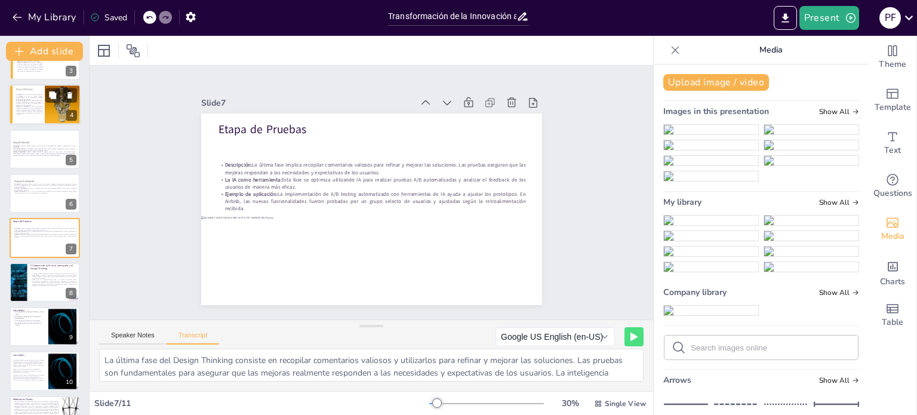
click at [63, 118] on div at bounding box center [62, 104] width 41 height 41
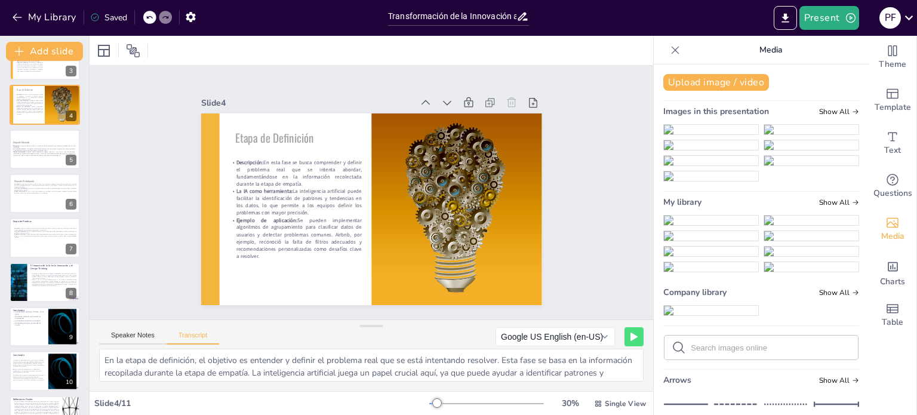
scroll to position [0, 0]
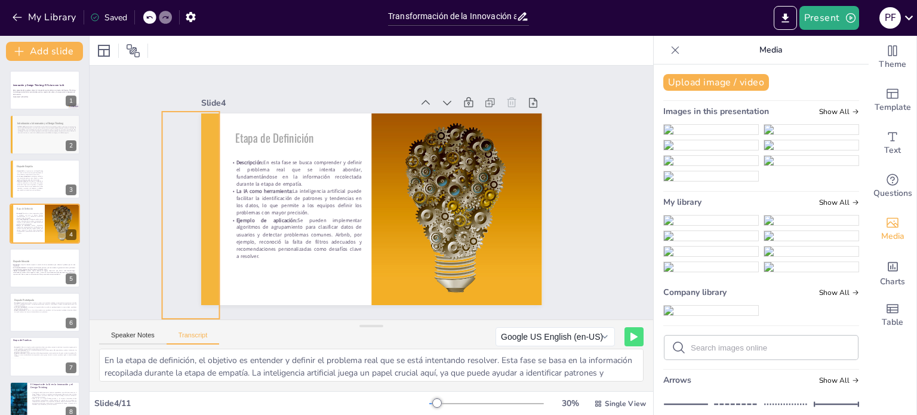
click at [199, 179] on div at bounding box center [189, 177] width 99 height 215
click at [48, 275] on div at bounding box center [45, 267] width 72 height 19
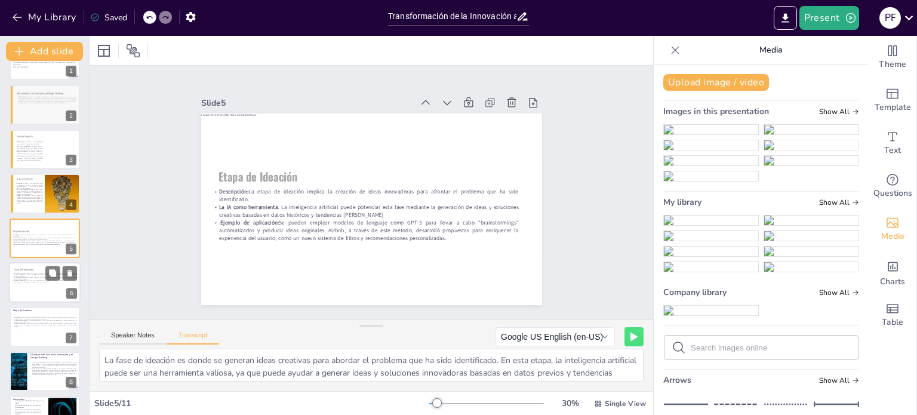
click at [43, 282] on div at bounding box center [45, 282] width 72 height 41
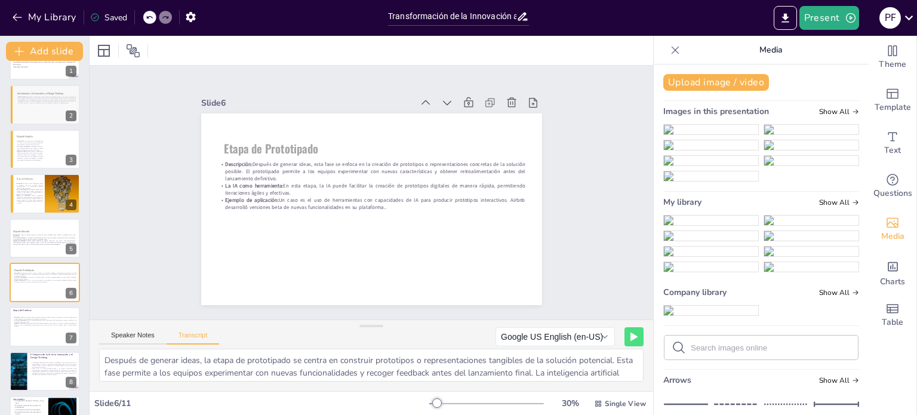
scroll to position [74, 0]
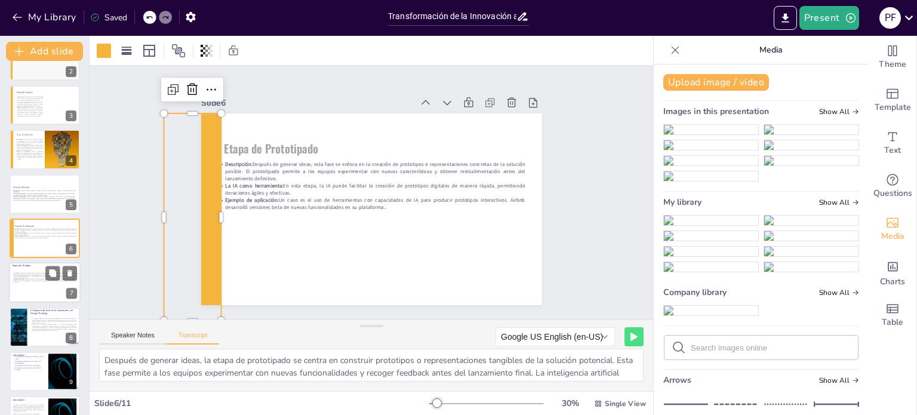
click at [19, 288] on div at bounding box center [45, 293] width 73 height 19
type textarea "La última fase del Design Thinking consiste en recopilar comentarios valiosos y…"
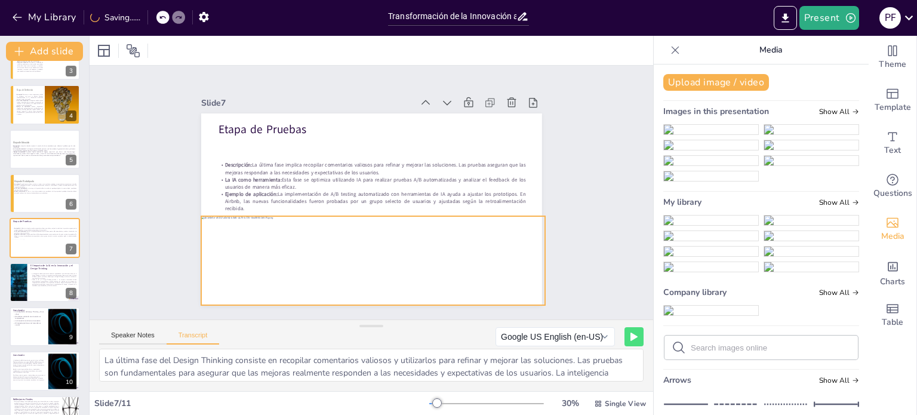
click at [209, 219] on div at bounding box center [366, 260] width 352 height 125
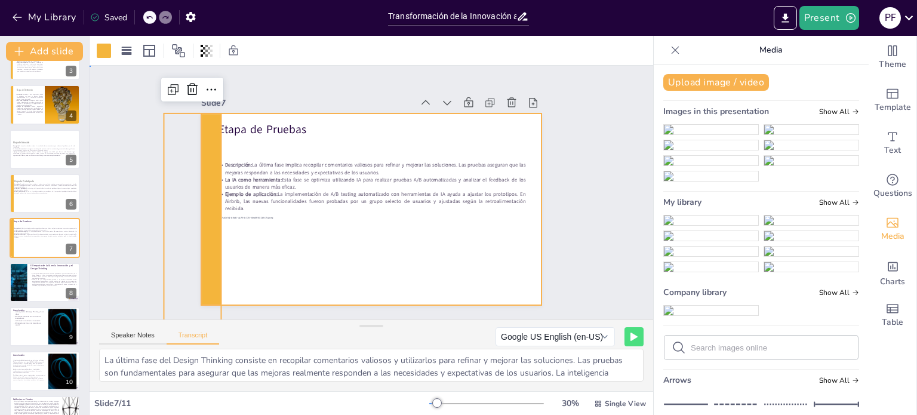
click at [500, 114] on div at bounding box center [371, 209] width 341 height 192
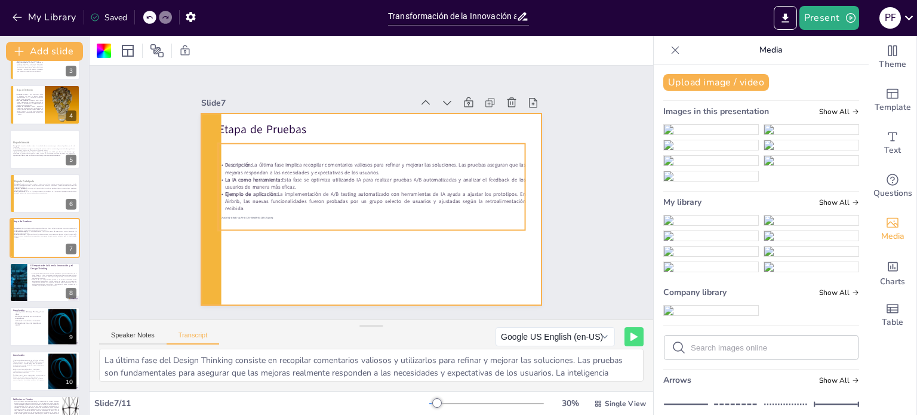
click at [418, 181] on p "La IA como herramienta: Esta fase se optimiza utilizando IA para realizar prueb…" at bounding box center [371, 183] width 307 height 14
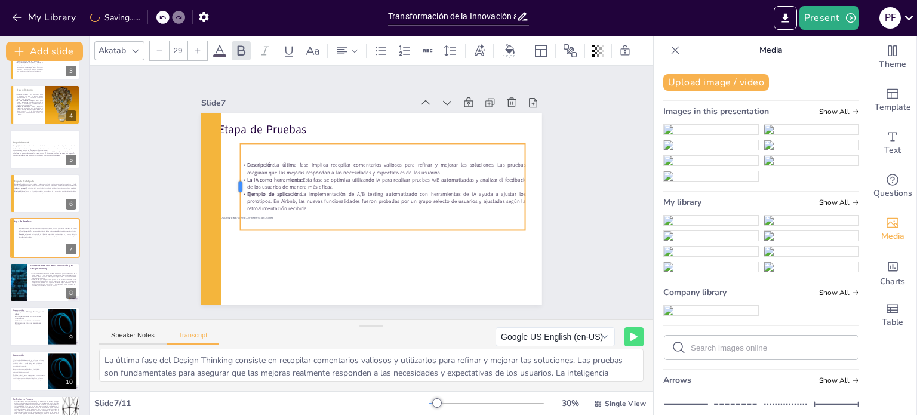
drag, startPoint x: 206, startPoint y: 180, endPoint x: 229, endPoint y: 181, distance: 22.1
click at [229, 181] on div at bounding box center [236, 172] width 19 height 87
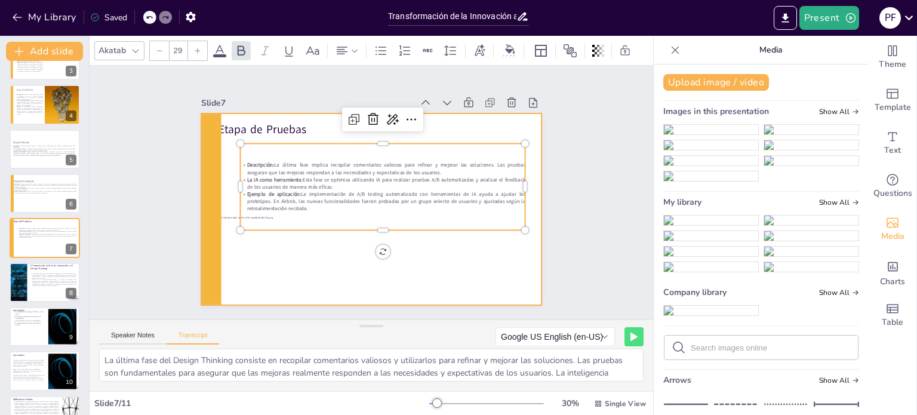
click at [528, 190] on div at bounding box center [369, 209] width 359 height 226
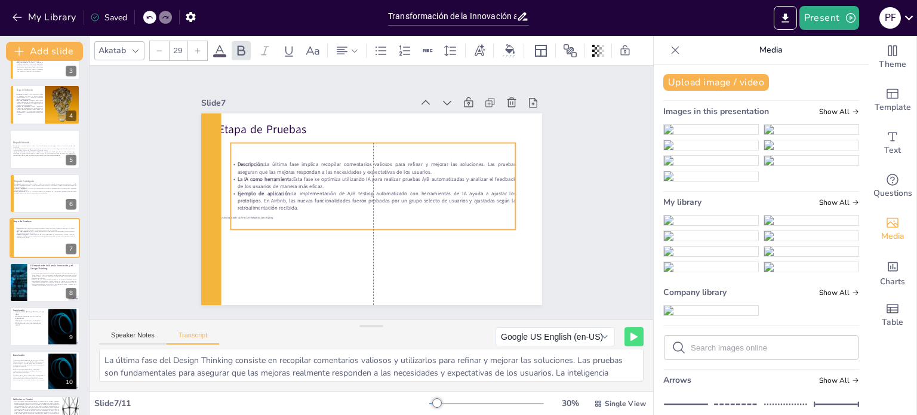
click at [439, 184] on p "La IA como herramienta: Esta fase se optimiza utilizando IA para realizar prueb…" at bounding box center [372, 182] width 285 height 14
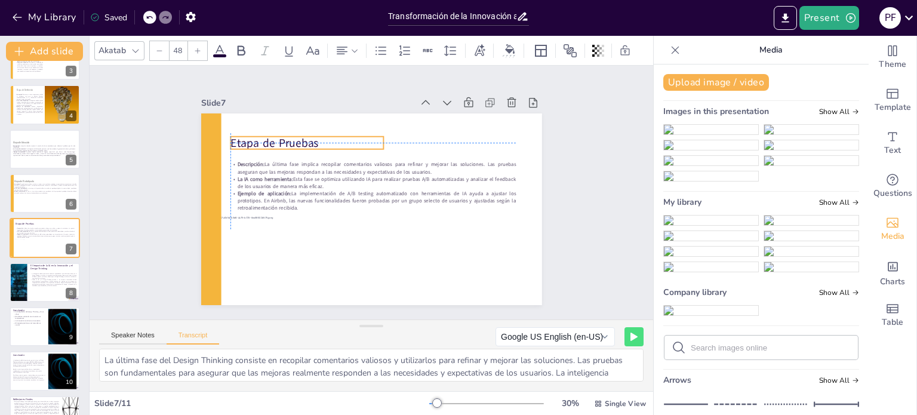
drag, startPoint x: 272, startPoint y: 125, endPoint x: 267, endPoint y: 176, distance: 51.5
click at [288, 135] on p "Etapa de Pruebas" at bounding box center [313, 137] width 154 height 32
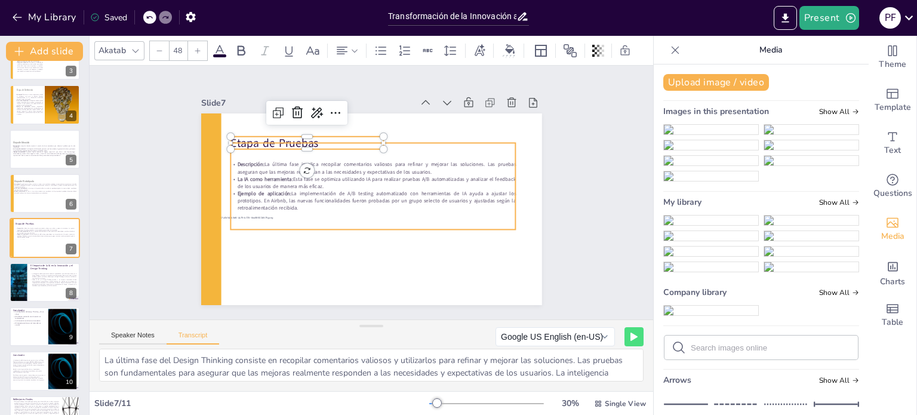
click at [267, 180] on p "La IA como herramienta: Esta fase se optimiza utilizando IA para realizar prueb…" at bounding box center [374, 183] width 285 height 44
type input "29"
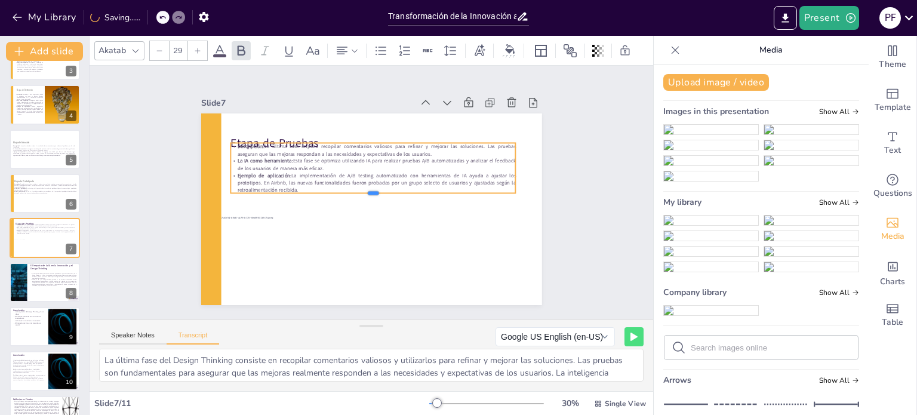
drag, startPoint x: 363, startPoint y: 225, endPoint x: 378, endPoint y: 189, distance: 39.6
click at [372, 199] on div at bounding box center [372, 197] width 285 height 39
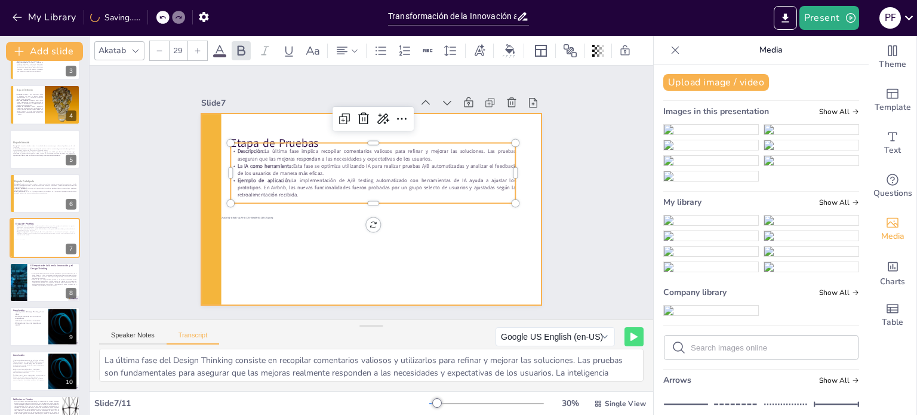
click at [241, 116] on div at bounding box center [371, 209] width 341 height 192
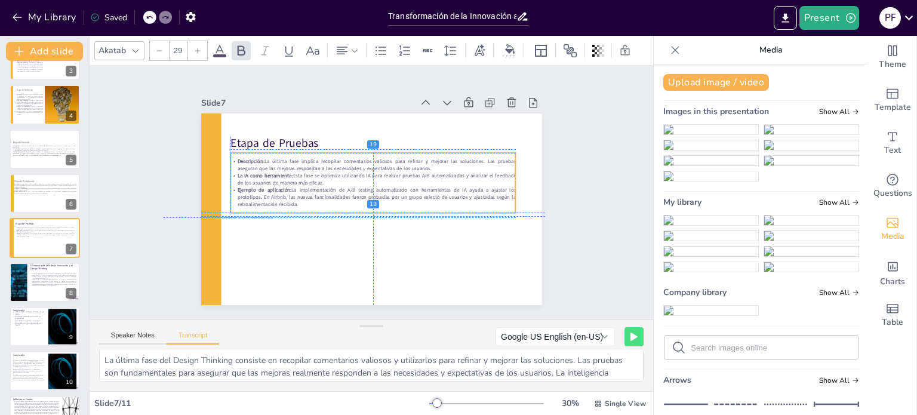
drag, startPoint x: 239, startPoint y: 169, endPoint x: 239, endPoint y: 178, distance: 9.5
click at [239, 178] on p "La IA como herramienta: Esta fase se optimiza utilizando IA para realizar prueb…" at bounding box center [372, 179] width 285 height 14
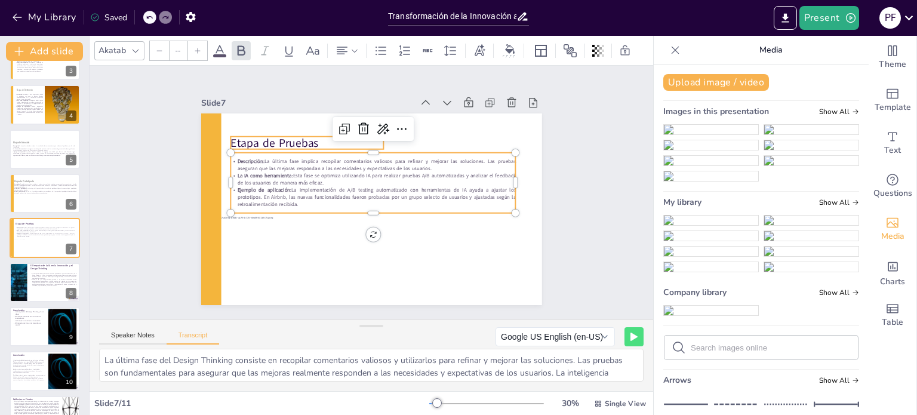
type input "48"
click at [272, 135] on p "Etapa de Pruebas" at bounding box center [306, 143] width 153 height 16
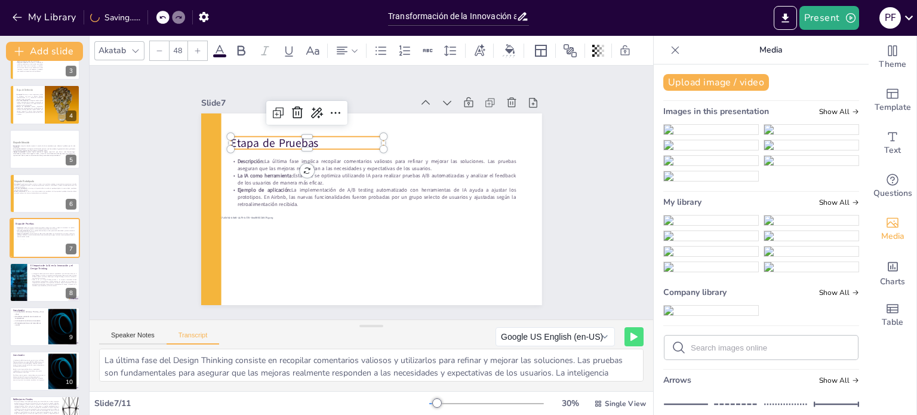
click at [128, 51] on div at bounding box center [135, 51] width 14 height 14
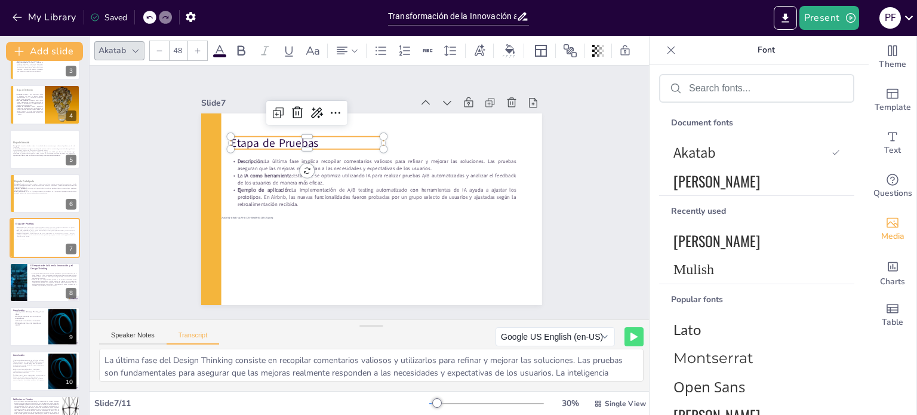
drag, startPoint x: 680, startPoint y: 189, endPoint x: 594, endPoint y: 165, distance: 88.6
click at [680, 189] on span "[PERSON_NAME]" at bounding box center [754, 180] width 162 height 21
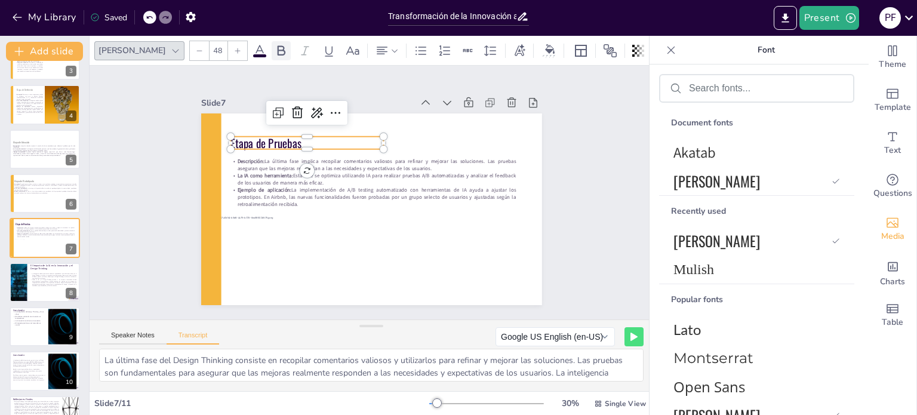
click at [274, 47] on icon at bounding box center [281, 51] width 14 height 14
click at [254, 45] on icon at bounding box center [259, 50] width 11 height 11
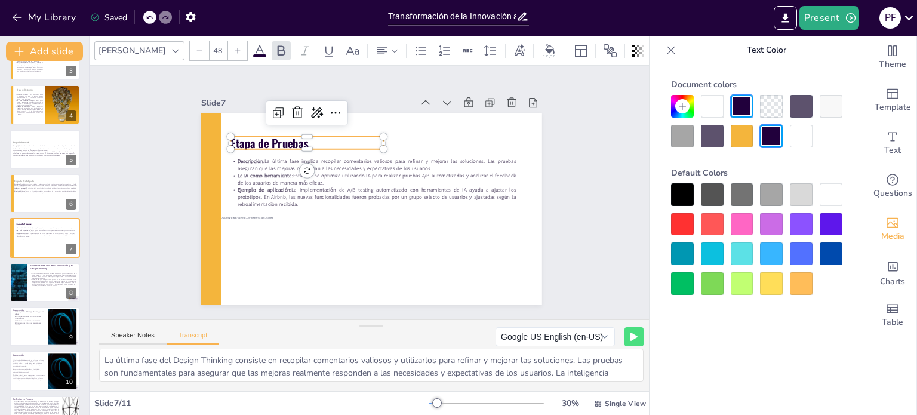
click at [688, 128] on div at bounding box center [682, 136] width 23 height 23
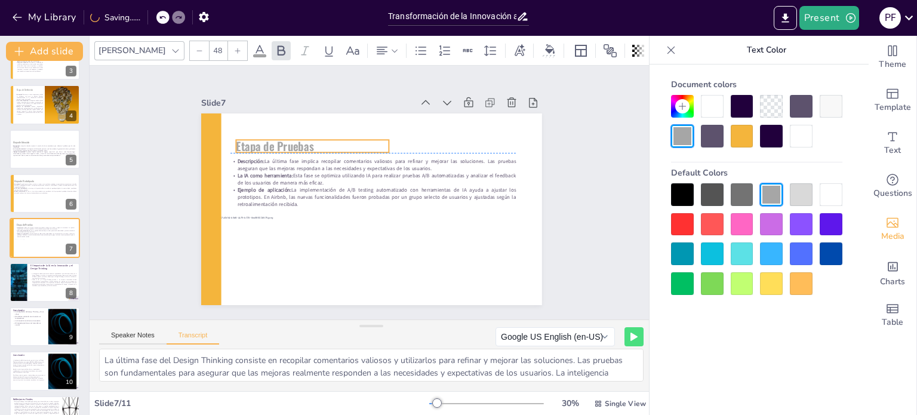
drag, startPoint x: 310, startPoint y: 143, endPoint x: 316, endPoint y: 147, distance: 7.2
click at [316, 147] on p "Etapa de Pruebas" at bounding box center [312, 146] width 153 height 16
click at [588, 158] on div "Slide 1 Innovación y Design Thinking: El Futuro con la IA Esta presentación exp…" at bounding box center [371, 193] width 587 height 312
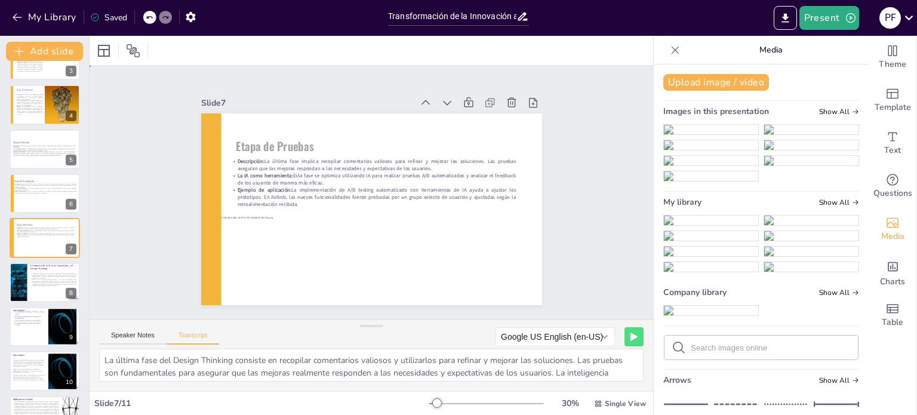
click at [606, 252] on div "Slide 1 Innovación y Design Thinking: El Futuro con la IA Esta presentación exp…" at bounding box center [371, 193] width 563 height 254
click at [34, 275] on p "La inteligencia artificial presenta un ámbito de oportunidades y desafíos inter…" at bounding box center [53, 276] width 47 height 6
type textarea "La inteligencia artificial ofrece un campo de posibilidades y retos fascinantes…"
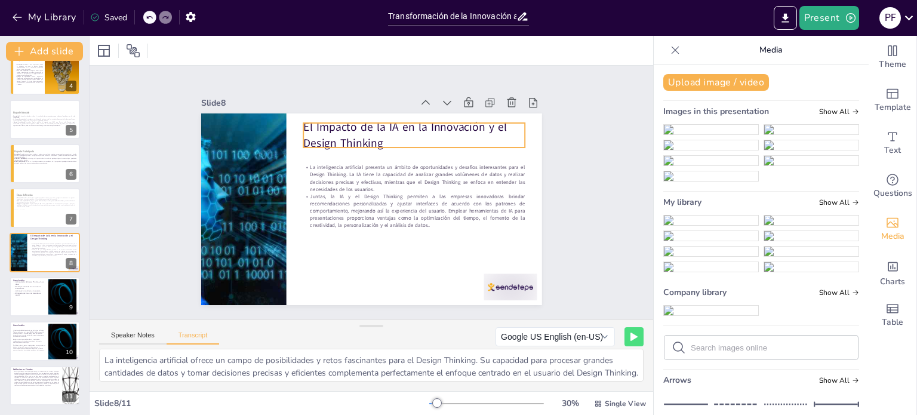
click at [382, 132] on p "El Impacto de la IA en la Innovación y el Design Thinking" at bounding box center [413, 135] width 221 height 32
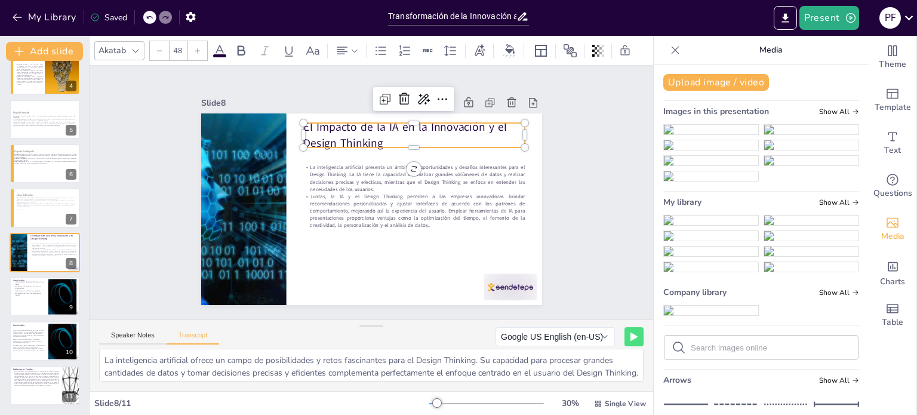
click at [382, 132] on p "El Impacto de la IA en la Innovación y el Design Thinking" at bounding box center [413, 135] width 221 height 32
drag, startPoint x: 375, startPoint y: 138, endPoint x: 299, endPoint y: 141, distance: 75.8
click at [303, 141] on p "El Impacto de la IA en la Innovación y el Design Thinking" at bounding box center [413, 135] width 221 height 32
copy span "esign Thinking"
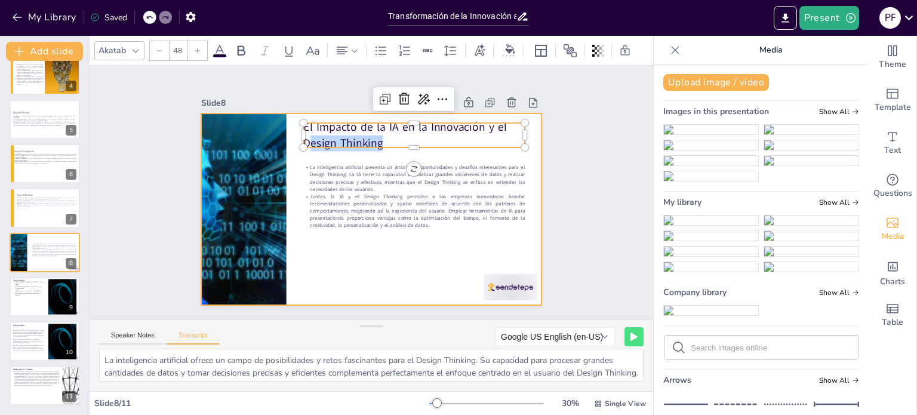
click at [306, 244] on div at bounding box center [371, 209] width 341 height 192
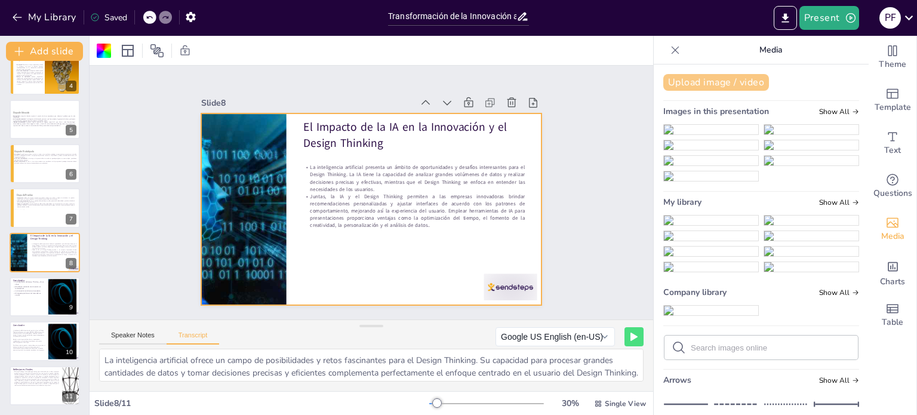
click at [715, 85] on button "Upload image / video" at bounding box center [716, 82] width 106 height 17
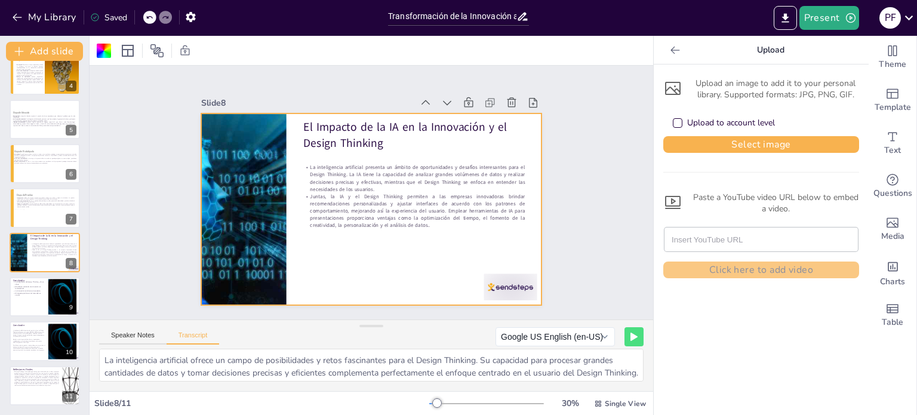
click at [716, 135] on div "Upload to account level" at bounding box center [761, 123] width 196 height 26
click at [714, 147] on button "Select image" at bounding box center [761, 144] width 196 height 17
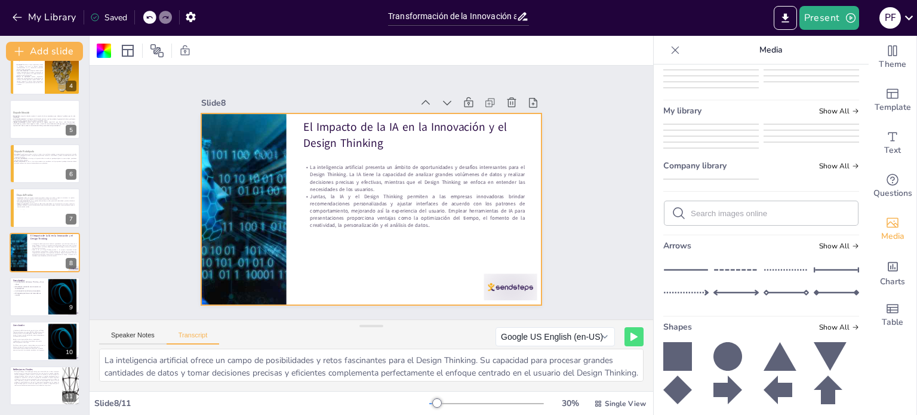
scroll to position [60, 0]
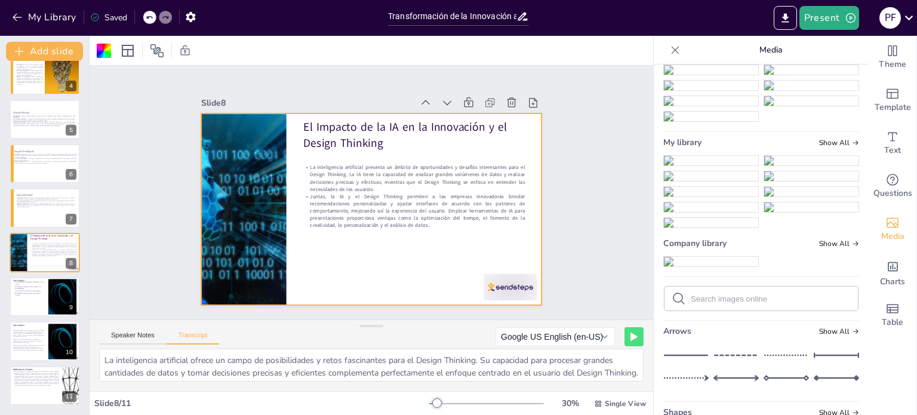
click at [704, 165] on img at bounding box center [711, 161] width 94 height 10
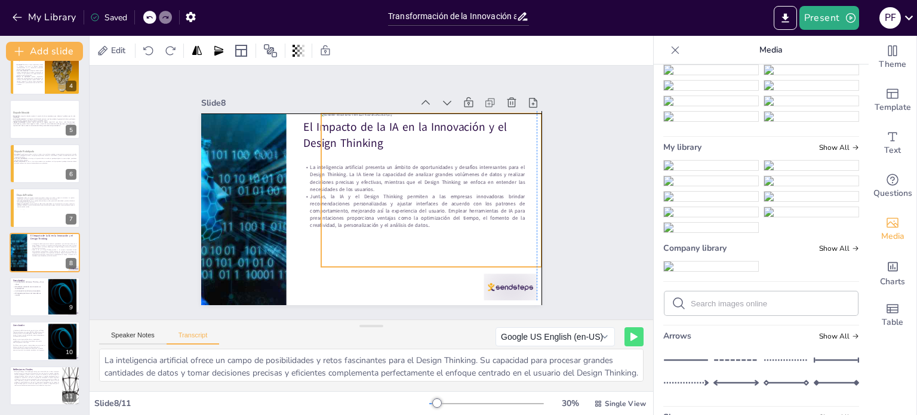
drag, startPoint x: 378, startPoint y: 219, endPoint x: 413, endPoint y: 216, distance: 34.7
click at [413, 216] on div at bounding box center [430, 196] width 235 height 175
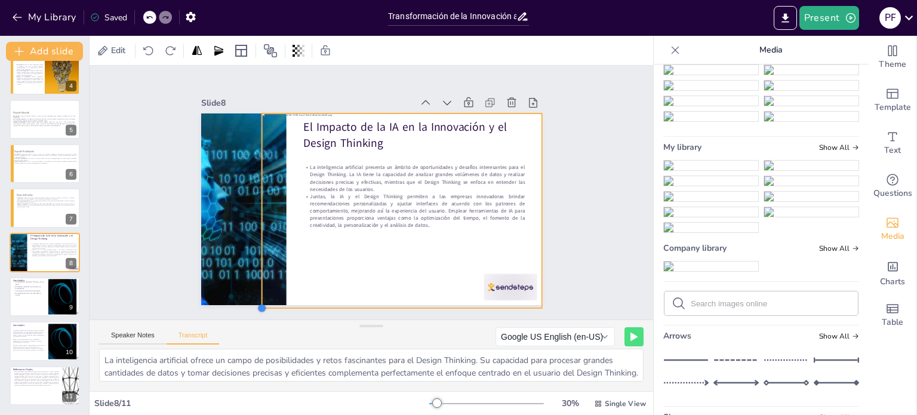
drag, startPoint x: 310, startPoint y: 258, endPoint x: 300, endPoint y: 299, distance: 42.4
click at [300, 299] on div "El Impacto de la IA en la Innovación y el Design Thinking La inteligencia artif…" at bounding box center [369, 209] width 359 height 226
drag, startPoint x: 249, startPoint y: 205, endPoint x: 315, endPoint y: 205, distance: 65.1
click at [317, 205] on div at bounding box center [322, 210] width 10 height 195
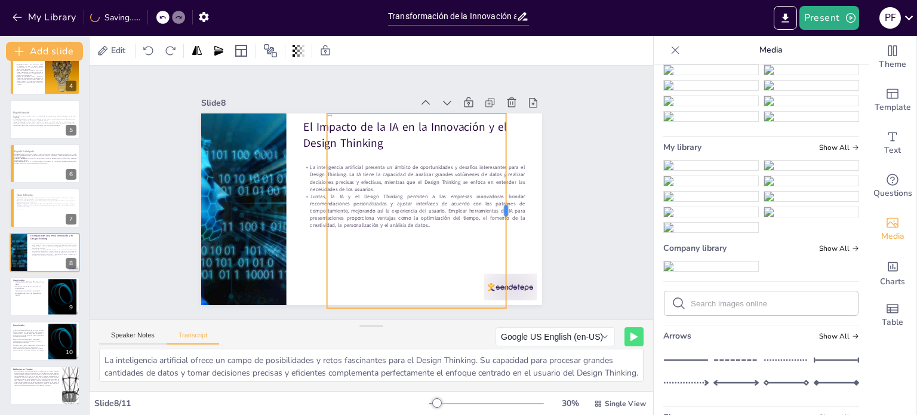
drag, startPoint x: 532, startPoint y: 204, endPoint x: 497, endPoint y: 205, distance: 35.8
click at [497, 205] on div at bounding box center [508, 225] width 30 height 195
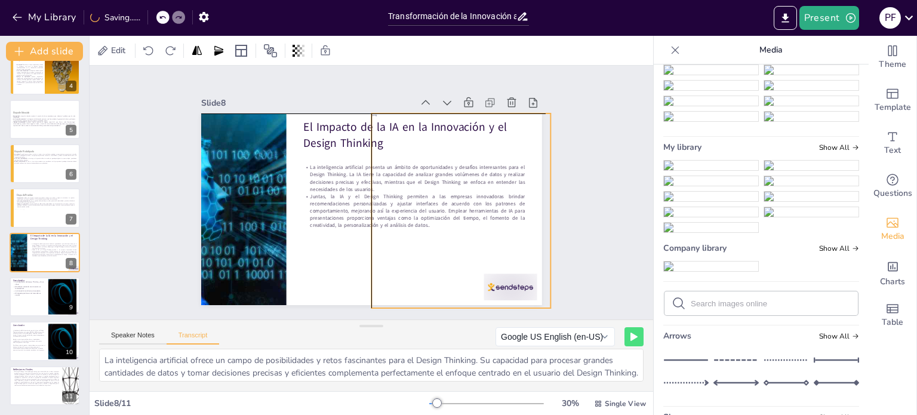
drag, startPoint x: 384, startPoint y: 211, endPoint x: 424, endPoint y: 211, distance: 40.0
click at [424, 211] on div at bounding box center [443, 218] width 298 height 223
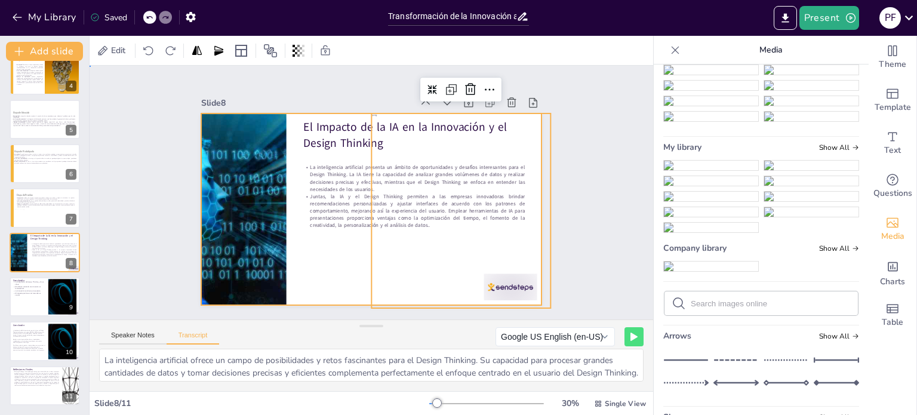
click at [281, 207] on div at bounding box center [371, 209] width 341 height 192
click at [318, 201] on p "Juntas, la IA y el Design Thinking permiten a las empresas innovadoras brindar …" at bounding box center [412, 215] width 224 height 59
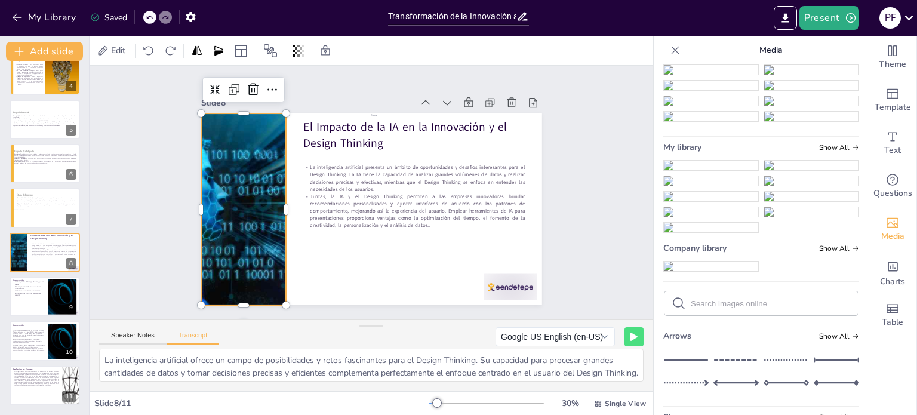
click at [240, 178] on div at bounding box center [243, 195] width 306 height 220
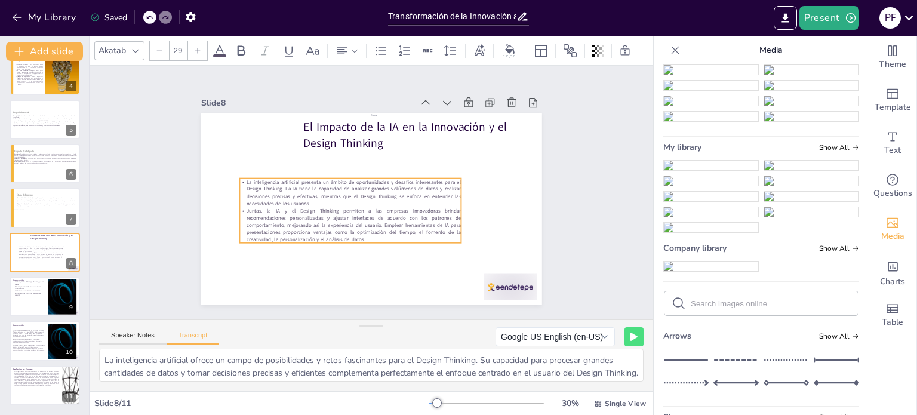
drag, startPoint x: 317, startPoint y: 185, endPoint x: 256, endPoint y: 200, distance: 63.3
click at [256, 200] on p "La inteligencia artificial presenta un ámbito de oportunidades y desafíos inter…" at bounding box center [349, 192] width 221 height 29
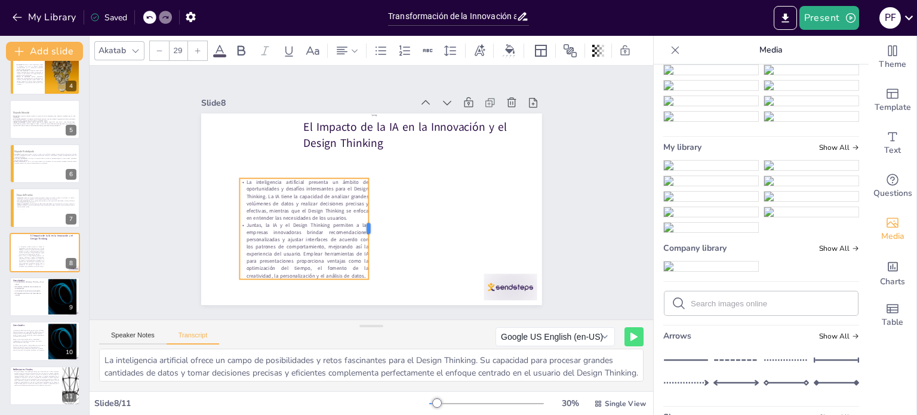
drag, startPoint x: 453, startPoint y: 205, endPoint x: 360, endPoint y: 204, distance: 92.5
click at [368, 204] on div at bounding box center [373, 228] width 10 height 101
click at [231, 224] on p "Juntas, la IA y el Design Thinking permiten a las empresas innovadoras brindar …" at bounding box center [298, 243] width 134 height 71
click at [347, 172] on div at bounding box center [309, 160] width 128 height 36
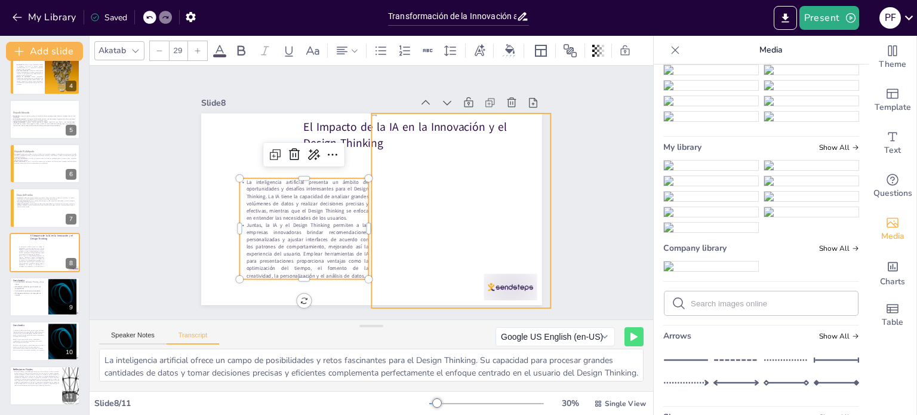
click at [391, 178] on div at bounding box center [443, 218] width 298 height 223
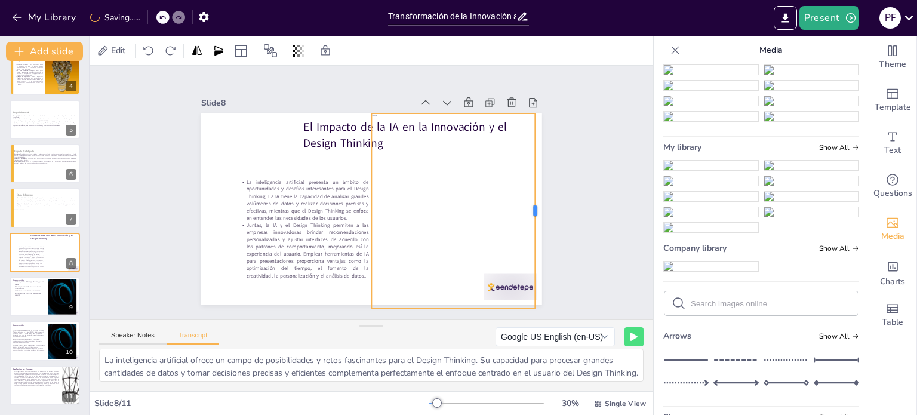
drag, startPoint x: 541, startPoint y: 199, endPoint x: 525, endPoint y: 209, distance: 18.9
click at [525, 209] on div "El Impacto de la IA en la Innovación y el Design Thinking La inteligencia artif…" at bounding box center [371, 209] width 341 height 192
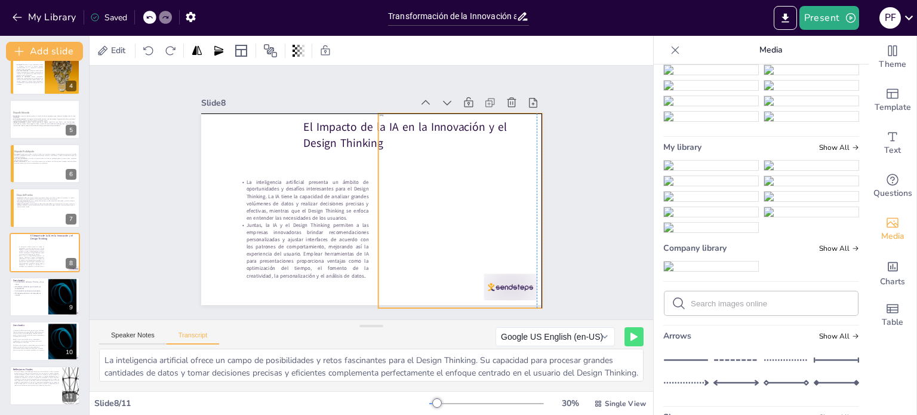
click at [494, 214] on div at bounding box center [450, 219] width 299 height 223
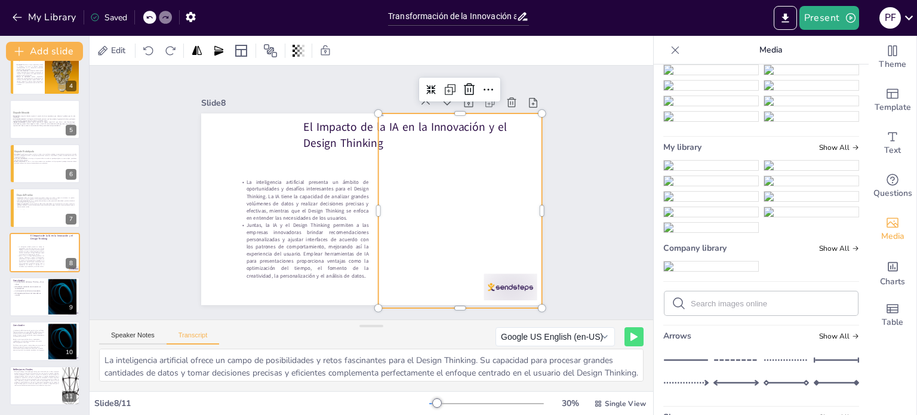
click at [372, 206] on div at bounding box center [443, 235] width 326 height 272
drag, startPoint x: 365, startPoint y: 205, endPoint x: 384, endPoint y: 197, distance: 20.6
click at [387, 197] on div at bounding box center [392, 210] width 10 height 195
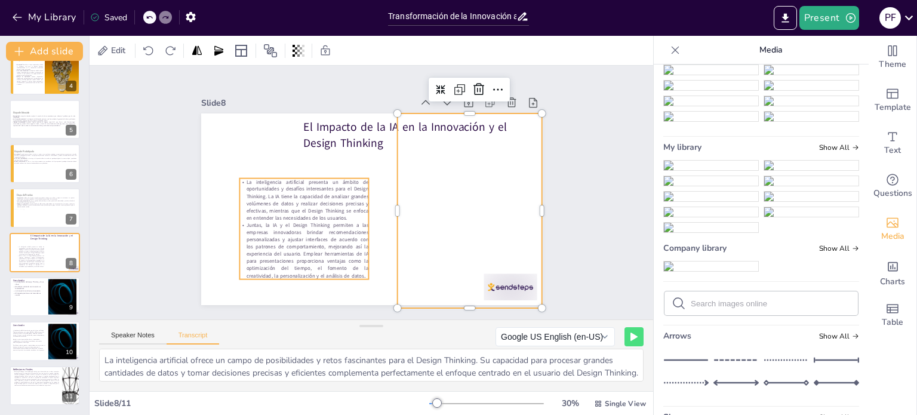
click at [334, 196] on p "La inteligencia artificial presenta un ámbito de oportunidades y desafíos inter…" at bounding box center [303, 185] width 135 height 69
click at [400, 163] on div at bounding box center [453, 210] width 280 height 195
click at [388, 200] on div at bounding box center [453, 210] width 280 height 195
click at [390, 208] on div at bounding box center [433, 249] width 340 height 309
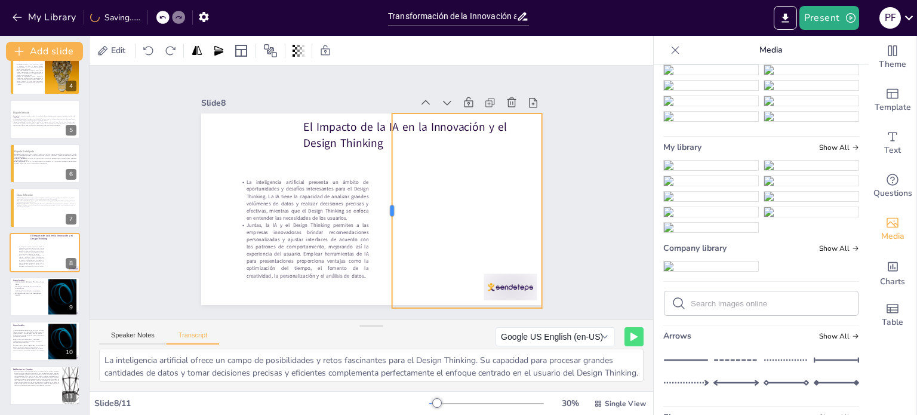
click at [382, 204] on div at bounding box center [385, 212] width 30 height 195
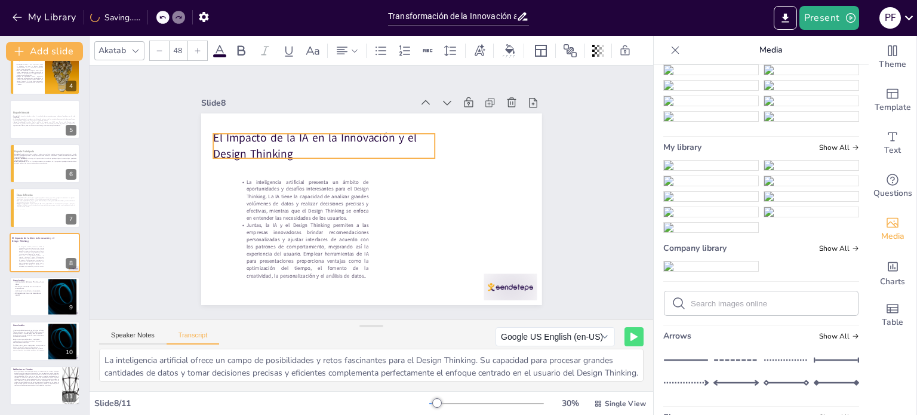
drag, startPoint x: 315, startPoint y: 126, endPoint x: 224, endPoint y: 137, distance: 91.3
click at [223, 137] on p "El Impacto de la IA en la Innovación y el Design Thinking" at bounding box center [328, 141] width 223 height 55
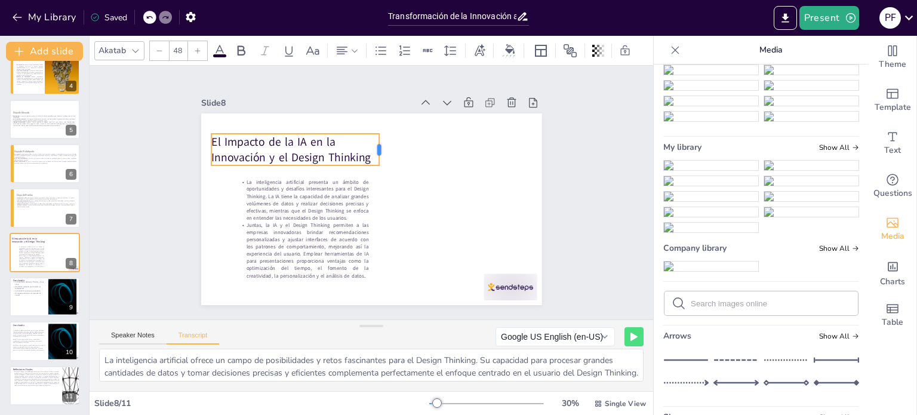
drag, startPoint x: 425, startPoint y: 143, endPoint x: 372, endPoint y: 144, distance: 52.5
click at [379, 144] on div at bounding box center [384, 150] width 10 height 32
click at [218, 45] on icon at bounding box center [219, 50] width 11 height 11
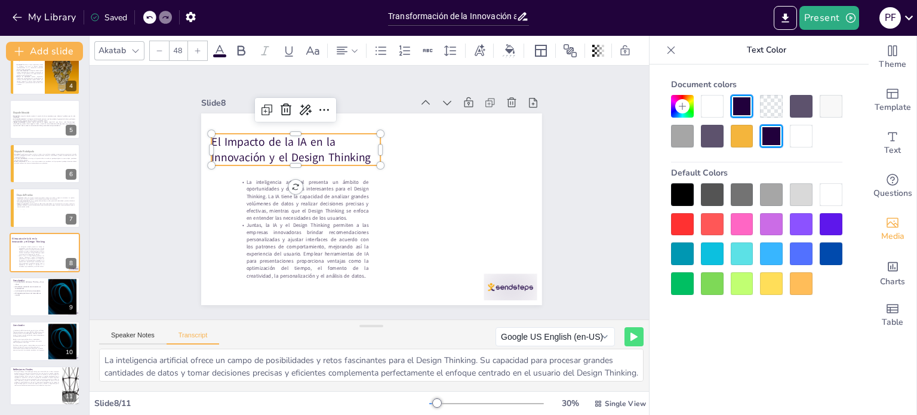
click at [252, 44] on div "Akatab 48" at bounding box center [369, 51] width 551 height 20
click at [248, 47] on div at bounding box center [241, 50] width 19 height 19
click at [122, 43] on div "Akatab" at bounding box center [112, 50] width 32 height 16
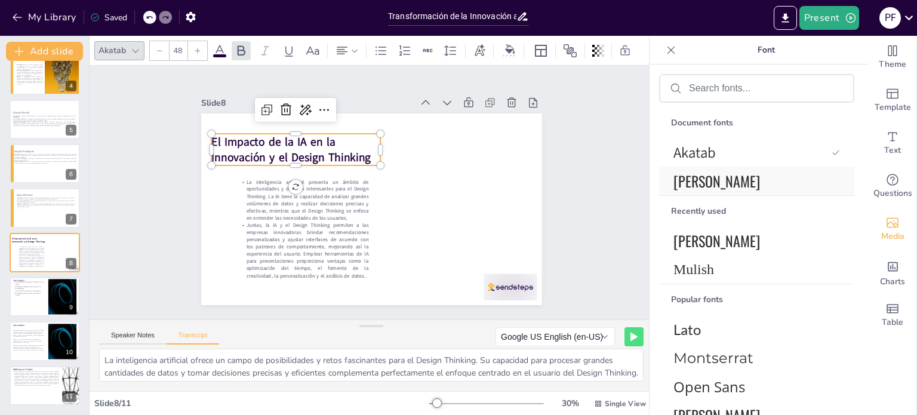
click at [688, 184] on span "[PERSON_NAME]" at bounding box center [754, 180] width 162 height 21
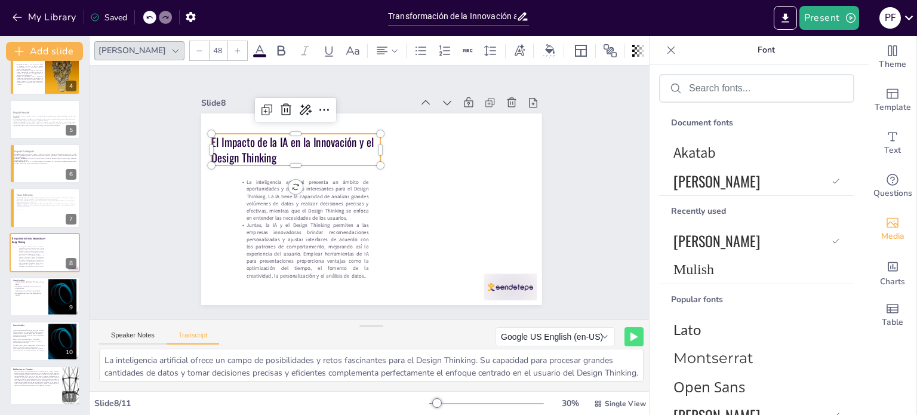
click at [253, 54] on span at bounding box center [259, 55] width 13 height 3
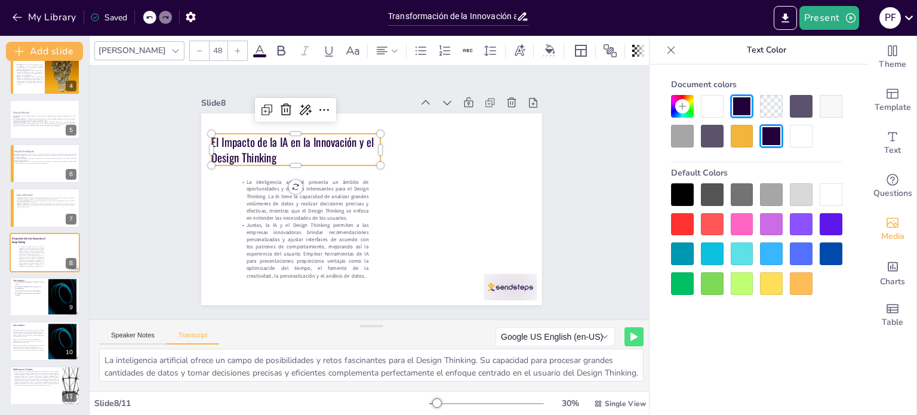
click at [676, 138] on div at bounding box center [682, 136] width 23 height 23
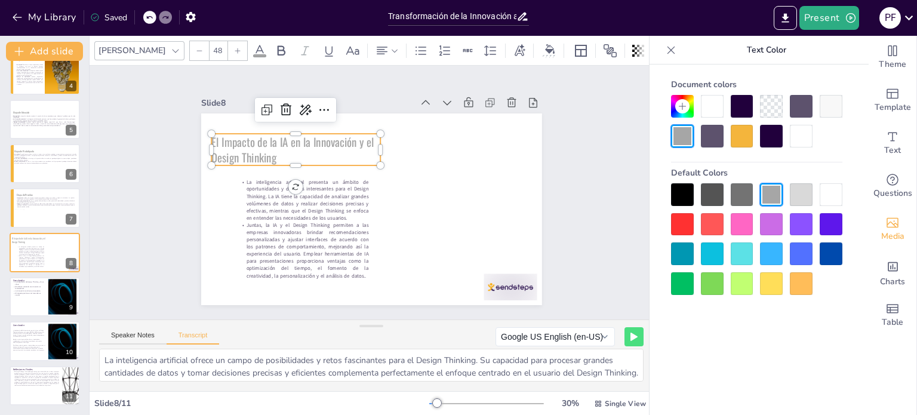
click at [298, 213] on p "La inteligencia artificial presenta un ámbito de oportunidades y desafíos inter…" at bounding box center [303, 193] width 132 height 57
type input "29"
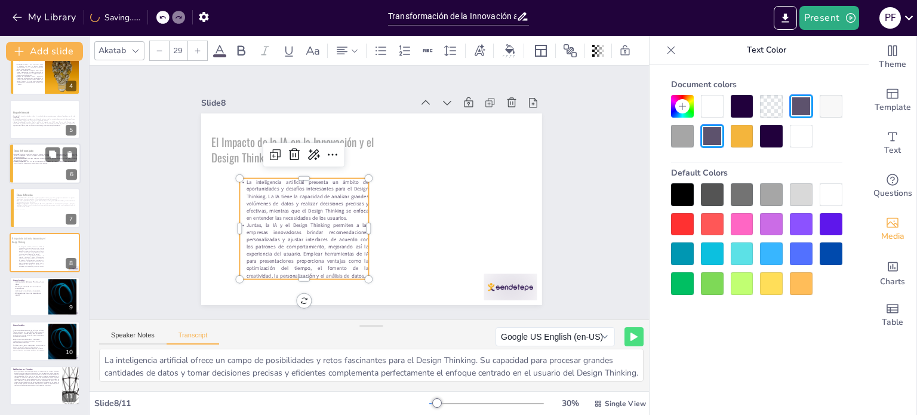
click at [43, 164] on div at bounding box center [45, 163] width 72 height 41
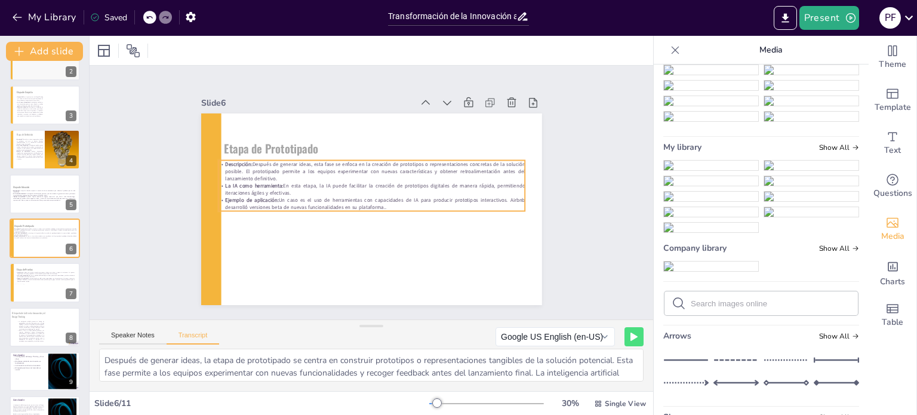
click at [233, 190] on span "En esta etapa, la IA puede facilitar la creación de prototipos digitales de man…" at bounding box center [375, 189] width 300 height 14
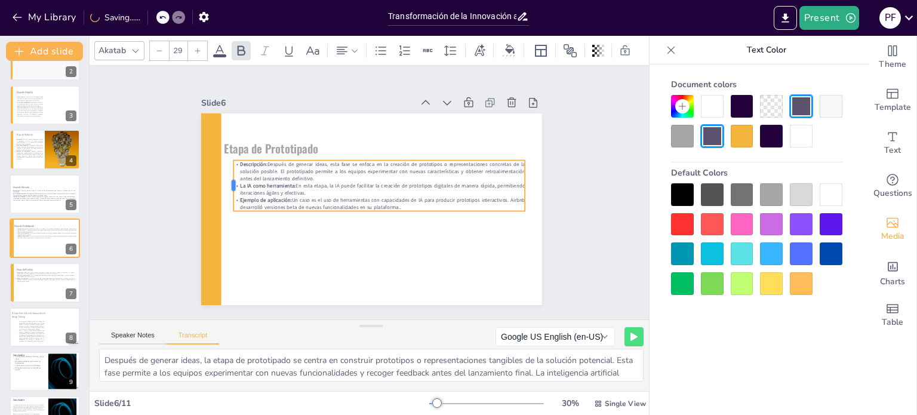
drag, startPoint x: 207, startPoint y: 181, endPoint x: 222, endPoint y: 181, distance: 14.9
click at [223, 181] on div at bounding box center [230, 170] width 15 height 51
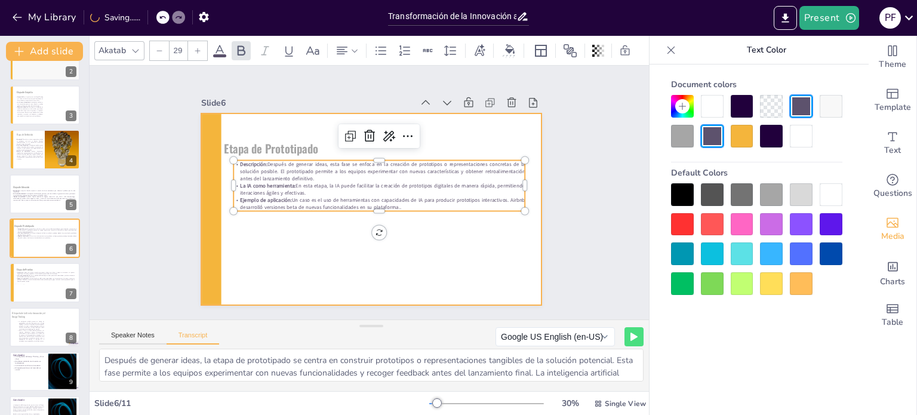
click at [216, 199] on div at bounding box center [371, 209] width 341 height 192
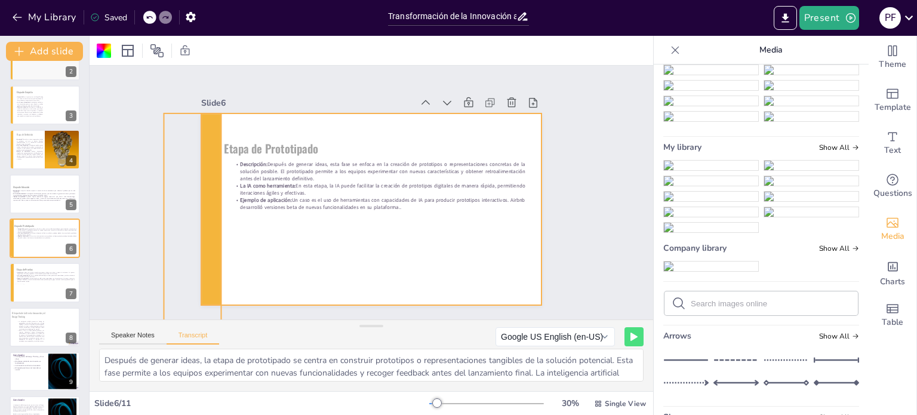
click at [202, 200] on div at bounding box center [192, 216] width 57 height 207
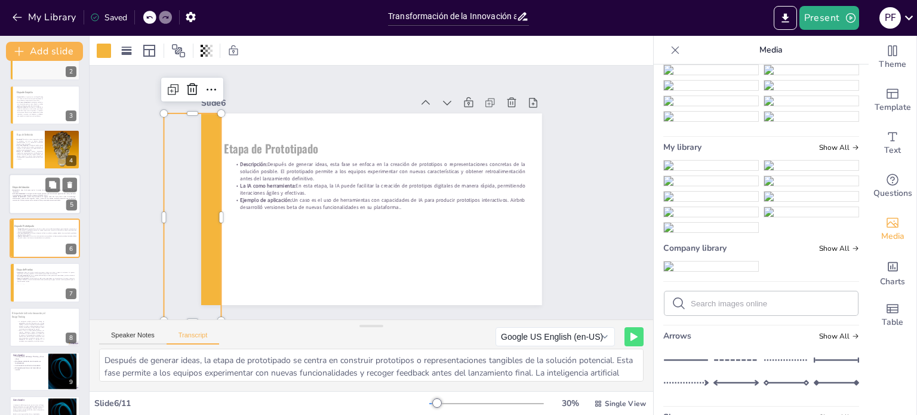
click at [55, 197] on p ". Ejemplo de aplicación: Se pueden emplear modelos de lenguaje como GPT-3 para …" at bounding box center [43, 198] width 64 height 5
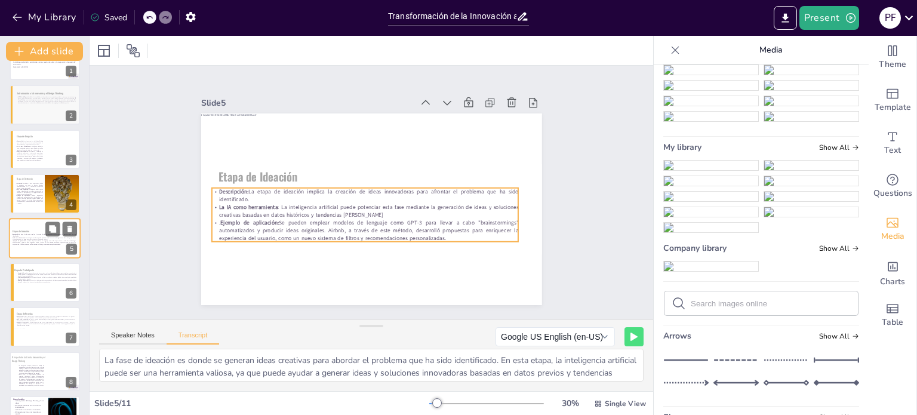
click at [54, 241] on p ". Ejemplo de aplicación: Se pueden emplear modelos de lenguaje como GPT-3 para …" at bounding box center [43, 242] width 64 height 5
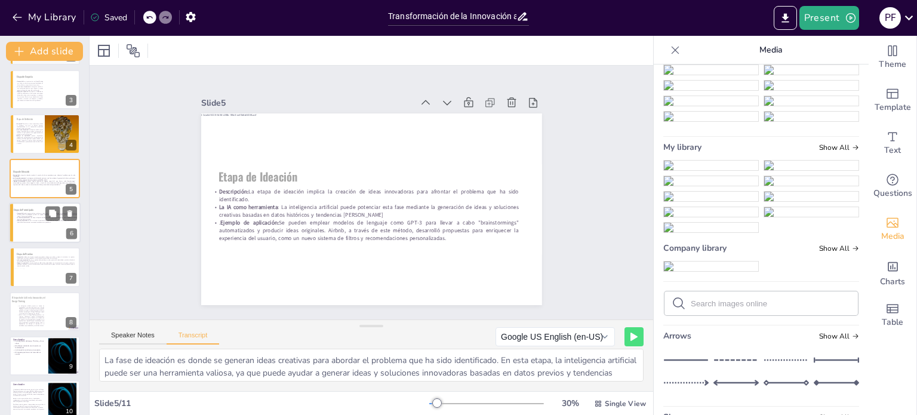
click at [19, 225] on div at bounding box center [45, 222] width 72 height 41
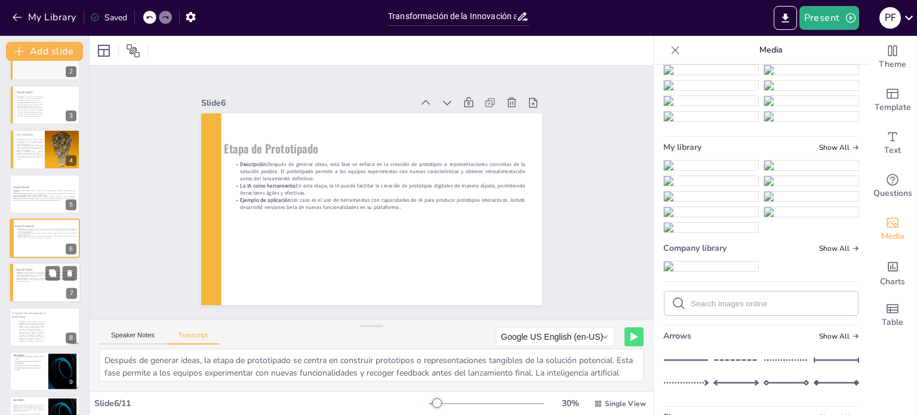
click at [27, 278] on strong "Ejemplo de aplicación:" at bounding box center [22, 279] width 11 height 2
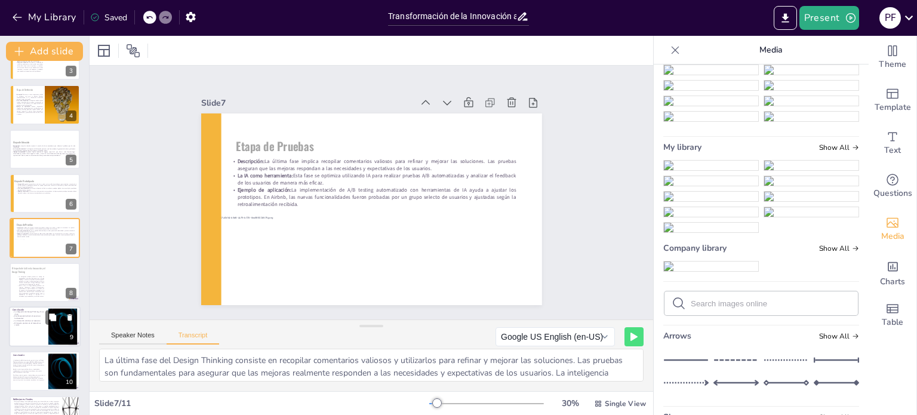
click at [27, 289] on p "Juntas, la IA y el Design Thinking permiten a las empresas innovadoras brindar …" at bounding box center [30, 291] width 27 height 12
type textarea "La inteligencia artificial ofrece un campo de posibilidades y retos fascinantes…"
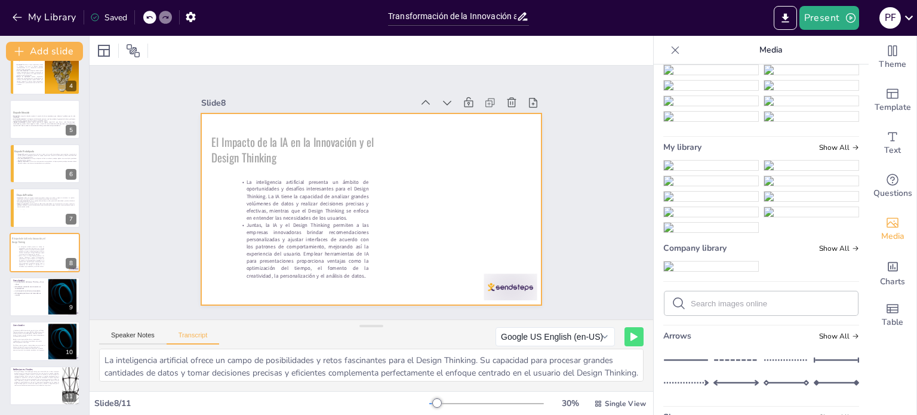
click at [221, 257] on div at bounding box center [369, 209] width 359 height 226
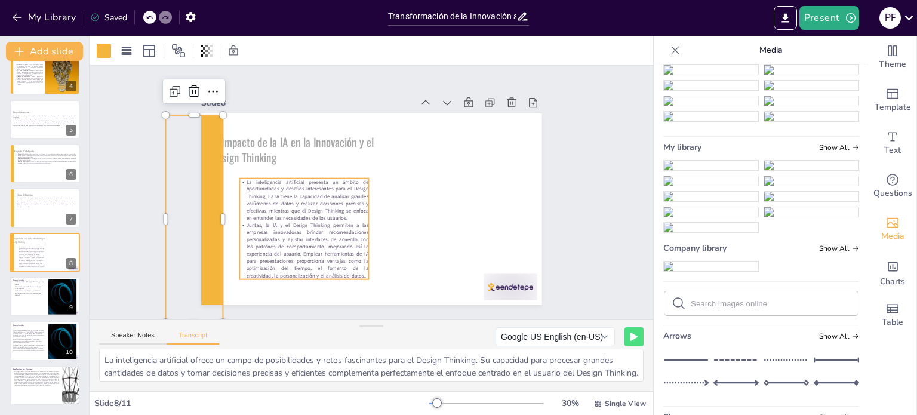
click at [278, 158] on p "El Impacto de la IA en la Innovación y el Design Thinking" at bounding box center [295, 150] width 169 height 32
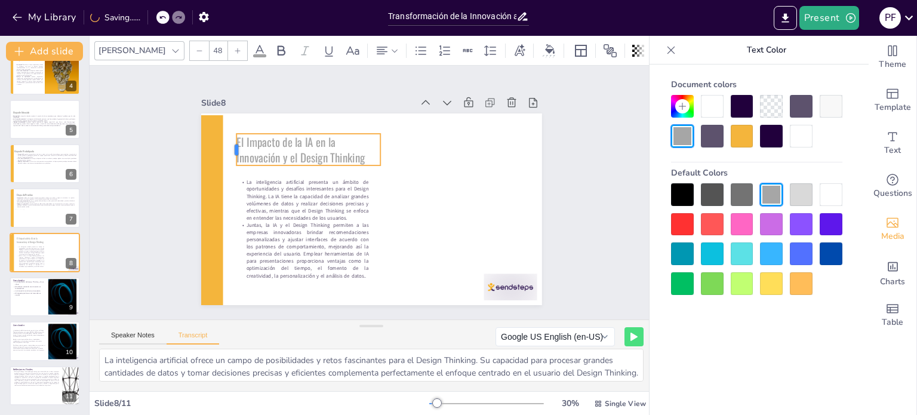
drag, startPoint x: 201, startPoint y: 147, endPoint x: 226, endPoint y: 140, distance: 25.9
click at [227, 140] on div at bounding box center [232, 150] width 10 height 32
click at [283, 215] on p "La inteligencia artificial presenta un ámbito de oportunidades y desafíos inter…" at bounding box center [303, 199] width 129 height 43
type input "29"
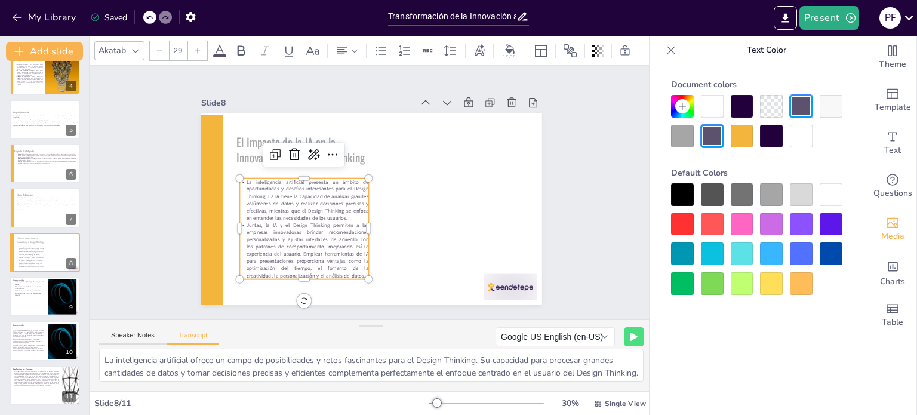
click at [184, 297] on div "Slide 1 Innovación y Design Thinking: El Futuro con la IA Esta presentación exp…" at bounding box center [372, 192] width 408 height 225
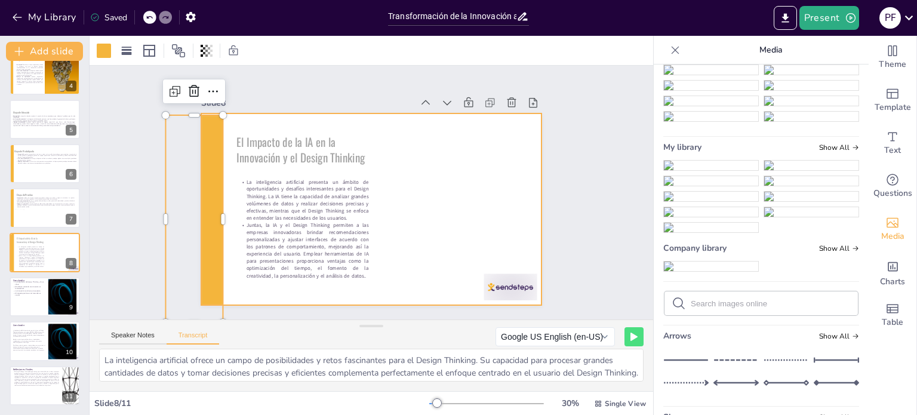
click at [246, 205] on p "La inteligencia artificial presenta un ámbito de oportunidades y desafíos inter…" at bounding box center [303, 199] width 129 height 43
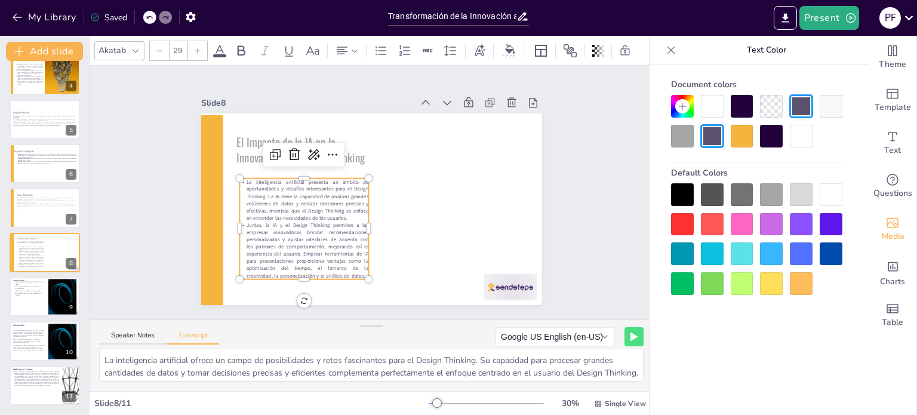
click at [246, 205] on p "La inteligencia artificial presenta un ámbito de oportunidades y desafíos inter…" at bounding box center [303, 199] width 129 height 43
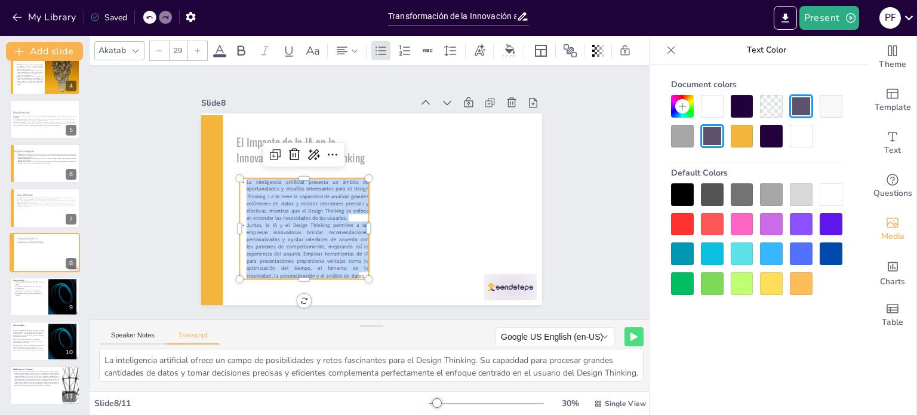
drag, startPoint x: 350, startPoint y: 272, endPoint x: 230, endPoint y: 181, distance: 150.9
click at [230, 181] on div "El Impacto de la IA en la Innovación y el Design Thinking La inteligencia artif…" at bounding box center [371, 209] width 341 height 192
copy div "La inteligencia artificial presenta un ámbito de oportunidades y desafíos inter…"
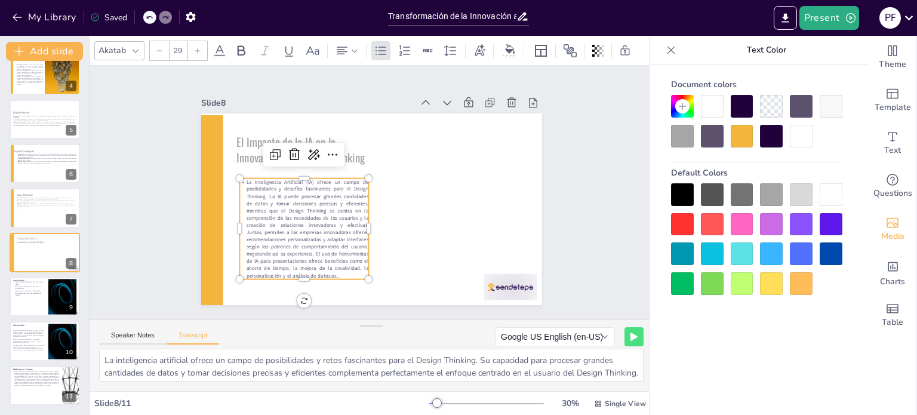
click at [286, 235] on p "La Inteligencia Artificial (IA) ofrece un campo de posibilidades y desafíos fas…" at bounding box center [303, 228] width 129 height 101
click at [286, 235] on p "La Inteligencia Artificial (IA) ofrece un campo de posibilidades y desafíos fas…" at bounding box center [300, 222] width 138 height 114
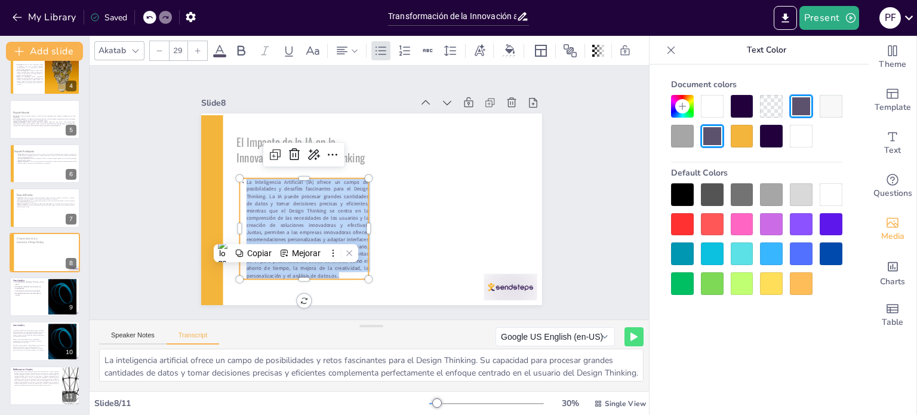
drag, startPoint x: 320, startPoint y: 252, endPoint x: 229, endPoint y: 171, distance: 122.2
click at [229, 171] on div "El Impacto de la IA en la Innovación y el Design Thinking La Inteligencia Artif…" at bounding box center [371, 209] width 341 height 192
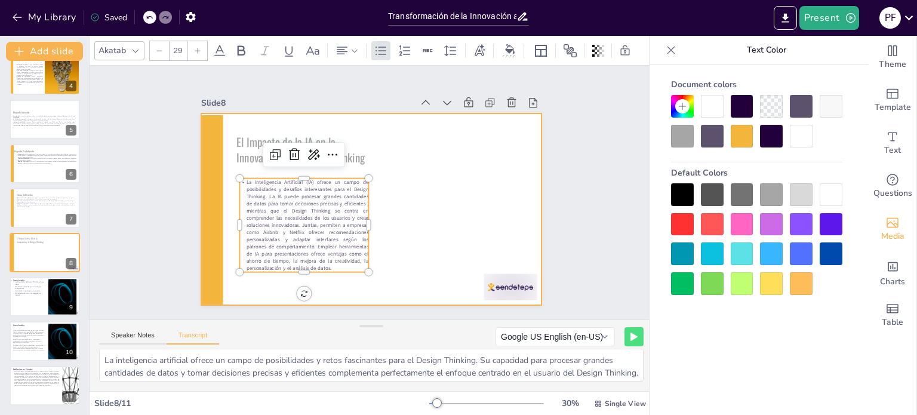
click at [368, 229] on div at bounding box center [373, 225] width 10 height 94
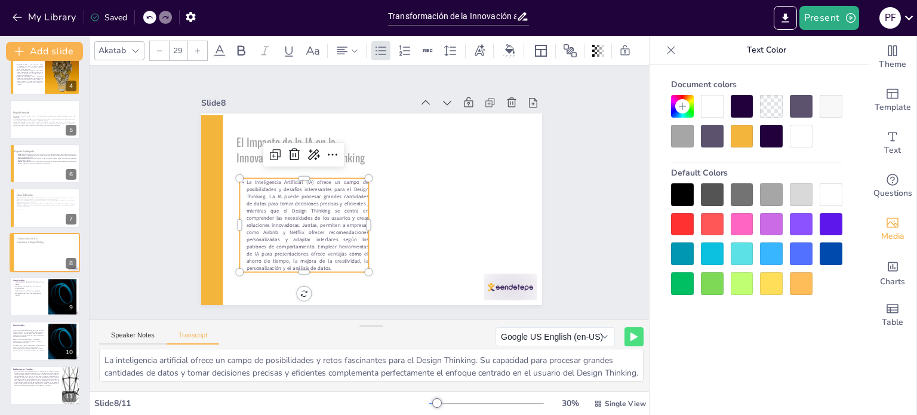
click at [331, 226] on p "La Inteligencia Artificial (IA) ofrece un campo de posibilidades y desafíos int…" at bounding box center [303, 225] width 129 height 94
click at [613, 248] on div "Slide 1 Innovación y Design Thinking: El Futuro con la IA Esta presentación exp…" at bounding box center [371, 192] width 587 height 311
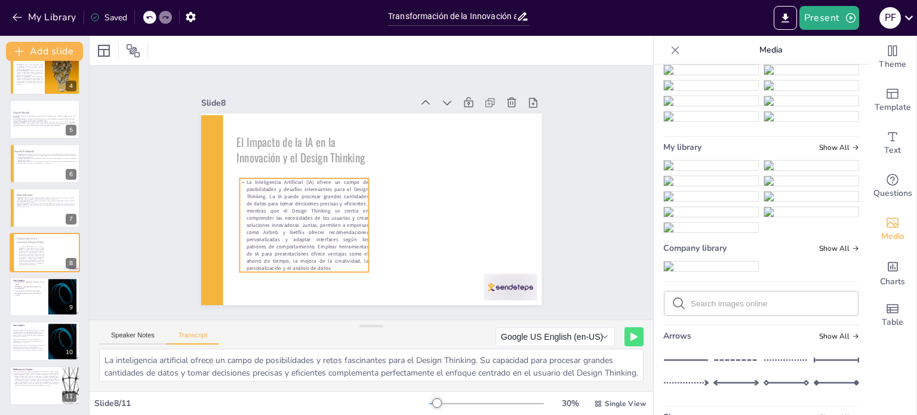
click at [310, 249] on p "La Inteligencia Artificial (IA) ofrece un campo de posibilidades y desafíos int…" at bounding box center [303, 225] width 129 height 94
click at [310, 249] on p "La Inteligencia Artificial (IA) ofrece un campo de posibilidades y desafíos int…" at bounding box center [301, 218] width 138 height 107
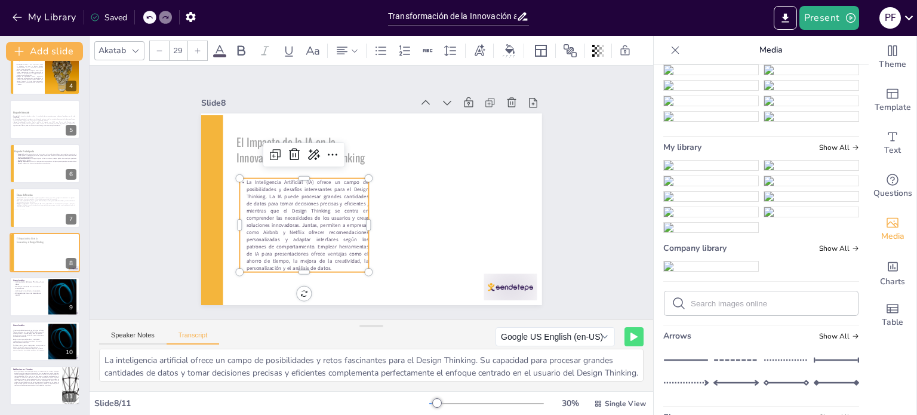
click at [307, 242] on p "La Inteligencia Artificial (IA) ofrece un campo de posibilidades y desafíos int…" at bounding box center [303, 225] width 129 height 94
click at [379, 44] on icon at bounding box center [381, 51] width 14 height 14
click at [243, 250] on p at bounding box center [303, 253] width 129 height 7
click at [260, 199] on p "La Inteligencia Artificial (IA) ofrece un campo de posibilidades y desafíos int…" at bounding box center [303, 214] width 129 height 72
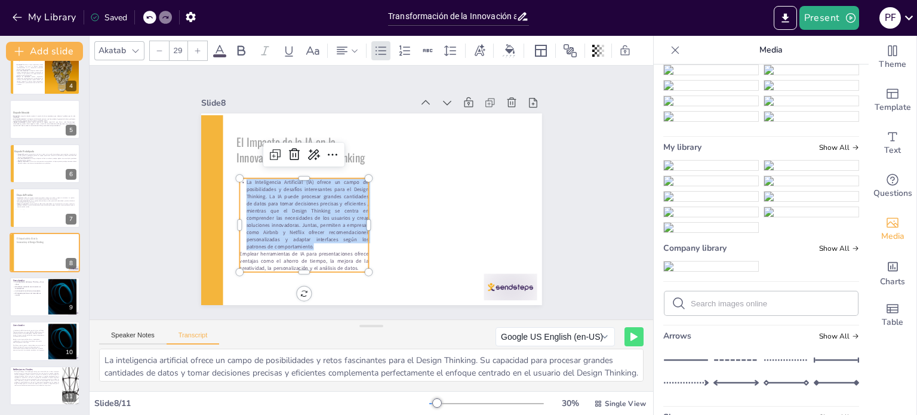
drag, startPoint x: 265, startPoint y: 208, endPoint x: 229, endPoint y: 177, distance: 47.4
click at [229, 177] on div "El Impacto de la IA en la Innovación y el Design Thinking La Inteligencia Artif…" at bounding box center [371, 209] width 341 height 192
click at [386, 44] on icon at bounding box center [381, 51] width 14 height 14
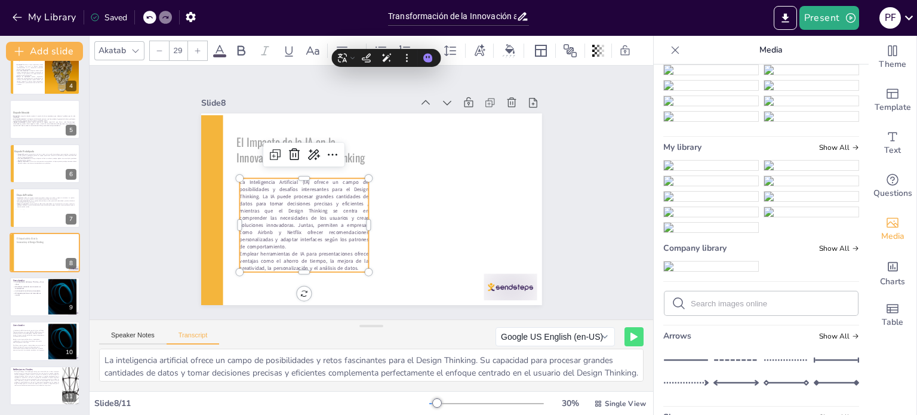
click at [281, 244] on p "La Inteligencia Artificial (IA) ofrece un campo de posibilidades y desafíos int…" at bounding box center [303, 214] width 129 height 72
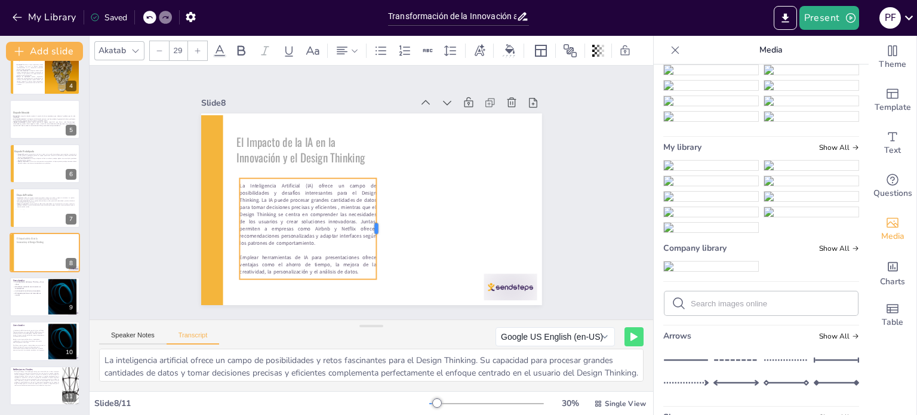
drag, startPoint x: 360, startPoint y: 222, endPoint x: 368, endPoint y: 221, distance: 7.8
click at [376, 221] on div at bounding box center [381, 228] width 10 height 101
click at [536, 219] on div "Slide 1 Innovación y Design Thinking: El Futuro con la IA Esta presentación exp…" at bounding box center [372, 192] width 408 height 225
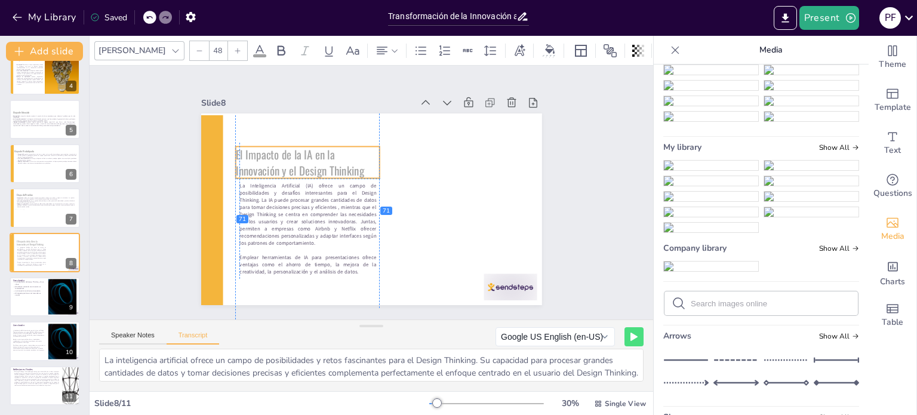
drag, startPoint x: 289, startPoint y: 148, endPoint x: 289, endPoint y: 157, distance: 9.0
click at [289, 157] on span "El Impacto de la IA en la Innovación y el Design Thinking" at bounding box center [303, 155] width 130 height 46
click at [295, 153] on span "El Impacto de la IA en la Innovación y el Design Thinking" at bounding box center [299, 156] width 128 height 33
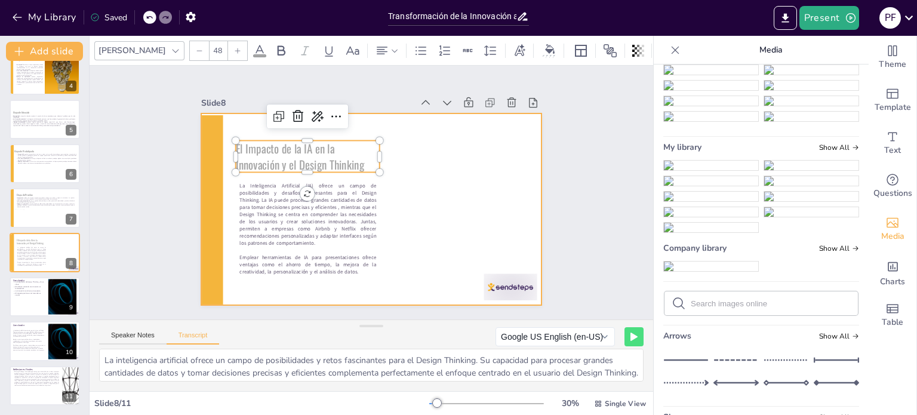
click at [204, 156] on div at bounding box center [193, 218] width 57 height 207
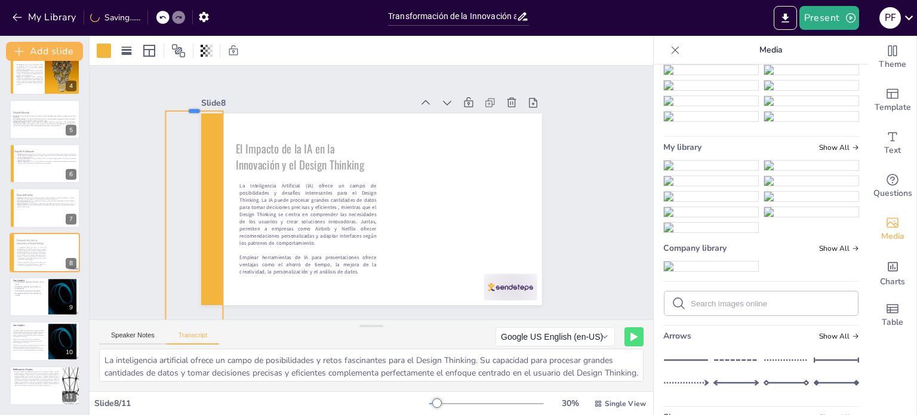
click at [194, 96] on div at bounding box center [204, 89] width 58 height 16
click at [559, 192] on div "Slide 1 Innovación y Design Thinking: El Futuro con la IA Esta presentación exp…" at bounding box center [372, 192] width 408 height 225
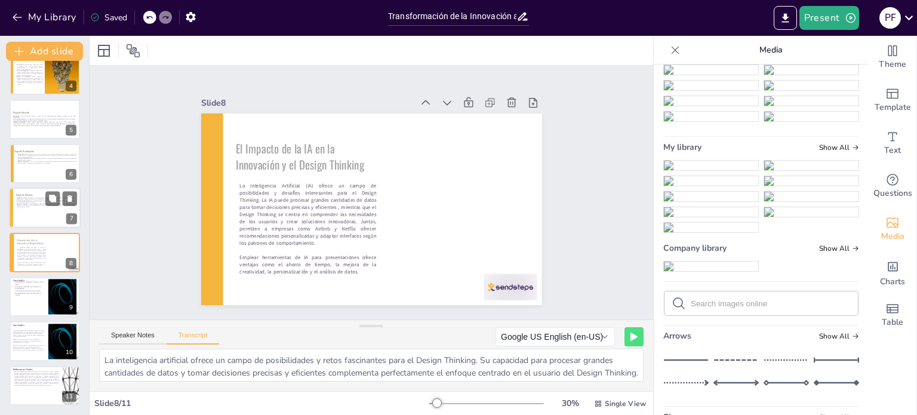
click at [35, 205] on p "Ejemplo de aplicación: La implementación de A/B testing automatizado con herram…" at bounding box center [45, 205] width 60 height 5
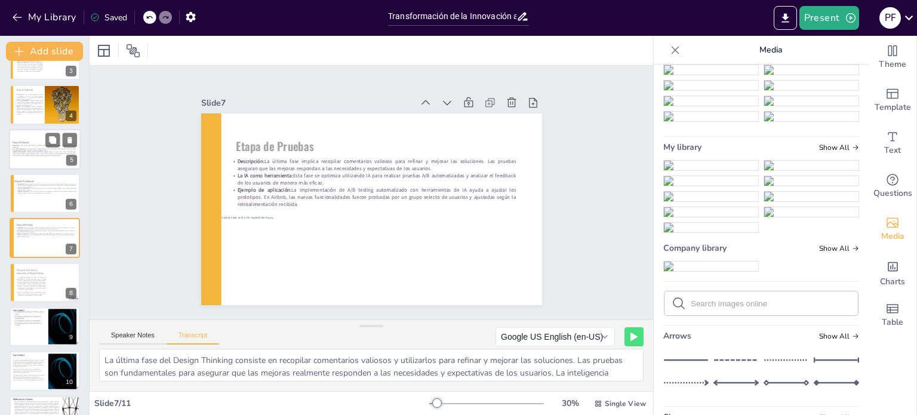
click at [41, 144] on p "Descripción: La etapa de ideación implica la creación de ideas innovadoras para…" at bounding box center [43, 145] width 64 height 3
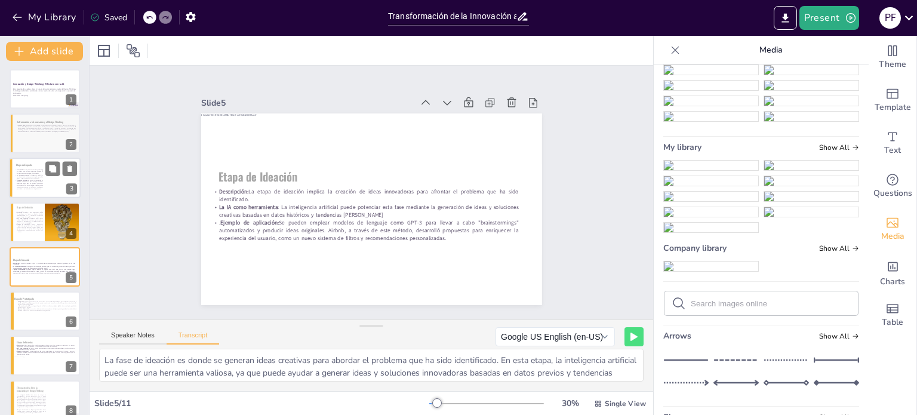
scroll to position [0, 0]
click at [33, 178] on p ".La IA como herramienta: La inteligencia artificial es una herramienta poderosa…" at bounding box center [29, 177] width 28 height 5
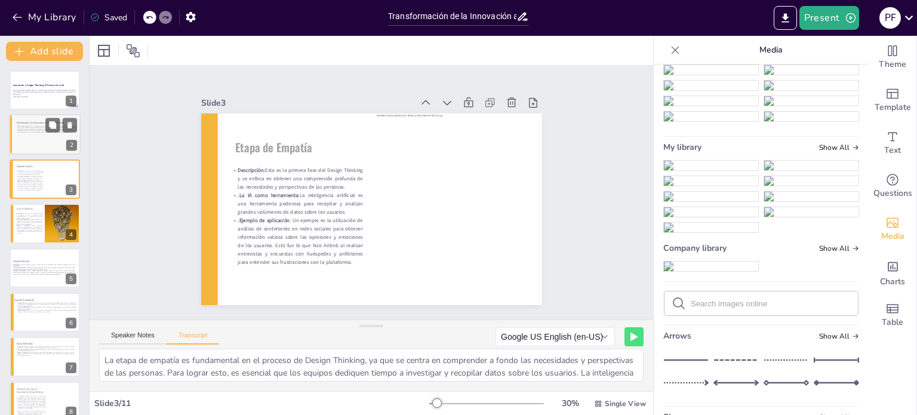
click at [26, 131] on p "[MEDICAL_DATA] implica utilizar el conocimiento para desarrollar nuevos product…" at bounding box center [46, 129] width 60 height 7
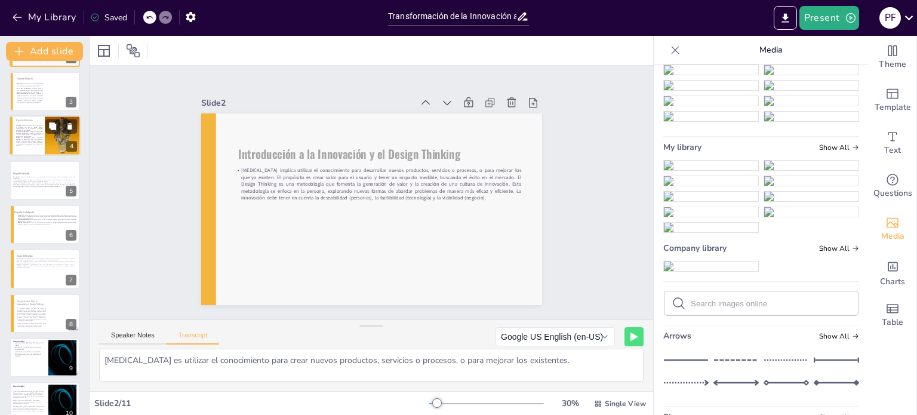
scroll to position [119, 0]
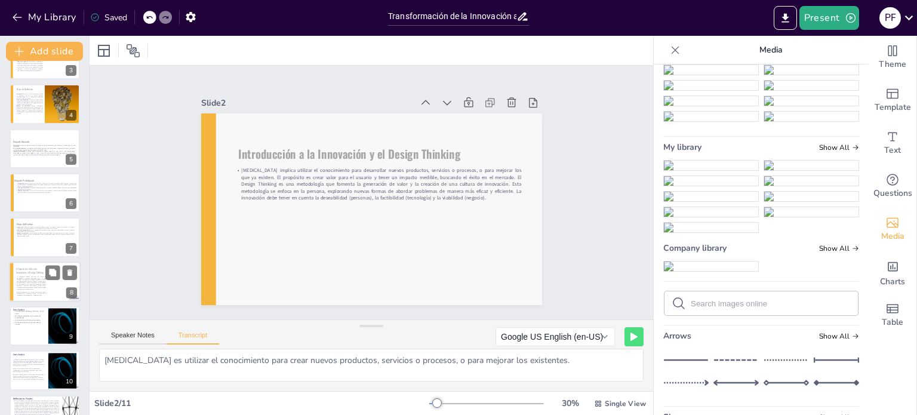
click at [33, 276] on p "La Inteligencia Artificial (IA) ofrece un campo de posibilidades y desafíos int…" at bounding box center [31, 283] width 29 height 14
type textarea "La inteligencia artificial ofrece un campo de posibilidades y retos fascinantes…"
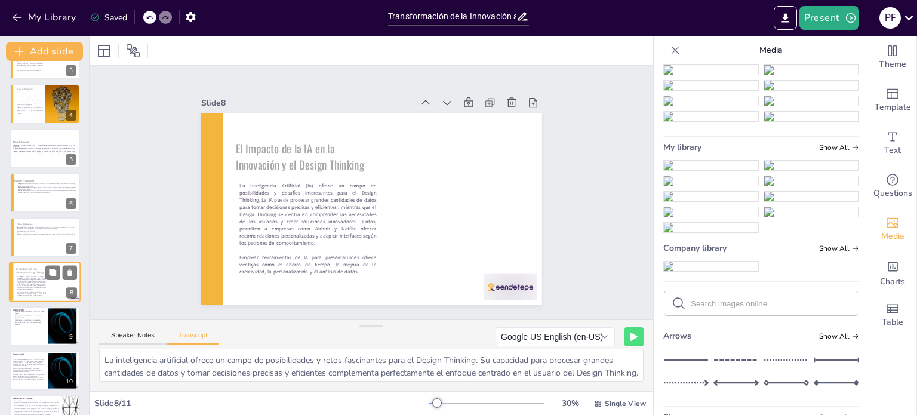
scroll to position [149, 0]
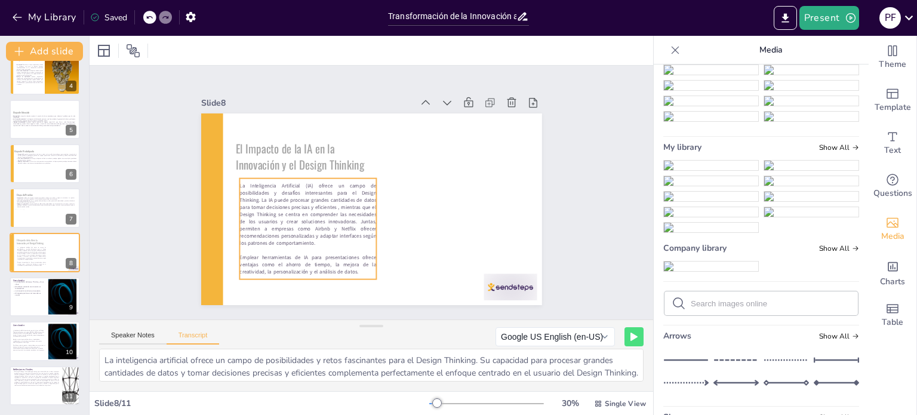
click at [292, 246] on p at bounding box center [307, 249] width 137 height 7
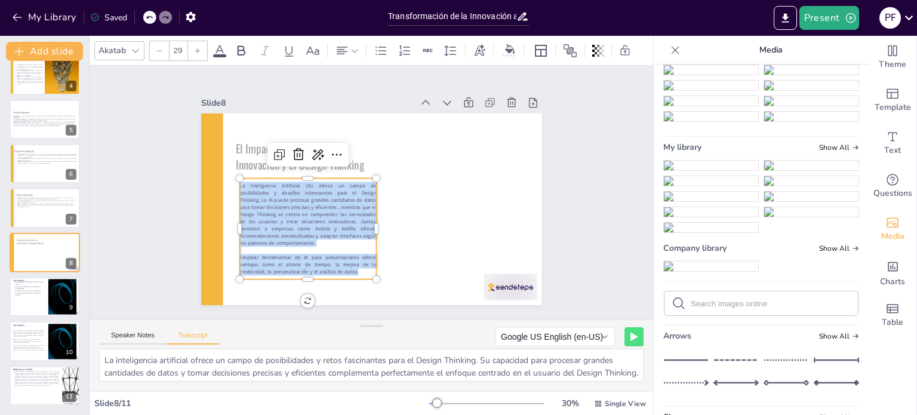
drag, startPoint x: 351, startPoint y: 270, endPoint x: 231, endPoint y: 184, distance: 147.6
click at [232, 184] on div "La Inteligencia Artificial (IA) ofrece un campo de posibilidades y desafíos int…" at bounding box center [305, 221] width 146 height 107
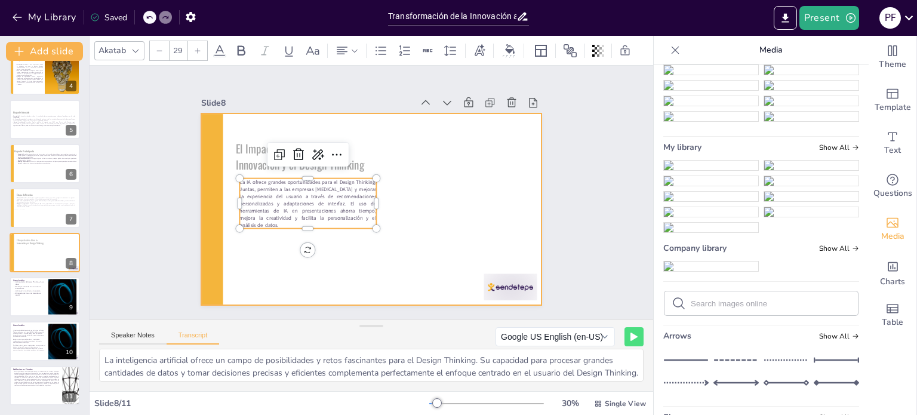
click at [255, 279] on div at bounding box center [369, 209] width 359 height 226
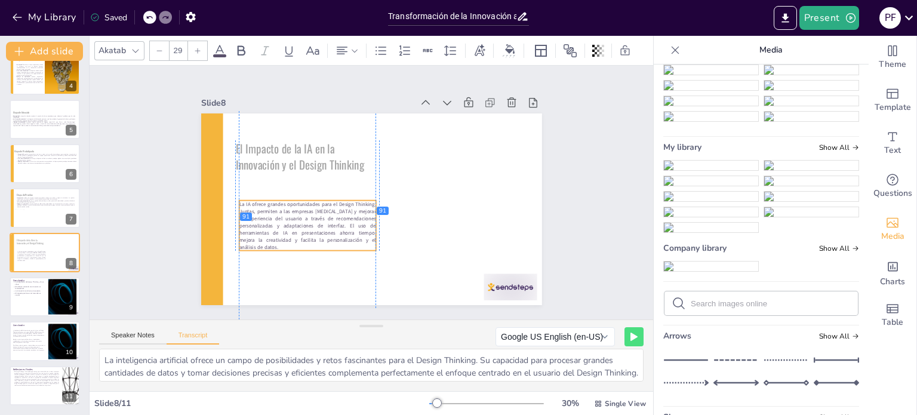
drag, startPoint x: 273, startPoint y: 211, endPoint x: 272, endPoint y: 233, distance: 22.1
click at [272, 233] on p "La IA ofrece grandes oportunidades para el Design Thinking. Juntas, permiten a …" at bounding box center [307, 226] width 137 height 50
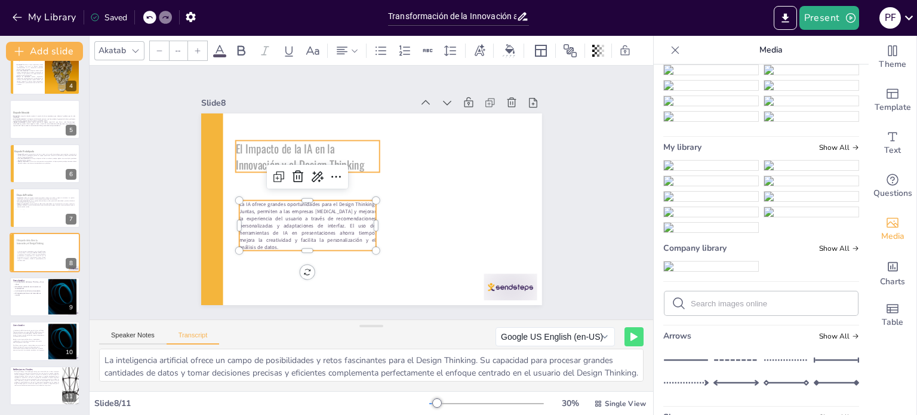
type input "48"
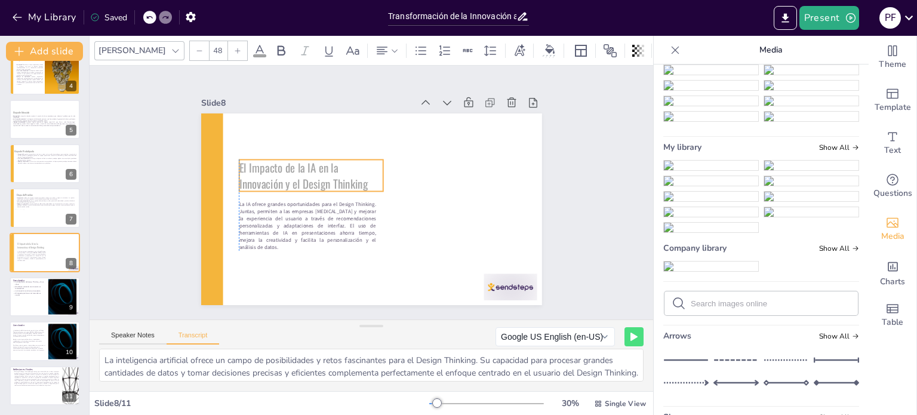
drag, startPoint x: 264, startPoint y: 147, endPoint x: 270, endPoint y: 167, distance: 19.8
click at [270, 167] on span "El Impacto de la IA en la Innovación y el Design Thinking" at bounding box center [303, 175] width 128 height 33
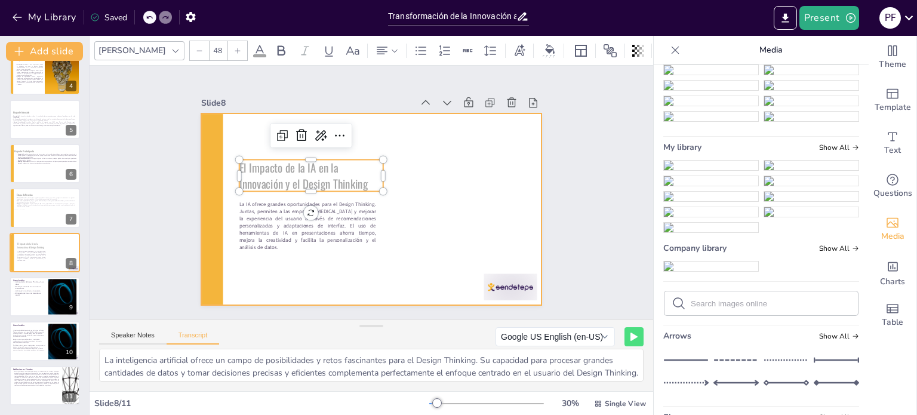
click at [288, 269] on div at bounding box center [369, 209] width 359 height 226
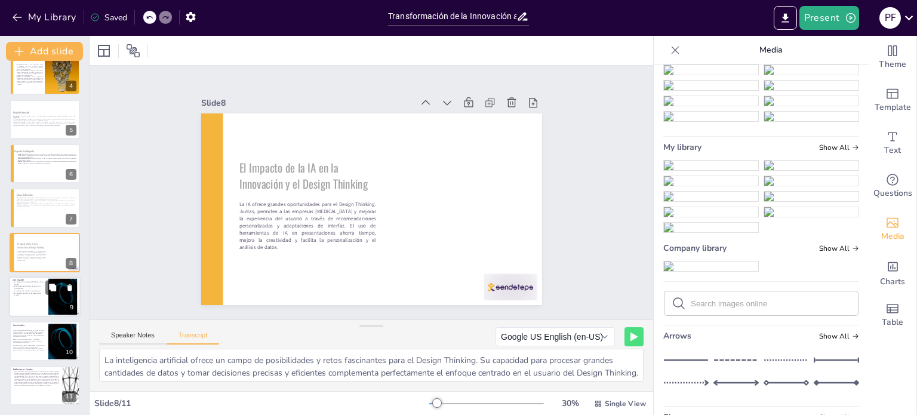
click at [38, 300] on div at bounding box center [45, 296] width 72 height 41
type textarea "La combinación de Design Thinking e Inteligencia Artificial está redefiniendo e…"
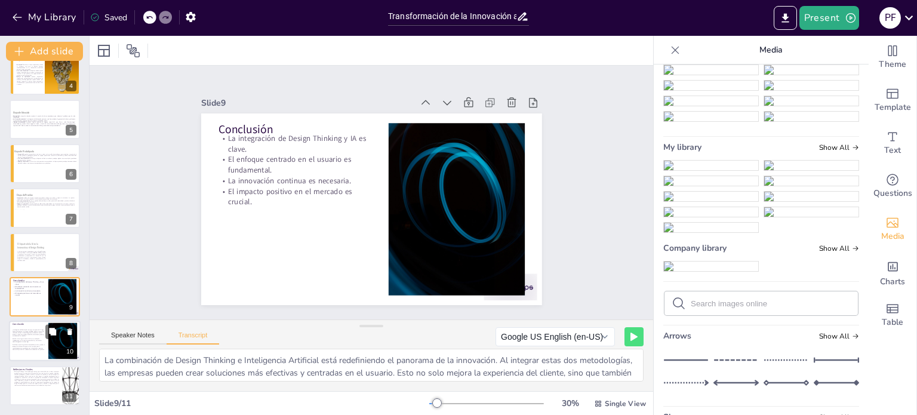
click at [29, 337] on p at bounding box center [29, 338] width 32 height 2
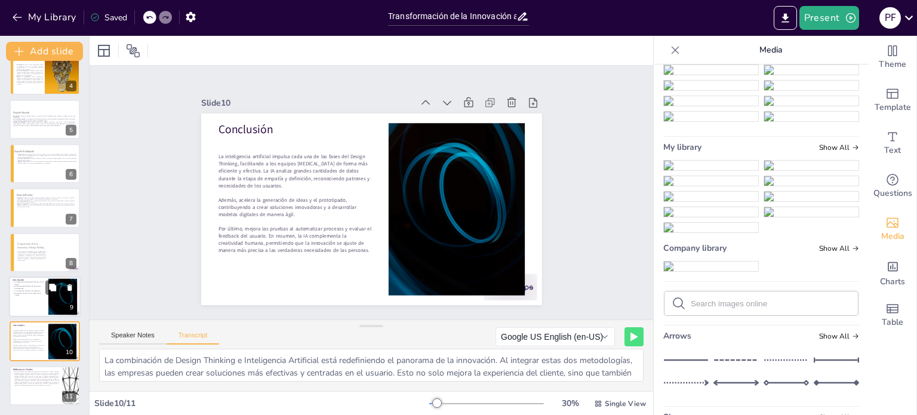
click at [28, 282] on p "La integración de Design Thinking y IA es clave." at bounding box center [29, 282] width 32 height 4
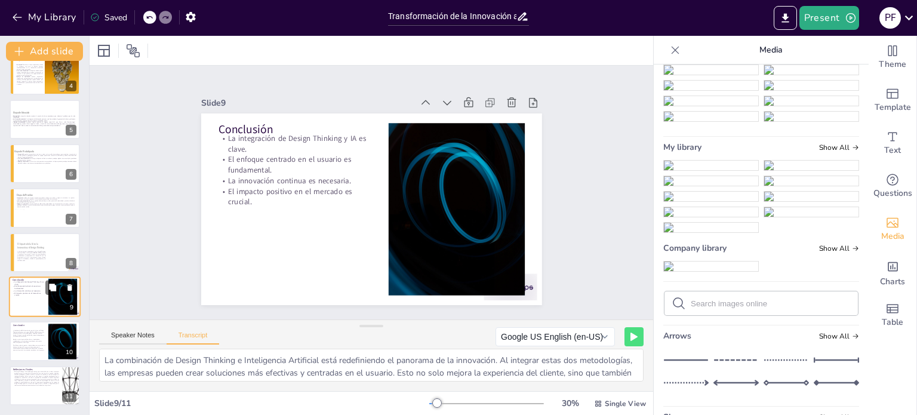
click at [73, 286] on icon at bounding box center [70, 287] width 8 height 8
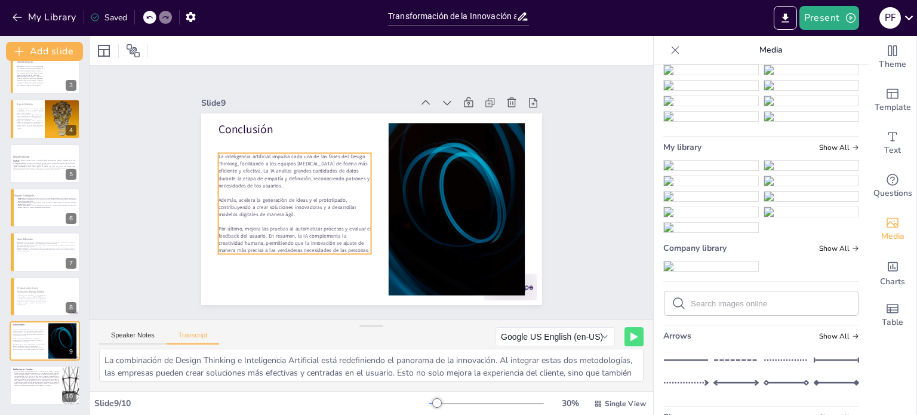
click at [223, 182] on p "La inteligencia artificial impulsa cada una de las fases del Design Thinking, f…" at bounding box center [294, 171] width 153 height 36
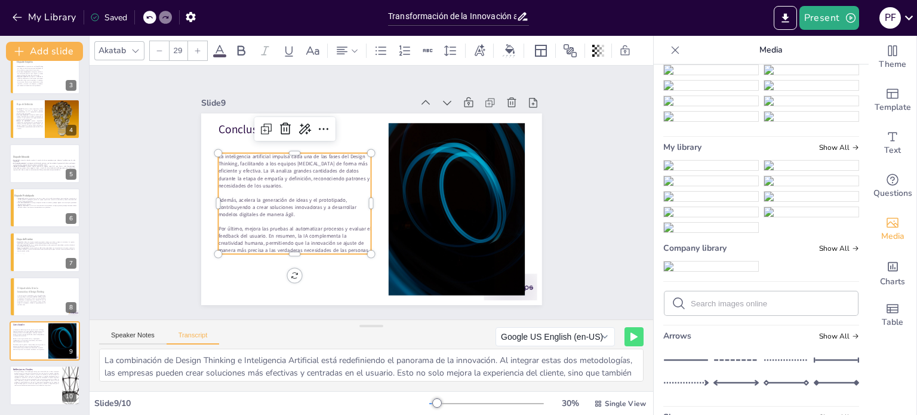
click at [223, 182] on p "La inteligencia artificial impulsa cada una de las fases del Design Thinking, f…" at bounding box center [294, 171] width 153 height 36
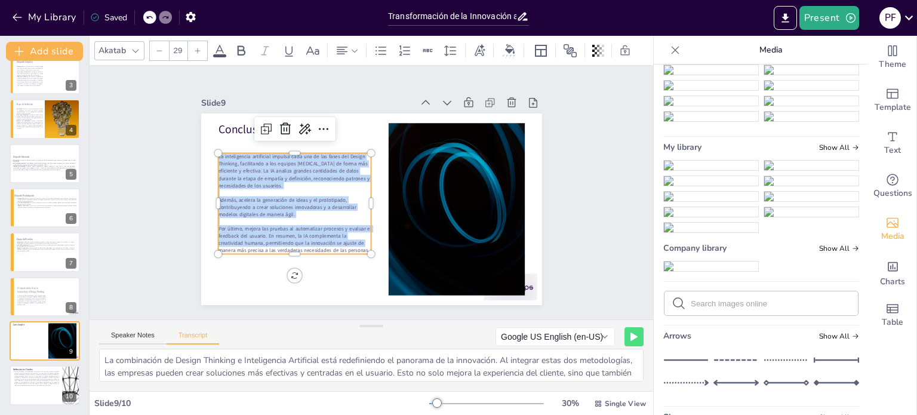
drag, startPoint x: 358, startPoint y: 242, endPoint x: 519, endPoint y: 126, distance: 198.3
click at [146, 121] on div "Slide 1 Innovación y Design Thinking: El Futuro con la IA Esta presentación exp…" at bounding box center [371, 193] width 563 height 254
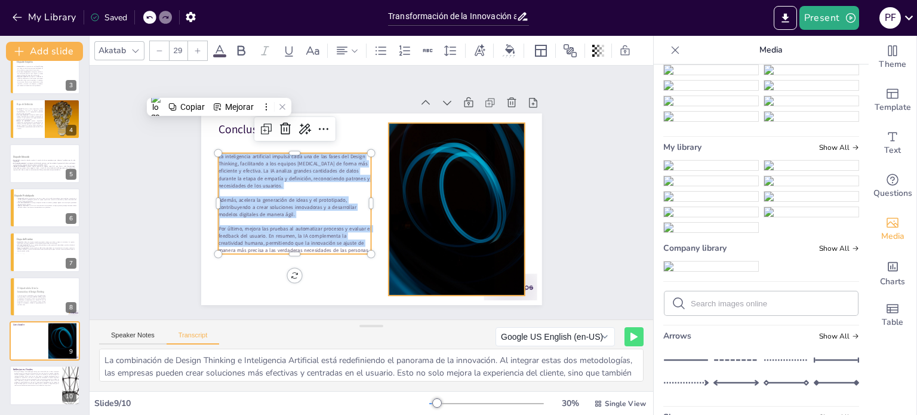
click at [369, 190] on div at bounding box center [369, 209] width 359 height 226
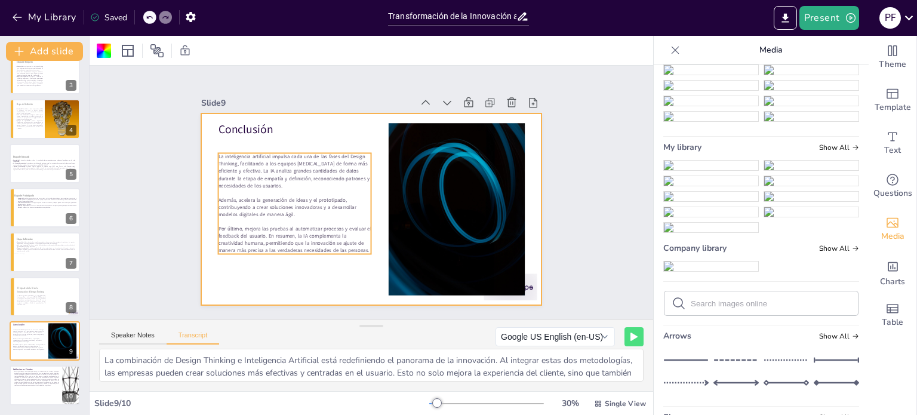
click at [356, 235] on p "Por último, mejora las pruebas al automatizar procesos y evaluar el feedback de…" at bounding box center [294, 239] width 153 height 29
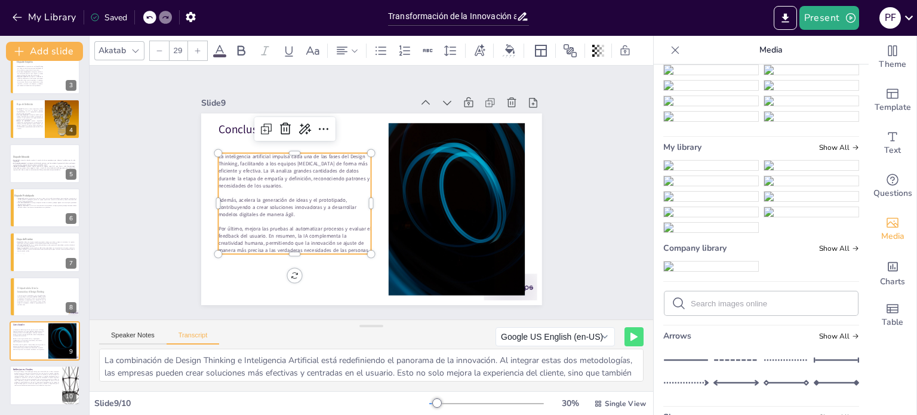
click at [356, 235] on p "Por último, mejora las pruebas al automatizar procesos y evaluar el feedback de…" at bounding box center [294, 239] width 153 height 29
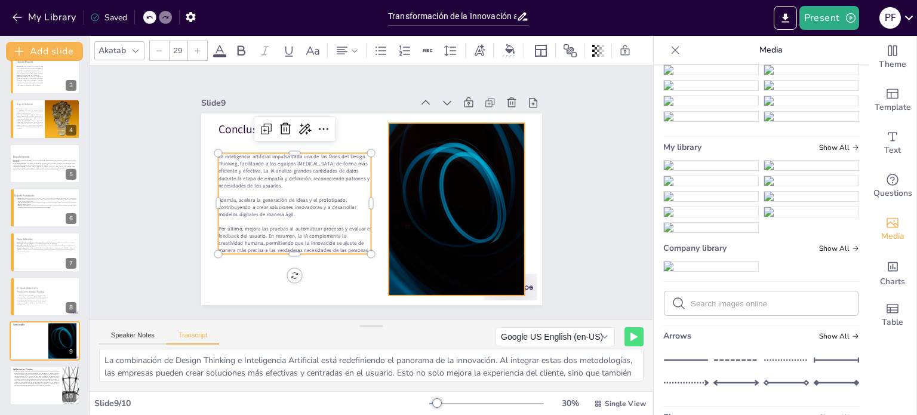
drag, startPoint x: 217, startPoint y: 153, endPoint x: 498, endPoint y: 241, distance: 294.1
click at [499, 245] on div "Conclusión La inteligencia artificial impulsa cada una de las fases del Design …" at bounding box center [371, 209] width 341 height 192
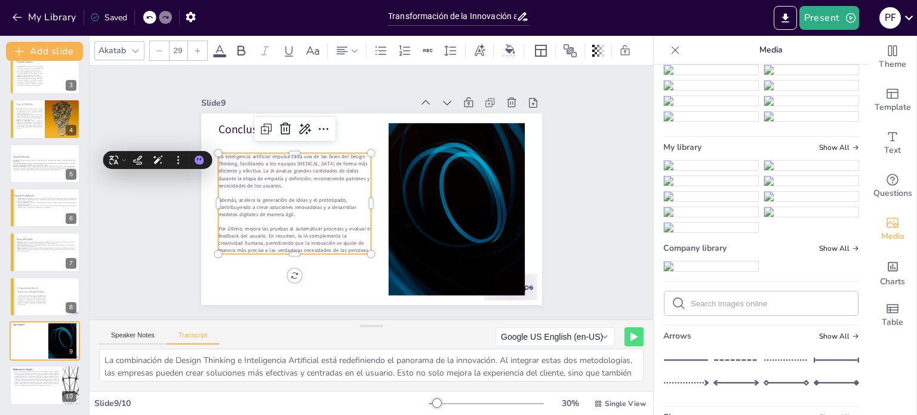
drag, startPoint x: 158, startPoint y: 142, endPoint x: 420, endPoint y: 180, distance: 264.8
click at [541, 176] on div "Slide 1 Innovación y Design Thinking: El Futuro con la IA Esta presentación exp…" at bounding box center [372, 192] width 408 height 225
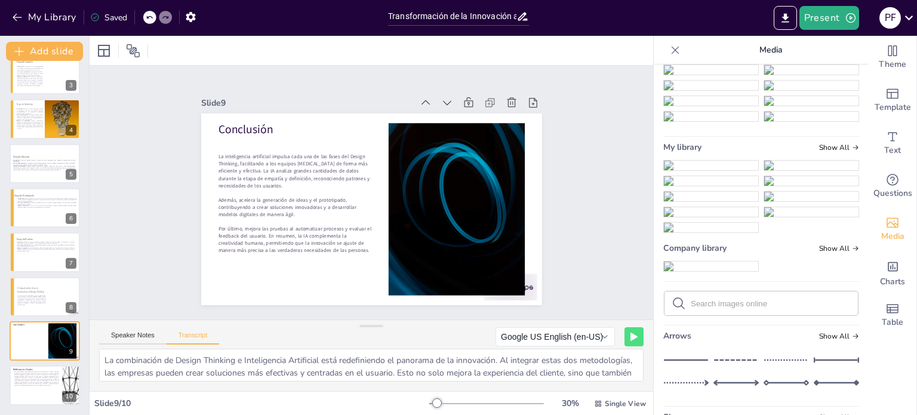
click at [292, 198] on p "Además, acelera la generación de ideas y el prototipado, contribuyendo a crear …" at bounding box center [293, 199] width 155 height 38
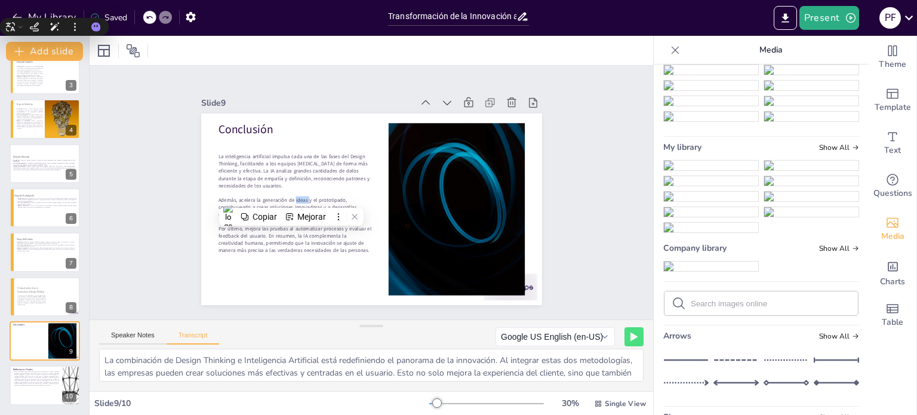
drag, startPoint x: 360, startPoint y: 243, endPoint x: 210, endPoint y: 150, distance: 177.2
click at [218, 153] on div "La inteligencia artificial impulsa cada una de las fases del Design Thinking, f…" at bounding box center [294, 203] width 153 height 101
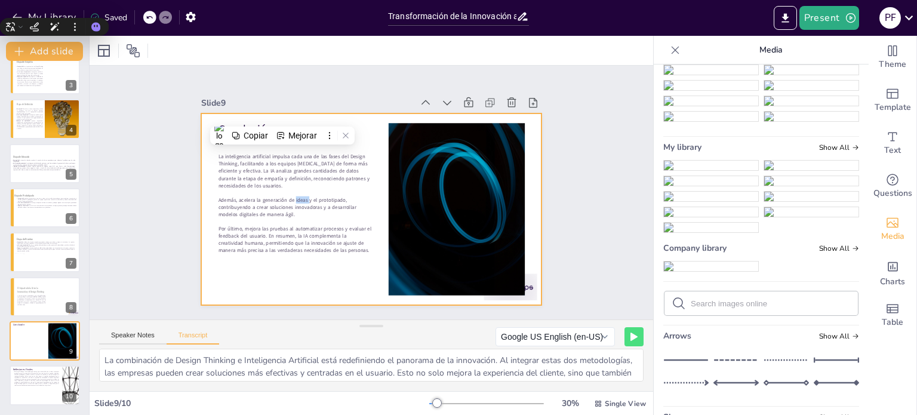
copy div "La inteligencia artificial impulsa cada una de las fases del Design Thinking, f…"
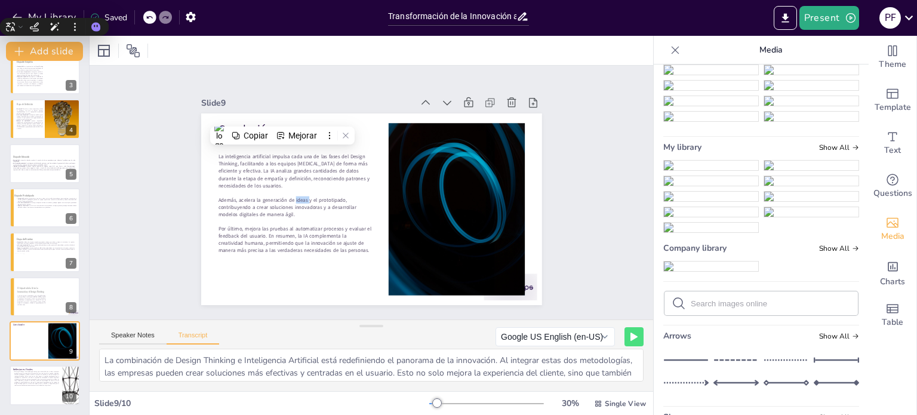
paste div
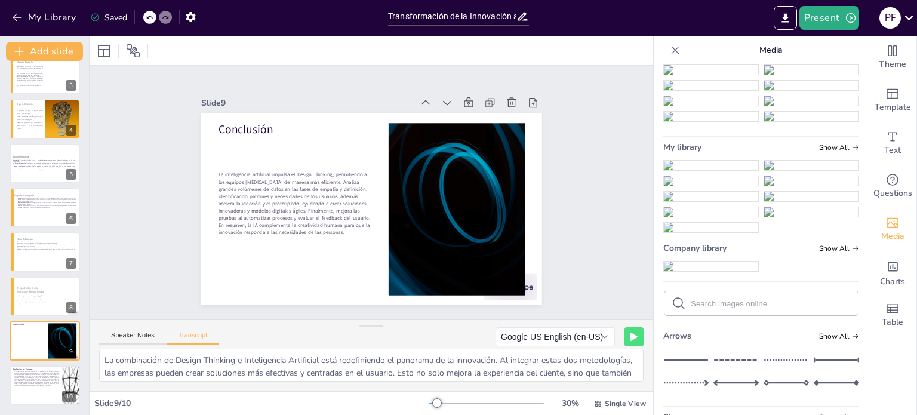
click at [214, 169] on p "La inteligencia artificial impulsa el Design Thinking, permitiendo a los equipo…" at bounding box center [293, 195] width 159 height 81
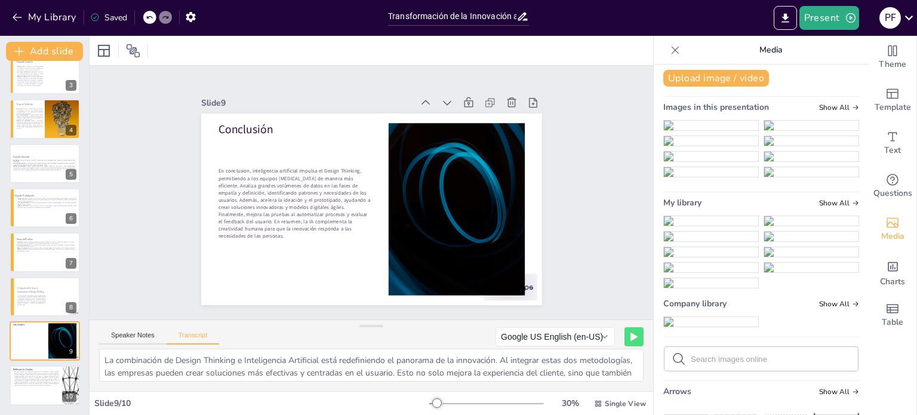
scroll to position [0, 0]
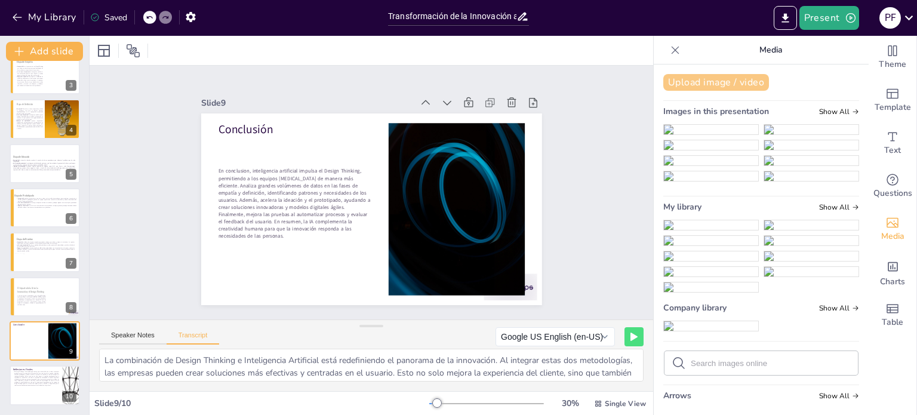
click at [698, 83] on button "Upload image / video" at bounding box center [716, 82] width 106 height 17
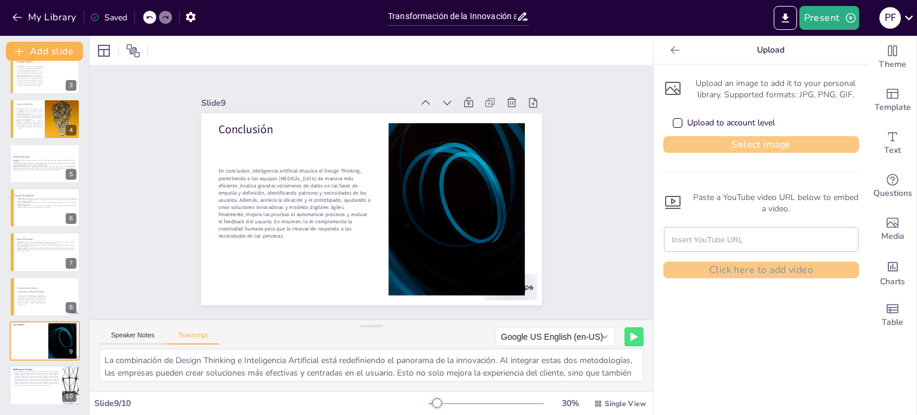
click at [751, 142] on button "Select image" at bounding box center [761, 144] width 196 height 17
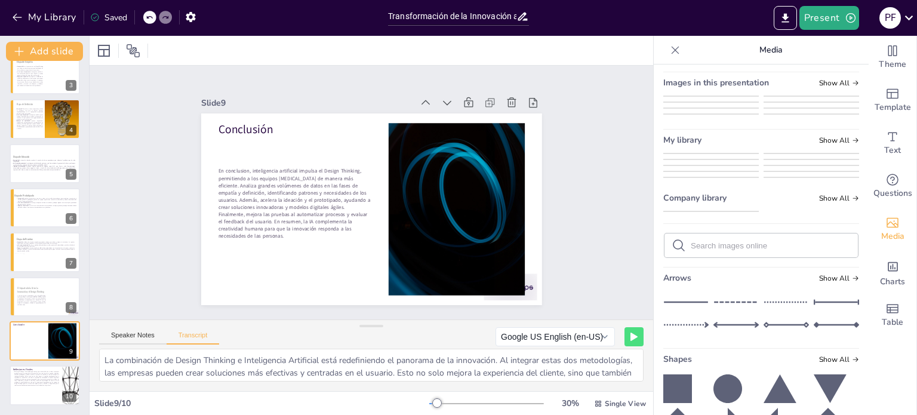
scroll to position [119, 0]
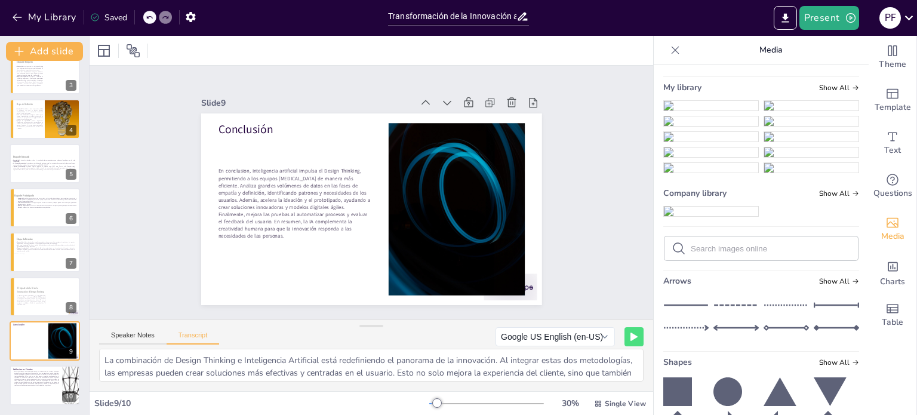
click at [706, 110] on img at bounding box center [711, 106] width 94 height 10
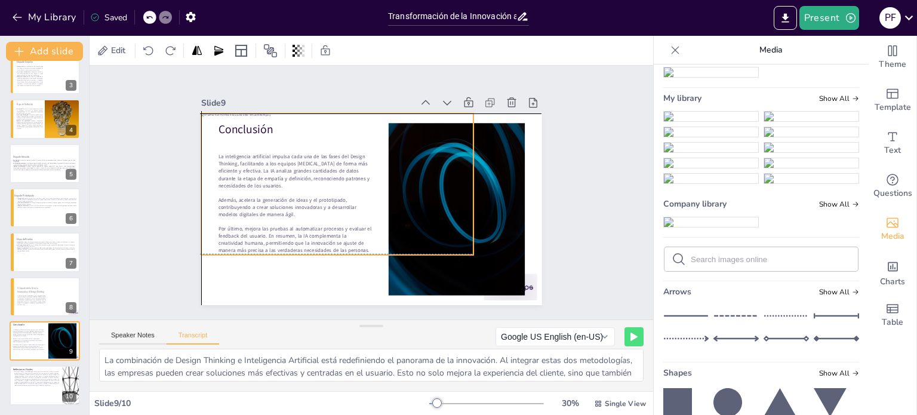
drag, startPoint x: 399, startPoint y: 224, endPoint x: 365, endPoint y: 196, distance: 43.2
click at [365, 196] on div at bounding box center [338, 180] width 286 height 169
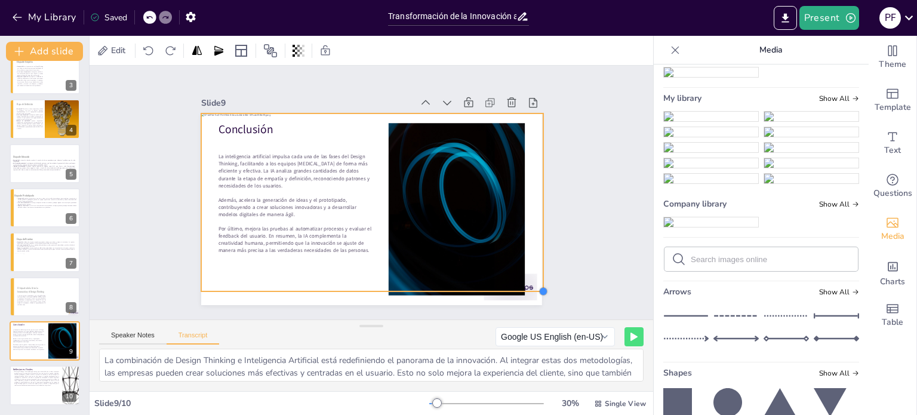
drag, startPoint x: 467, startPoint y: 246, endPoint x: 537, endPoint y: 268, distance: 73.2
click at [537, 268] on div "Slide 1 Innovación y Design Thinking: El Futuro con la IA Esta presentación exp…" at bounding box center [371, 192] width 428 height 266
drag, startPoint x: 427, startPoint y: 285, endPoint x: 420, endPoint y: 290, distance: 8.1
click at [426, 290] on div at bounding box center [371, 202] width 359 height 212
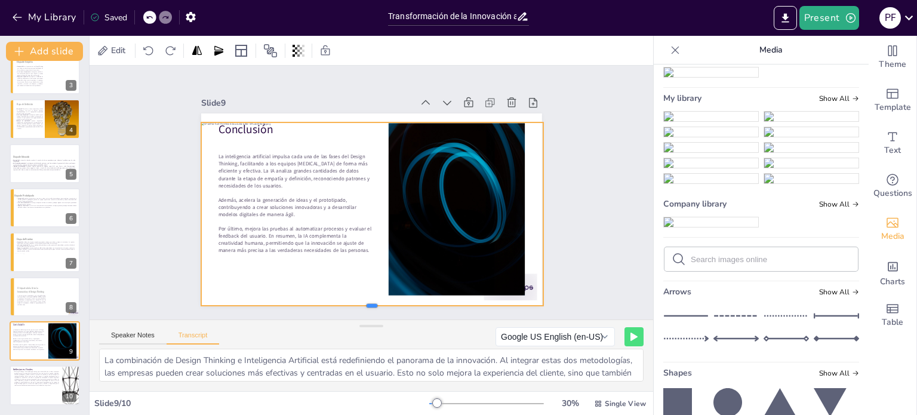
click at [364, 306] on div at bounding box center [372, 311] width 343 height 10
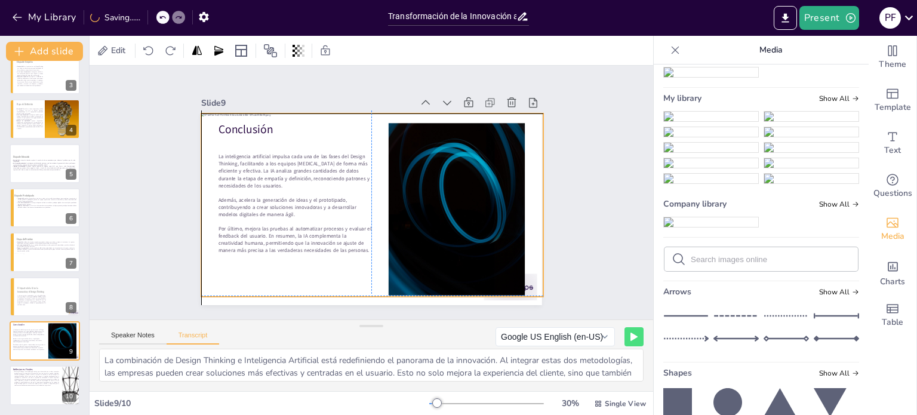
drag, startPoint x: 366, startPoint y: 118, endPoint x: 366, endPoint y: 106, distance: 11.9
click at [366, 106] on div "Slide 9 Conclusión La inteligencia artificial impulsa cada una de las fases del…" at bounding box center [371, 199] width 341 height 211
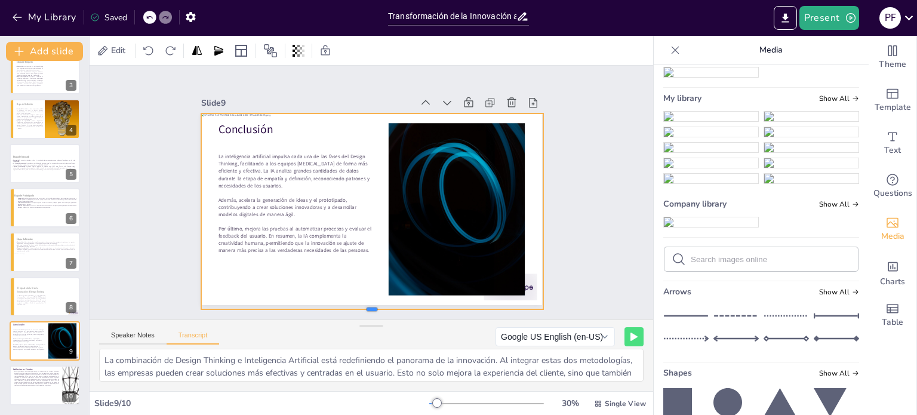
drag, startPoint x: 368, startPoint y: 294, endPoint x: 366, endPoint y: 306, distance: 12.8
click at [366, 309] on div at bounding box center [372, 314] width 343 height 10
click at [403, 91] on icon at bounding box center [411, 93] width 16 height 16
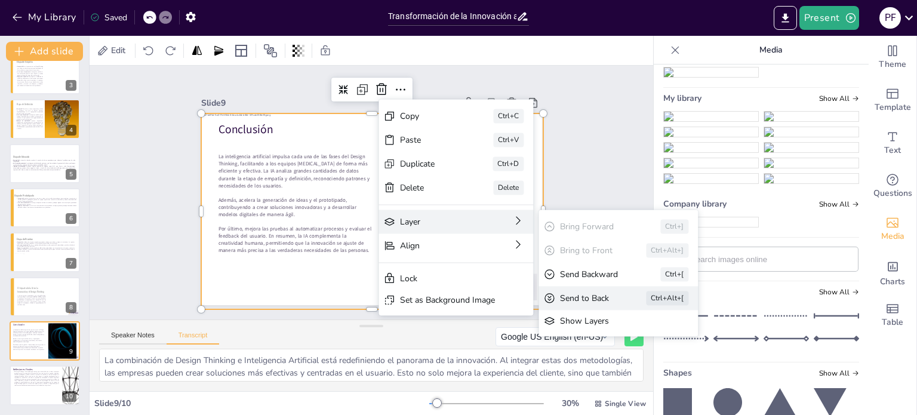
click at [649, 358] on div "Send to Back" at bounding box center [675, 363] width 53 height 11
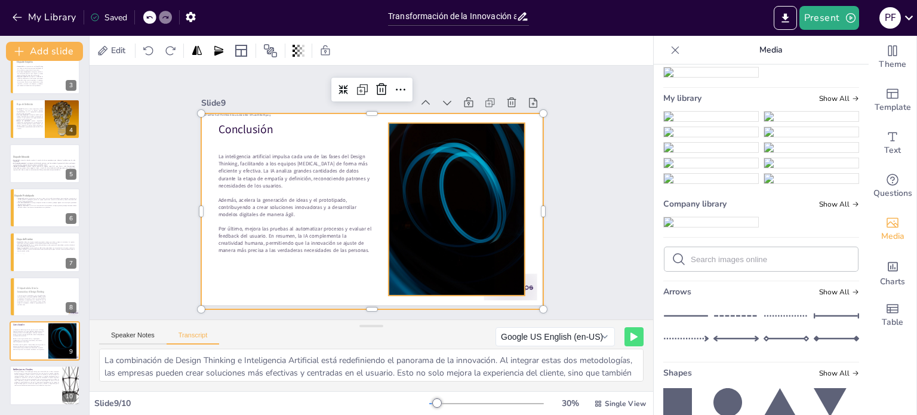
click at [486, 190] on div at bounding box center [453, 218] width 323 height 204
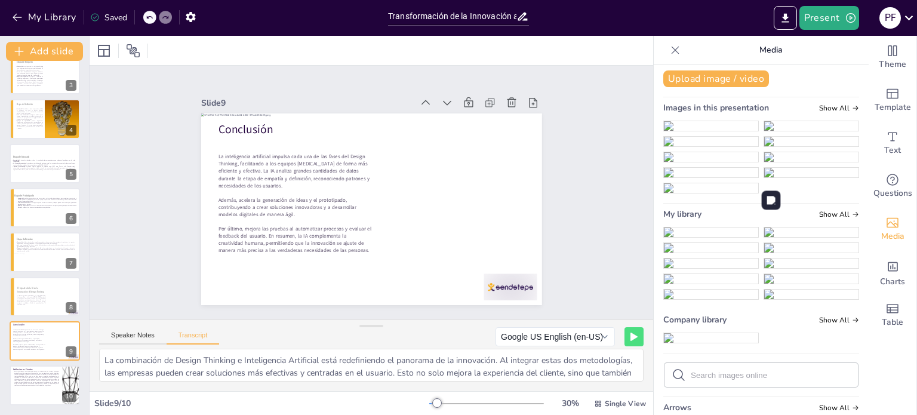
scroll to position [0, 0]
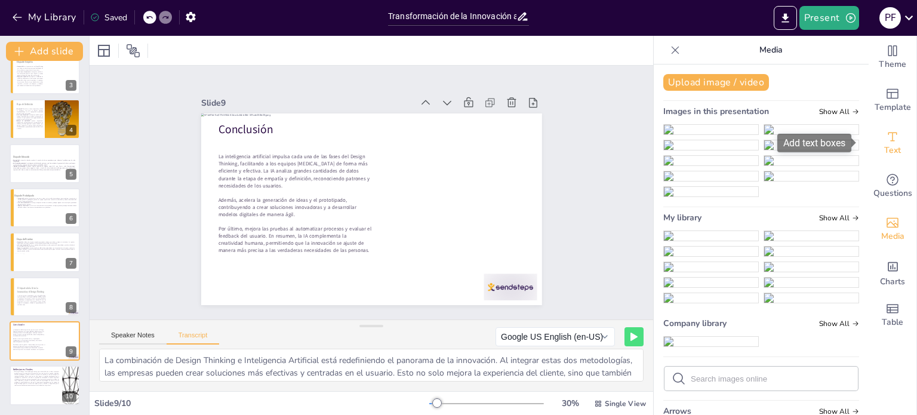
click at [886, 153] on span "Text" at bounding box center [892, 150] width 17 height 13
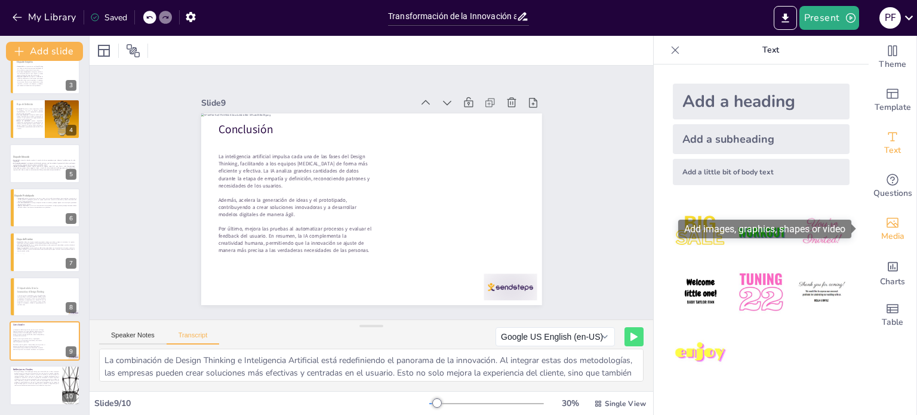
click at [886, 223] on icon "Add images, graphics, shapes or video" at bounding box center [892, 223] width 12 height 10
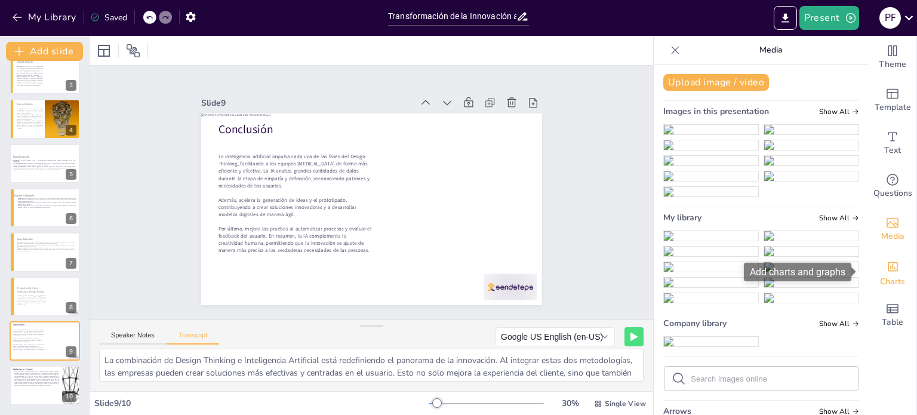
click at [880, 283] on span "Charts" at bounding box center [892, 281] width 25 height 13
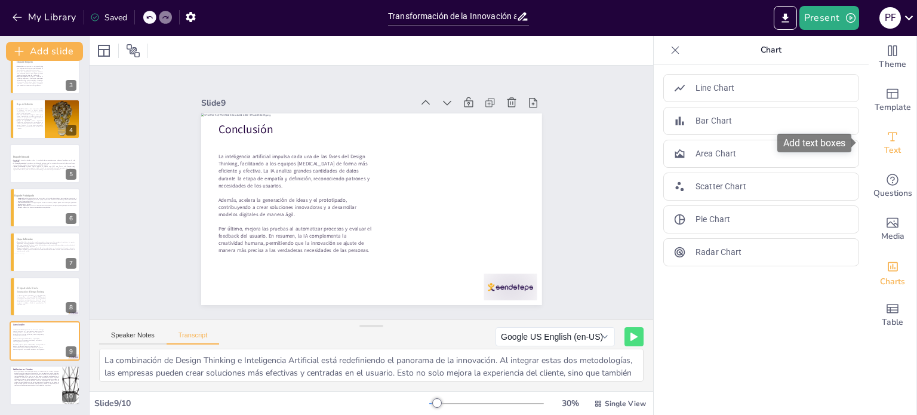
click at [895, 135] on div "Text" at bounding box center [892, 143] width 48 height 43
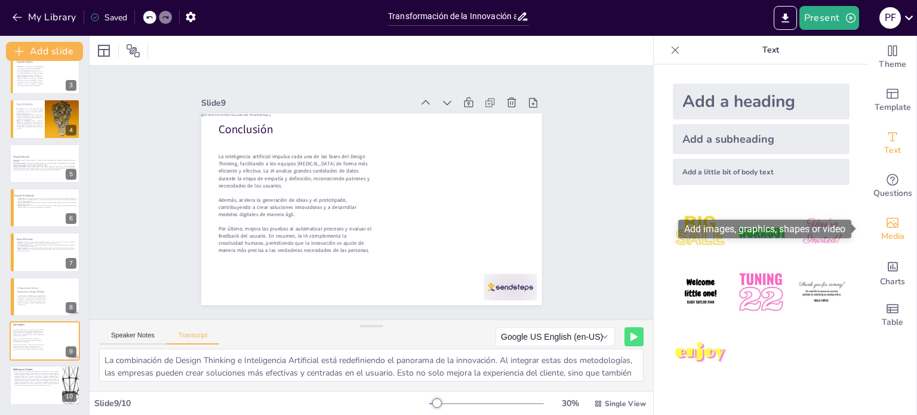
click at [881, 233] on span "Media" at bounding box center [892, 236] width 23 height 13
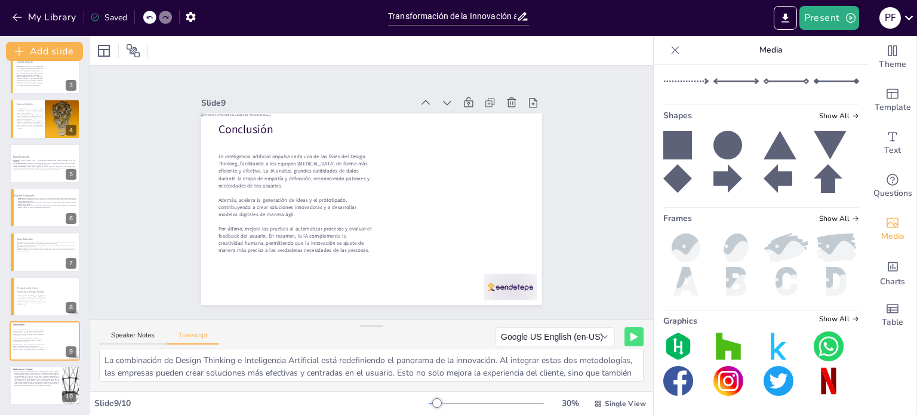
scroll to position [836, 0]
click at [672, 159] on icon at bounding box center [677, 145] width 29 height 29
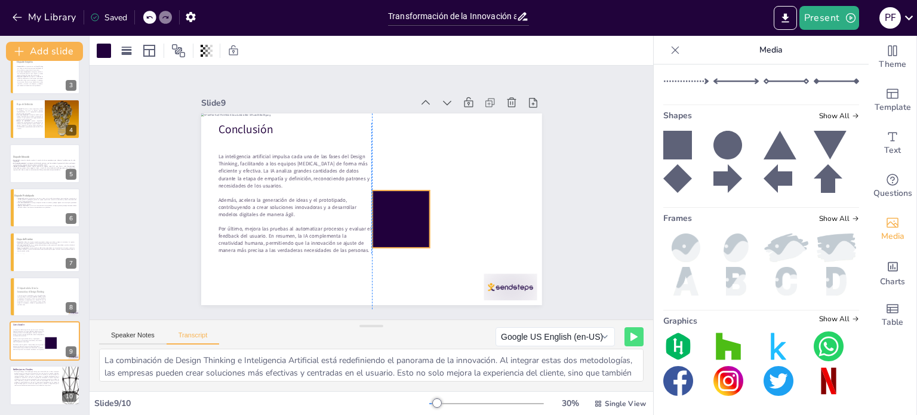
drag, startPoint x: 380, startPoint y: 229, endPoint x: 396, endPoint y: 213, distance: 22.4
click at [390, 213] on div at bounding box center [400, 218] width 57 height 57
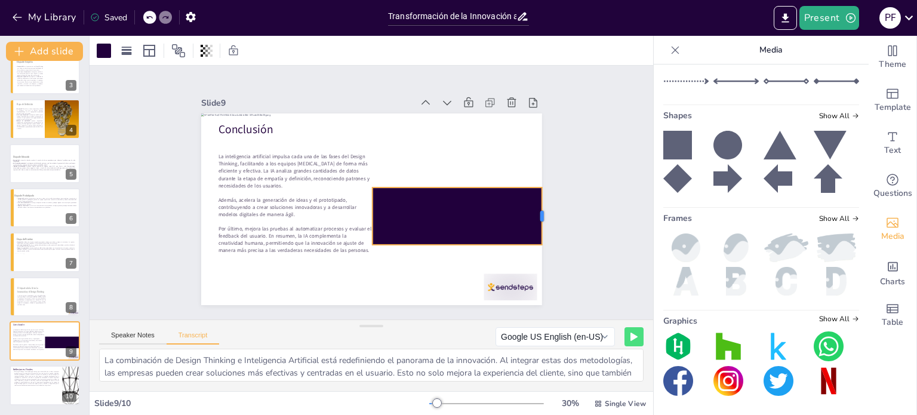
drag, startPoint x: 420, startPoint y: 211, endPoint x: 532, endPoint y: 196, distance: 113.2
click at [542, 196] on div at bounding box center [547, 215] width 10 height 57
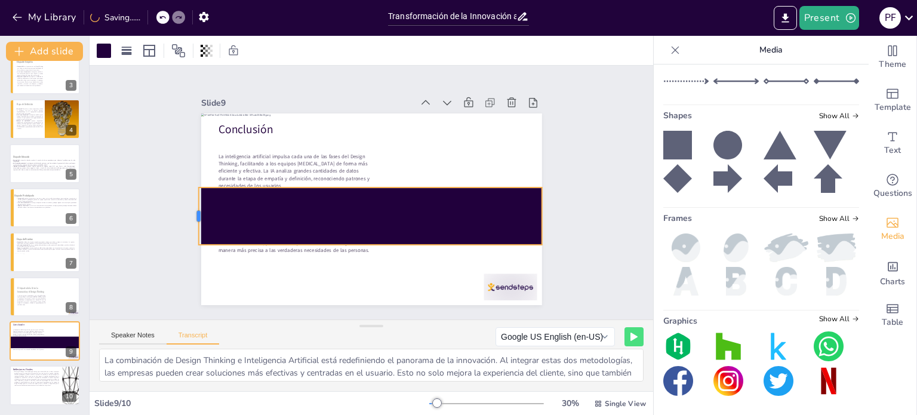
drag, startPoint x: 363, startPoint y: 212, endPoint x: 190, endPoint y: 222, distance: 173.3
click at [190, 222] on div at bounding box center [194, 215] width 10 height 57
click at [385, 162] on icon at bounding box center [390, 163] width 10 height 2
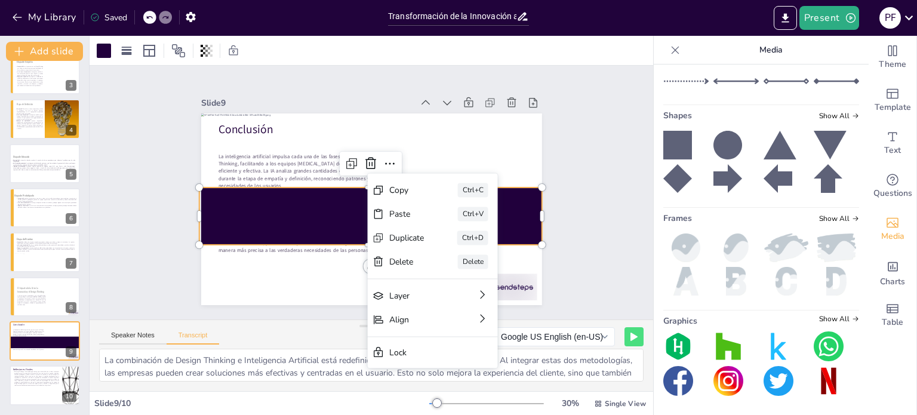
click at [260, 169] on p "La inteligencia artificial impulsa cada una de las fases del Design Thinking, f…" at bounding box center [294, 171] width 153 height 36
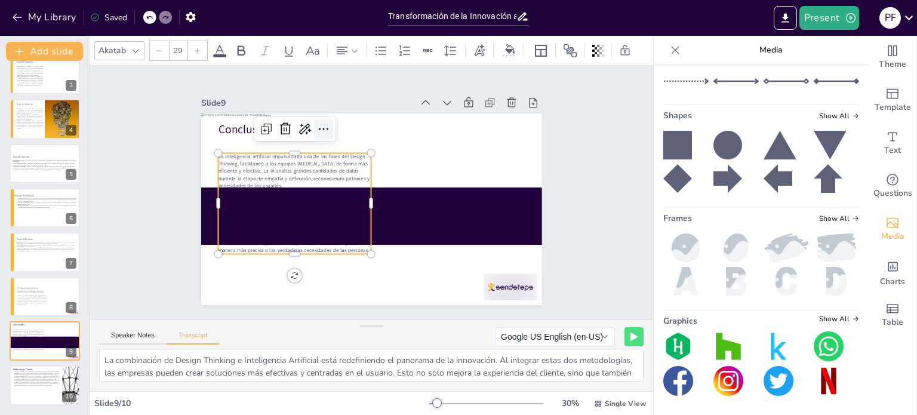
click at [316, 122] on icon at bounding box center [323, 129] width 14 height 14
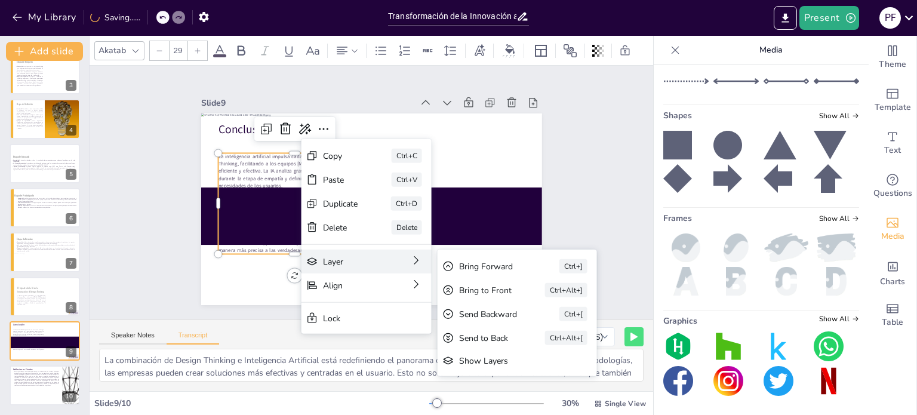
click at [345, 257] on div "Layer" at bounding box center [350, 260] width 54 height 11
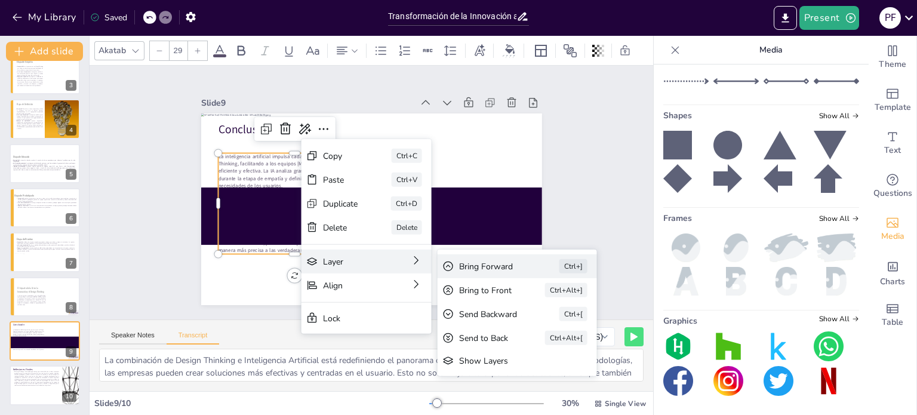
click at [505, 262] on div "Bring Forward" at bounding box center [492, 265] width 67 height 11
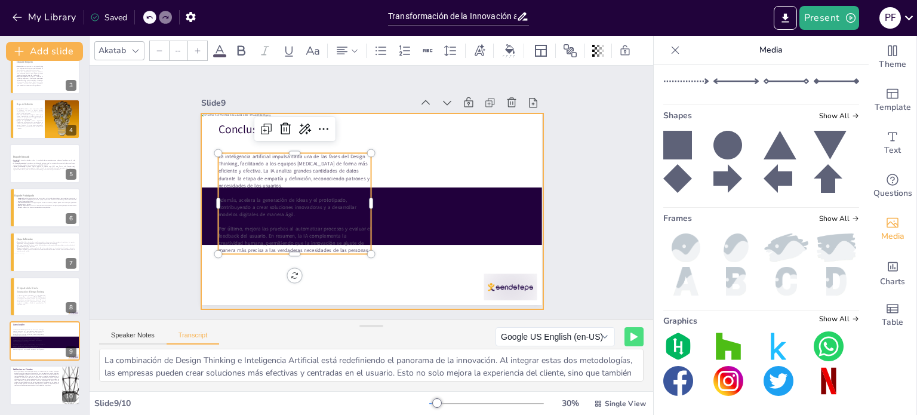
type input "48"
click at [230, 127] on p "Conclusión" at bounding box center [294, 129] width 153 height 16
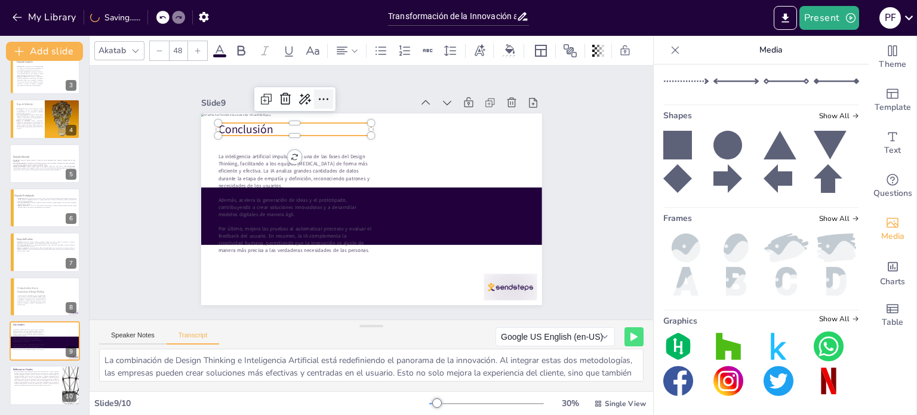
click at [316, 92] on icon at bounding box center [323, 99] width 14 height 14
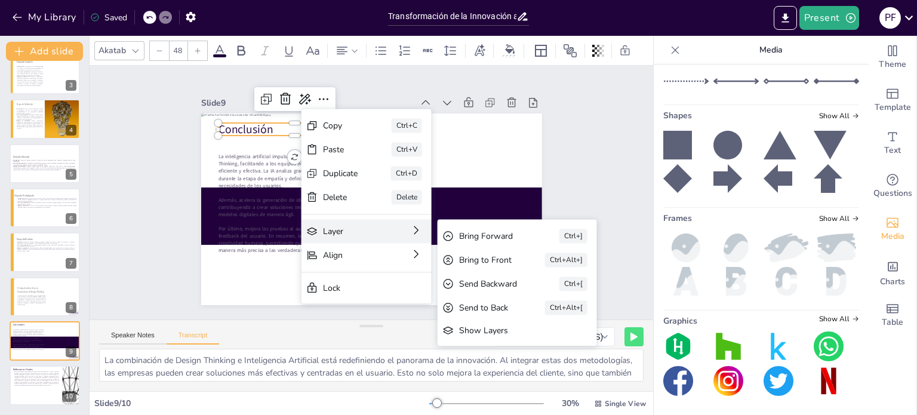
click at [363, 226] on div "Layer" at bounding box center [350, 231] width 54 height 11
click at [525, 226] on div "Bring Forward Ctrl+]" at bounding box center [516, 236] width 159 height 24
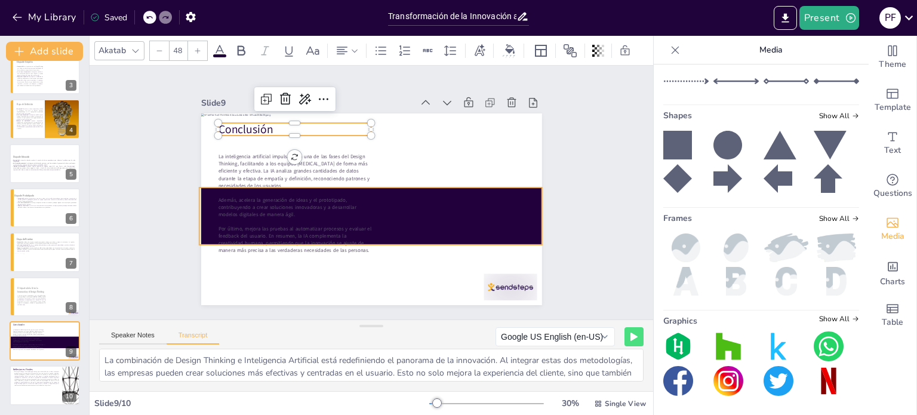
click at [482, 202] on div at bounding box center [370, 215] width 343 height 57
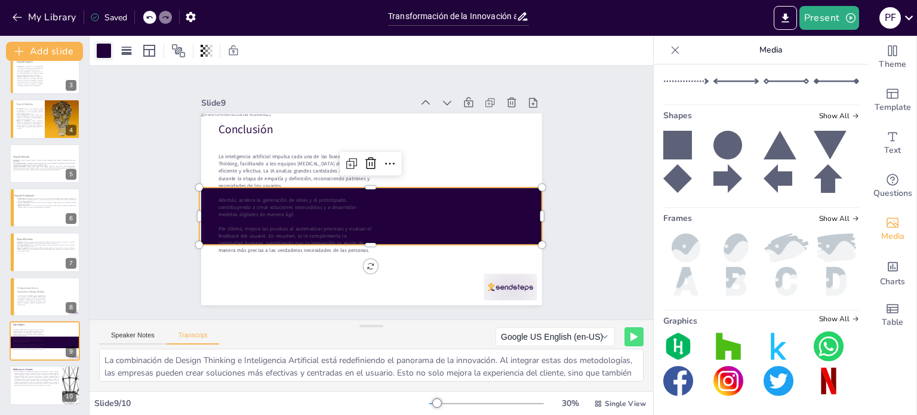
click at [106, 59] on div at bounding box center [103, 50] width 19 height 19
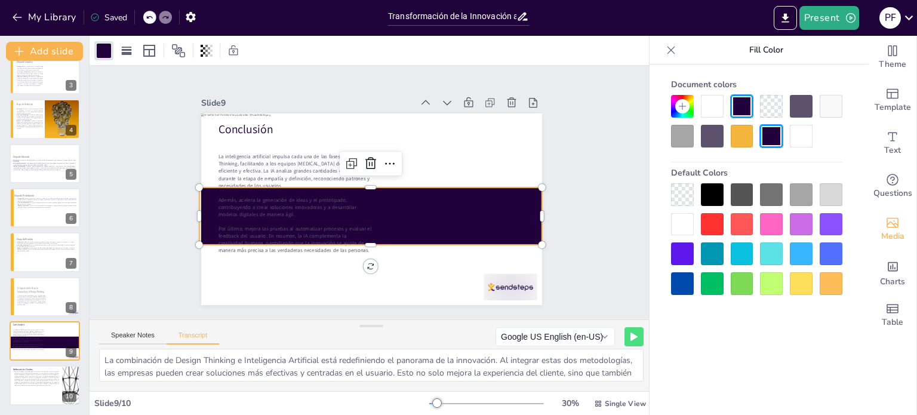
click at [793, 134] on div at bounding box center [801, 136] width 23 height 23
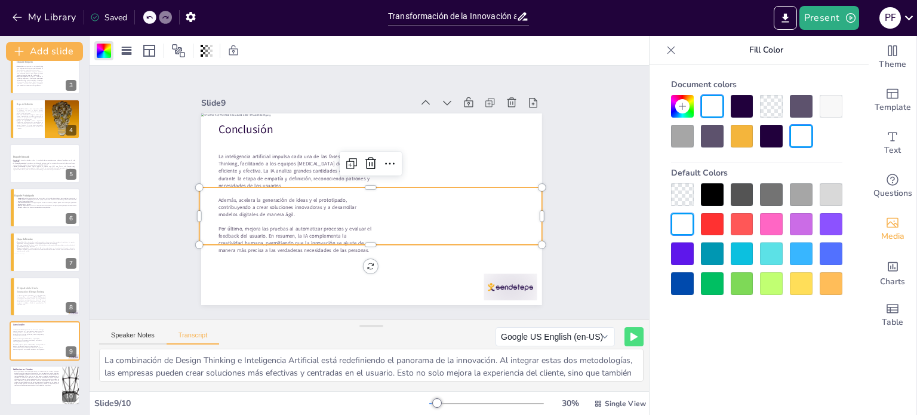
click at [733, 133] on div at bounding box center [741, 136] width 23 height 23
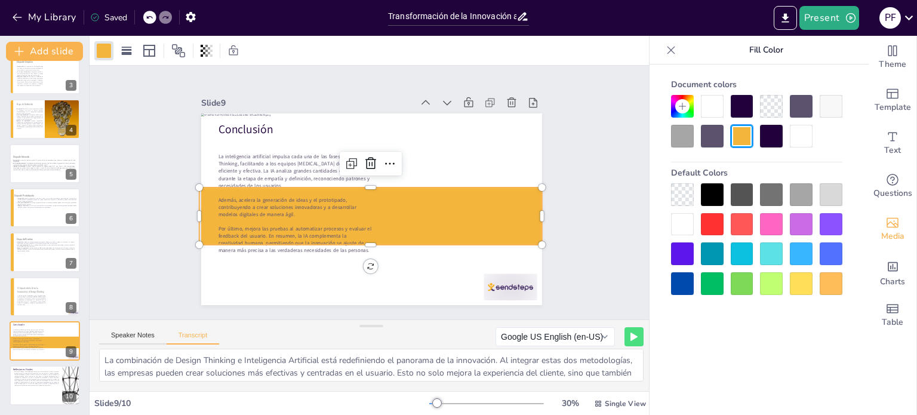
click at [776, 135] on div at bounding box center [771, 136] width 23 height 23
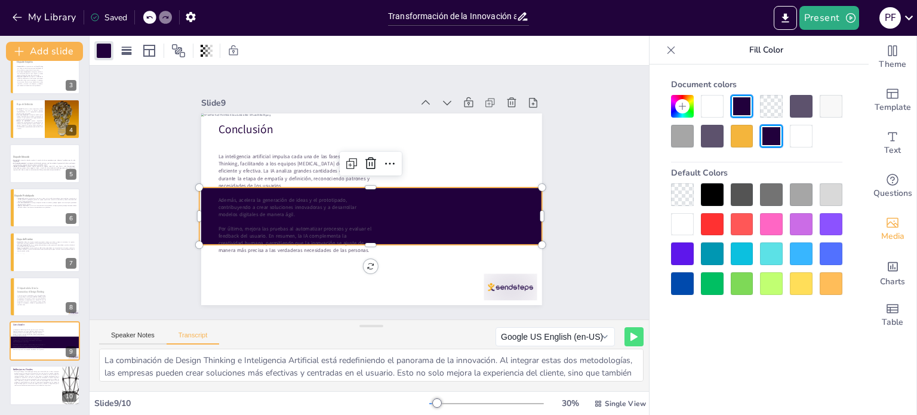
click at [795, 134] on div at bounding box center [801, 136] width 23 height 23
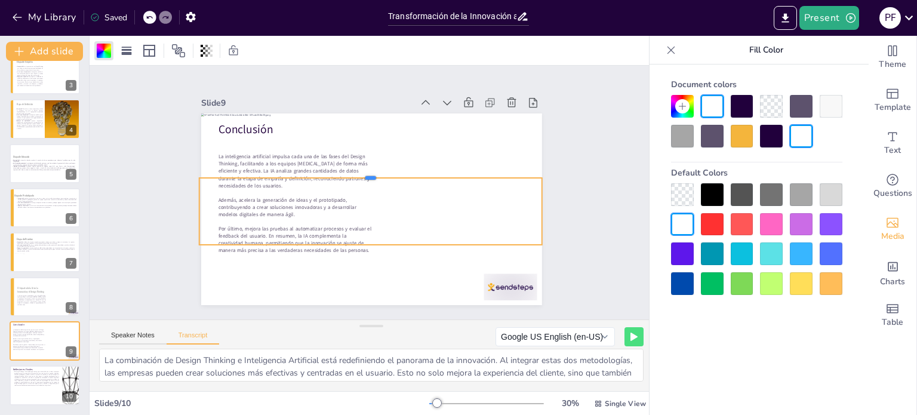
drag, startPoint x: 363, startPoint y: 181, endPoint x: 368, endPoint y: 171, distance: 10.4
click at [368, 171] on div at bounding box center [370, 173] width 343 height 10
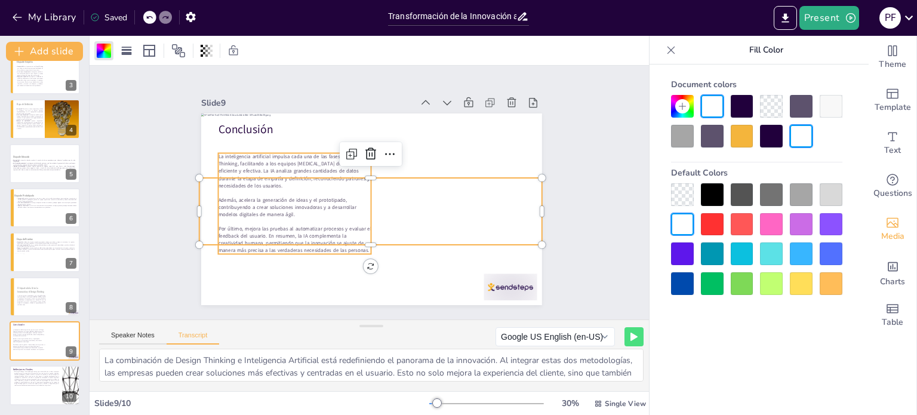
click at [257, 204] on p "Además, acelera la generación de ideas y el prototipado, contribuyendo a crear …" at bounding box center [294, 206] width 153 height 21
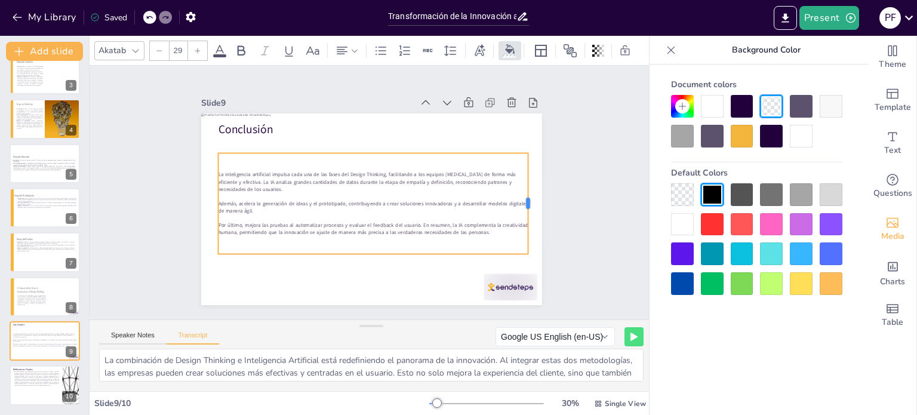
drag, startPoint x: 475, startPoint y: 200, endPoint x: 520, endPoint y: 200, distance: 44.8
click at [528, 200] on div at bounding box center [533, 203] width 10 height 101
click at [313, 214] on p at bounding box center [373, 217] width 310 height 7
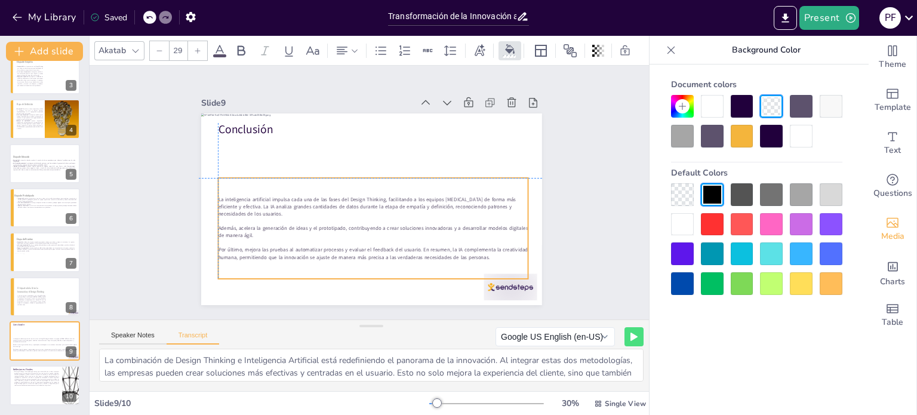
drag, startPoint x: 309, startPoint y: 209, endPoint x: 310, endPoint y: 233, distance: 23.9
click at [310, 233] on div "La inteligencia artificial impulsa cada una de las fases del Design Thinking, f…" at bounding box center [373, 228] width 310 height 65
click at [252, 224] on p "Además, acelera la generación de ideas y el prototipado, contribuyendo a crear …" at bounding box center [373, 231] width 310 height 14
click at [220, 225] on p "Además, acelera la generación de ideas y el prototipado, contribuyendo a crear …" at bounding box center [373, 231] width 310 height 14
click at [233, 224] on p "Además, acelera la generación de ideas y el prototipado, contribuyendo a crear …" at bounding box center [373, 231] width 310 height 14
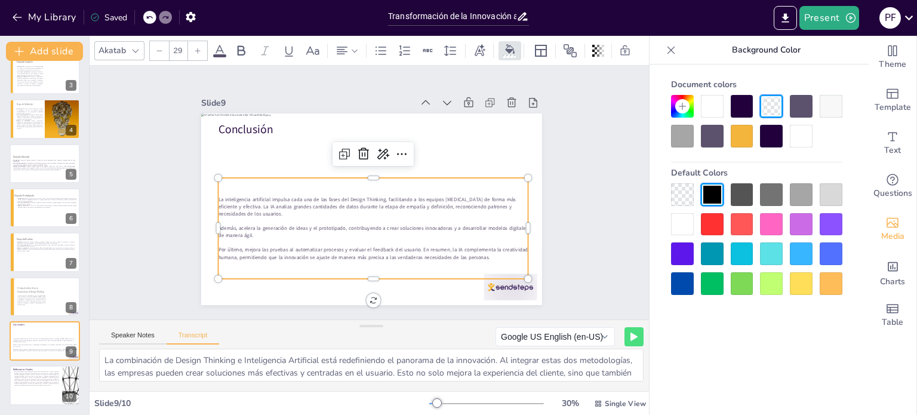
click at [233, 224] on p "Además, acelera la generación de ideas y el prototipado, contribuyendo a crear …" at bounding box center [373, 231] width 310 height 14
click at [232, 224] on p "Además, acelera la generación de ideas y el prototipado, contribuyendo a crear …" at bounding box center [373, 231] width 310 height 14
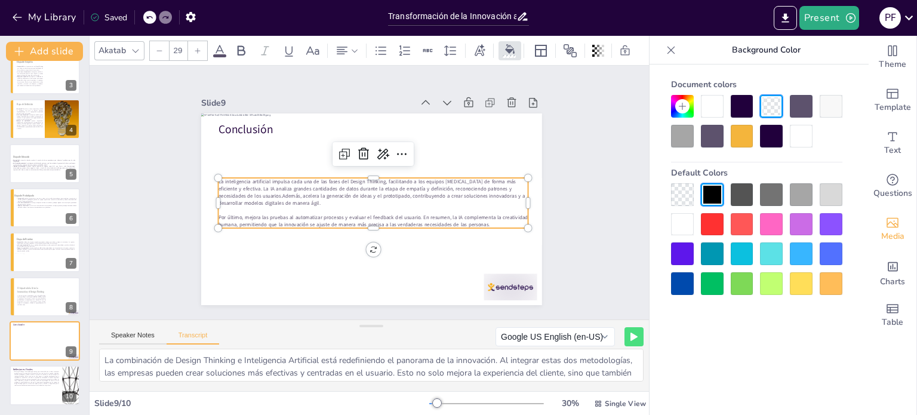
click at [230, 214] on p "Por último, mejora las pruebas al automatizar procesos y evaluar el feedback de…" at bounding box center [373, 221] width 310 height 14
click at [146, 207] on div "Slide 1 Innovación y Design Thinking: El Futuro con la IA Esta presentación exp…" at bounding box center [371, 193] width 563 height 254
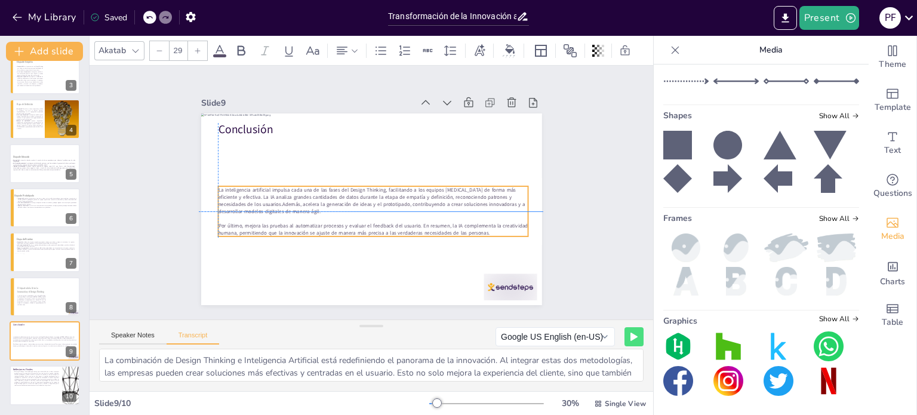
drag, startPoint x: 223, startPoint y: 195, endPoint x: 223, endPoint y: 205, distance: 9.5
click at [223, 205] on span "La inteligencia artificial impulsa cada una de las fases del Design Thinking, f…" at bounding box center [371, 200] width 307 height 29
click at [243, 199] on span "La inteligencia artificial impulsa cada una de las fases del Design Thinking, f…" at bounding box center [371, 200] width 307 height 29
drag, startPoint x: 215, startPoint y: 185, endPoint x: 208, endPoint y: 185, distance: 6.6
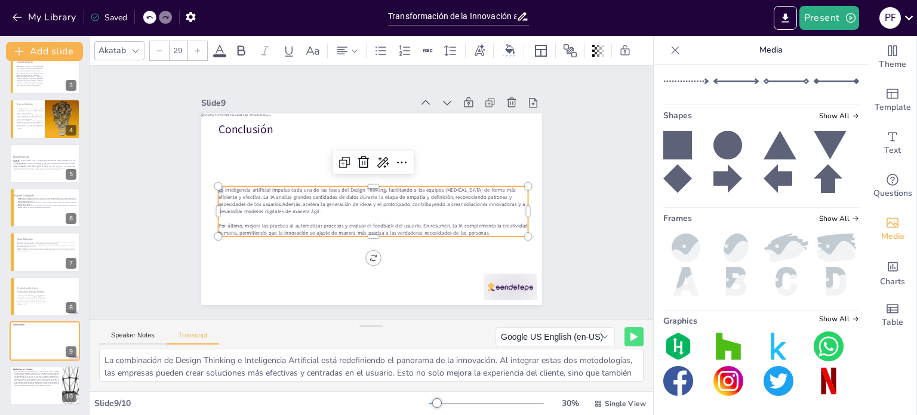
click at [208, 185] on div "Conclusión La inteligencia artificial impulsa cada una de las fases del Design …" at bounding box center [371, 209] width 341 height 192
click at [230, 187] on span "En conclusion, la inteligencia artificial impulsa cada una de las fases del Des…" at bounding box center [371, 200] width 306 height 29
click at [265, 206] on span "En conclusión, la inteligencia artificial impulsa cada una de las fases del Des…" at bounding box center [371, 200] width 306 height 29
click at [273, 201] on span "En conclusión, la inteligencia artificial impulsa cada una de las fases del Des…" at bounding box center [371, 200] width 306 height 29
click at [246, 122] on p "Conclusión" at bounding box center [294, 129] width 153 height 16
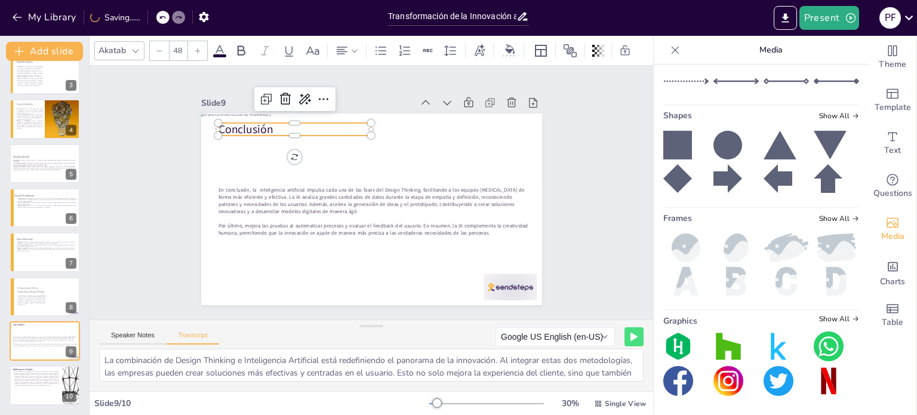
click at [136, 46] on icon at bounding box center [136, 51] width 10 height 10
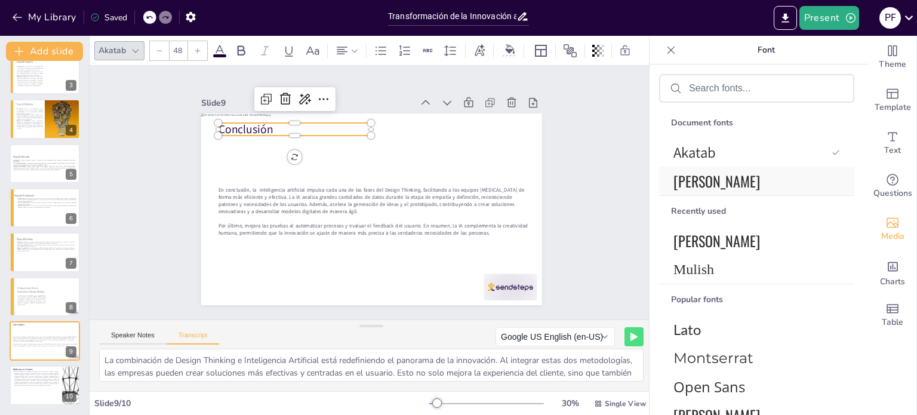
click at [695, 179] on span "[PERSON_NAME]" at bounding box center [754, 180] width 162 height 21
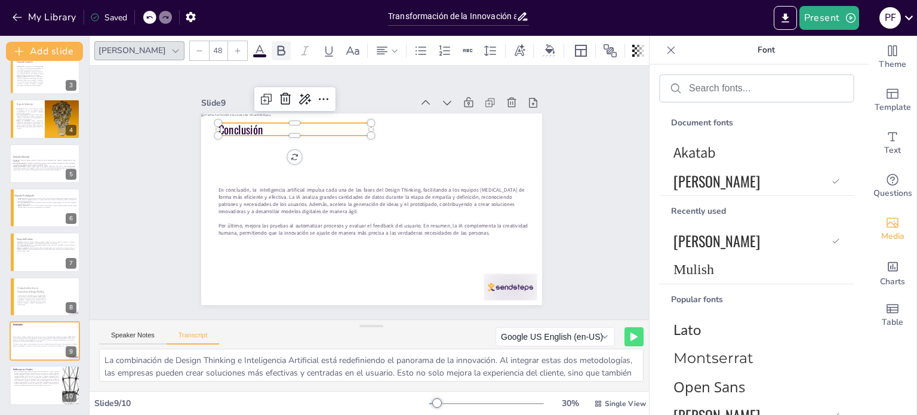
click at [274, 49] on icon at bounding box center [281, 51] width 14 height 14
click at [252, 47] on icon at bounding box center [259, 51] width 14 height 14
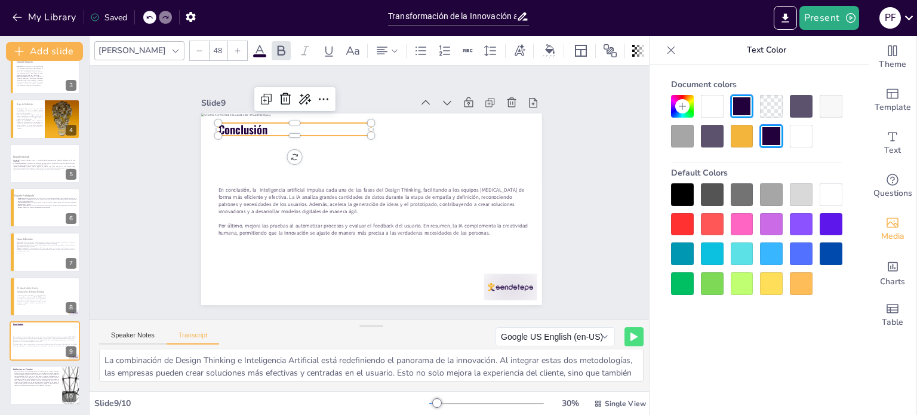
click at [683, 130] on div at bounding box center [682, 136] width 23 height 23
click at [329, 121] on p "Conclusión" at bounding box center [294, 129] width 153 height 16
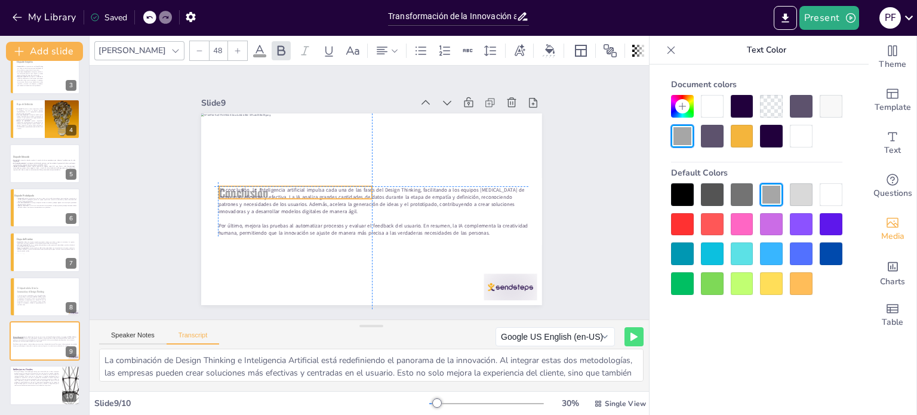
drag, startPoint x: 313, startPoint y: 122, endPoint x: 308, endPoint y: 182, distance: 59.9
click at [308, 113] on div "Conclusión En conclusión, la inteligencia artificial impulsa cada una de las fa…" at bounding box center [371, 113] width 341 height 0
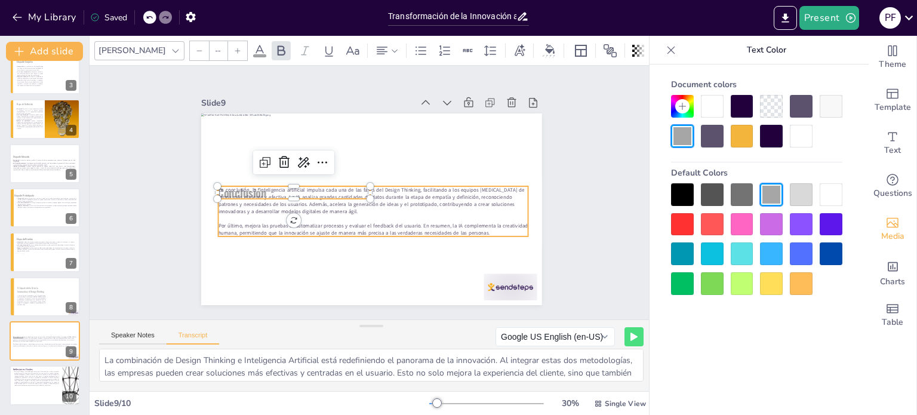
click at [389, 193] on span "En conclusión, la inteligencia artificial impulsa cada una de las fases del Des…" at bounding box center [371, 200] width 306 height 29
type input "29"
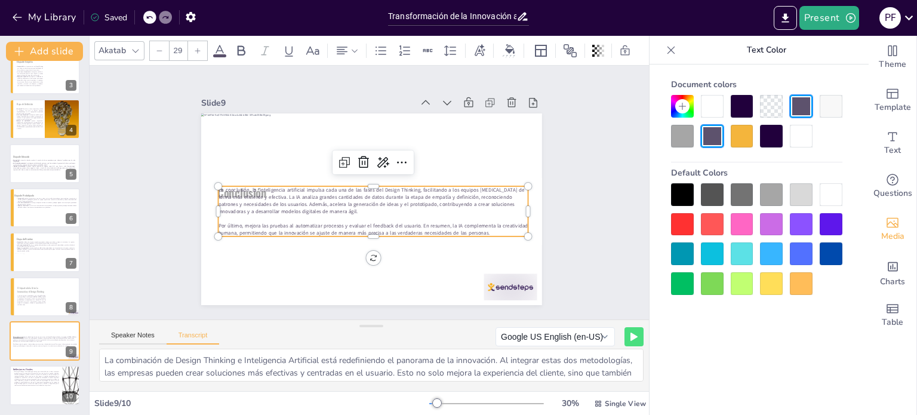
click at [381, 237] on div at bounding box center [370, 211] width 343 height 67
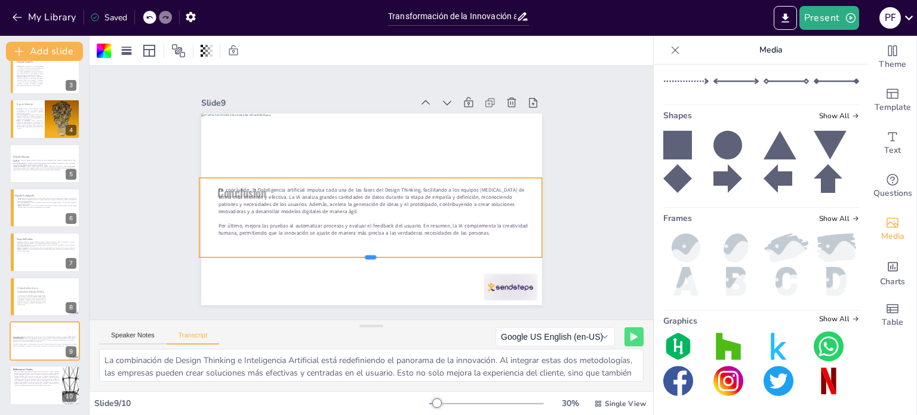
drag, startPoint x: 362, startPoint y: 240, endPoint x: 364, endPoint y: 258, distance: 18.6
click at [363, 260] on div at bounding box center [370, 262] width 343 height 10
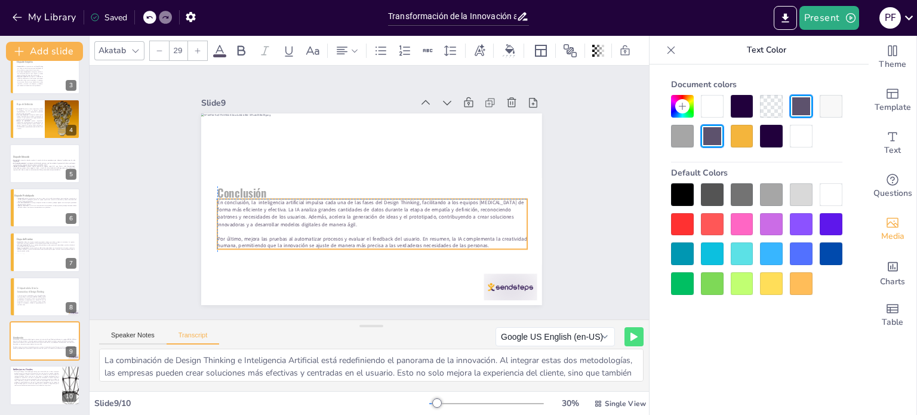
drag, startPoint x: 360, startPoint y: 214, endPoint x: 358, endPoint y: 230, distance: 15.6
click at [358, 230] on div "En conclusión, la inteligencia artificial impulsa cada una de las fases del Des…" at bounding box center [372, 224] width 310 height 50
click at [607, 183] on div "Slide 1 Innovación y Design Thinking: El Futuro con la IA Esta presentación exp…" at bounding box center [371, 193] width 563 height 254
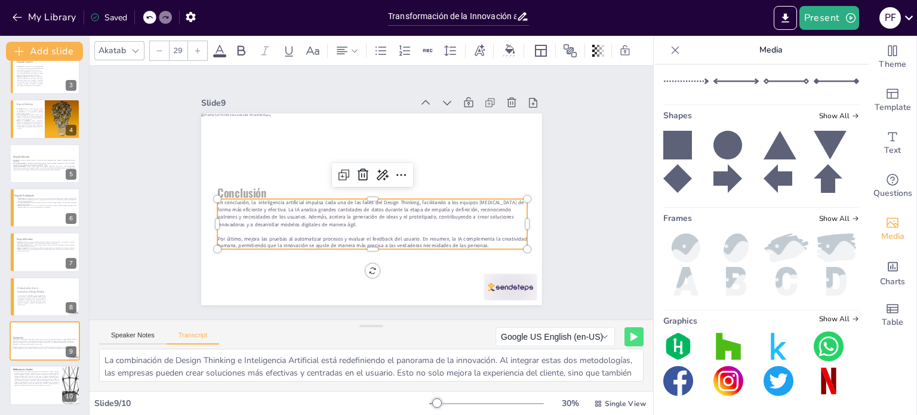
click at [484, 235] on p "Por último, mejora las pruebas al automatizar procesos y evaluar el feedback de…" at bounding box center [372, 242] width 310 height 14
click at [349, 44] on icon at bounding box center [342, 51] width 14 height 14
drag, startPoint x: 417, startPoint y: 80, endPoint x: 415, endPoint y: 92, distance: 12.1
click at [417, 80] on icon at bounding box center [418, 86] width 14 height 14
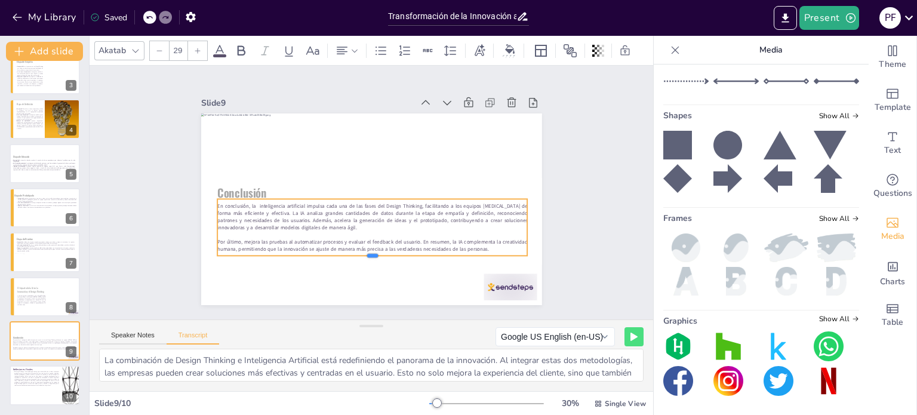
drag, startPoint x: 364, startPoint y: 245, endPoint x: 362, endPoint y: 252, distance: 6.8
click at [362, 256] on div at bounding box center [372, 261] width 310 height 10
click at [631, 205] on div "Slide 1 Innovación y Design Thinking: El Futuro con la IA Esta presentación exp…" at bounding box center [371, 193] width 563 height 254
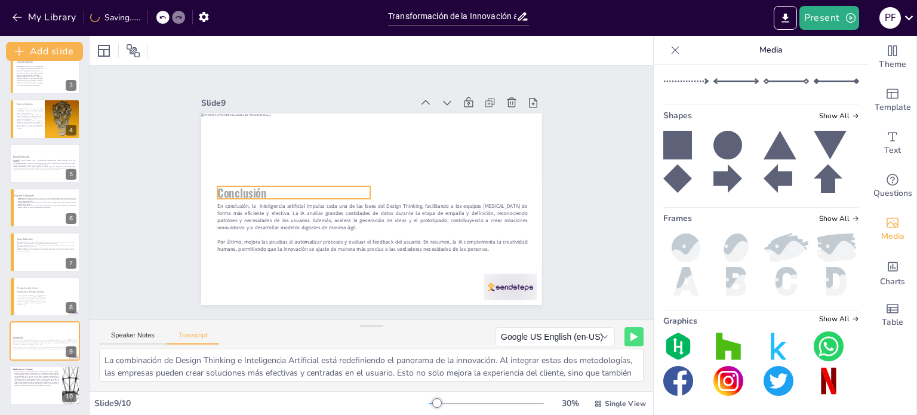
click at [340, 189] on p "Conclusión" at bounding box center [293, 192] width 153 height 16
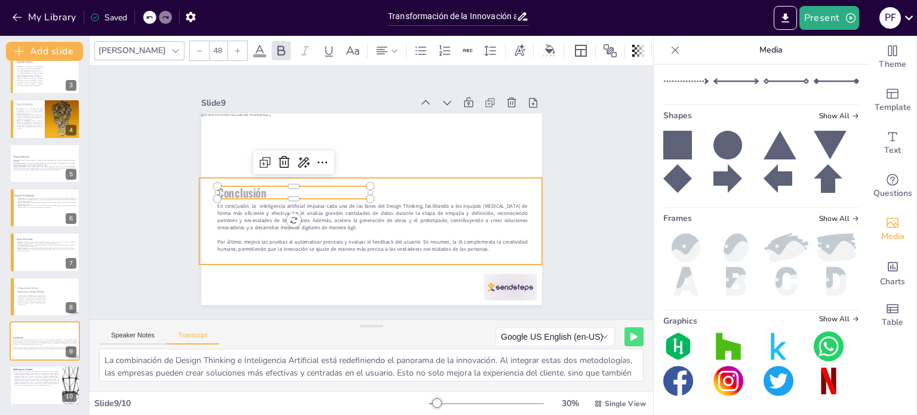
click at [411, 181] on div at bounding box center [370, 221] width 343 height 87
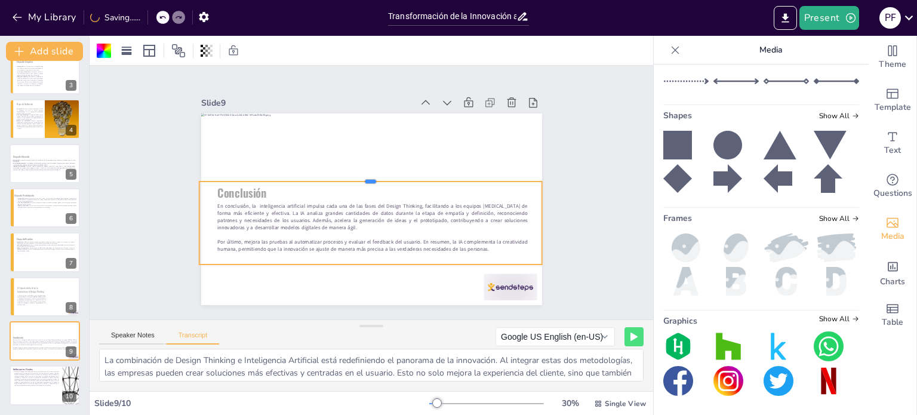
click at [373, 174] on div at bounding box center [370, 177] width 343 height 10
click at [551, 209] on div "Slide 1 Innovación y Design Thinking: El Futuro con la IA Esta presentación exp…" at bounding box center [372, 192] width 408 height 225
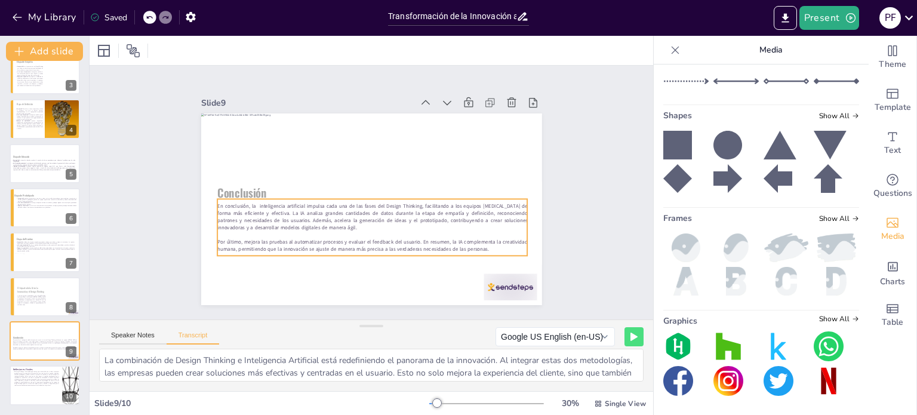
click at [492, 219] on span "En conclusión, la inteligencia artificial impulsa cada una de las fases del Des…" at bounding box center [372, 216] width 310 height 29
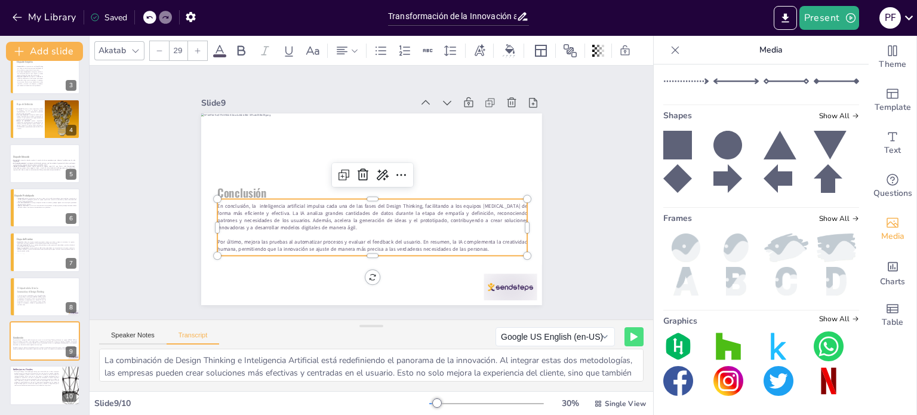
click at [507, 193] on div at bounding box center [372, 194] width 310 height 10
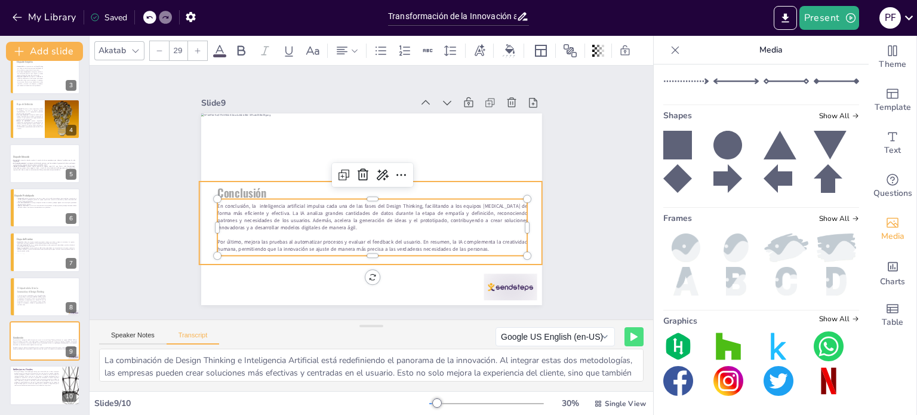
click at [508, 187] on div at bounding box center [370, 222] width 343 height 83
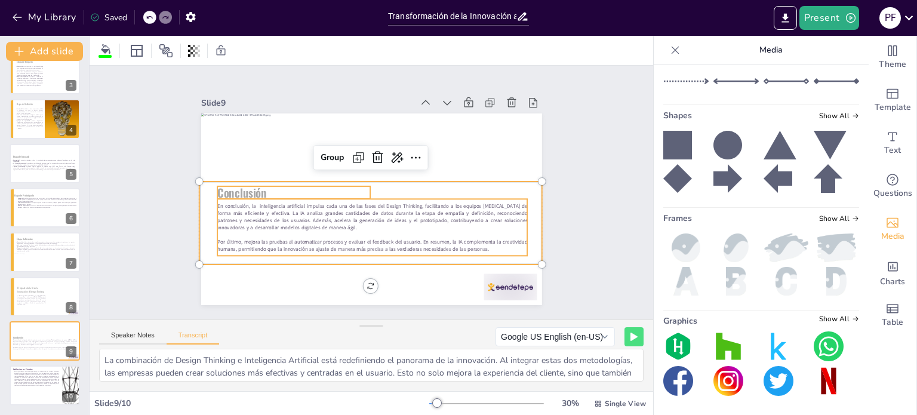
click at [236, 190] on span "Conclusión" at bounding box center [242, 192] width 50 height 17
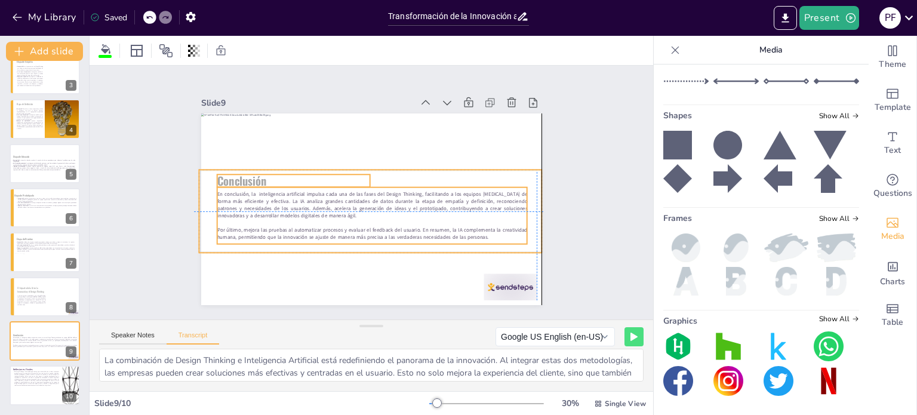
drag, startPoint x: 358, startPoint y: 233, endPoint x: 353, endPoint y: 224, distance: 10.7
click at [353, 226] on p "Por último, mejora las pruebas al automatizar procesos y evaluar el feedback de…" at bounding box center [372, 233] width 310 height 14
click at [566, 198] on div "Slide 1 Innovación y Design Thinking: El Futuro con la IA Esta presentación exp…" at bounding box center [372, 192] width 408 height 225
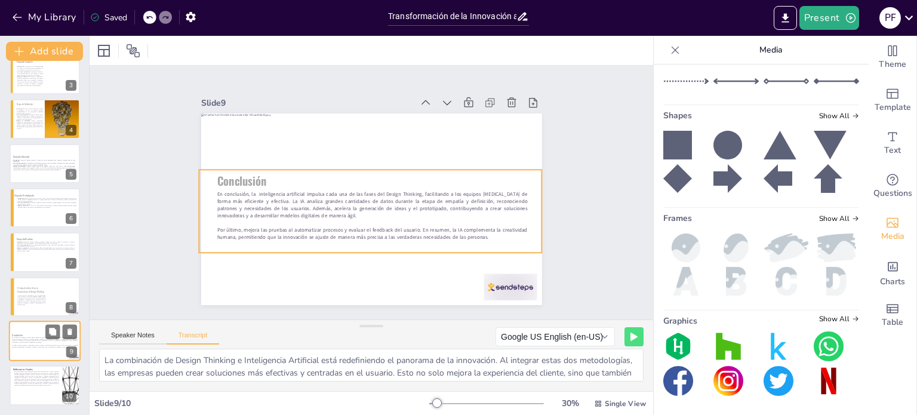
scroll to position [104, 0]
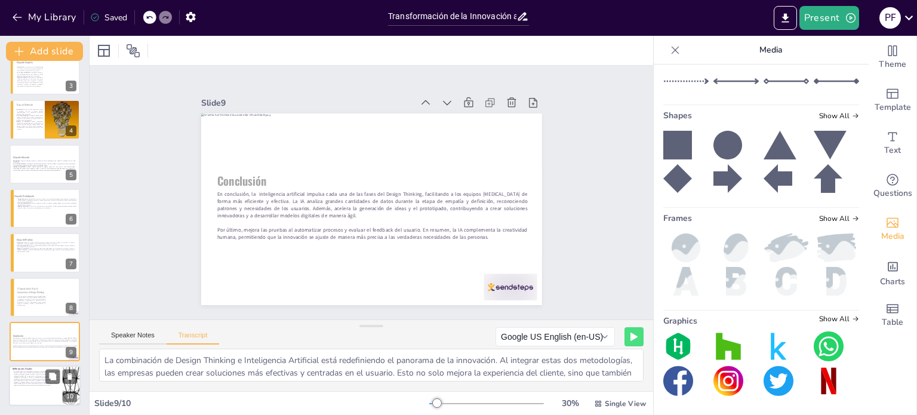
click at [24, 387] on div at bounding box center [45, 386] width 72 height 41
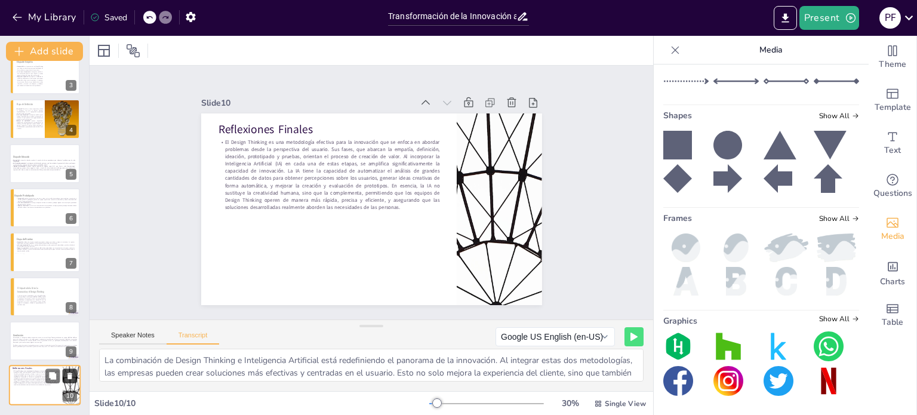
click at [67, 375] on icon at bounding box center [70, 376] width 8 height 8
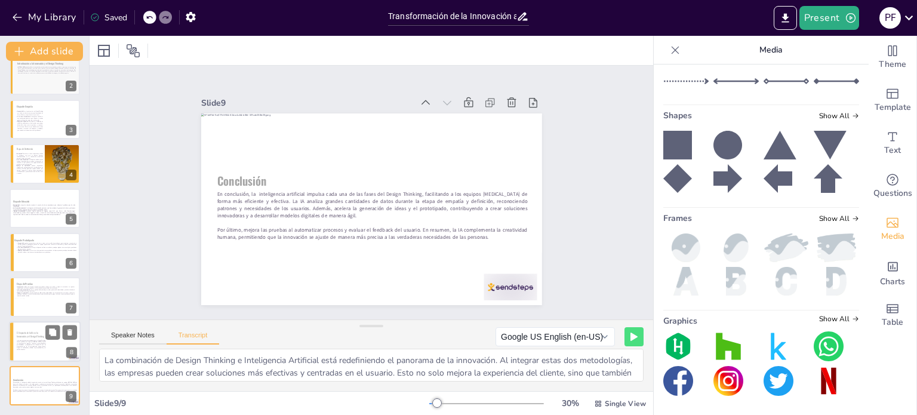
click at [17, 350] on div at bounding box center [45, 341] width 72 height 41
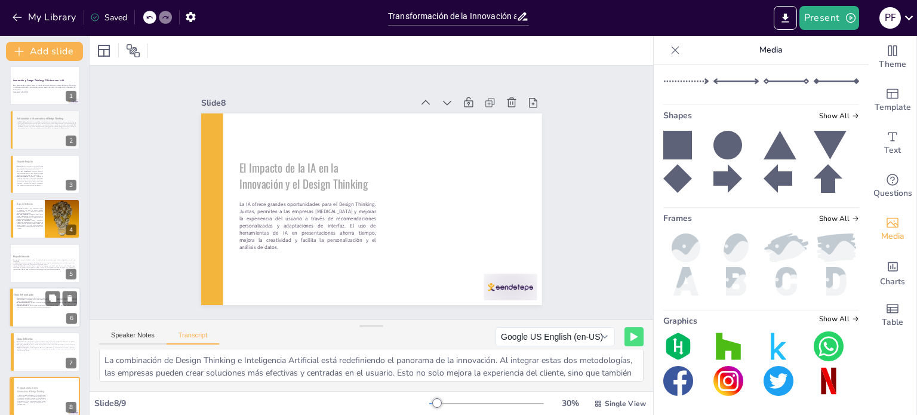
scroll to position [0, 0]
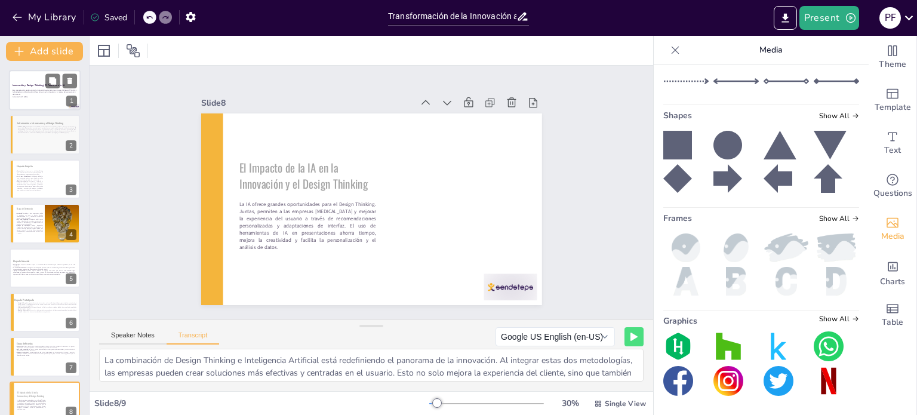
click at [30, 95] on p "Esta presentación explora cómo la innovación se transforma a través del Design …" at bounding box center [45, 92] width 64 height 7
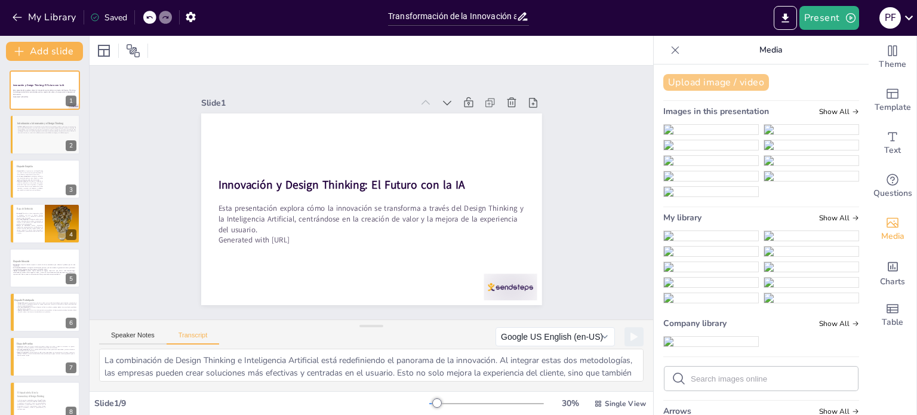
click at [728, 82] on button "Upload image / video" at bounding box center [716, 82] width 106 height 17
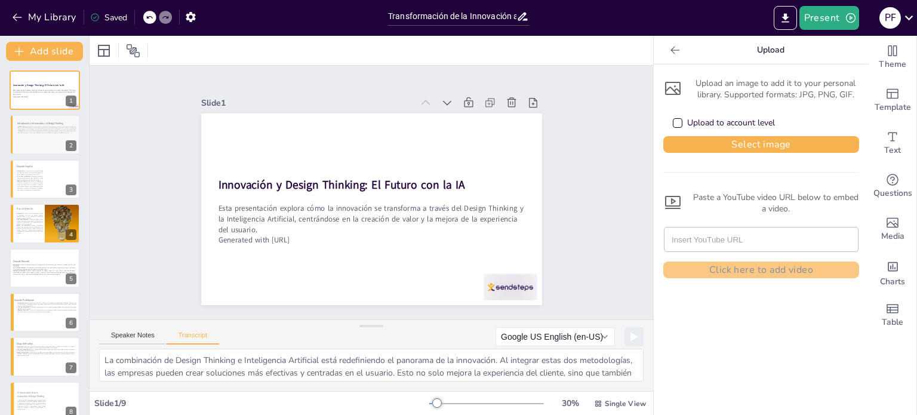
click at [729, 134] on div "Upload to account level" at bounding box center [761, 123] width 196 height 26
click at [730, 149] on button "Select image" at bounding box center [761, 144] width 196 height 17
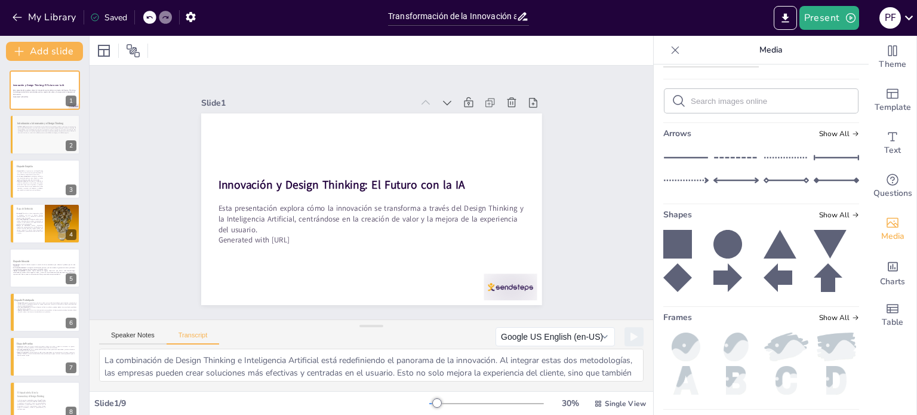
click at [689, 6] on img at bounding box center [711, 6] width 94 height 0
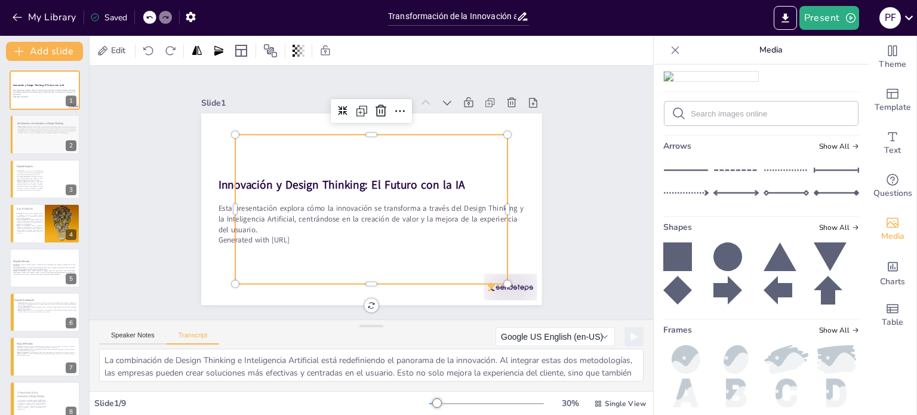
scroll to position [165, 0]
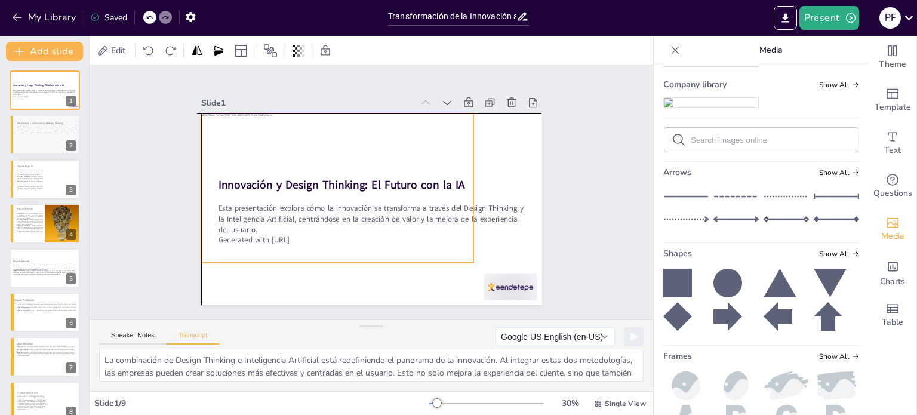
drag, startPoint x: 353, startPoint y: 204, endPoint x: 316, endPoint y: 186, distance: 41.4
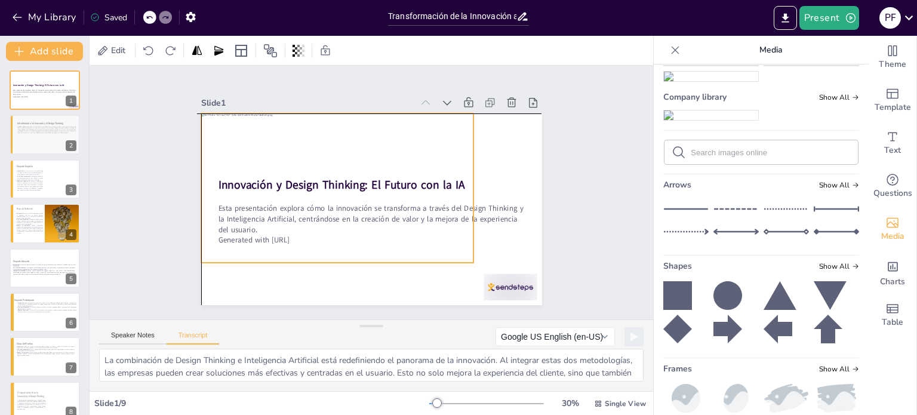
click at [316, 186] on div at bounding box center [337, 187] width 273 height 149
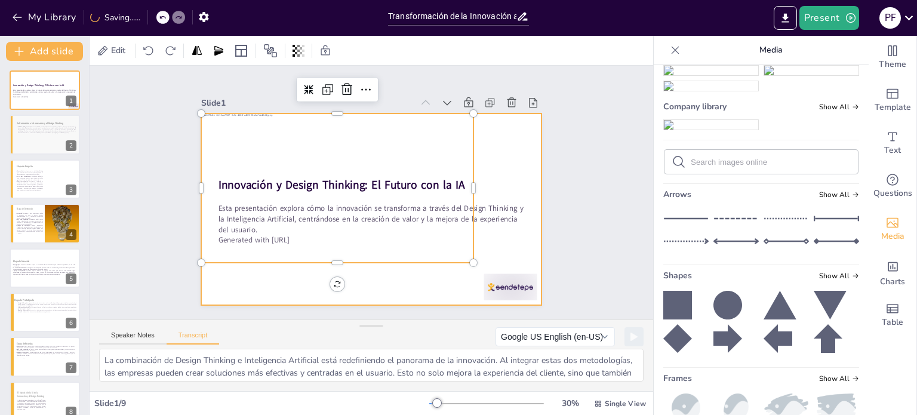
drag, startPoint x: 491, startPoint y: 264, endPoint x: 498, endPoint y: 275, distance: 13.3
click at [492, 267] on div at bounding box center [371, 209] width 341 height 192
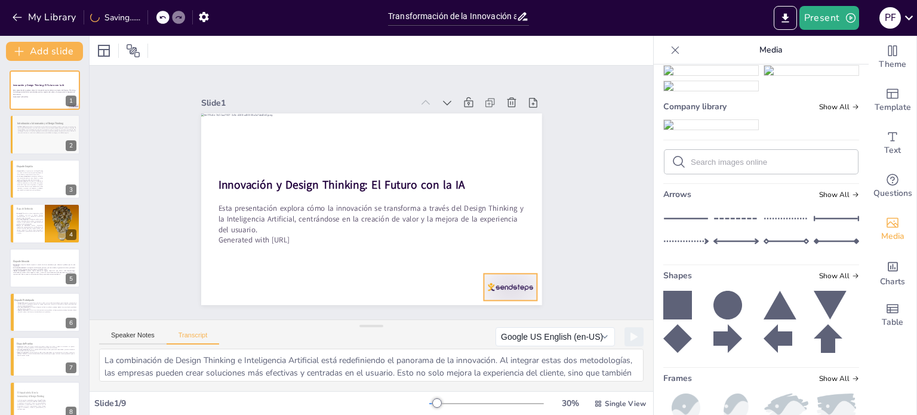
click at [498, 275] on div at bounding box center [509, 286] width 53 height 27
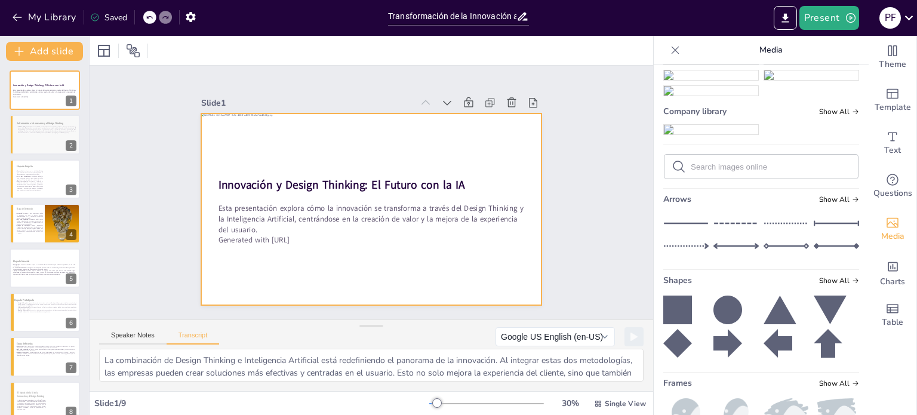
click at [463, 245] on div at bounding box center [337, 187] width 273 height 149
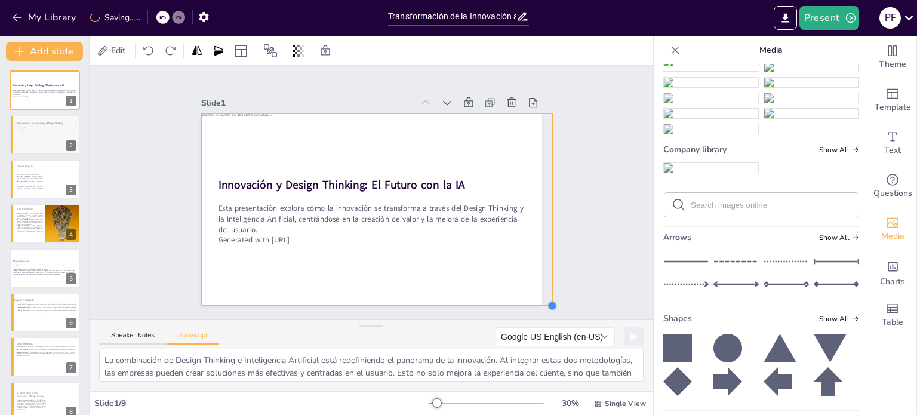
drag, startPoint x: 463, startPoint y: 257, endPoint x: 530, endPoint y: 300, distance: 79.5
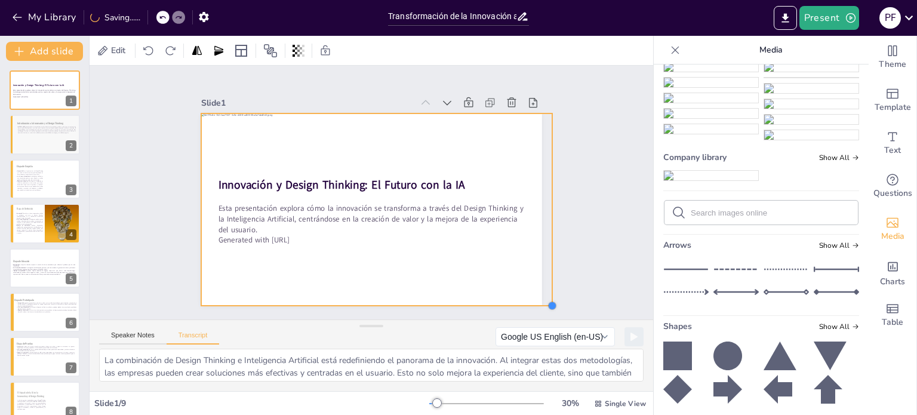
click at [530, 300] on div "Innovación y Design Thinking: El Futuro con la IA Esta presentación explora cóm…" at bounding box center [371, 209] width 341 height 192
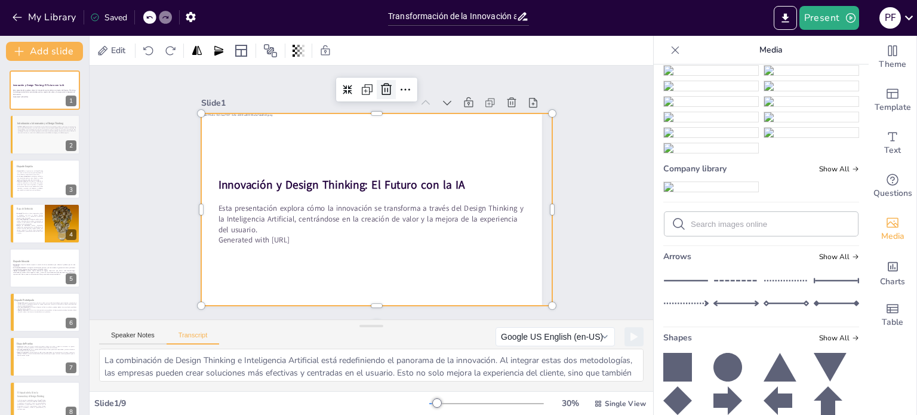
click at [386, 85] on div at bounding box center [386, 89] width 19 height 19
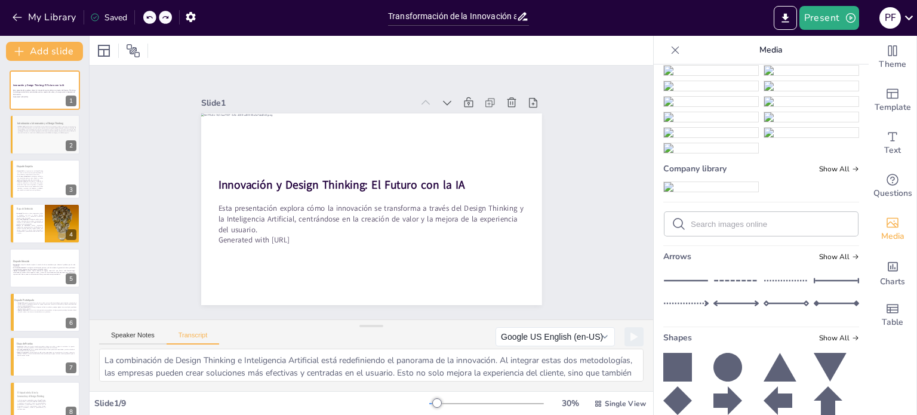
click at [380, 147] on div at bounding box center [376, 209] width 351 height 192
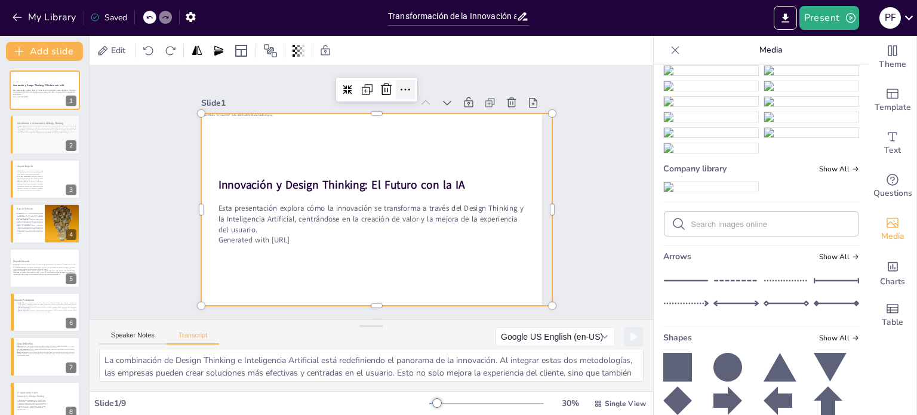
click at [398, 82] on icon at bounding box center [405, 89] width 14 height 14
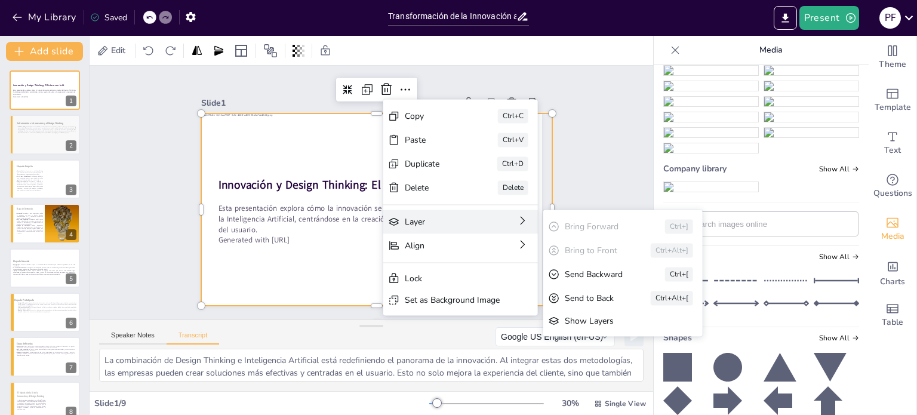
click at [432, 220] on div "Layer" at bounding box center [444, 221] width 78 height 11
click at [596, 315] on div "Show Layers" at bounding box center [615, 320] width 100 height 11
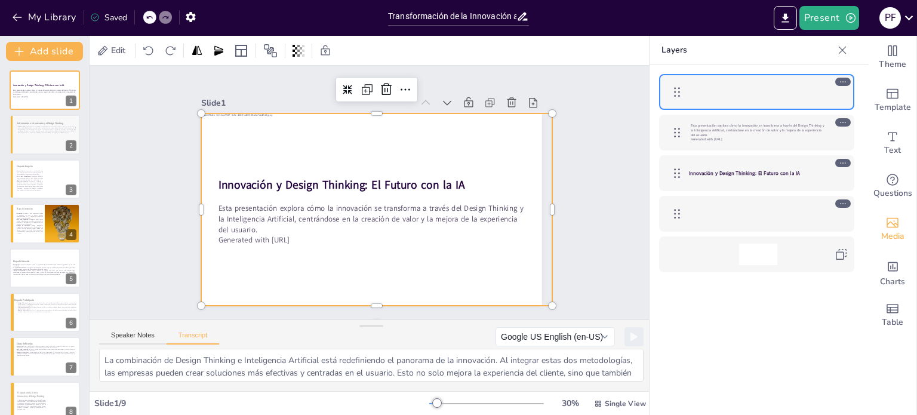
click at [411, 88] on div "Slide 1 Innovación y Design Thinking: El Futuro con la IA Esta presentación exp…" at bounding box center [371, 192] width 341 height 225
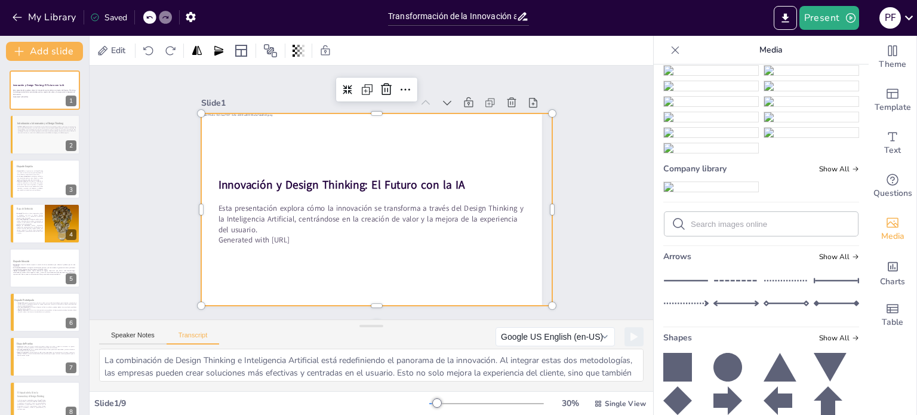
click at [366, 157] on div at bounding box center [376, 209] width 351 height 192
click at [399, 90] on icon at bounding box center [405, 89] width 14 height 14
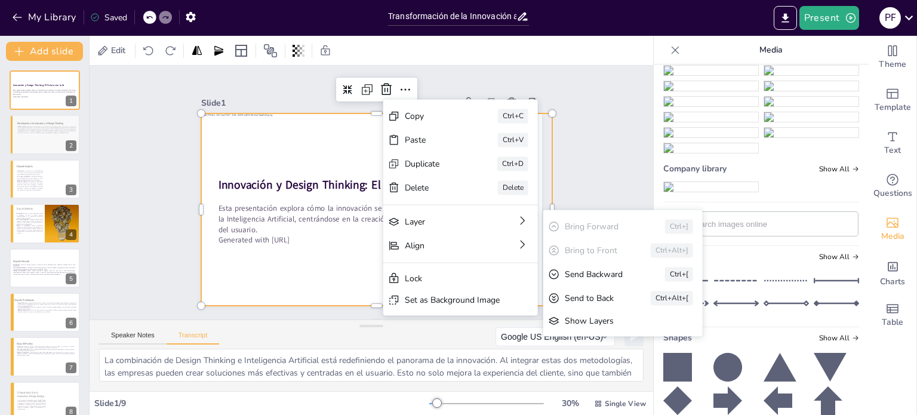
click at [584, 291] on div "Send to Back Ctrl+Alt+[" at bounding box center [622, 298] width 159 height 24
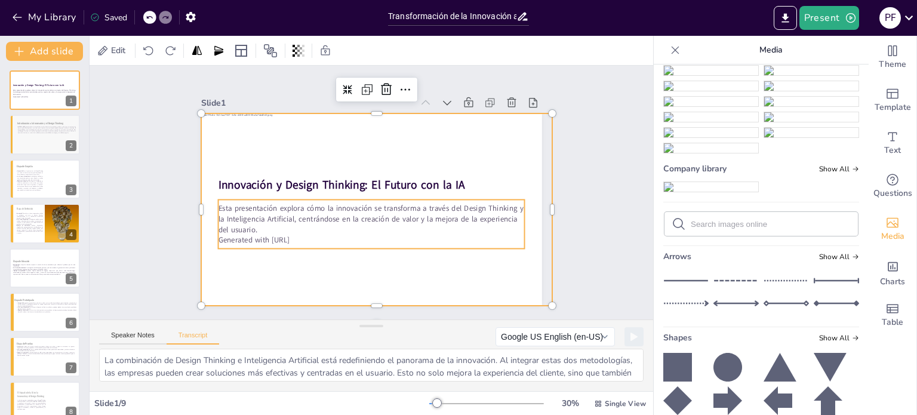
click at [366, 235] on p "Generated with Sendsteps.ai" at bounding box center [371, 240] width 307 height 11
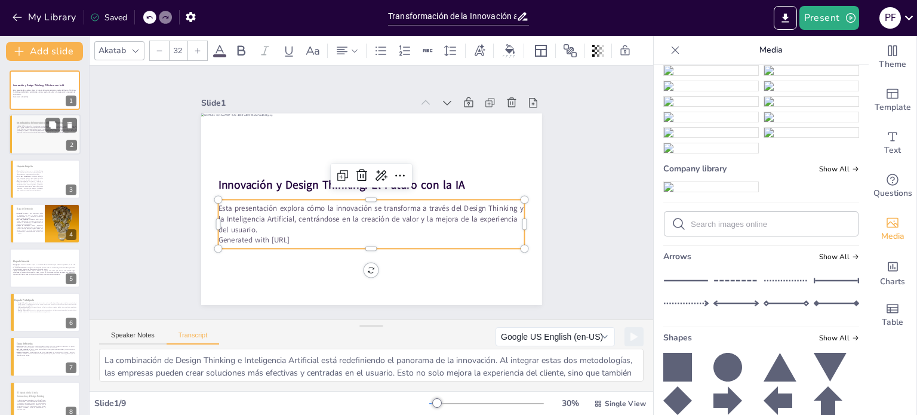
click at [37, 149] on div at bounding box center [45, 151] width 72 height 41
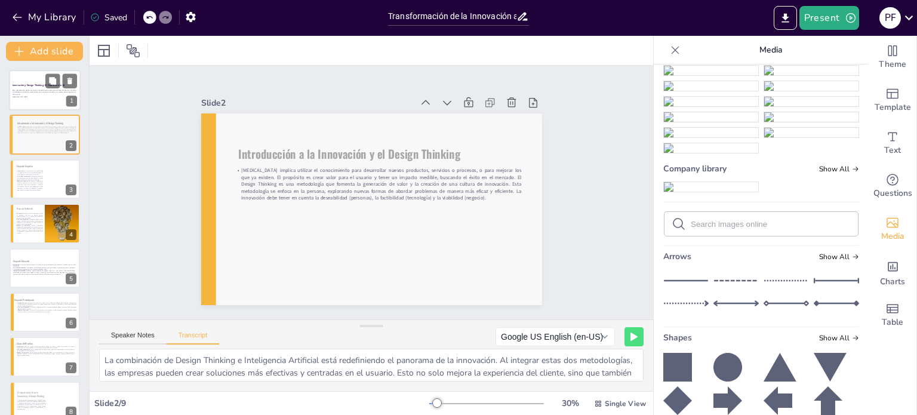
click at [21, 107] on div at bounding box center [46, 90] width 74 height 41
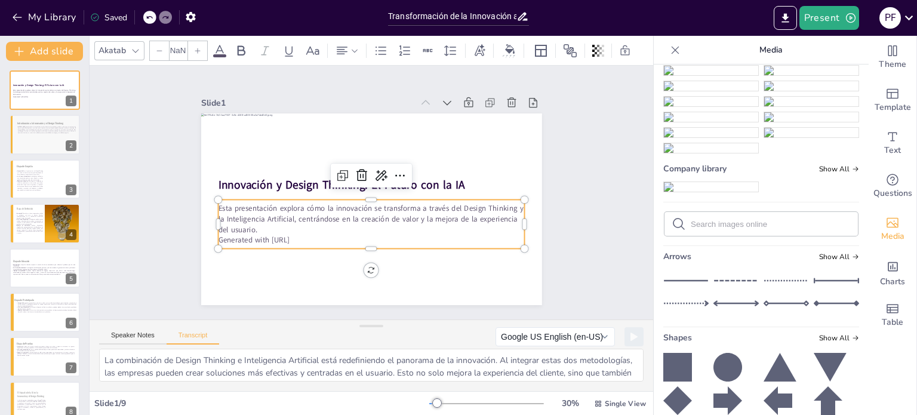
click at [332, 220] on p "Esta presentación explora cómo la innovación se transforma a través del Design …" at bounding box center [371, 219] width 307 height 32
type input "32"
click at [332, 220] on p "Esta presentación explora cómo la innovación se transforma a través del Design …" at bounding box center [371, 219] width 307 height 32
drag, startPoint x: 314, startPoint y: 233, endPoint x: 208, endPoint y: 205, distance: 109.4
click at [208, 205] on div "Innovación y Design Thinking: El Futuro con la IA Esta presentación explora cóm…" at bounding box center [371, 209] width 341 height 192
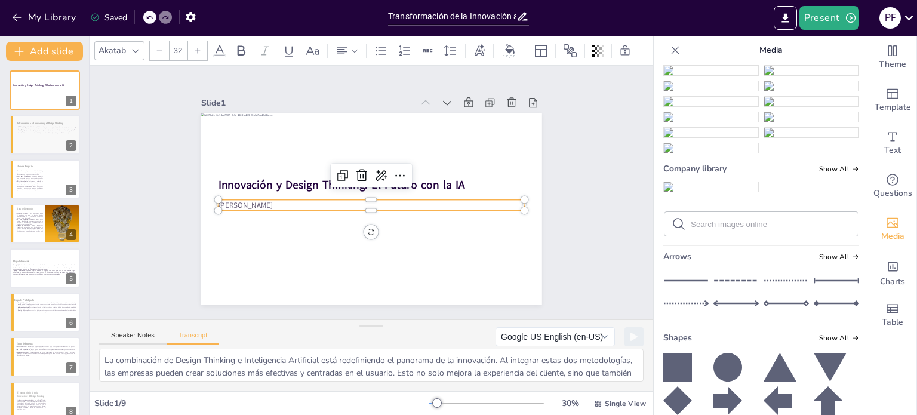
click at [571, 138] on div "Slide 1 Innovación y Design Thinking: El Futuro con la IA Pamela Michelle Flore…" at bounding box center [371, 193] width 563 height 254
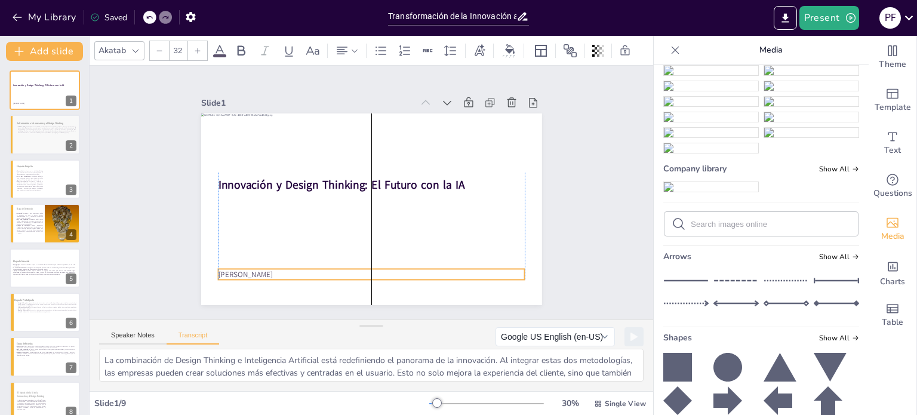
drag, startPoint x: 334, startPoint y: 202, endPoint x: 331, endPoint y: 271, distance: 69.3
click at [331, 271] on p "[PERSON_NAME]" at bounding box center [371, 274] width 307 height 11
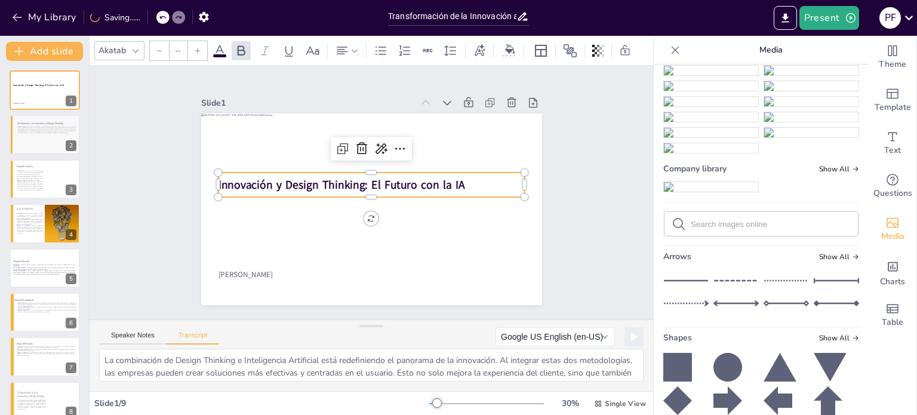
type input "48"
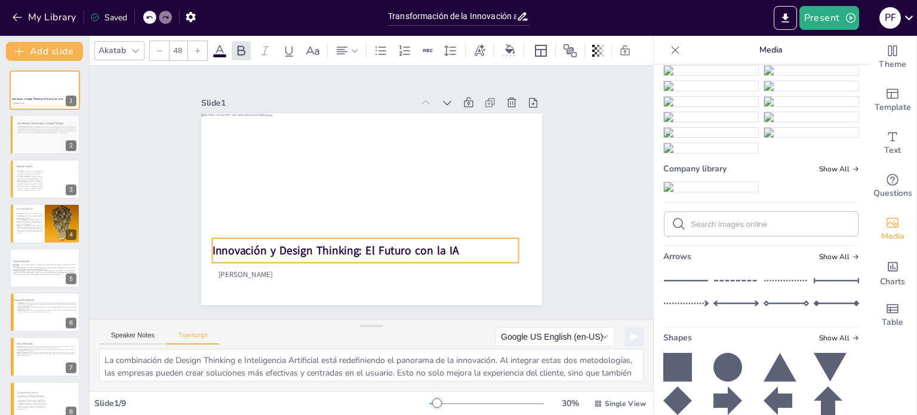
drag, startPoint x: 358, startPoint y: 181, endPoint x: 352, endPoint y: 246, distance: 65.9
click at [352, 246] on strong "Innovación y Design Thinking: El Futuro con la IA" at bounding box center [335, 250] width 246 height 16
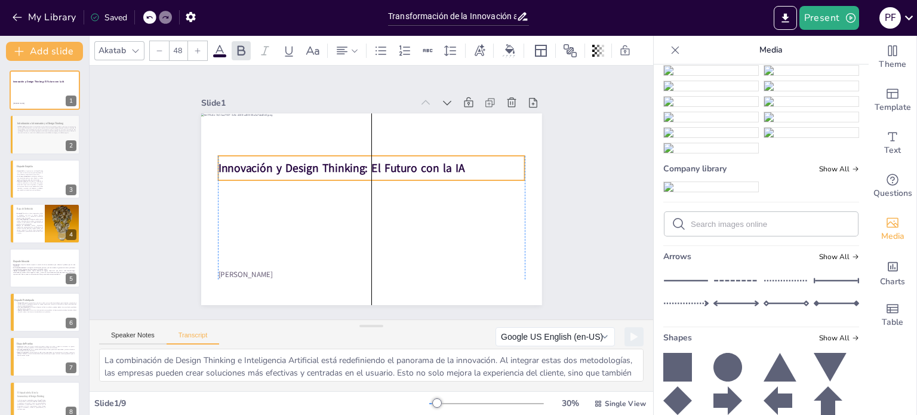
drag, startPoint x: 337, startPoint y: 248, endPoint x: 342, endPoint y: 165, distance: 82.5
click at [339, 165] on strong "Innovación y Design Thinking: El Futuro con la IA" at bounding box center [341, 168] width 246 height 16
click at [556, 178] on div "Slide 1 Innovación y Design Thinking: El Futuro con la IA Pamela Michelle Flore…" at bounding box center [372, 192] width 408 height 225
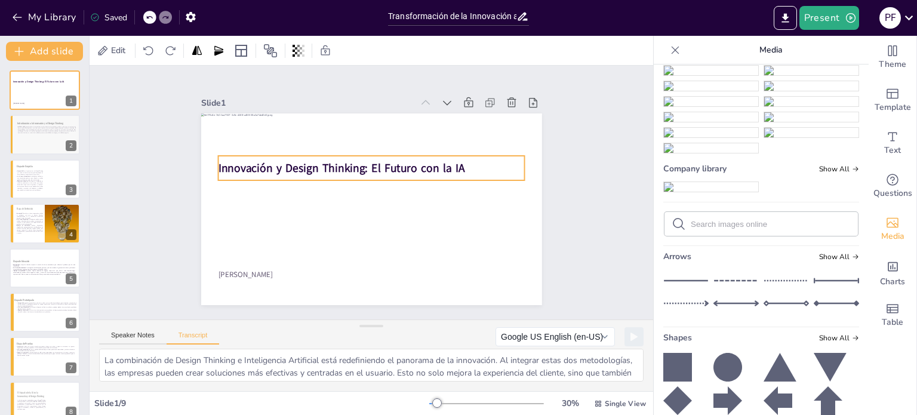
click at [396, 167] on strong "Innovación y Design Thinking: El Futuro con la IA" at bounding box center [341, 168] width 246 height 16
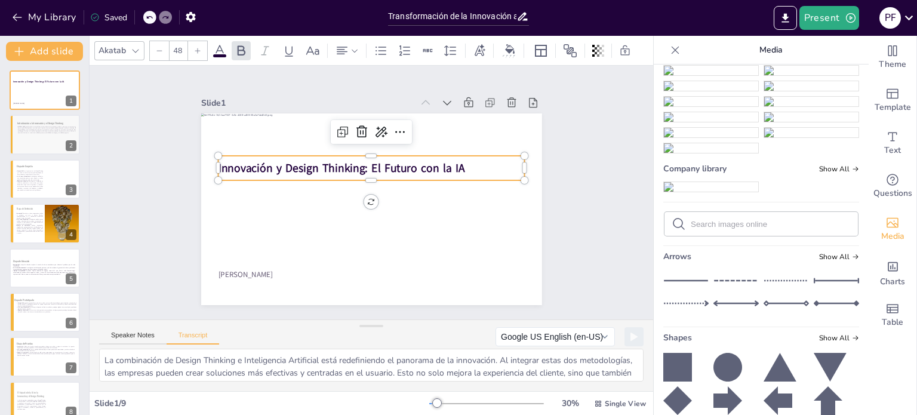
click at [403, 163] on strong "Innovación y Design Thinking: El Futuro con la IA" at bounding box center [341, 168] width 246 height 16
click at [368, 164] on strong "Innovación y Design Thinking: El Futuro con la IA" at bounding box center [341, 168] width 246 height 16
click at [360, 163] on strong "Innovación y Design Thinking: El Futuro con la IA" at bounding box center [341, 168] width 246 height 16
drag, startPoint x: 362, startPoint y: 165, endPoint x: 213, endPoint y: 172, distance: 148.8
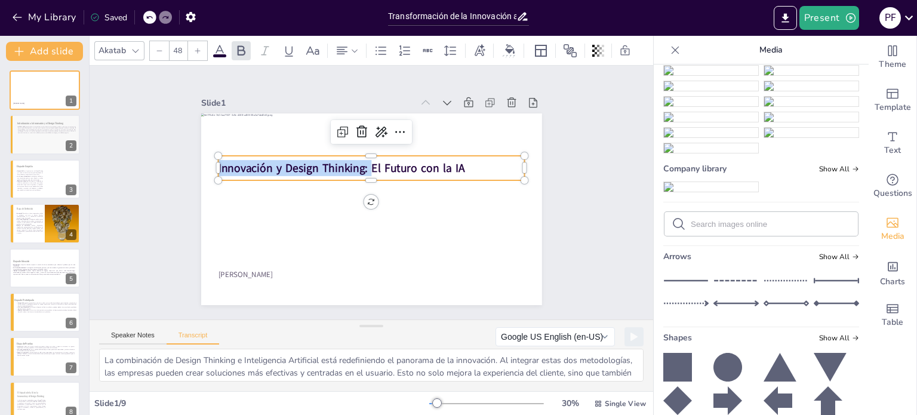
click at [213, 172] on div "Pamela Michelle Flores Portilla Innovación y Design Thinking: El Futuro con la …" at bounding box center [371, 209] width 341 height 192
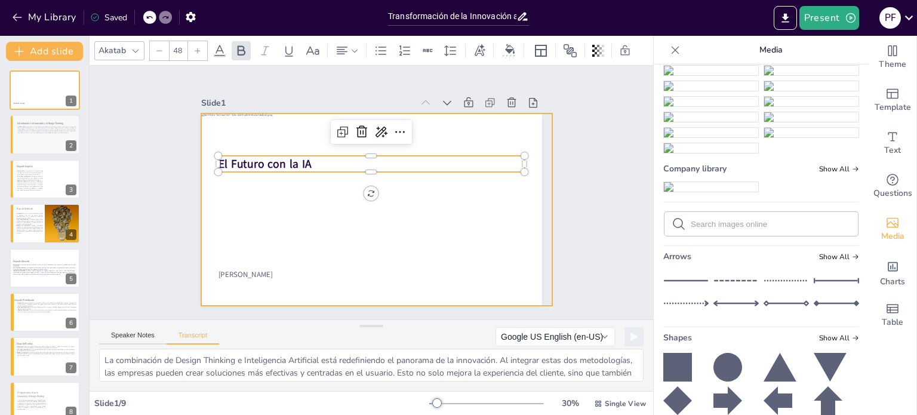
click at [412, 176] on div at bounding box center [376, 209] width 351 height 192
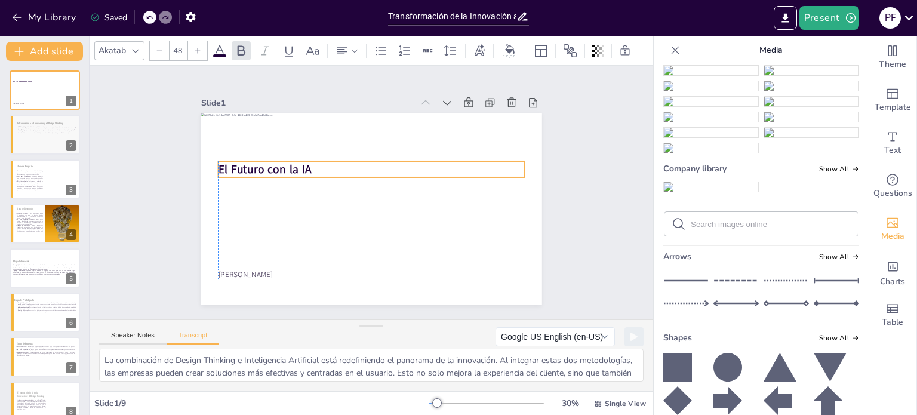
click at [295, 161] on strong "El Futuro con la IA" at bounding box center [264, 169] width 93 height 16
click at [122, 48] on div "Akatab" at bounding box center [112, 50] width 32 height 16
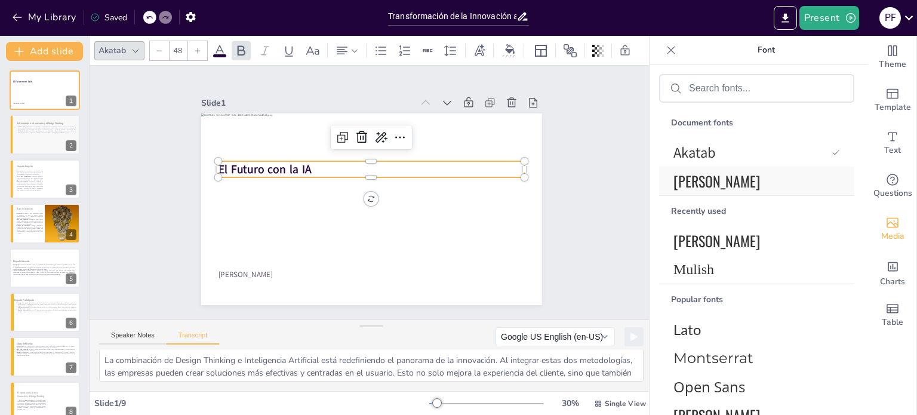
click at [707, 176] on span "[PERSON_NAME]" at bounding box center [754, 180] width 162 height 21
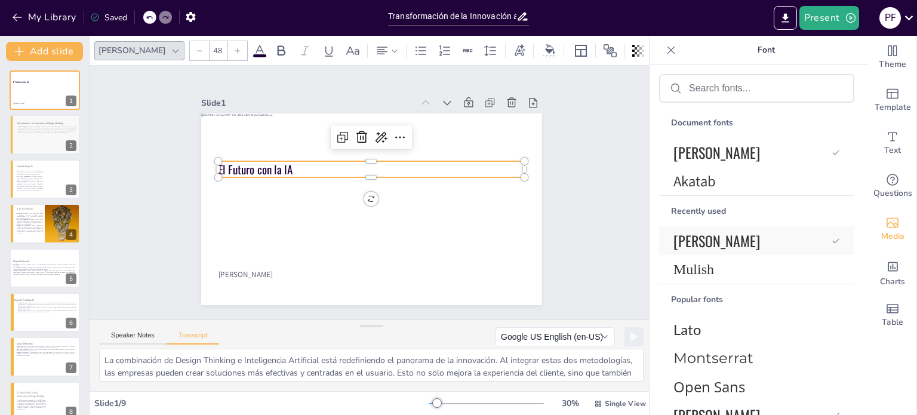
click at [709, 236] on span "[PERSON_NAME]" at bounding box center [749, 240] width 153 height 21
click at [715, 273] on span "Mulish" at bounding box center [754, 269] width 162 height 16
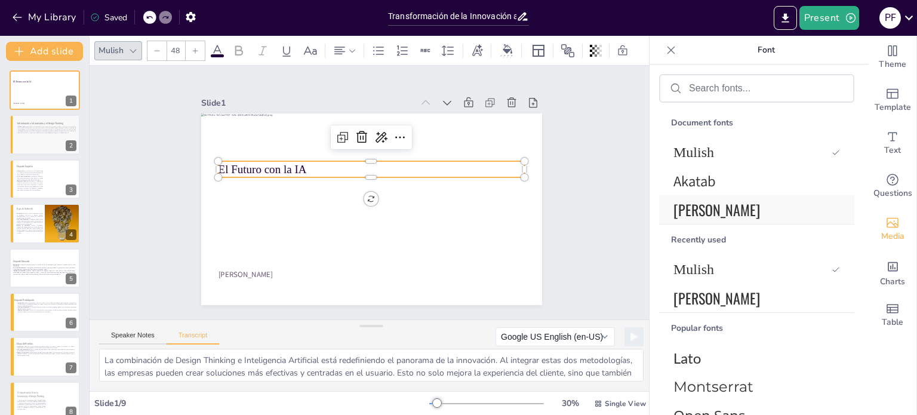
click at [701, 202] on span "[PERSON_NAME]" at bounding box center [754, 209] width 162 height 21
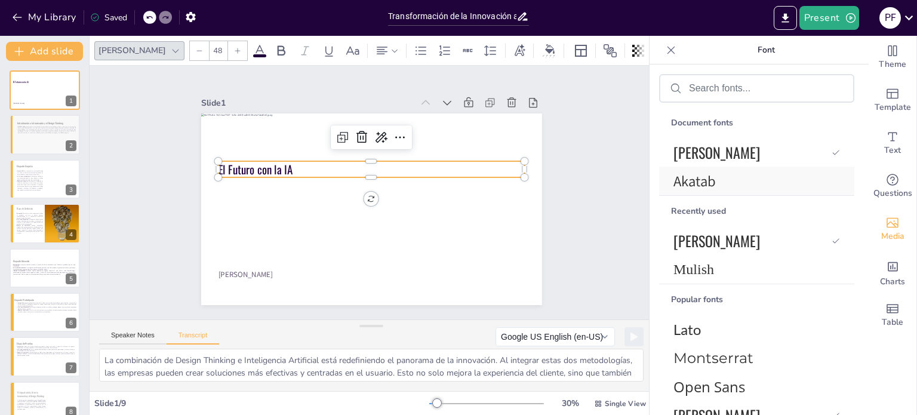
click at [710, 187] on span "Akatab" at bounding box center [754, 181] width 162 height 20
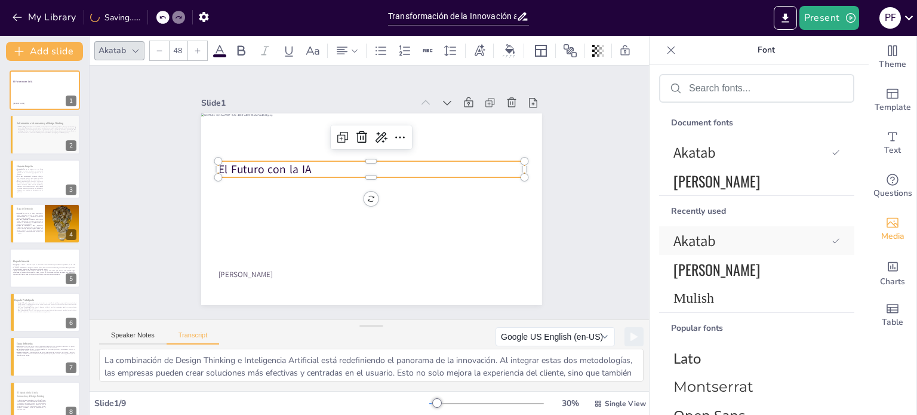
click at [698, 237] on span "Akatab" at bounding box center [749, 241] width 153 height 20
click at [706, 270] on span "[PERSON_NAME]" at bounding box center [754, 268] width 162 height 21
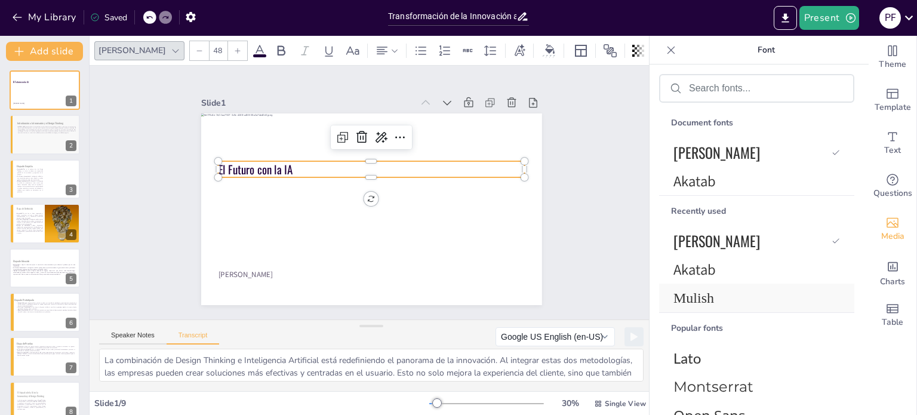
click at [704, 300] on span "Mulish" at bounding box center [754, 298] width 162 height 16
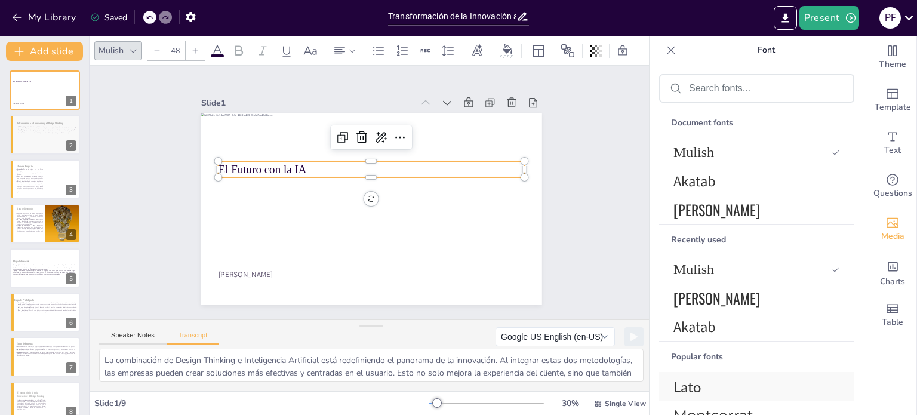
click at [704, 385] on span "Lato" at bounding box center [754, 386] width 162 height 17
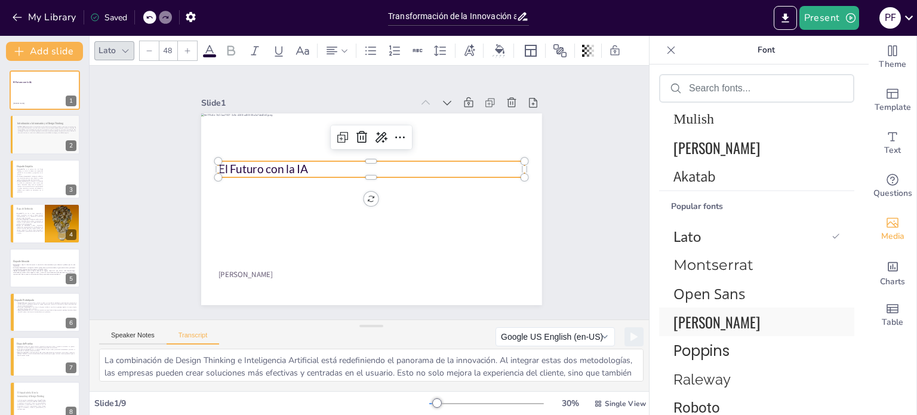
click at [698, 324] on span "[PERSON_NAME]" at bounding box center [754, 321] width 162 height 21
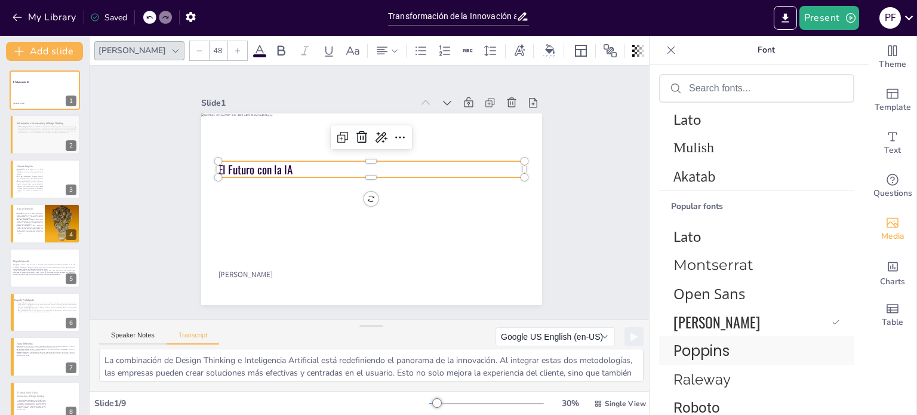
click at [702, 353] on span "Poppins" at bounding box center [754, 350] width 162 height 21
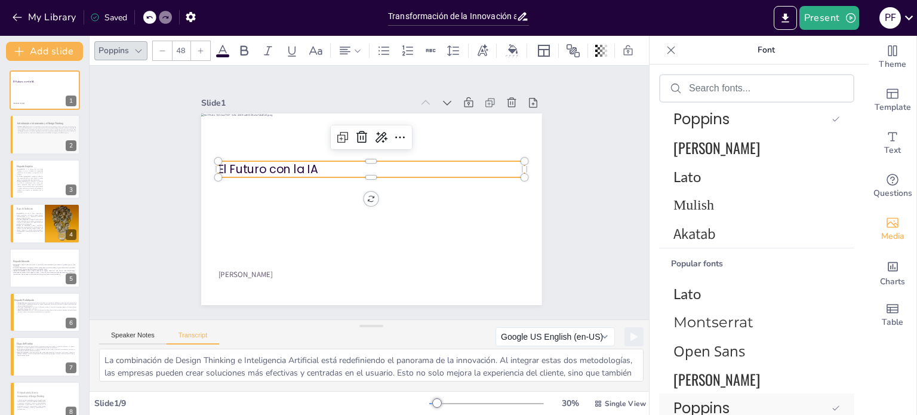
scroll to position [179, 0]
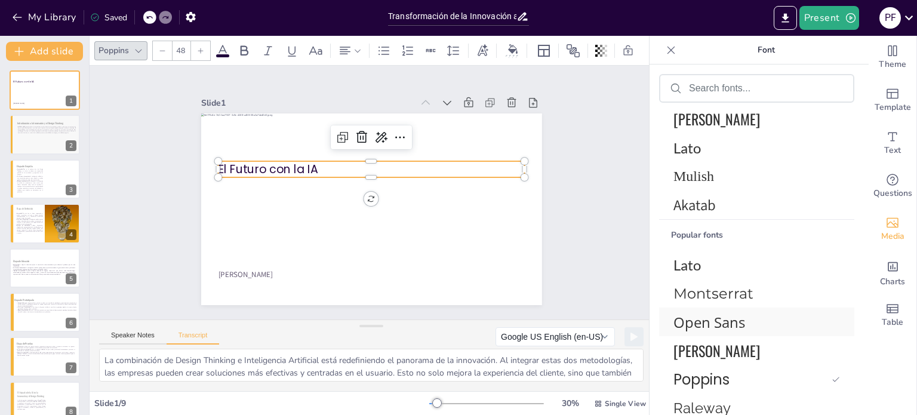
click at [703, 328] on span "Open Sans" at bounding box center [754, 322] width 162 height 20
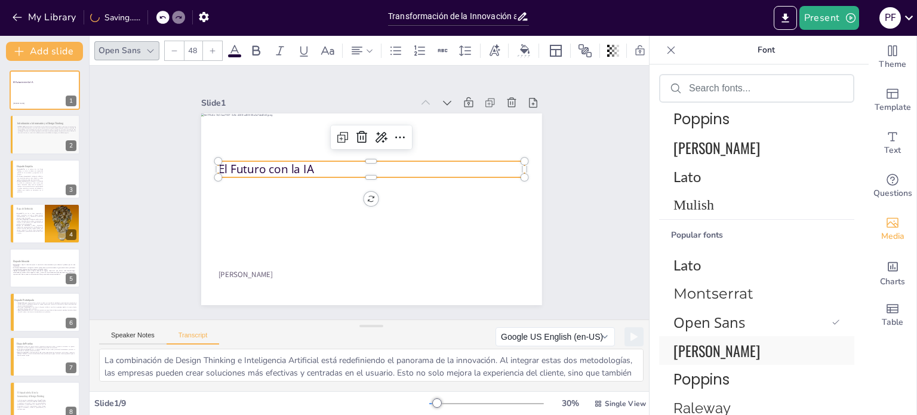
click at [707, 356] on span "[PERSON_NAME]" at bounding box center [754, 350] width 162 height 21
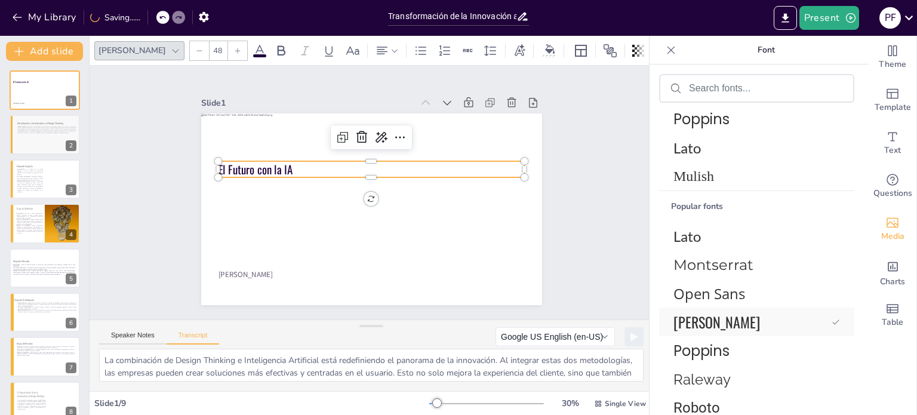
scroll to position [150, 0]
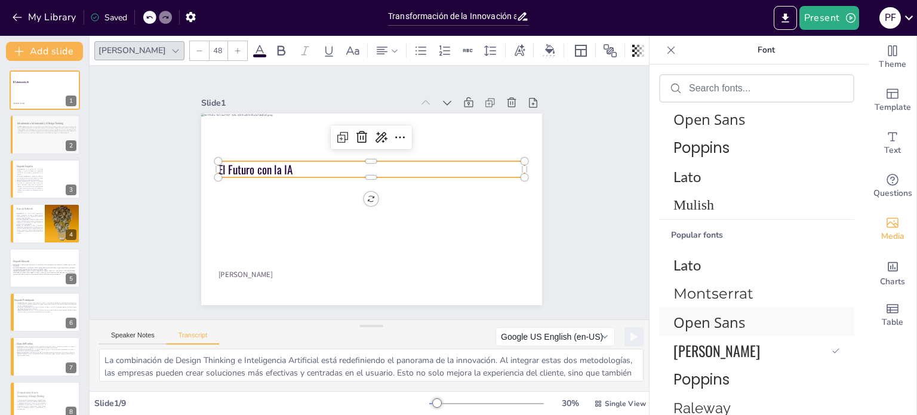
click at [707, 320] on span "Open Sans" at bounding box center [754, 322] width 162 height 20
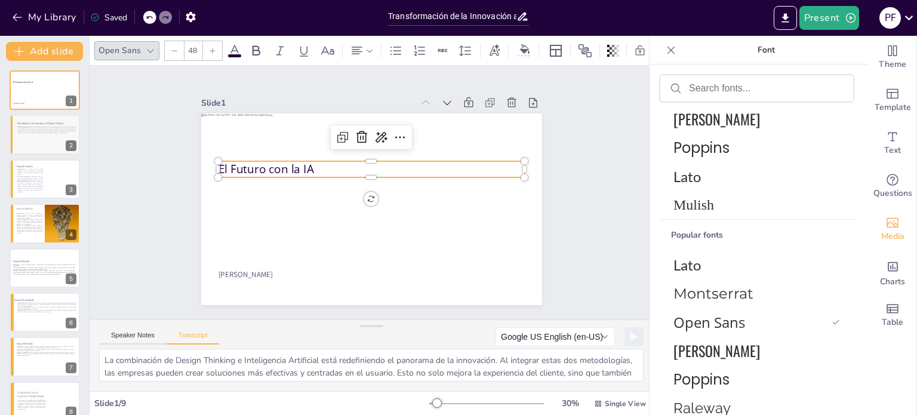
click at [243, 44] on div "Open Sans 48" at bounding box center [377, 51] width 566 height 20
click at [249, 44] on icon at bounding box center [256, 51] width 14 height 14
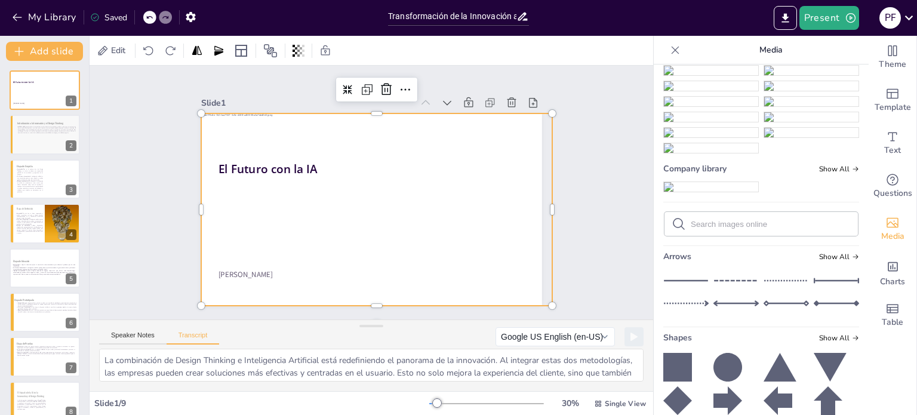
click at [289, 298] on div at bounding box center [376, 209] width 351 height 192
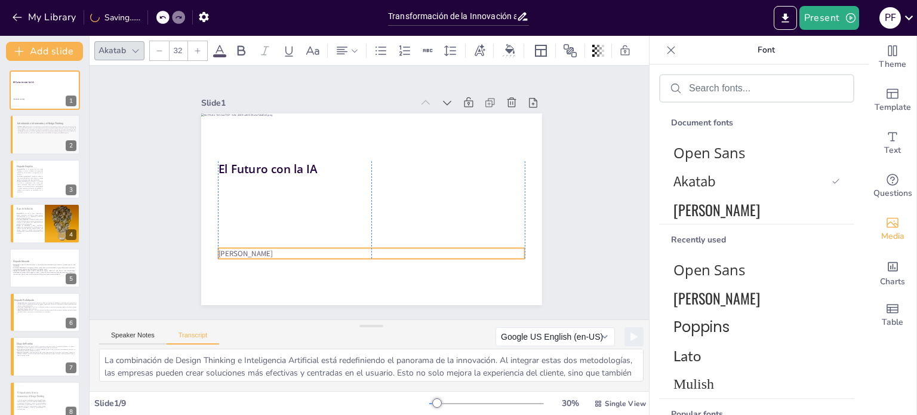
drag, startPoint x: 289, startPoint y: 271, endPoint x: 291, endPoint y: 251, distance: 19.8
click at [287, 250] on p "[PERSON_NAME]" at bounding box center [371, 253] width 307 height 11
click at [322, 251] on p "[PERSON_NAME]" at bounding box center [371, 253] width 307 height 11
click at [326, 248] on p "[PERSON_NAME]" at bounding box center [371, 253] width 307 height 11
click at [322, 251] on p "[PERSON_NAME]" at bounding box center [371, 253] width 307 height 11
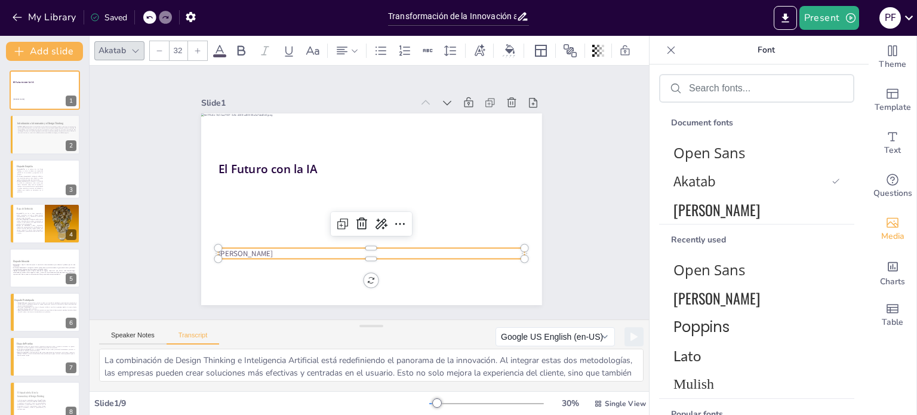
click at [322, 251] on p "[PERSON_NAME]" at bounding box center [371, 253] width 307 height 11
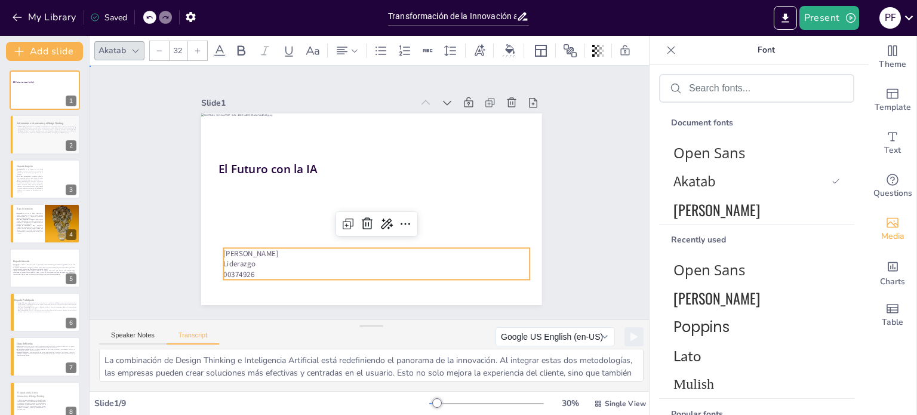
click at [585, 156] on div "Slide 1 El Futuro con la IA Pamela Michelle Flores Portilla Liderazgo 00374926 …" at bounding box center [371, 193] width 563 height 254
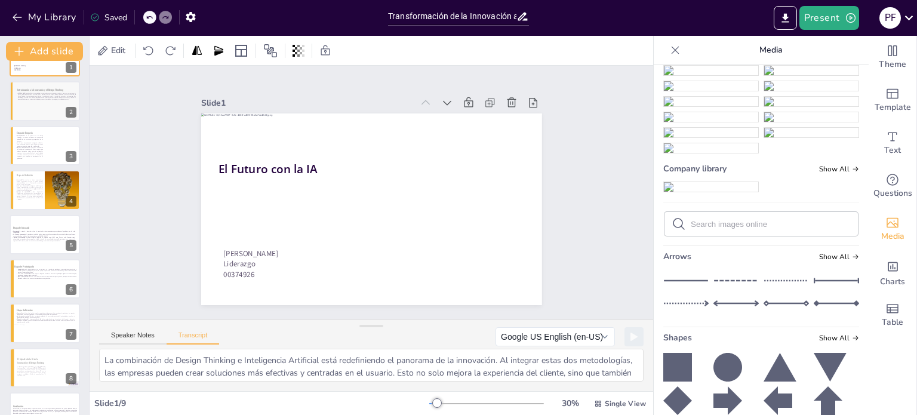
scroll to position [60, 0]
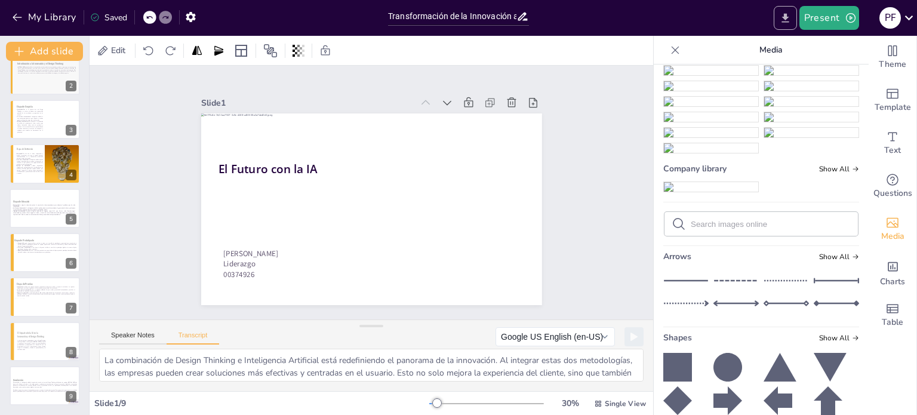
click at [784, 19] on icon "Export to PowerPoint" at bounding box center [785, 18] width 13 height 13
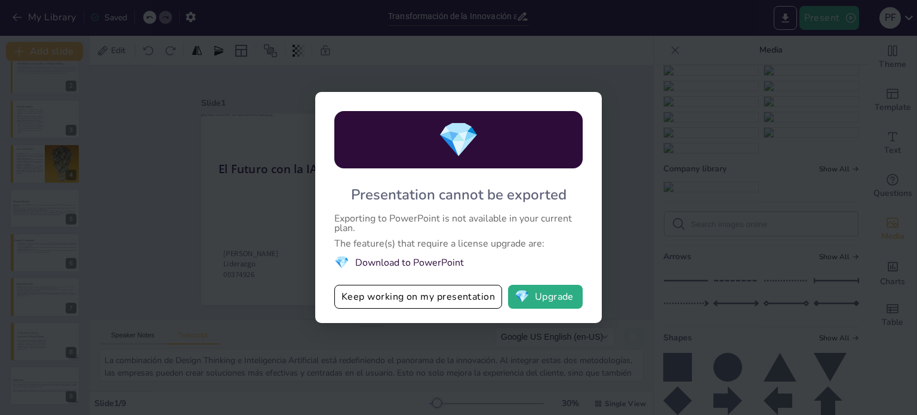
click at [640, 90] on div "💎 Presentation cannot be exported Exporting to PowerPoint is not available in y…" at bounding box center [458, 207] width 917 height 415
click at [470, 302] on button "Keep working on my presentation" at bounding box center [418, 297] width 168 height 24
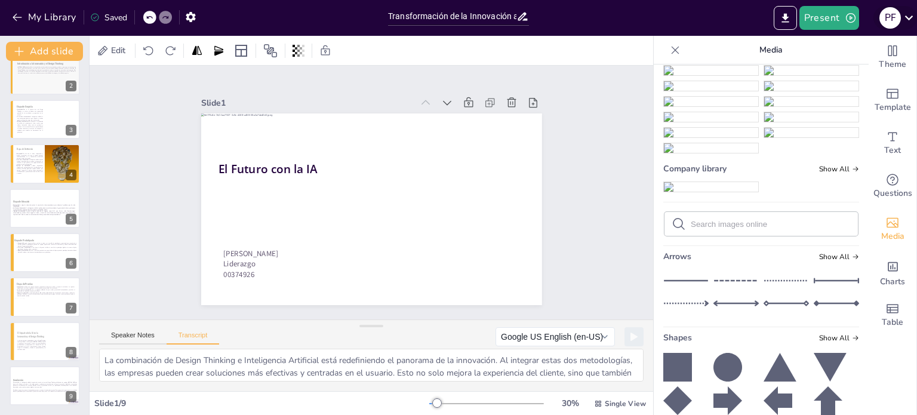
click at [909, 17] on icon at bounding box center [909, 18] width 16 height 16
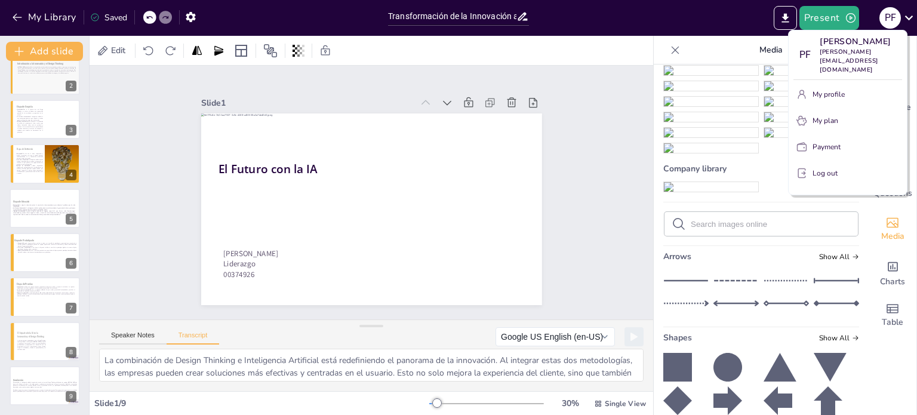
click at [579, 135] on div at bounding box center [458, 207] width 917 height 415
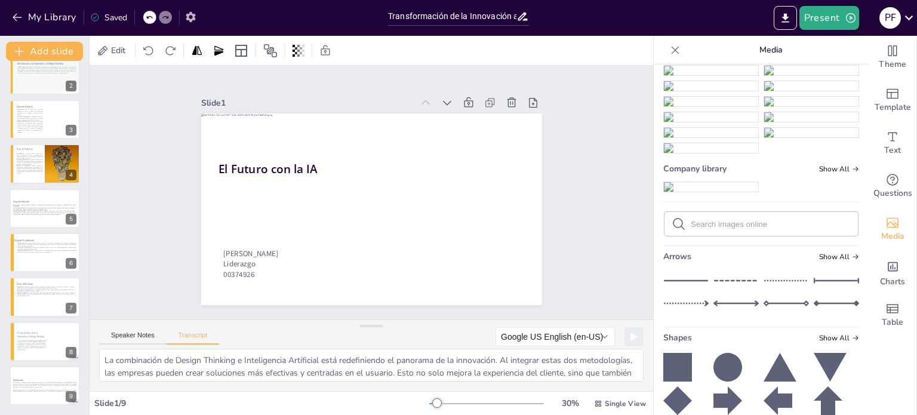
click at [199, 16] on button "button" at bounding box center [191, 16] width 22 height 21
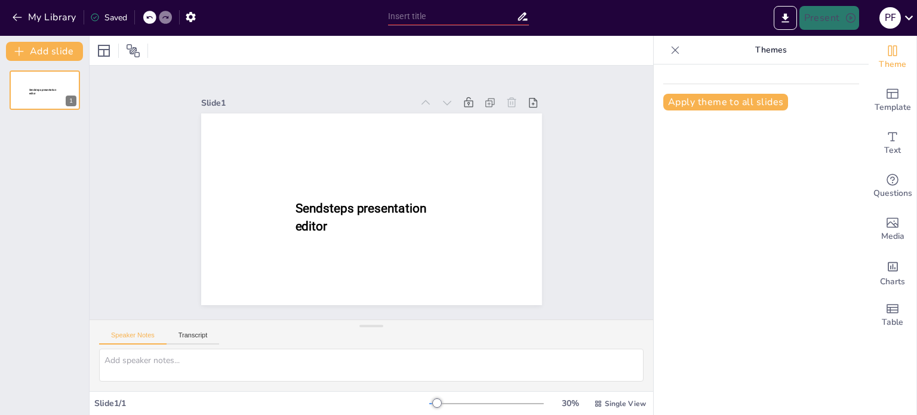
type input "Transformación de la Innovación a través del Design Thinking y la Inteligencia …"
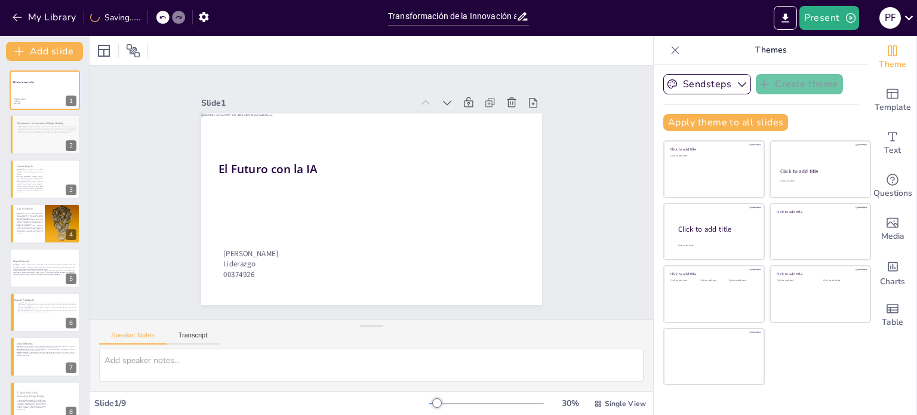
click at [669, 49] on icon at bounding box center [675, 50] width 12 height 12
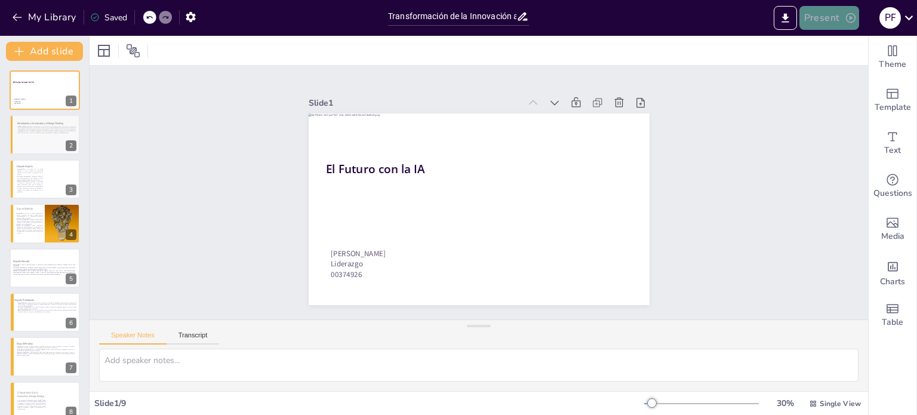
click at [821, 14] on button "Present" at bounding box center [829, 18] width 60 height 24
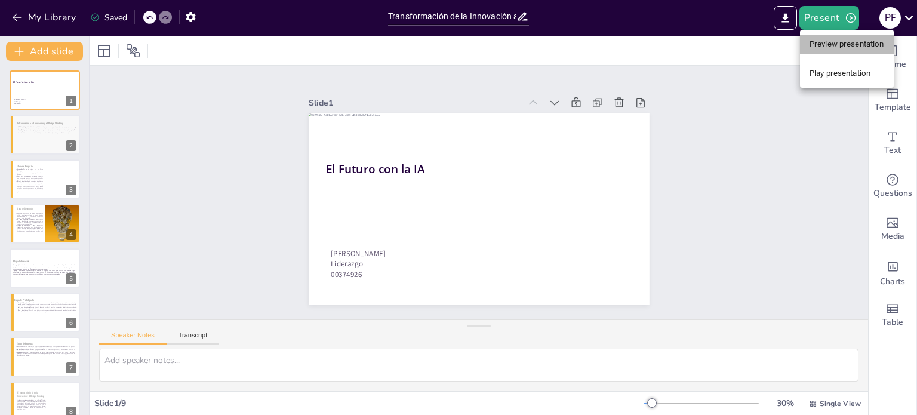
click at [840, 44] on li "Preview presentation" at bounding box center [847, 44] width 94 height 19
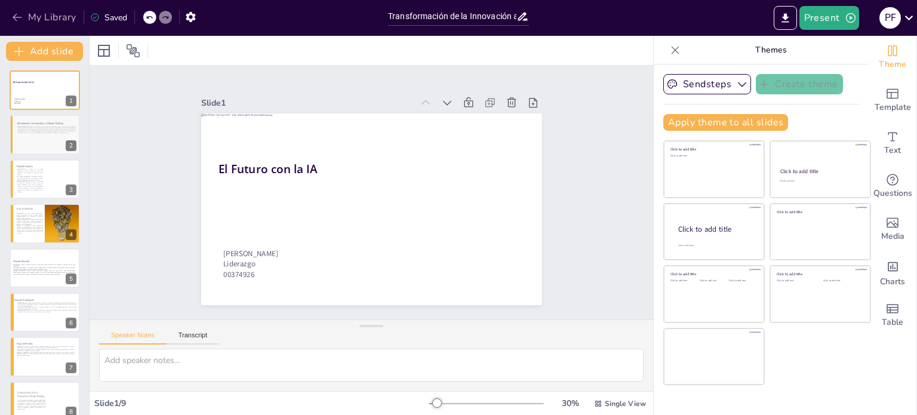
click at [60, 25] on button "My Library" at bounding box center [45, 17] width 72 height 19
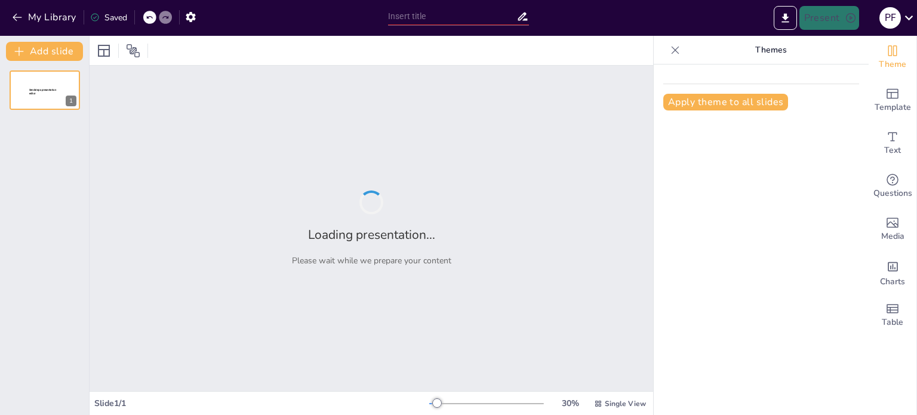
type input "Transformación de la Innovación a través del Design Thinking y la Inteligencia …"
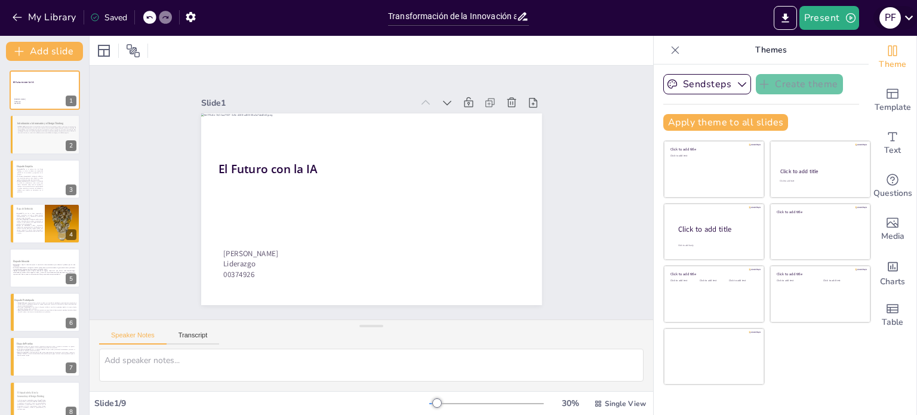
click at [907, 18] on icon at bounding box center [909, 18] width 8 height 5
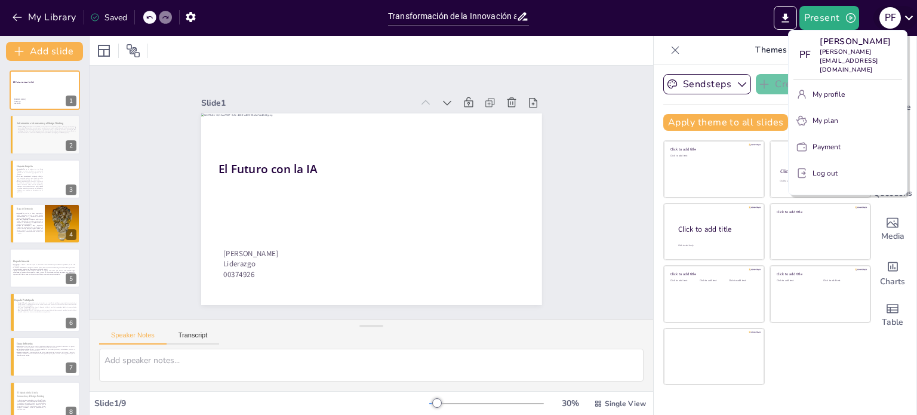
click at [912, 18] on div at bounding box center [458, 207] width 917 height 415
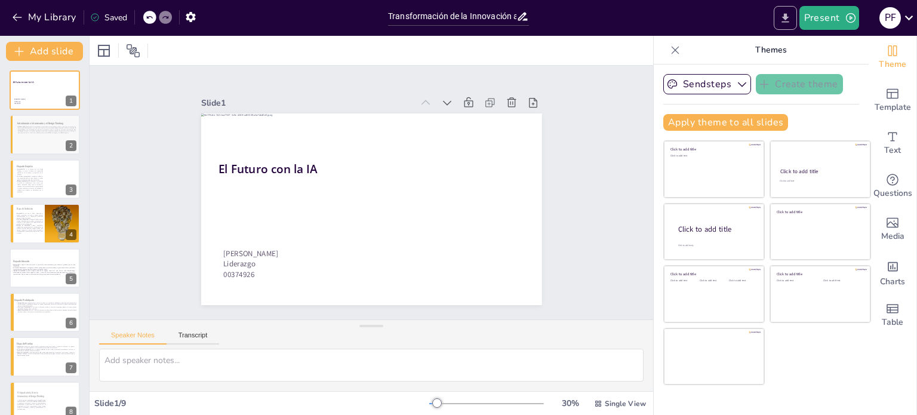
click at [779, 20] on icon "Export to PowerPoint" at bounding box center [785, 18] width 13 height 13
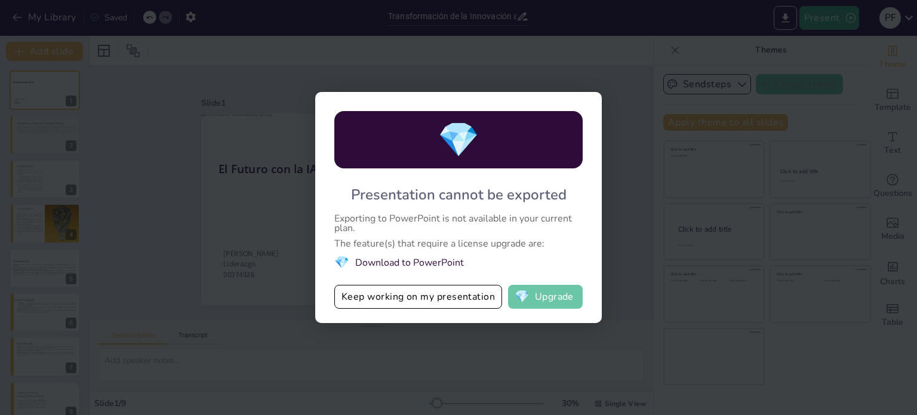
click at [524, 303] on span "💎" at bounding box center [521, 297] width 15 height 12
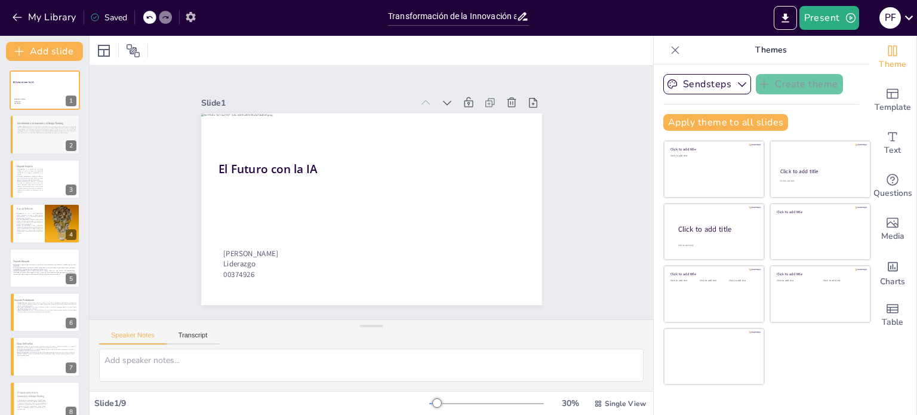
click at [184, 17] on icon "button" at bounding box center [190, 17] width 13 height 13
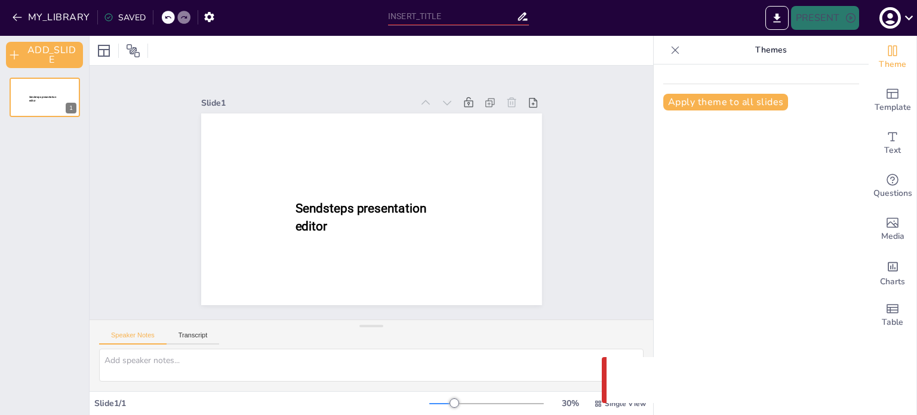
type input "Transformación de la Innovación a través del Design Thinking y la Inteligencia …"
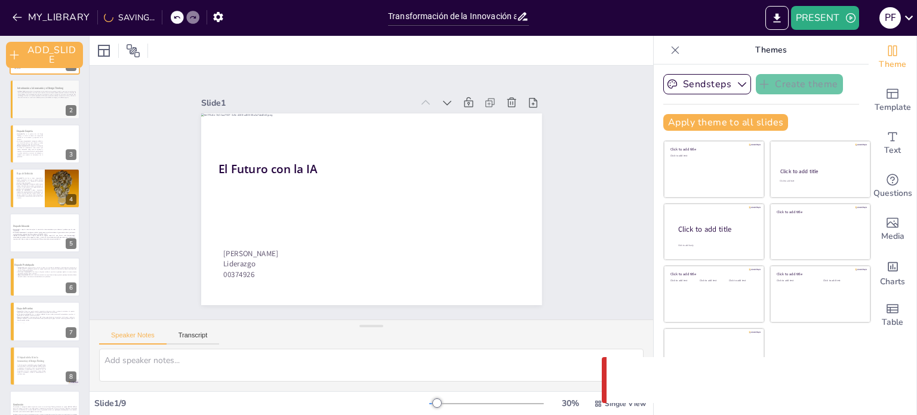
scroll to position [67, 0]
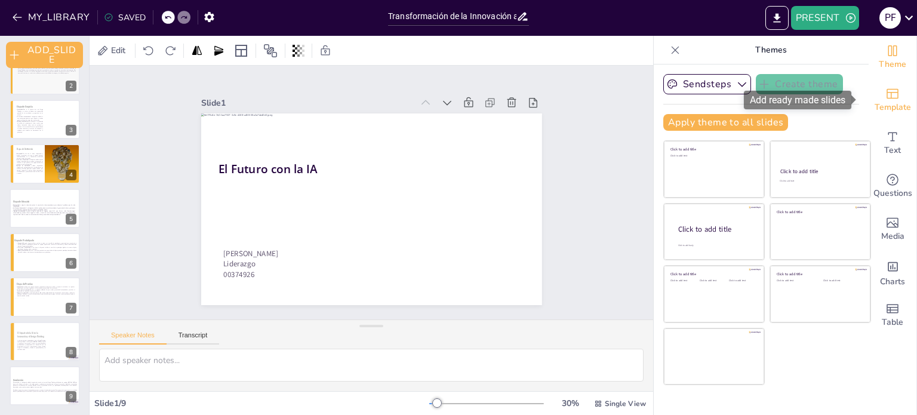
click at [901, 87] on div "Template" at bounding box center [892, 100] width 48 height 43
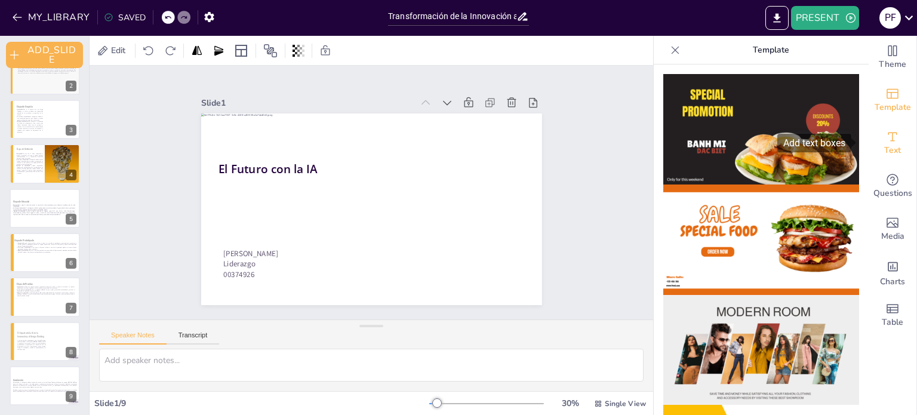
click at [892, 158] on div "Text" at bounding box center [892, 143] width 48 height 43
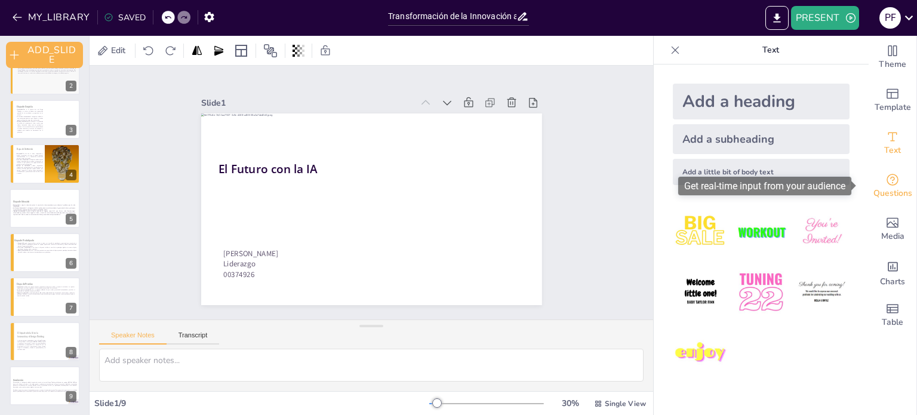
click at [885, 181] on icon "Get real-time input from your audience" at bounding box center [892, 179] width 14 height 14
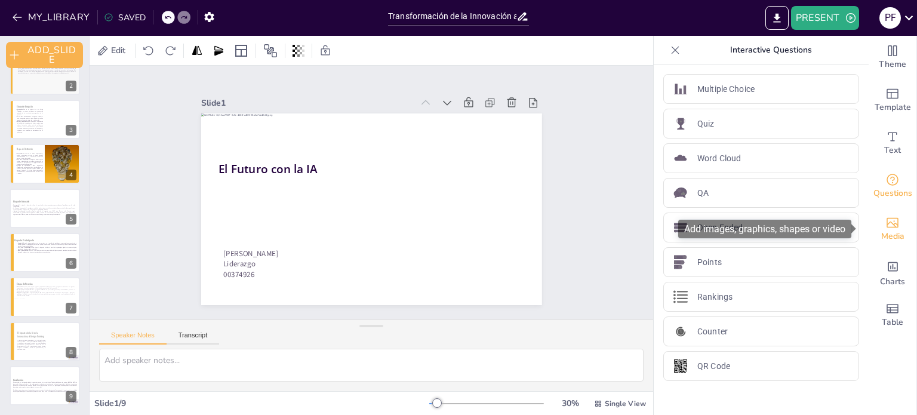
click at [874, 215] on div "Media" at bounding box center [892, 229] width 48 height 43
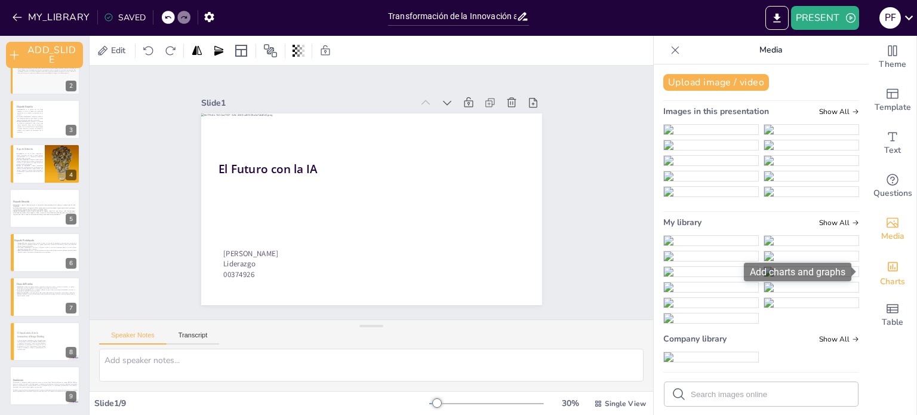
click at [892, 269] on div "Charts" at bounding box center [892, 272] width 48 height 43
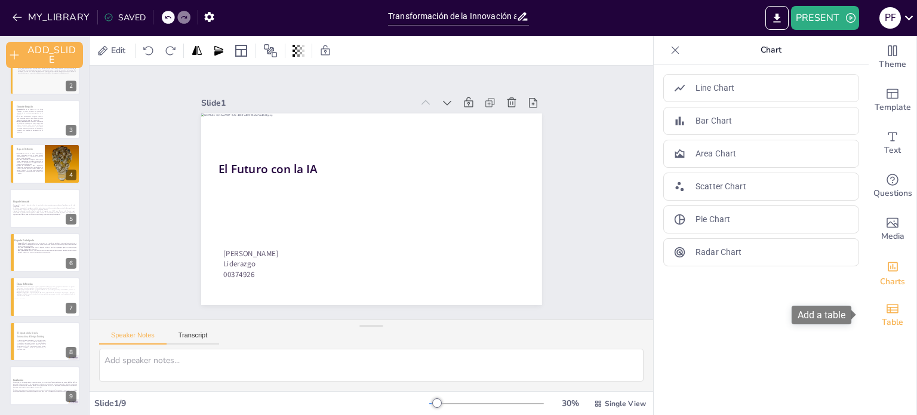
click at [890, 310] on div "Table" at bounding box center [892, 315] width 48 height 43
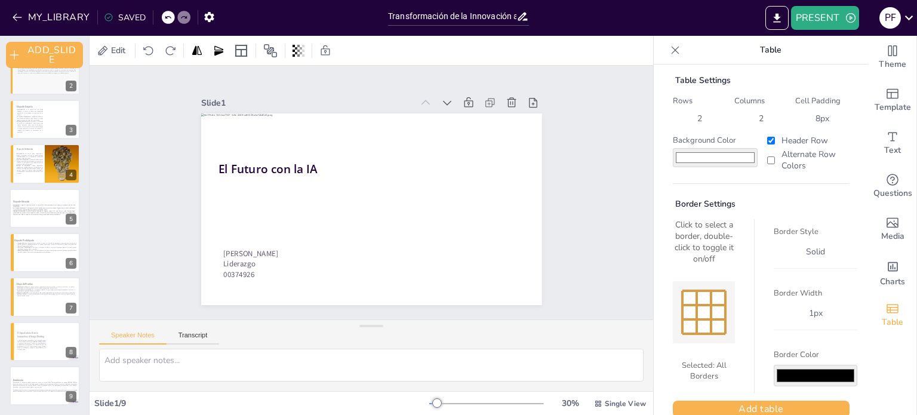
scroll to position [29, 0]
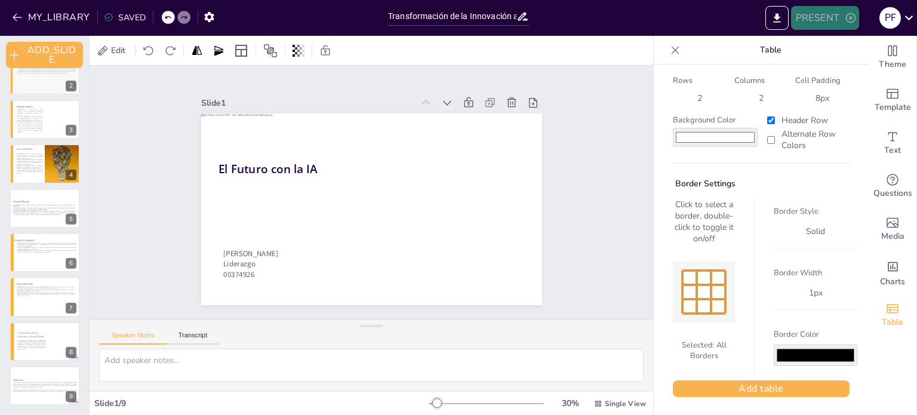
click at [830, 19] on button "PRESENT" at bounding box center [825, 18] width 68 height 24
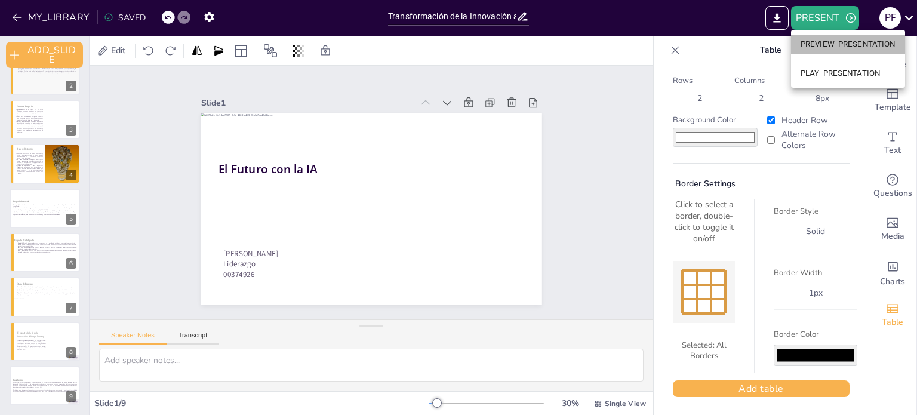
click at [824, 48] on li "PREVIEW_PRESENTATION" at bounding box center [848, 44] width 114 height 19
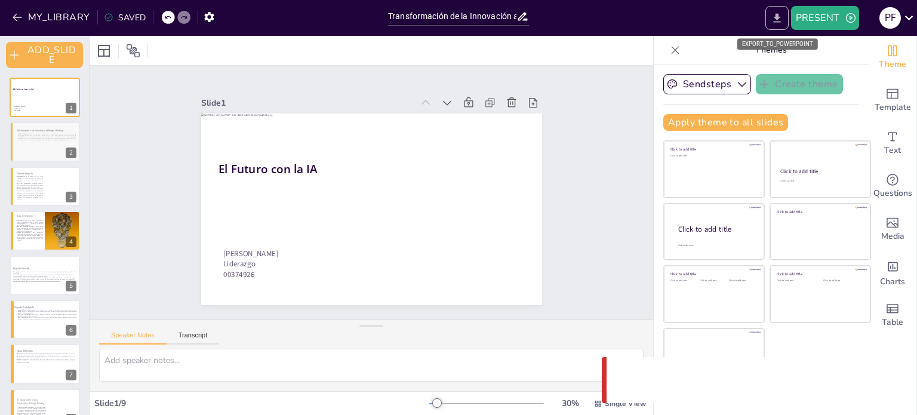
click at [776, 19] on icon "EXPORT_TO_POWERPOINT" at bounding box center [776, 17] width 7 height 9
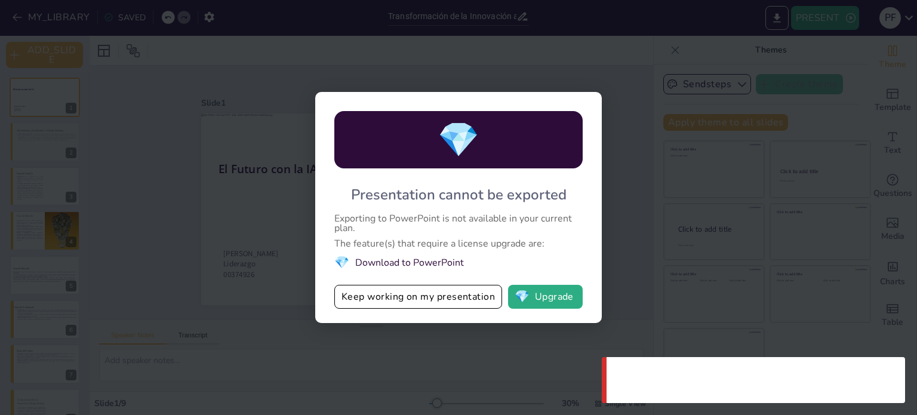
click at [583, 66] on div "💎 Presentation cannot be exported Exporting to PowerPoint is not available in y…" at bounding box center [458, 207] width 917 height 415
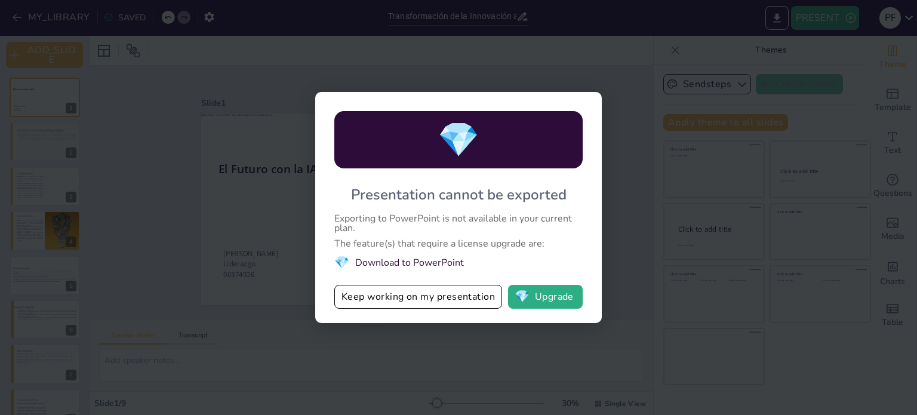
click at [451, 365] on div "💎 Presentation cannot be exported Exporting to PowerPoint is not available in y…" at bounding box center [458, 207] width 917 height 415
click at [453, 306] on button "Keep working on my presentation" at bounding box center [418, 297] width 168 height 24
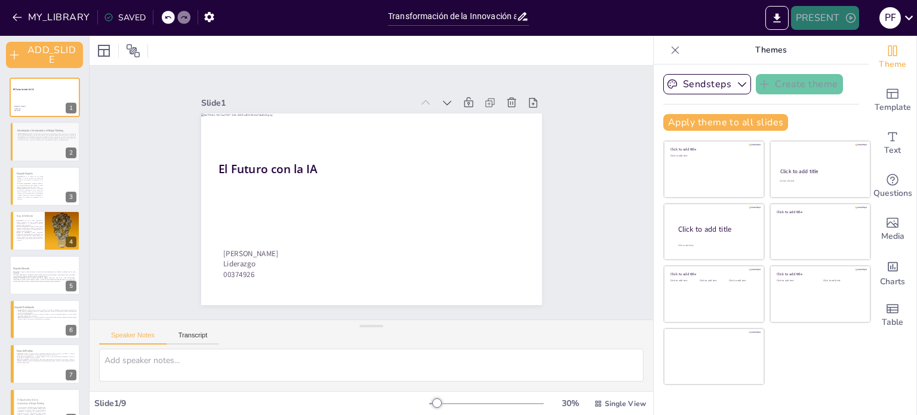
click at [847, 23] on icon "button" at bounding box center [850, 18] width 12 height 12
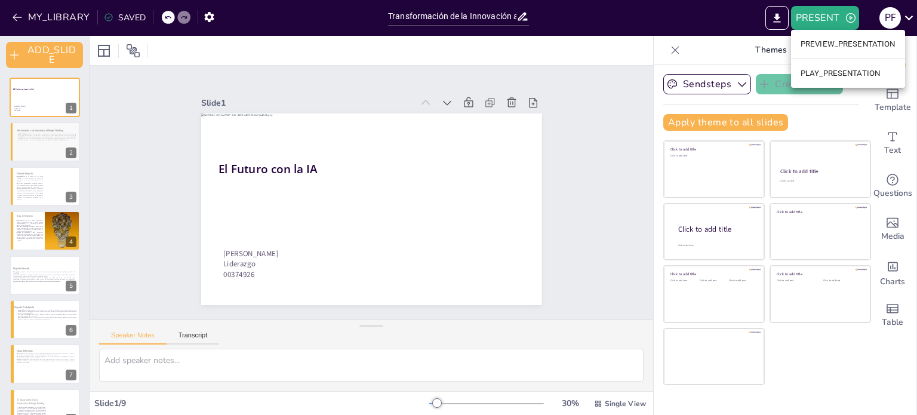
click at [844, 73] on li "PLAY_PRESENTATION" at bounding box center [848, 73] width 114 height 19
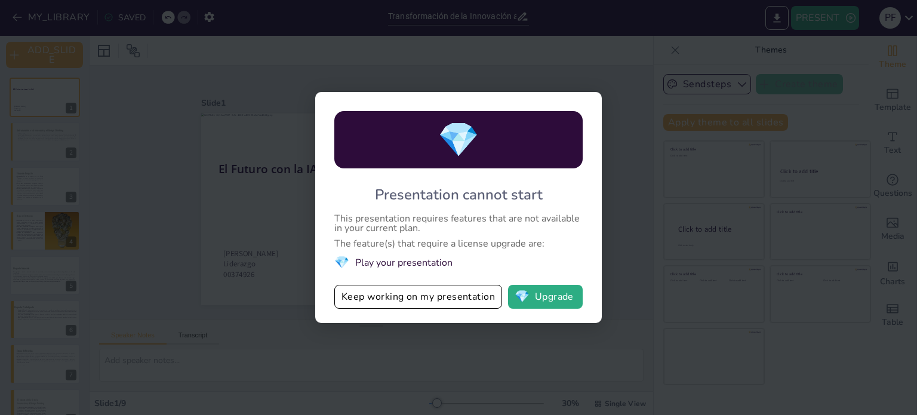
click at [713, 174] on div "💎 Presentation cannot start This presentation requires features that are not av…" at bounding box center [458, 207] width 917 height 415
click at [480, 300] on button "Keep working on my presentation" at bounding box center [418, 297] width 168 height 24
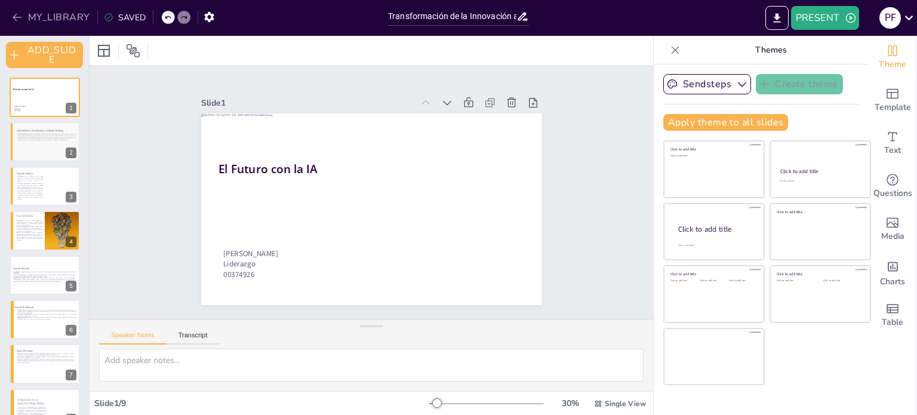
click at [49, 16] on button "MY_LIBRARY" at bounding box center [52, 17] width 86 height 19
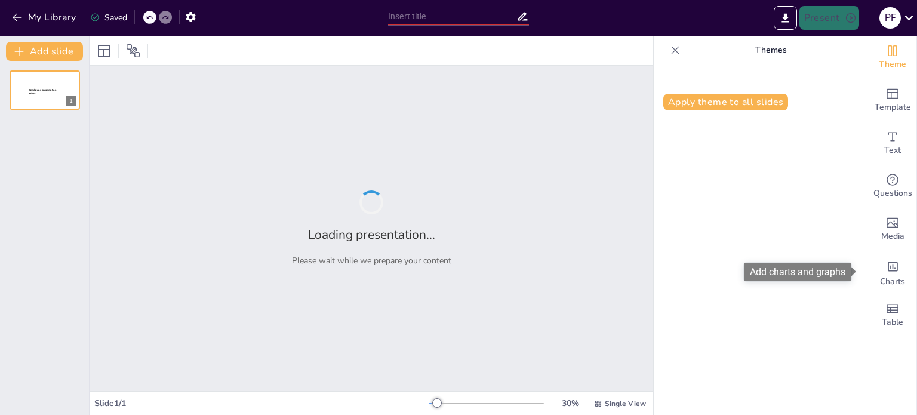
type input "Transformación de la Innovación a través del Design Thinking y la Inteligencia …"
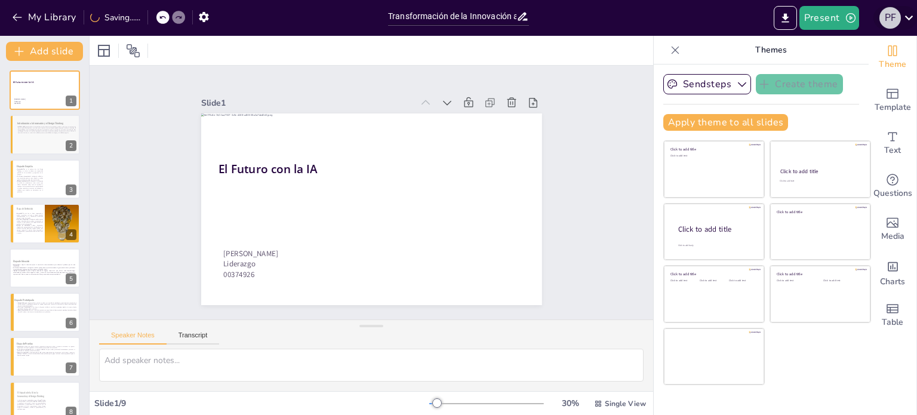
click at [899, 20] on div "p f" at bounding box center [889, 17] width 21 height 21
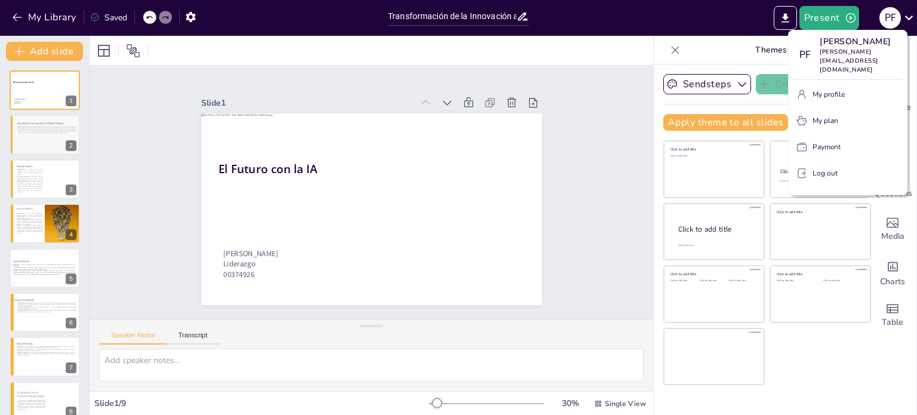
click at [843, 19] on div at bounding box center [458, 207] width 917 height 415
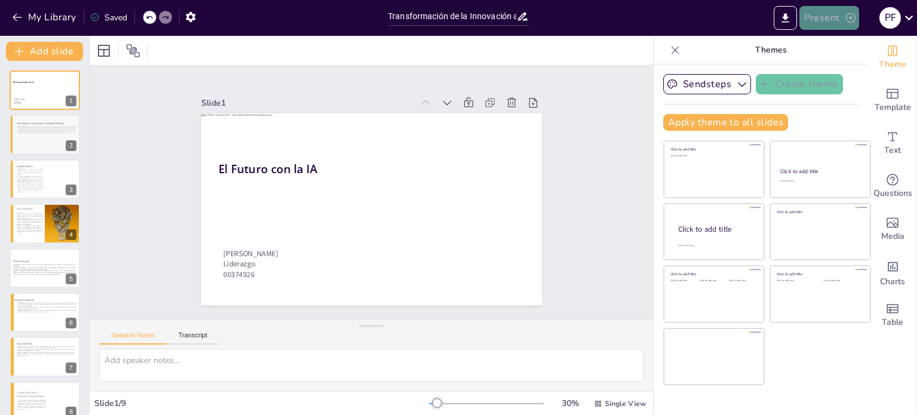
click at [831, 24] on button "Present" at bounding box center [829, 18] width 60 height 24
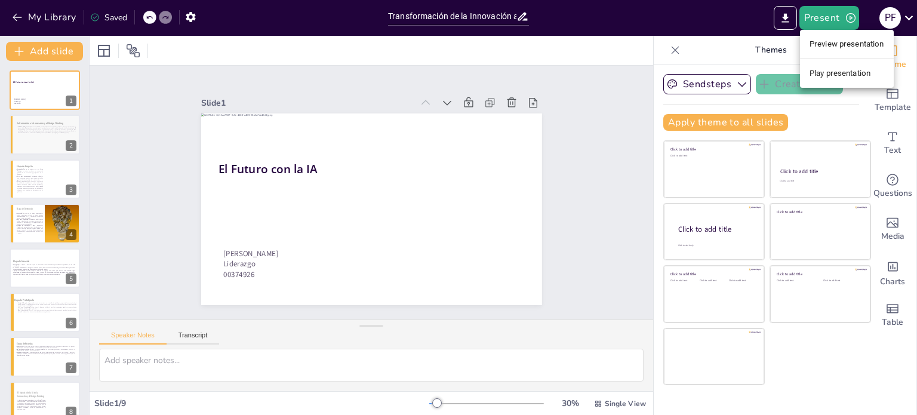
click at [184, 14] on div at bounding box center [458, 207] width 917 height 415
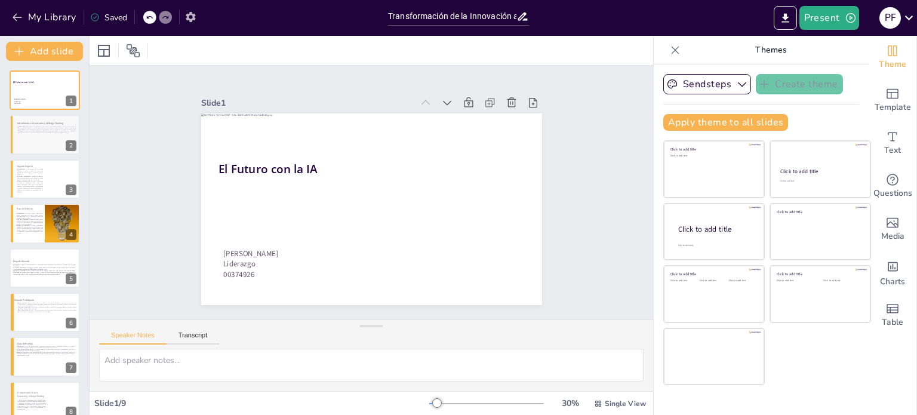
click at [192, 14] on icon "button" at bounding box center [191, 17] width 10 height 10
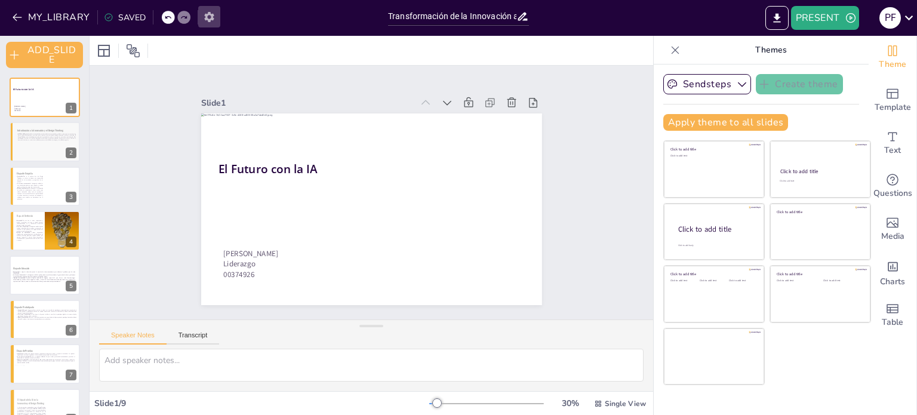
click at [207, 19] on icon "button" at bounding box center [209, 17] width 10 height 10
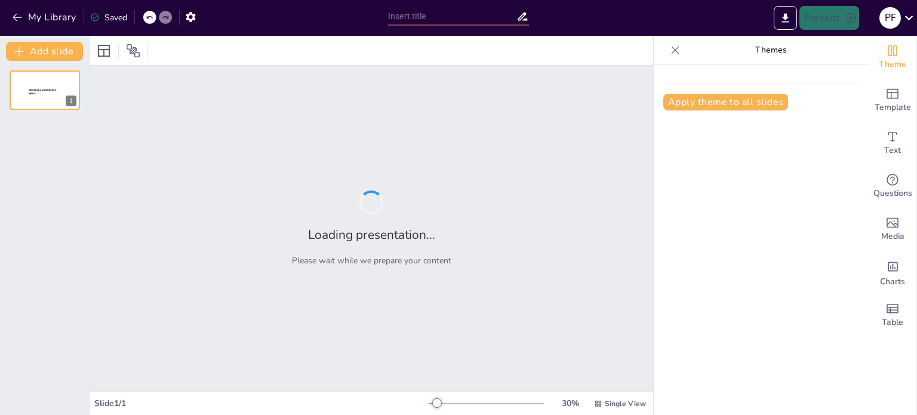
type input "Transformación de la Innovación a través del Design Thinking y la Inteligencia …"
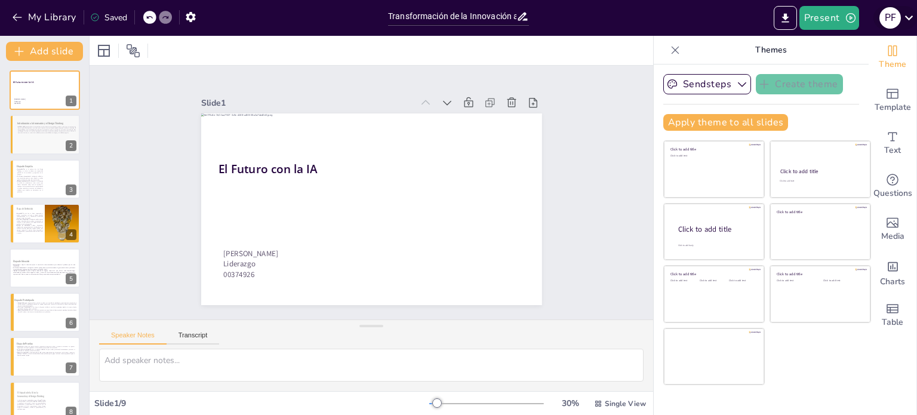
click at [910, 7] on div "p f" at bounding box center [895, 18] width 44 height 24
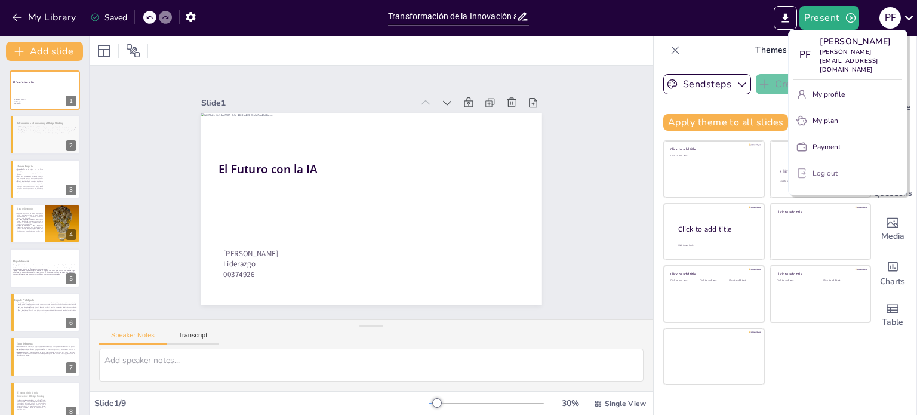
click at [836, 168] on p "Log out" at bounding box center [824, 173] width 25 height 11
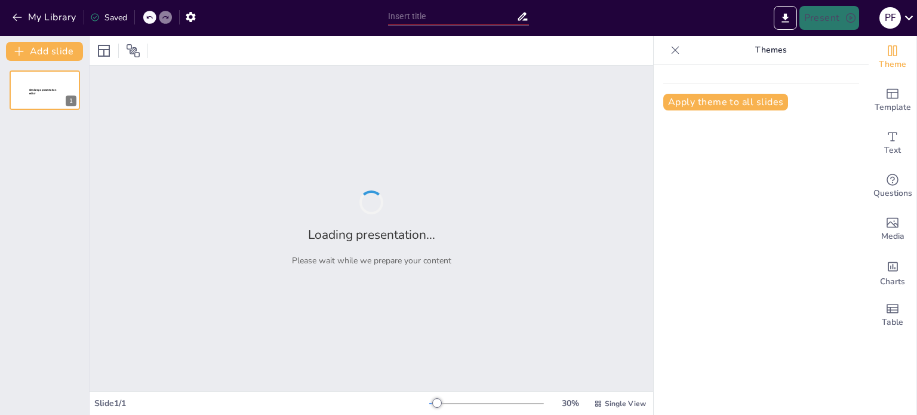
type input "Transformación de la Innovación a través del Design Thinking y la Inteligencia …"
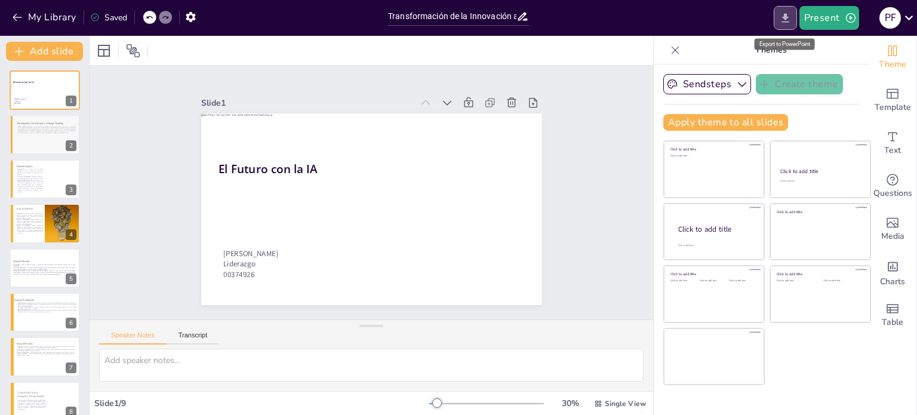
click at [784, 21] on icon "Export to PowerPoint" at bounding box center [784, 17] width 7 height 9
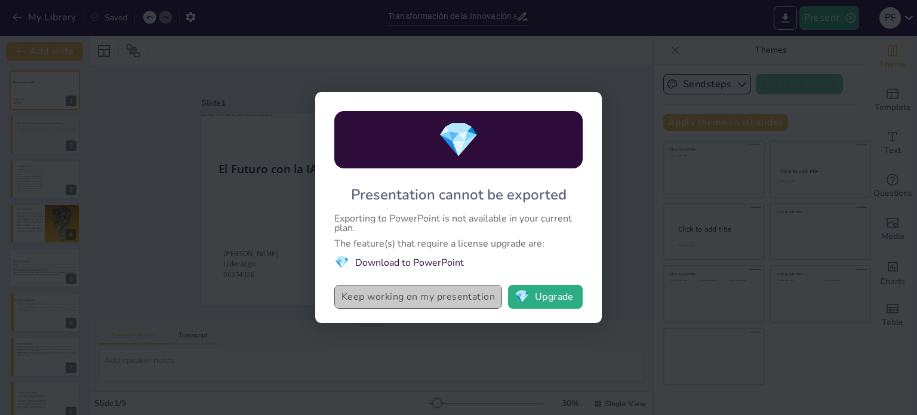
click at [467, 294] on button "Keep working on my presentation" at bounding box center [418, 297] width 168 height 24
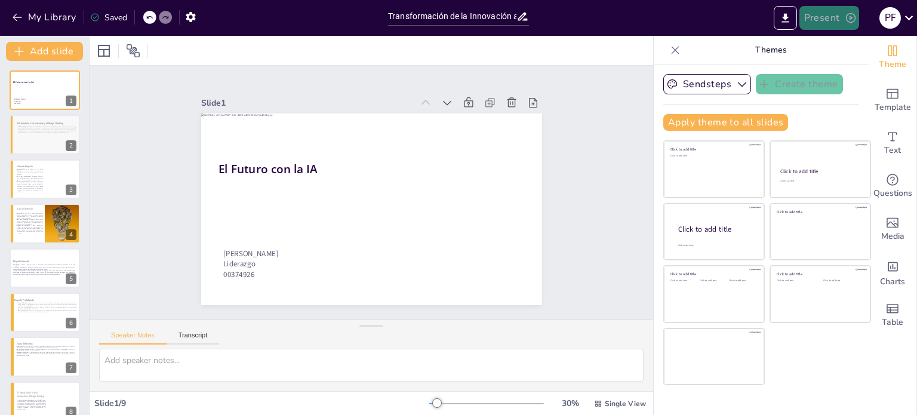
click at [822, 15] on button "Present" at bounding box center [829, 18] width 60 height 24
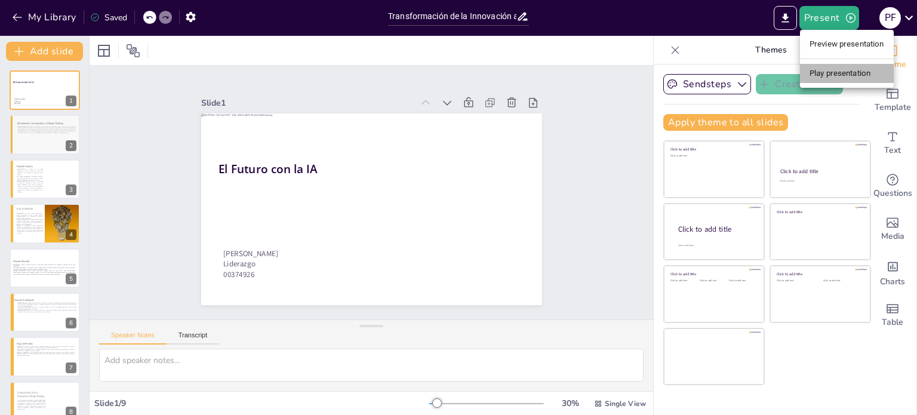
click at [838, 73] on li "Play presentation" at bounding box center [847, 73] width 94 height 19
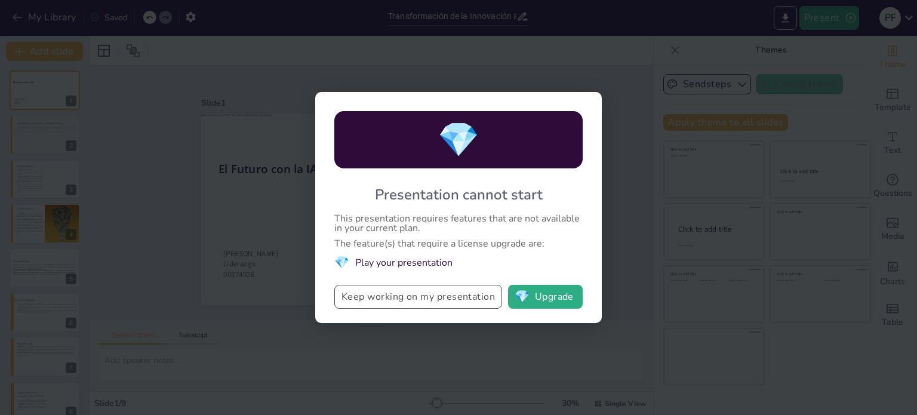
click at [477, 291] on button "Keep working on my presentation" at bounding box center [418, 297] width 168 height 24
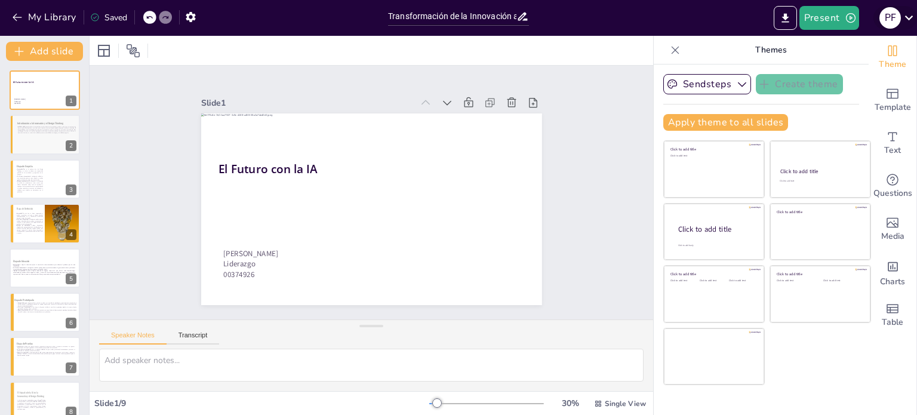
click at [908, 17] on icon at bounding box center [909, 18] width 16 height 16
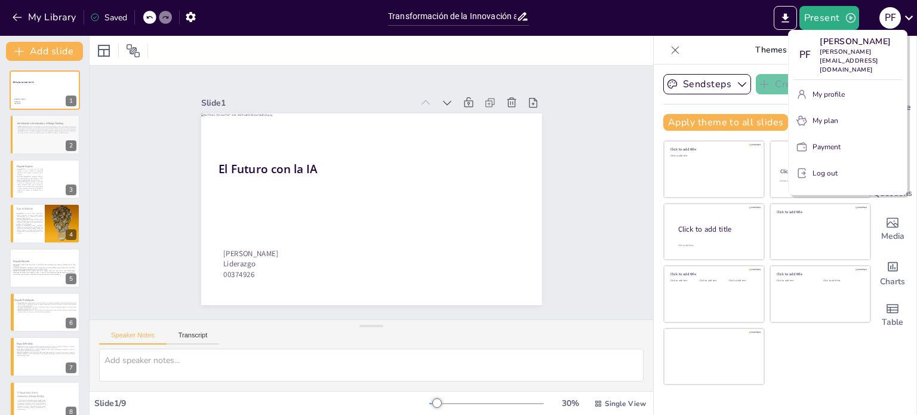
click at [713, 84] on div at bounding box center [458, 207] width 917 height 415
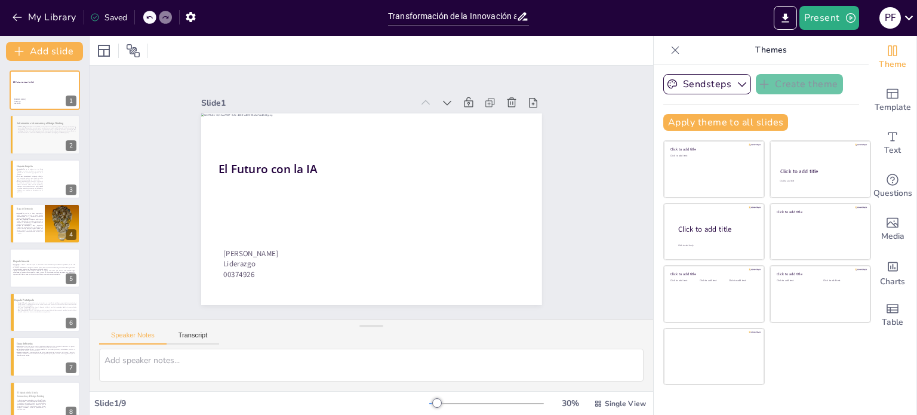
click at [713, 84] on button "Sendsteps" at bounding box center [707, 84] width 88 height 20
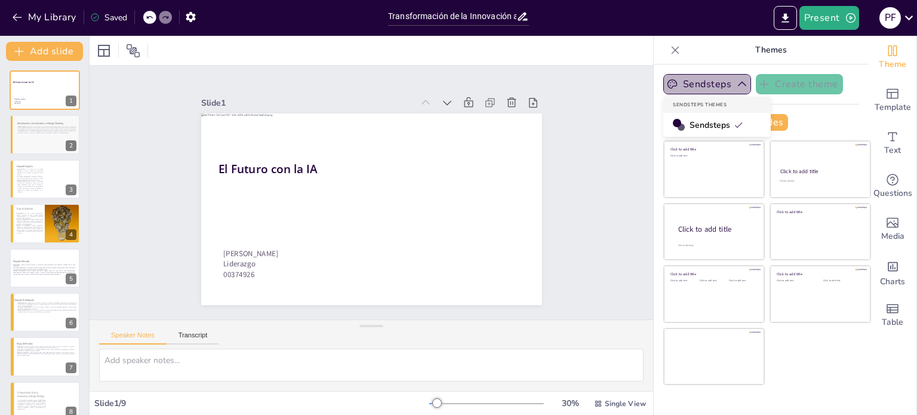
click at [713, 84] on button "Sendsteps" at bounding box center [707, 84] width 88 height 20
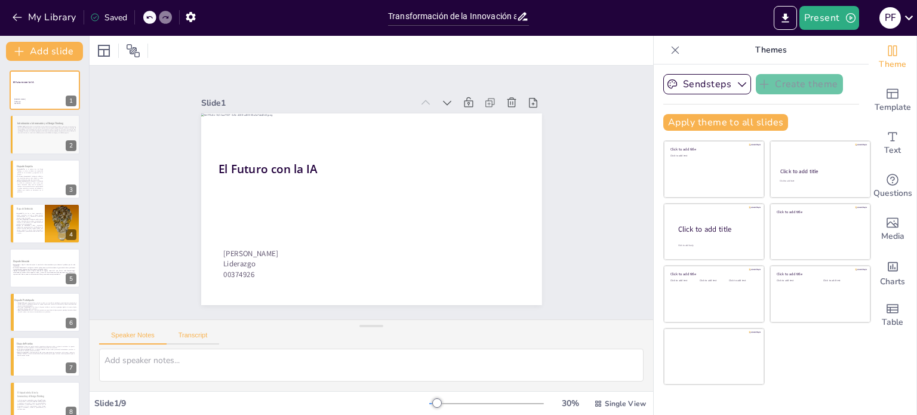
click at [177, 339] on button "Transcript" at bounding box center [193, 337] width 53 height 13
click at [168, 340] on button "Transcript" at bounding box center [193, 337] width 53 height 13
click at [201, 19] on button "button" at bounding box center [191, 16] width 22 height 21
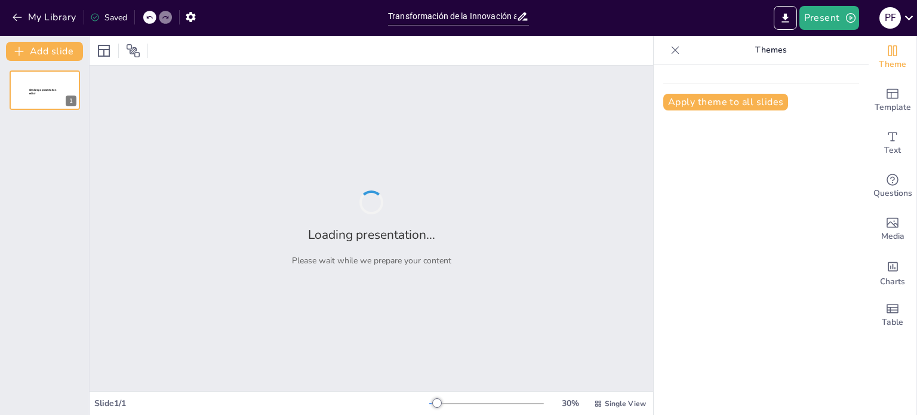
type input "Transformación de la Innovación a través del Design Thinking y la Inteligencia …"
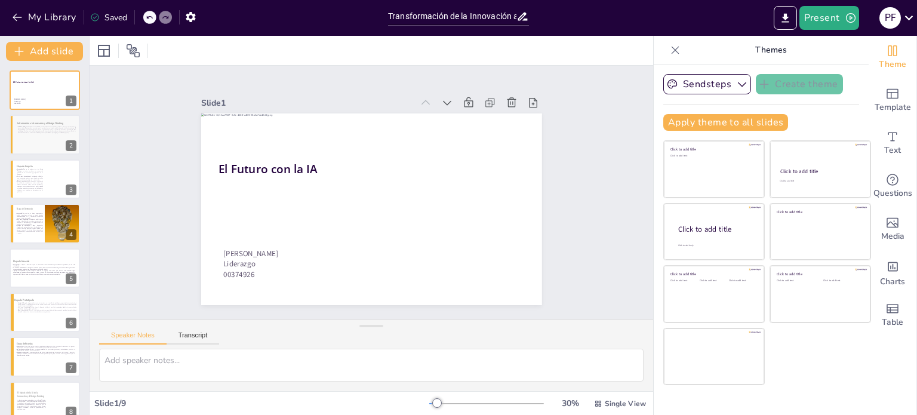
click at [671, 53] on icon at bounding box center [675, 50] width 12 height 12
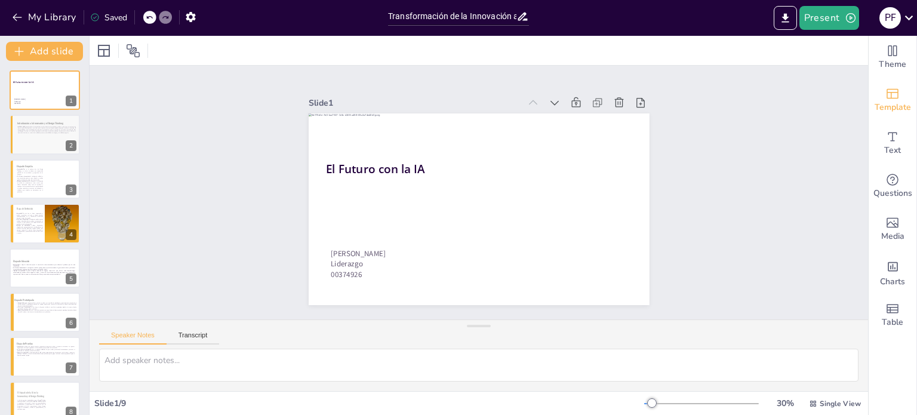
click at [874, 119] on div "Template" at bounding box center [892, 100] width 48 height 43
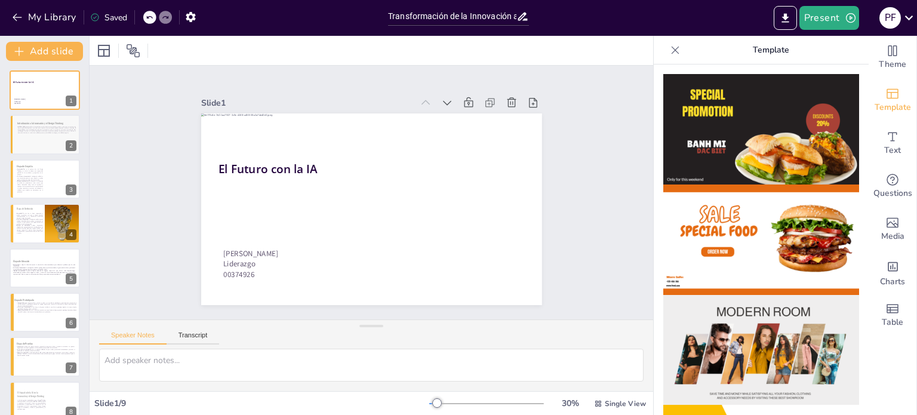
click at [103, 20] on div "Saved" at bounding box center [108, 17] width 37 height 11
click at [665, 47] on div at bounding box center [674, 50] width 19 height 19
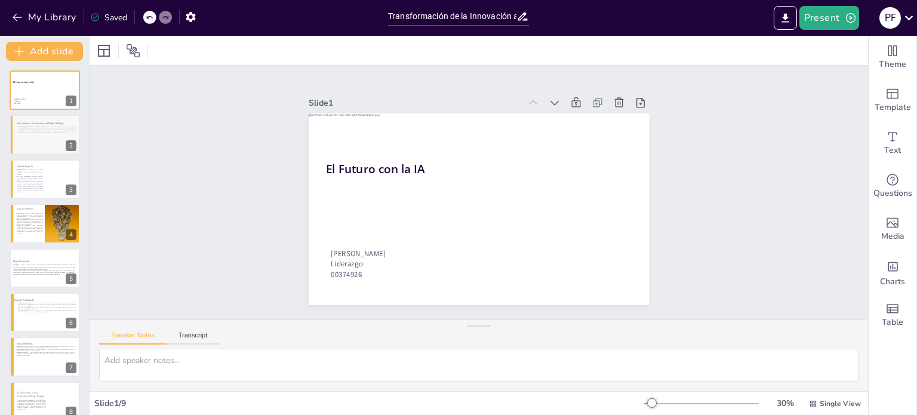
click at [523, 19] on icon at bounding box center [522, 16] width 13 height 13
click at [478, 12] on input "Transformación de la Innovación a través del Design Thinking y la Inteligencia …" at bounding box center [452, 16] width 128 height 17
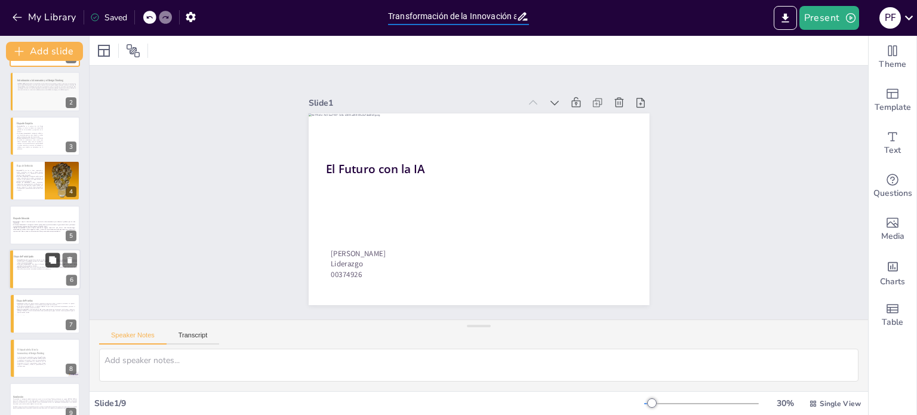
scroll to position [60, 0]
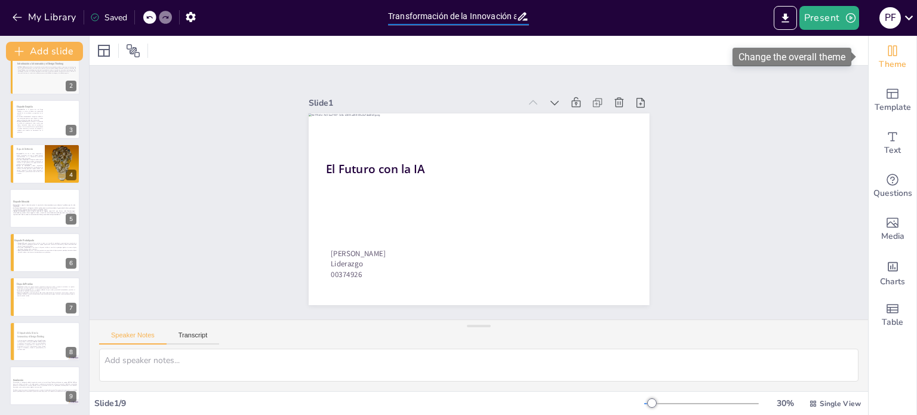
click at [881, 60] on span "Theme" at bounding box center [891, 64] width 27 height 13
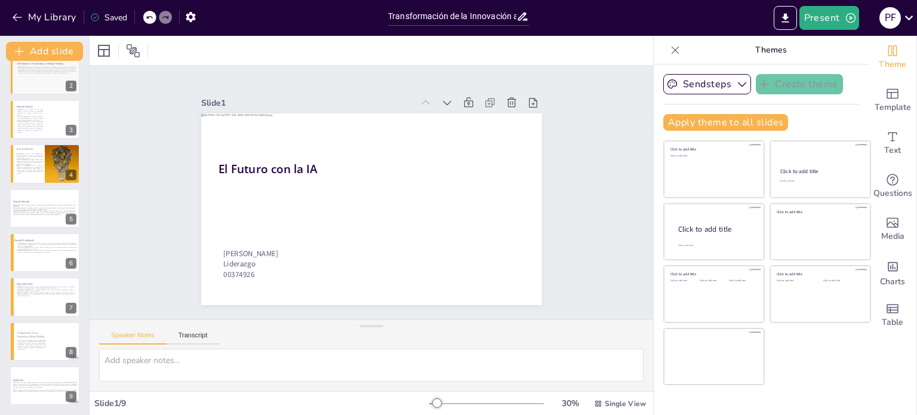
click at [669, 47] on icon at bounding box center [675, 50] width 12 height 12
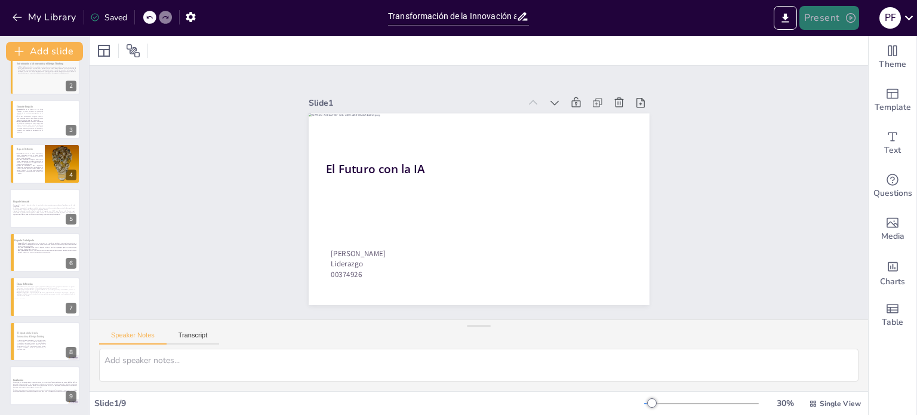
click at [843, 11] on button "Present" at bounding box center [829, 18] width 60 height 24
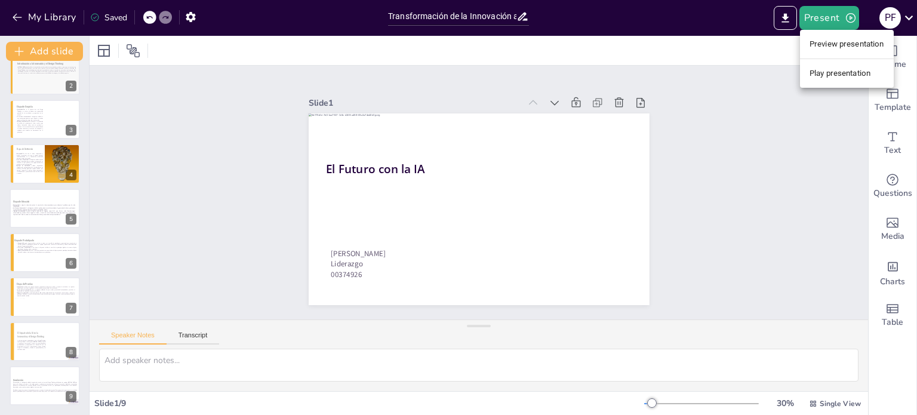
click at [826, 49] on li "Preview presentation" at bounding box center [847, 44] width 94 height 19
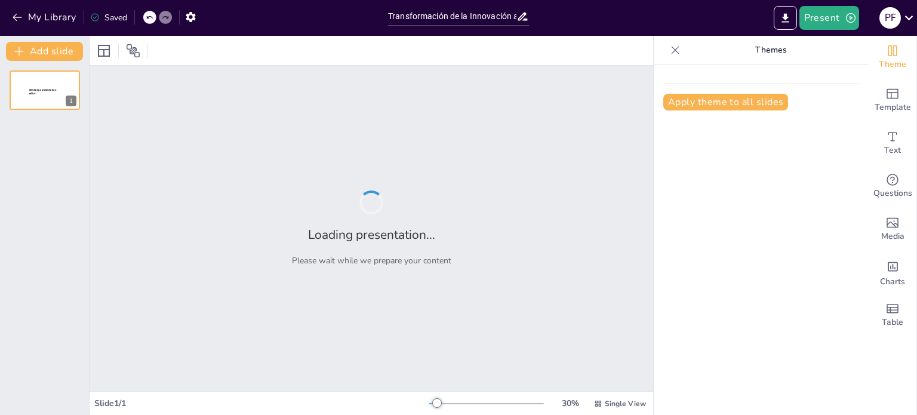
type input "Transformación de la Innovación a través del Design Thinking y la Inteligencia …"
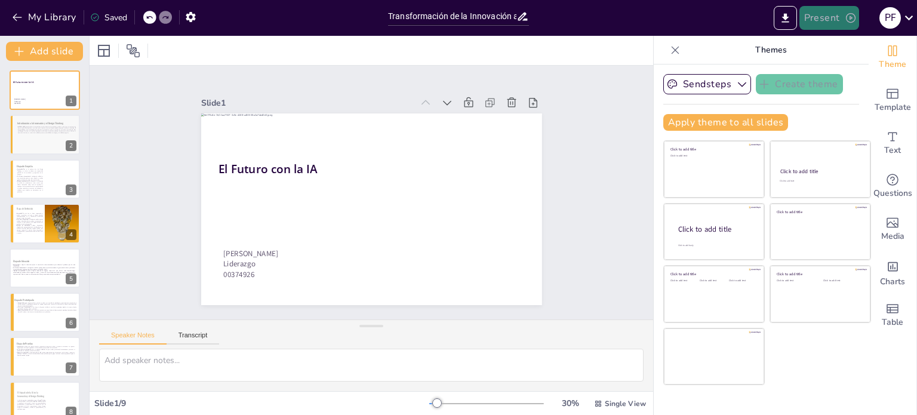
click at [836, 11] on button "Present" at bounding box center [829, 18] width 60 height 24
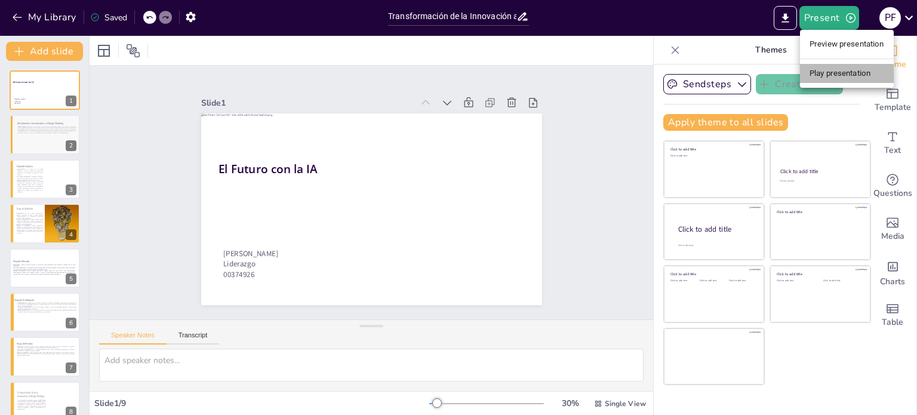
click at [828, 78] on li "Play presentation" at bounding box center [847, 73] width 94 height 19
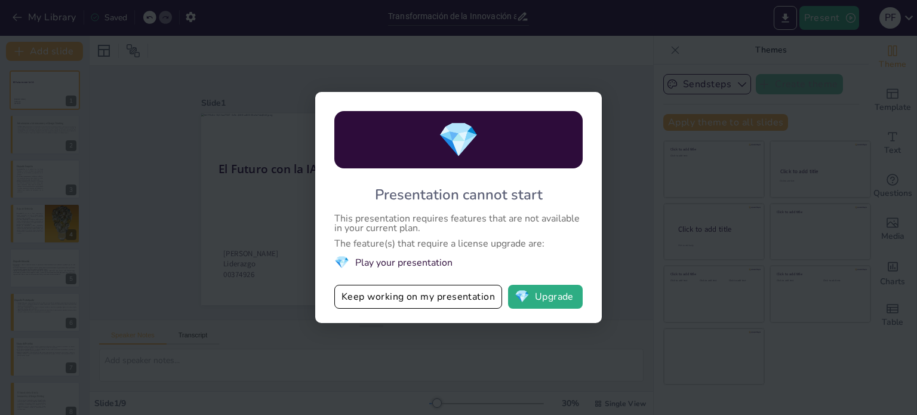
click at [611, 45] on div "💎 Presentation cannot start This presentation requires features that are not av…" at bounding box center [458, 207] width 917 height 415
click at [487, 308] on button "Keep working on my presentation" at bounding box center [418, 297] width 168 height 24
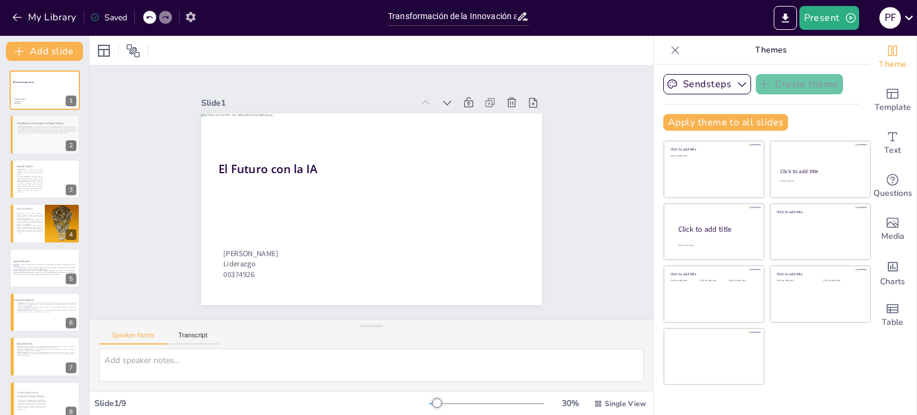
click at [196, 8] on button "button" at bounding box center [191, 16] width 22 height 21
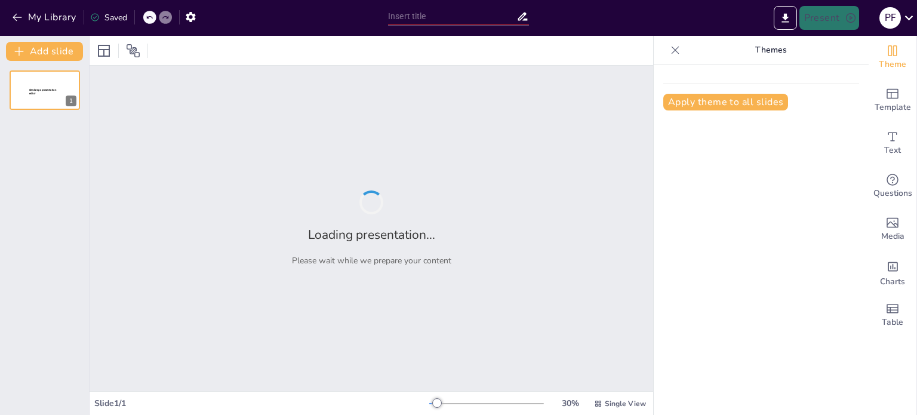
type input "Transformación de la Innovación a través del Design Thinking y la Inteligencia …"
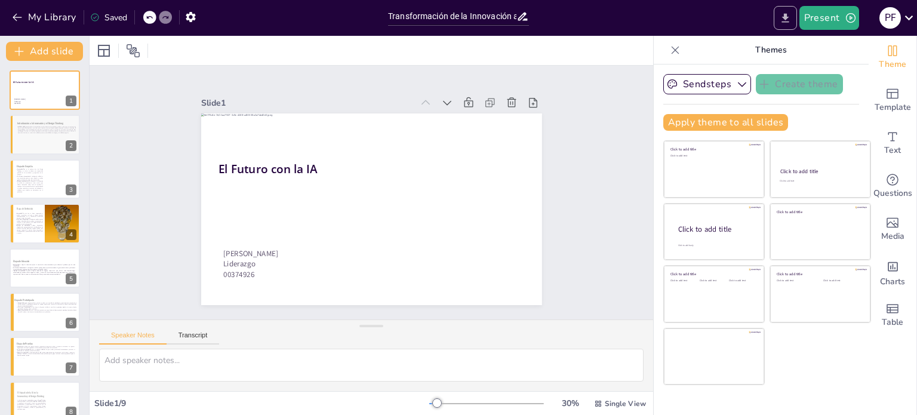
click at [790, 19] on icon "Export to PowerPoint" at bounding box center [785, 18] width 13 height 13
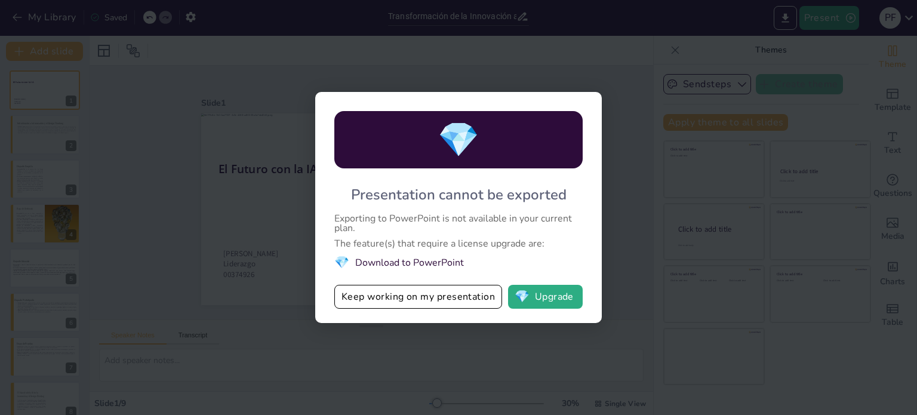
click at [434, 262] on li "💎 Download to PowerPoint" at bounding box center [458, 262] width 248 height 16
click at [411, 292] on button "Keep working on my presentation" at bounding box center [418, 297] width 168 height 24
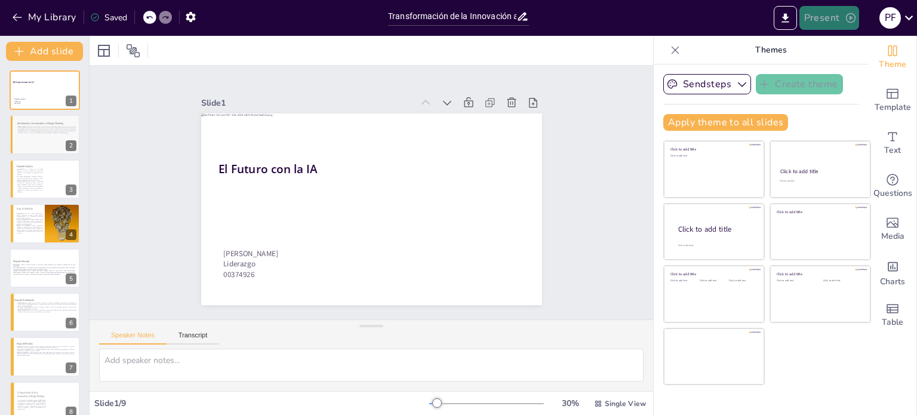
click at [840, 26] on button "Present" at bounding box center [829, 18] width 60 height 24
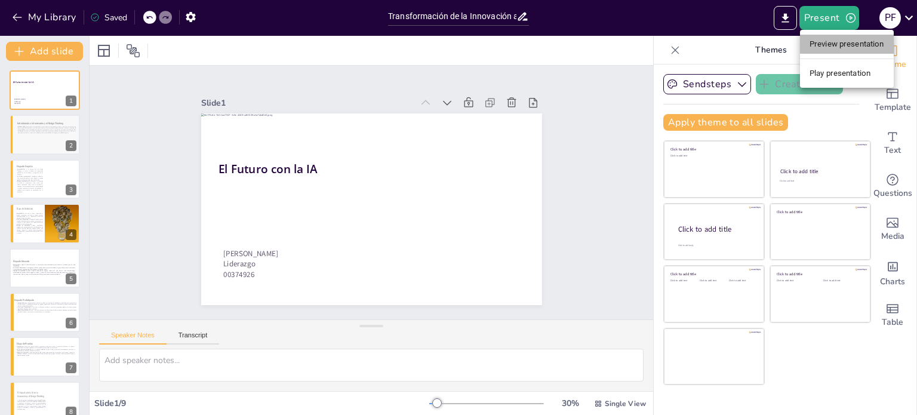
click at [852, 45] on li "Preview presentation" at bounding box center [847, 44] width 94 height 19
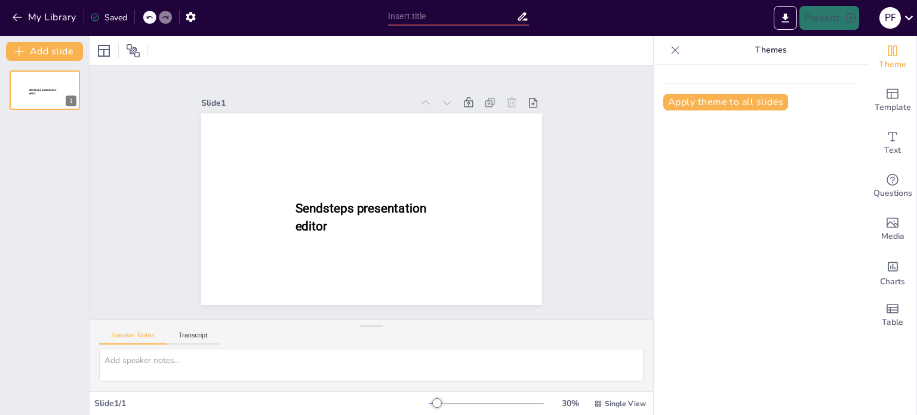
type input "Transformación de la Innovación a través del Design Thinking y la Inteligencia …"
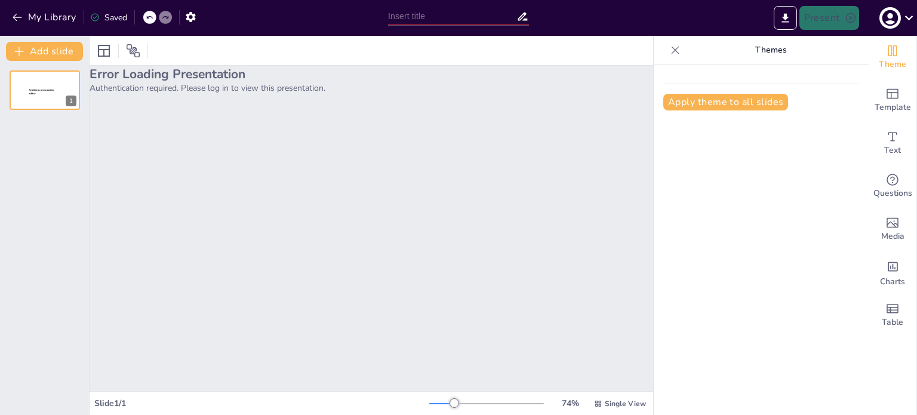
click at [366, 229] on div "Error Loading Presentation Authentication required. Please log in to view this …" at bounding box center [371, 228] width 563 height 325
click at [240, 90] on p "Authentication required. Please log in to view this presentation." at bounding box center [371, 87] width 563 height 11
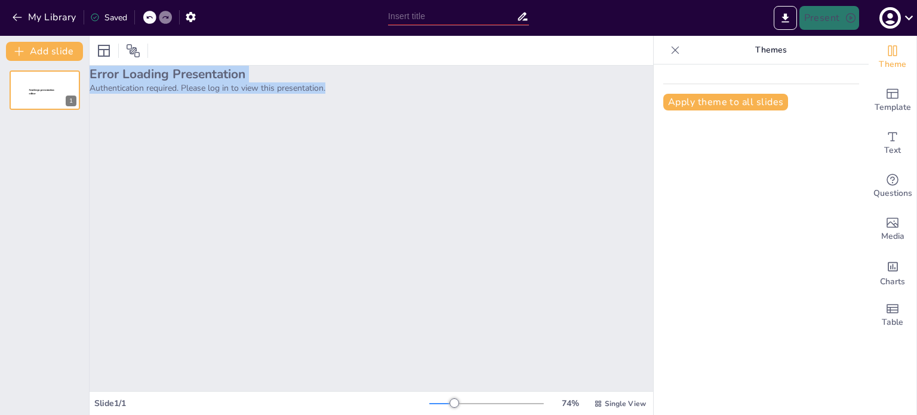
drag, startPoint x: 330, startPoint y: 88, endPoint x: 91, endPoint y: 82, distance: 239.4
click at [91, 82] on div "Error Loading Presentation Authentication required. Please log in to view this …" at bounding box center [371, 80] width 563 height 28
copy div "Error Loading Presentation Authentication required. Please log in to view this …"
click at [905, 15] on icon at bounding box center [909, 18] width 16 height 16
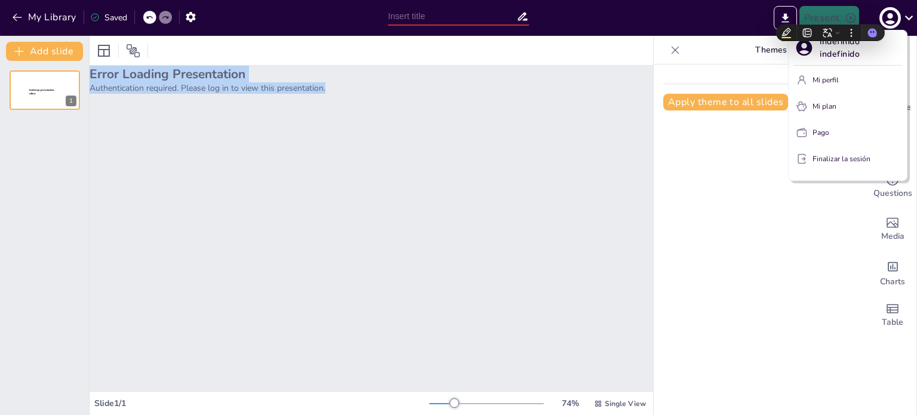
click at [841, 162] on font "Finalizar la sesión" at bounding box center [841, 159] width 58 height 10
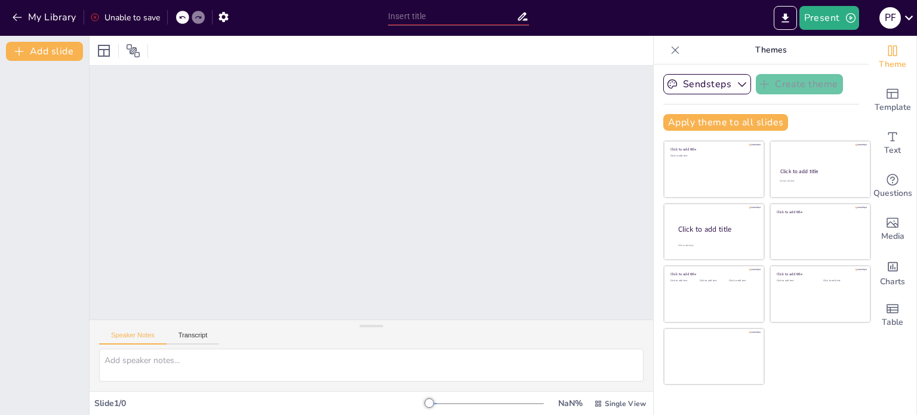
click at [124, 13] on div "Unable to save" at bounding box center [125, 17] width 70 height 11
click at [444, 397] on div "NaN % Single View" at bounding box center [538, 403] width 219 height 19
click at [445, 403] on div at bounding box center [486, 403] width 115 height 1
drag, startPoint x: 434, startPoint y: 405, endPoint x: 474, endPoint y: 404, distance: 39.4
click at [474, 404] on div at bounding box center [486, 404] width 115 height 10
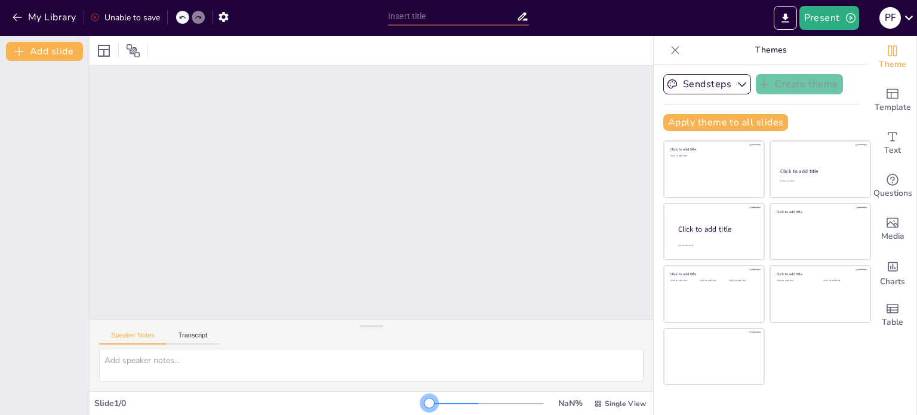
click at [470, 406] on div at bounding box center [486, 404] width 115 height 10
click at [895, 15] on div "p f" at bounding box center [889, 17] width 21 height 21
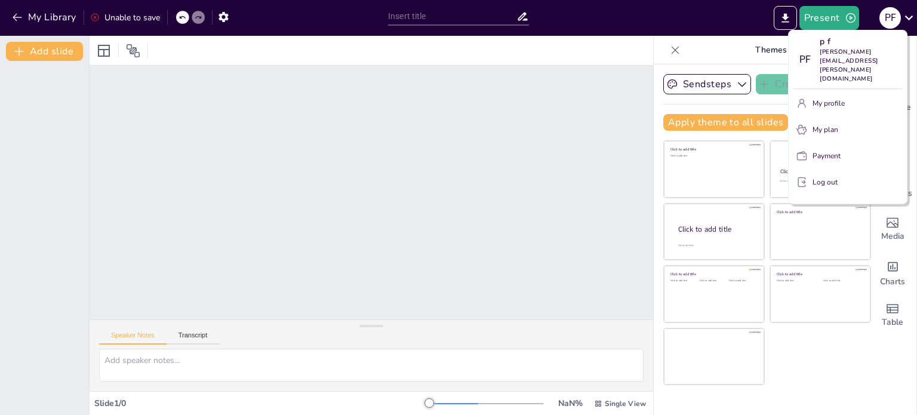
click at [849, 172] on button "Log out" at bounding box center [847, 181] width 109 height 19
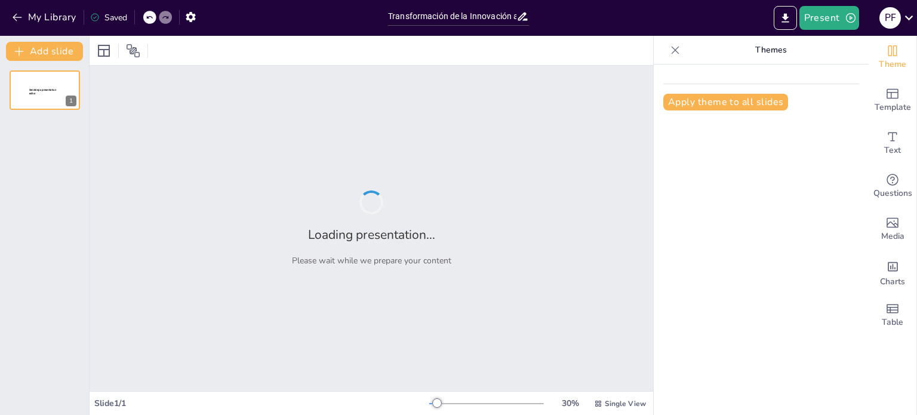
type input "Transformación de la Innovación a través del Design Thinking y la Inteligencia …"
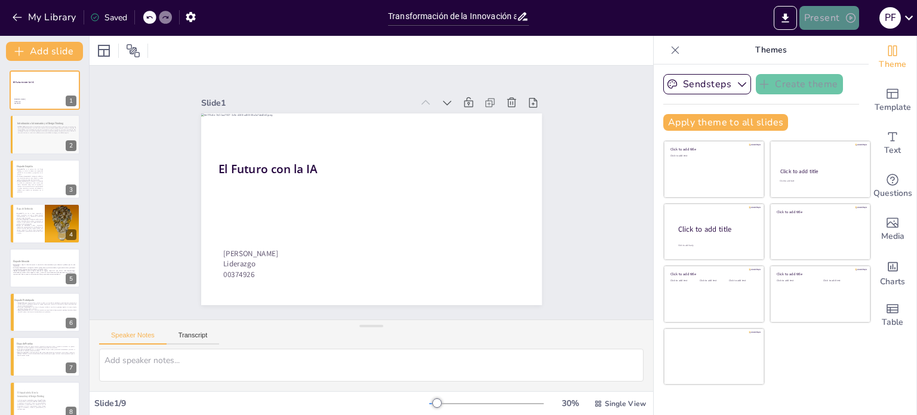
click at [840, 26] on button "Present" at bounding box center [829, 18] width 60 height 24
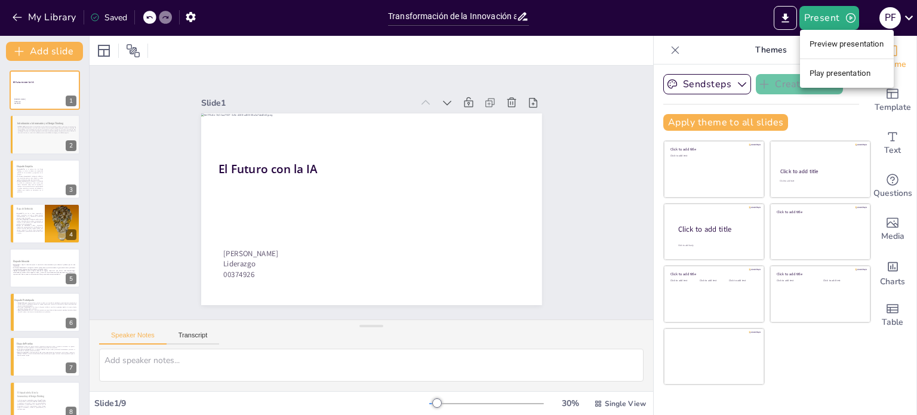
click at [822, 50] on li "Preview presentation" at bounding box center [847, 44] width 94 height 19
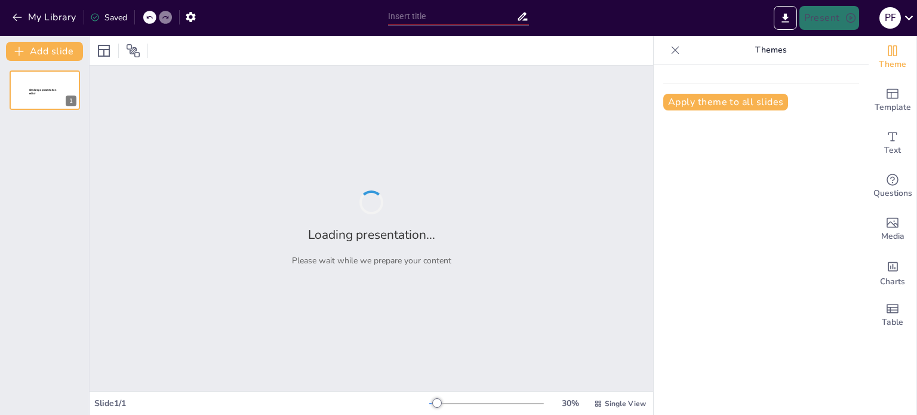
type input "Transformación de la Innovación a través del Design Thinking y la Inteligencia …"
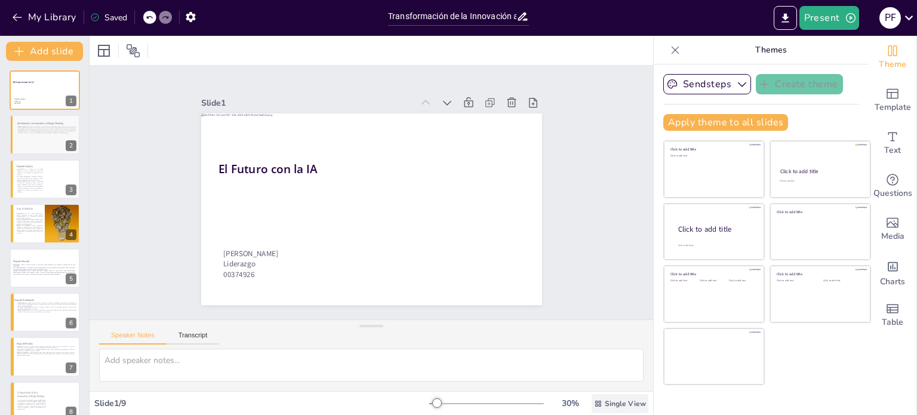
click at [605, 399] on span "Single View" at bounding box center [625, 404] width 41 height 10
click at [605, 381] on span "List View" at bounding box center [603, 376] width 63 height 11
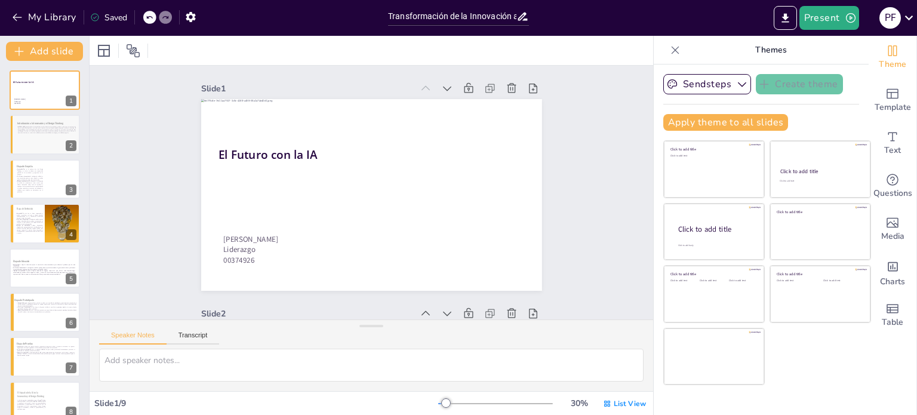
scroll to position [239, 0]
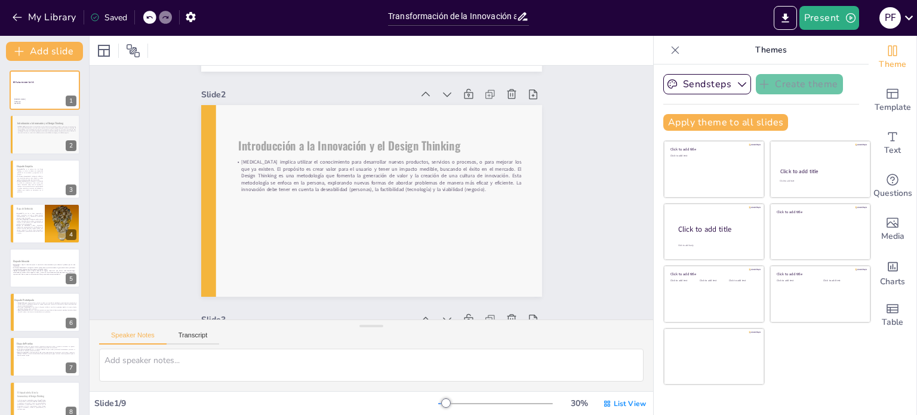
type textarea "La innovación es fundamental para el desarrollo de productos y servicios que re…"
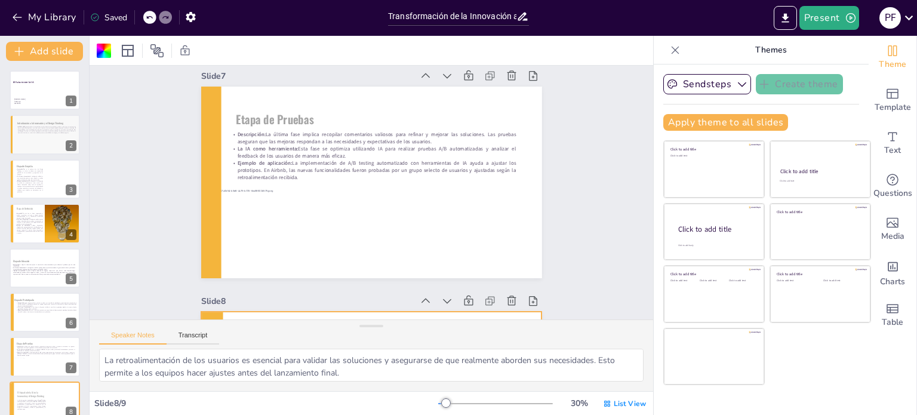
scroll to position [1183, 0]
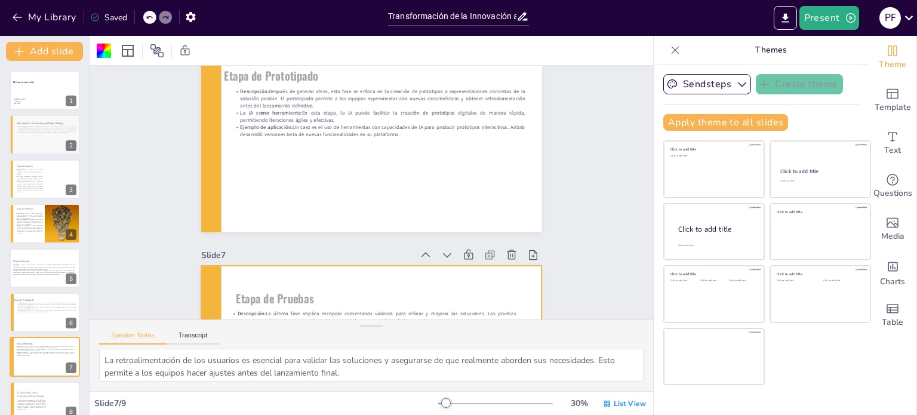
click at [703, 71] on div "Sendsteps Create theme Apply theme to all slides Click to add title Click to ad…" at bounding box center [760, 239] width 215 height 350
click at [708, 81] on button "Sendsteps" at bounding box center [707, 84] width 88 height 20
click at [704, 126] on span "Sendsteps" at bounding box center [716, 124] width 54 height 11
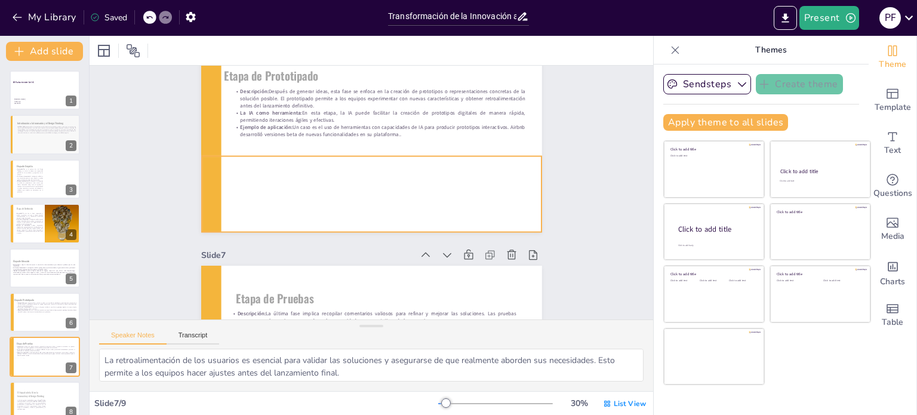
click at [513, 171] on div at bounding box center [388, 169] width 369 height 329
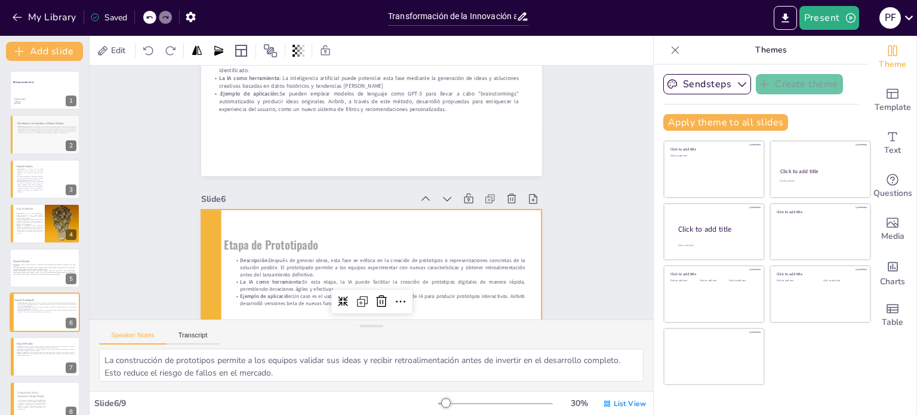
scroll to position [1004, 0]
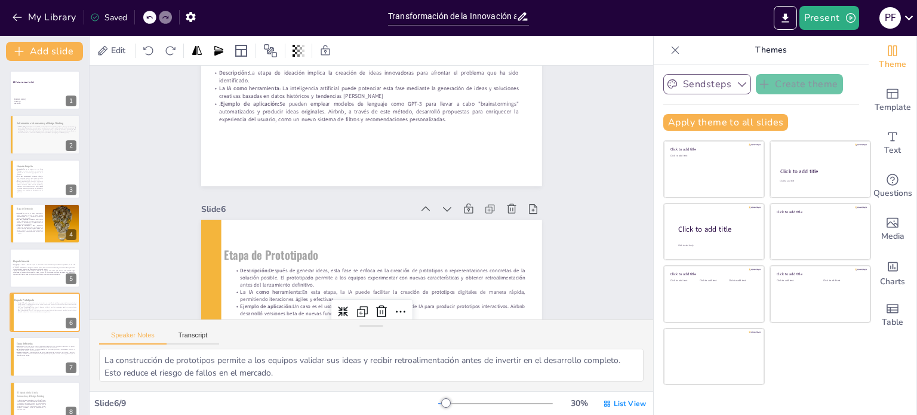
click at [673, 79] on button "Sendsteps" at bounding box center [707, 84] width 88 height 20
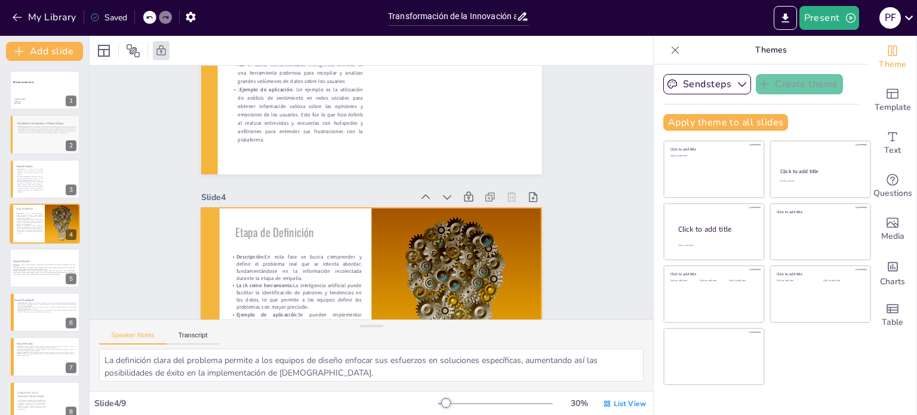
type textarea "La comprensión de las necesidades del usuario permite a las empresas desarrolla…"
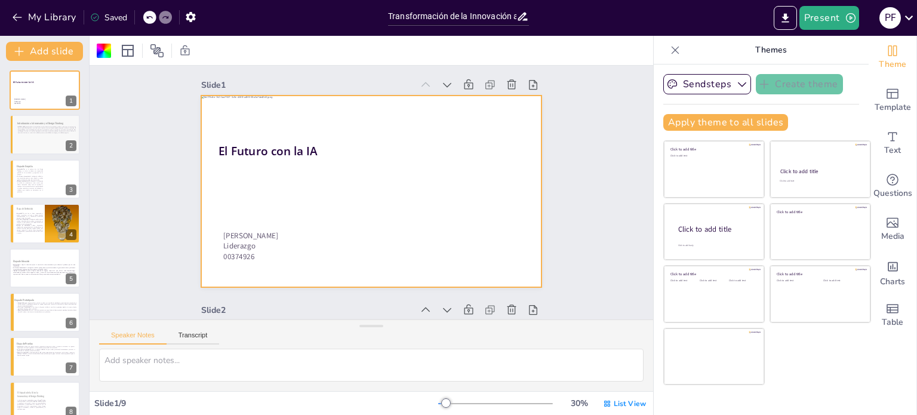
scroll to position [0, 0]
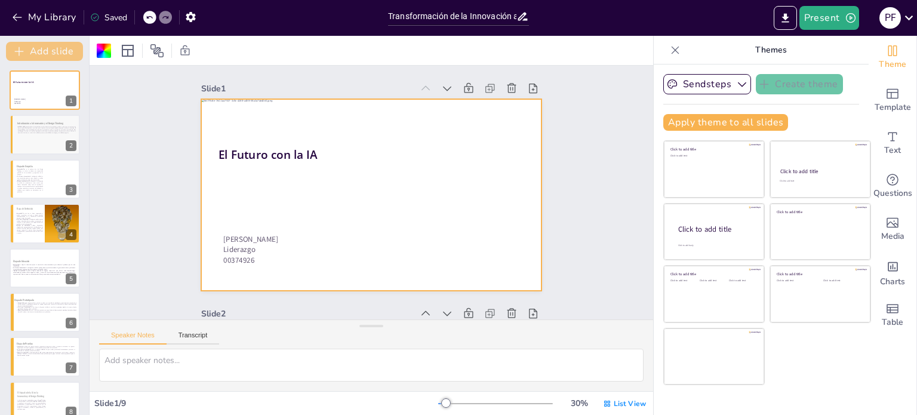
click at [80, 56] on button "Add slide" at bounding box center [44, 51] width 77 height 19
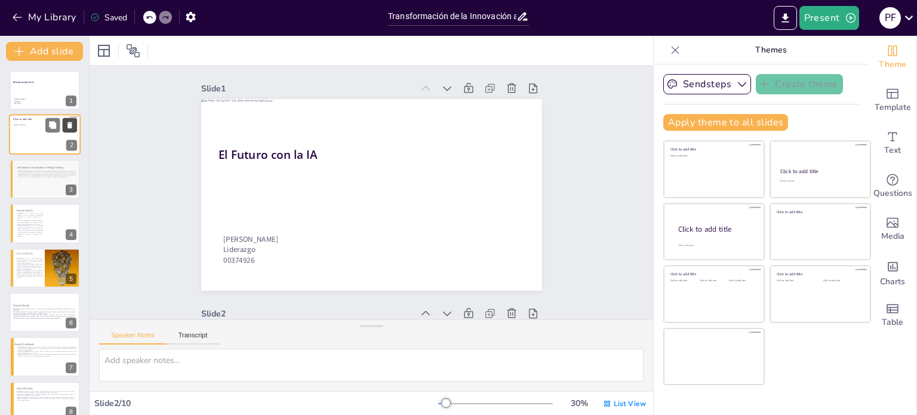
click at [73, 125] on icon at bounding box center [70, 125] width 8 height 8
type textarea "La innovación es fundamental para el desarrollo de productos y servicios que re…"
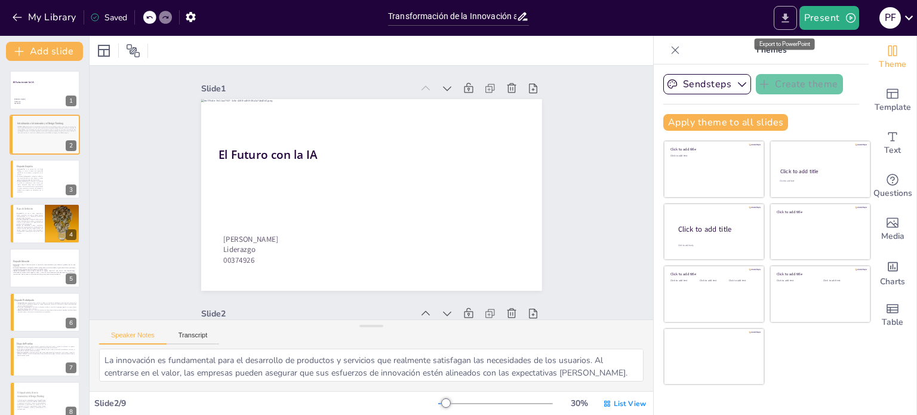
click at [778, 28] on button "Export to PowerPoint" at bounding box center [784, 18] width 23 height 24
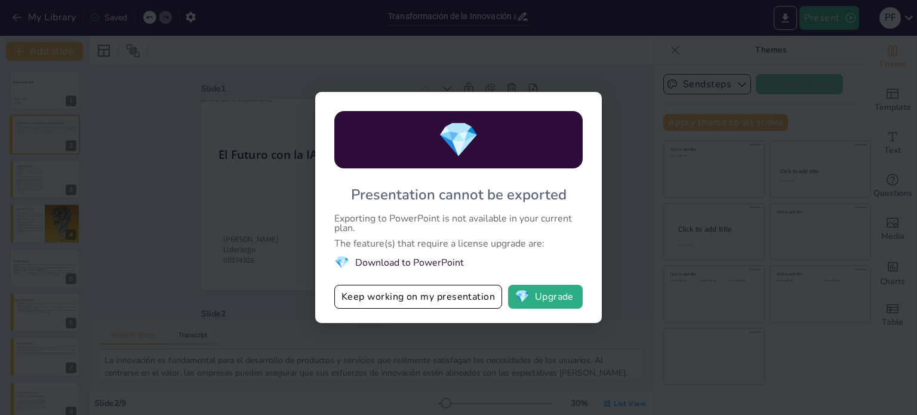
click at [442, 268] on li "💎 Download to PowerPoint" at bounding box center [458, 262] width 248 height 16
click at [563, 81] on div "💎 Presentation cannot be exported Exporting to PowerPoint is not available in y…" at bounding box center [458, 207] width 917 height 415
click at [548, 100] on div "💎 Presentation cannot be exported Exporting to PowerPoint is not available in y…" at bounding box center [458, 207] width 286 height 231
click at [477, 303] on button "Keep working on my presentation" at bounding box center [418, 297] width 168 height 24
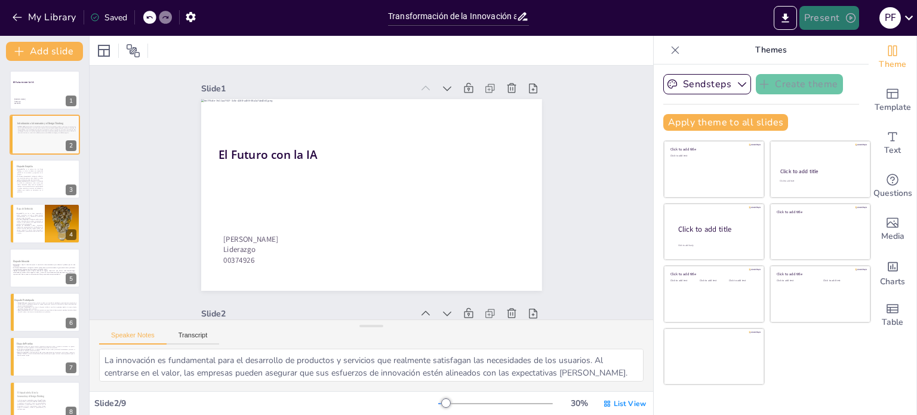
click at [845, 20] on icon "button" at bounding box center [850, 18] width 12 height 12
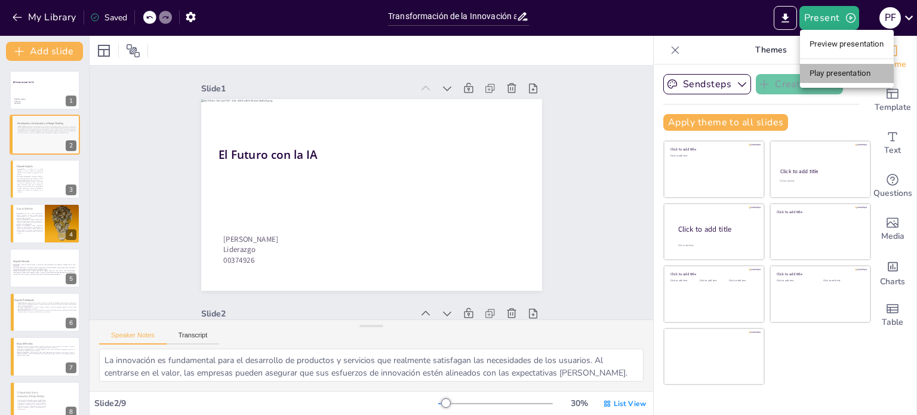
click at [838, 73] on li "Play presentation" at bounding box center [847, 73] width 94 height 19
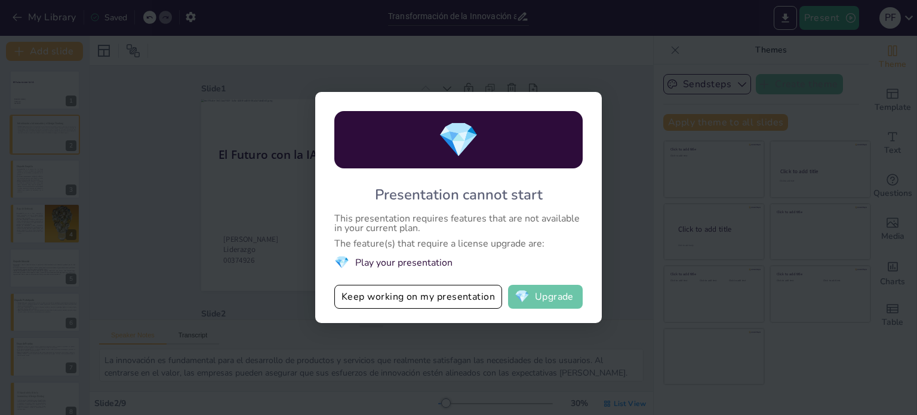
click at [566, 296] on button "💎 Upgrade" at bounding box center [545, 297] width 75 height 24
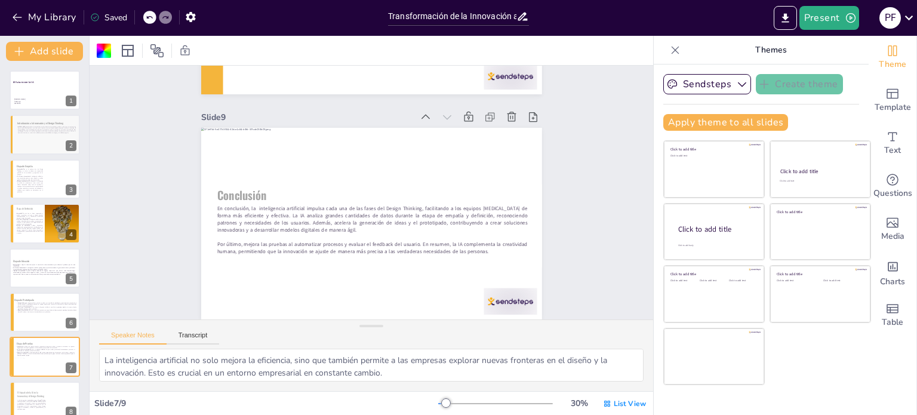
scroll to position [1780, 0]
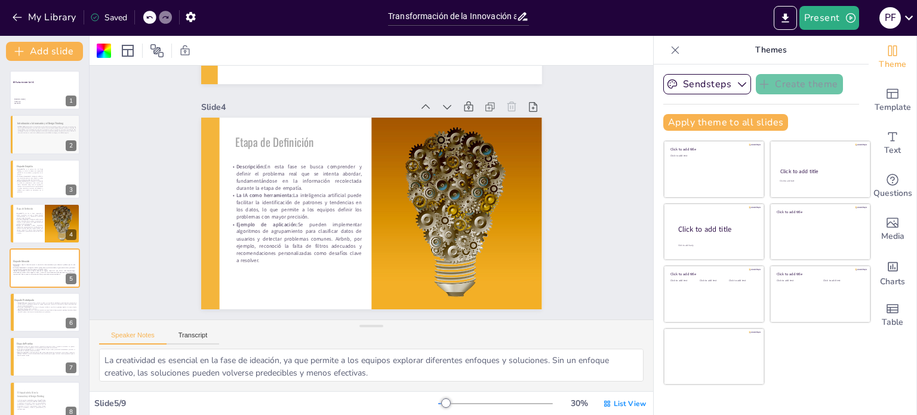
type textarea "La comprensión de las necesidades del usuario permite a las empresas desarrolla…"
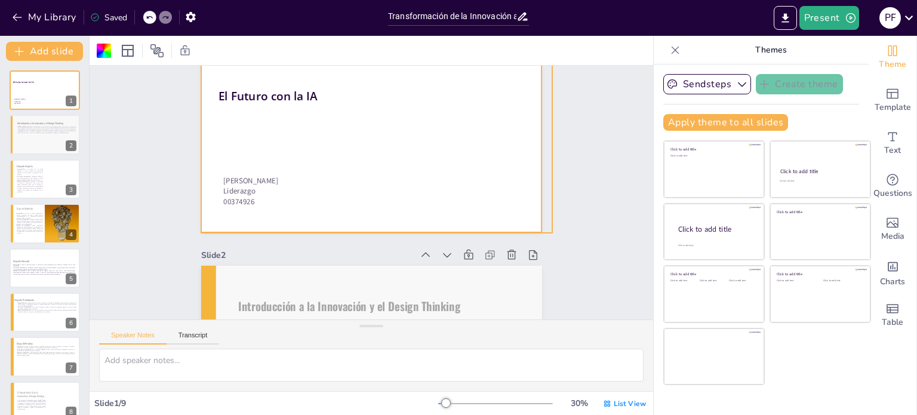
scroll to position [60, 0]
click at [616, 404] on span "List View" at bounding box center [630, 404] width 32 height 10
click at [613, 408] on div "List View" at bounding box center [624, 403] width 48 height 19
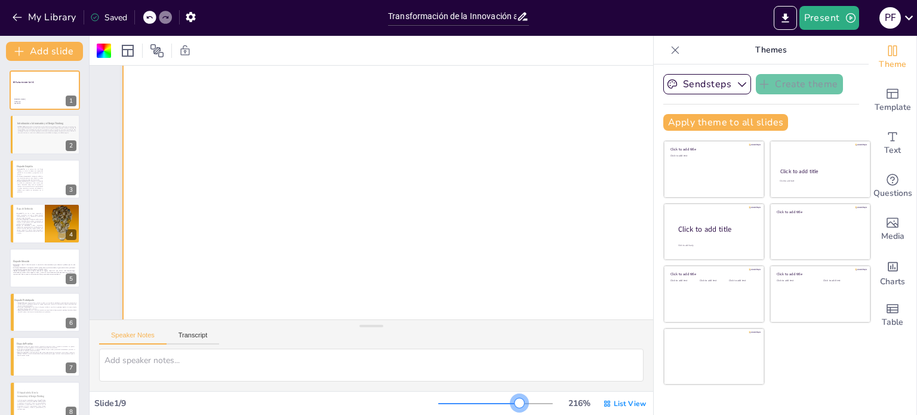
drag, startPoint x: 511, startPoint y: 405, endPoint x: 482, endPoint y: 399, distance: 29.8
click at [511, 405] on div at bounding box center [495, 404] width 115 height 10
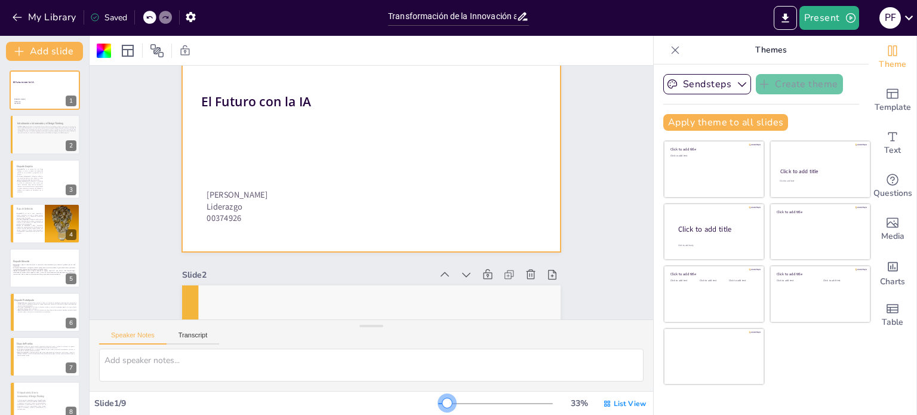
drag, startPoint x: 476, startPoint y: 401, endPoint x: 439, endPoint y: 397, distance: 36.6
click at [439, 399] on div at bounding box center [495, 404] width 115 height 10
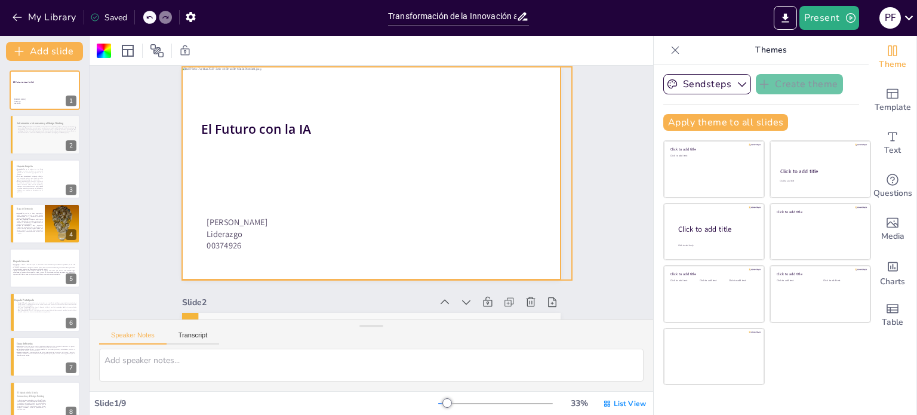
scroll to position [0, 0]
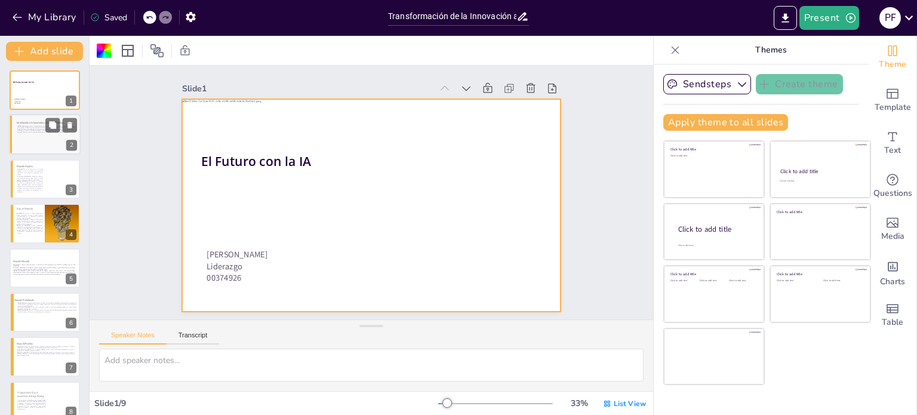
click at [36, 140] on div at bounding box center [45, 151] width 72 height 41
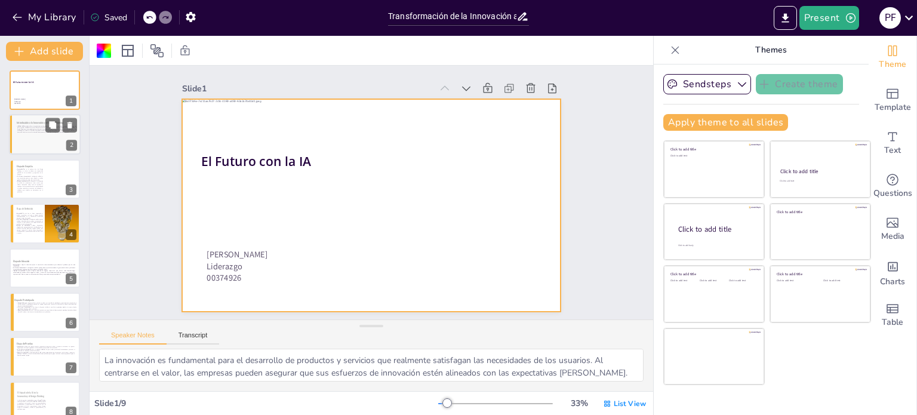
scroll to position [259, 0]
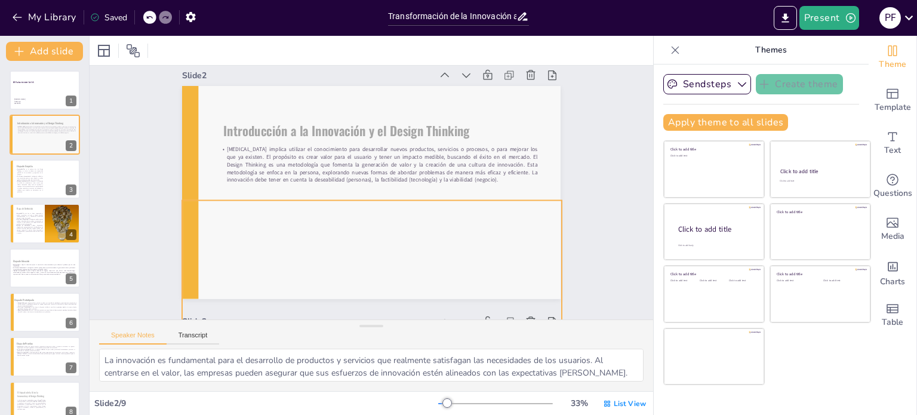
click at [279, 243] on div at bounding box center [399, 278] width 427 height 320
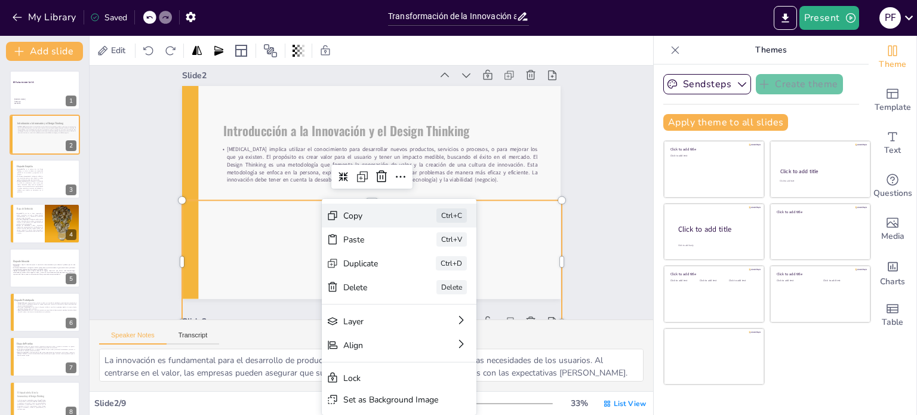
click at [356, 91] on div "Copy" at bounding box center [376, 65] width 48 height 52
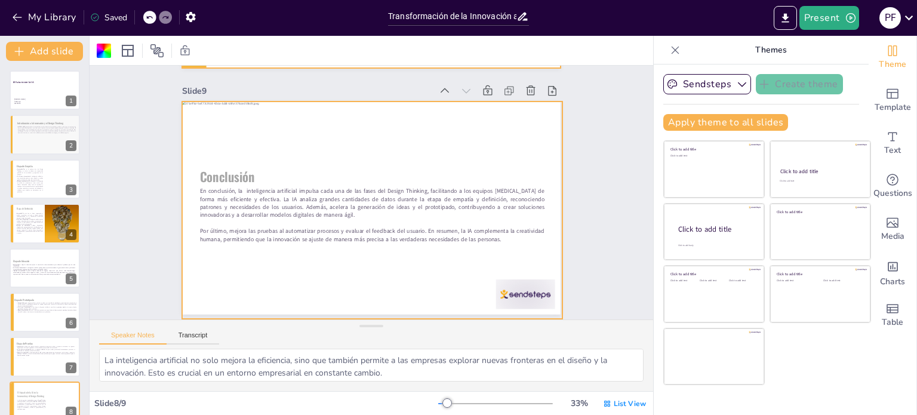
type textarea "La integración de estas metodologías permite a las empresas abordar problemas c…"
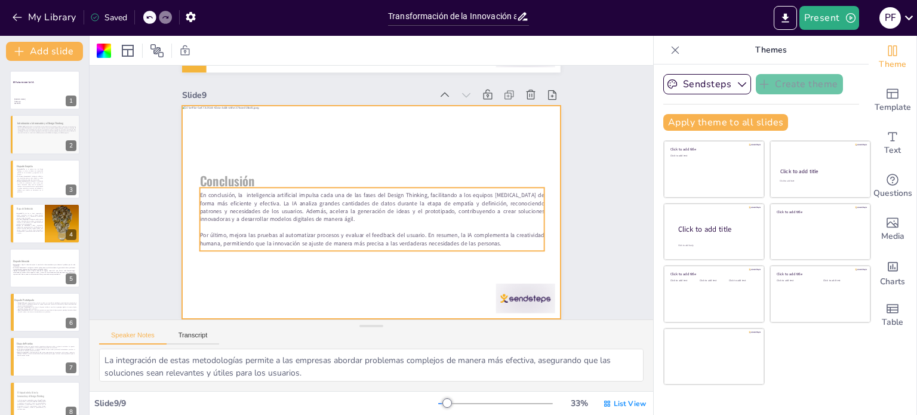
scroll to position [1971, 0]
click at [345, 217] on p at bounding box center [337, 186] width 79 height 338
click at [365, 217] on p at bounding box center [405, 184] width 80 height 338
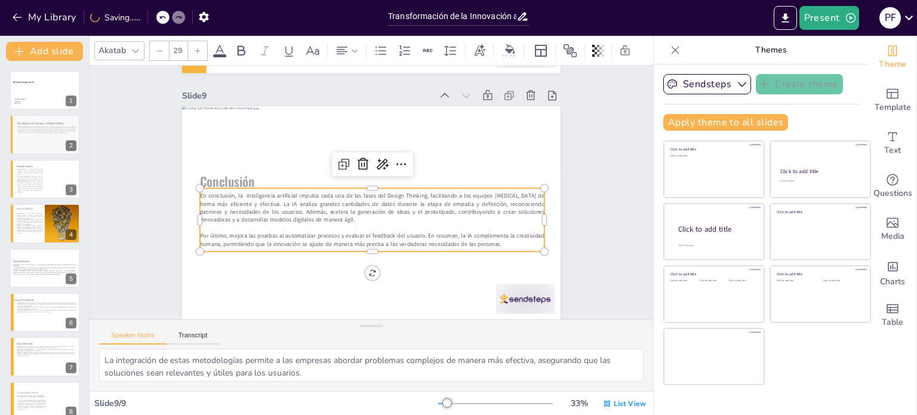
drag, startPoint x: 502, startPoint y: 236, endPoint x: 190, endPoint y: 188, distance: 315.8
click at [266, 188] on div "Conclusión En conclusión, la inteligencia artificial impulsa cada una de las fa…" at bounding box center [391, 190] width 251 height 399
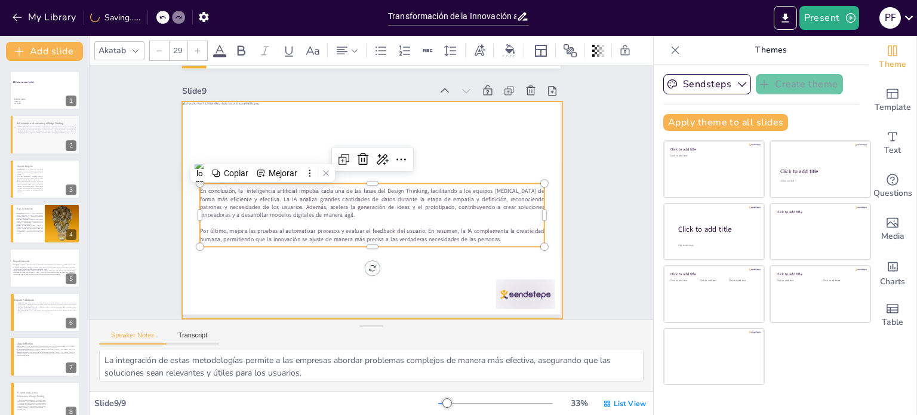
copy div "En conclusión, la inteligencia artificial impulsa cada una de las fases del Des…"
